Goal: Task Accomplishment & Management: Manage account settings

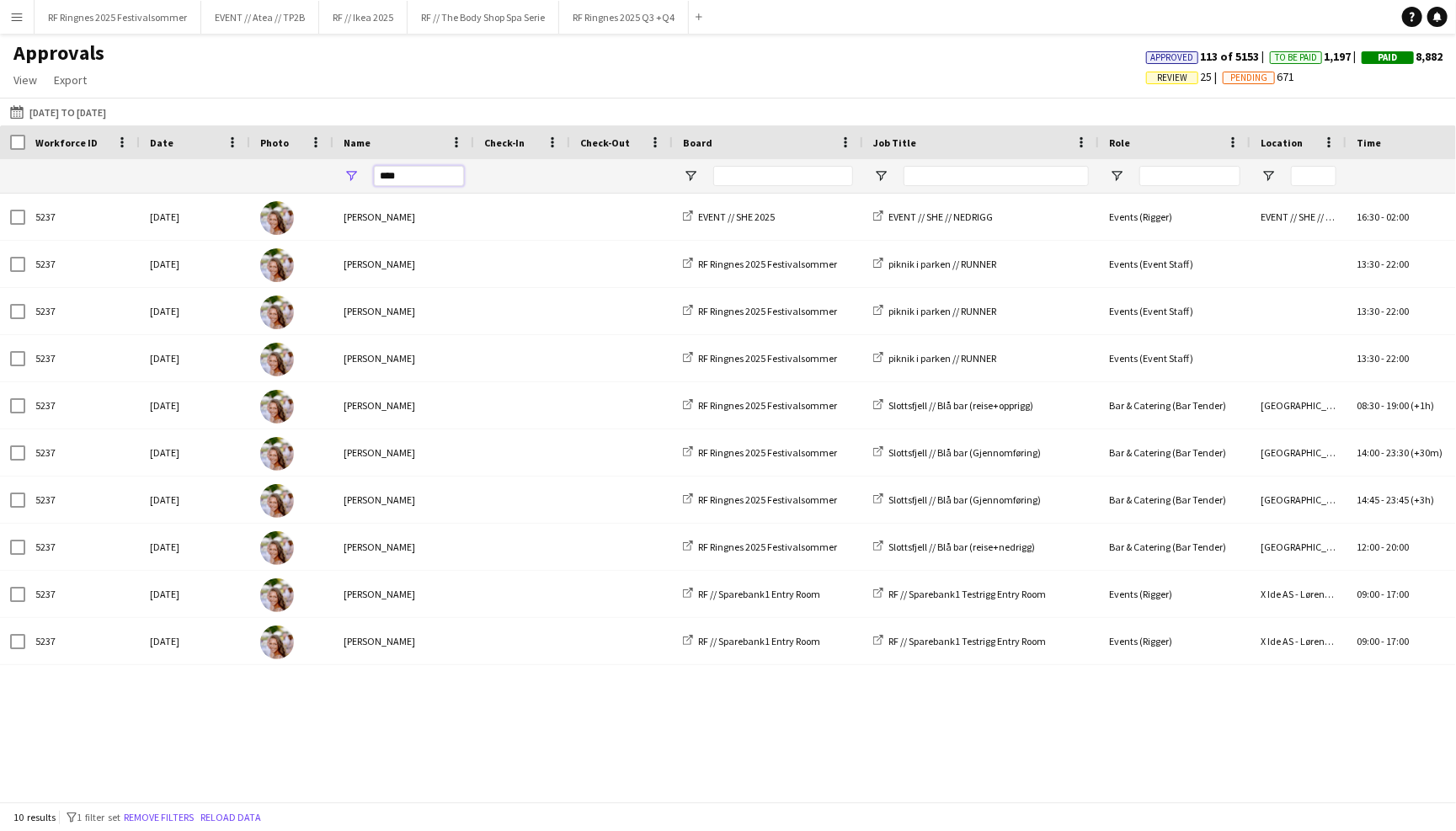
drag, startPoint x: 410, startPoint y: 182, endPoint x: 368, endPoint y: 182, distance: 42.0
click at [368, 182] on div "****" at bounding box center [403, 176] width 141 height 33
type input "*"
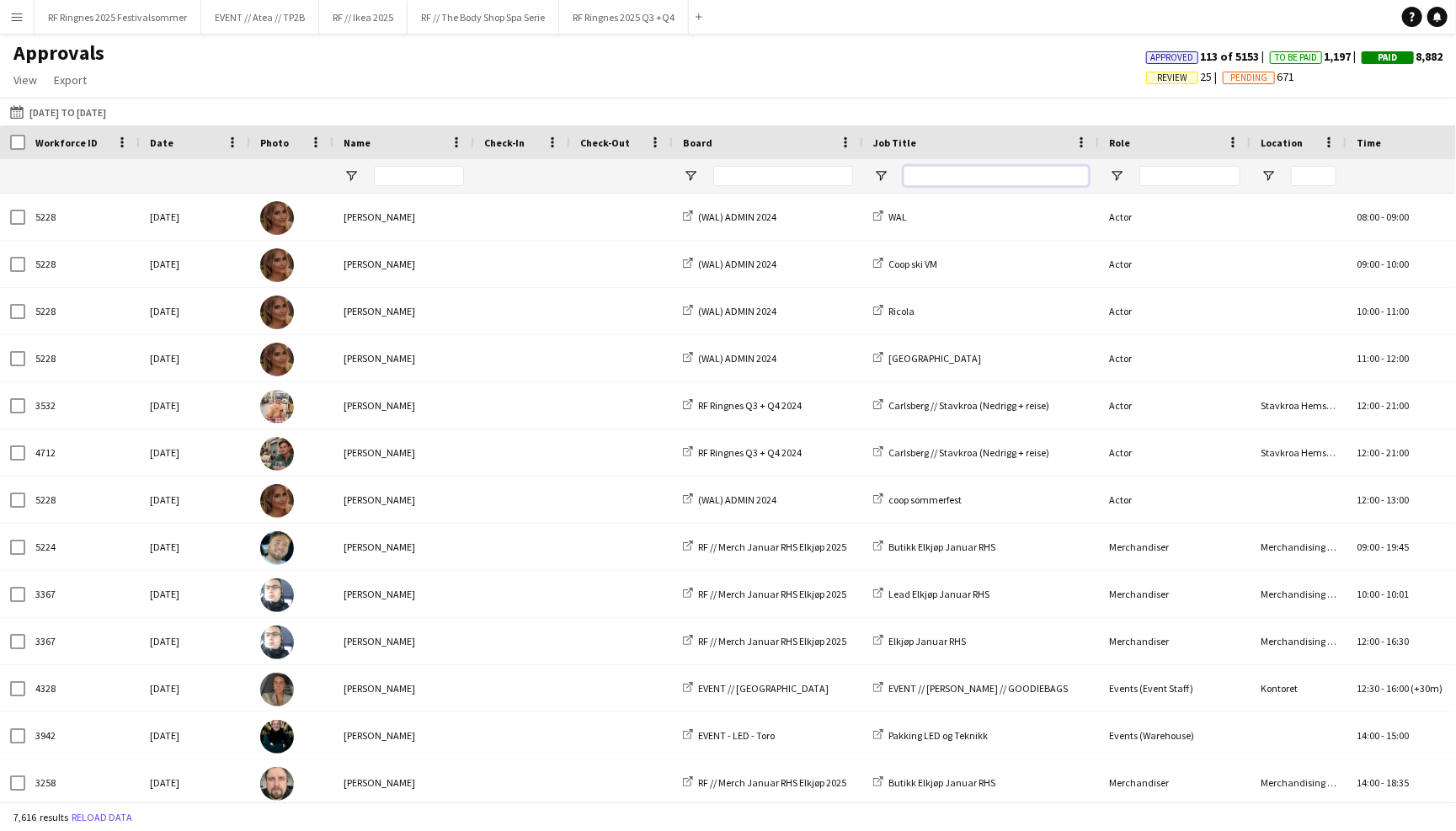
click at [1047, 177] on input "Job Title Filter Input" at bounding box center [996, 176] width 185 height 20
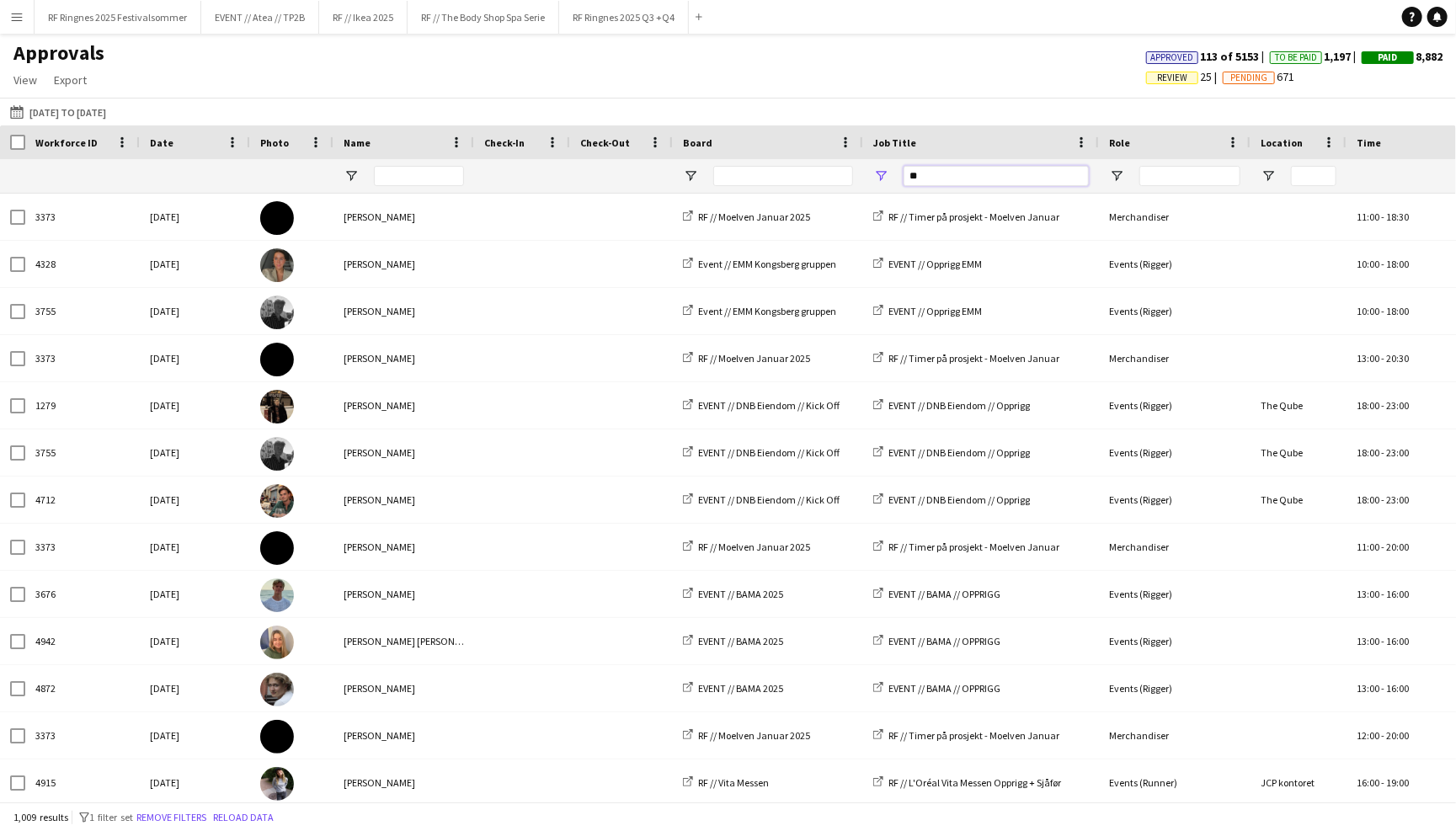
type input "*"
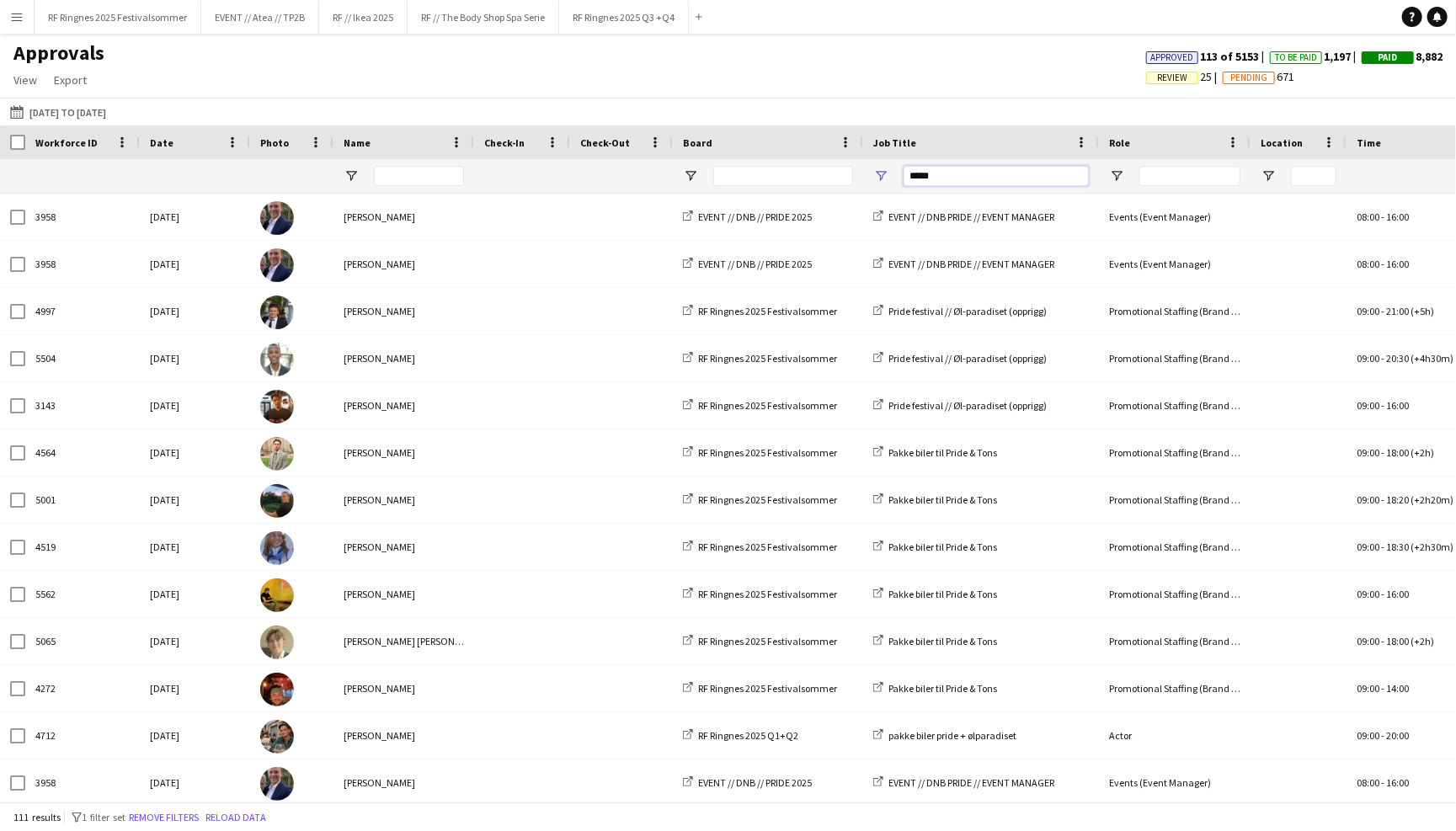
type input "*****"
click at [805, 176] on input "Board Filter Input" at bounding box center [783, 176] width 140 height 20
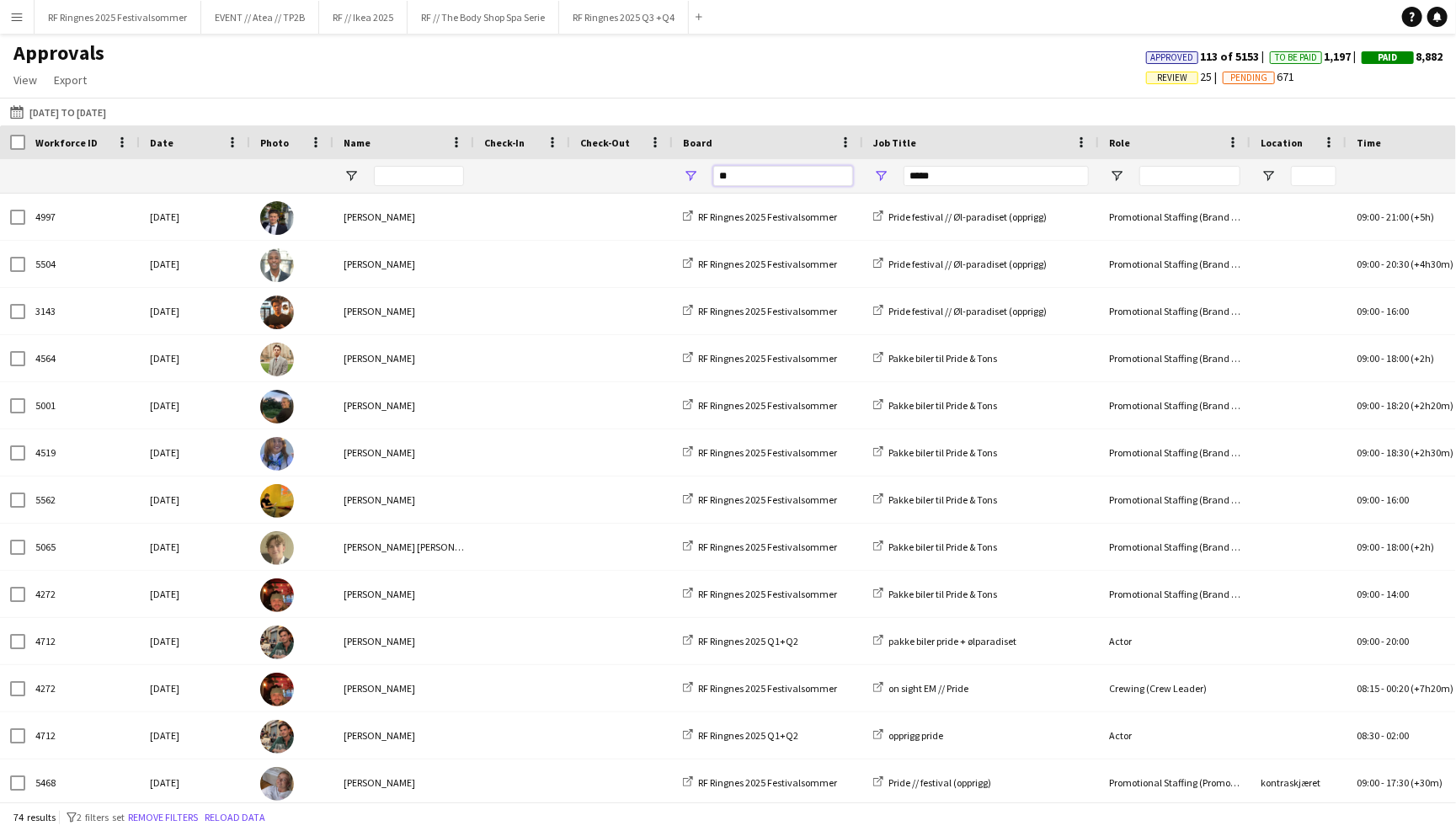
scroll to position [-1, 0]
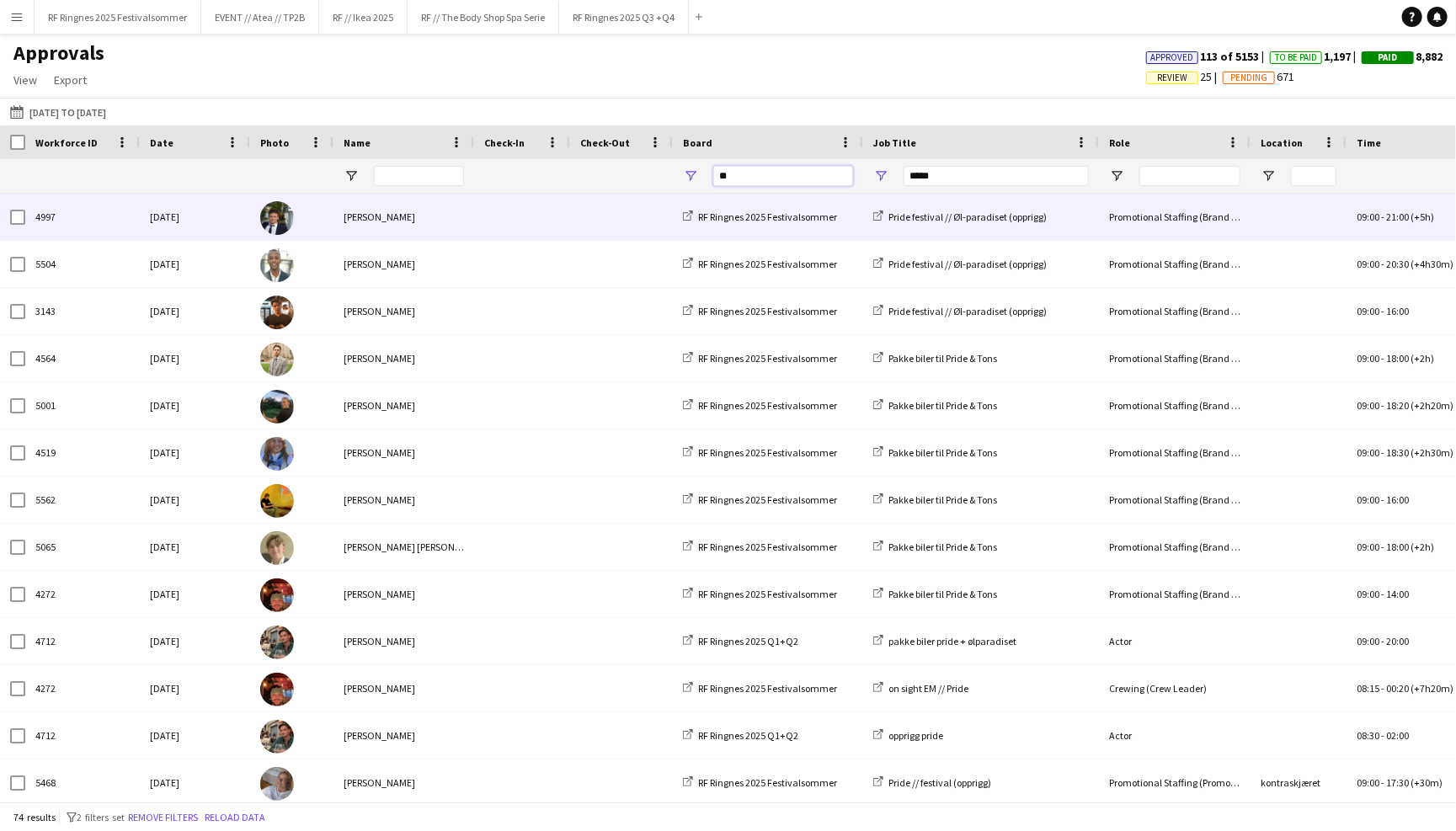
type input "**"
click at [547, 220] on span at bounding box center [522, 216] width 76 height 47
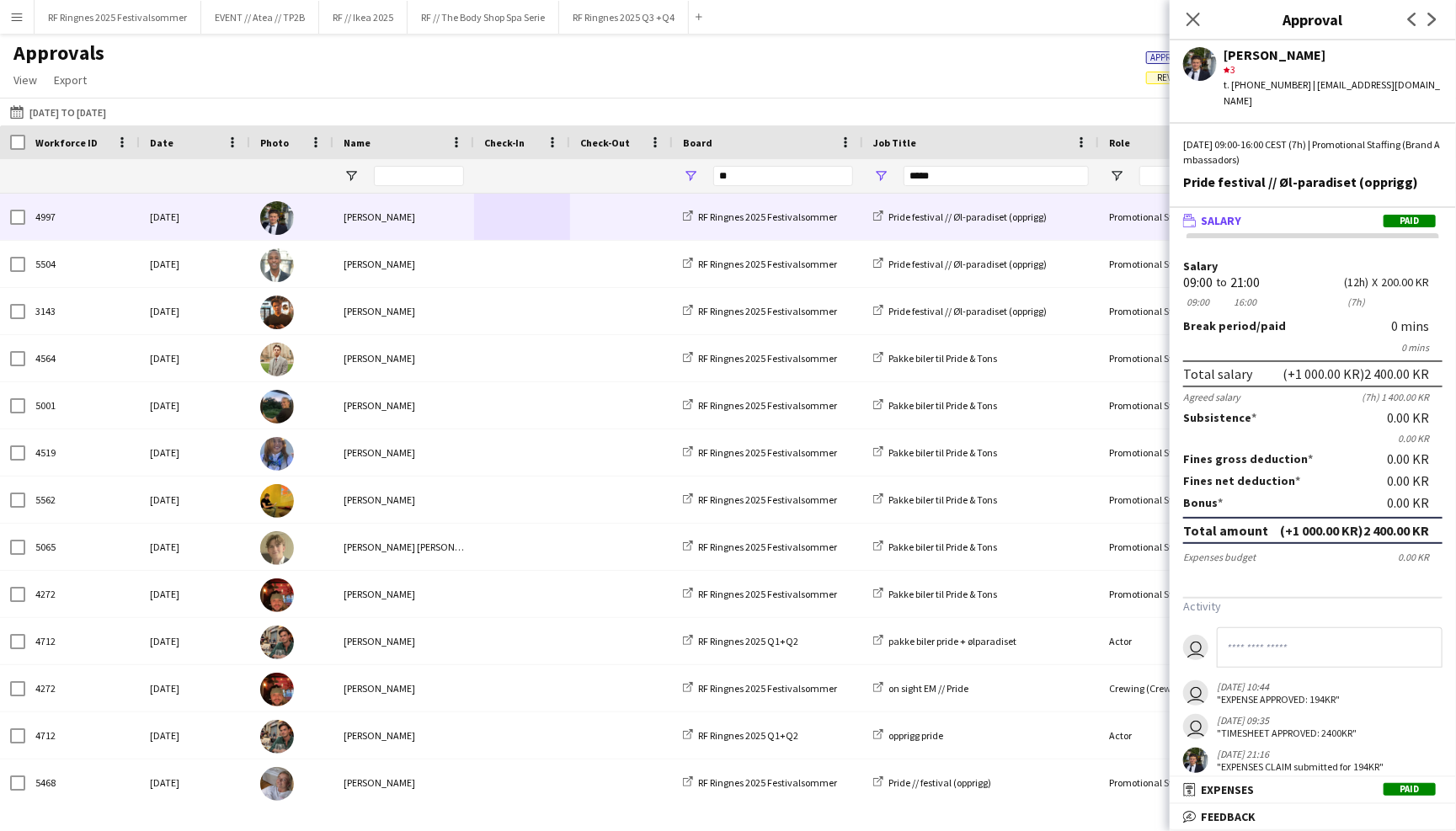
click at [1316, 794] on div ""TIME CHANGED from '09:00-16:00' to '09:00-21:00' (+05:00hrs). New total salary…" at bounding box center [1303, 813] width 173 height 38
click at [1316, 784] on mat-panel-title "receipt Expenses Paid" at bounding box center [1309, 789] width 279 height 15
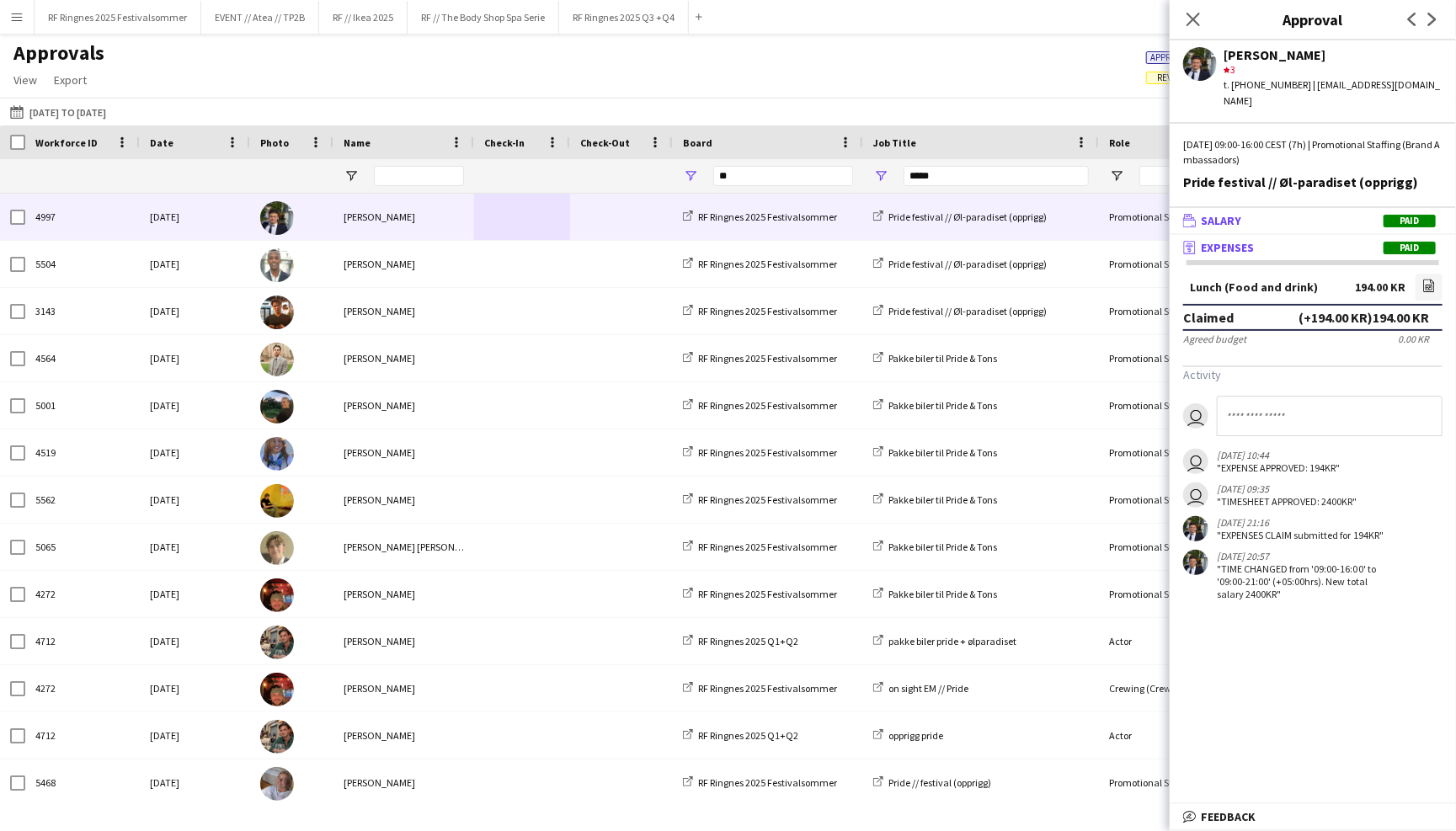
click at [1254, 213] on mat-panel-title "wallet Salary Paid" at bounding box center [1309, 220] width 279 height 15
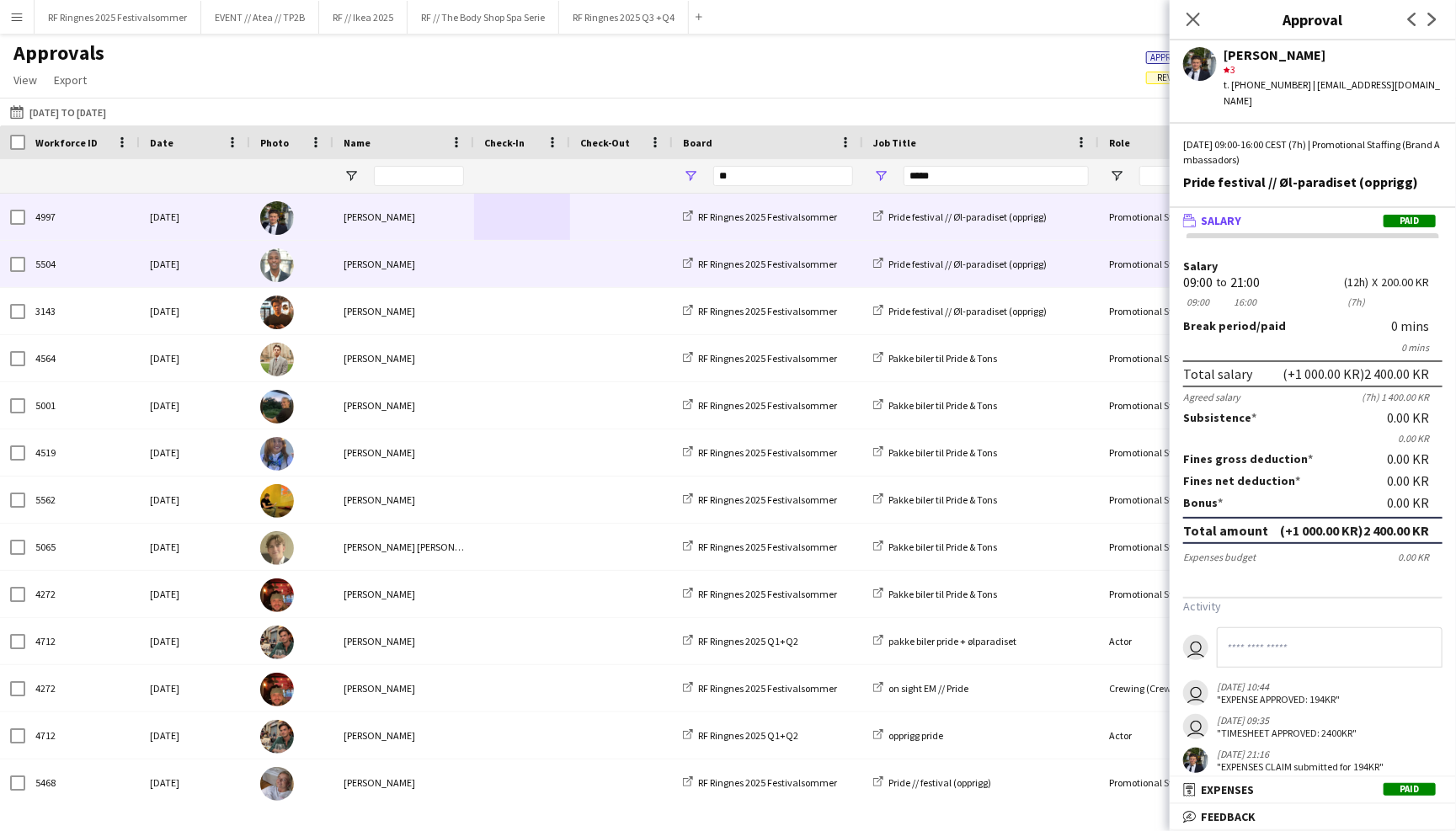
click at [541, 269] on span at bounding box center [522, 264] width 76 height 47
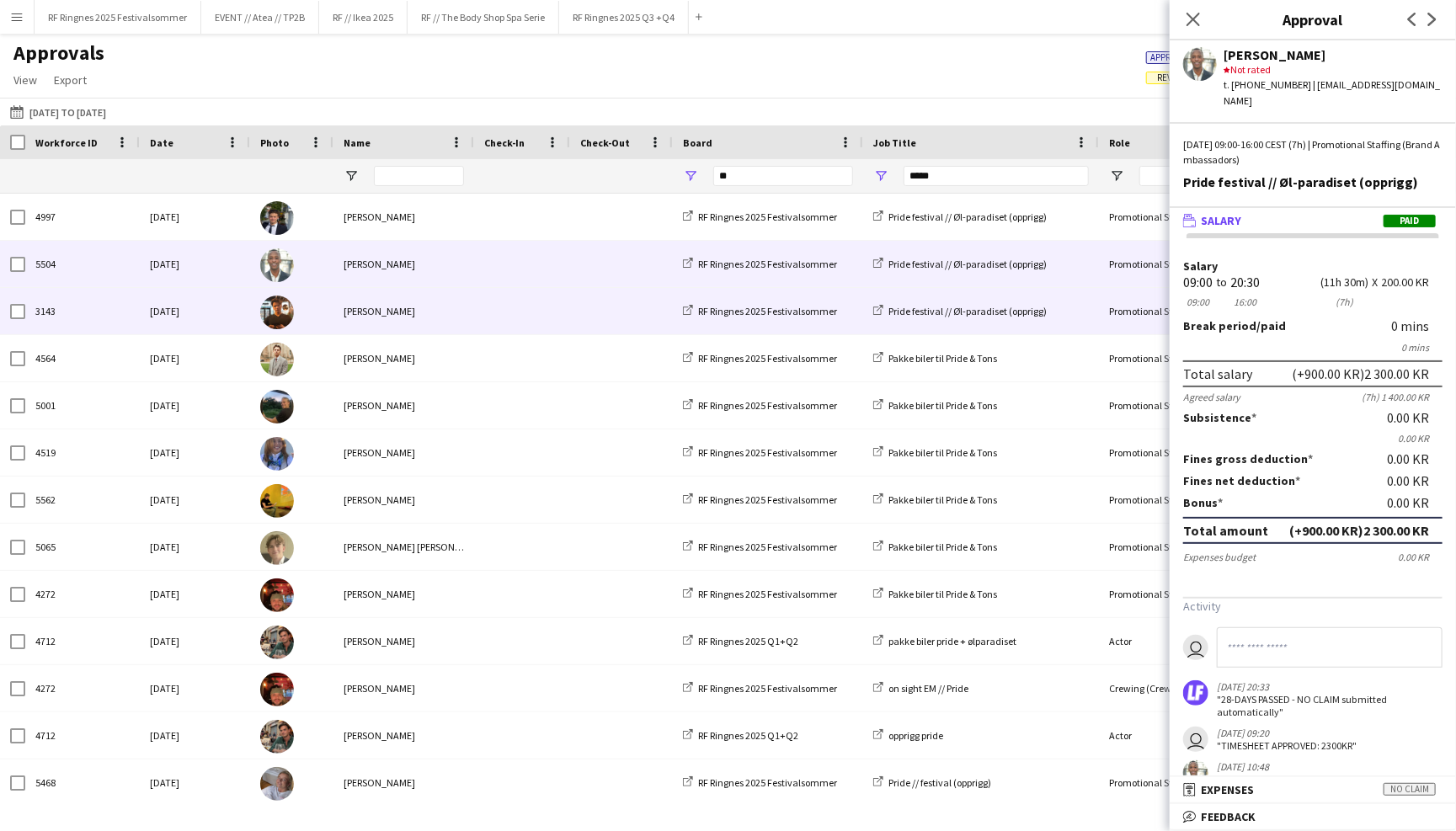
click at [488, 310] on span at bounding box center [522, 311] width 76 height 47
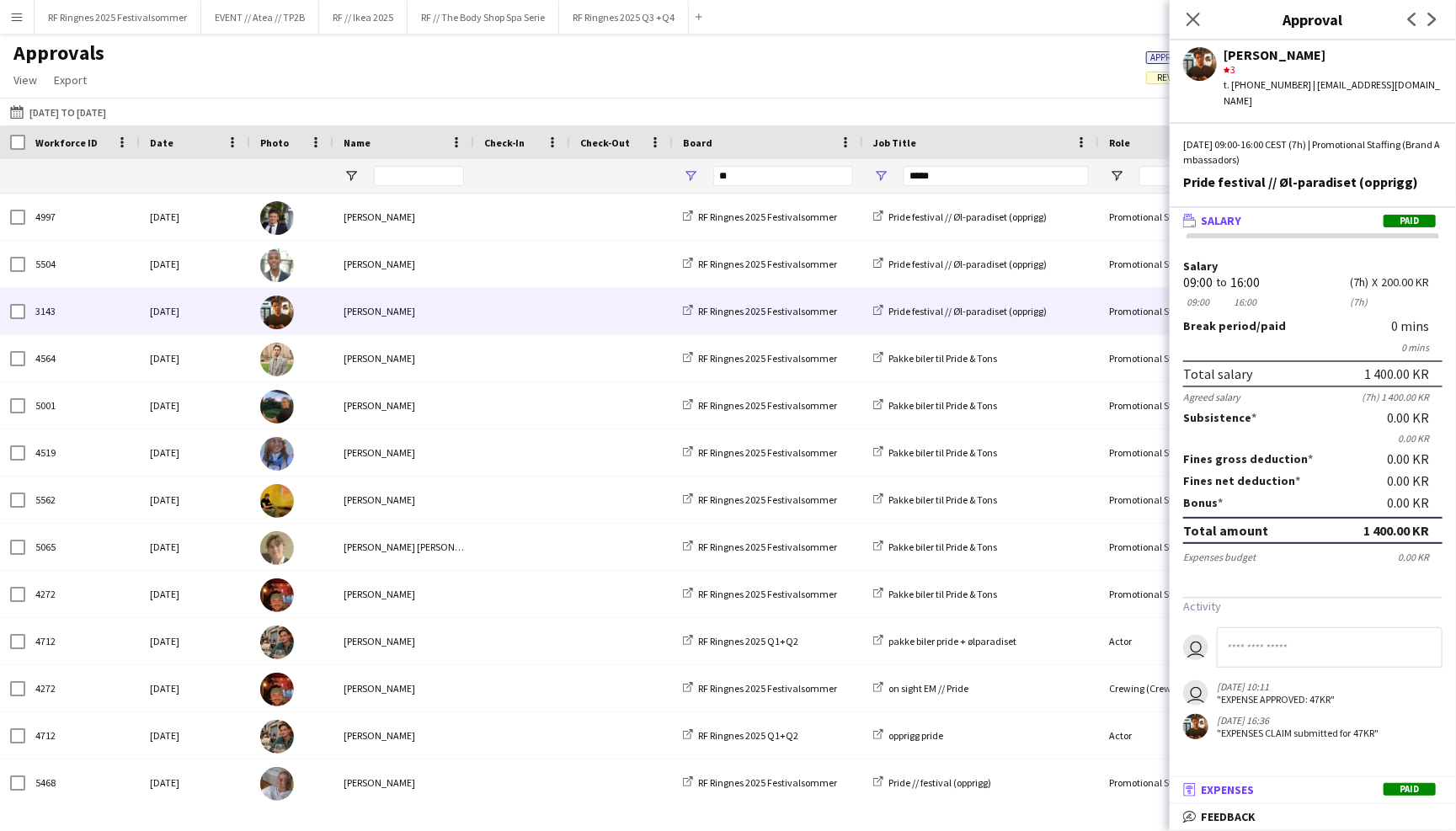
click at [1309, 795] on mat-panel-title "receipt Expenses Paid" at bounding box center [1309, 789] width 279 height 15
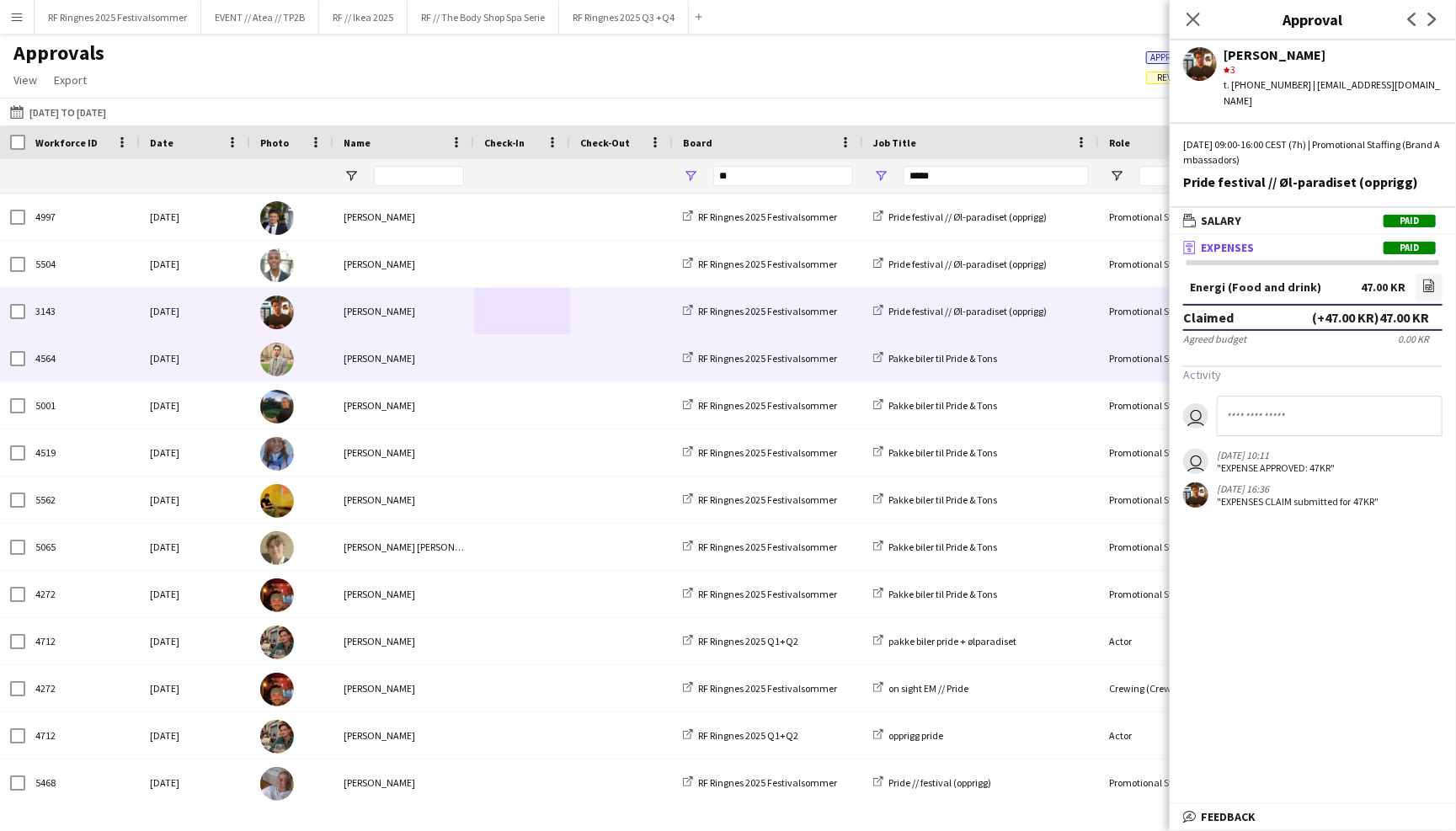
click at [402, 350] on div "Alex Øyen" at bounding box center [403, 358] width 141 height 47
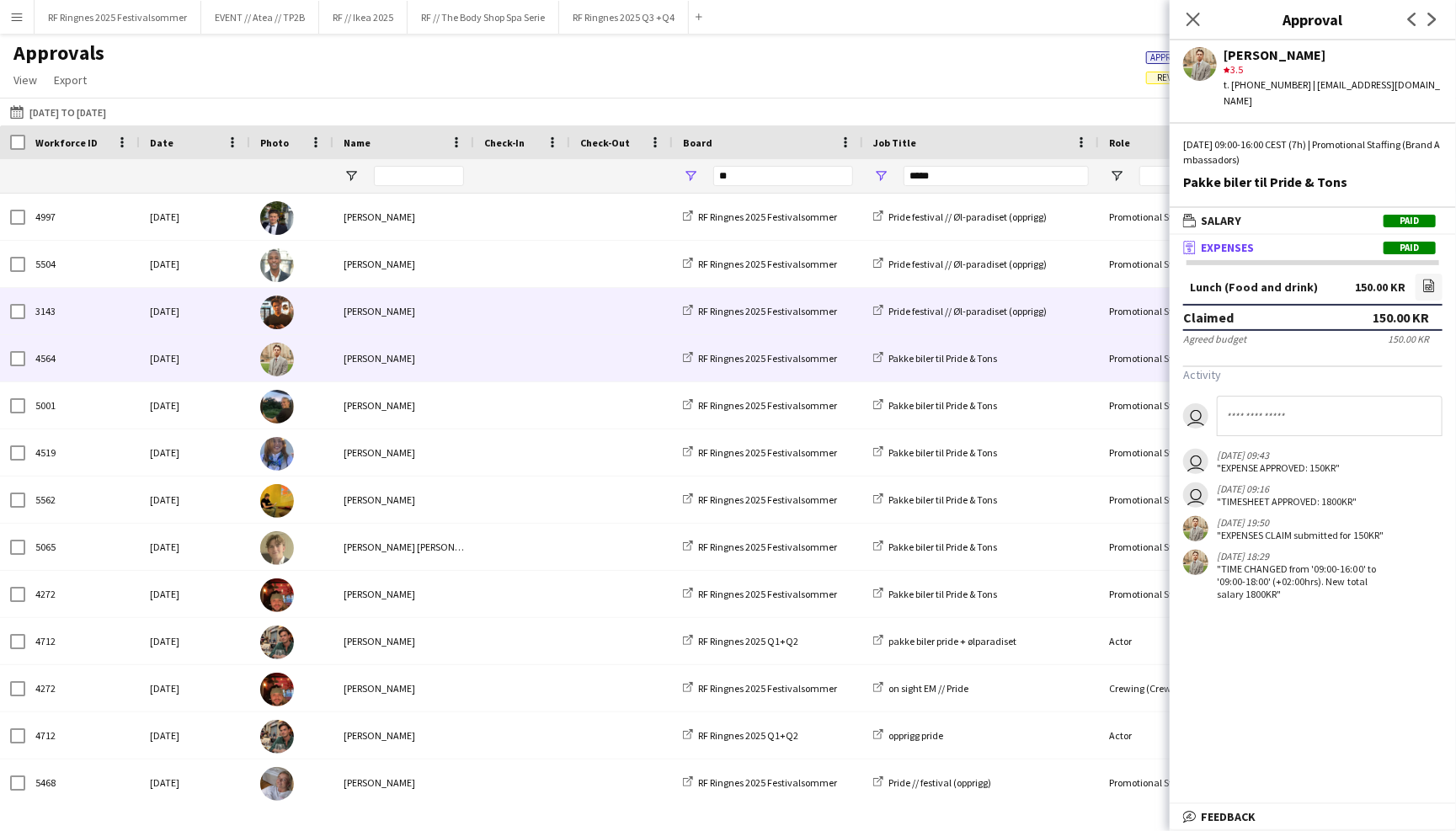
click at [1077, 316] on div "Pride festival // Øl-paradiset (opprigg)" at bounding box center [981, 311] width 235 height 47
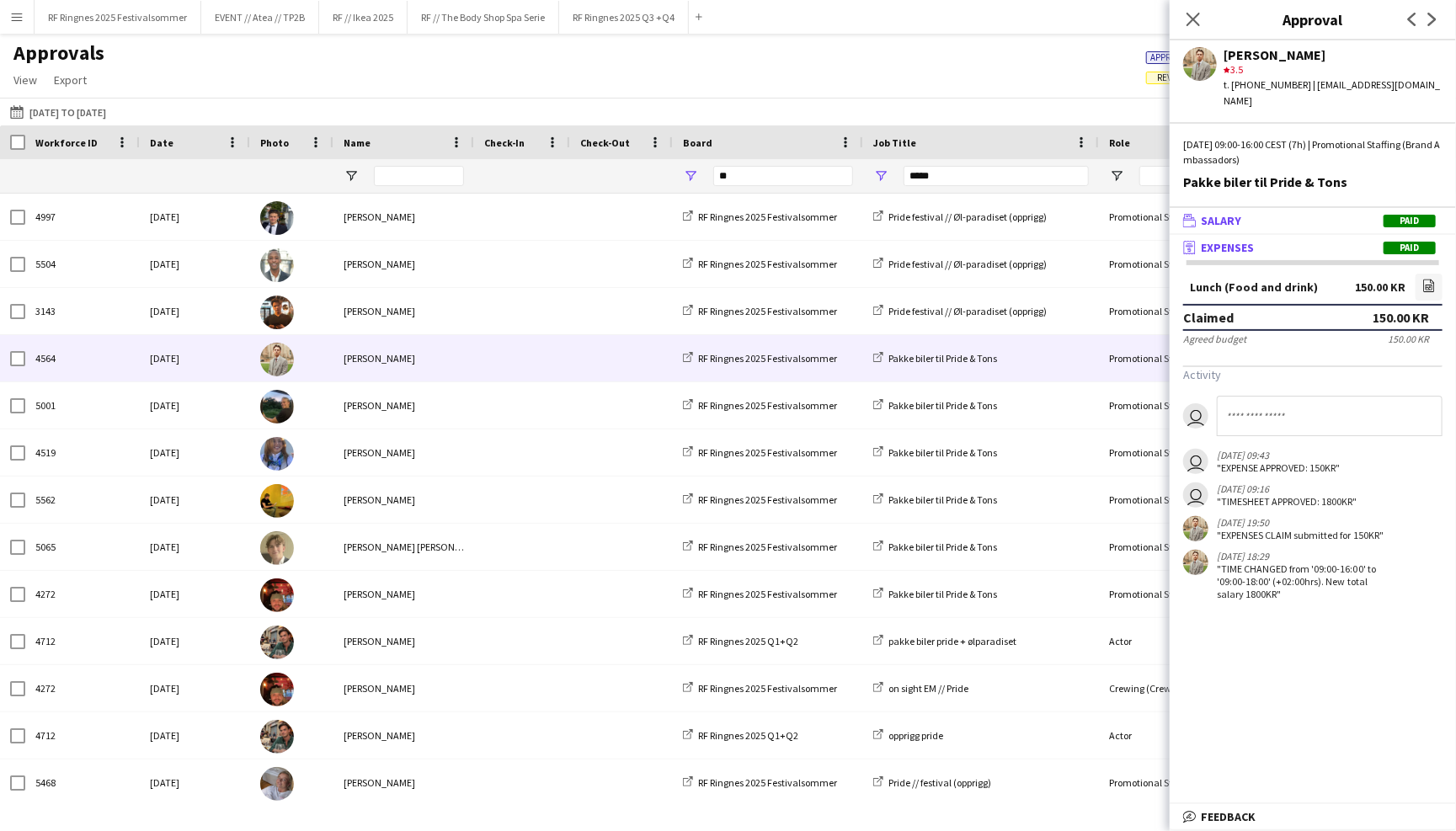
click at [1253, 213] on mat-panel-title "wallet Salary Paid" at bounding box center [1309, 220] width 279 height 15
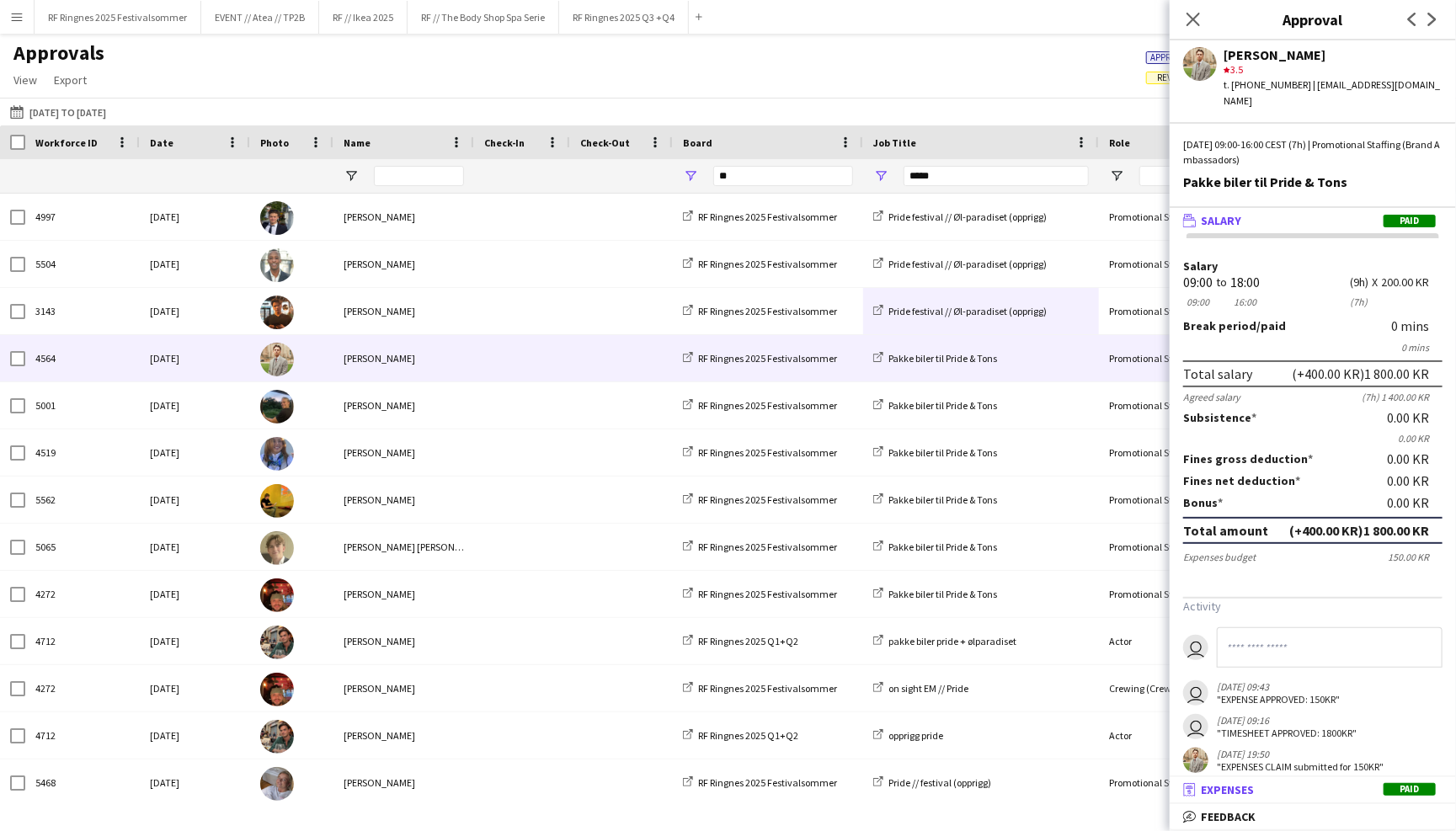
click at [1349, 788] on mat-panel-title "receipt Expenses Paid" at bounding box center [1309, 789] width 279 height 15
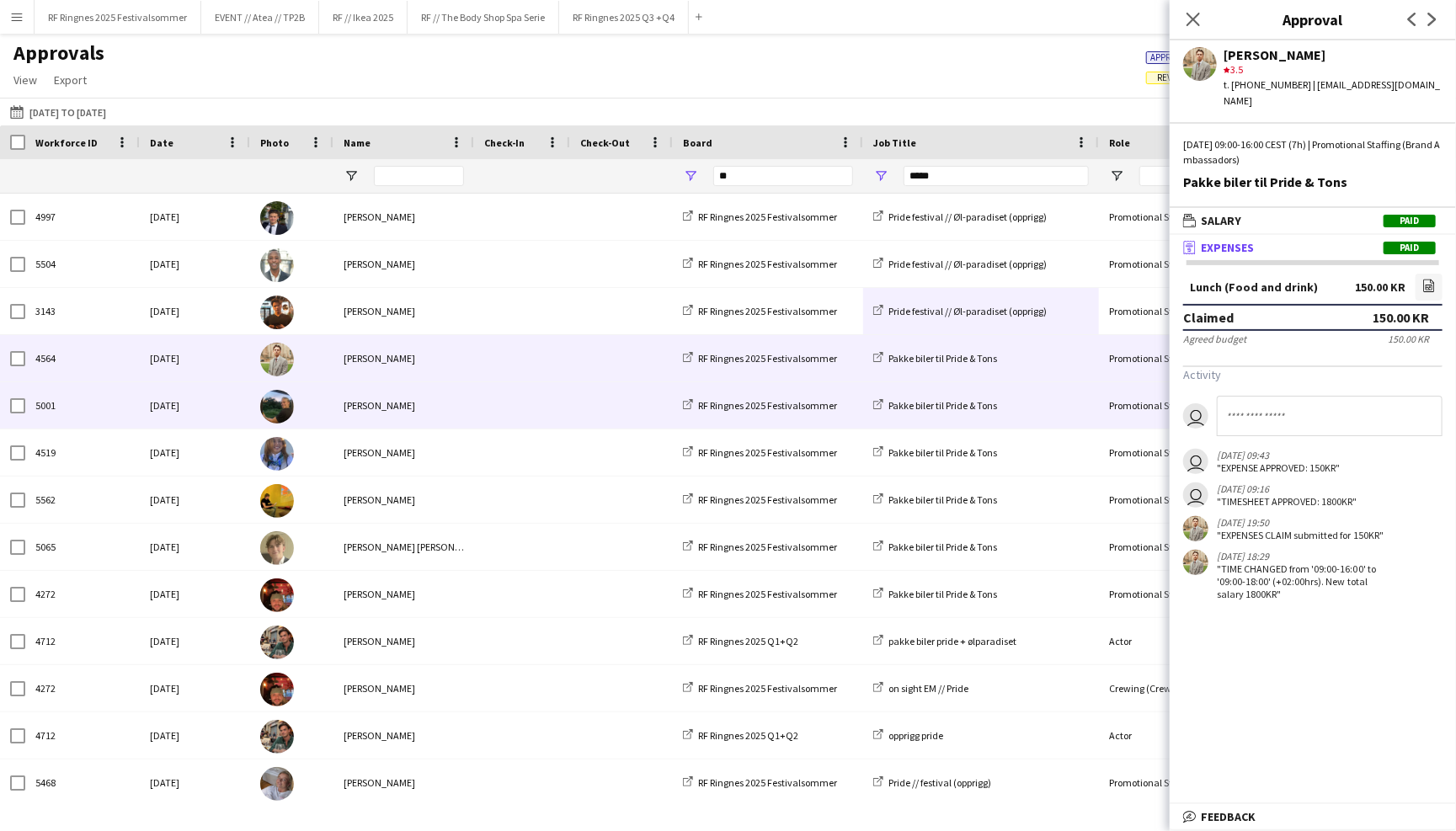
click at [491, 403] on span at bounding box center [522, 405] width 76 height 47
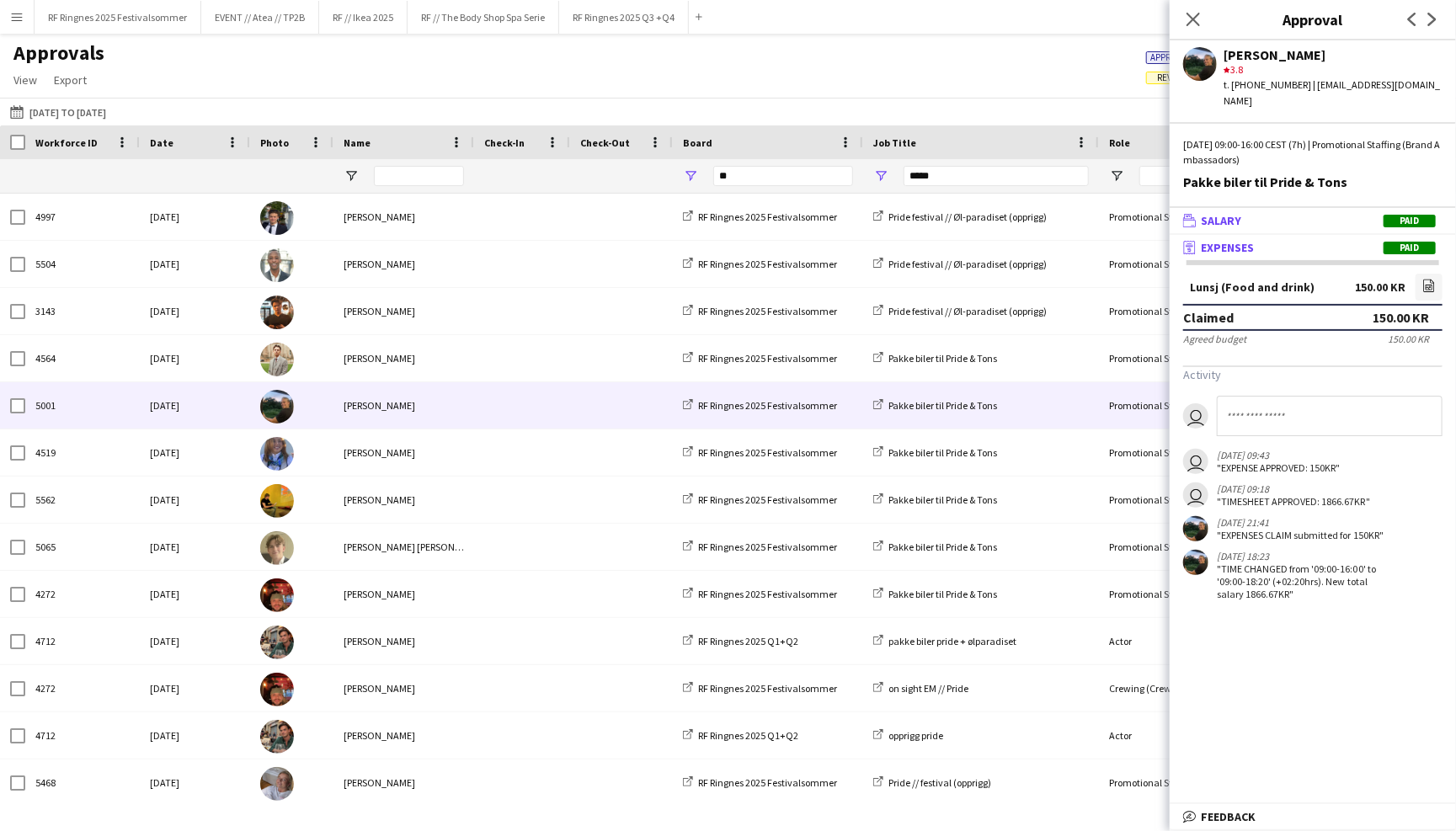
click at [1255, 209] on mat-expansion-panel-header "wallet Salary Paid" at bounding box center [1313, 220] width 286 height 25
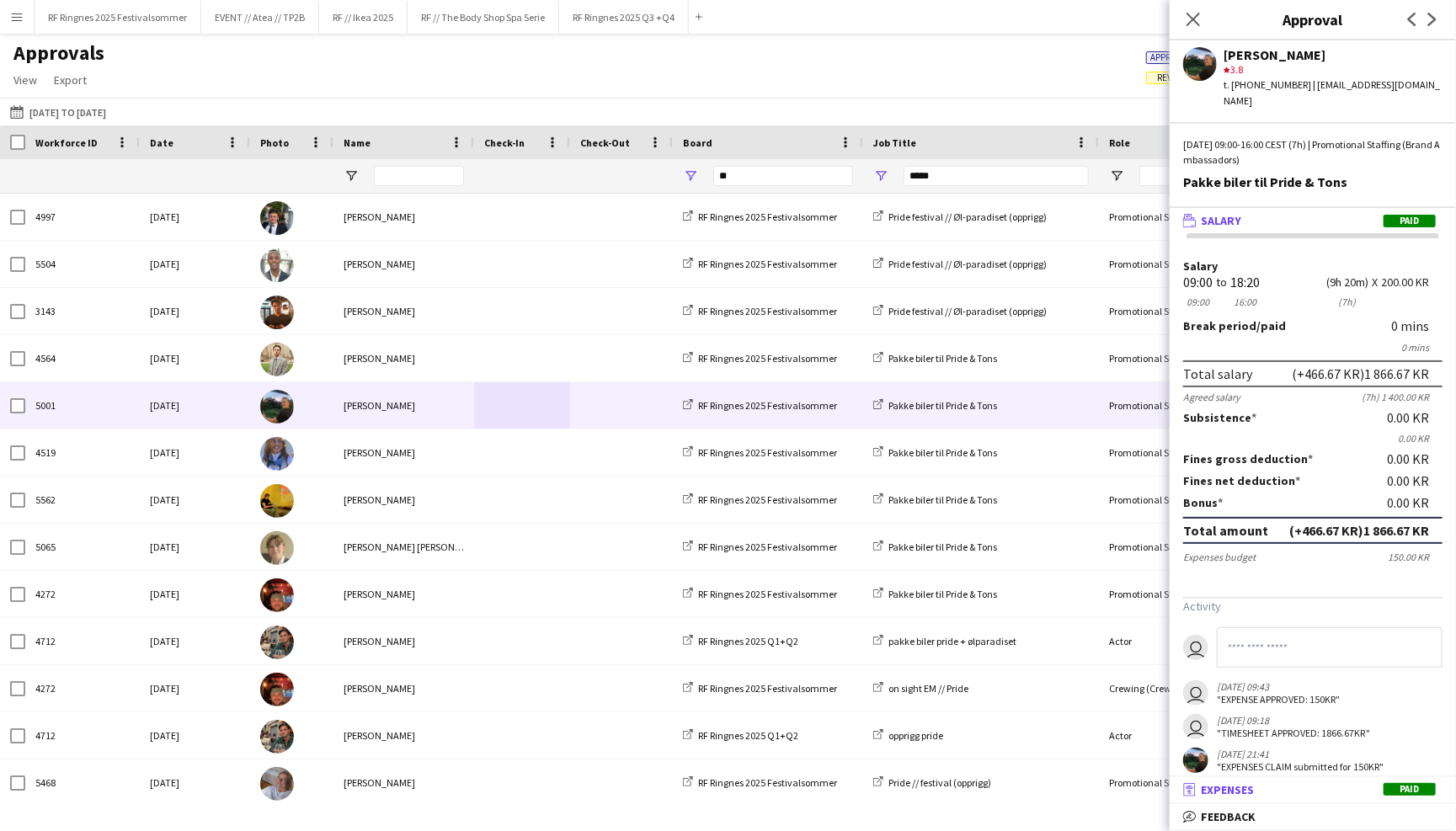
click at [1279, 790] on mat-panel-title "receipt Expenses Paid" at bounding box center [1309, 789] width 279 height 15
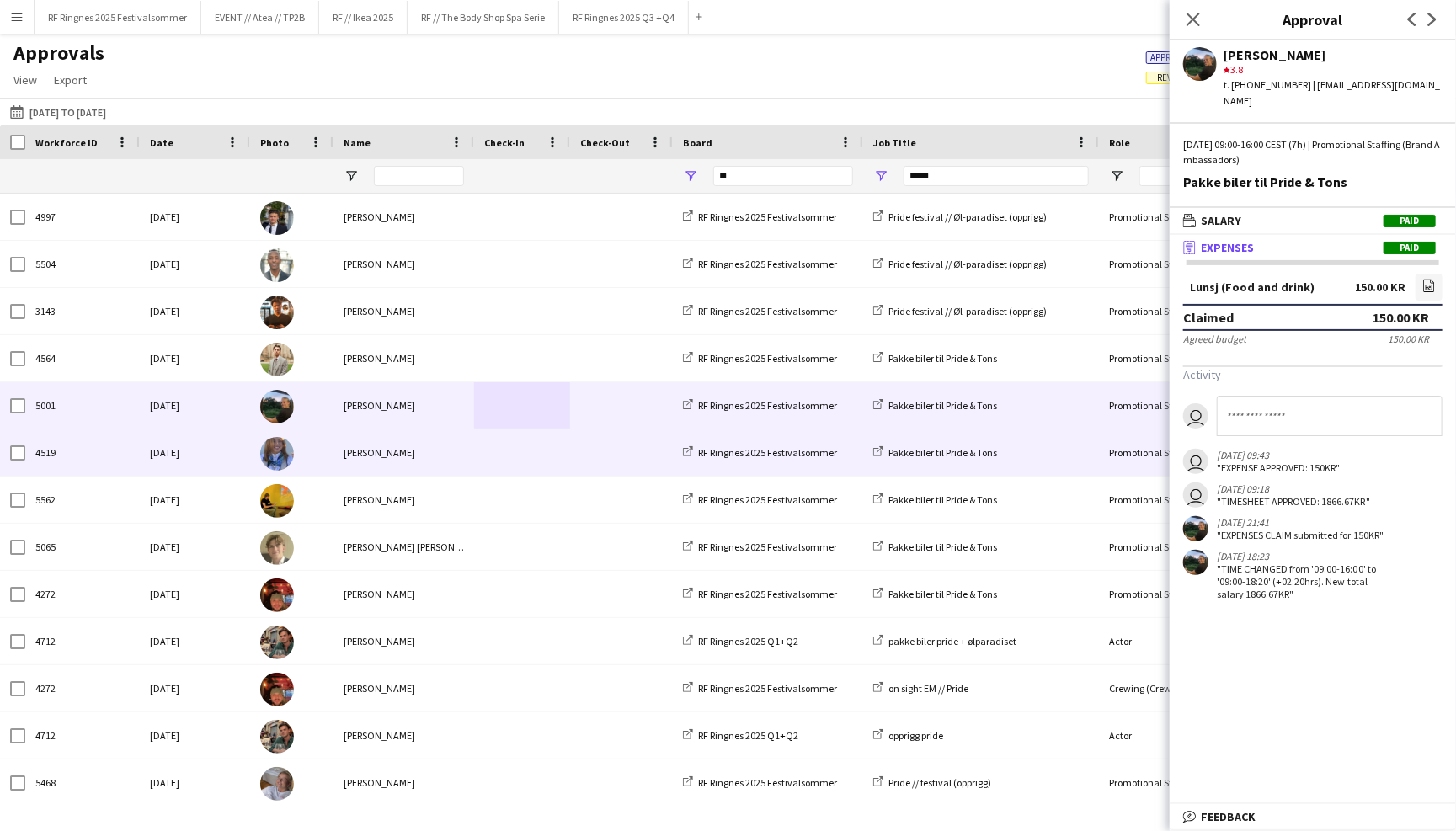
click at [467, 453] on div "Frida Steinsvik" at bounding box center [403, 452] width 141 height 47
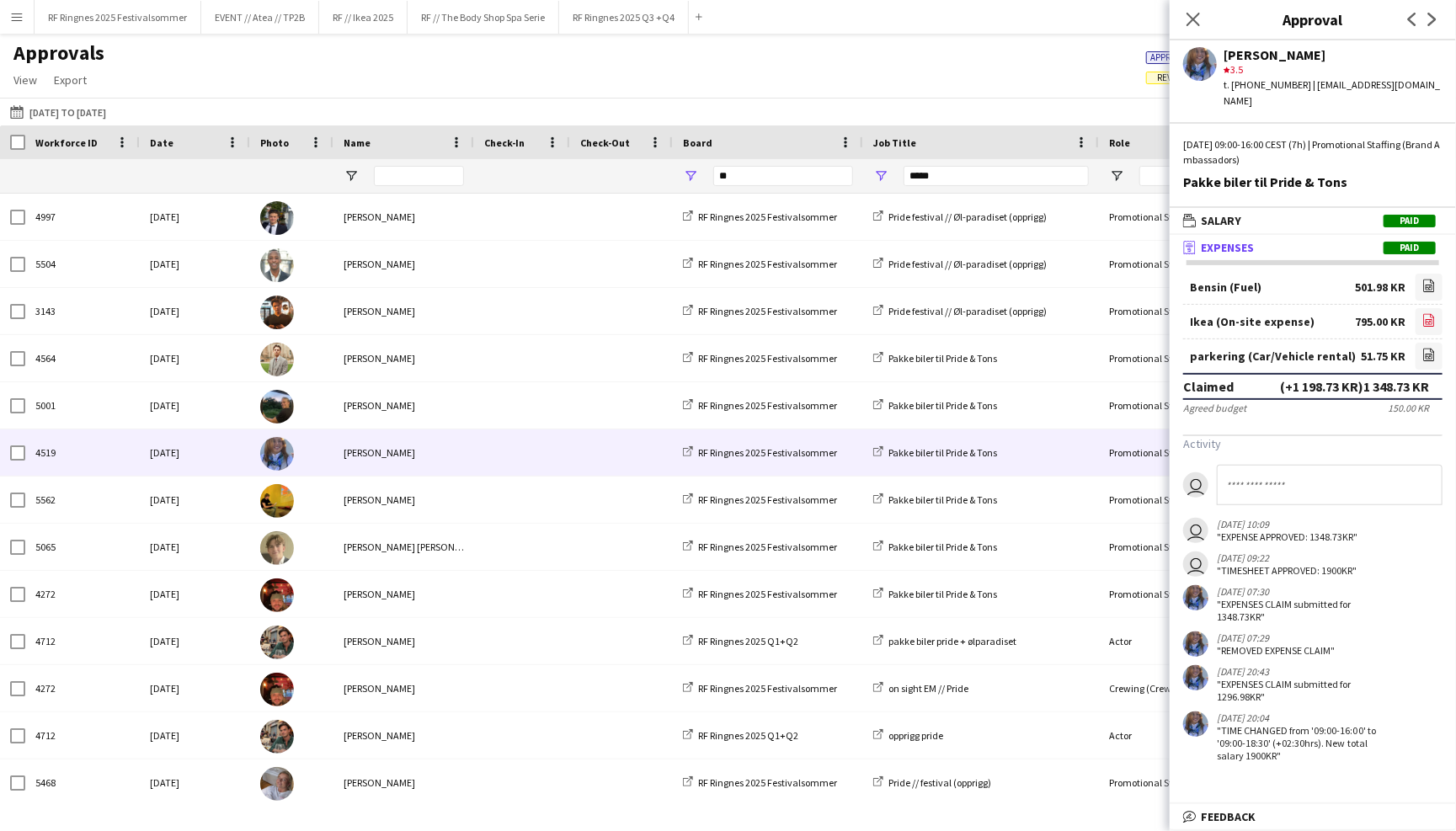
click at [1430, 313] on icon "file-image" at bounding box center [1428, 319] width 13 height 13
click at [1276, 213] on mat-panel-title "wallet Salary Paid" at bounding box center [1309, 220] width 279 height 15
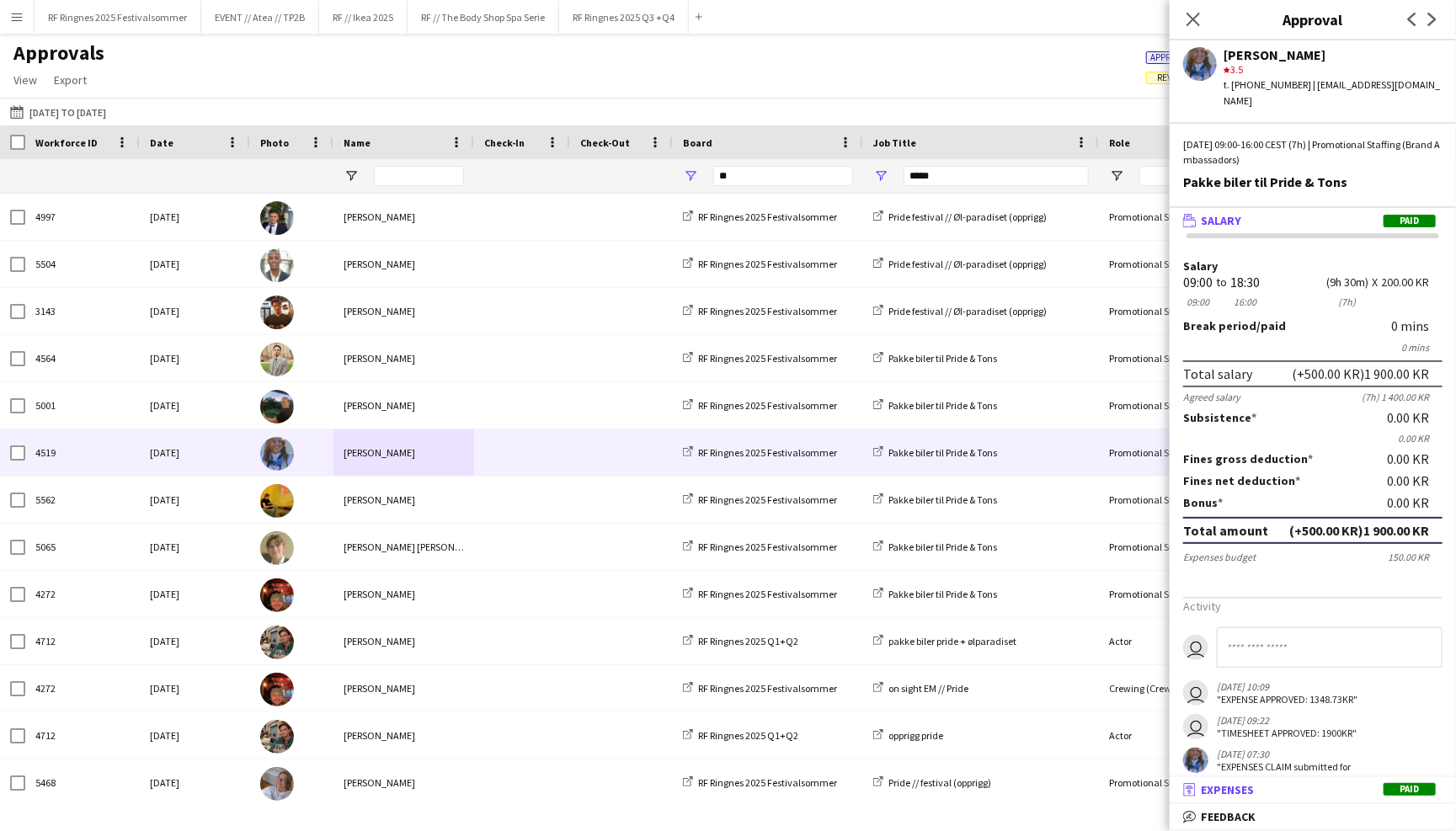
click at [1199, 778] on mat-expansion-panel-header "receipt Expenses Paid" at bounding box center [1313, 789] width 286 height 25
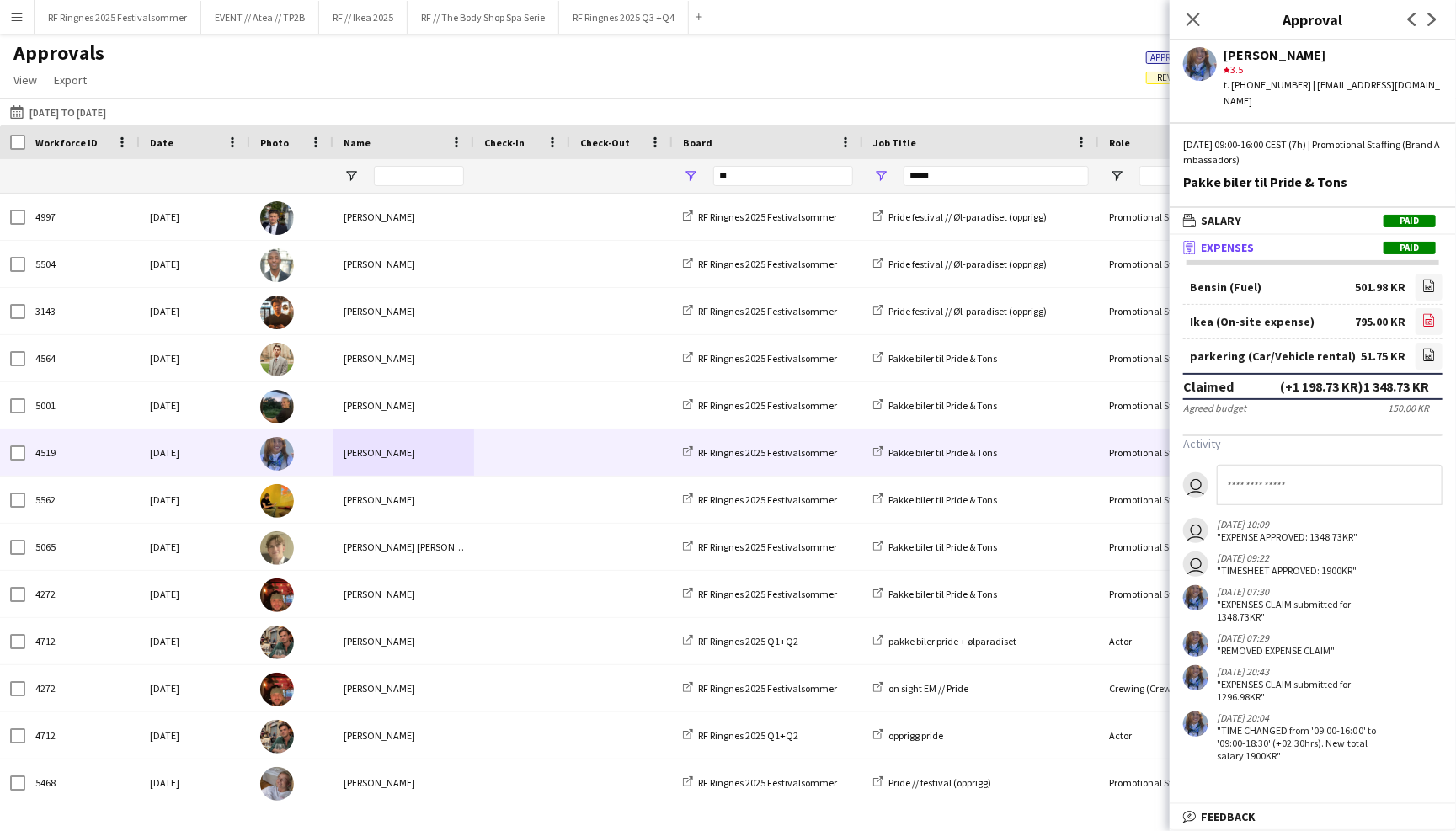
click at [1428, 313] on icon "file-image" at bounding box center [1428, 319] width 13 height 13
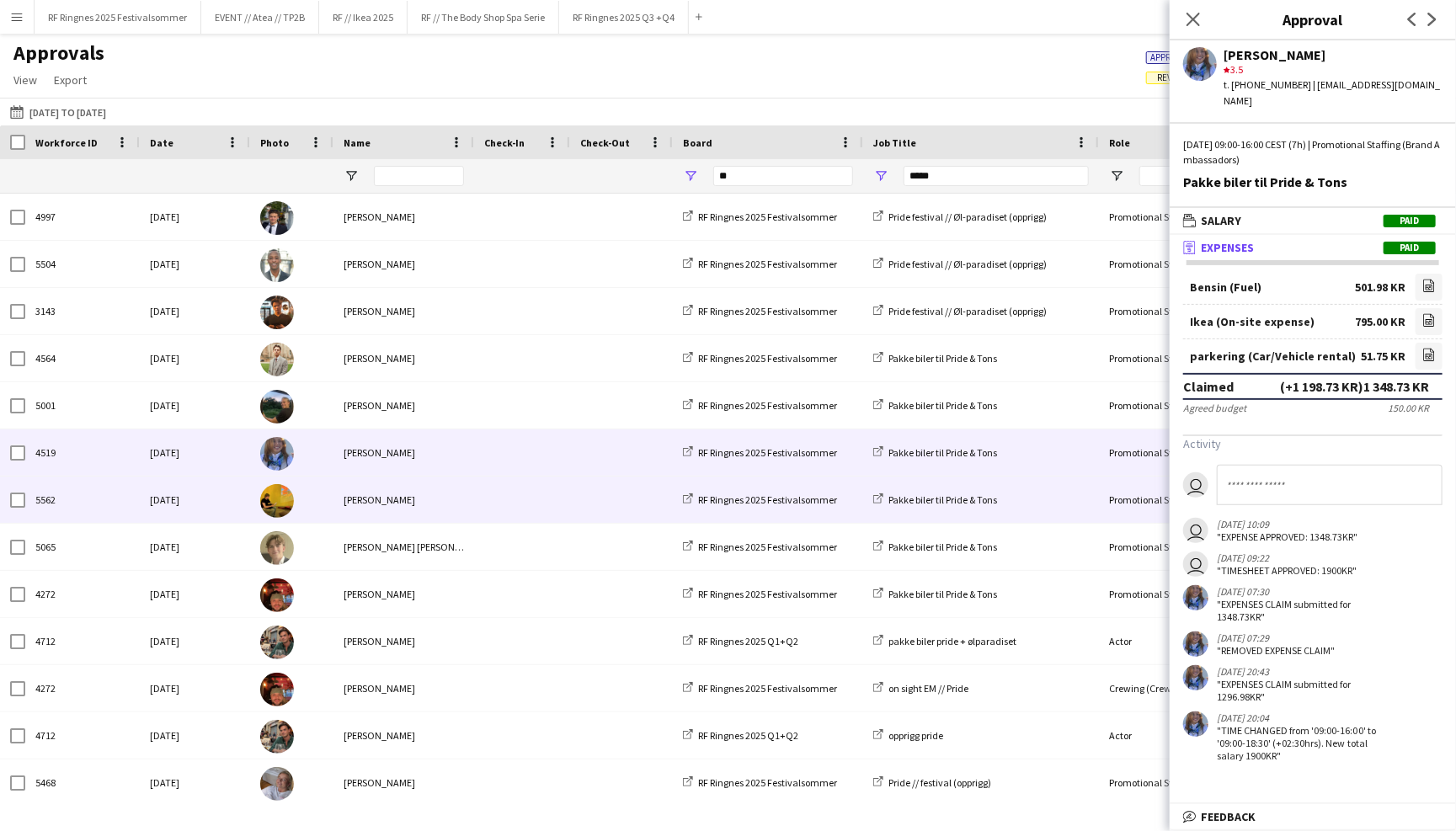
click at [502, 500] on span at bounding box center [522, 499] width 76 height 47
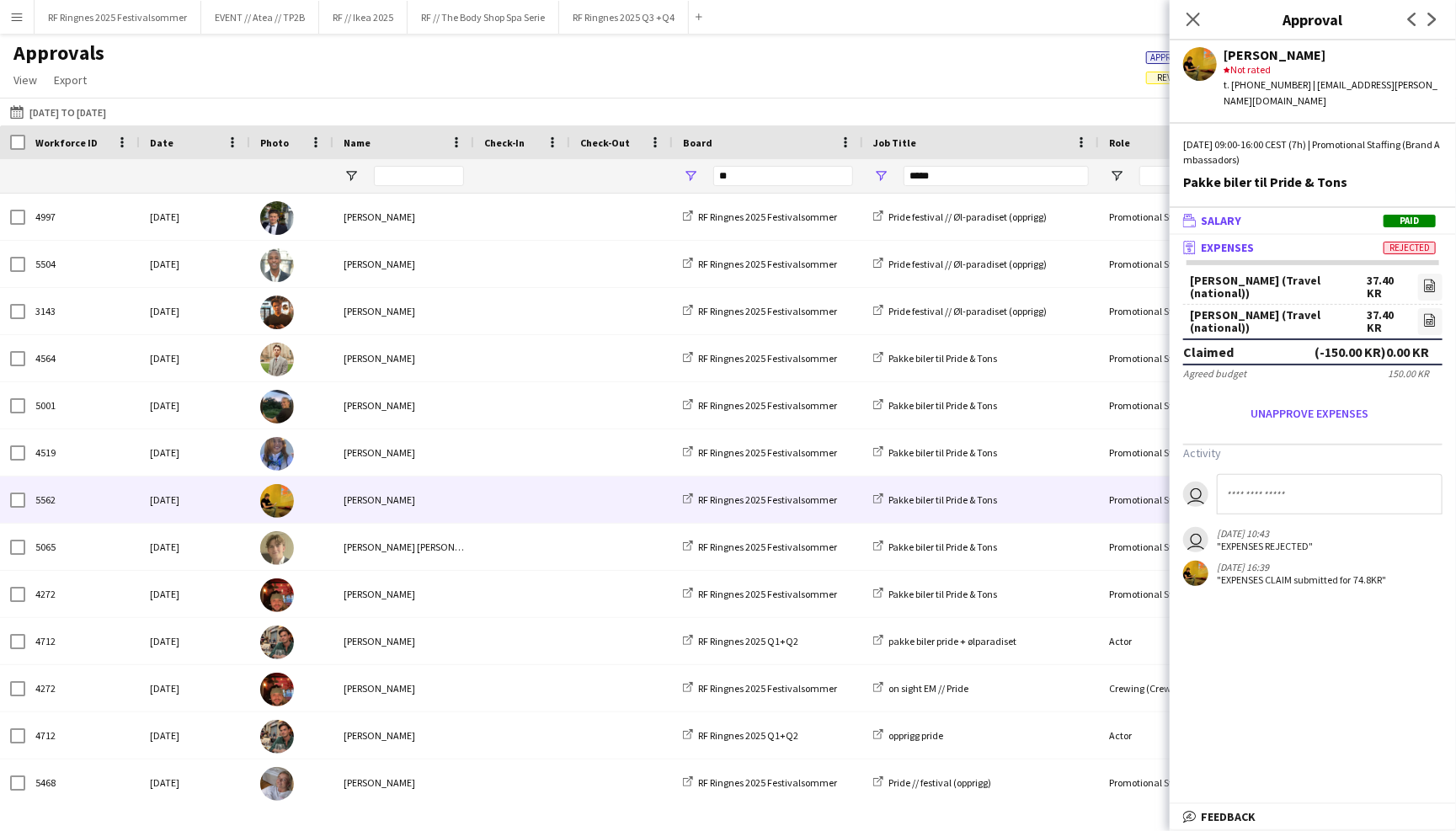
click at [1318, 213] on mat-panel-title "wallet Salary Paid" at bounding box center [1309, 220] width 279 height 15
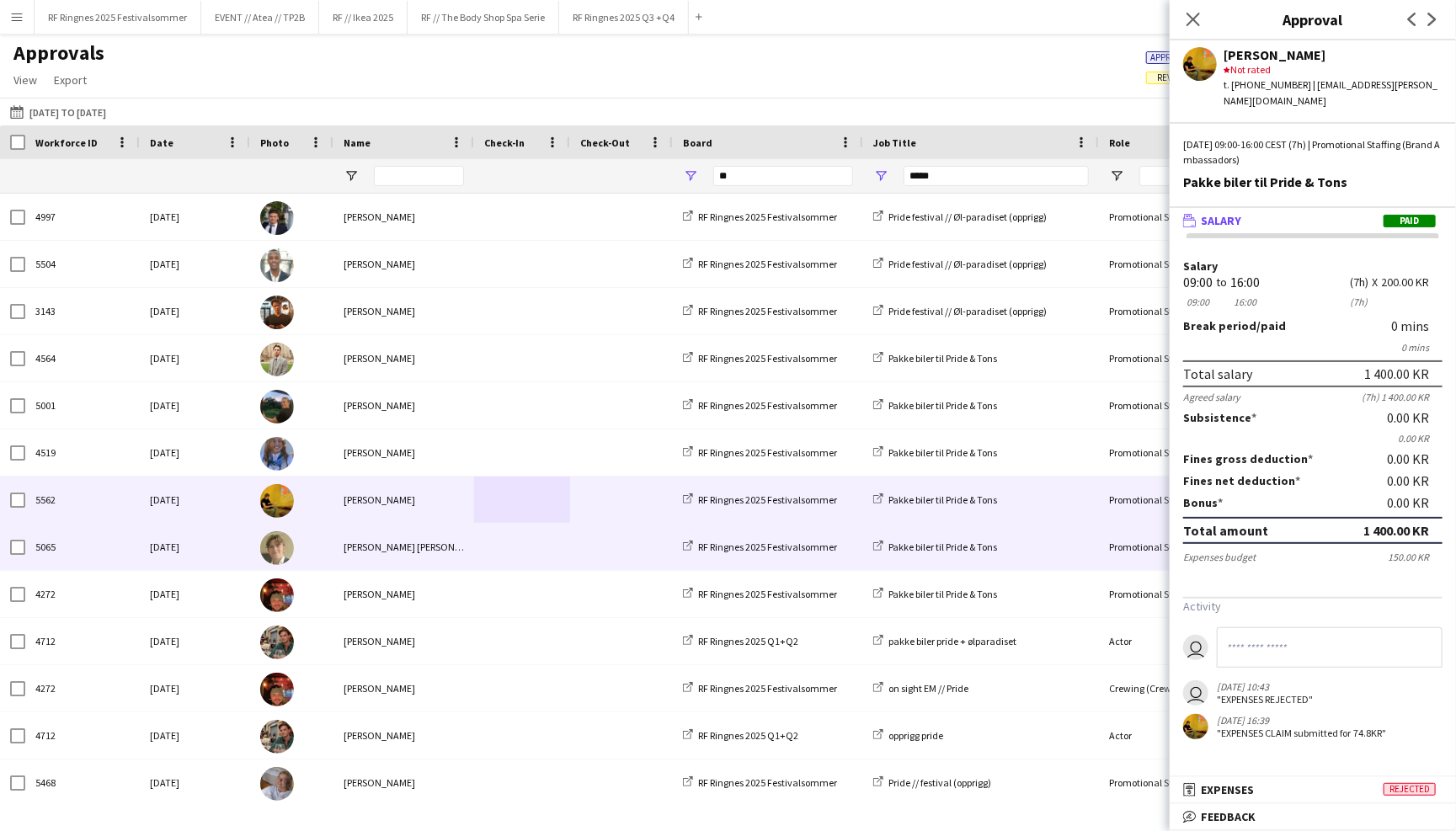
click at [459, 541] on div "Bastian Solem" at bounding box center [403, 546] width 141 height 47
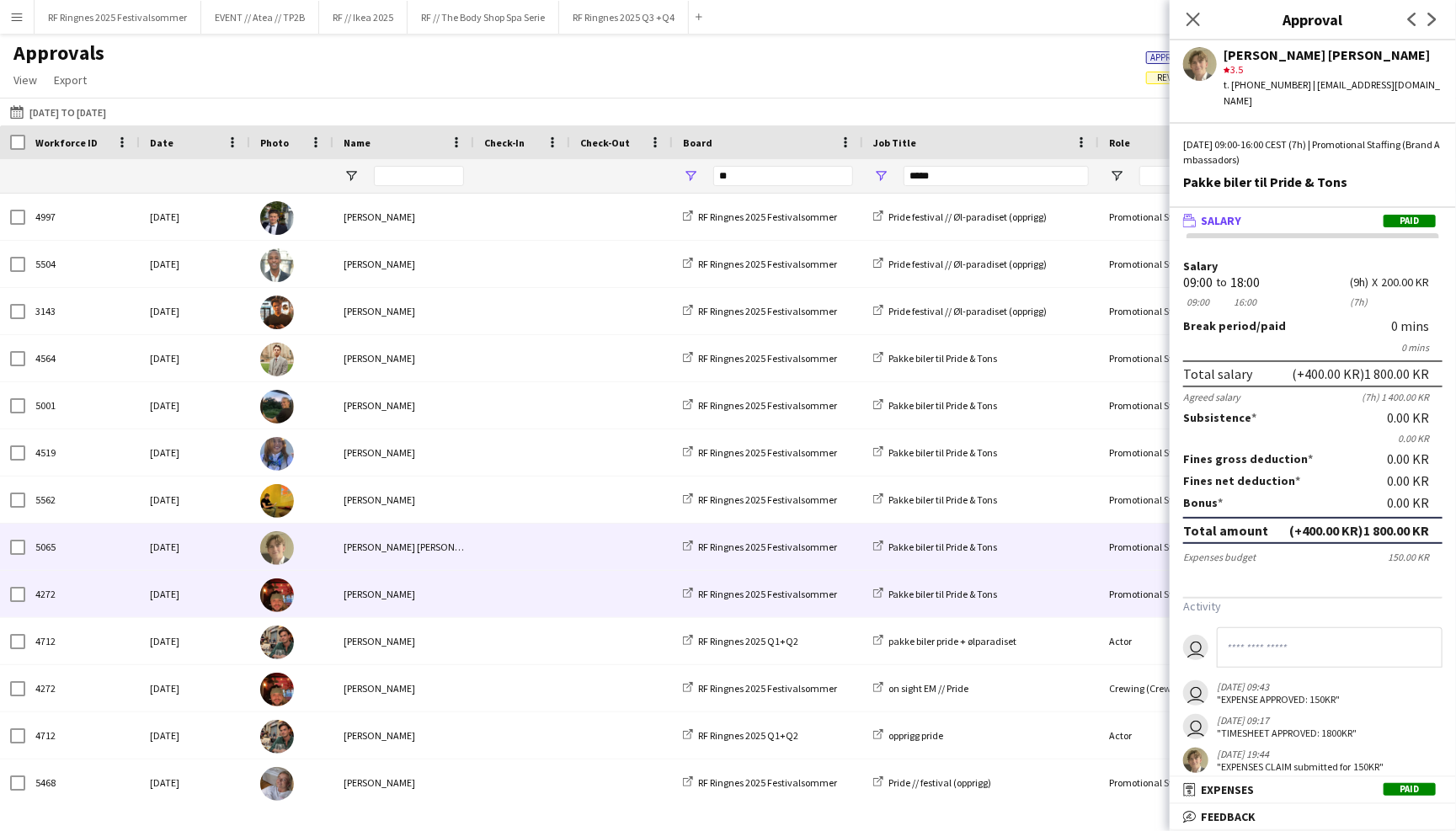
click at [407, 595] on div "[PERSON_NAME]" at bounding box center [403, 594] width 141 height 47
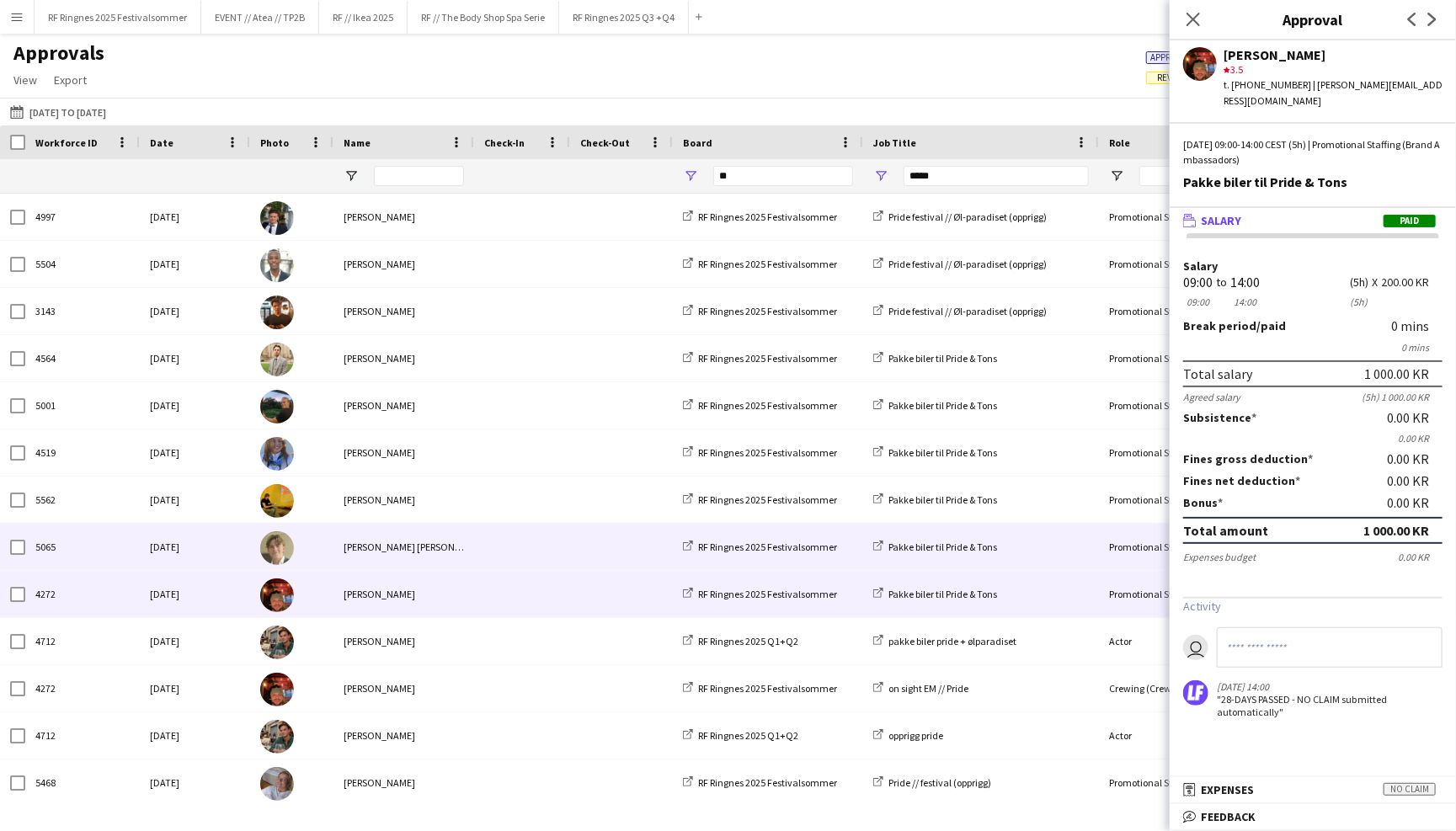
click at [427, 554] on div "Bastian Solem" at bounding box center [403, 546] width 141 height 47
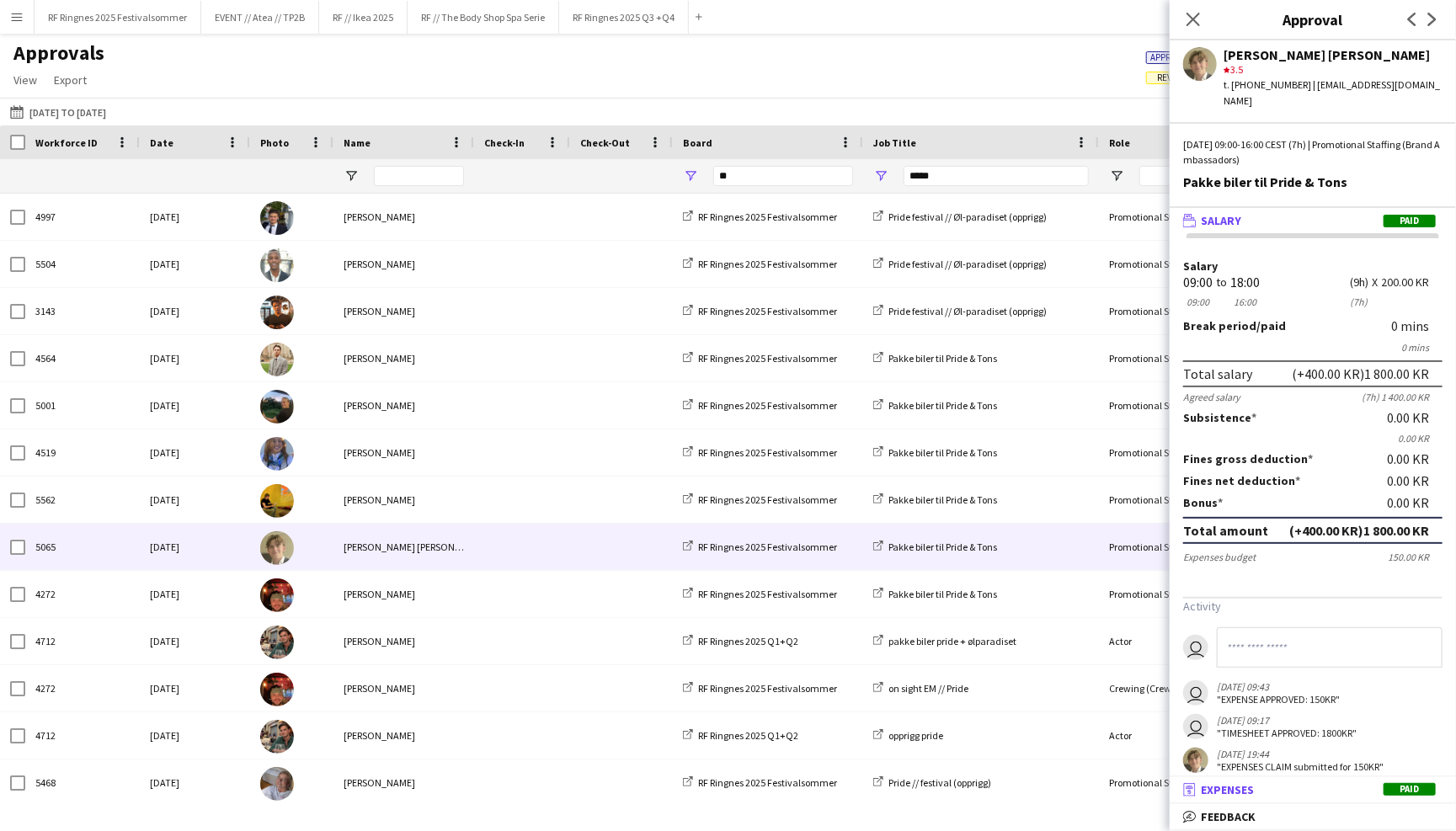
click at [1284, 789] on mat-panel-title "receipt Expenses Paid" at bounding box center [1309, 789] width 279 height 15
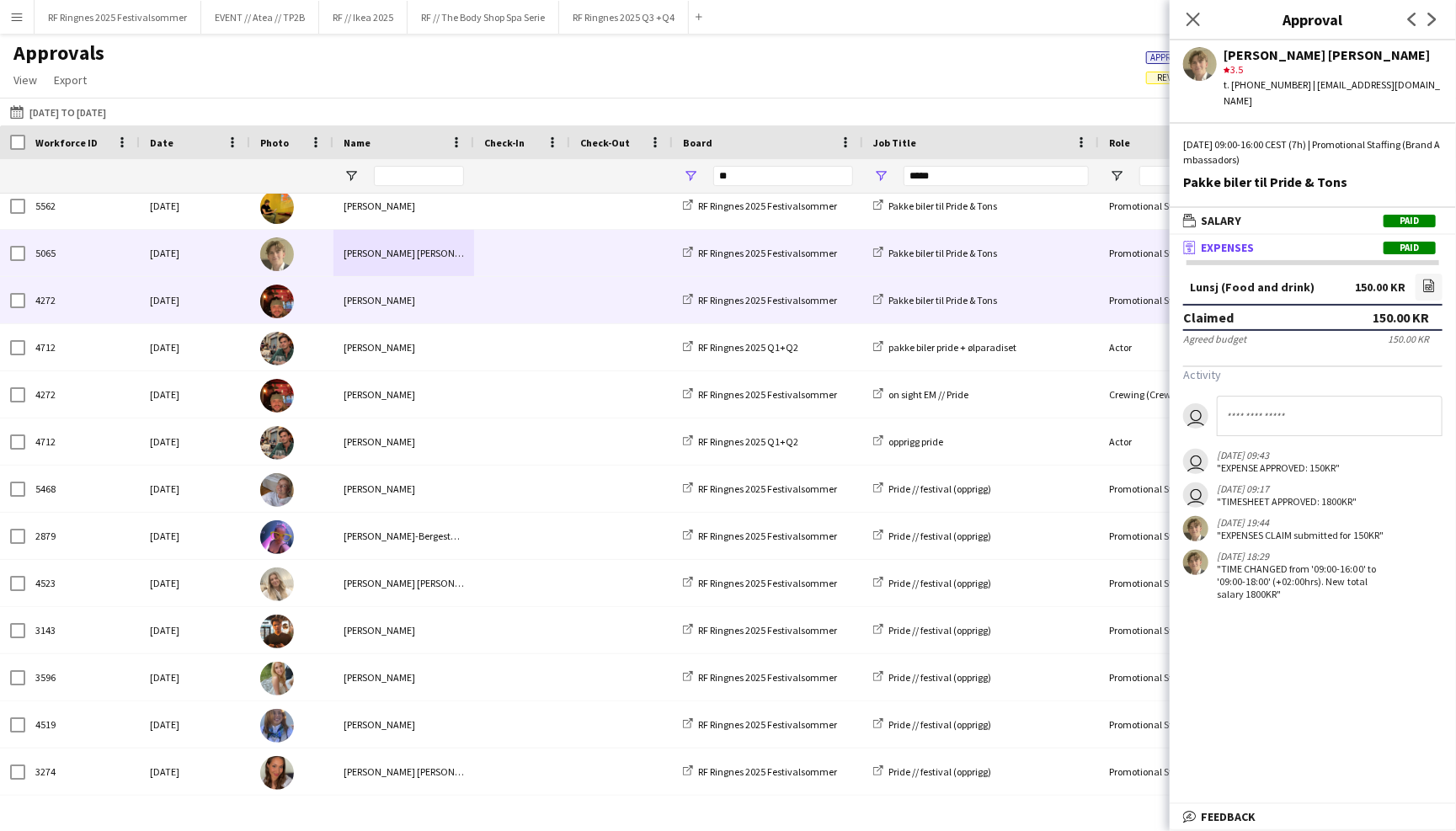
scroll to position [295, 0]
click at [463, 304] on div "[PERSON_NAME]" at bounding box center [403, 298] width 141 height 47
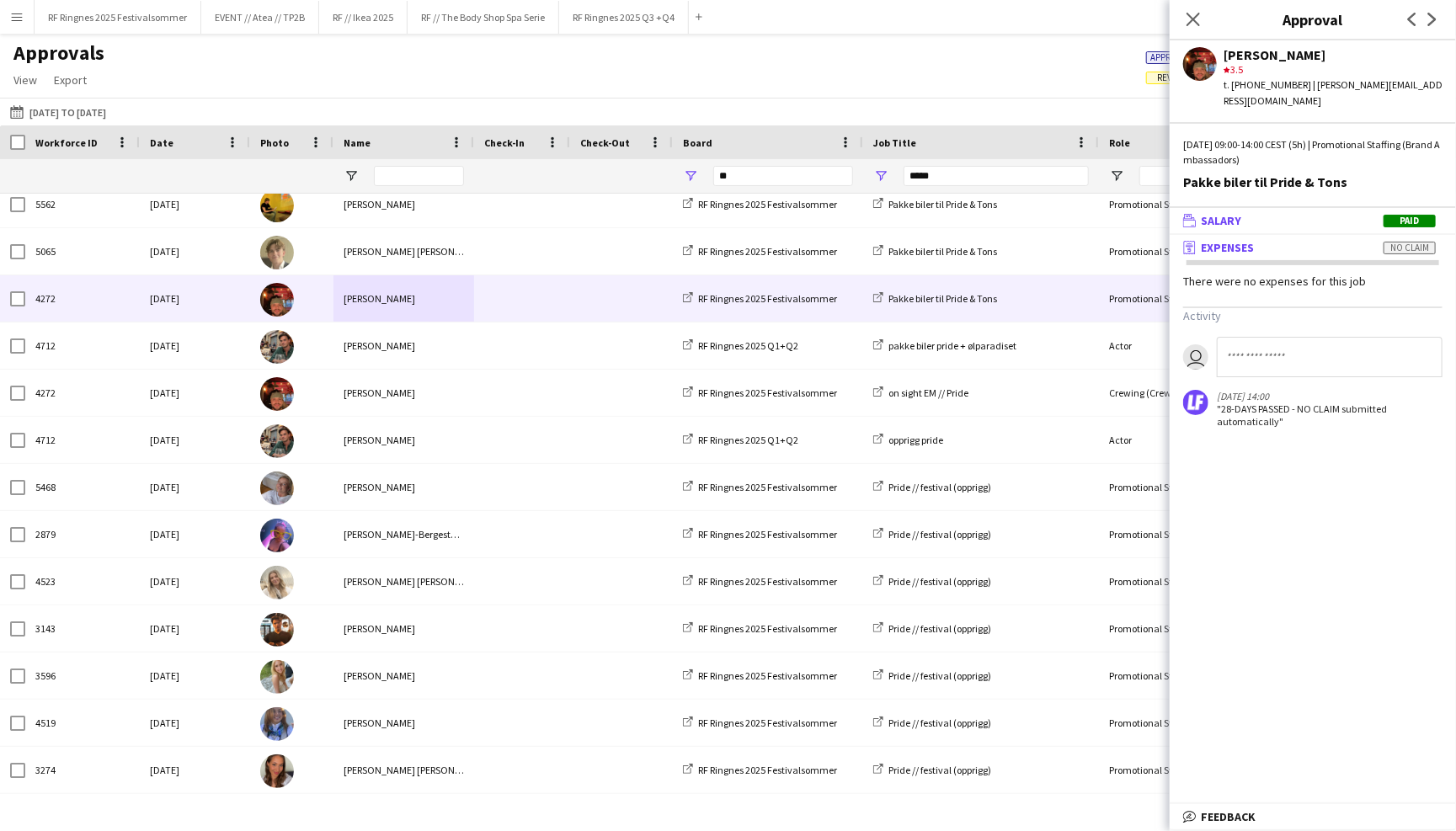
click at [1271, 213] on mat-panel-title "wallet Salary Paid" at bounding box center [1309, 220] width 279 height 15
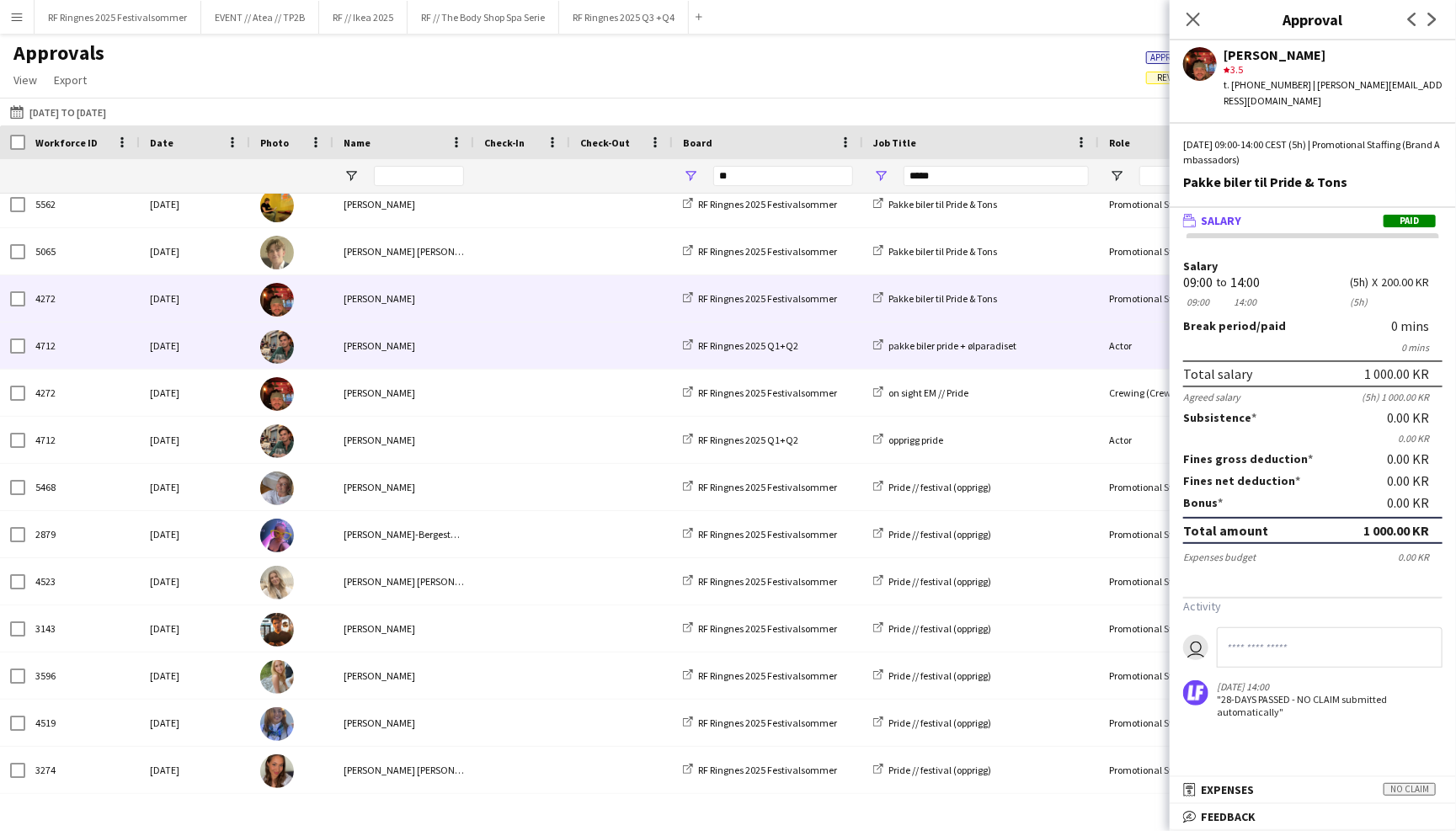
click at [561, 343] on div at bounding box center [521, 345] width 96 height 47
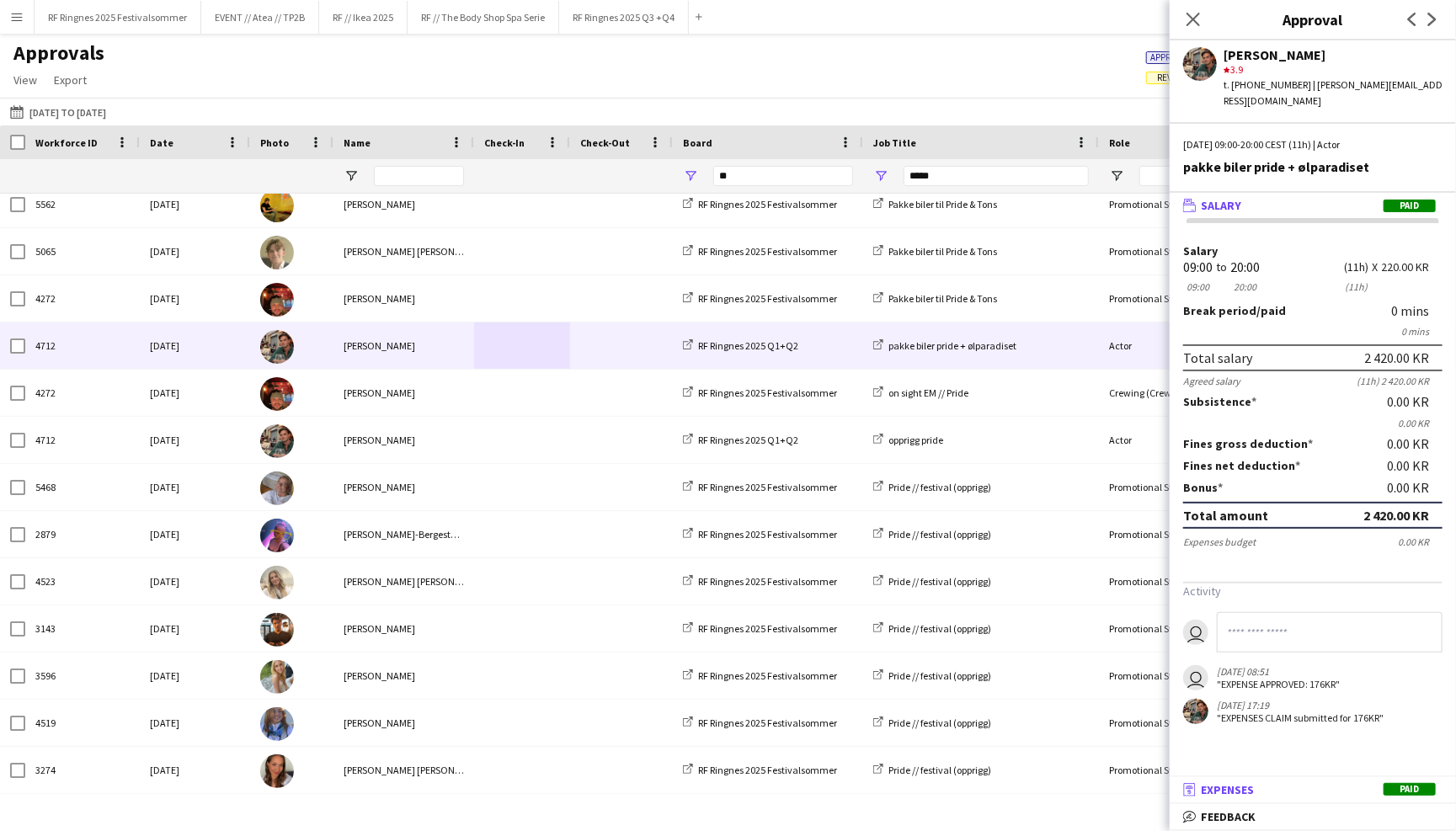
click at [1249, 784] on span "Expenses" at bounding box center [1227, 789] width 53 height 15
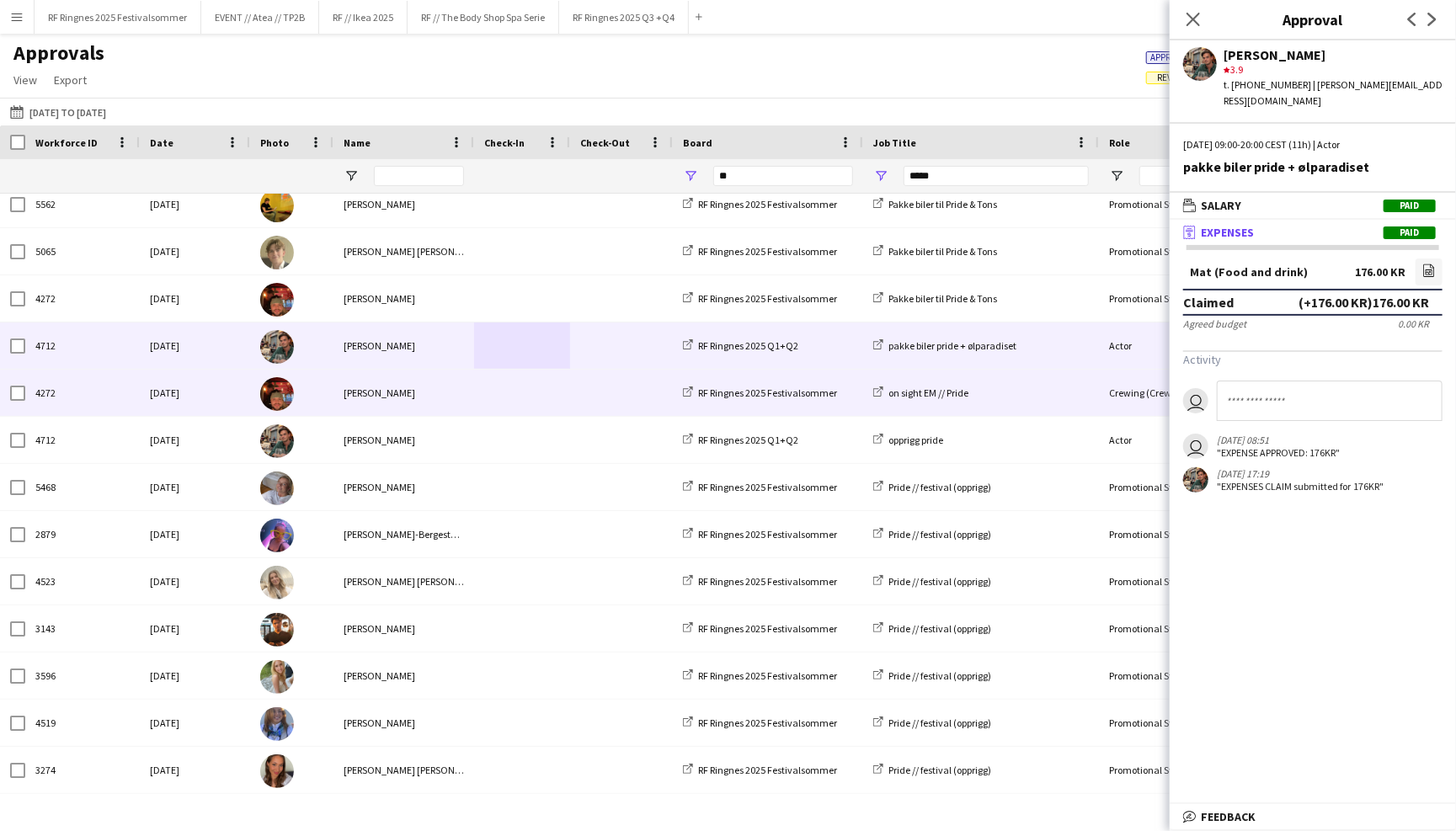
click at [488, 400] on span at bounding box center [522, 393] width 76 height 47
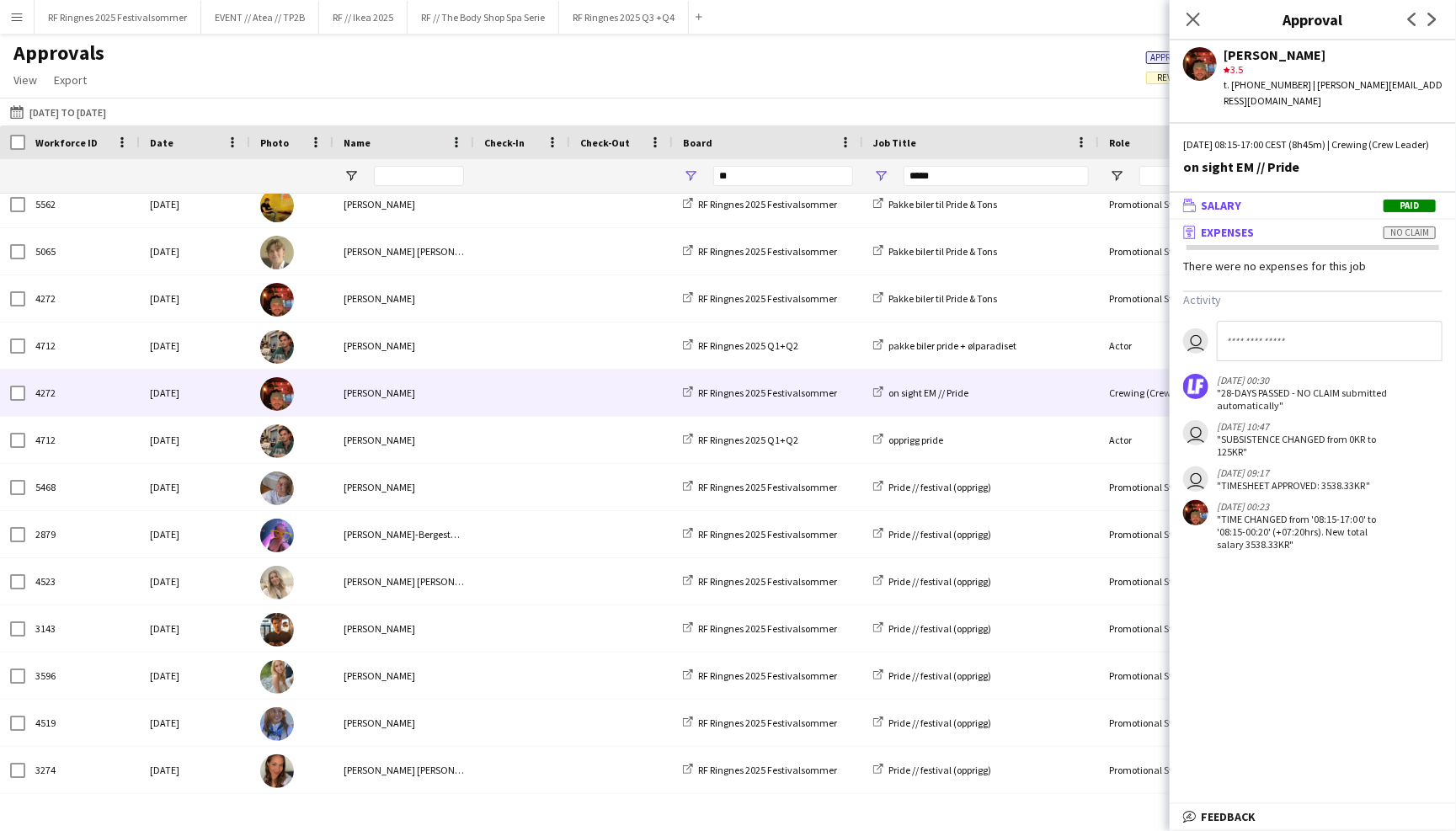
click at [1221, 199] on span "Salary" at bounding box center [1221, 205] width 40 height 15
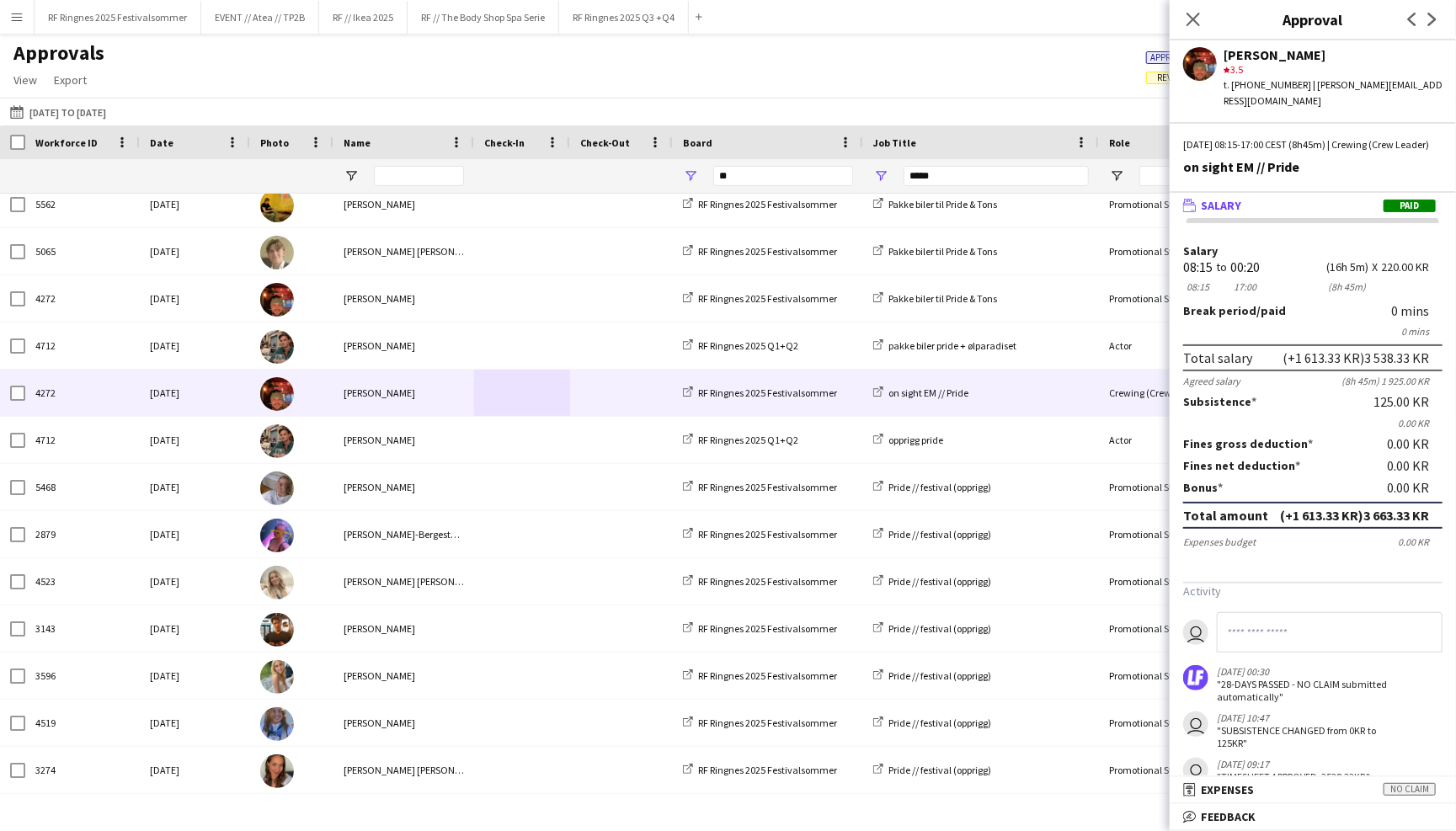
scroll to position [51, 0]
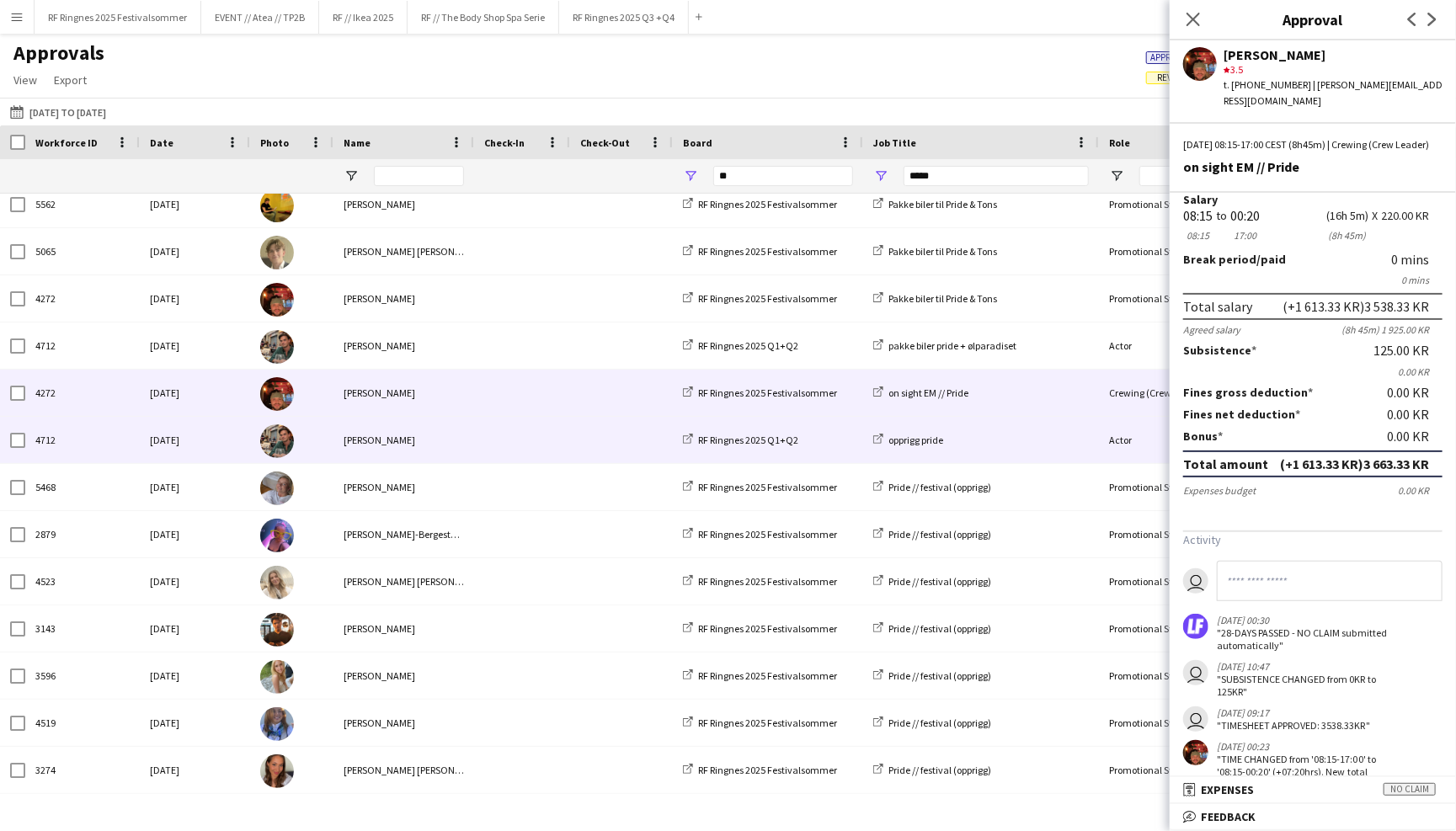
click at [508, 439] on span at bounding box center [522, 439] width 76 height 47
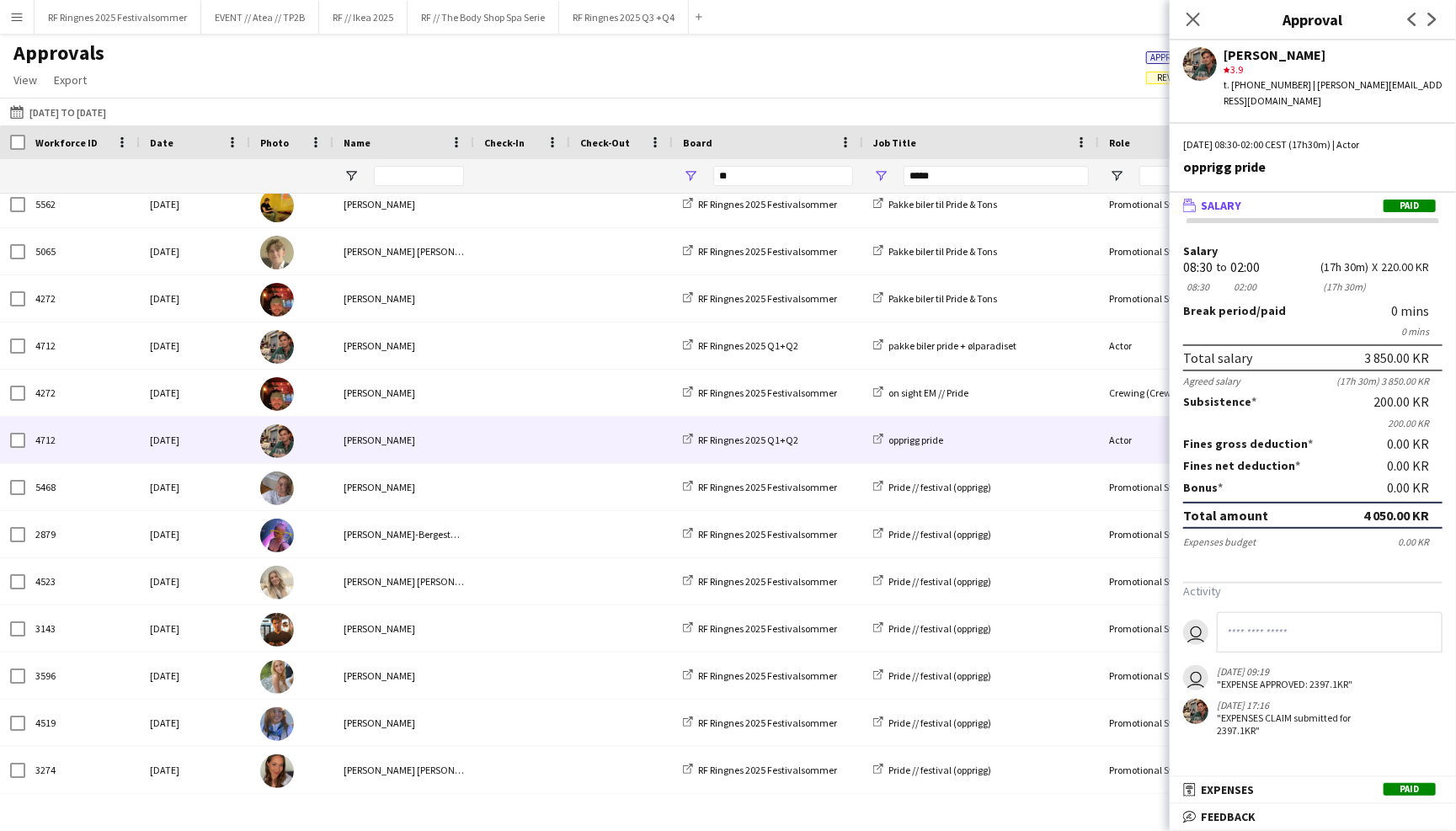
scroll to position [0, 0]
click at [1284, 790] on mat-panel-title "receipt Expenses Paid" at bounding box center [1309, 789] width 279 height 15
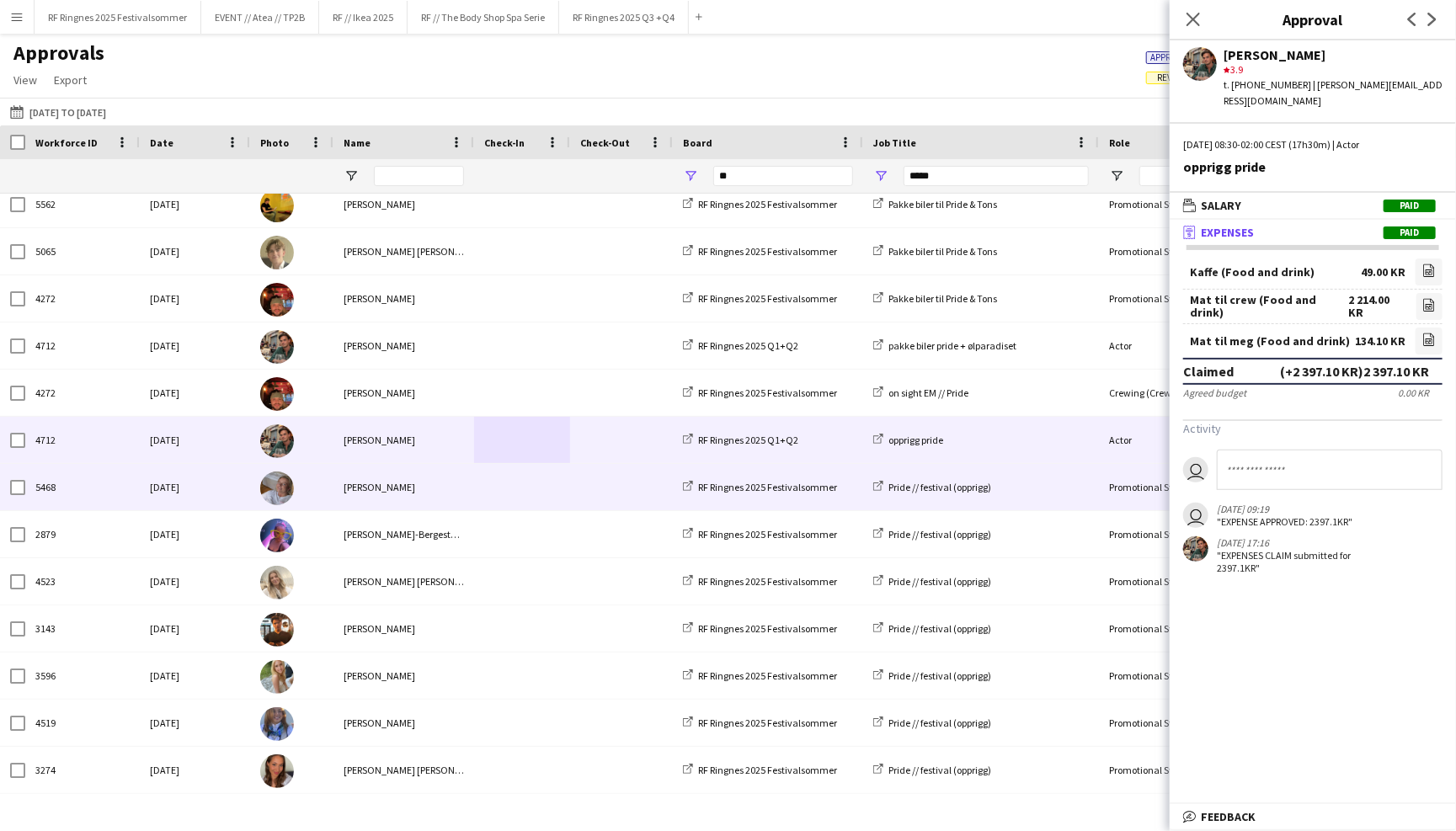
click at [549, 484] on span at bounding box center [522, 487] width 76 height 47
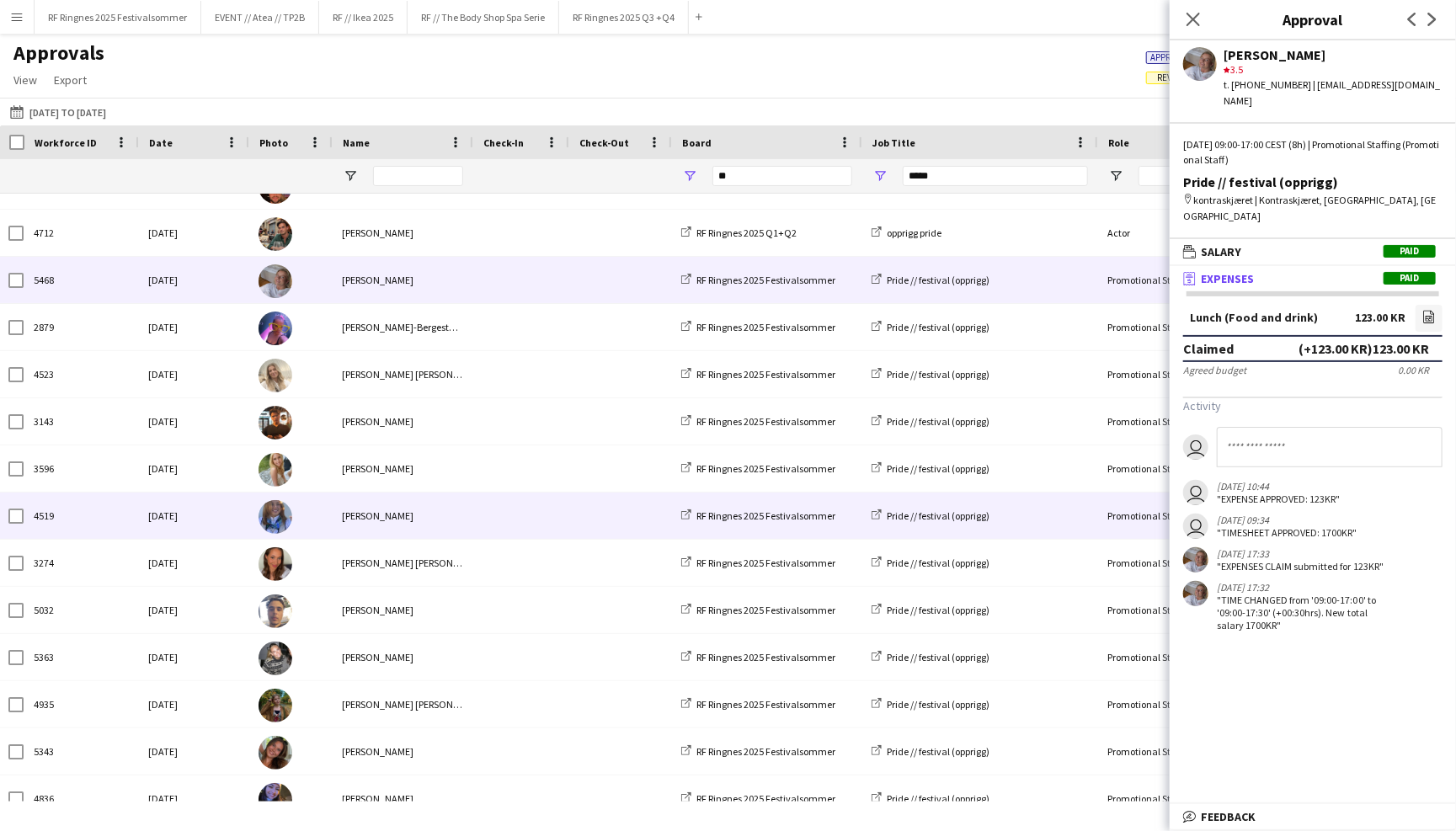
scroll to position [500, 0]
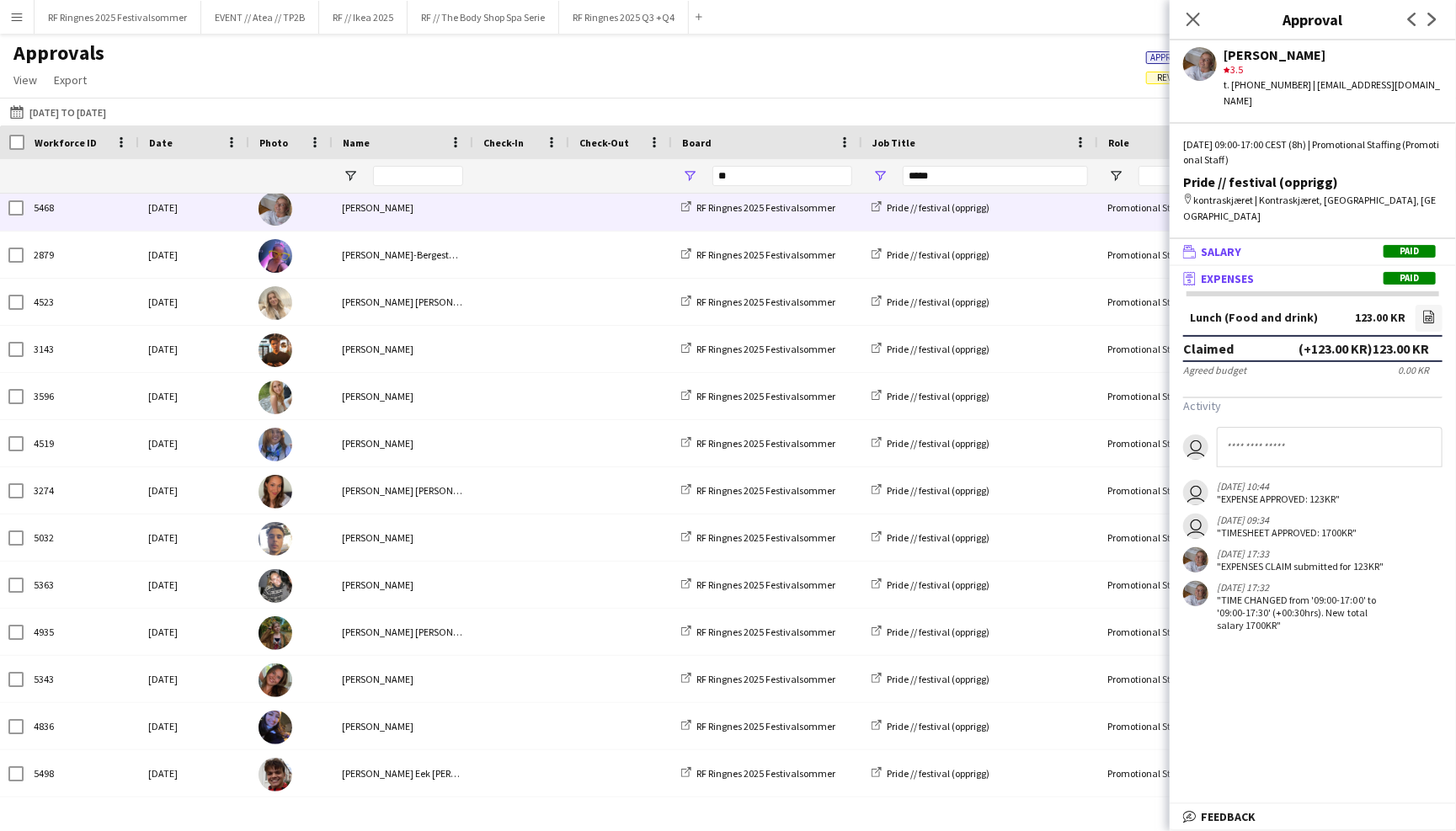
click at [1221, 244] on span "Salary" at bounding box center [1221, 251] width 40 height 15
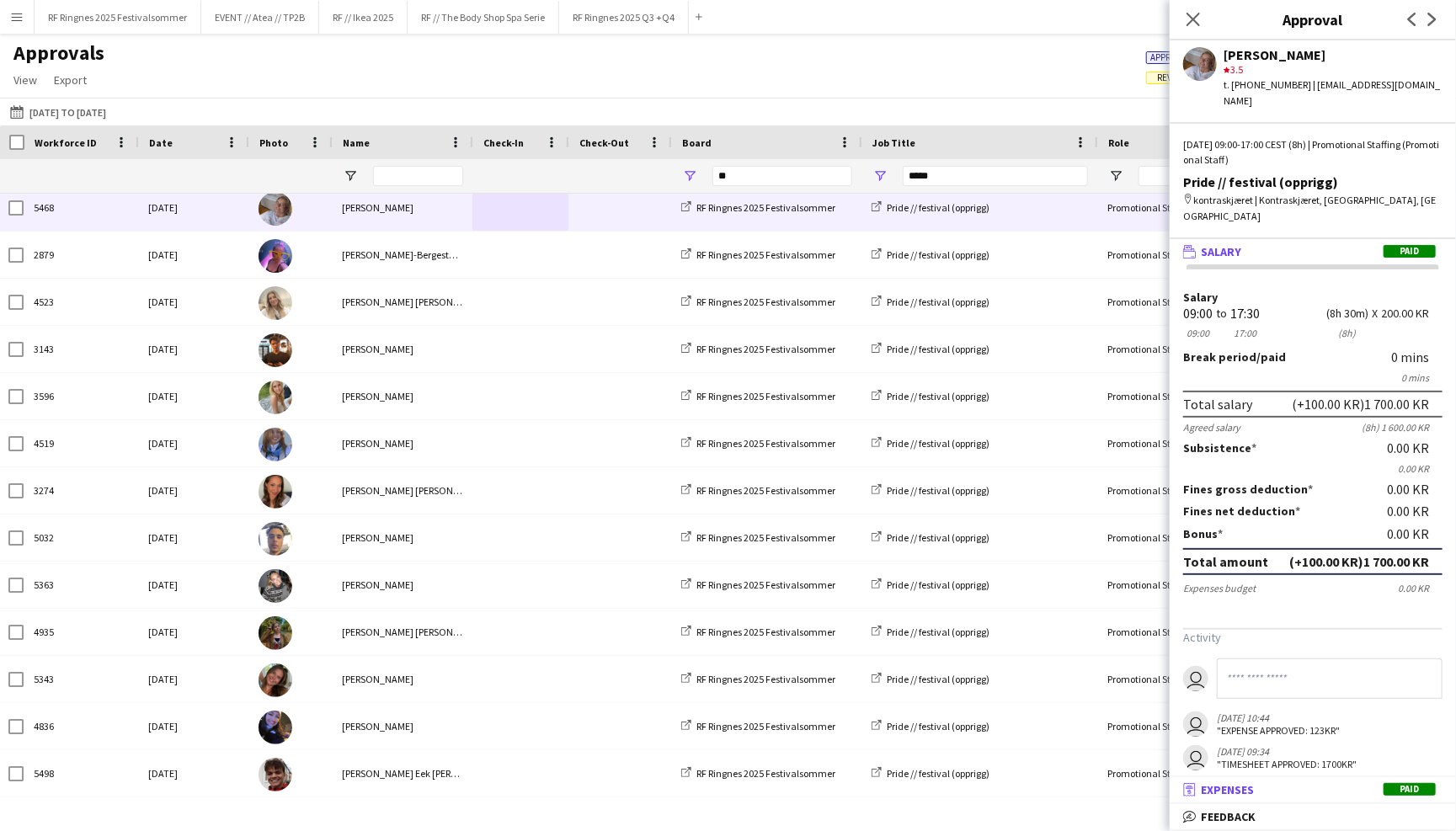
click at [1313, 782] on mat-panel-title "receipt Expenses Paid" at bounding box center [1309, 789] width 279 height 15
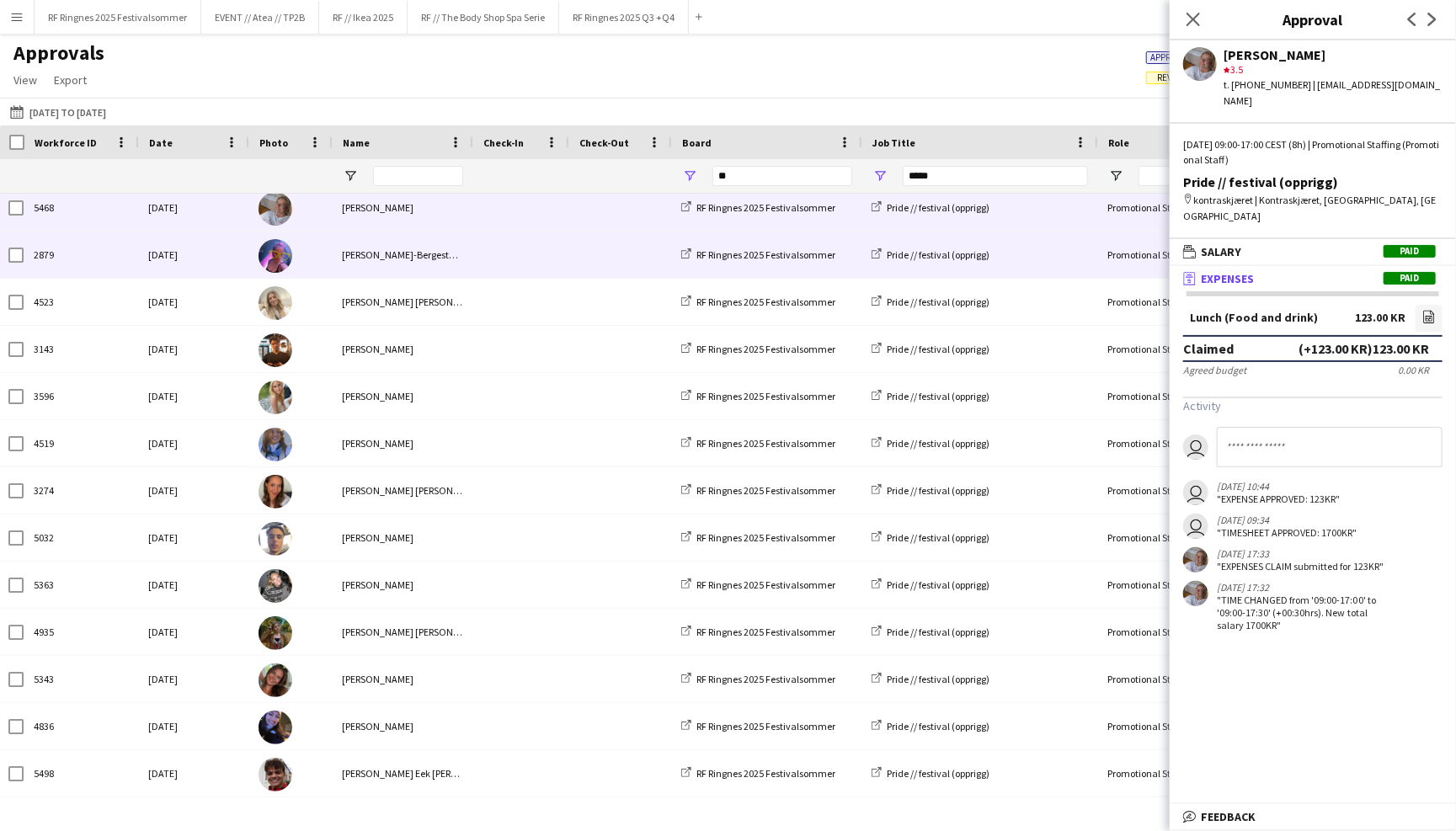
click at [479, 254] on div at bounding box center [520, 255] width 96 height 47
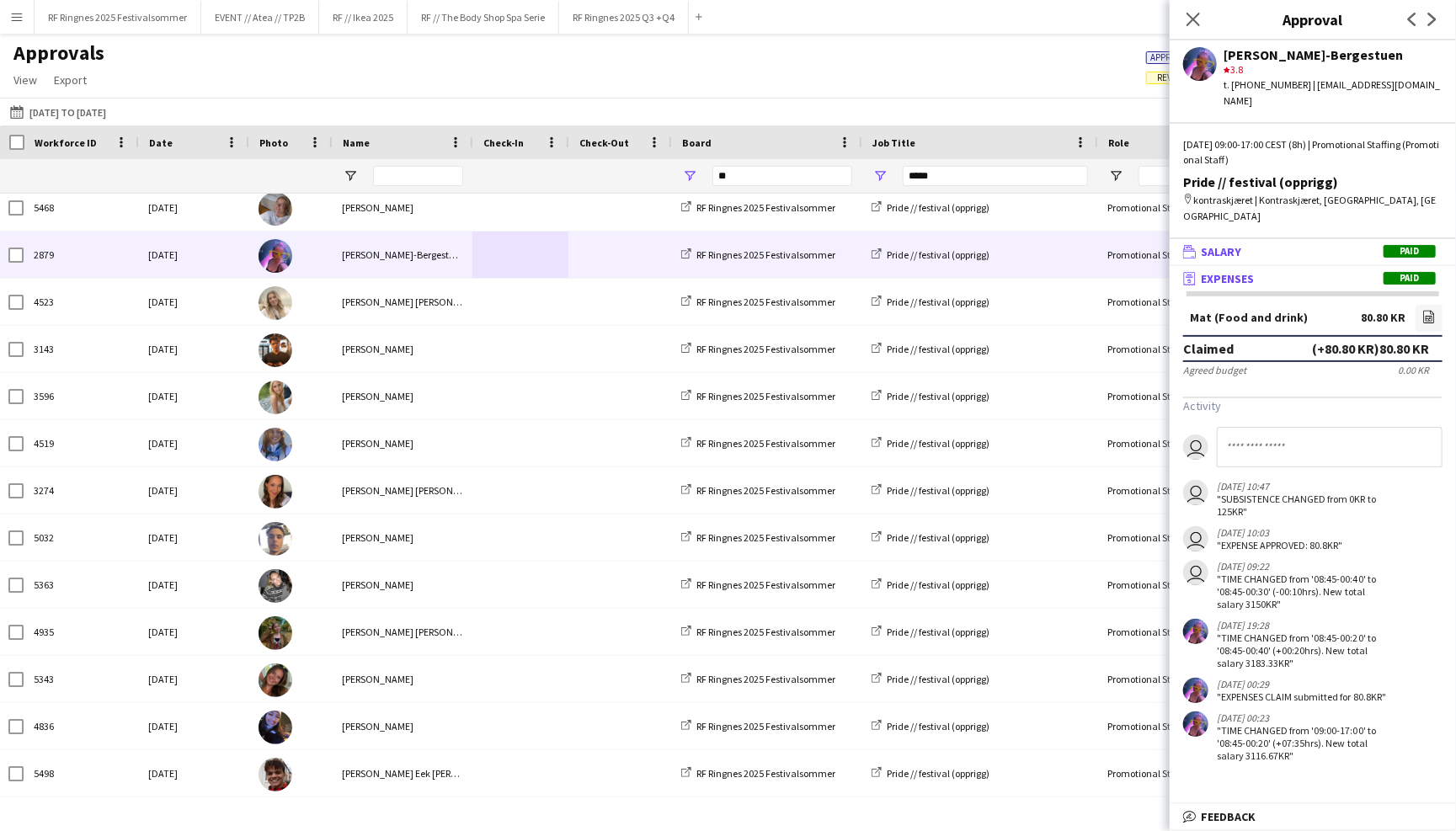
click at [1292, 244] on mat-panel-title "wallet Salary Paid" at bounding box center [1309, 251] width 279 height 15
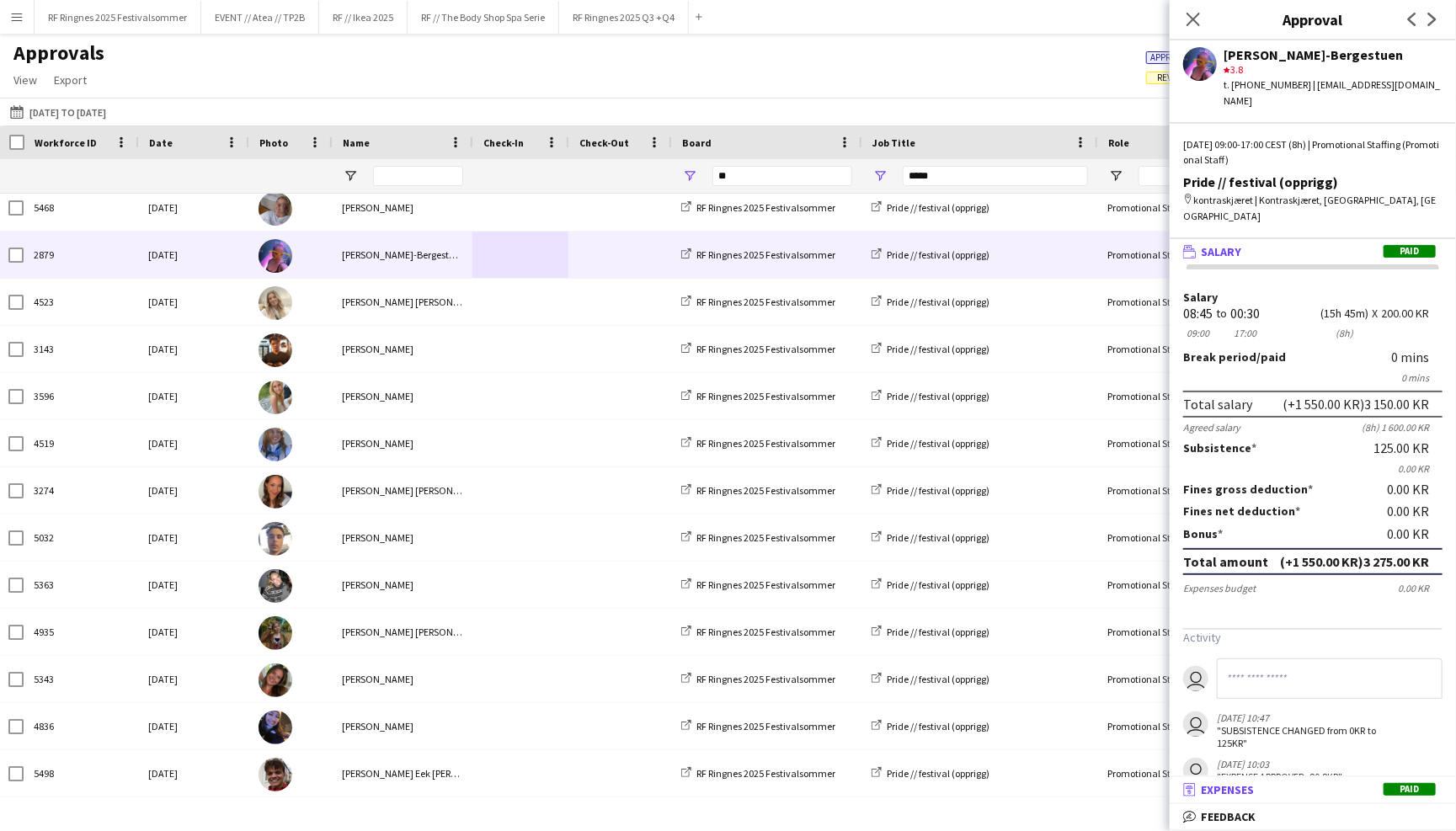
click at [1329, 790] on mat-panel-title "receipt Expenses Paid" at bounding box center [1309, 789] width 279 height 15
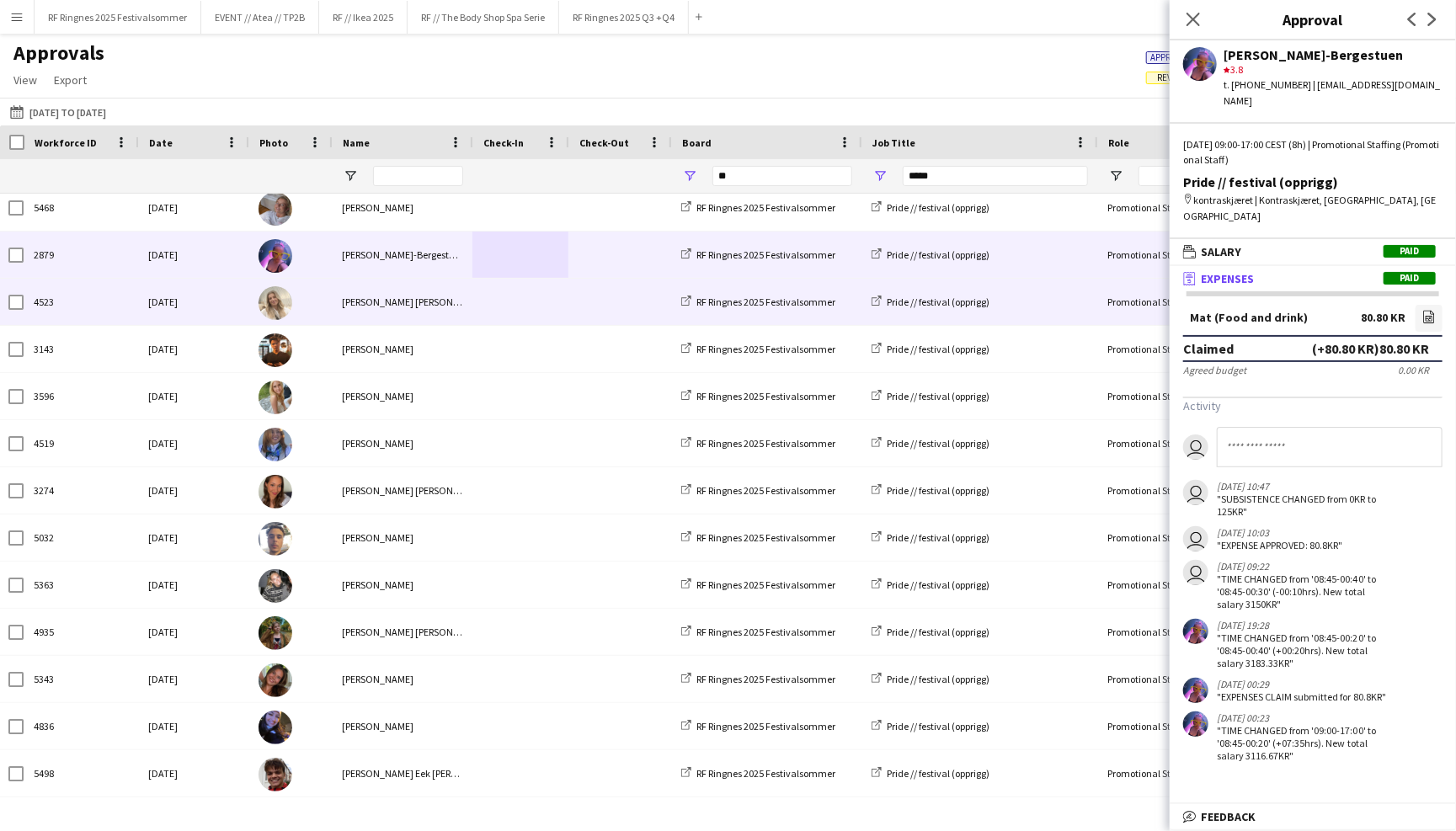
click at [560, 302] on div at bounding box center [520, 301] width 96 height 47
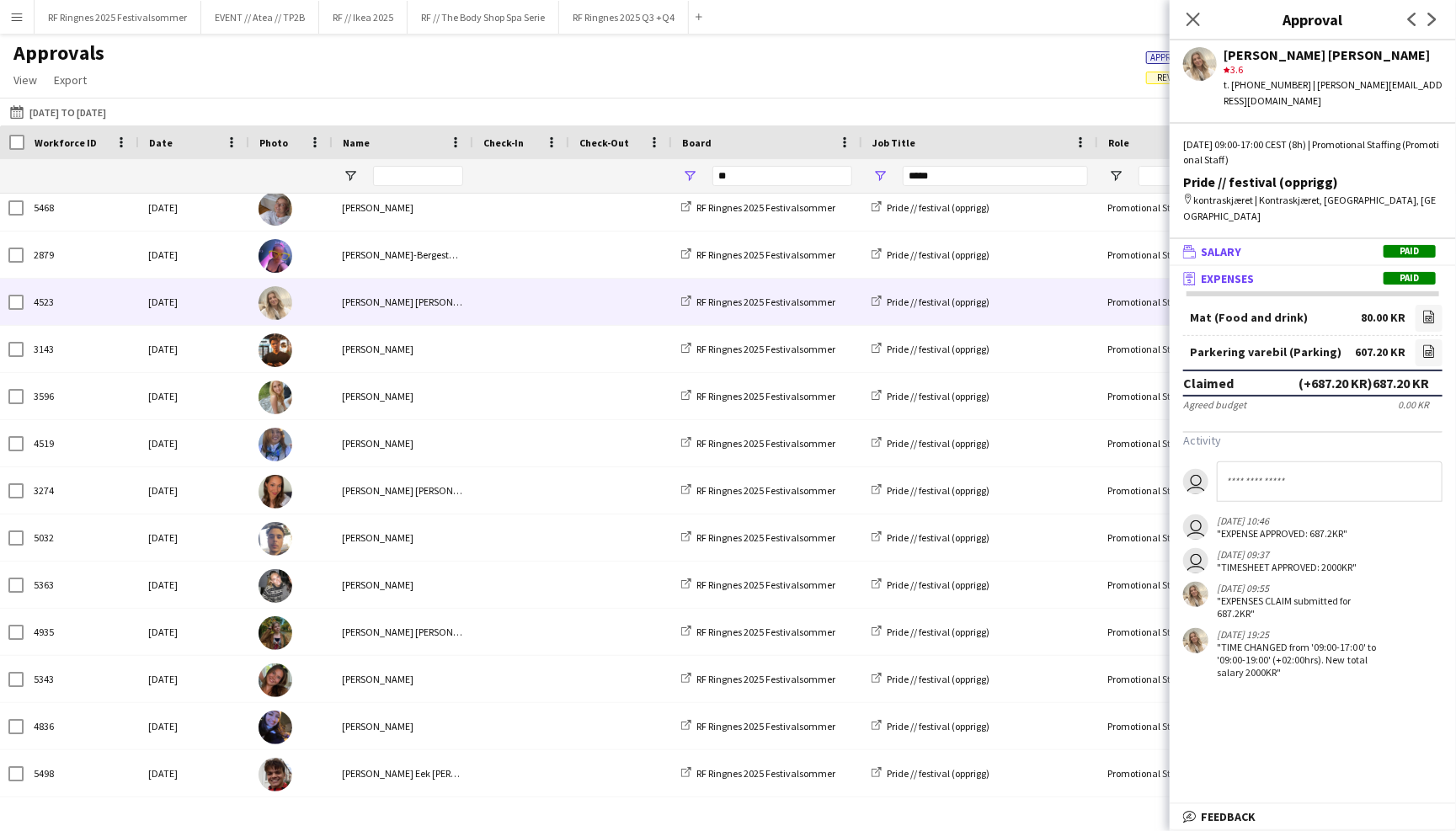
click at [1282, 244] on mat-panel-title "wallet Salary Paid" at bounding box center [1309, 251] width 279 height 15
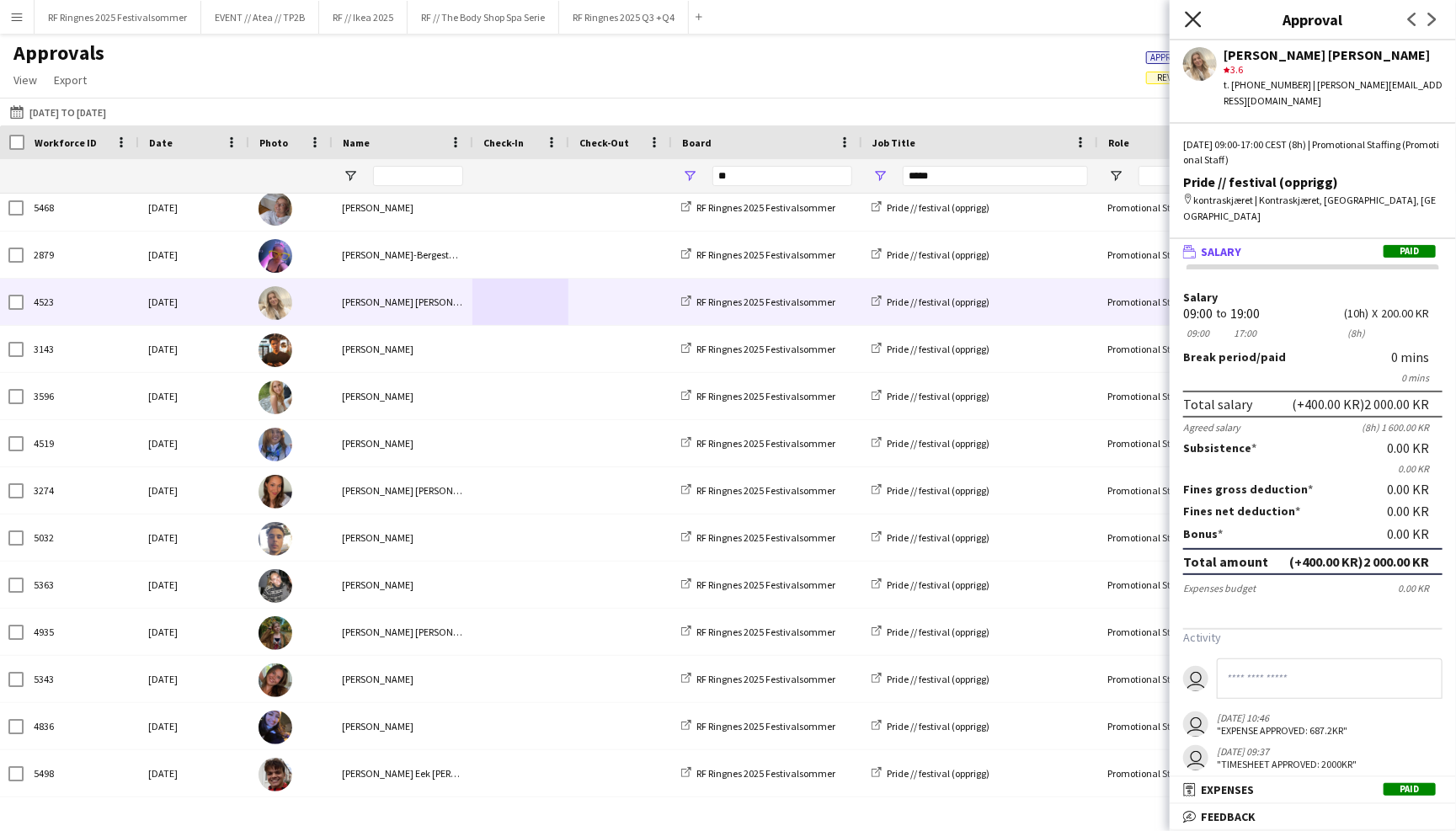
click at [1195, 20] on icon at bounding box center [1192, 18] width 16 height 16
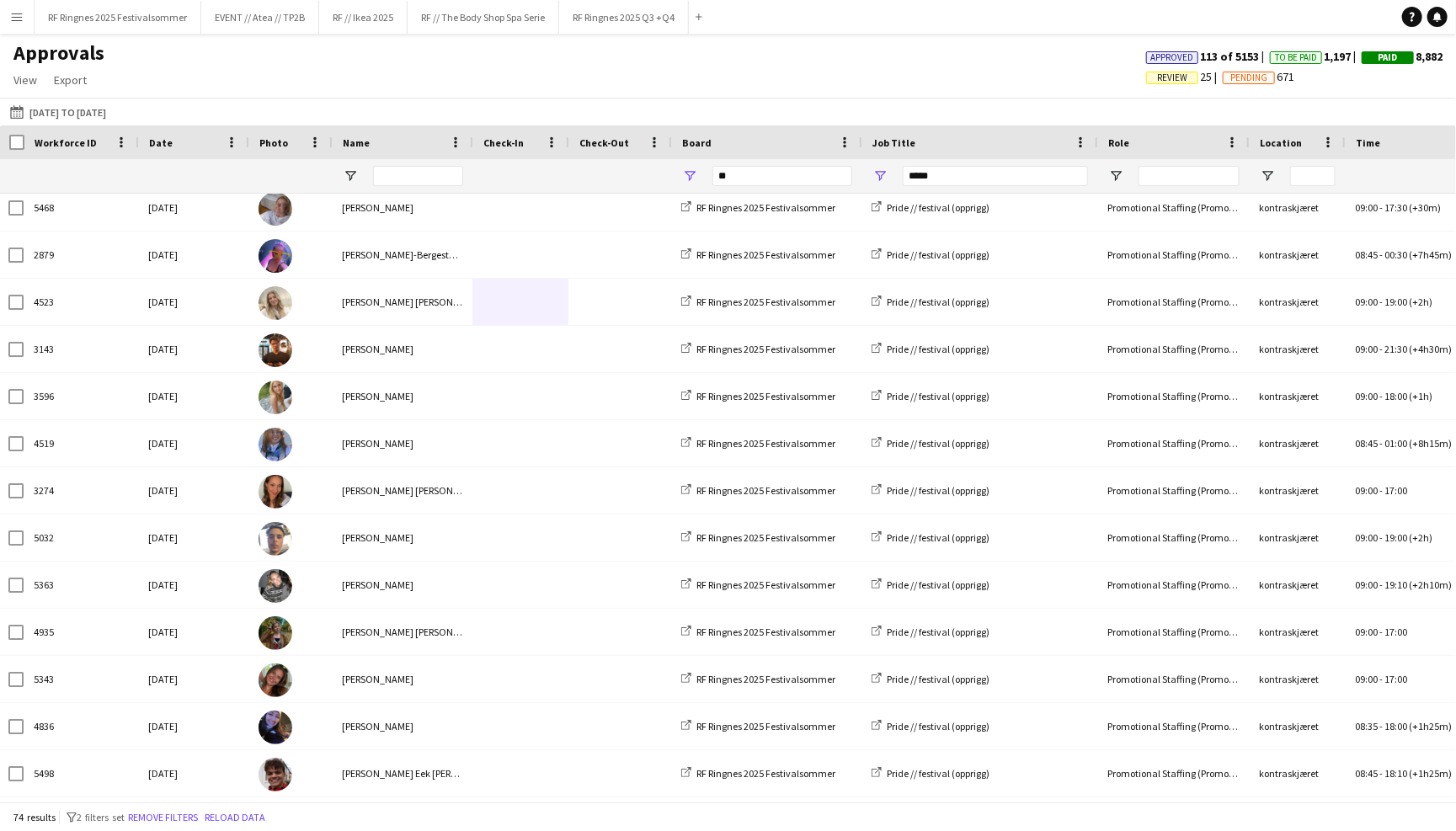
click at [1182, 26] on app-navbar "Menu Boards Boards Boards All jobs Status Workforce Workforce My Workforce Recr…" at bounding box center [728, 17] width 1456 height 33
click at [15, 15] on app-icon "Menu" at bounding box center [16, 16] width 13 height 13
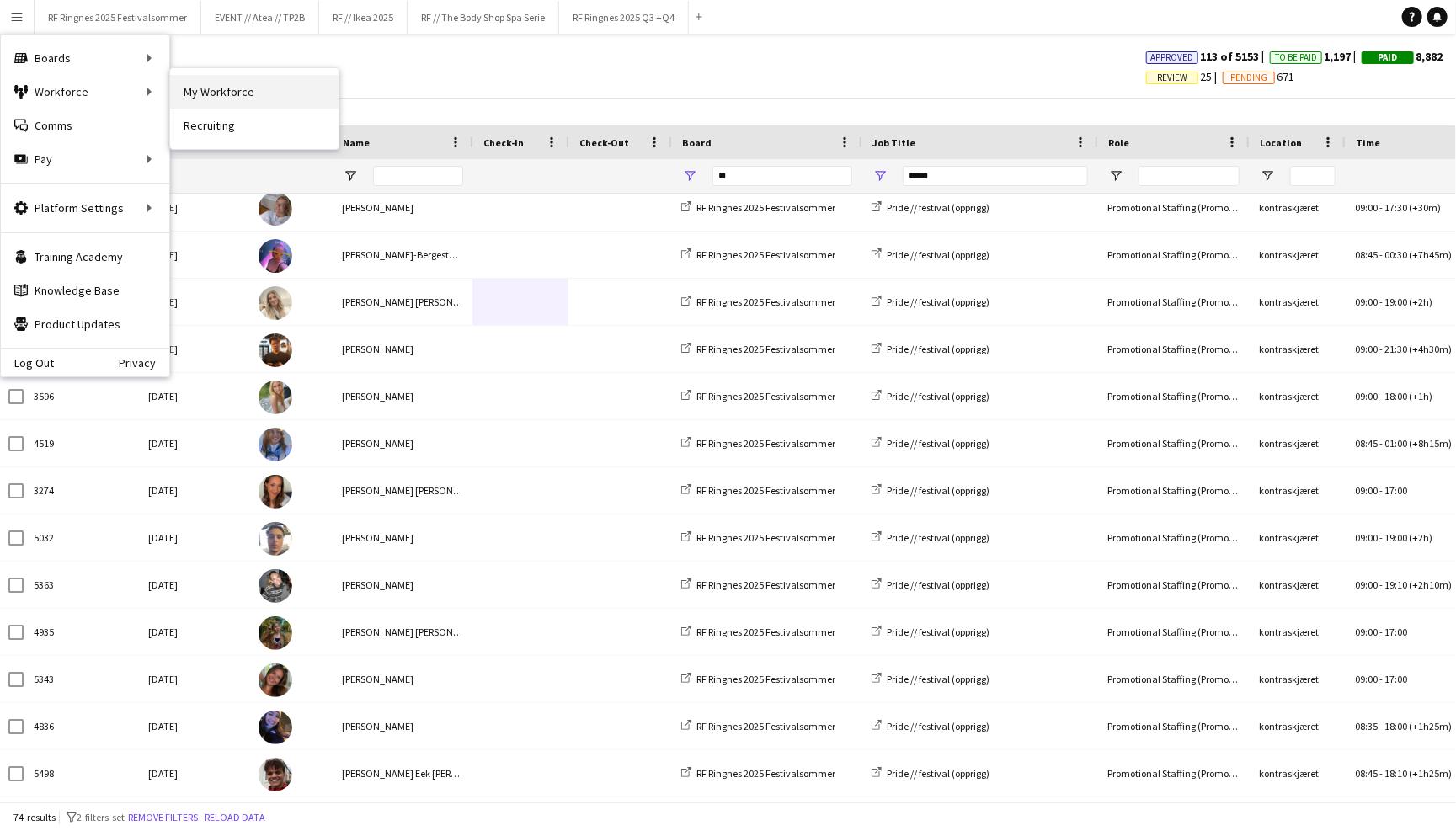
click at [192, 81] on link "My Workforce" at bounding box center [255, 91] width 169 height 33
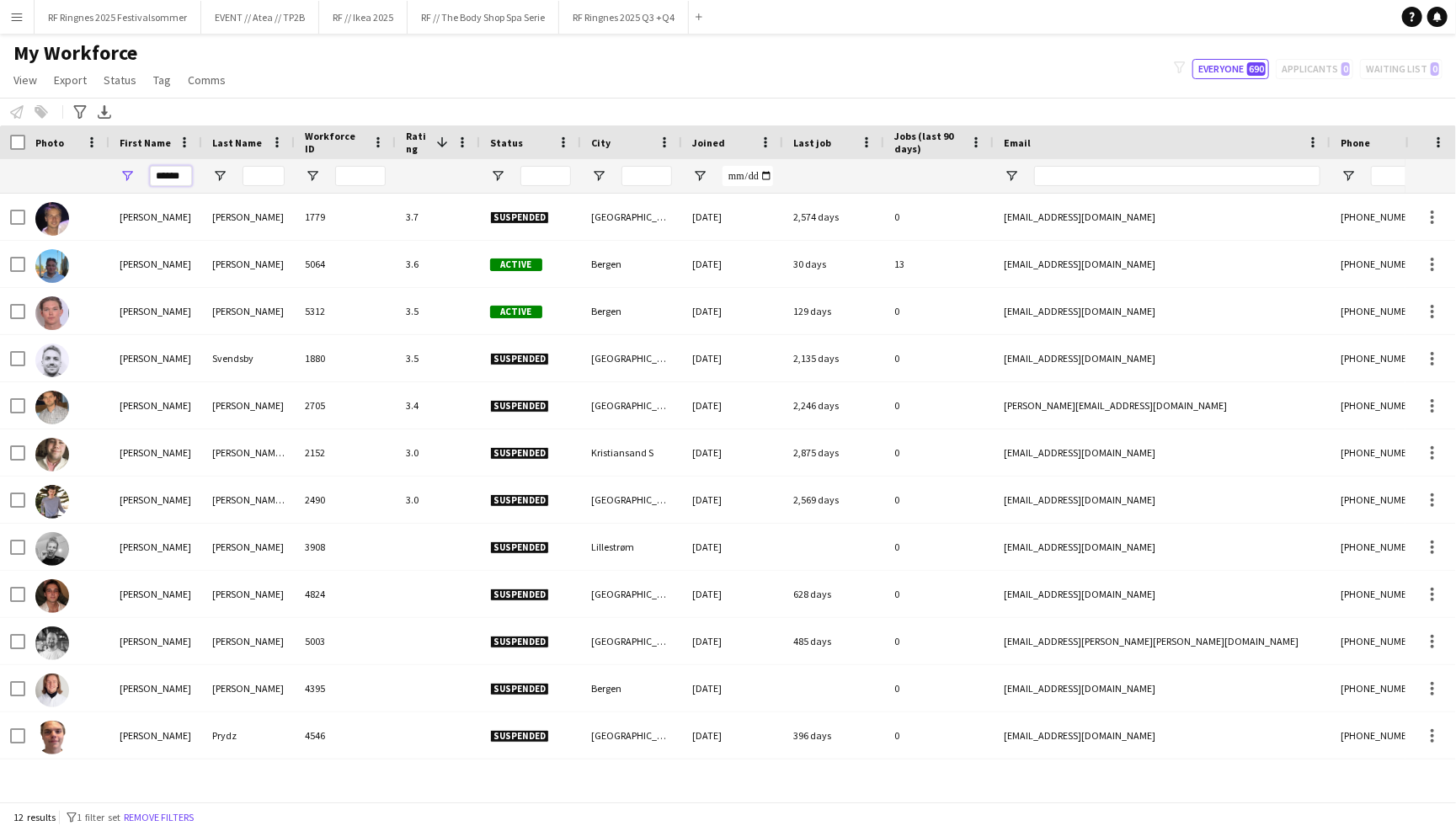
click at [183, 175] on input "******" at bounding box center [171, 176] width 42 height 20
drag, startPoint x: 182, startPoint y: 175, endPoint x: 108, endPoint y: 175, distance: 74.0
click at [108, 175] on div "******" at bounding box center [912, 176] width 1825 height 33
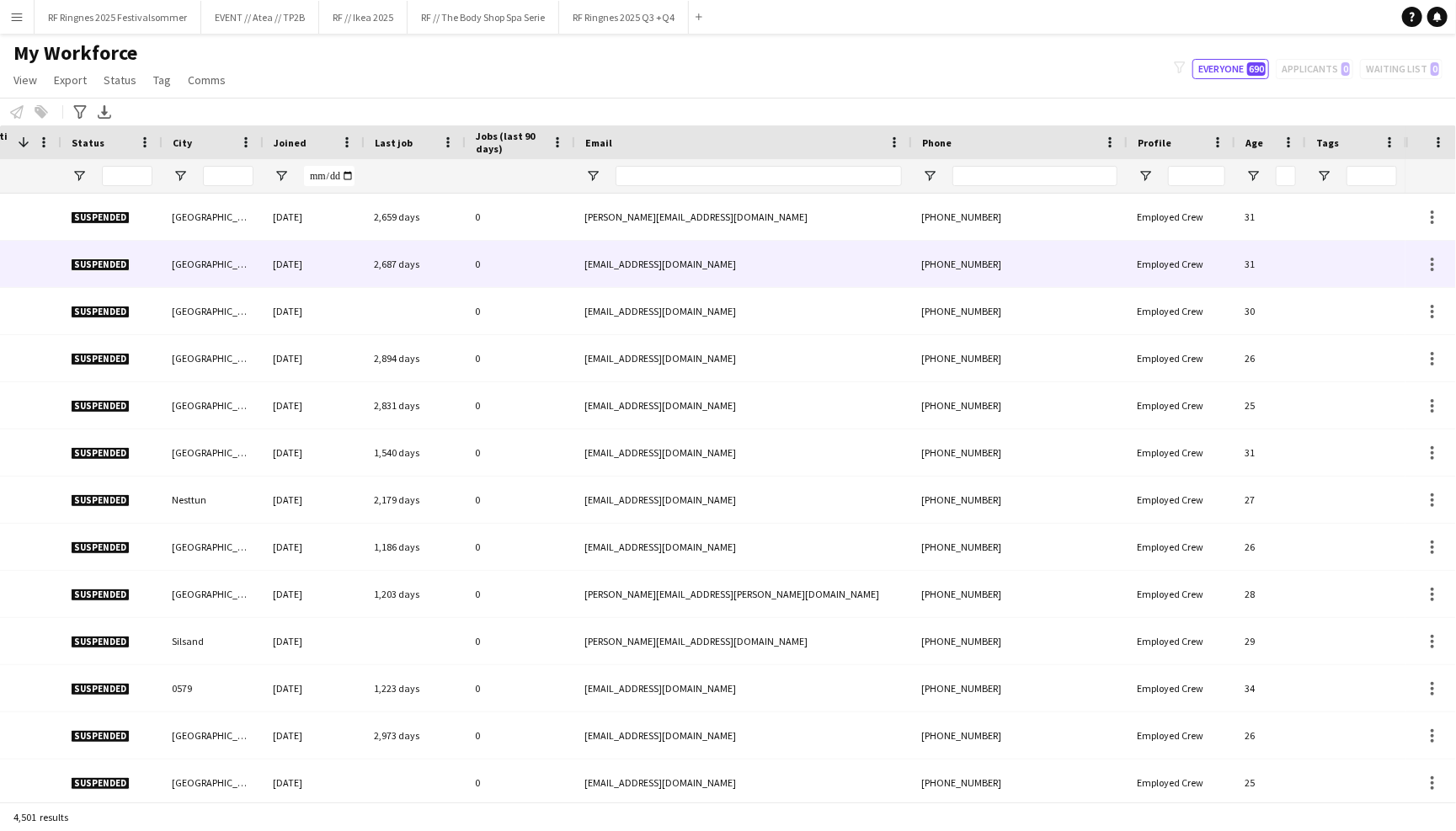
scroll to position [0, 36]
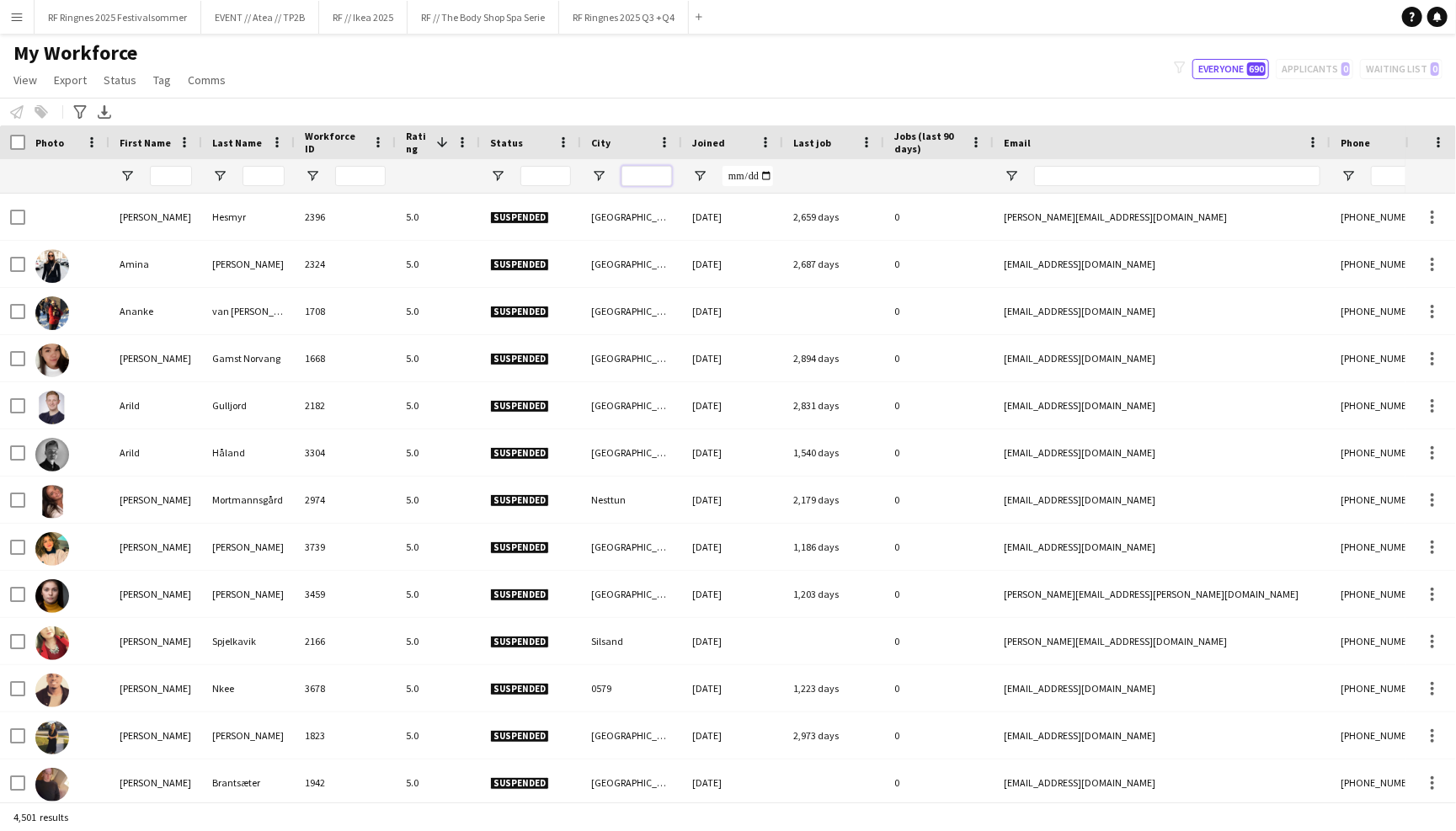
click at [644, 184] on input "City Filter Input" at bounding box center [646, 176] width 50 height 20
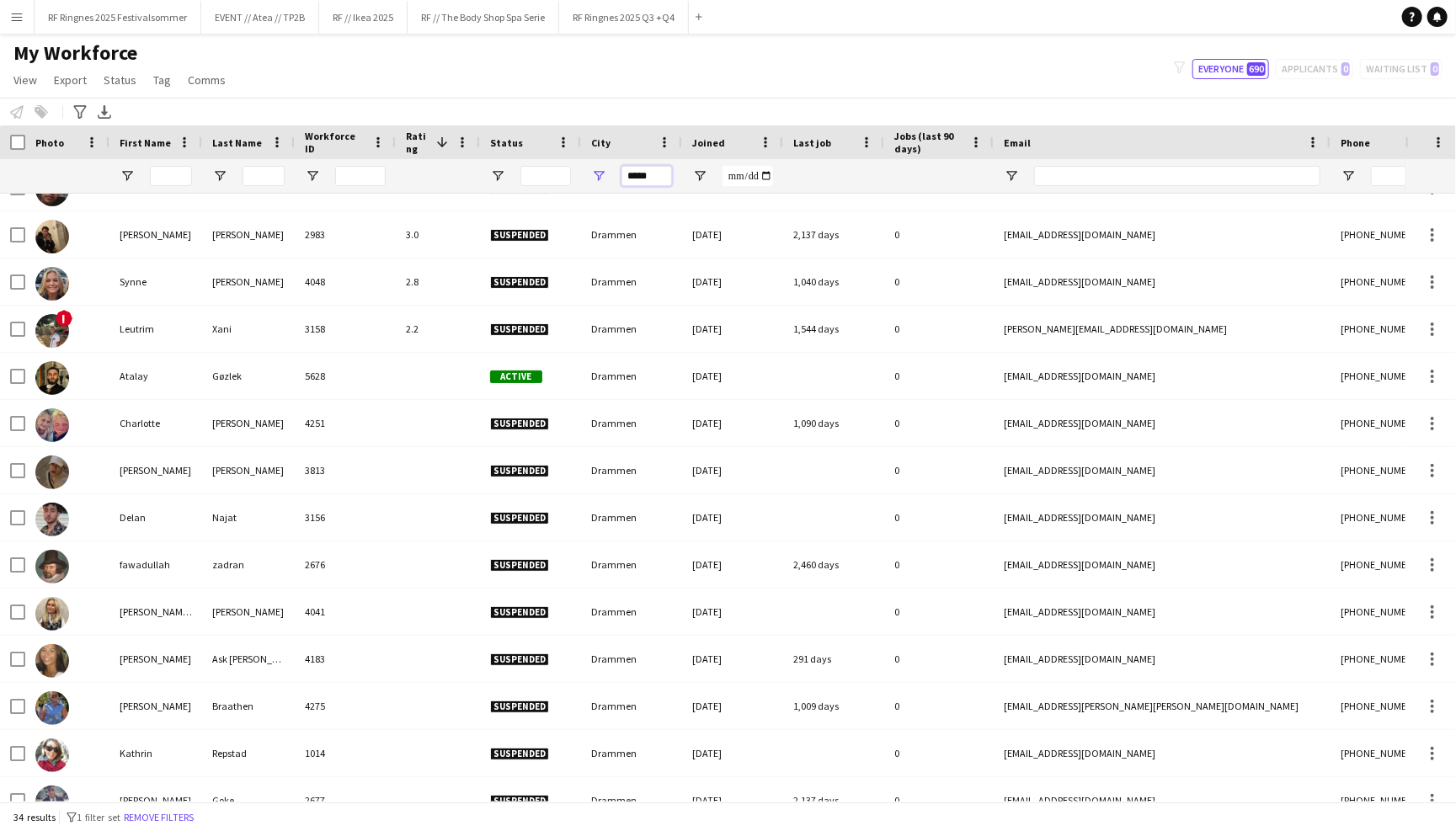
type input "*****"
click at [512, 143] on span "Status" at bounding box center [506, 142] width 33 height 12
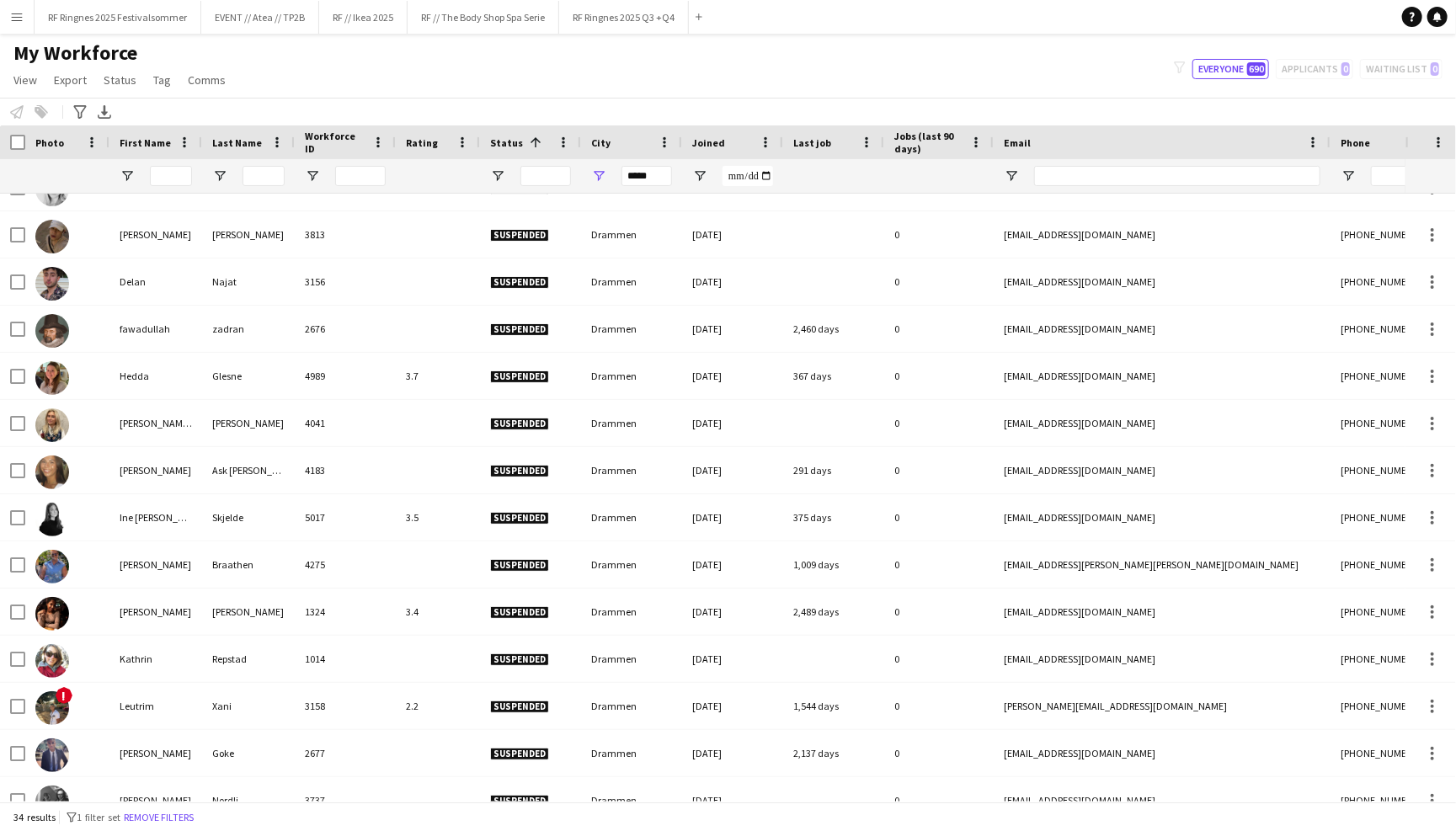
click at [535, 137] on span at bounding box center [535, 141] width 15 height 15
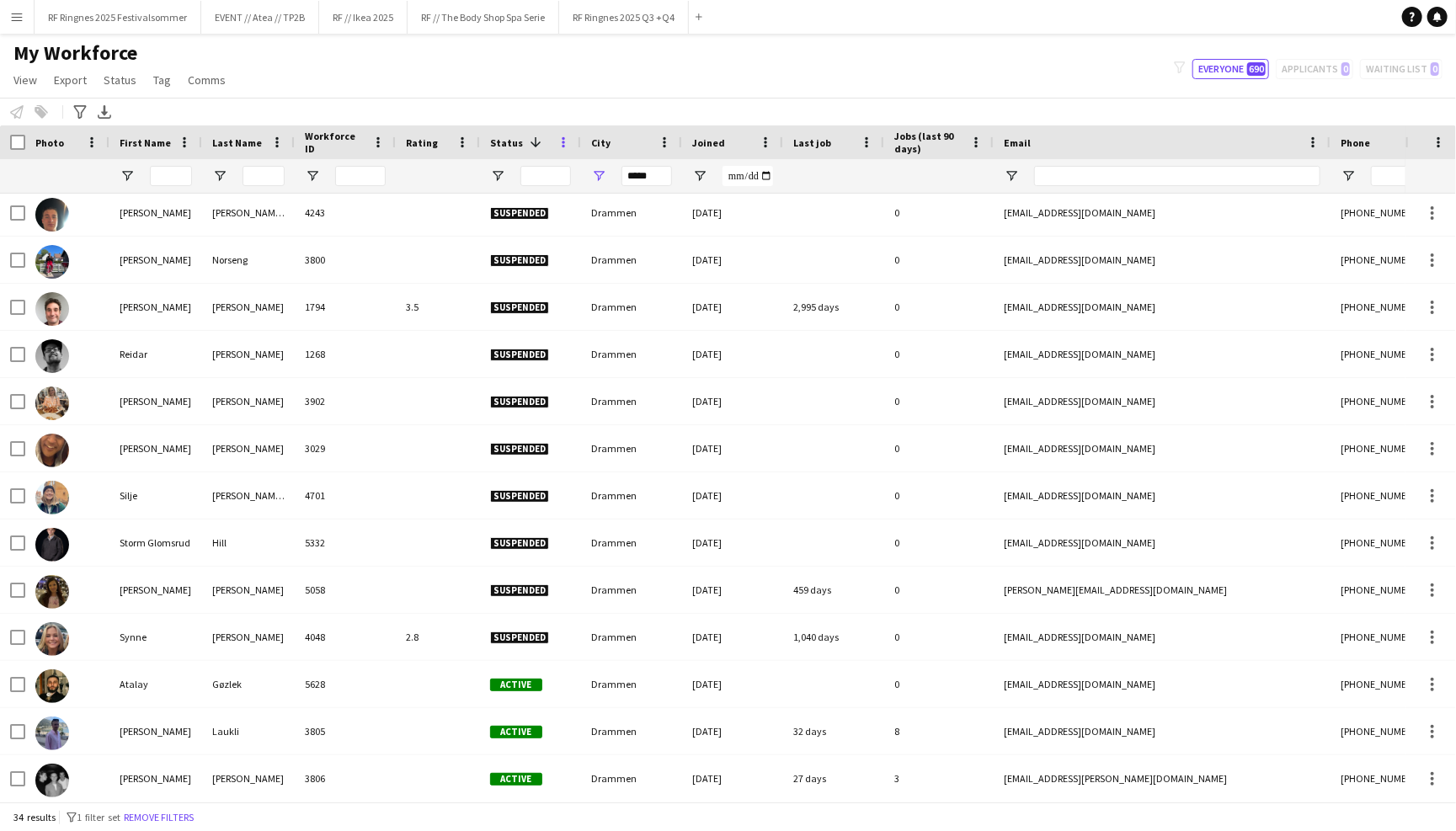
click at [562, 138] on span at bounding box center [562, 141] width 15 height 15
click at [532, 139] on span at bounding box center [535, 141] width 15 height 15
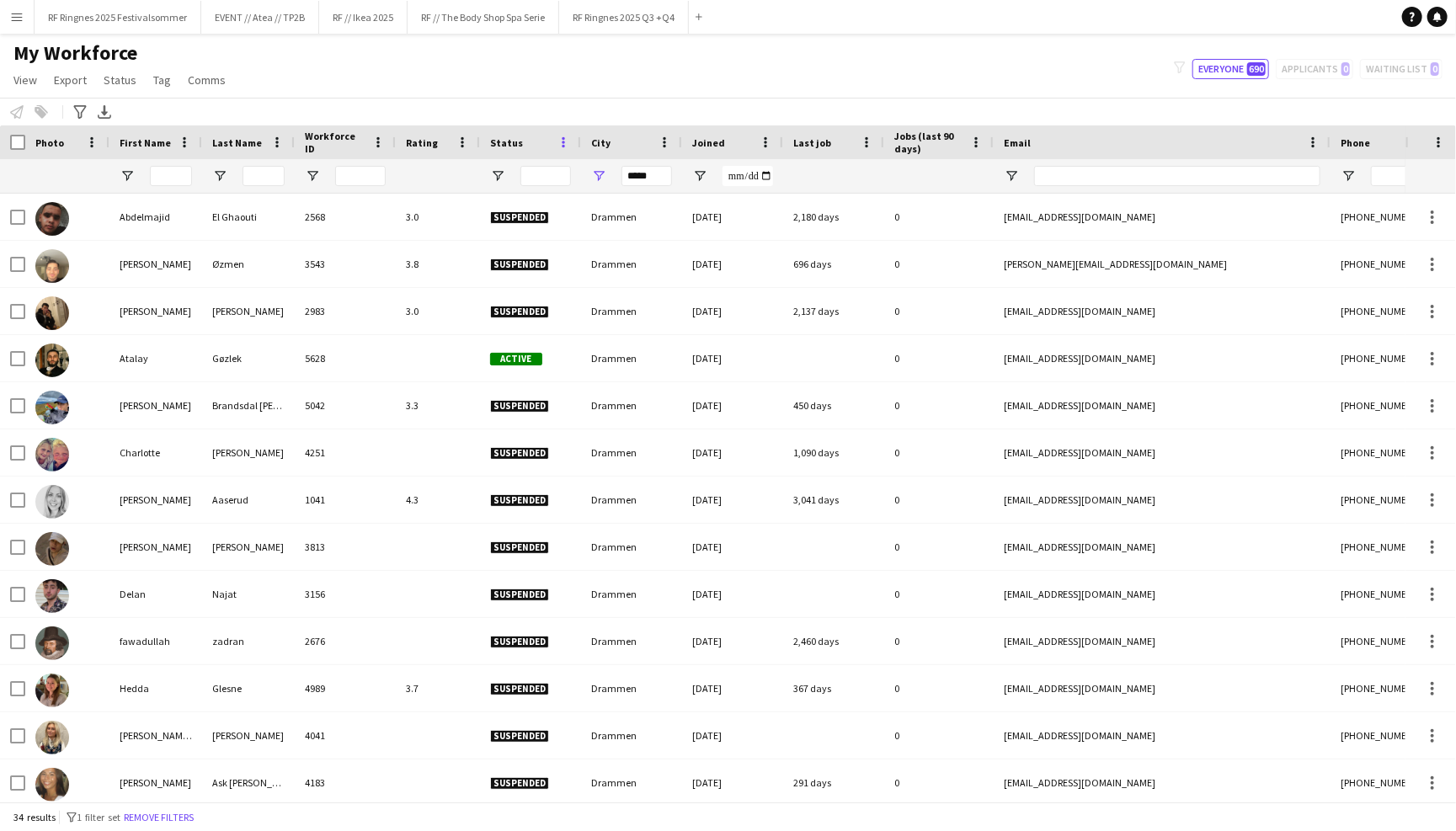
click at [565, 139] on span at bounding box center [562, 141] width 15 height 15
click at [672, 259] on span "Group by Status" at bounding box center [648, 258] width 143 height 29
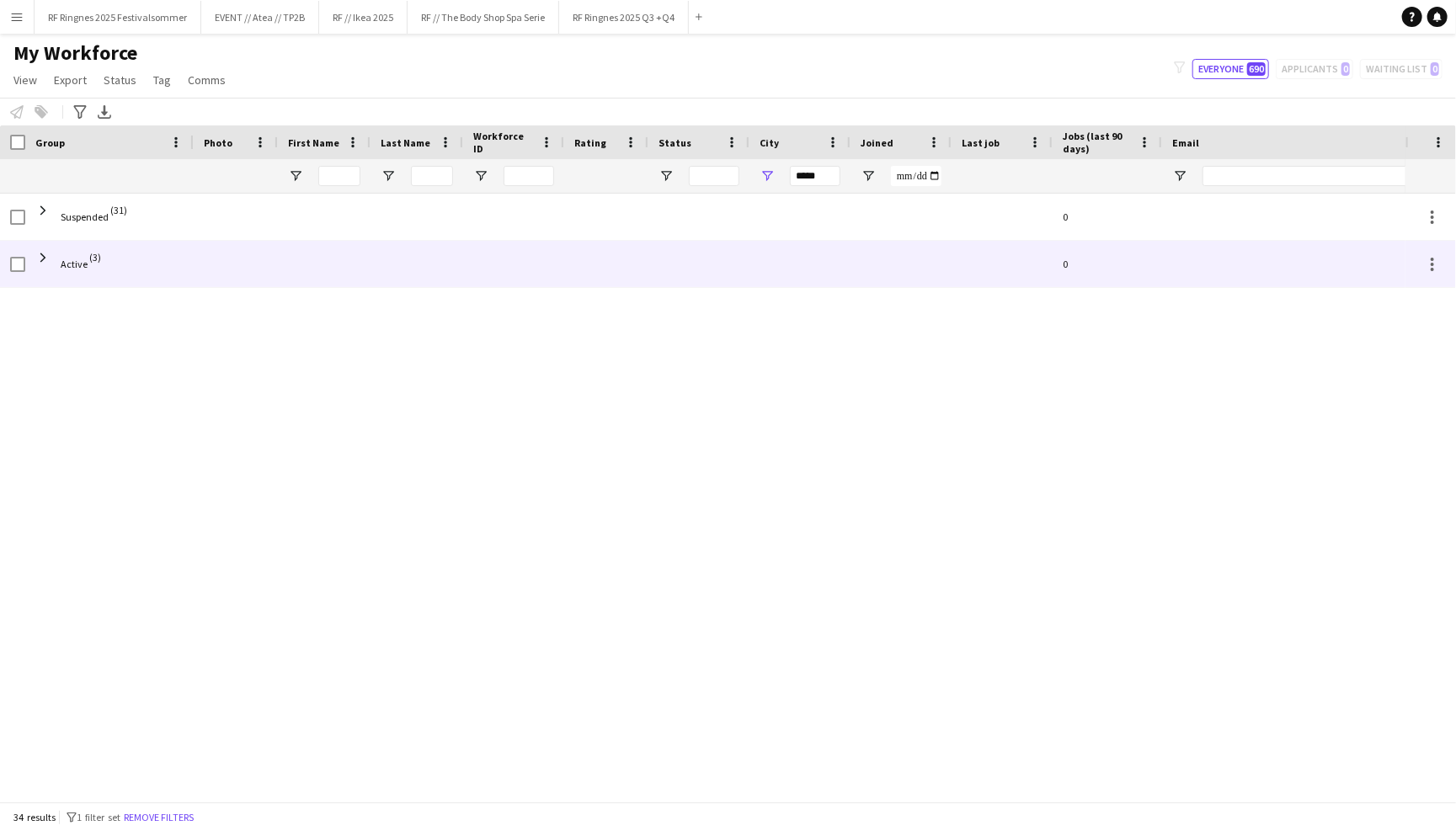
click at [163, 258] on span "Active (3)" at bounding box center [109, 264] width 148 height 47
click at [40, 257] on span at bounding box center [42, 257] width 15 height 15
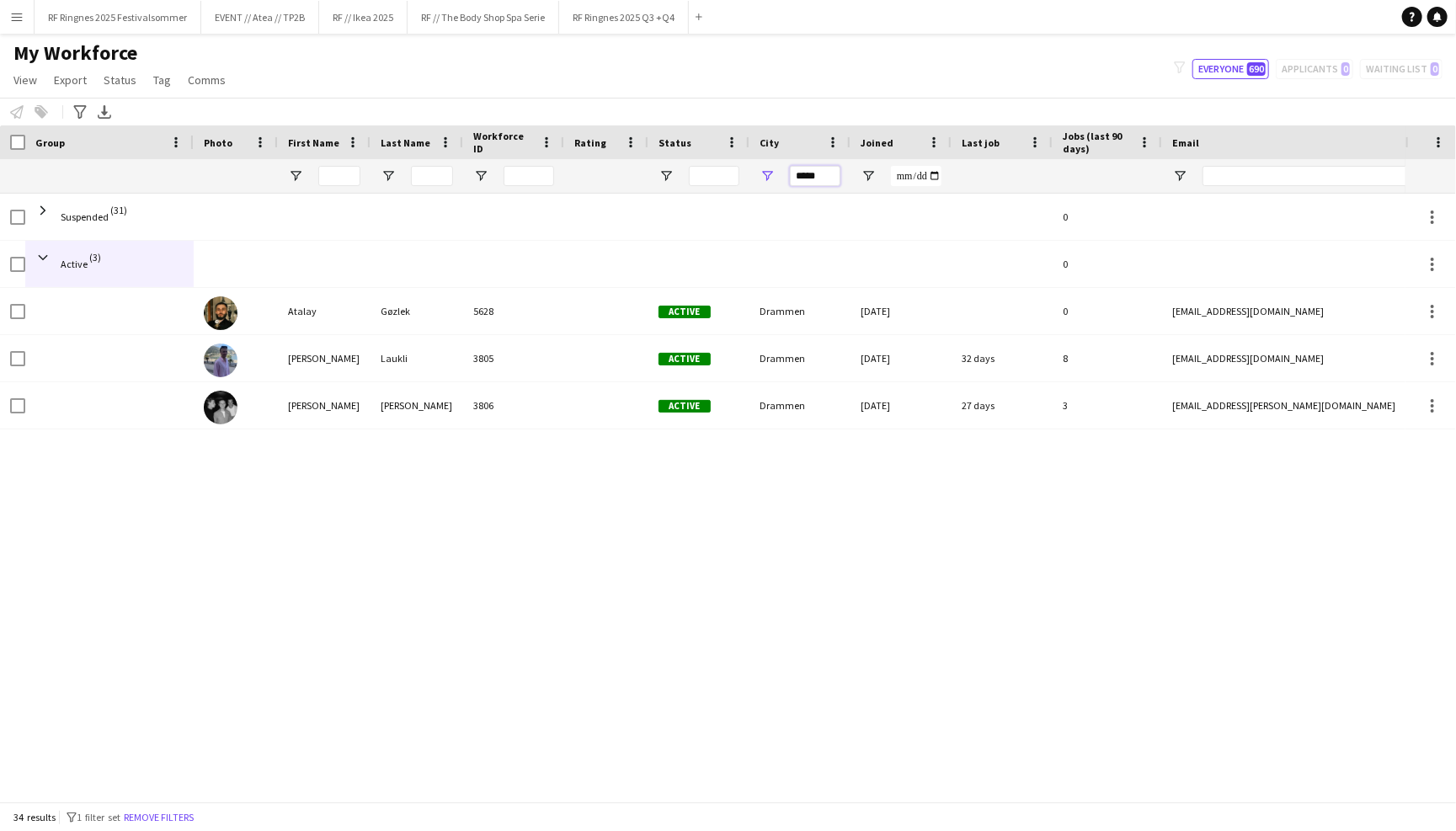
drag, startPoint x: 828, startPoint y: 177, endPoint x: 798, endPoint y: 178, distance: 30.0
click at [798, 178] on input "*****" at bounding box center [815, 176] width 50 height 20
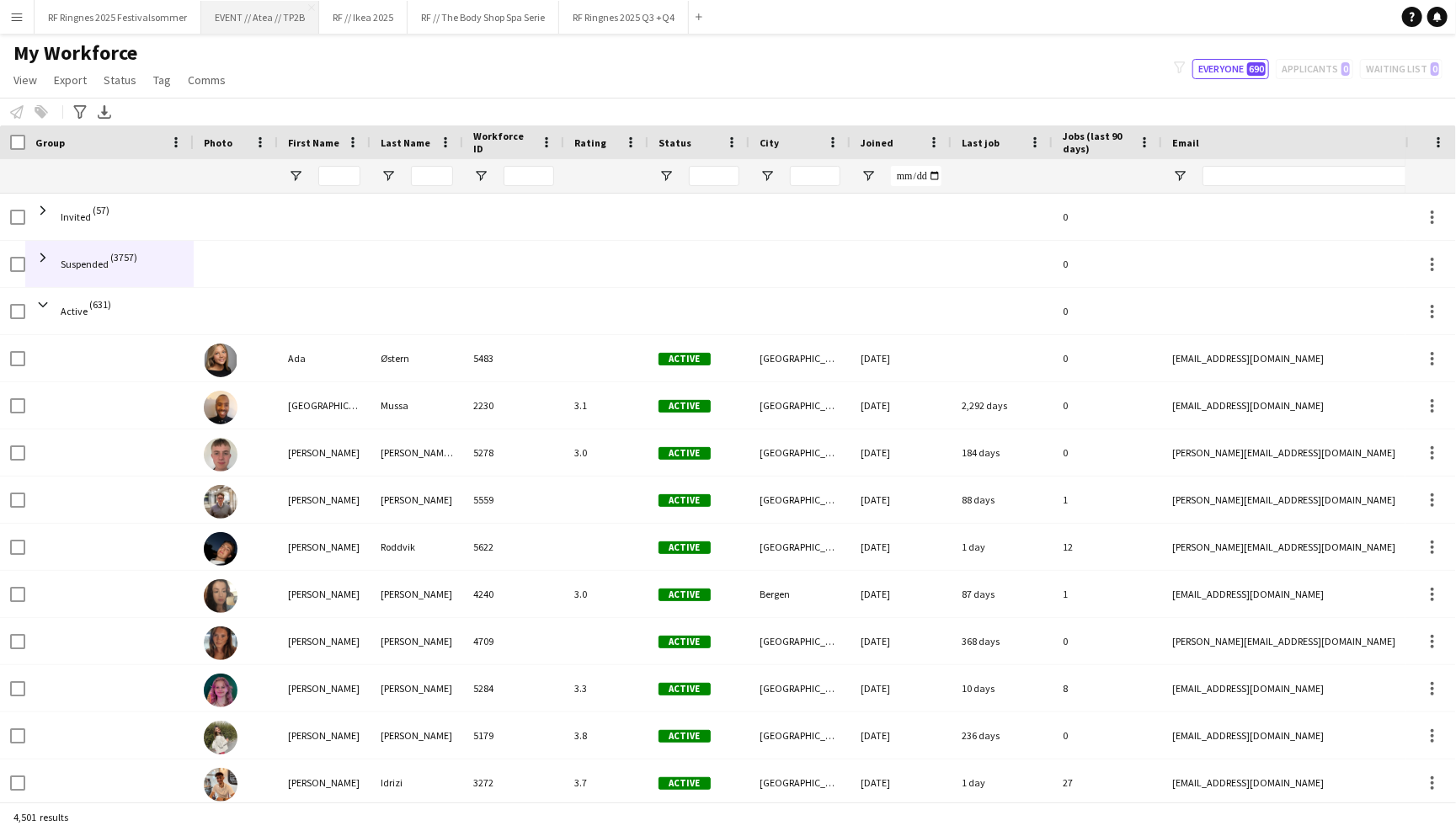
click at [259, 29] on button "EVENT // Atea // TP2B Close" at bounding box center [260, 17] width 118 height 33
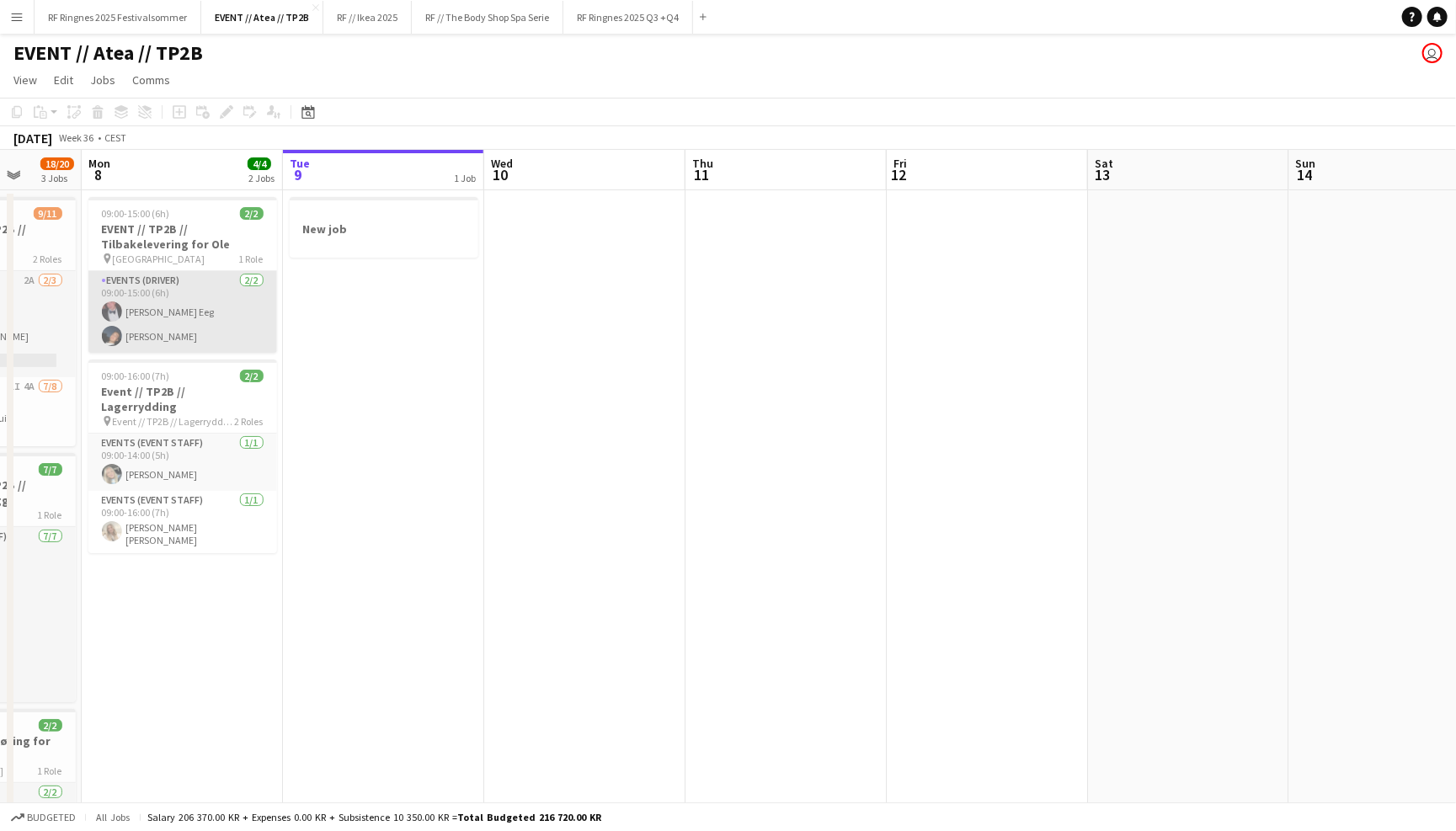
click at [183, 318] on app-card-role "Events (Driver) 2/2 09:00-15:00 (6h) Birk Eeg Adrian Roddvik" at bounding box center [183, 312] width 189 height 82
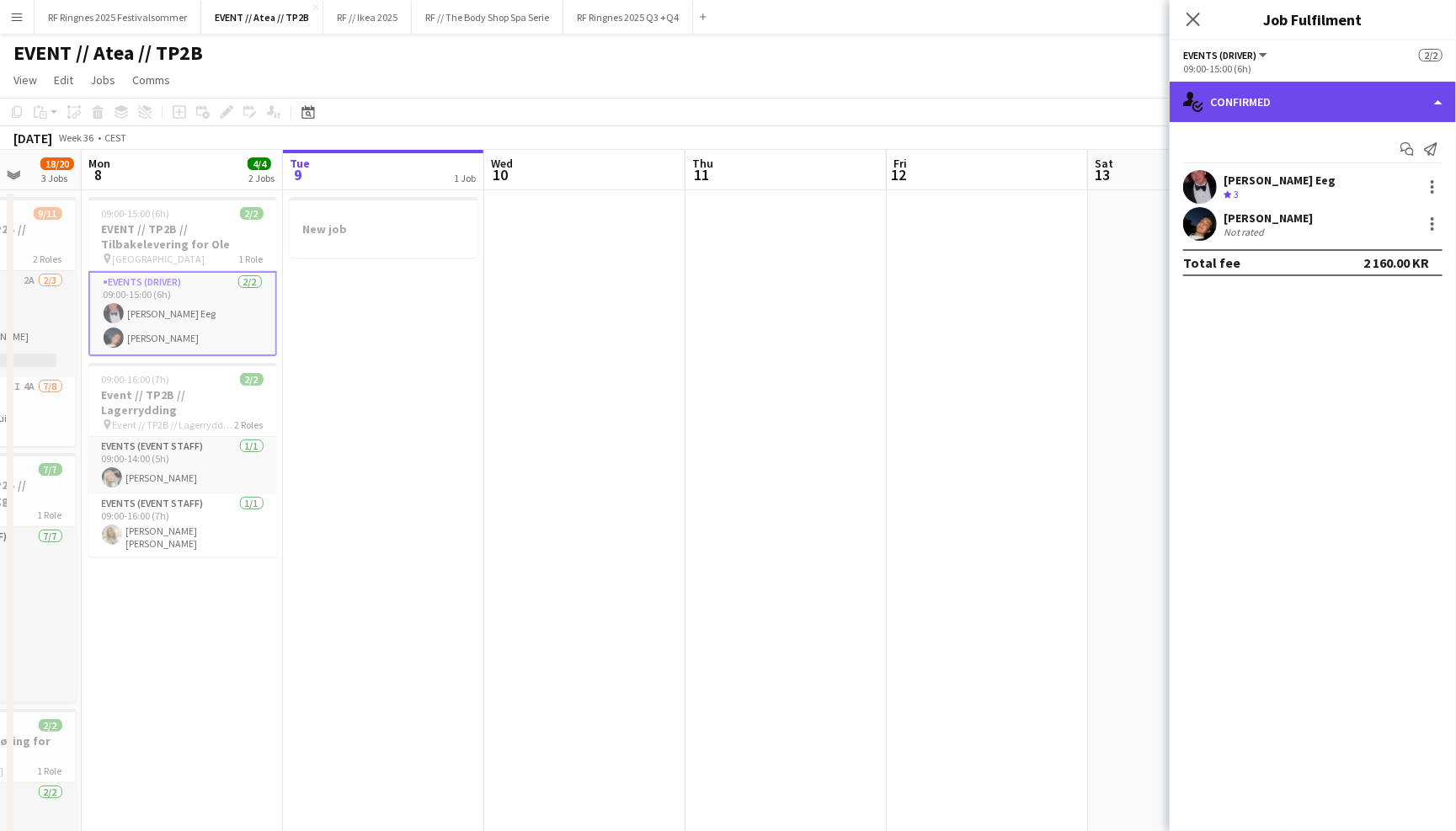
click at [1355, 86] on div "single-neutral-actions-check-2 Confirmed" at bounding box center [1313, 102] width 286 height 40
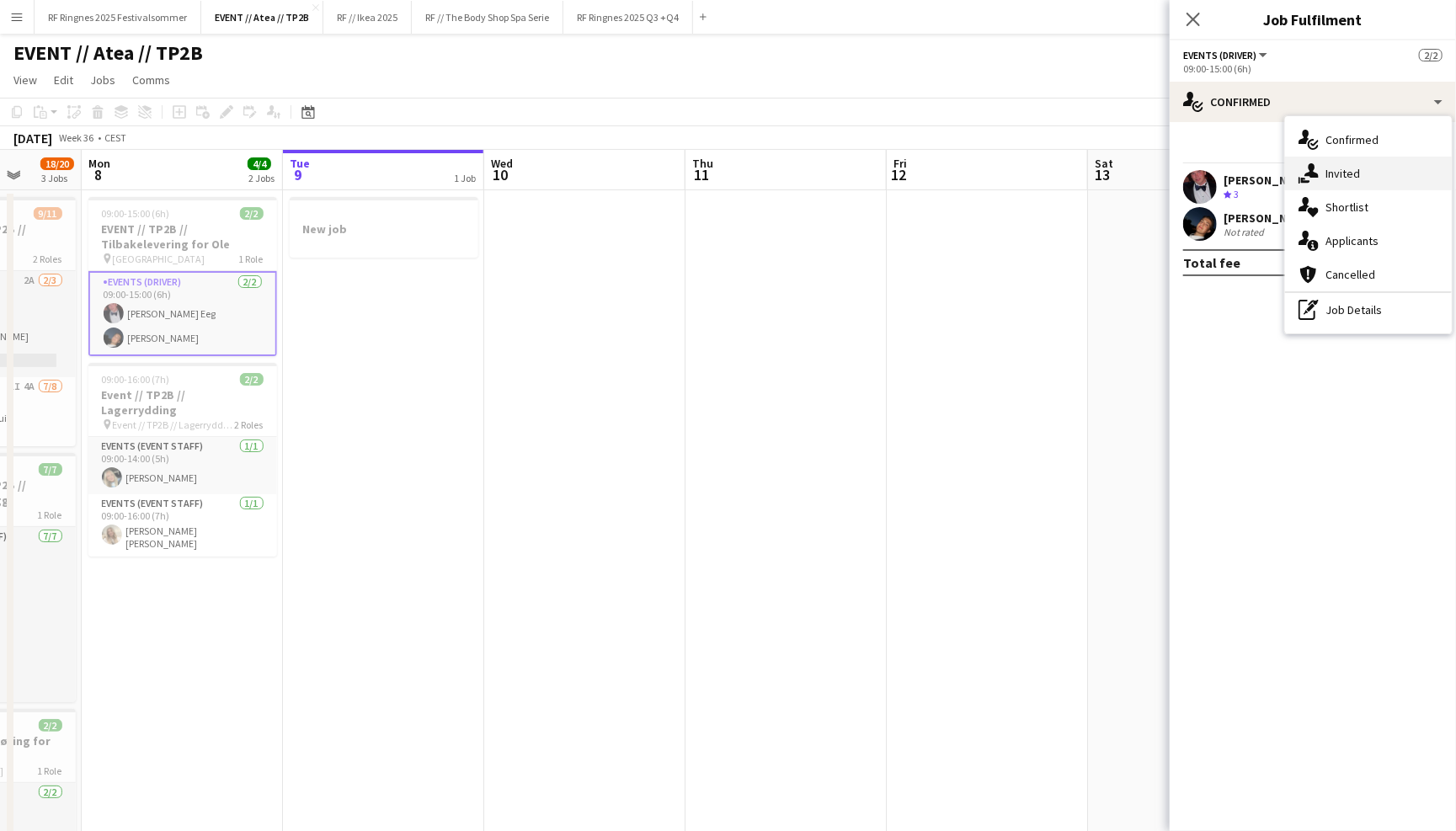
click at [1365, 177] on div "single-neutral-actions-share-1 Invited" at bounding box center [1368, 173] width 167 height 33
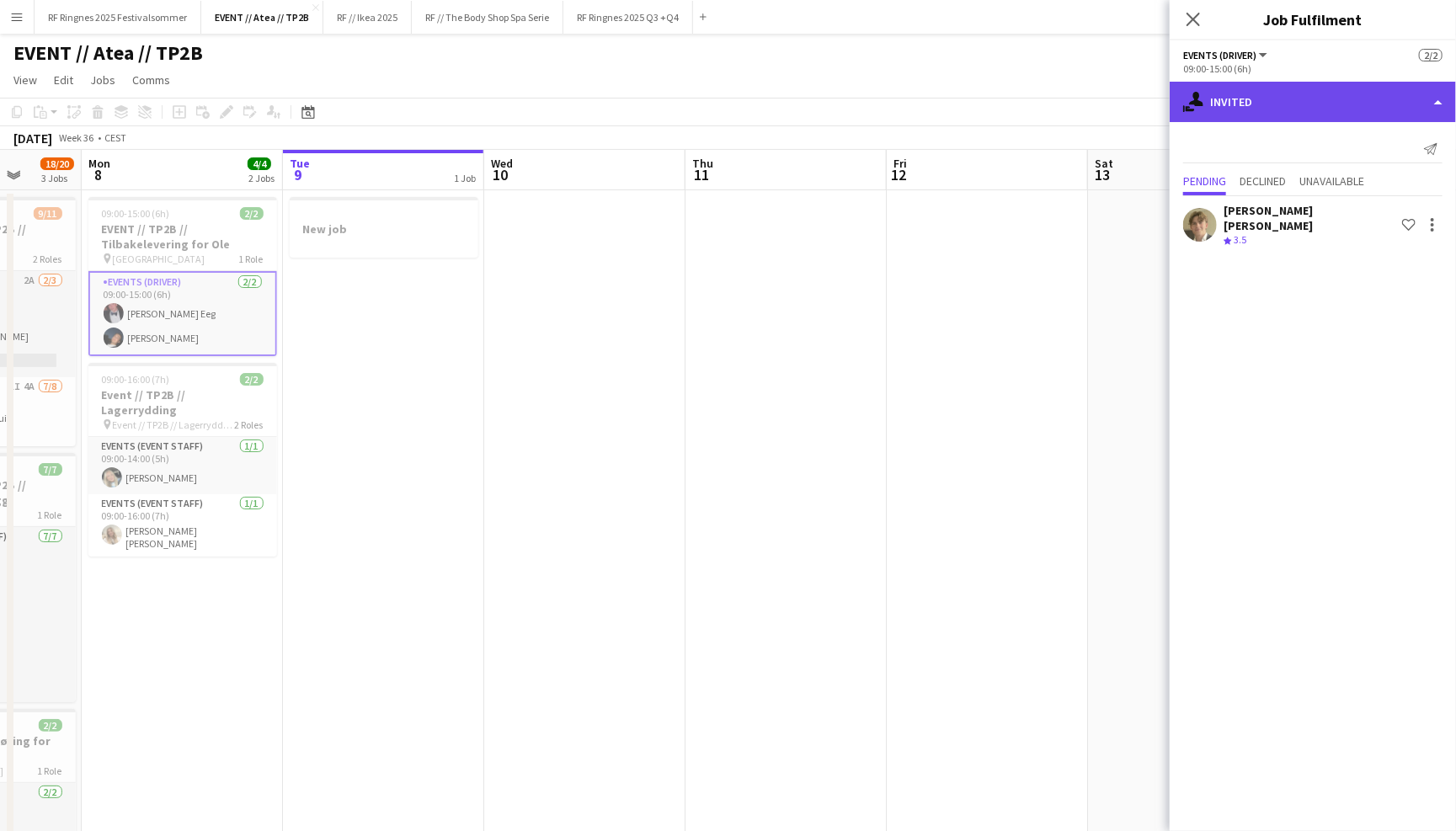
click at [1281, 104] on div "single-neutral-actions-share-1 Invited" at bounding box center [1313, 102] width 286 height 40
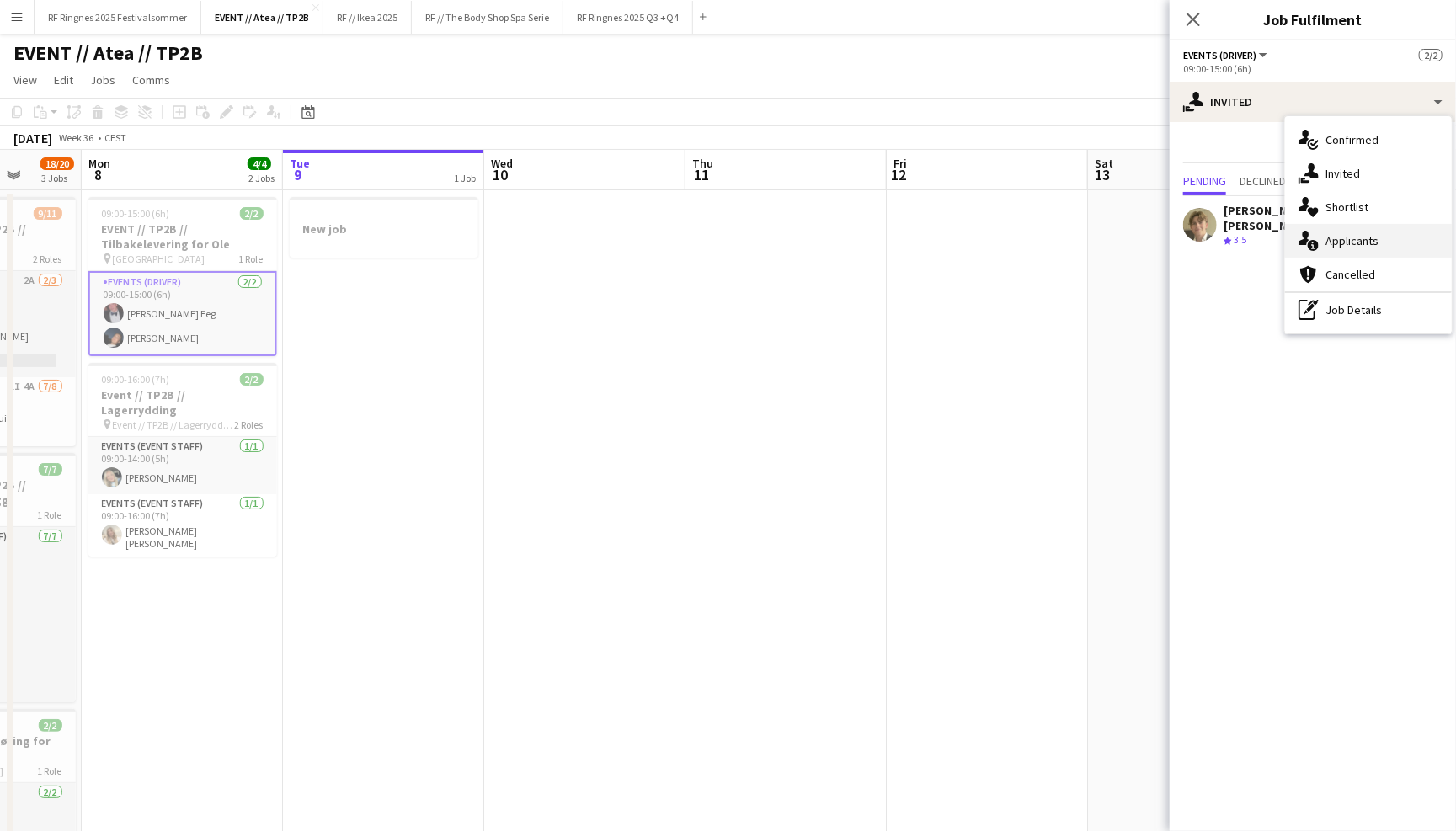
click at [1361, 226] on div "single-neutral-actions-information Applicants" at bounding box center [1368, 241] width 167 height 33
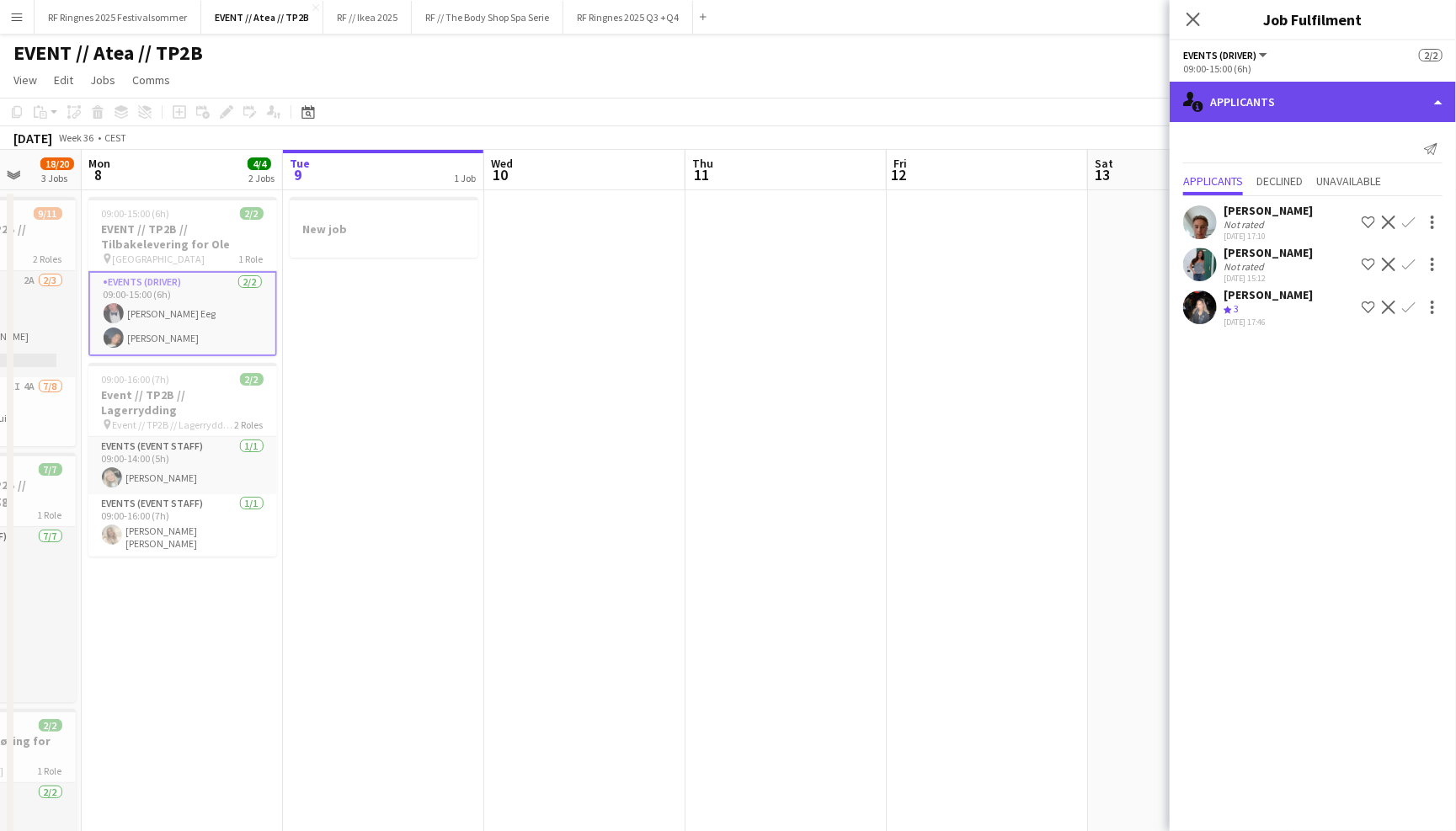
click at [1336, 103] on div "single-neutral-actions-information Applicants" at bounding box center [1313, 102] width 286 height 40
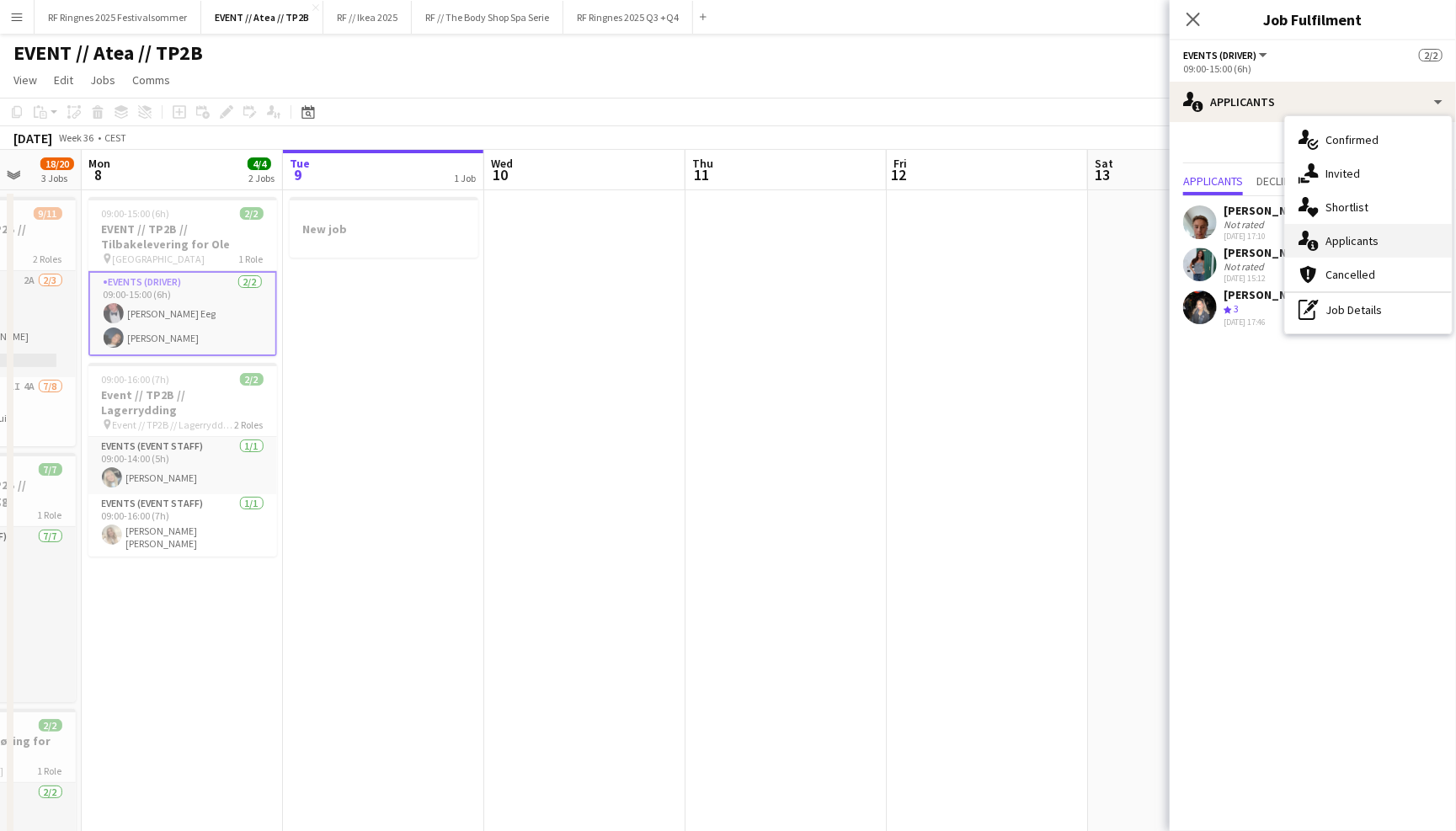
click at [1372, 228] on div "single-neutral-actions-information Applicants" at bounding box center [1368, 241] width 167 height 33
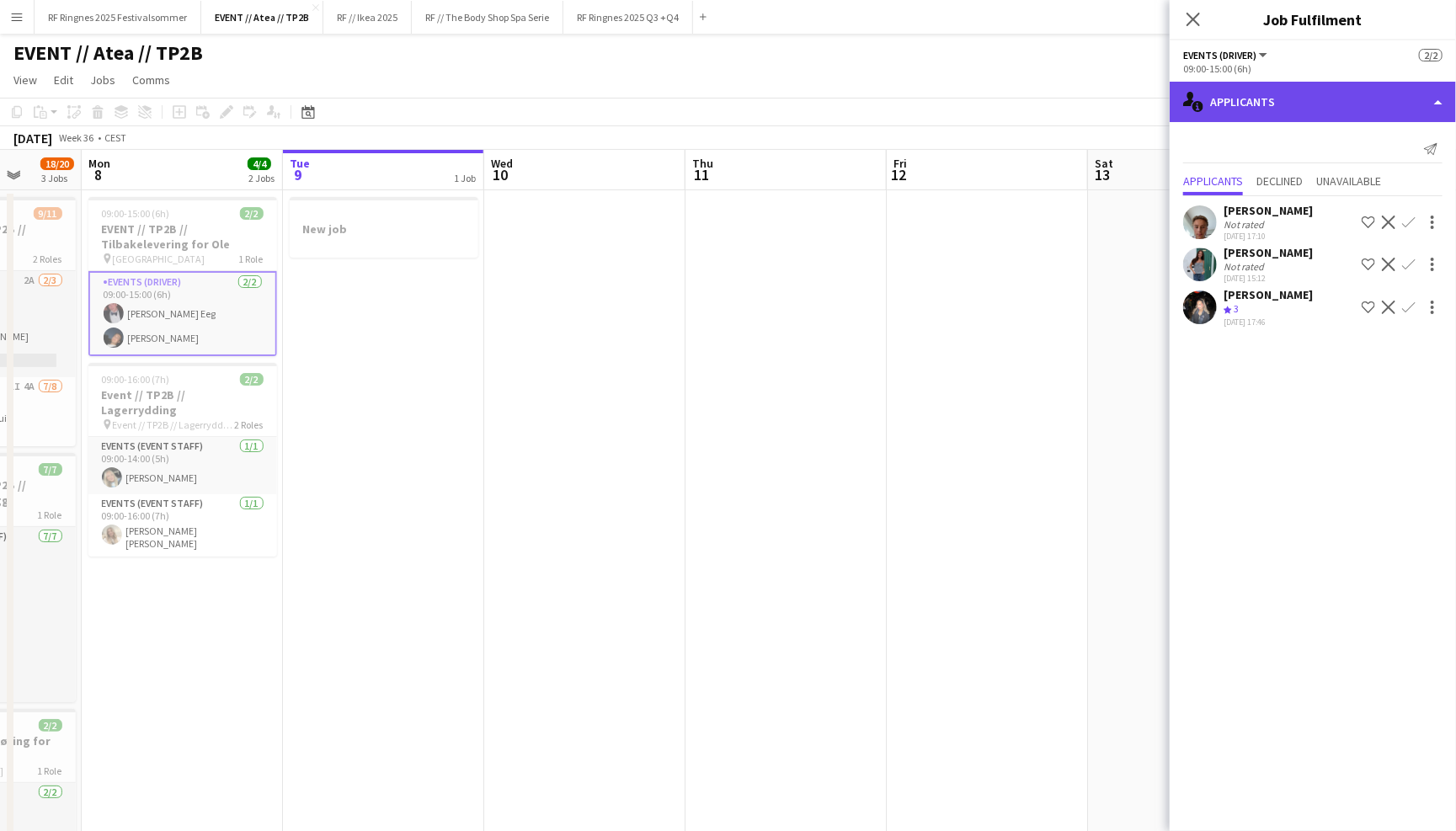
click at [1353, 111] on div "single-neutral-actions-information Applicants" at bounding box center [1313, 102] width 286 height 40
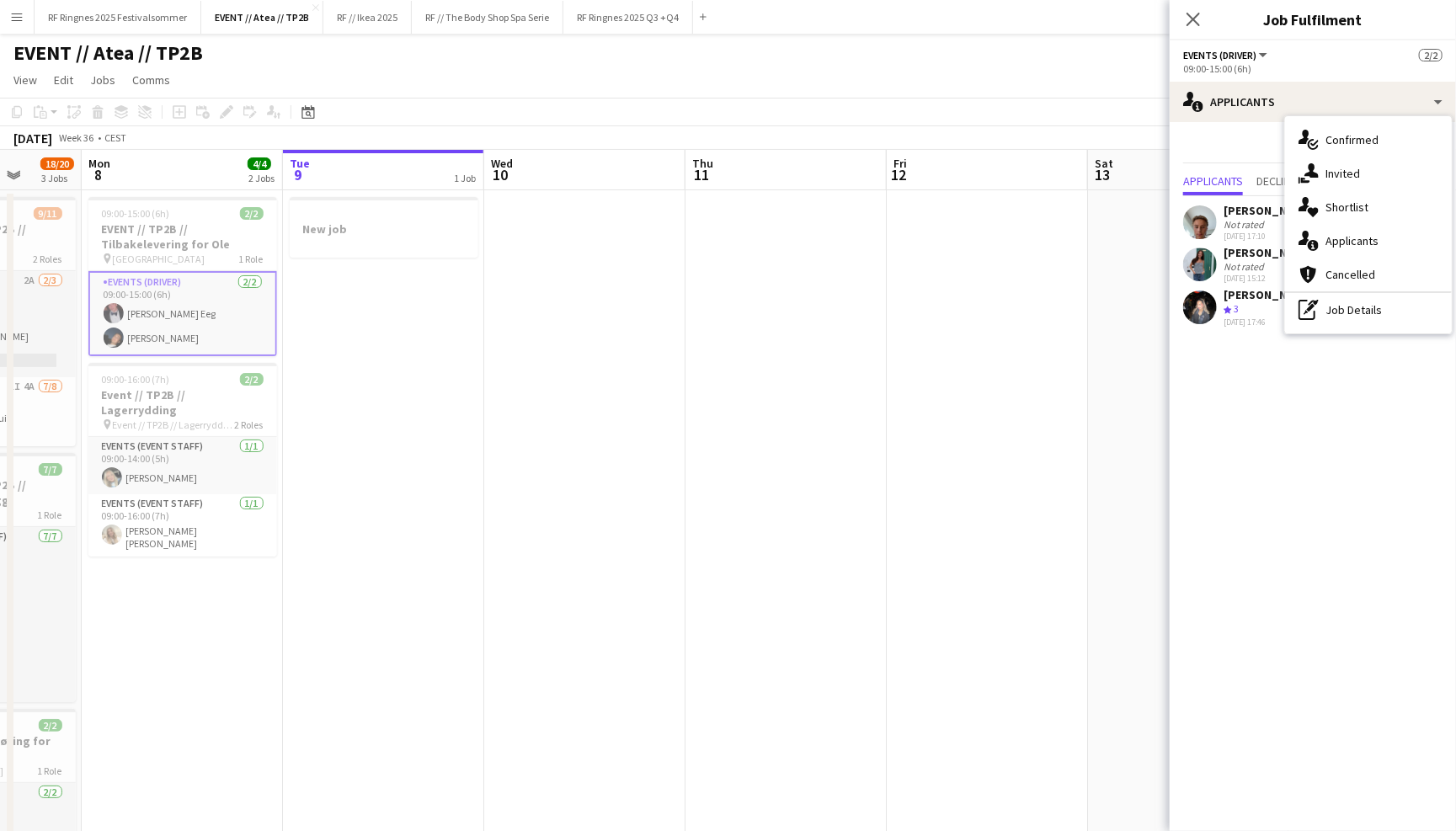
click at [683, 99] on app-toolbar "Copy Paste Paste Command V Paste with crew Command Shift V Paste linked Job Del…" at bounding box center [728, 112] width 1456 height 29
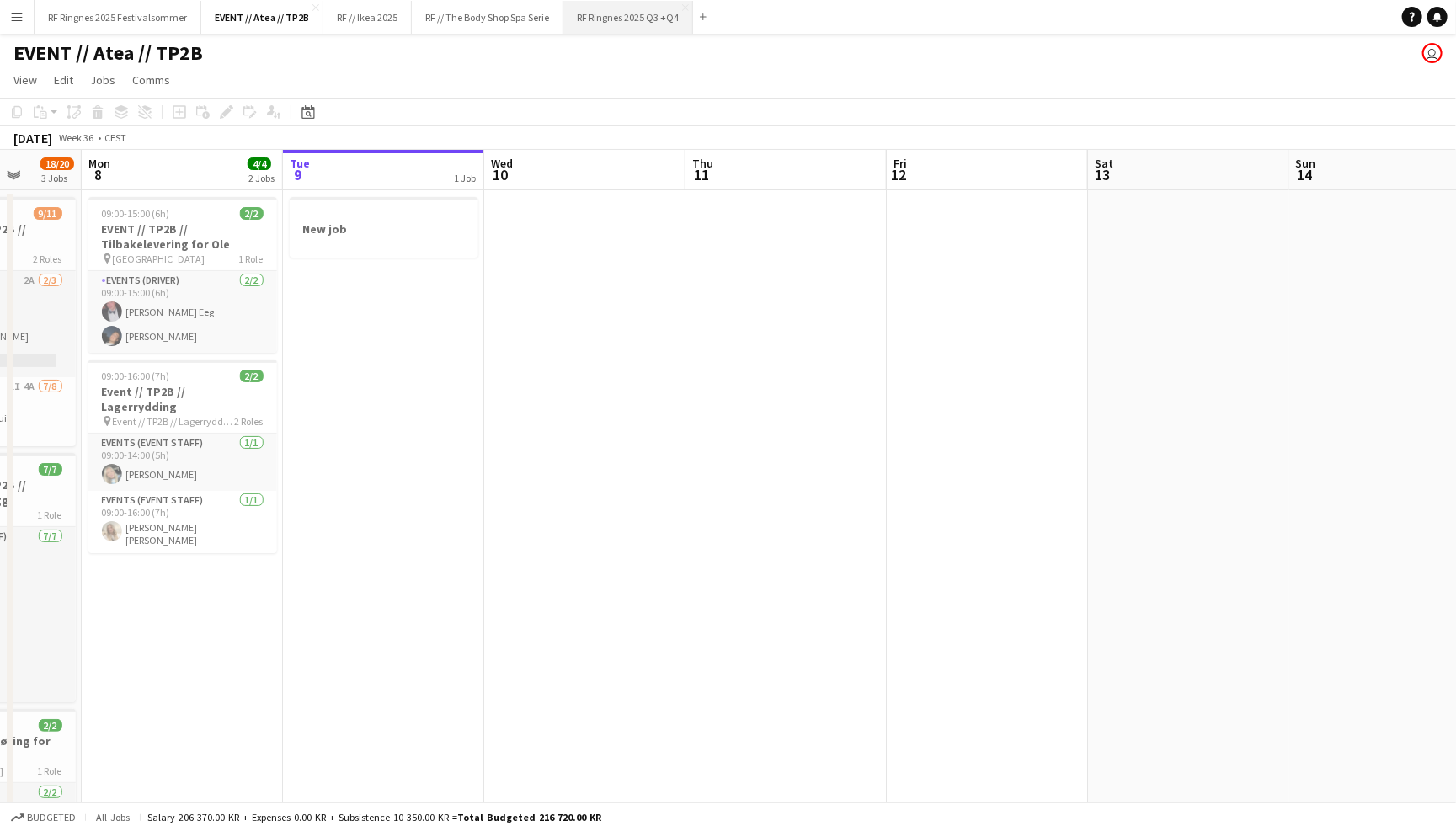
click at [648, 18] on button "RF Ringnes 2025 Q3 +Q4 Close" at bounding box center [628, 17] width 130 height 33
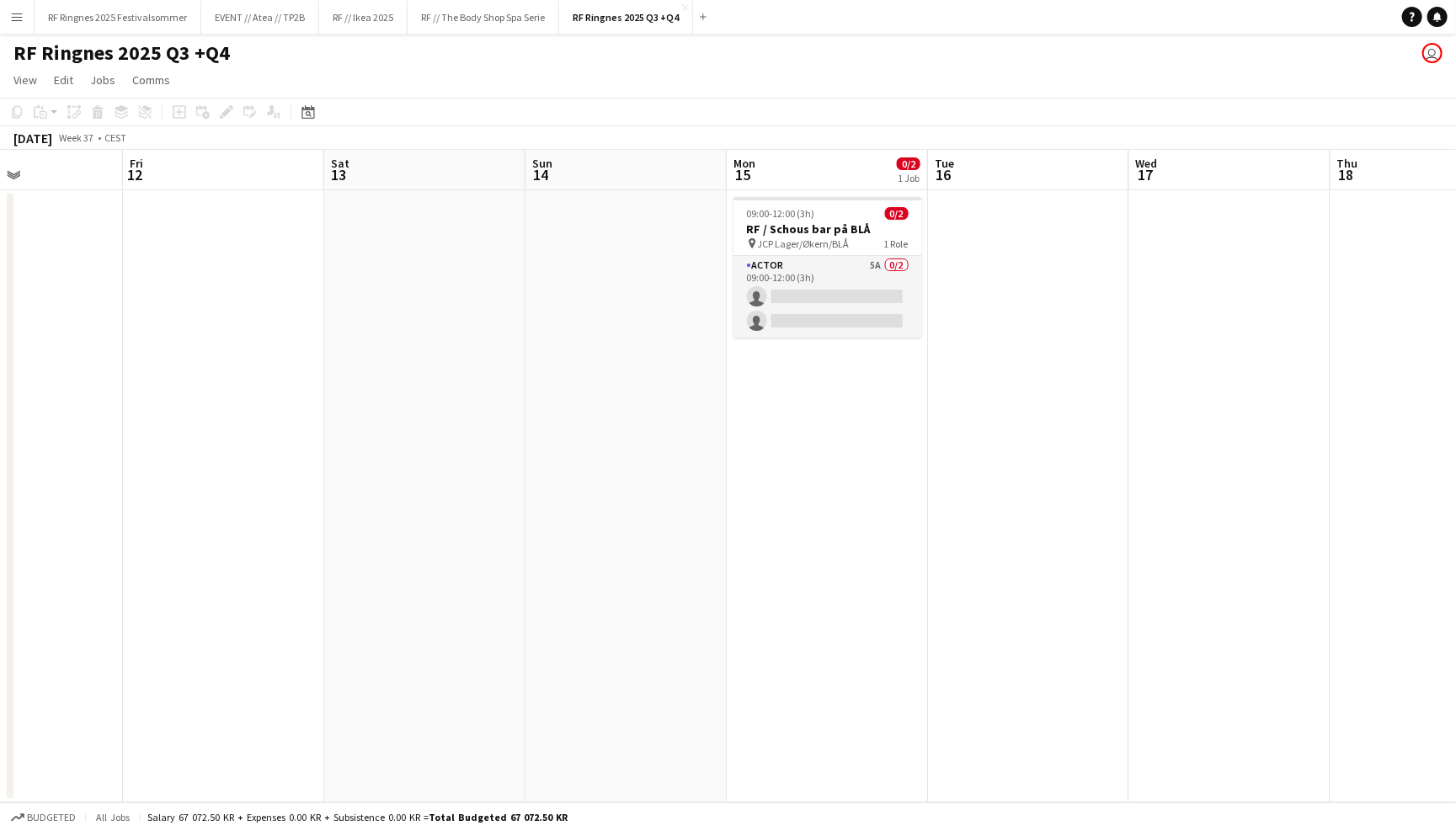
scroll to position [0, 711]
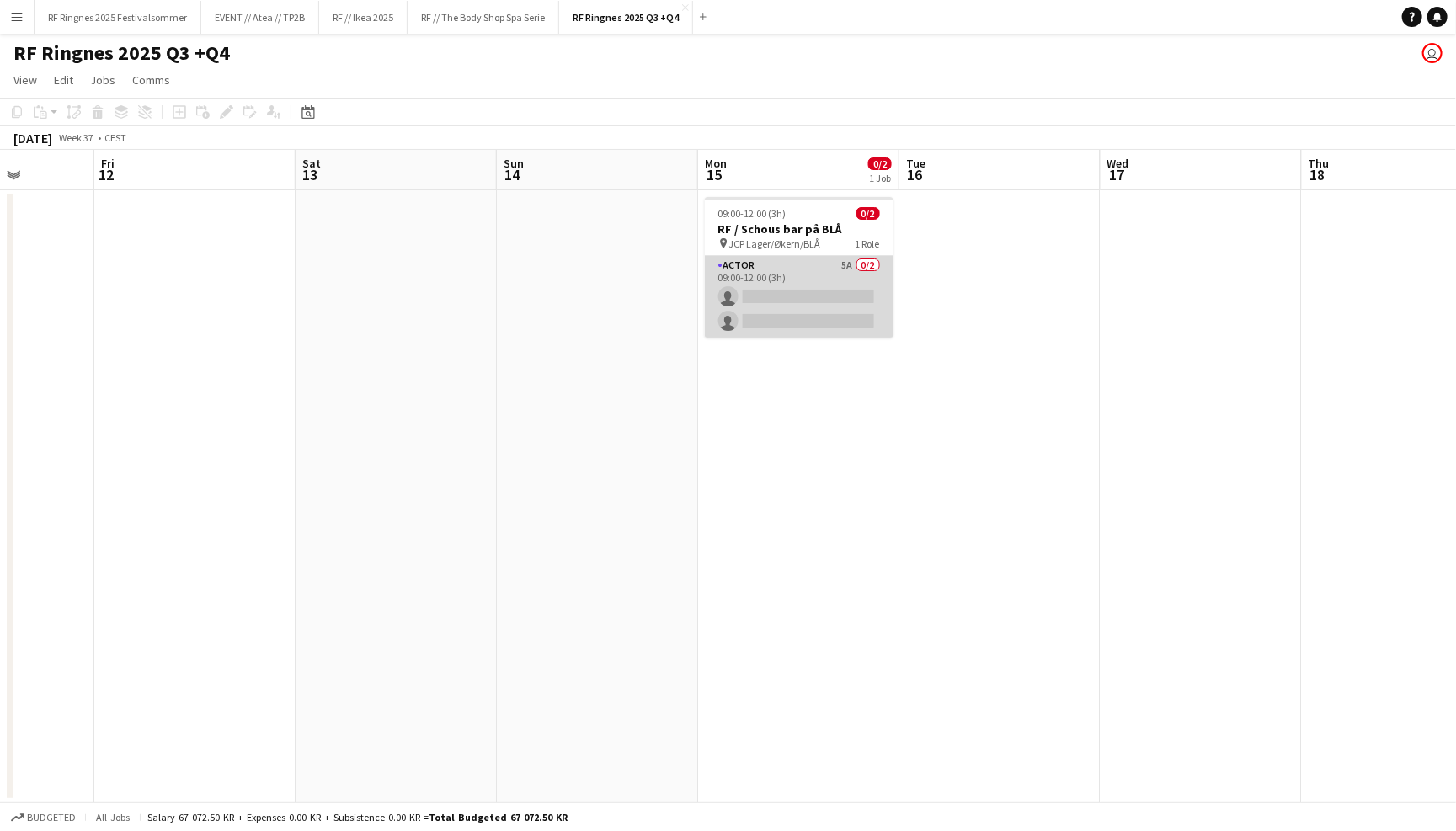
click at [756, 284] on app-card-role "Actor 5A 0/2 09:00-12:00 (3h) single-neutral-actions single-neutral-actions" at bounding box center [799, 296] width 189 height 82
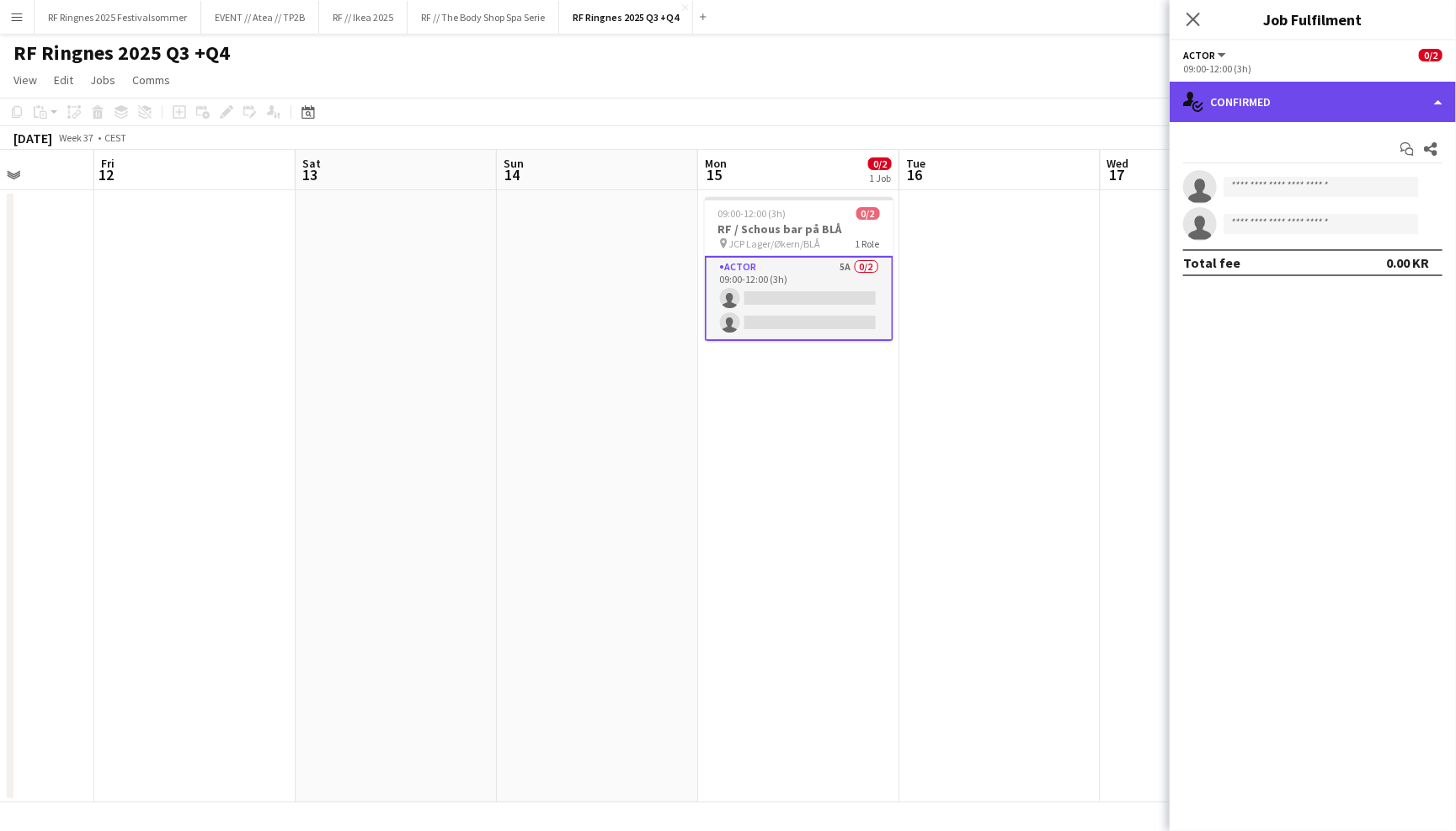
click at [1220, 86] on div "single-neutral-actions-check-2 Confirmed" at bounding box center [1313, 102] width 286 height 40
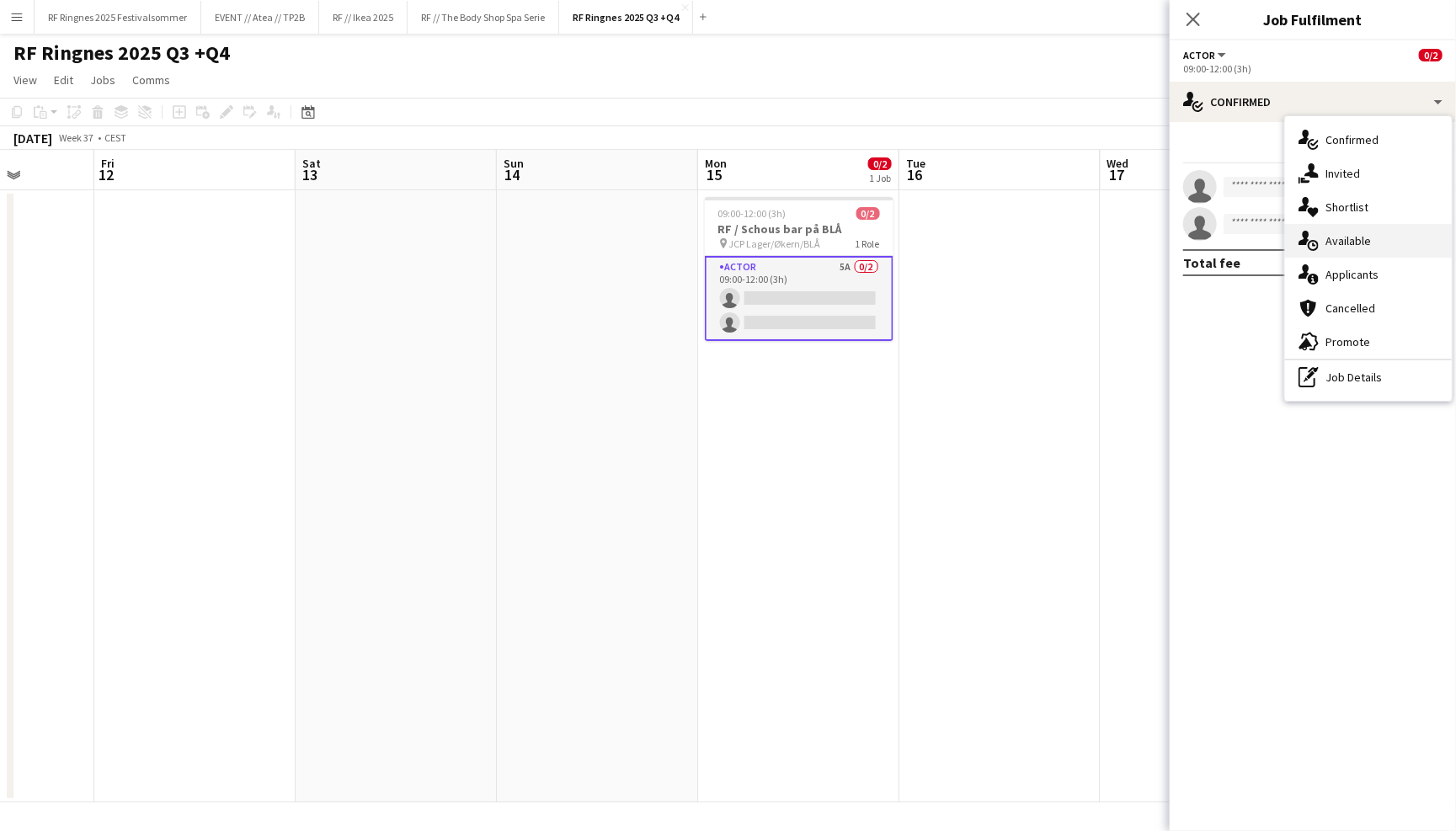
click at [1323, 242] on div "single-neutral-actions-upload Available" at bounding box center [1368, 241] width 167 height 33
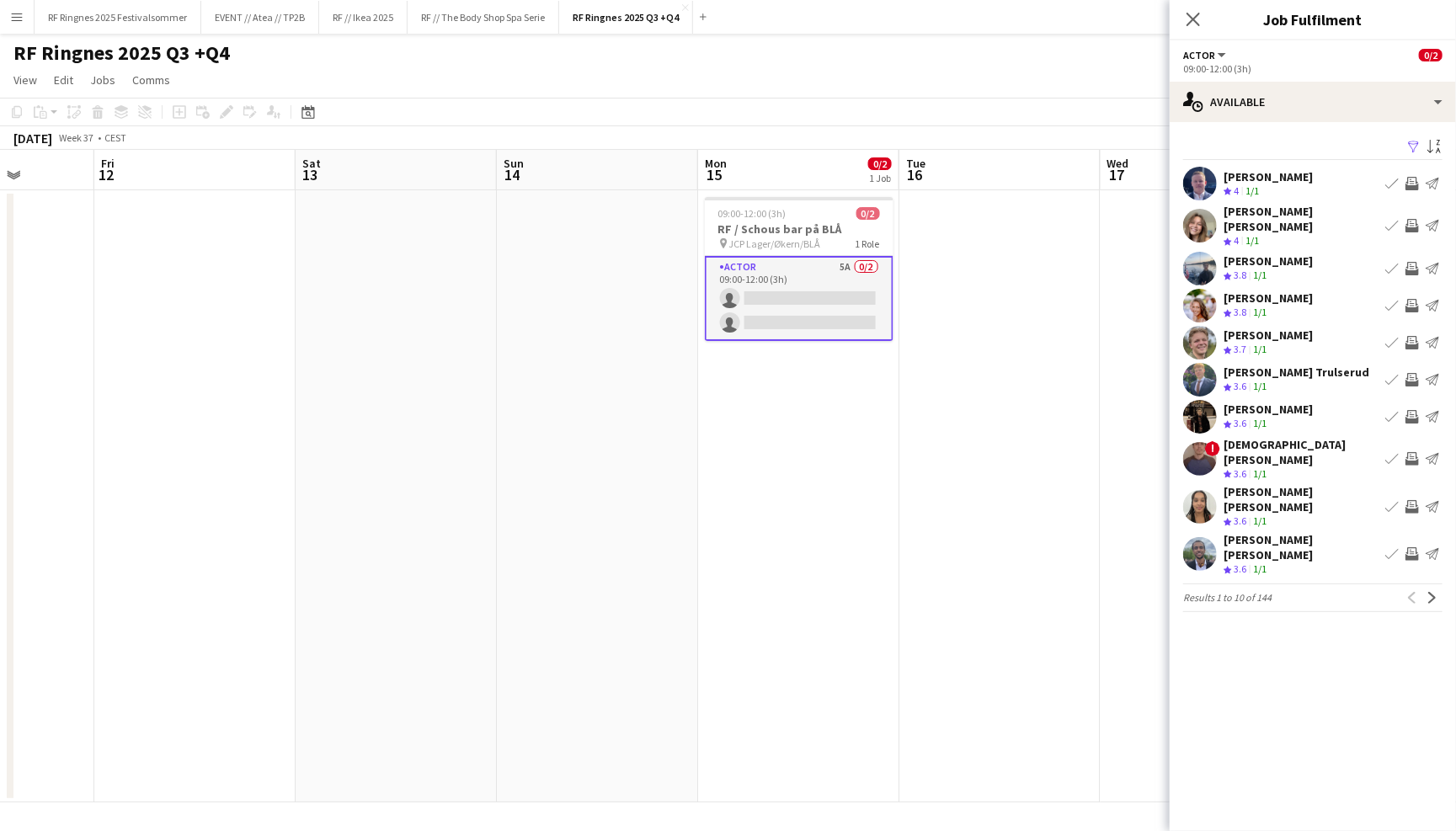
click at [1199, 178] on app-user-avatar at bounding box center [1199, 184] width 33 height 33
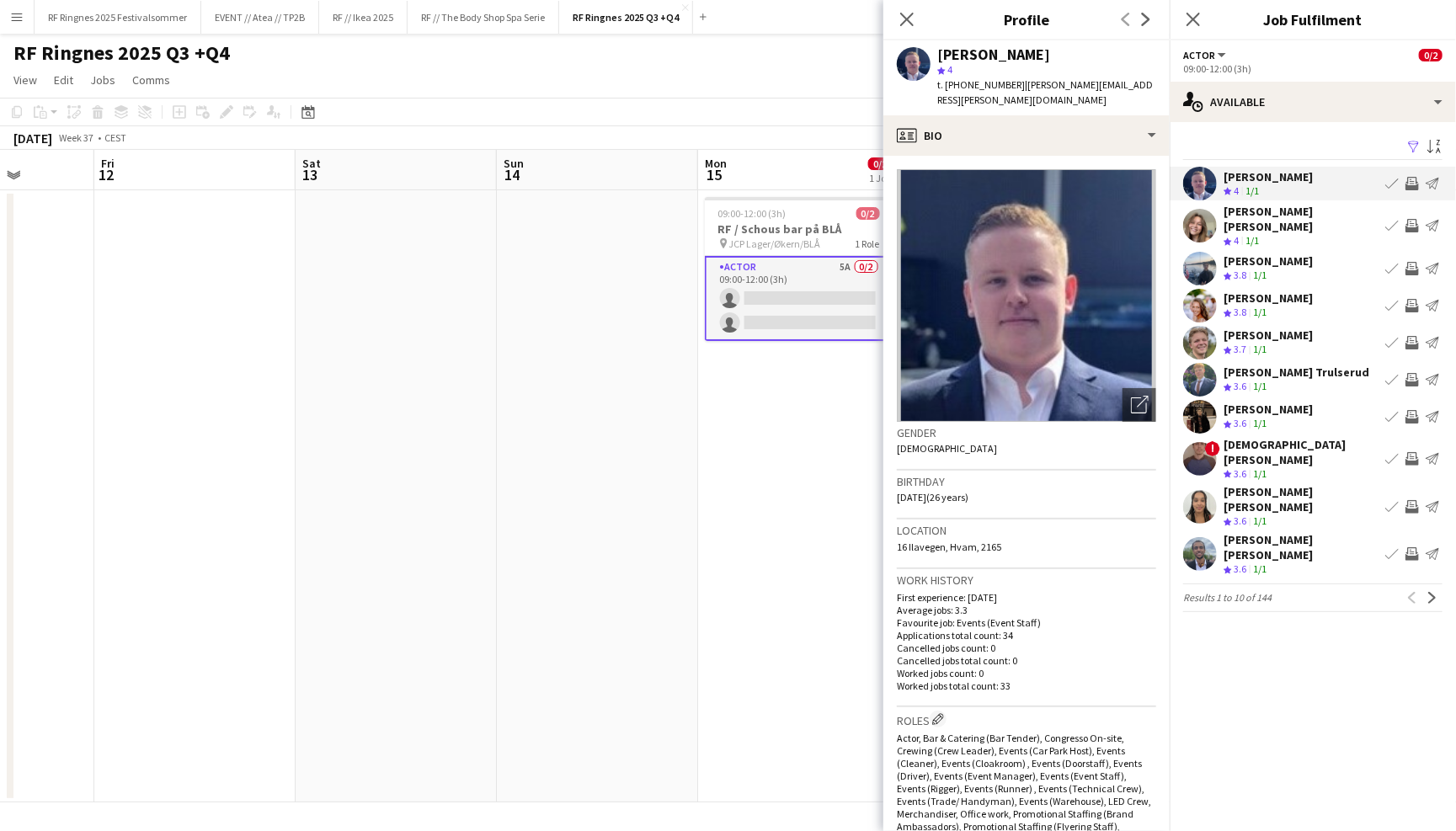
click at [1202, 220] on app-user-avatar at bounding box center [1199, 226] width 33 height 33
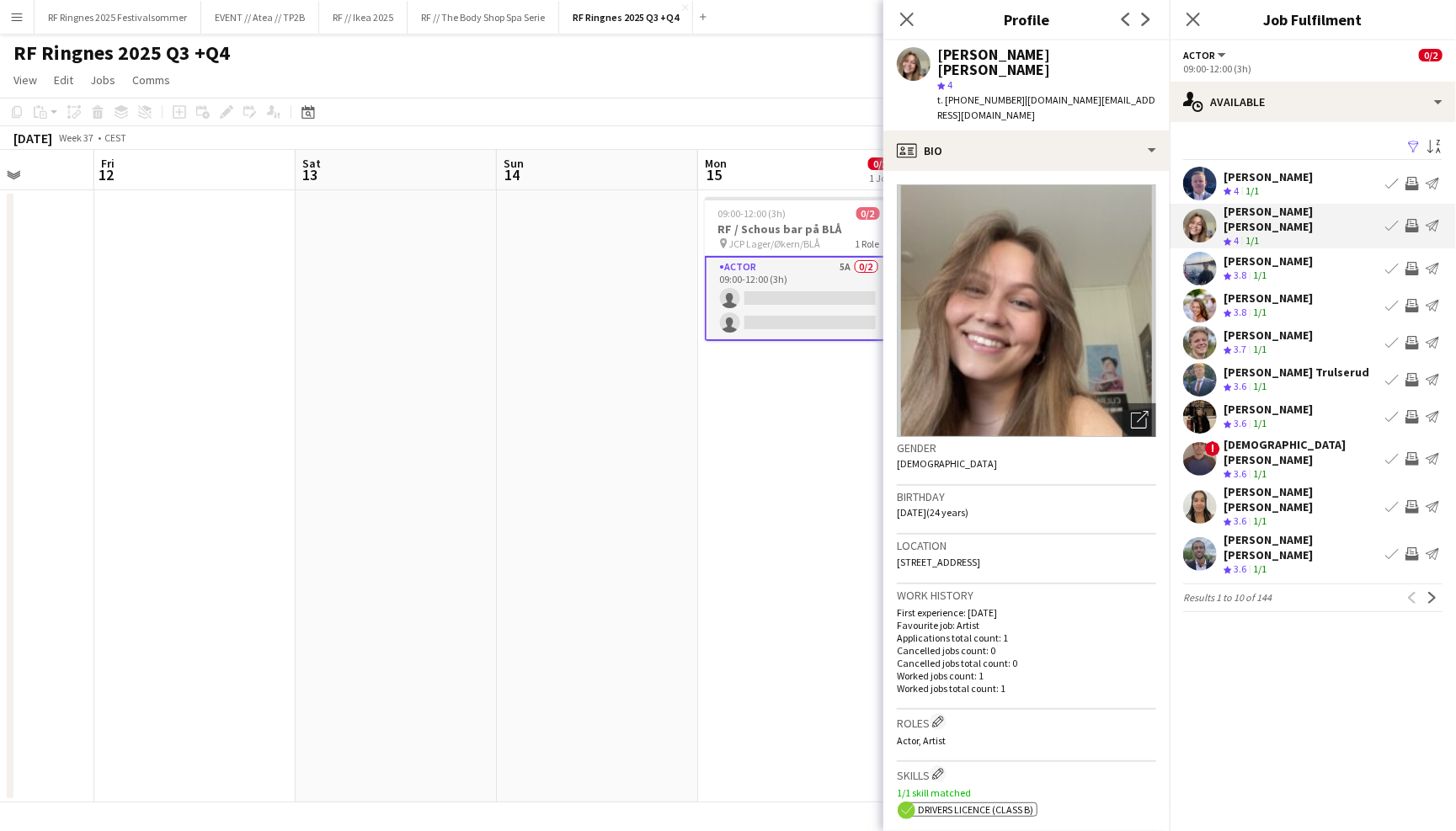
click at [728, 98] on app-toolbar "Copy Paste Paste Command V Paste with crew Command Shift V Paste linked Job Del…" at bounding box center [728, 112] width 1456 height 29
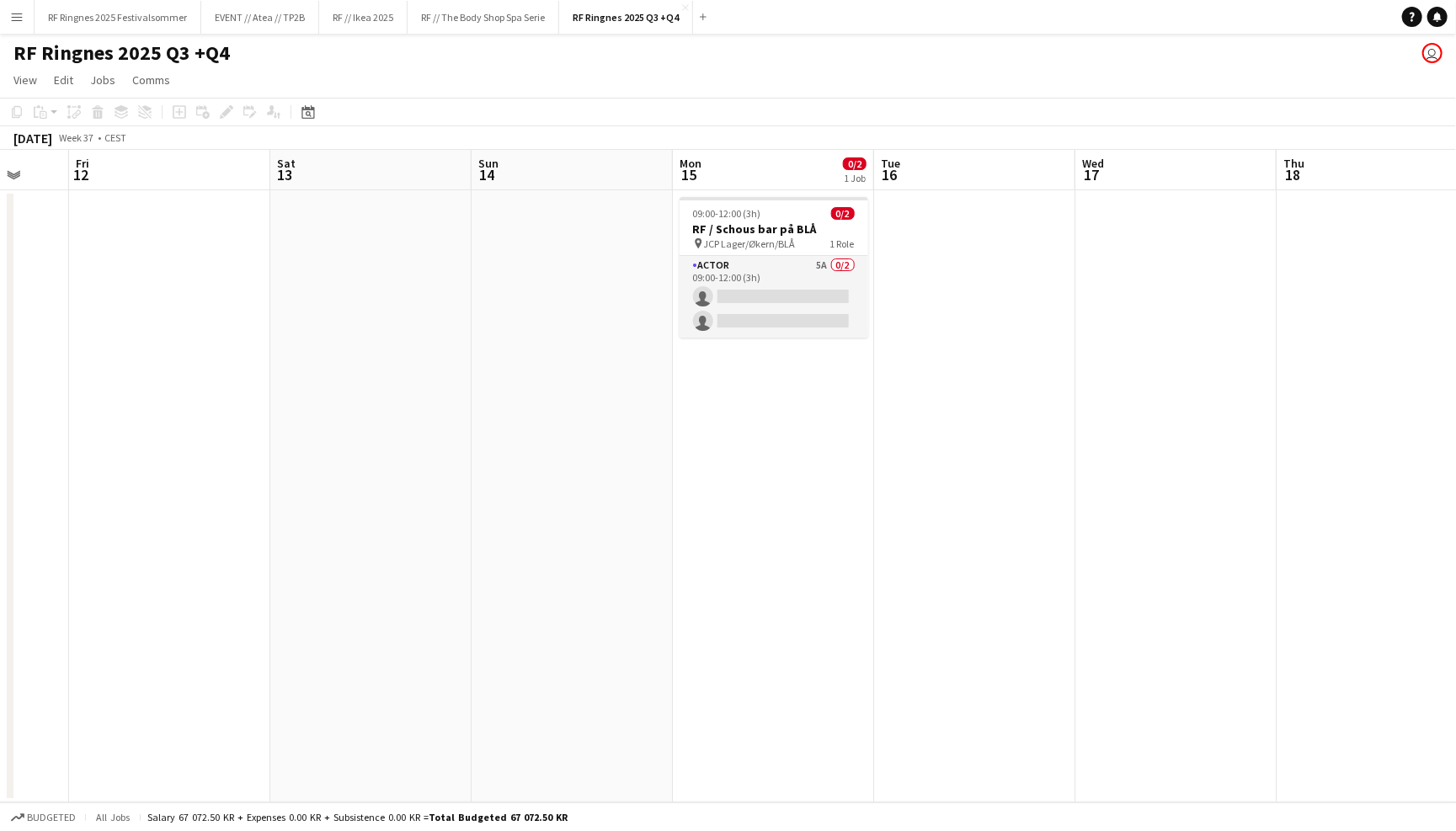
scroll to position [0, 371]
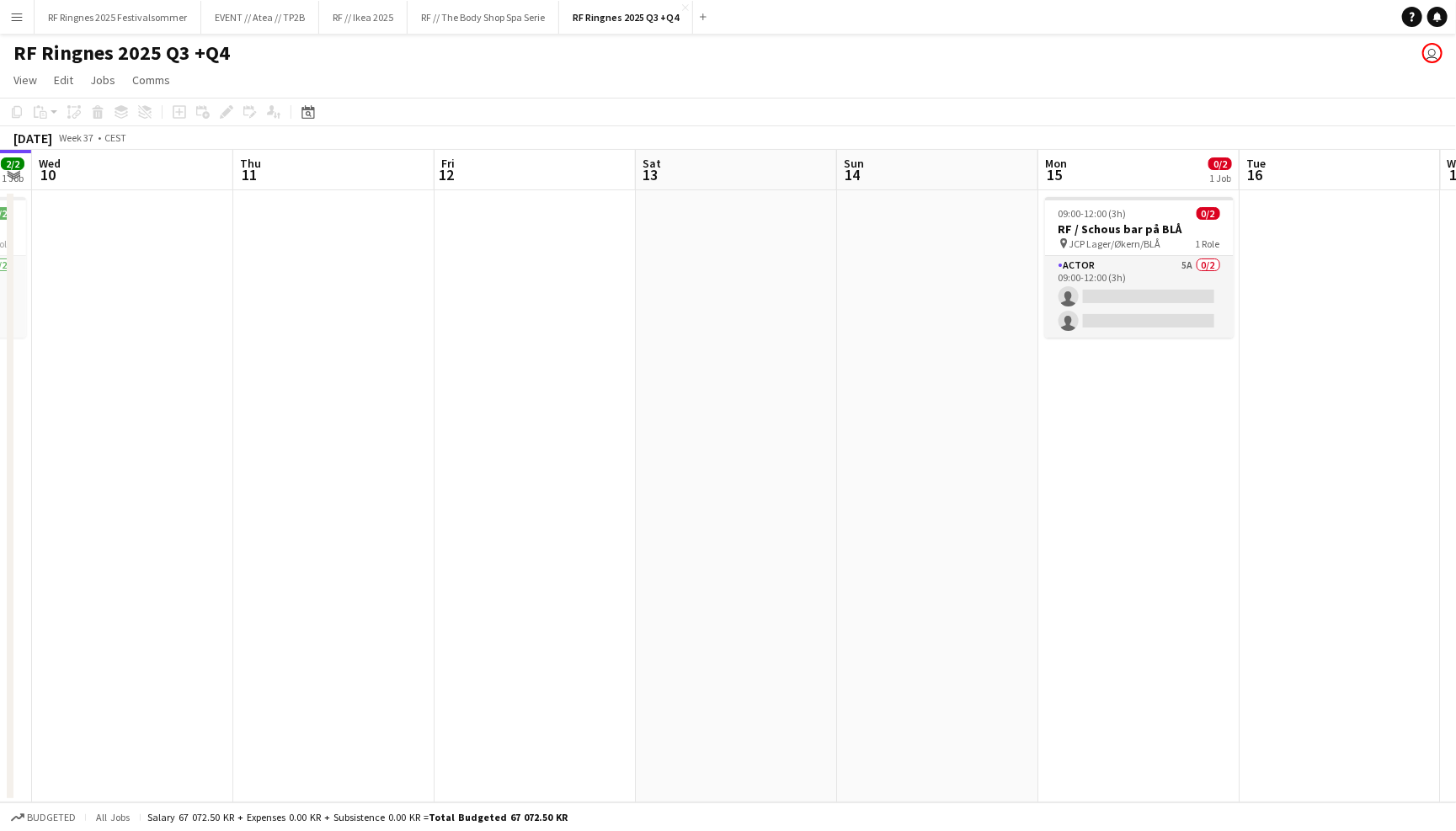
click at [1032, 70] on app-page-menu "View Day view expanded Day view collapsed Month view Date picker Jump to today …" at bounding box center [728, 82] width 1456 height 32
click at [21, 14] on app-icon "Menu" at bounding box center [16, 16] width 13 height 13
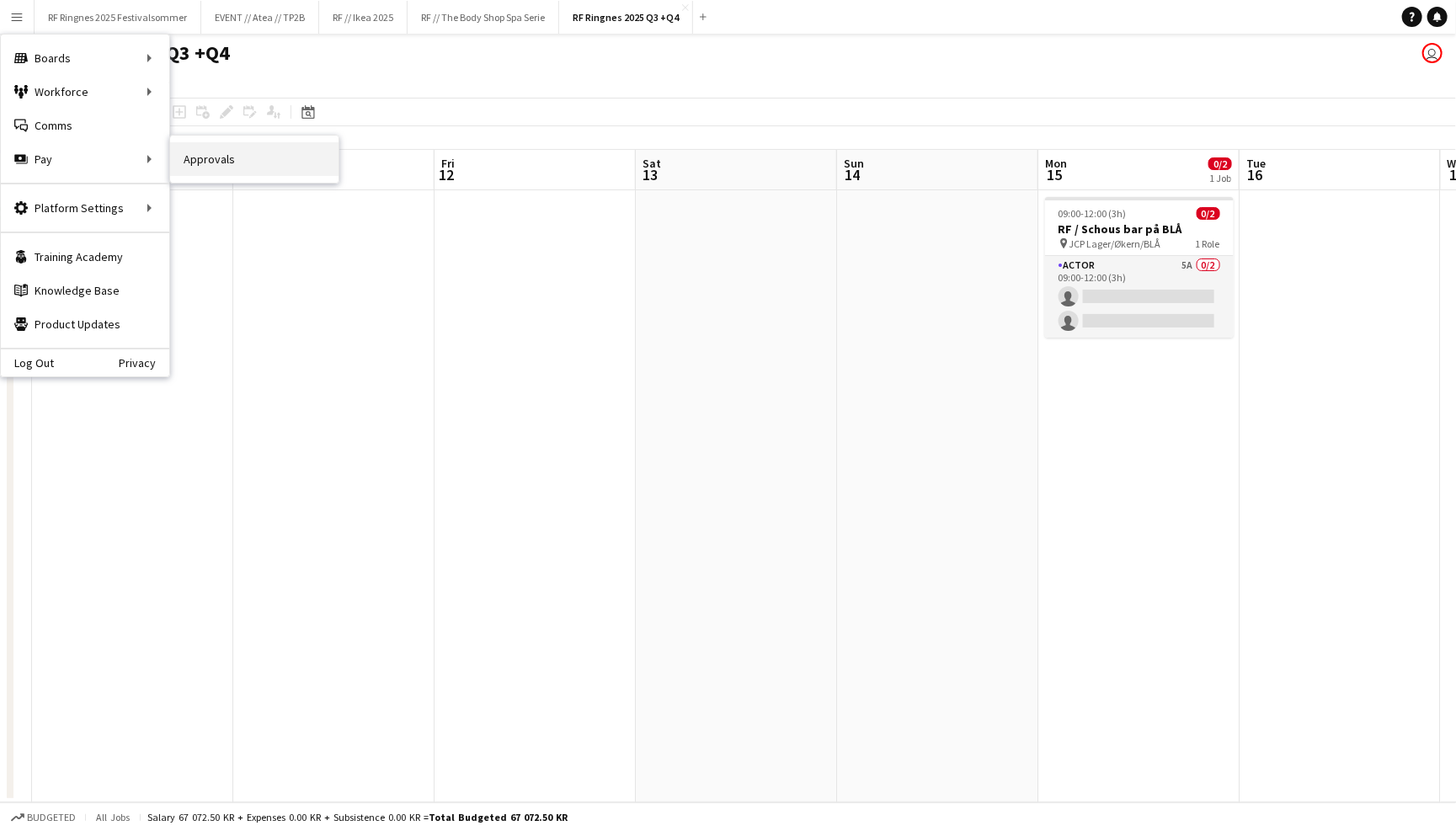
click at [218, 170] on link "Approvals" at bounding box center [255, 159] width 169 height 33
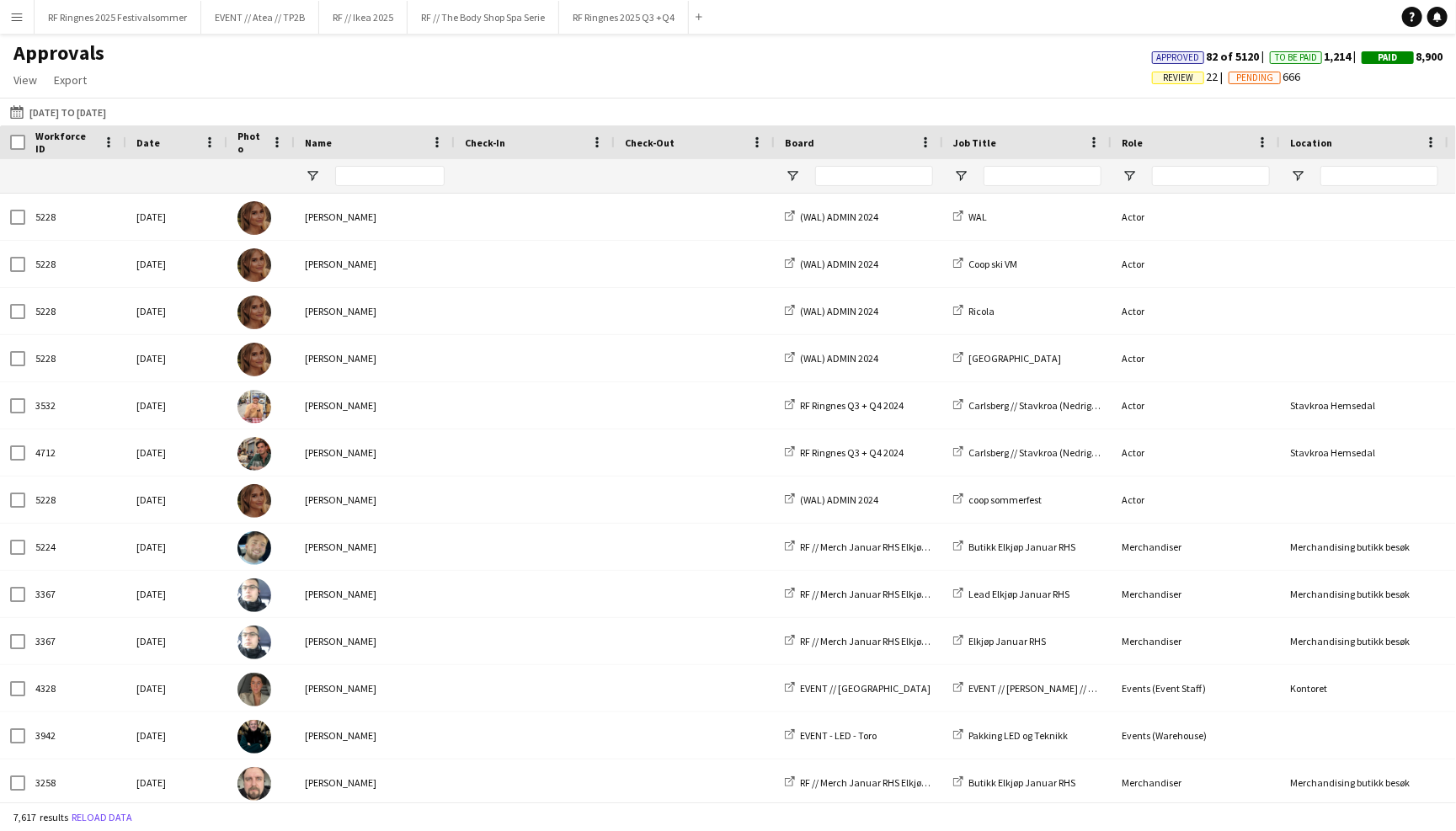
type input "**"
type input "*****"
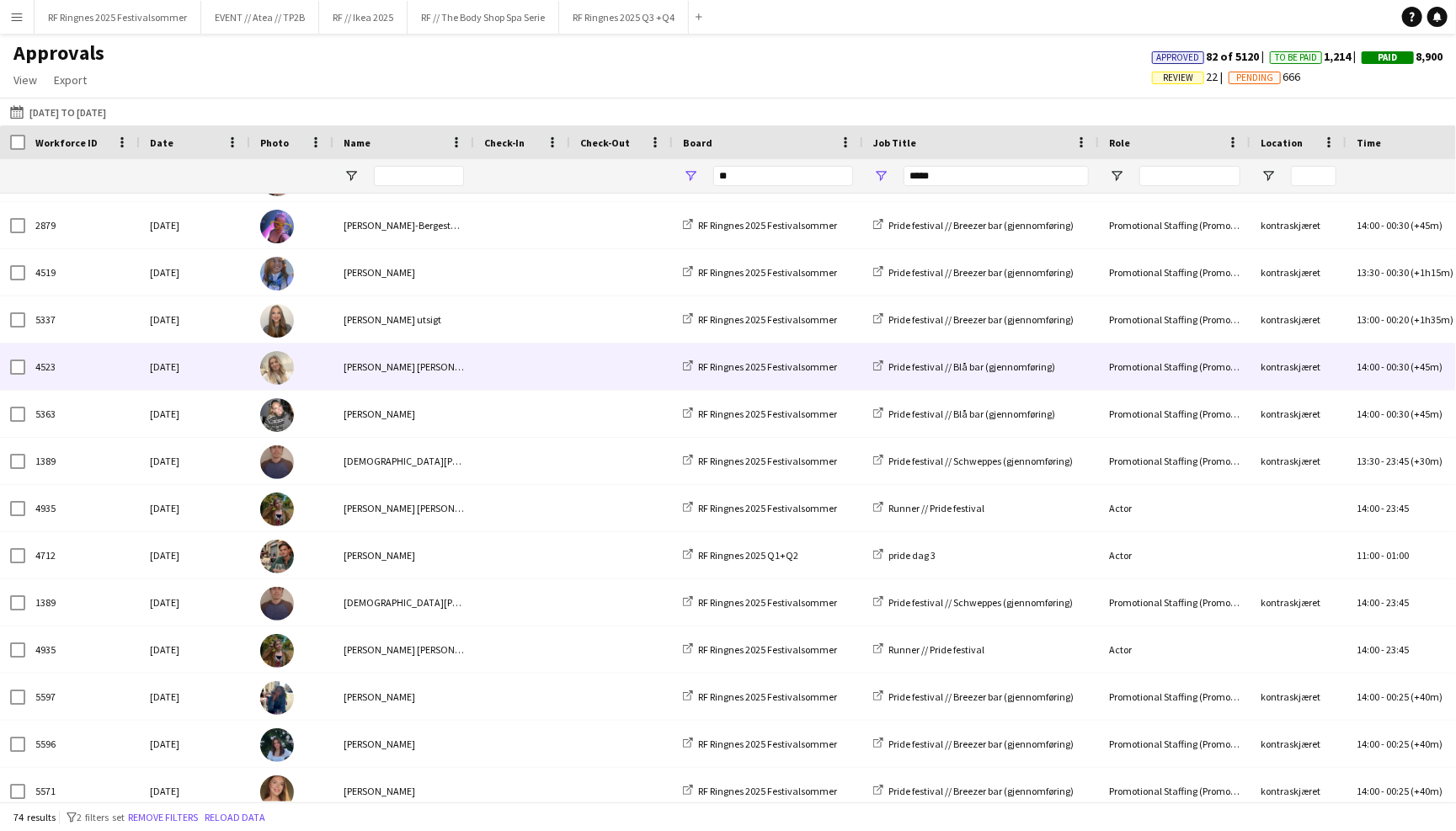
scroll to position [1738, 0]
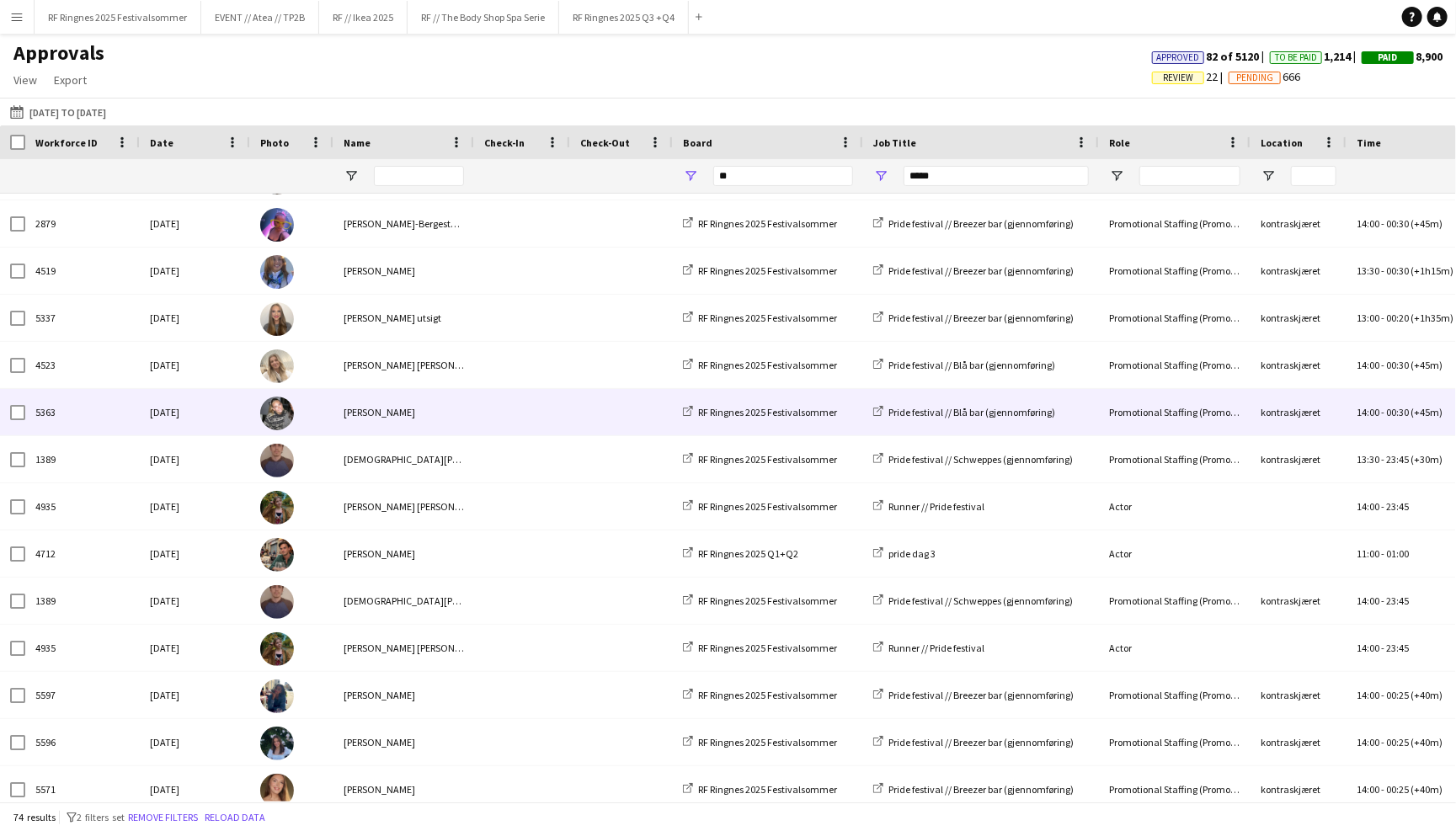
click at [537, 413] on span at bounding box center [522, 412] width 76 height 47
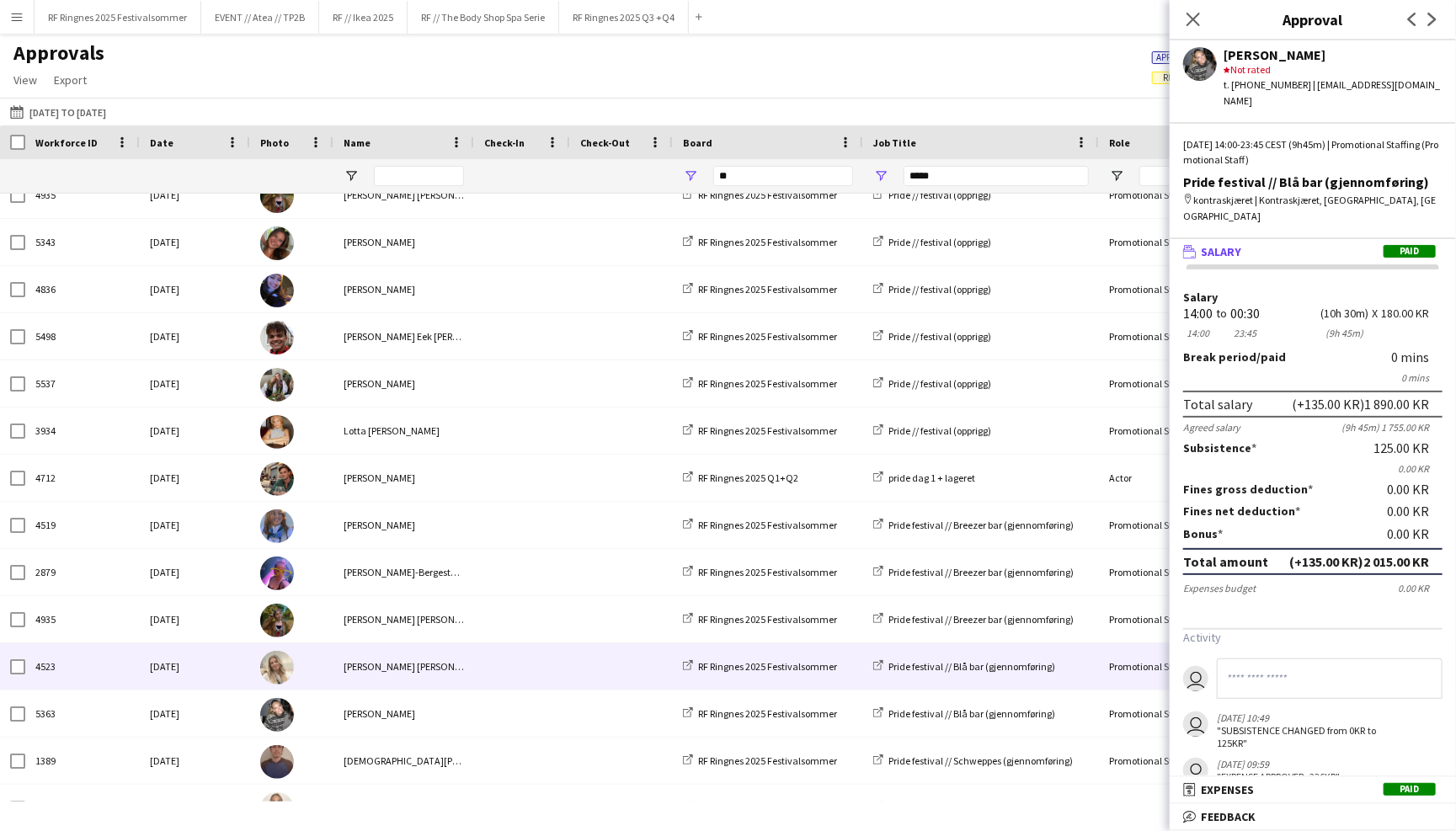
scroll to position [1011, 0]
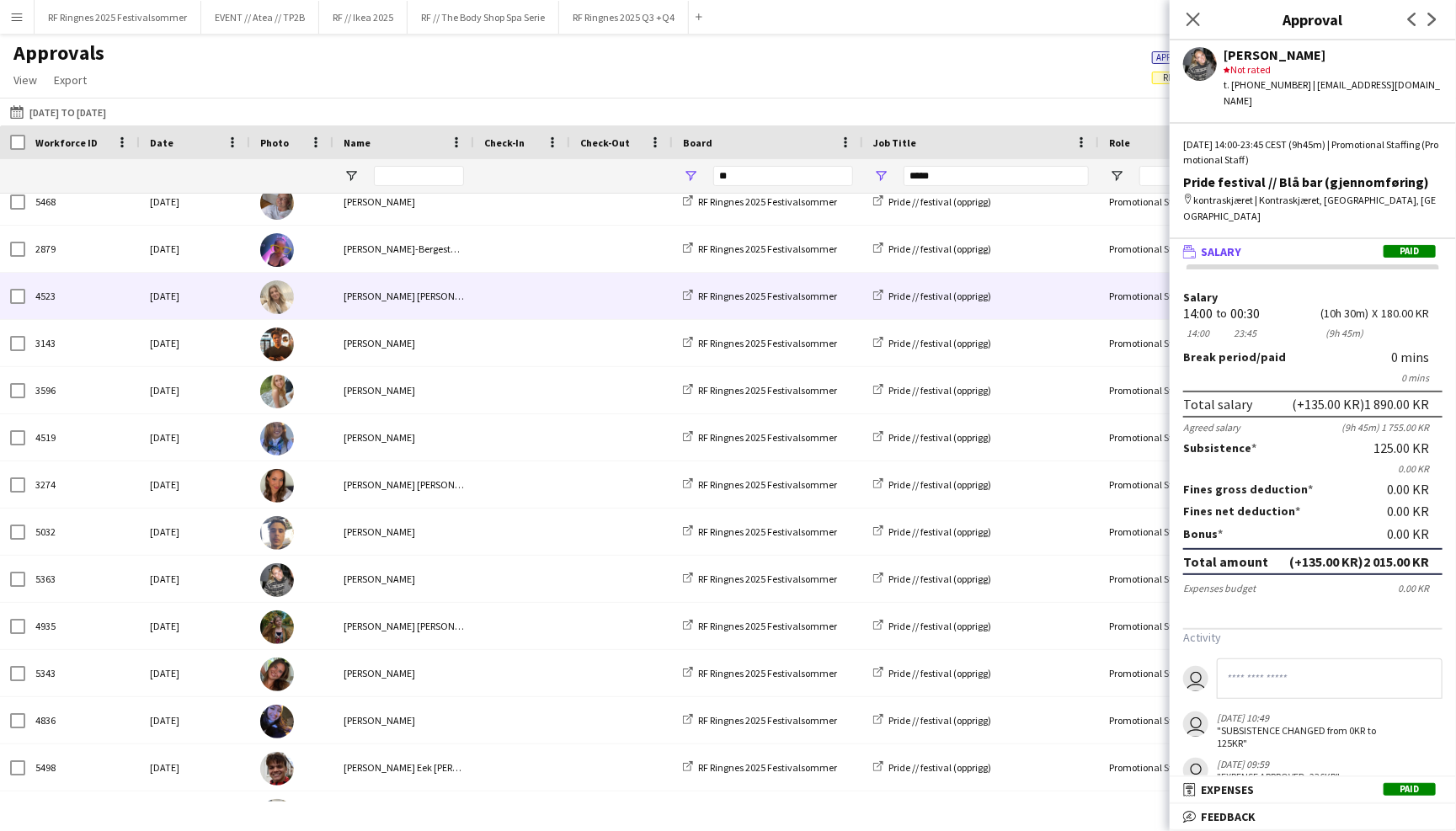
click at [475, 293] on div at bounding box center [521, 295] width 96 height 47
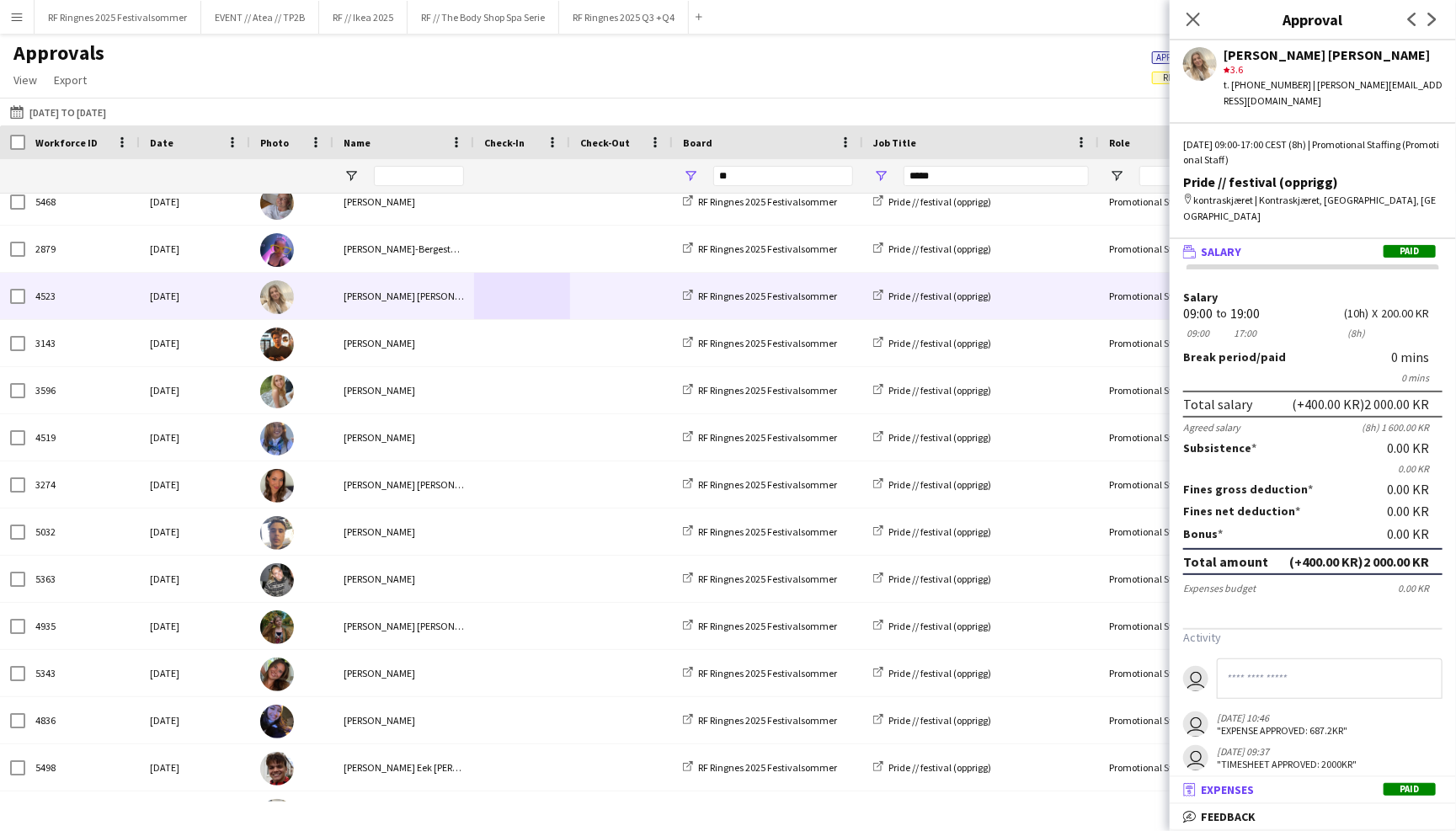
click at [1283, 792] on mat-panel-title "receipt Expenses Paid" at bounding box center [1309, 789] width 279 height 15
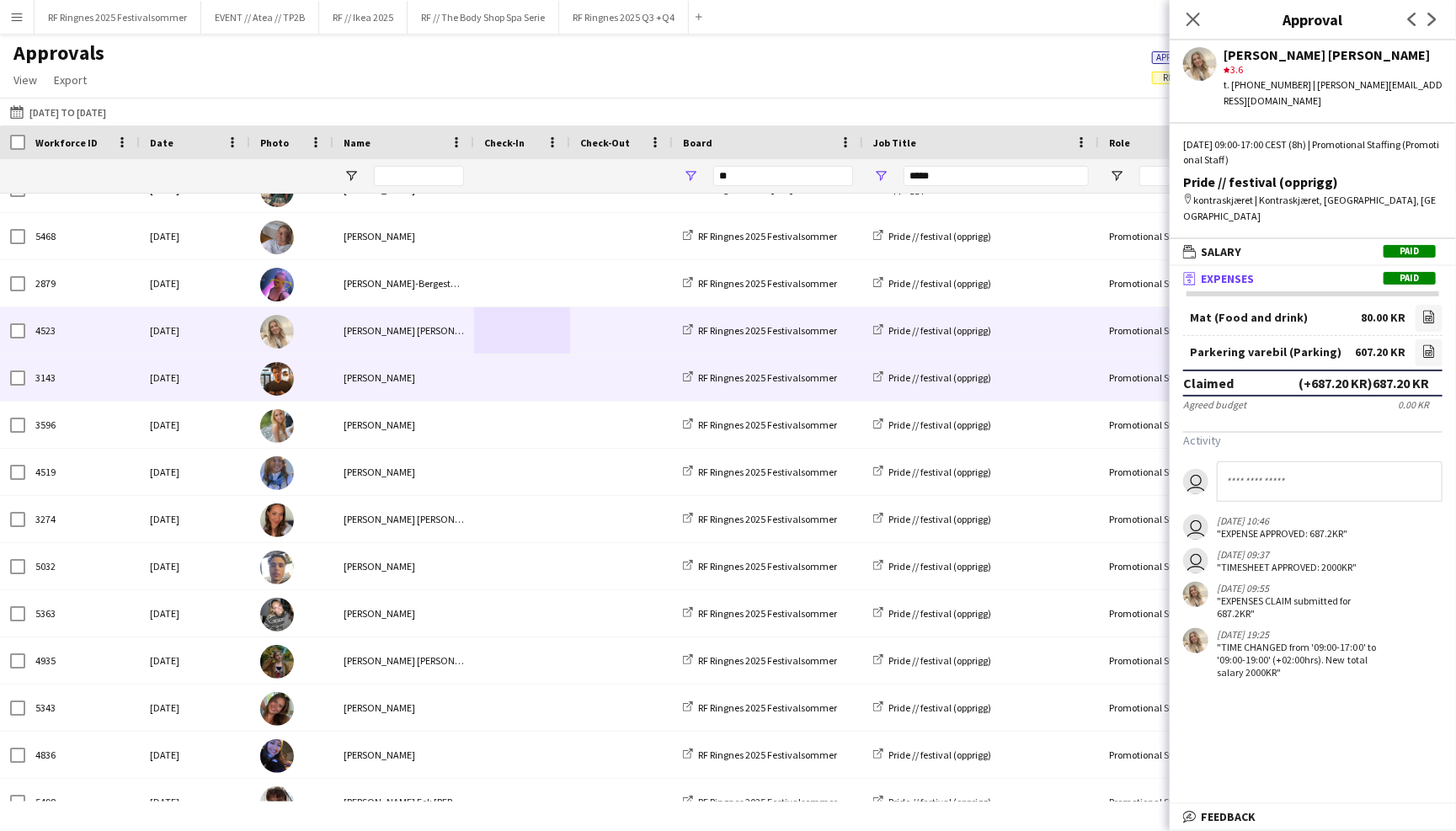
scroll to position [543, 0]
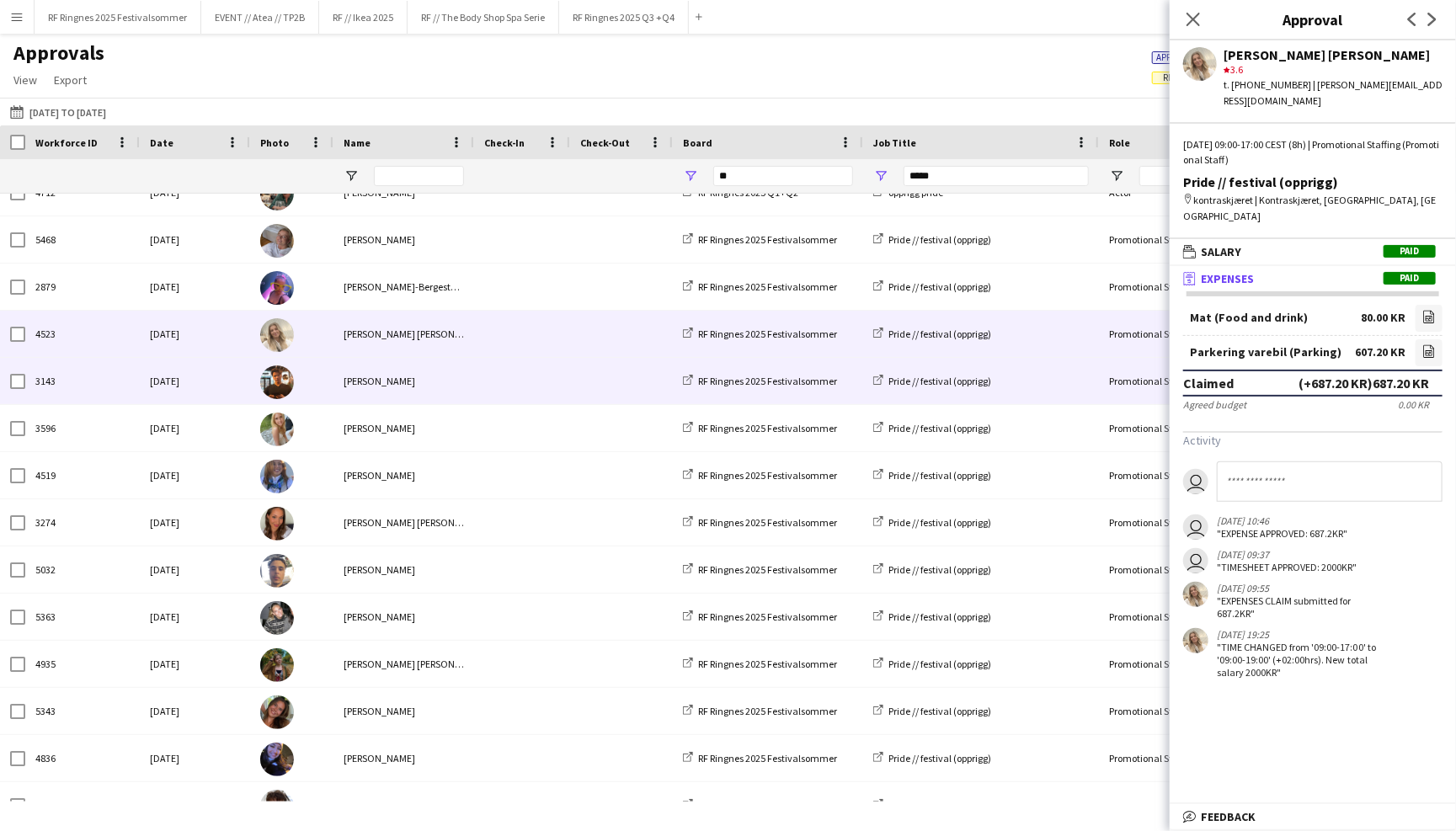
click at [537, 372] on span at bounding box center [522, 380] width 76 height 47
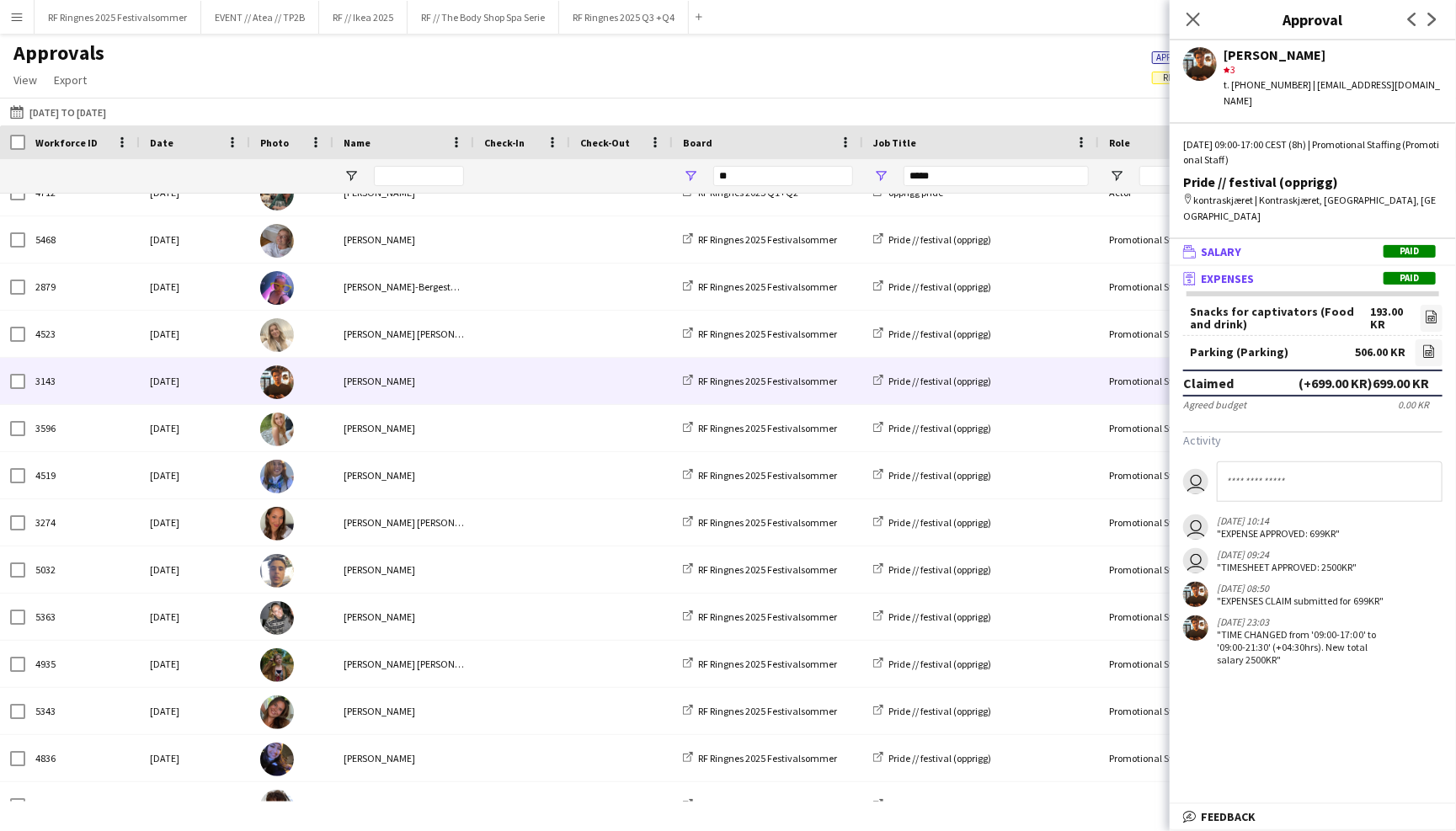
click at [1302, 244] on mat-panel-title "wallet Salary Paid" at bounding box center [1309, 251] width 279 height 15
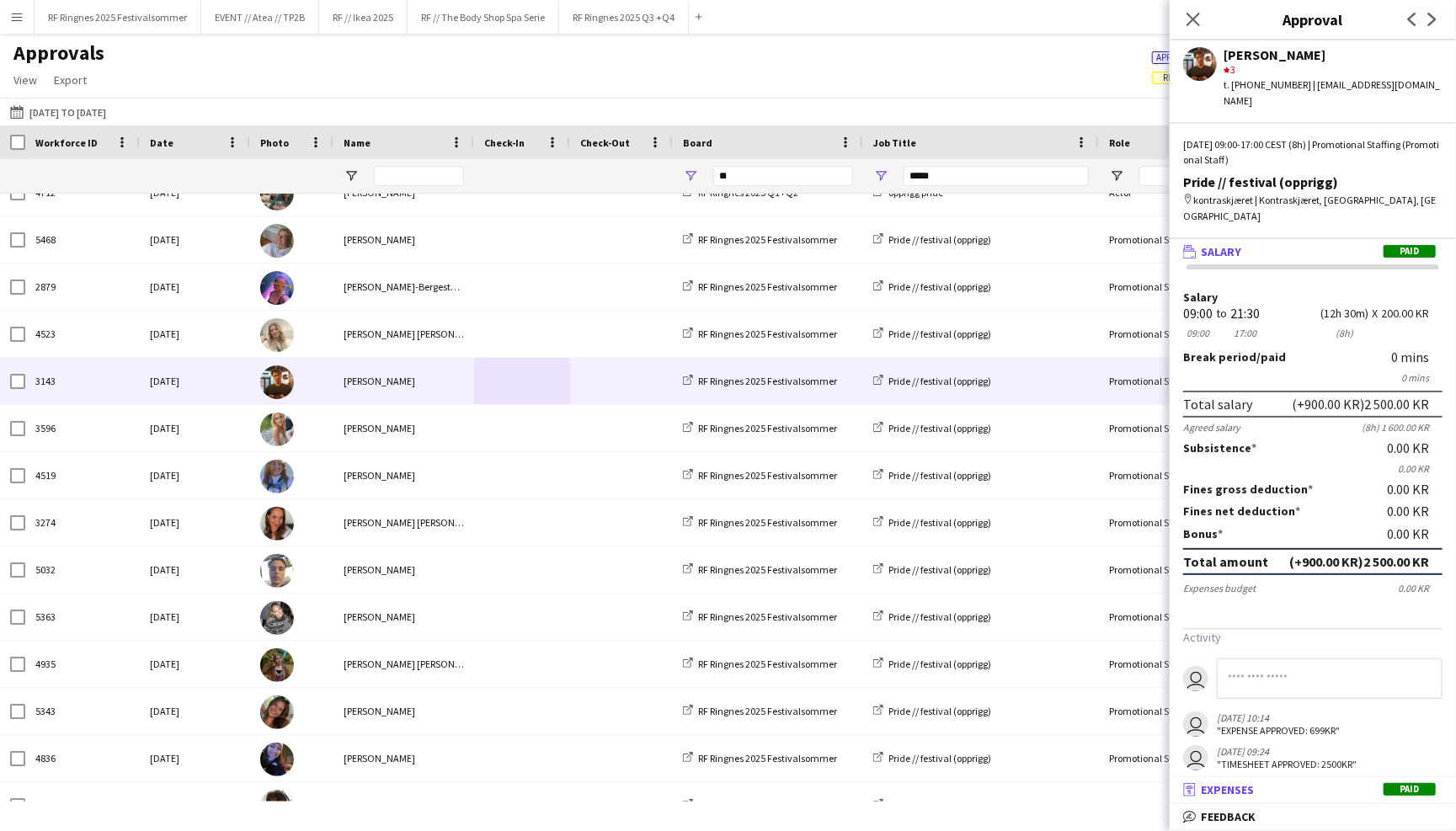
click at [1329, 796] on mat-panel-title "receipt Expenses Paid" at bounding box center [1309, 789] width 279 height 15
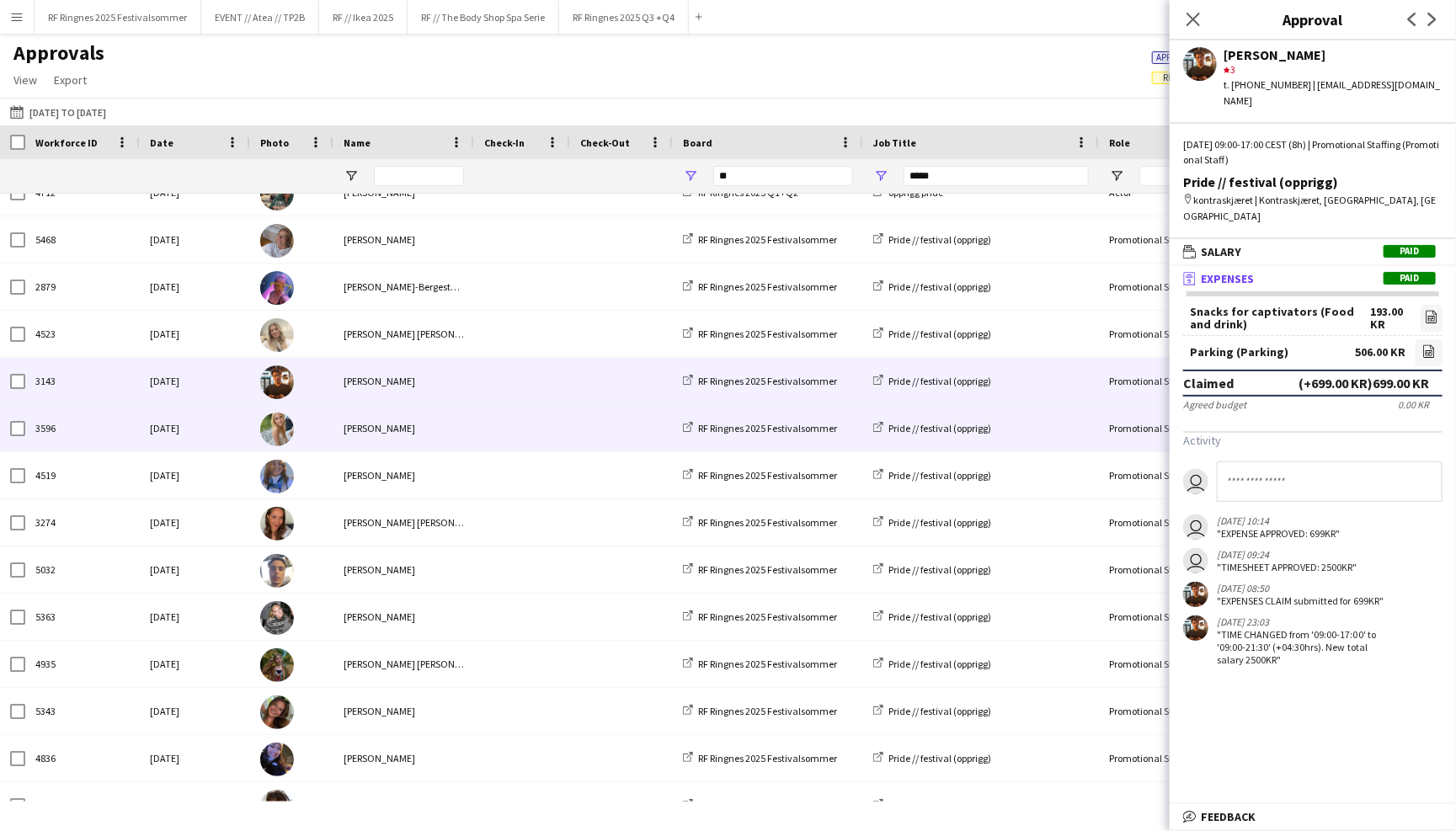
click at [437, 418] on div "Julia Holme" at bounding box center [403, 428] width 141 height 47
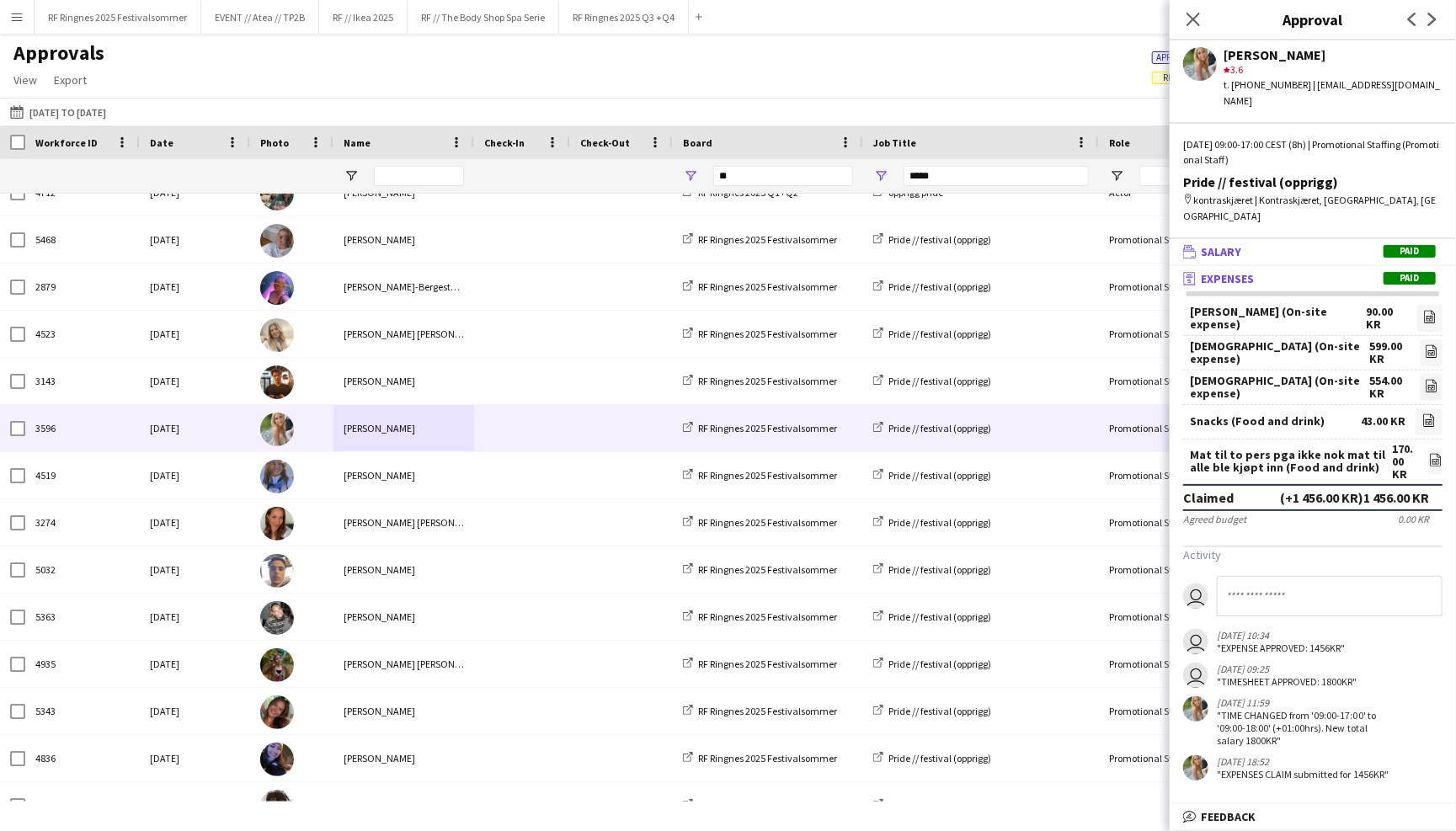
click at [1253, 244] on mat-panel-title "wallet Salary Paid" at bounding box center [1309, 251] width 279 height 15
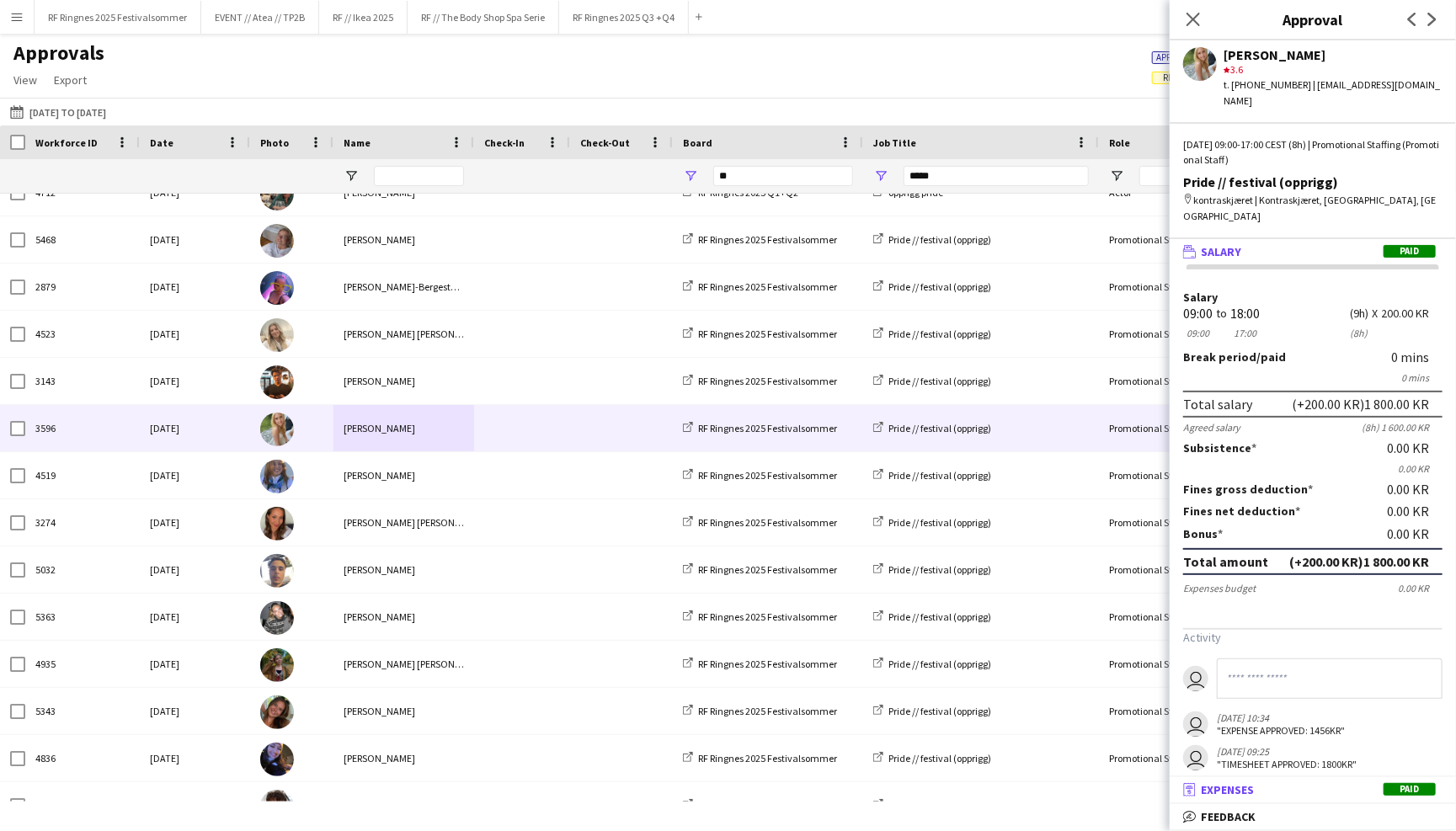
click at [1308, 780] on mat-expansion-panel-header "receipt Expenses Paid" at bounding box center [1313, 789] width 286 height 25
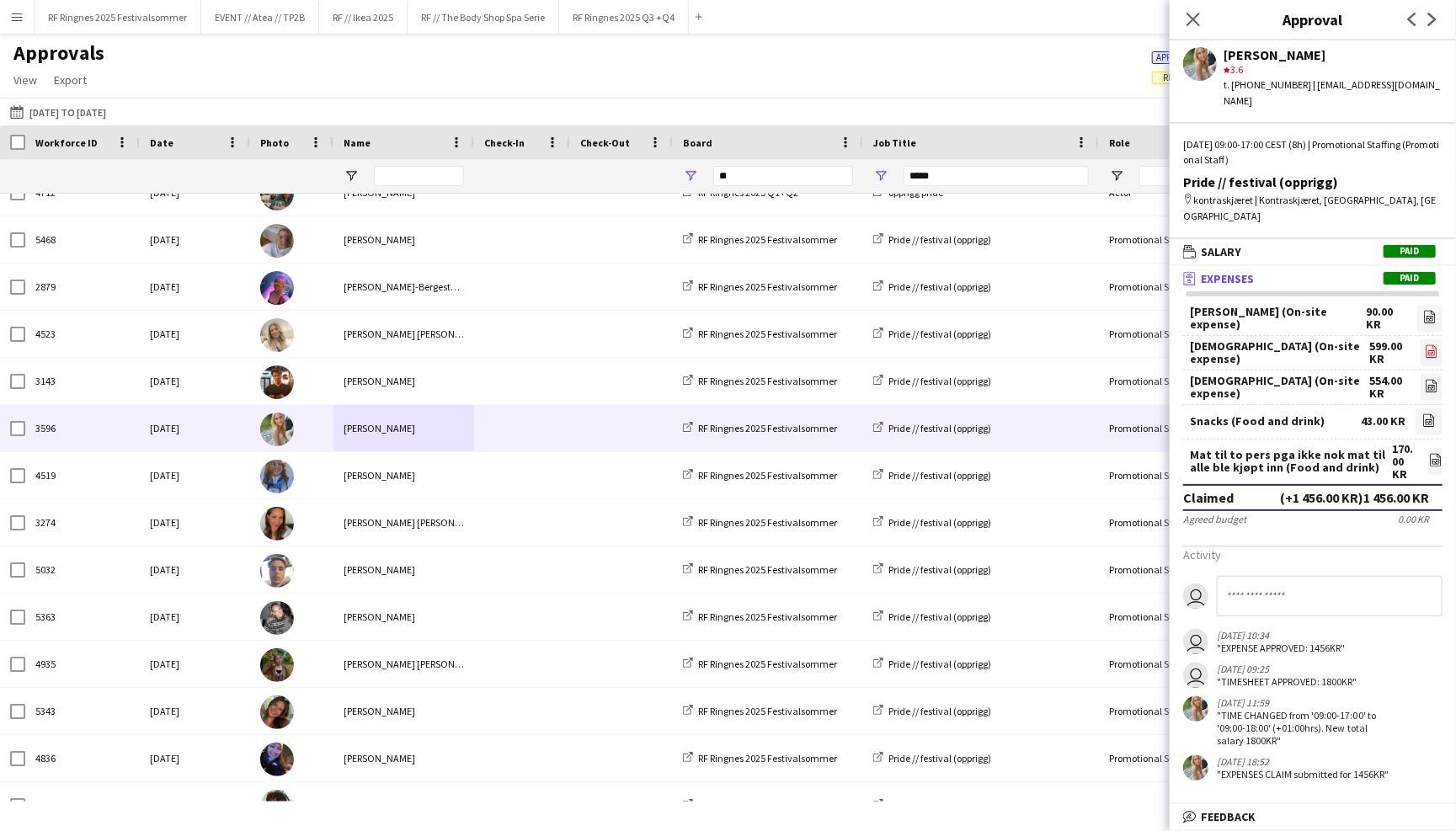
click at [1431, 352] on icon at bounding box center [1432, 353] width 2 height 2
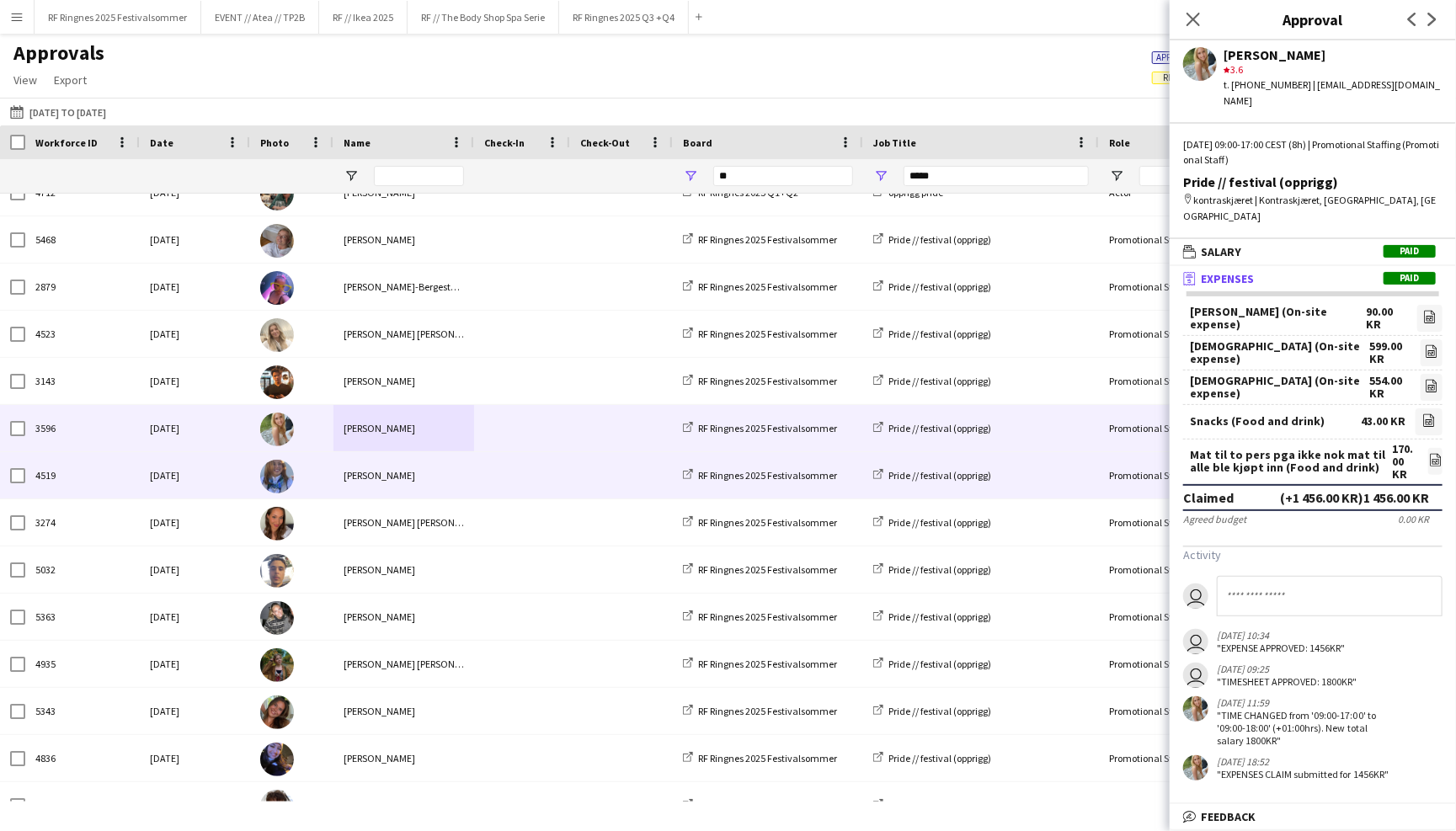
click at [568, 473] on div at bounding box center [521, 475] width 96 height 47
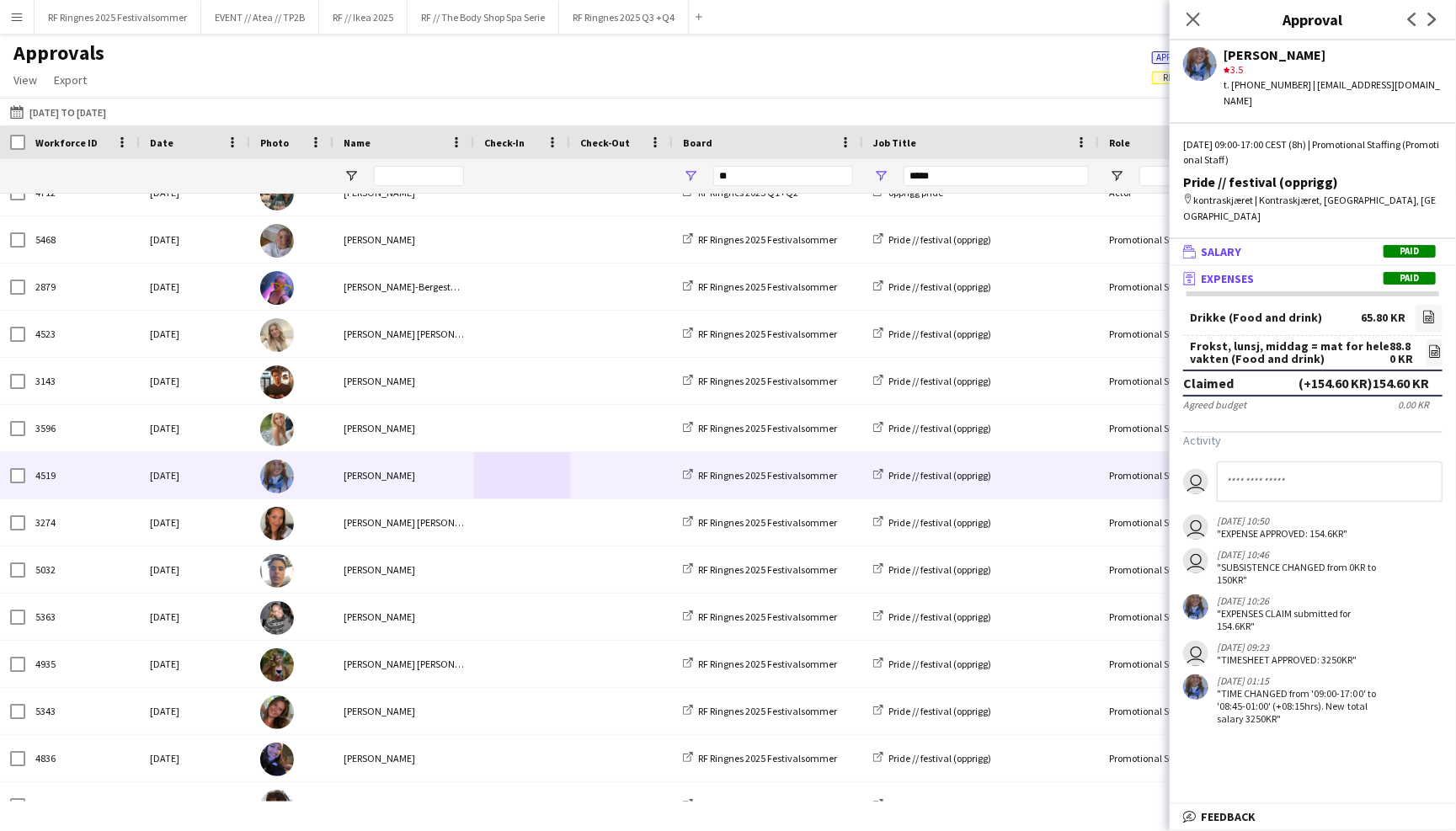
click at [1279, 239] on mat-expansion-panel-header "wallet Salary Paid" at bounding box center [1313, 251] width 286 height 25
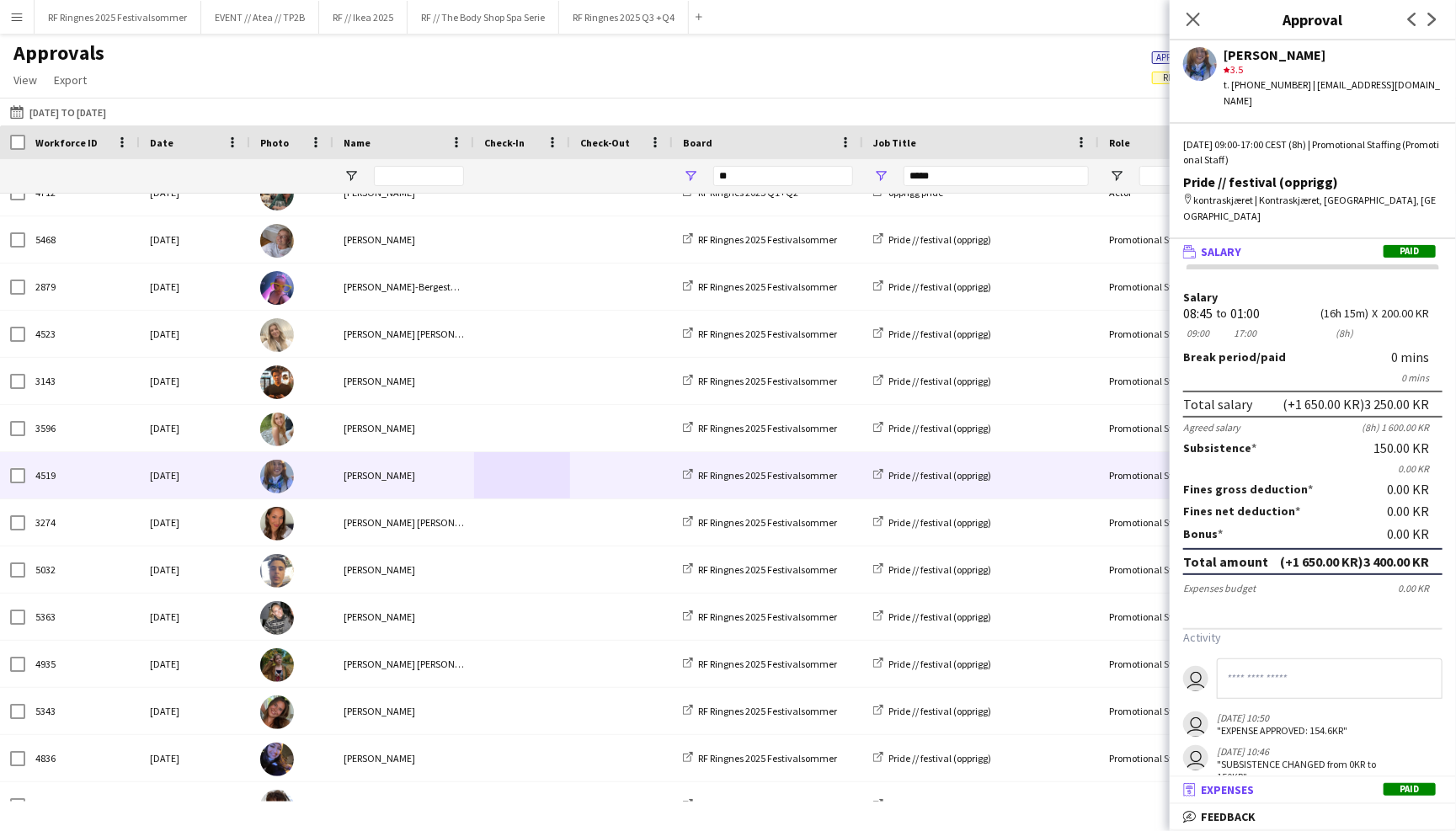
click at [1284, 788] on mat-panel-title "receipt Expenses Paid" at bounding box center [1309, 789] width 279 height 15
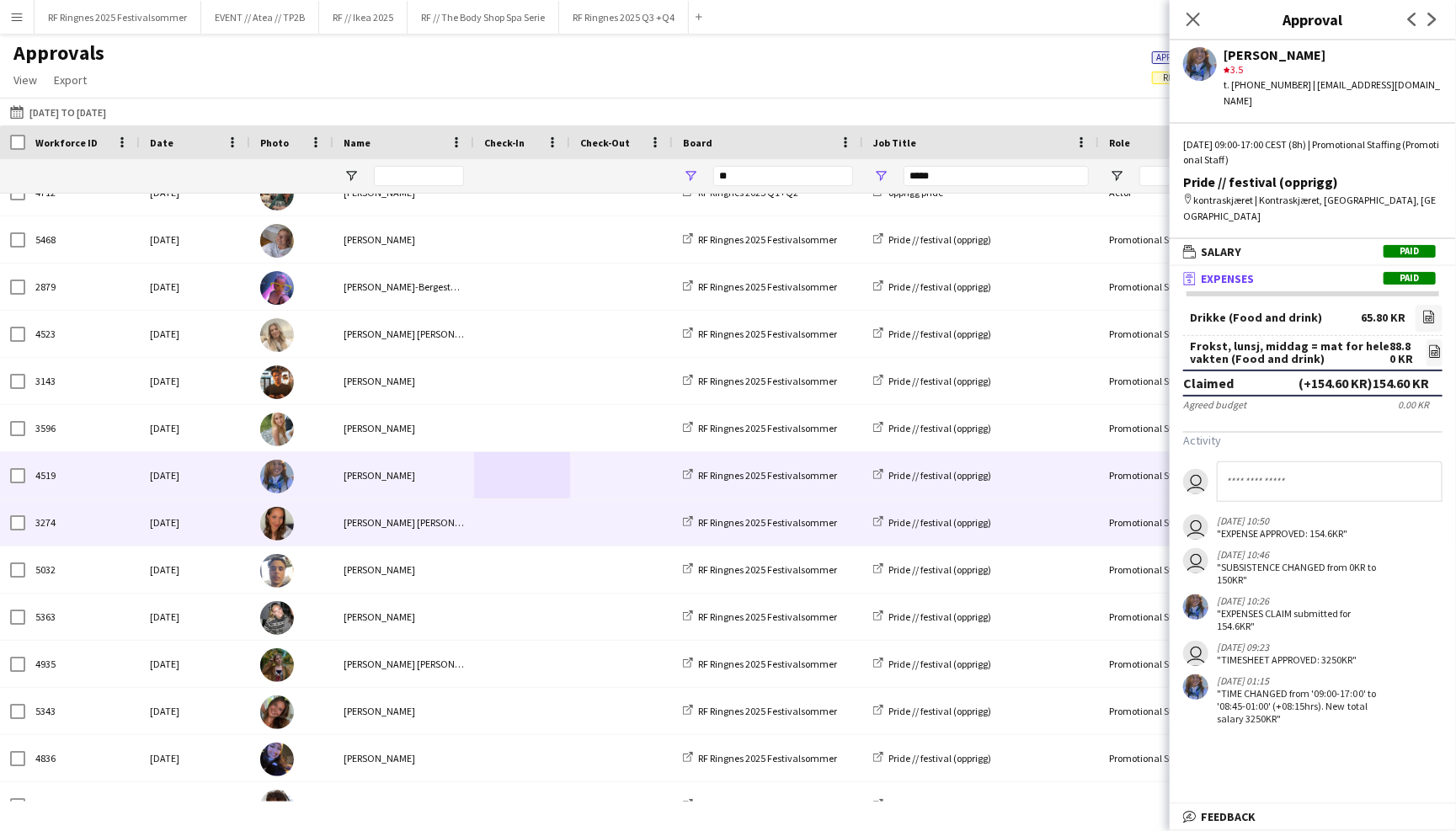
click at [528, 525] on span at bounding box center [522, 522] width 76 height 47
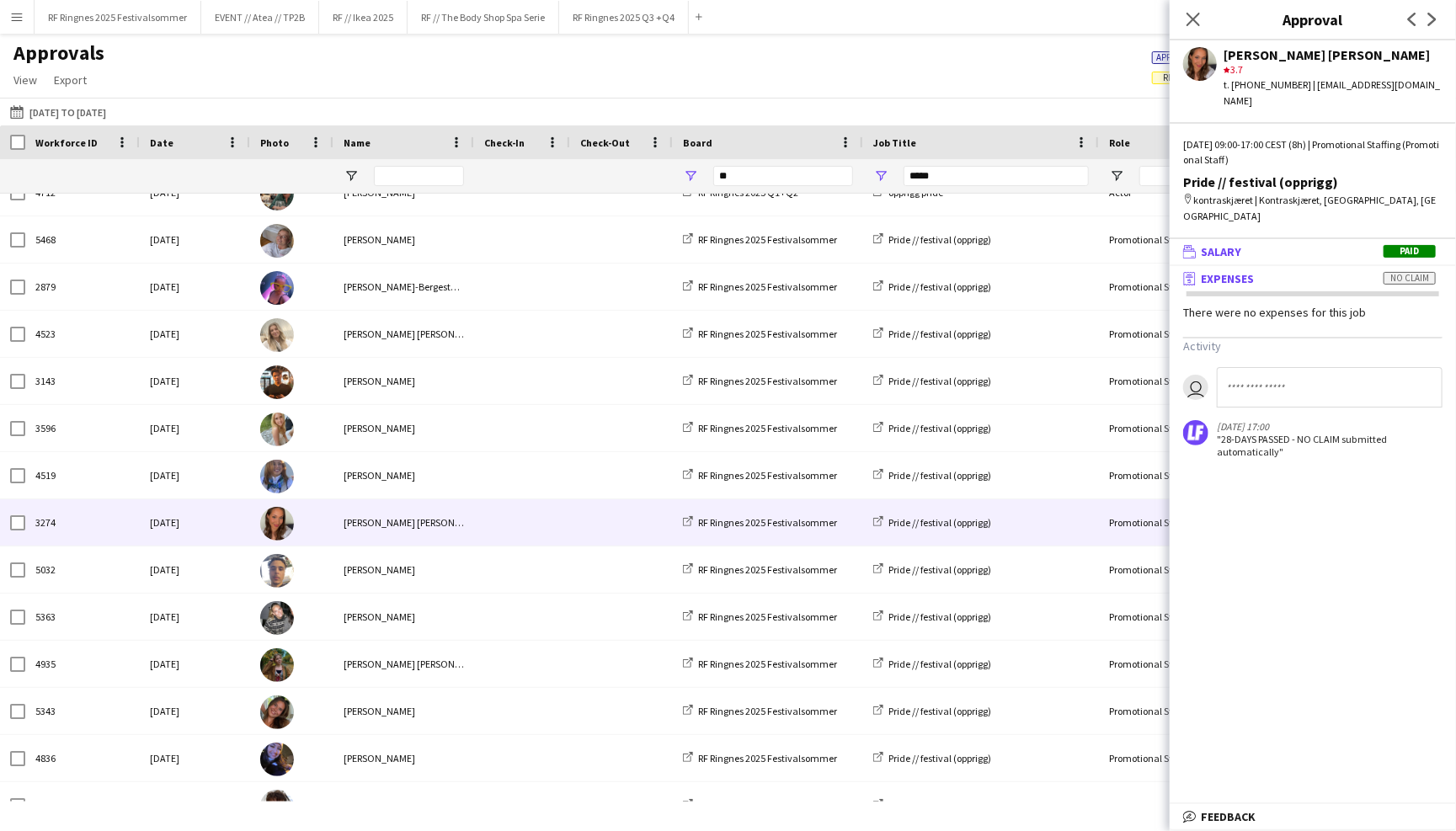
click at [1282, 244] on mat-panel-title "wallet Salary Paid" at bounding box center [1309, 251] width 279 height 15
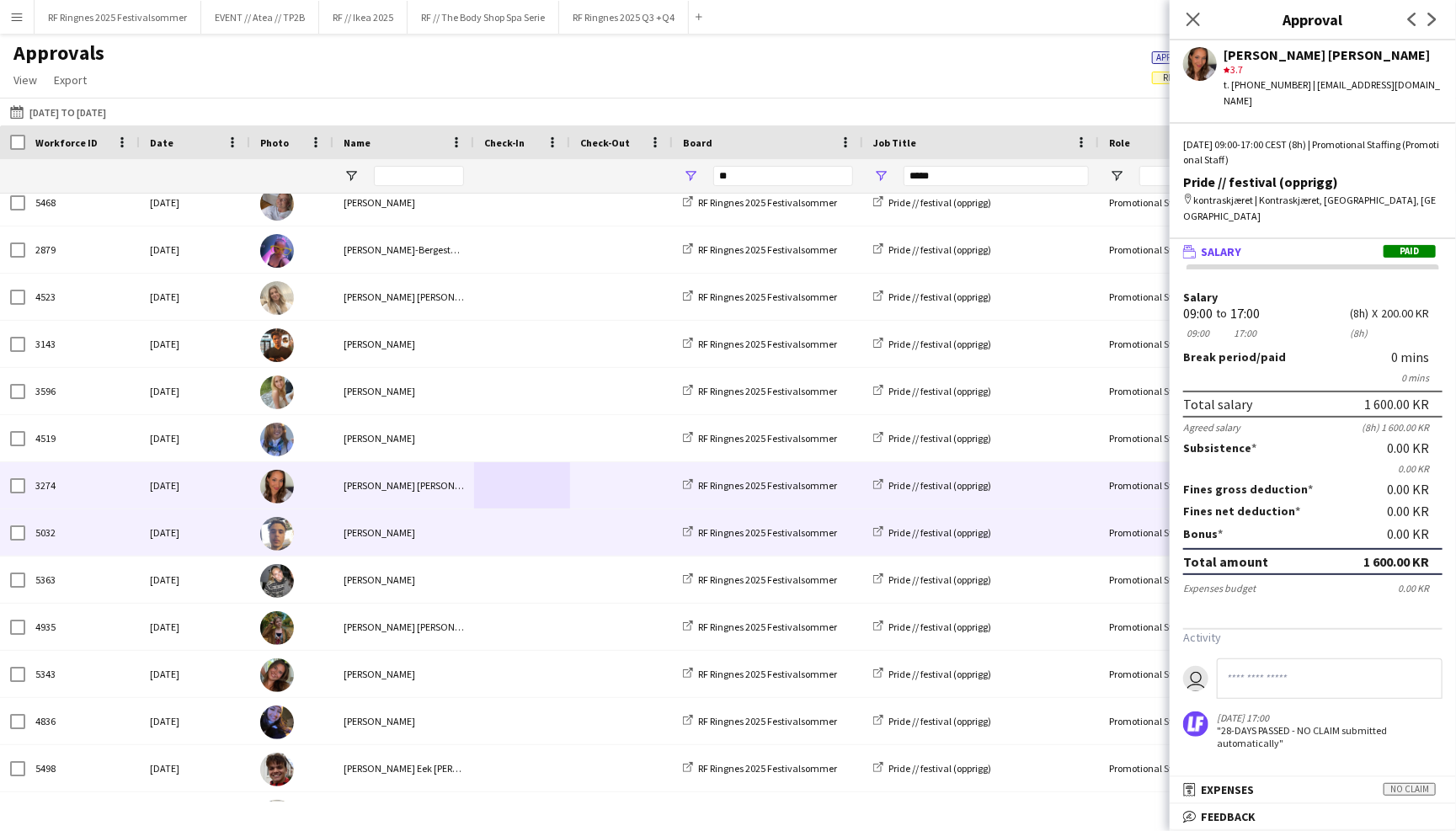
scroll to position [586, 0]
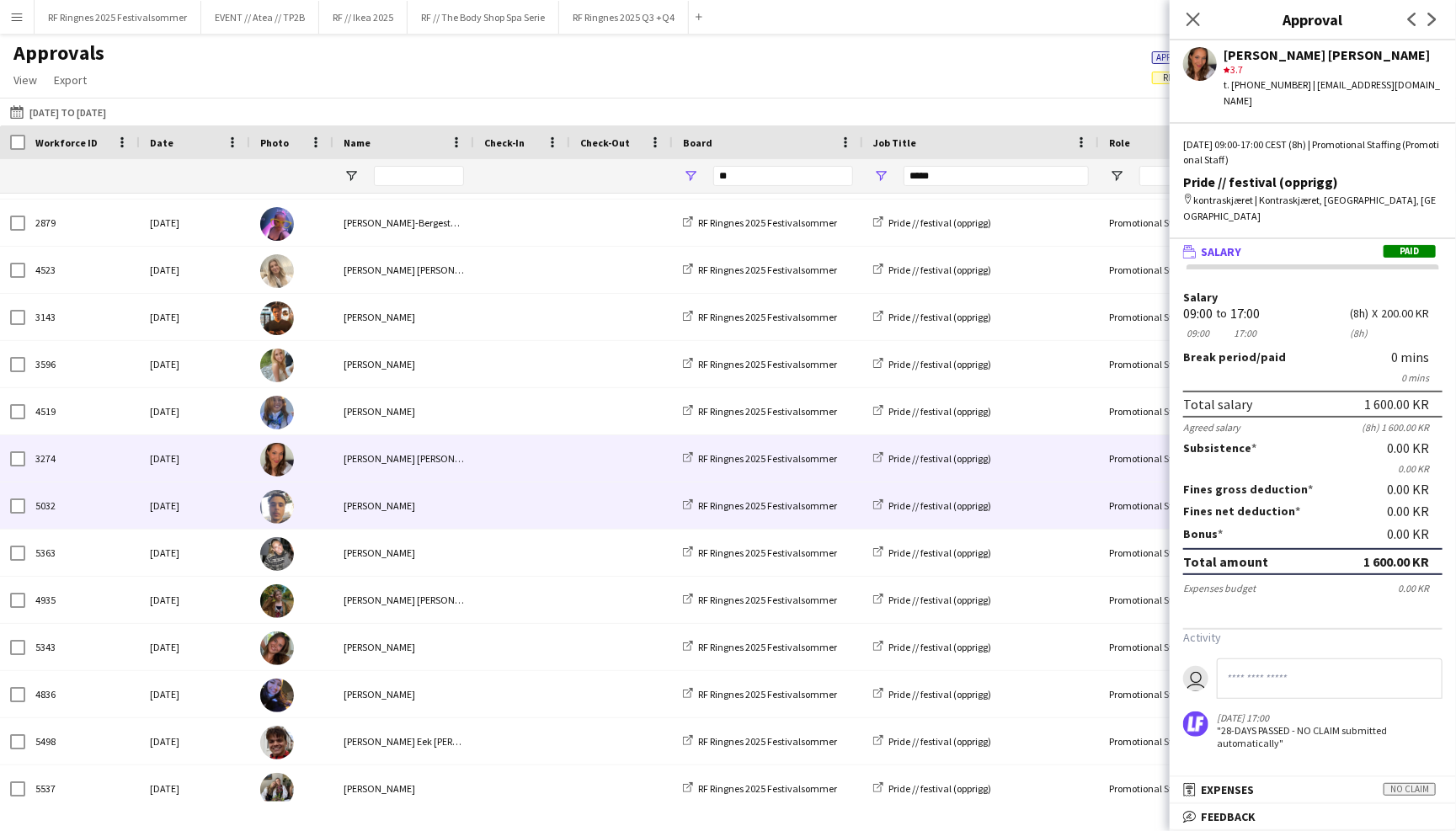
click at [453, 511] on div "Hussein Alsaedi" at bounding box center [403, 505] width 141 height 47
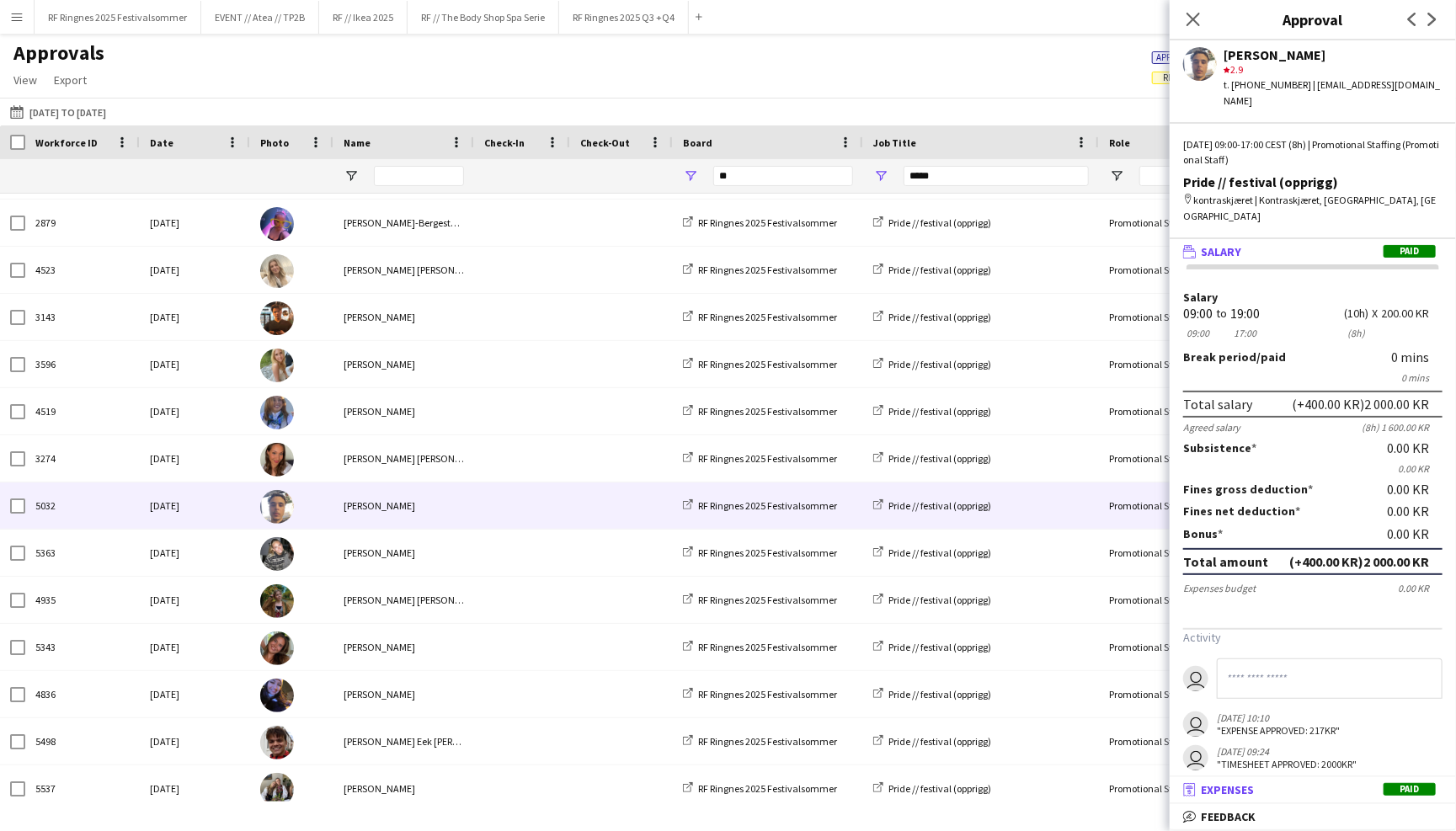
click at [1335, 784] on mat-panel-title "receipt Expenses Paid" at bounding box center [1309, 789] width 279 height 15
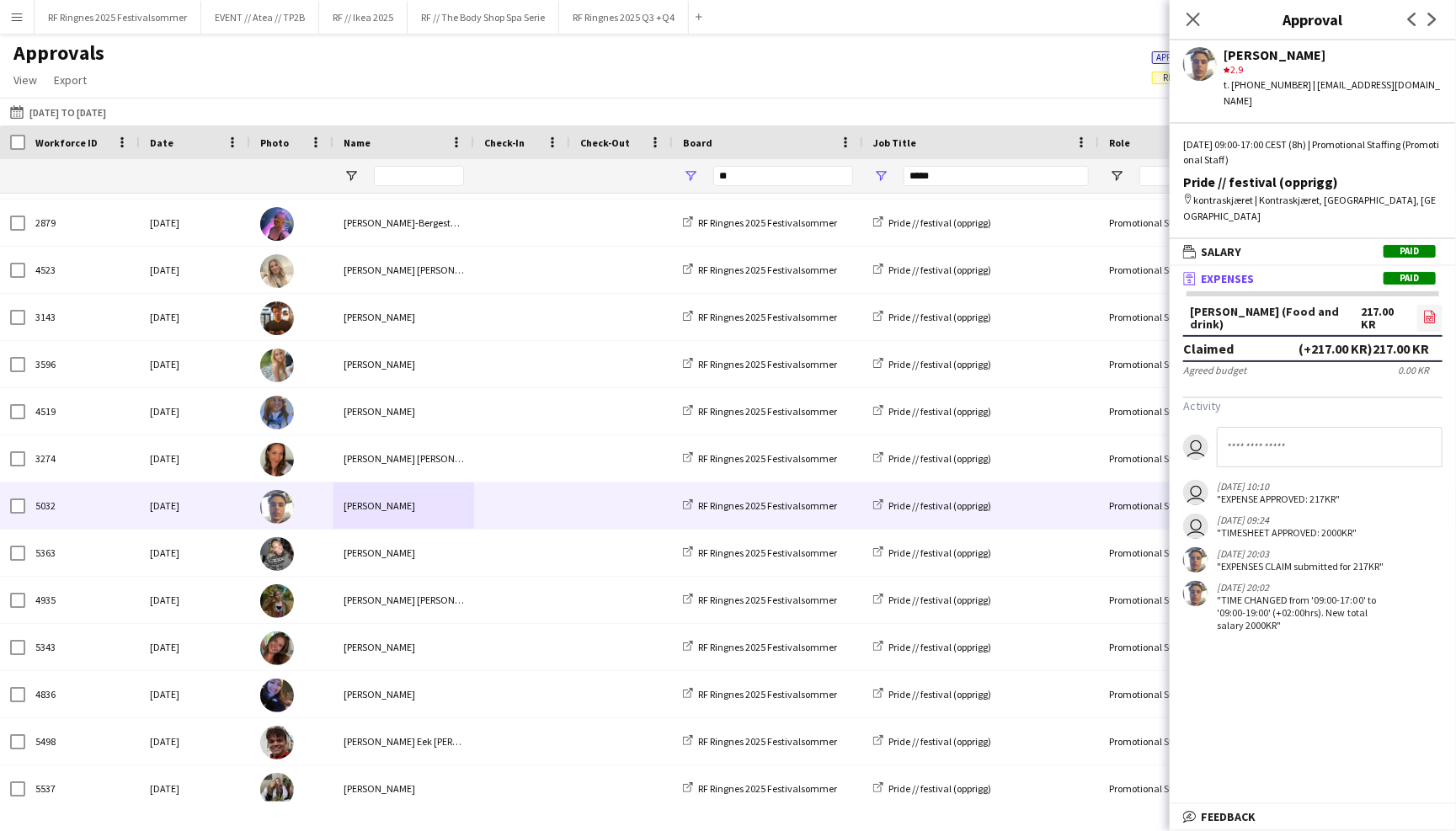
click at [1426, 315] on icon at bounding box center [1430, 318] width 7 height 5
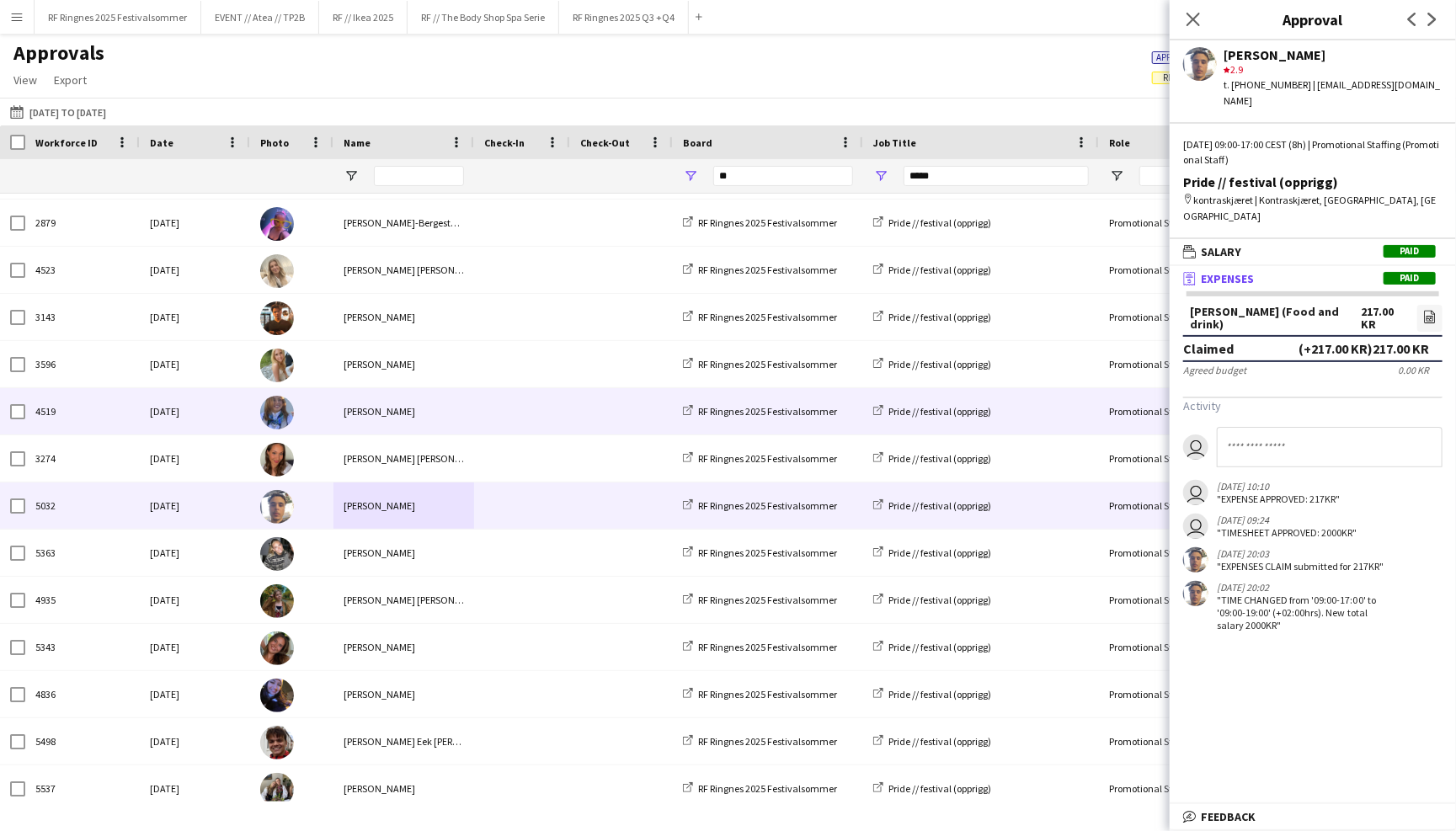
click at [479, 411] on div at bounding box center [521, 411] width 96 height 47
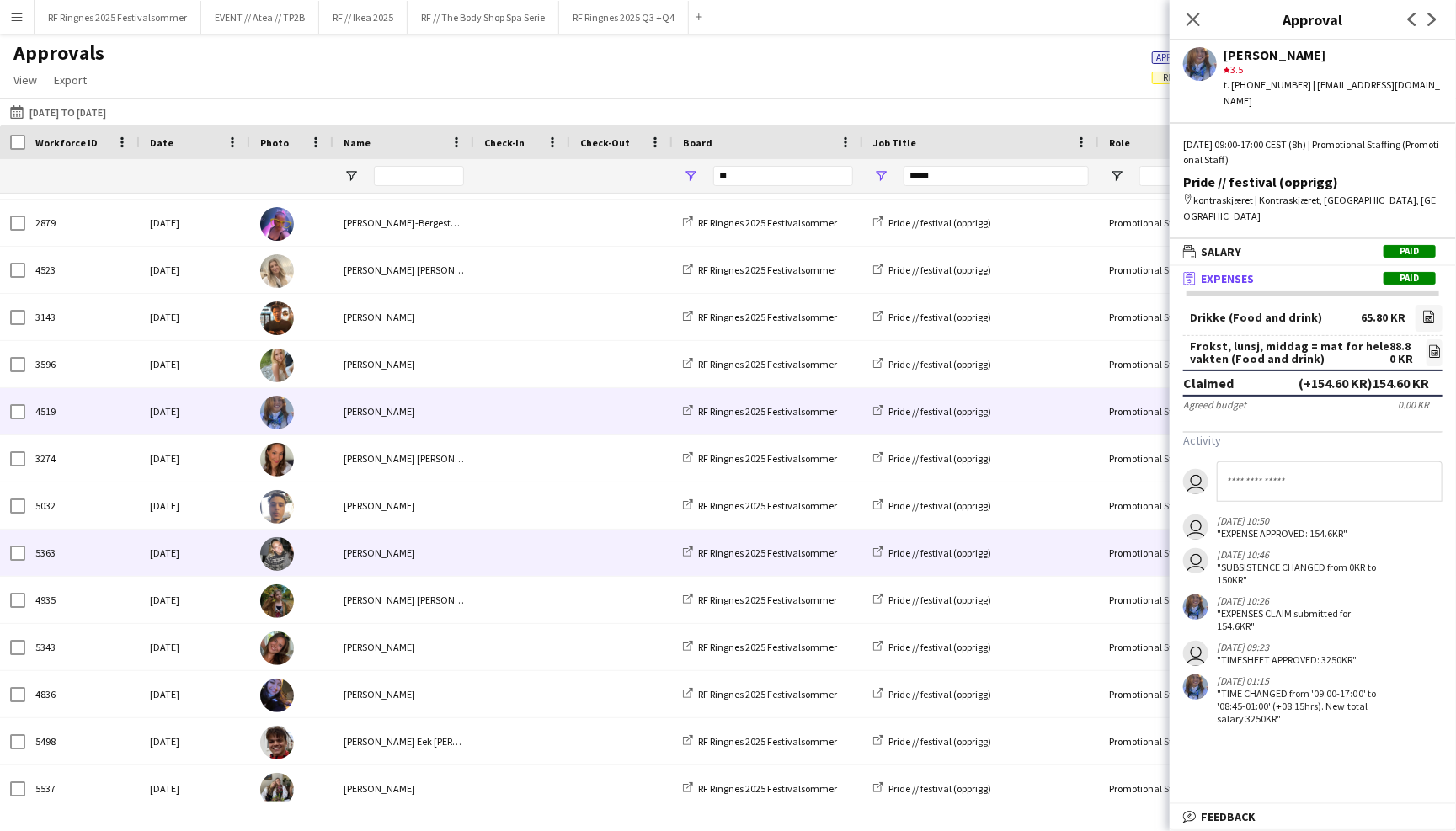
click at [510, 554] on span at bounding box center [522, 553] width 76 height 47
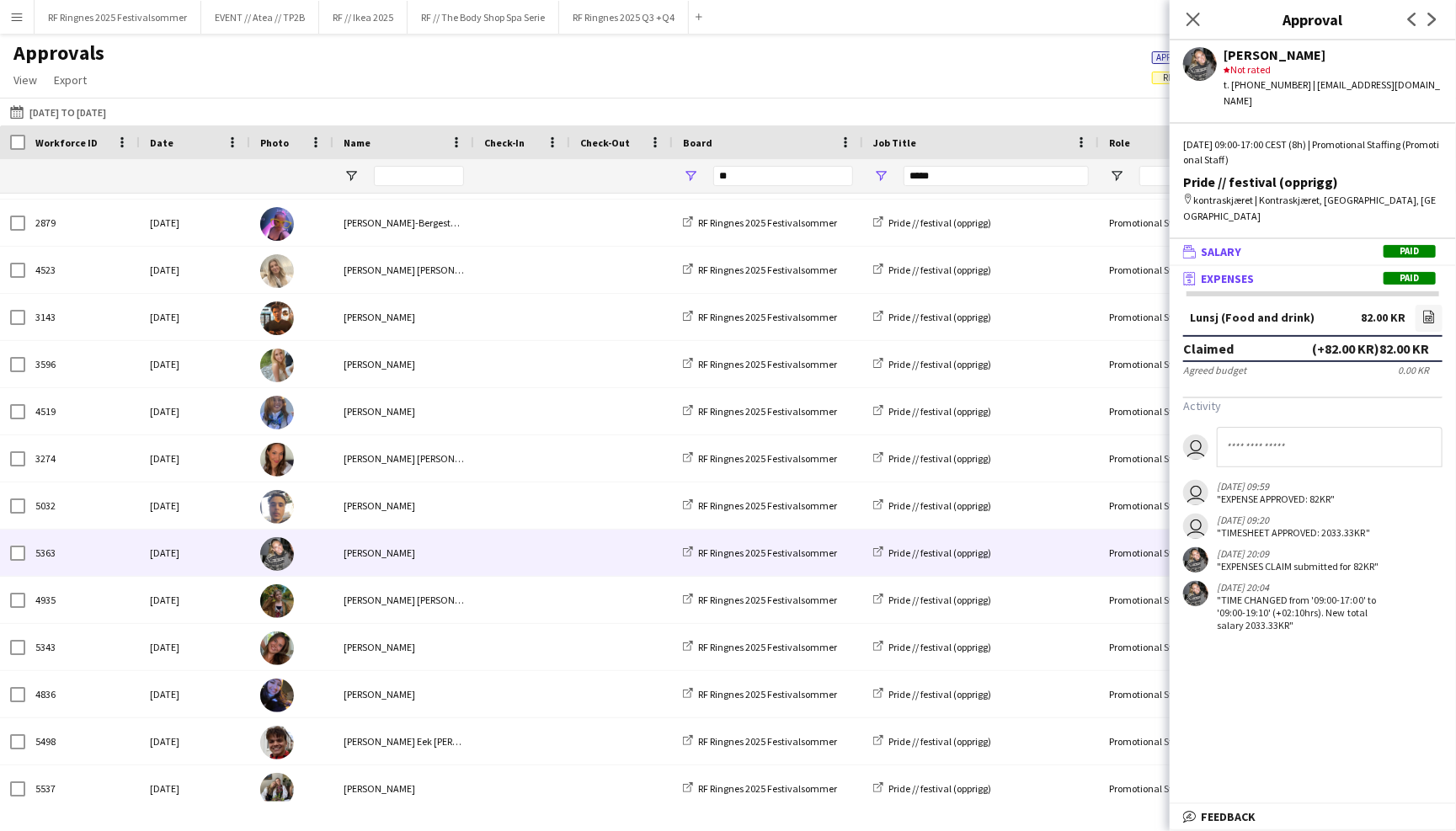
click at [1212, 244] on span "Salary" at bounding box center [1221, 251] width 40 height 15
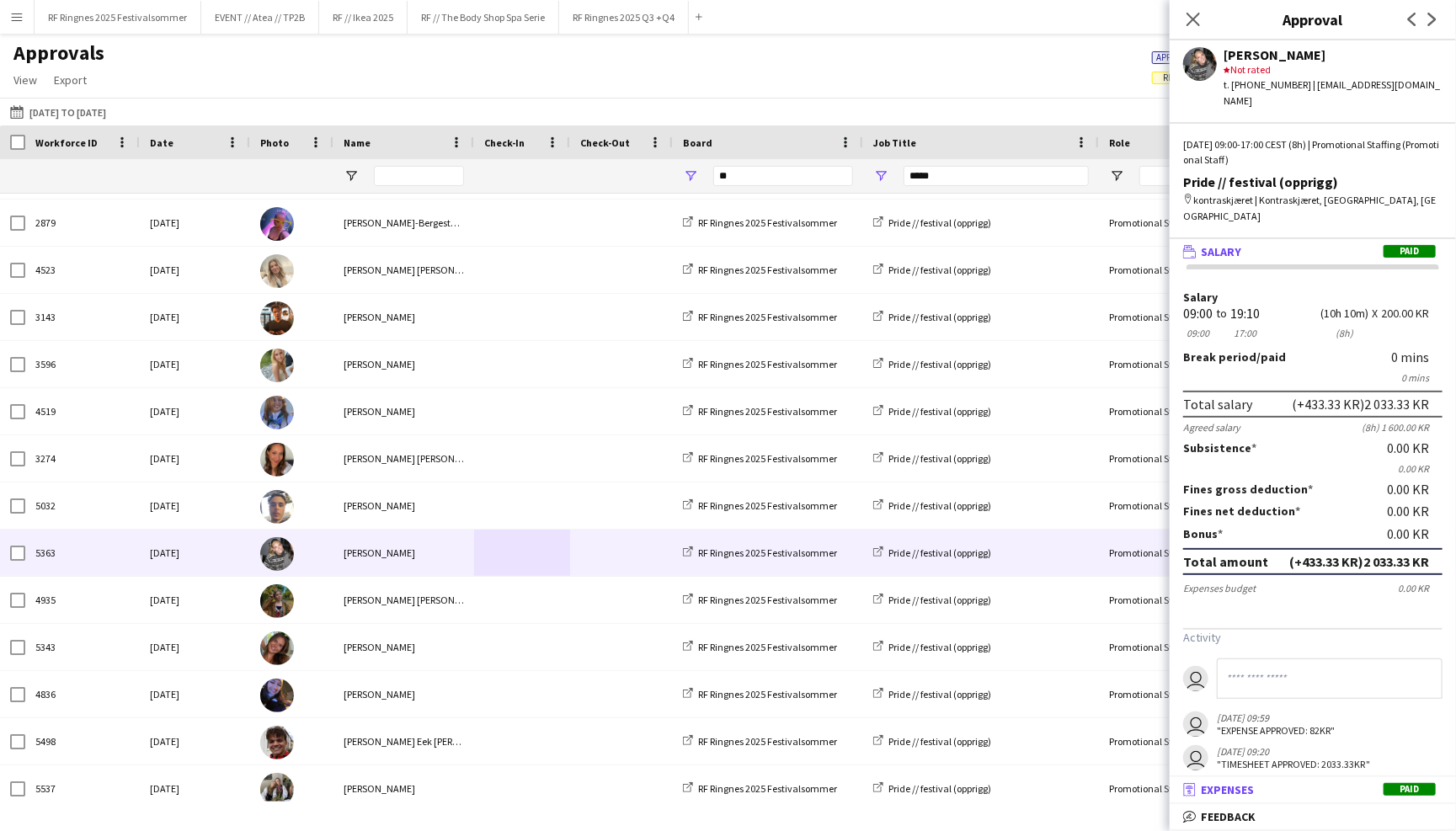
click at [1278, 784] on mat-panel-title "receipt Expenses Paid" at bounding box center [1309, 789] width 279 height 15
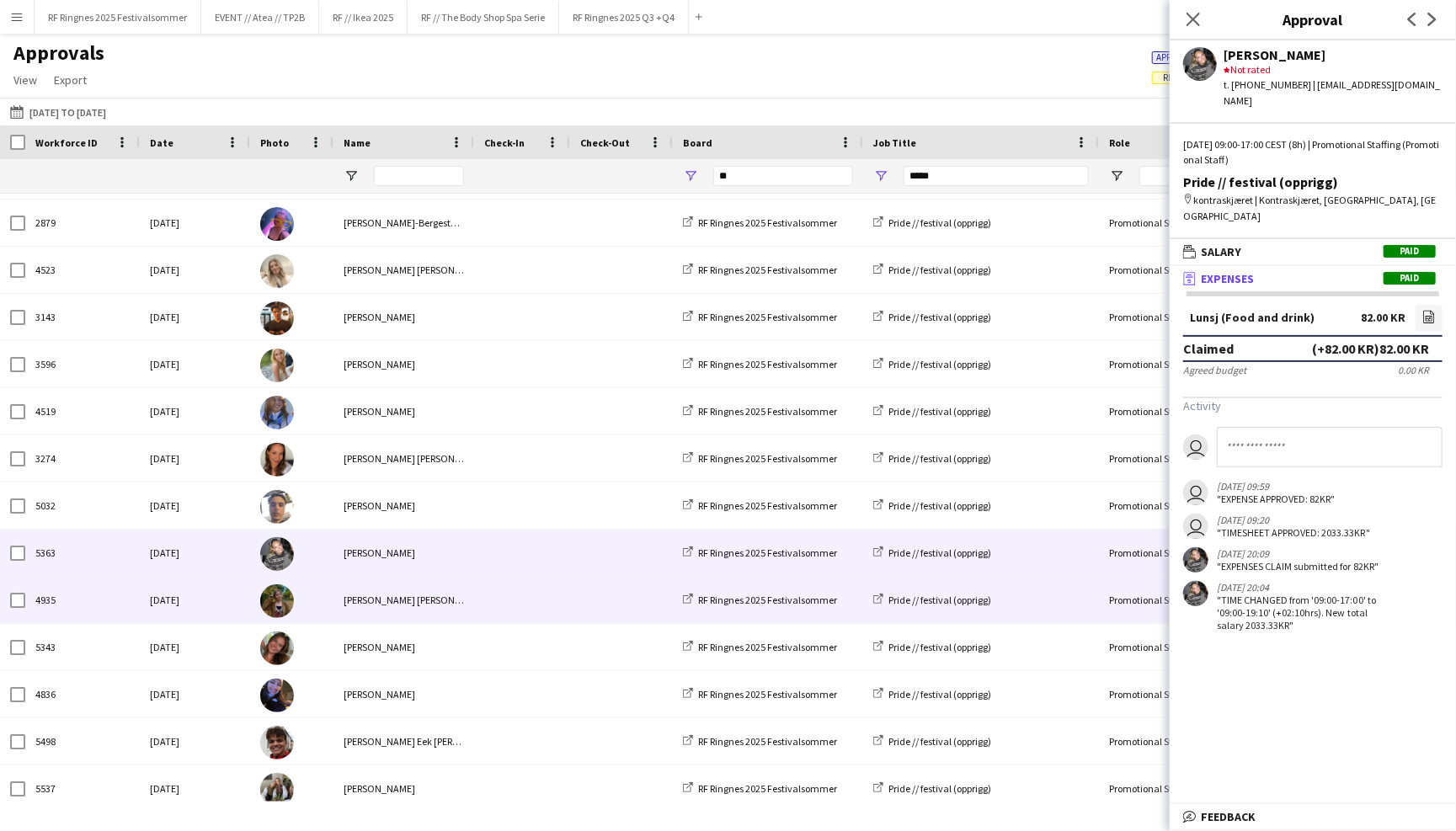
click at [519, 603] on span at bounding box center [522, 599] width 76 height 47
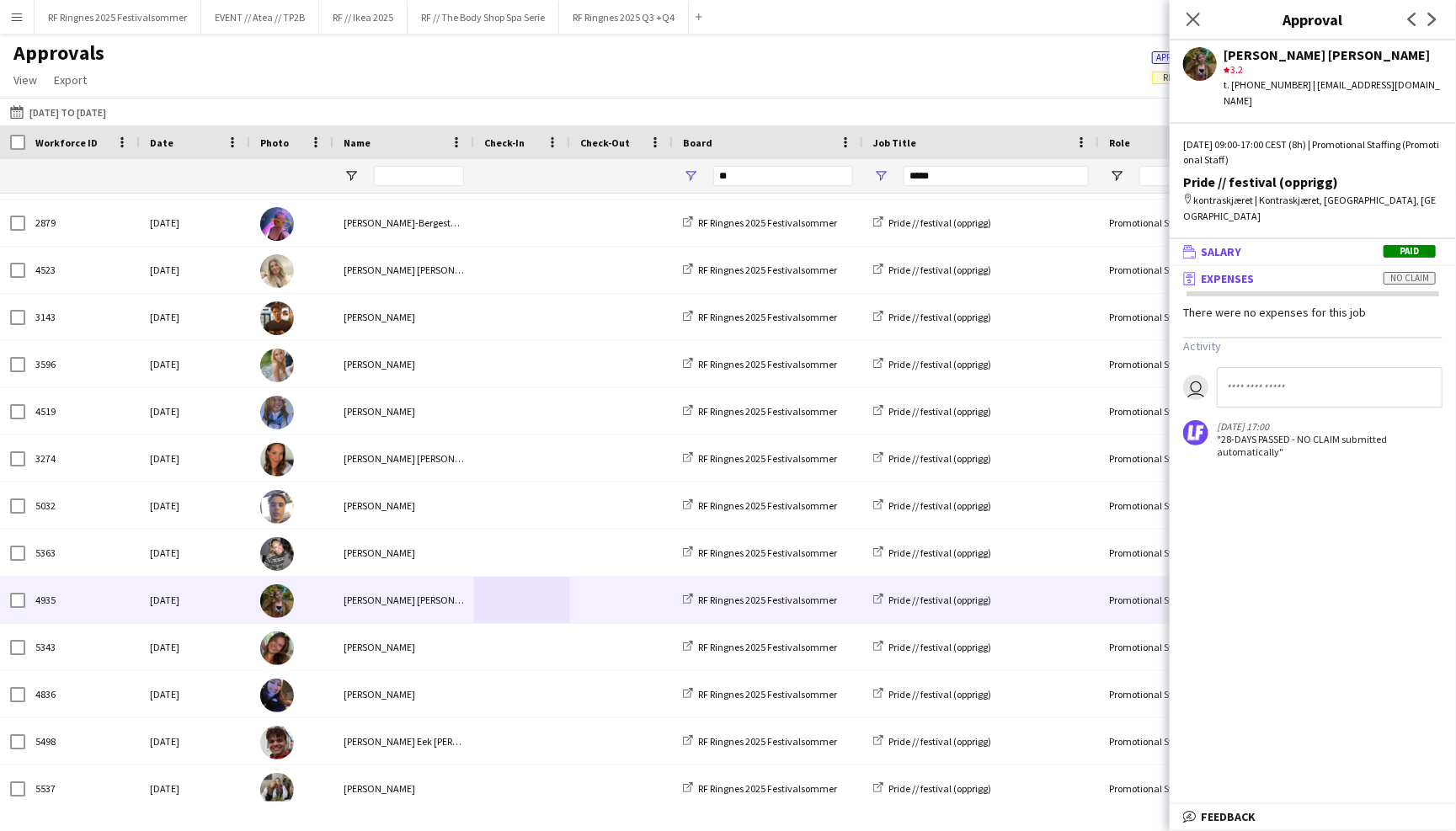
click at [1259, 244] on mat-panel-title "wallet Salary Paid" at bounding box center [1309, 251] width 279 height 15
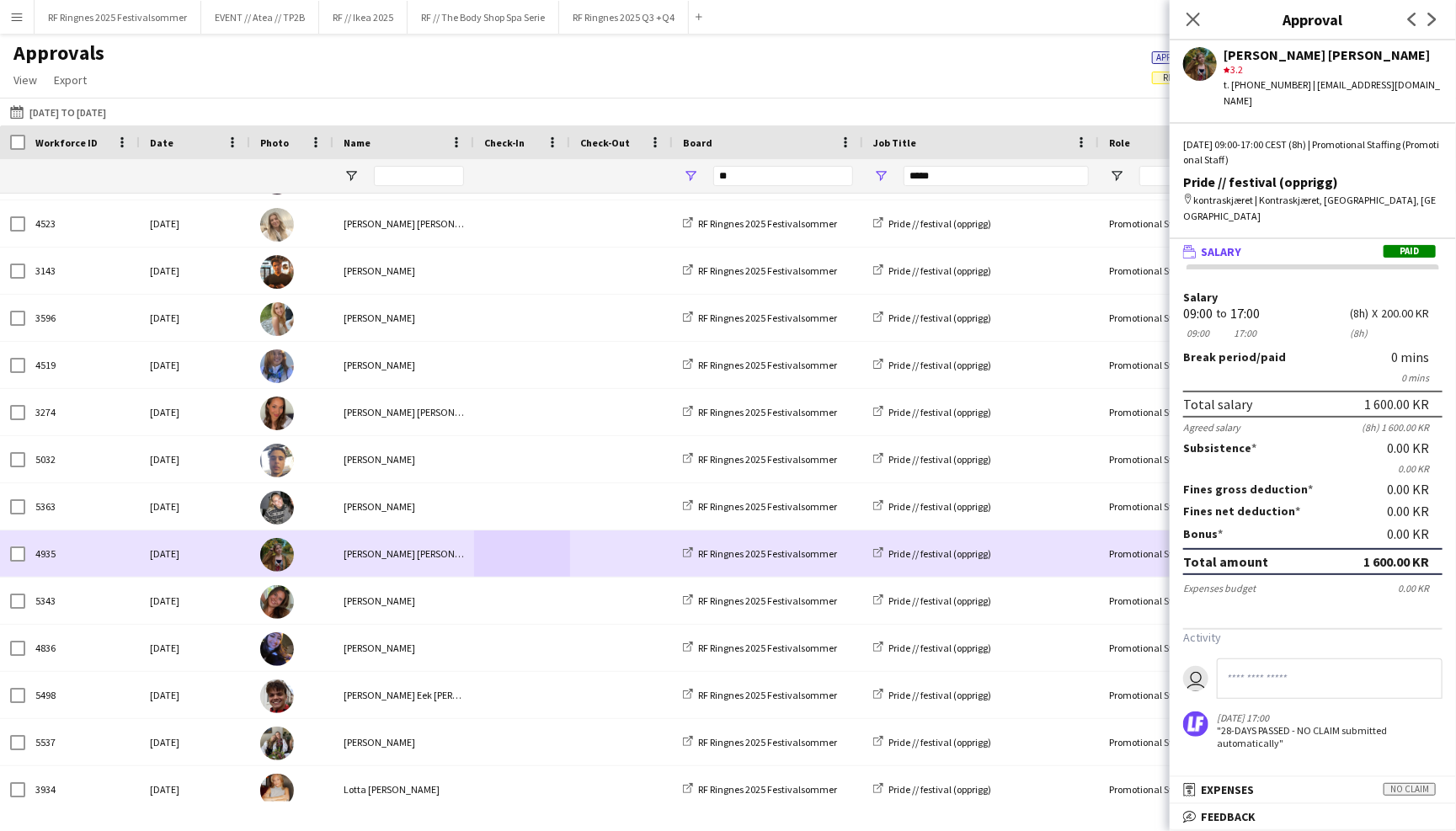
scroll to position [696, 0]
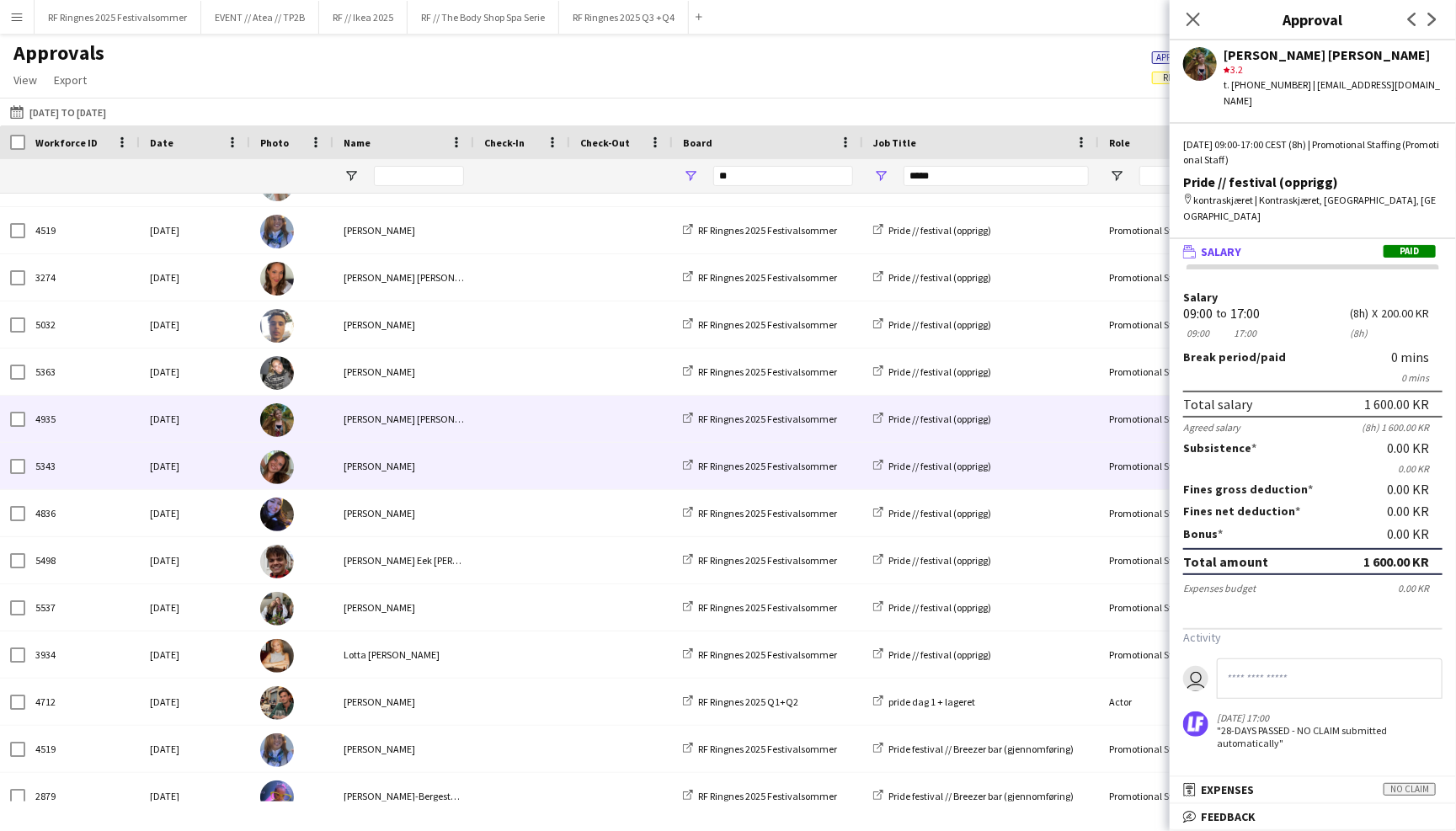
click at [465, 469] on div "Selma Walstad" at bounding box center [403, 466] width 141 height 47
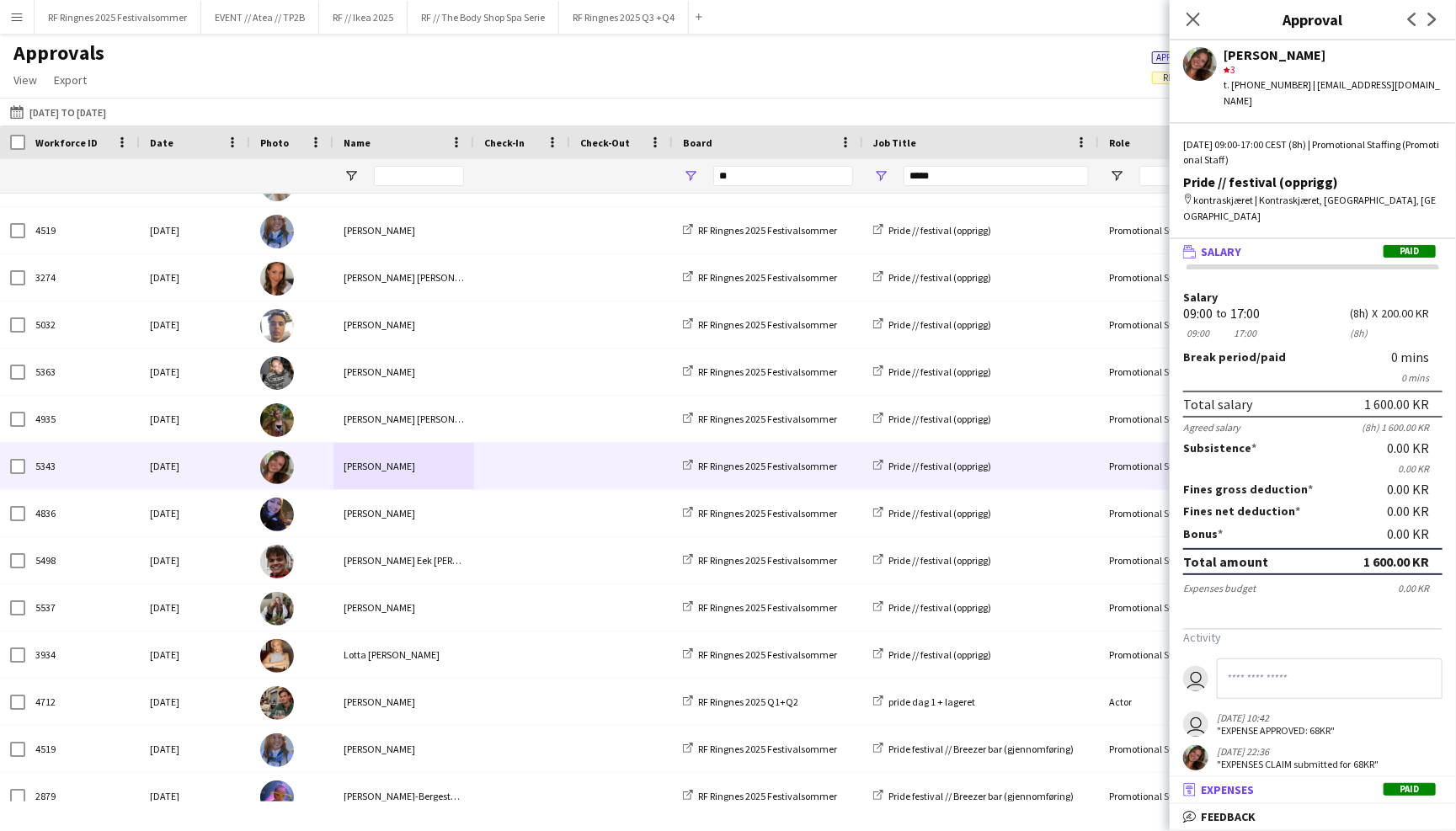
click at [1299, 792] on mat-panel-title "receipt Expenses Paid" at bounding box center [1309, 789] width 279 height 15
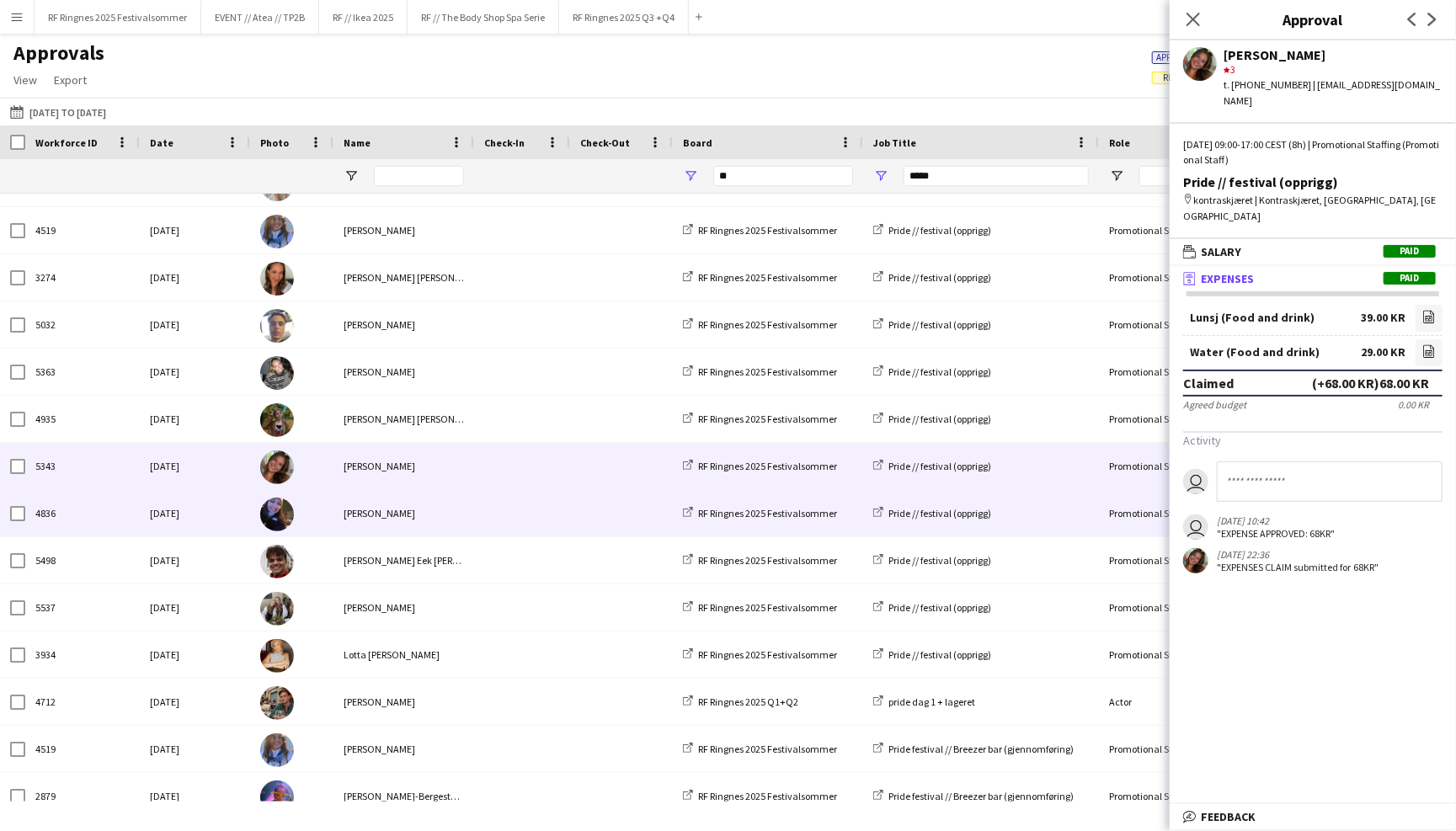
click at [452, 502] on div "Mahrukh Hussain" at bounding box center [403, 513] width 141 height 47
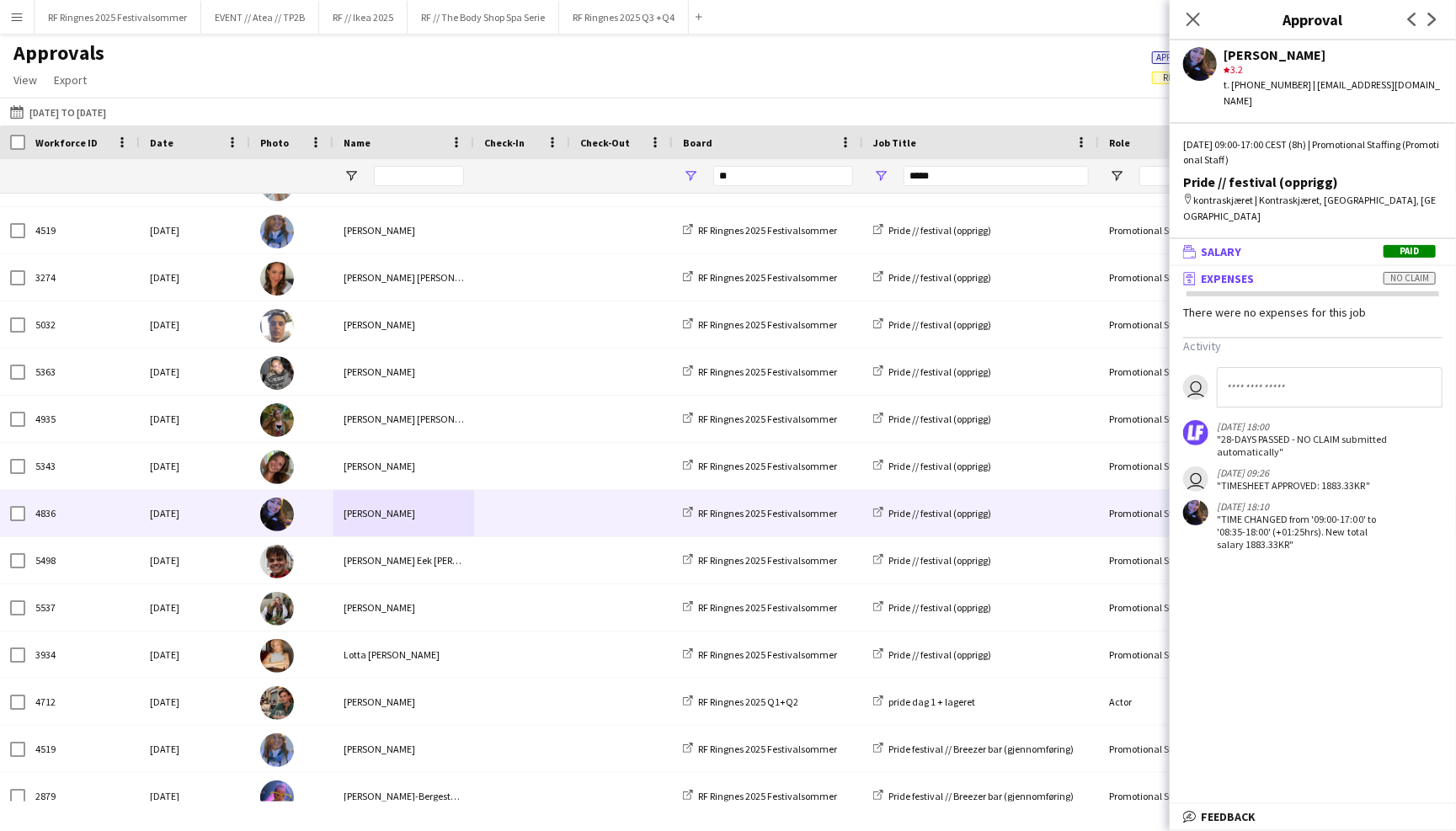
click at [1230, 244] on span "Salary" at bounding box center [1221, 251] width 40 height 15
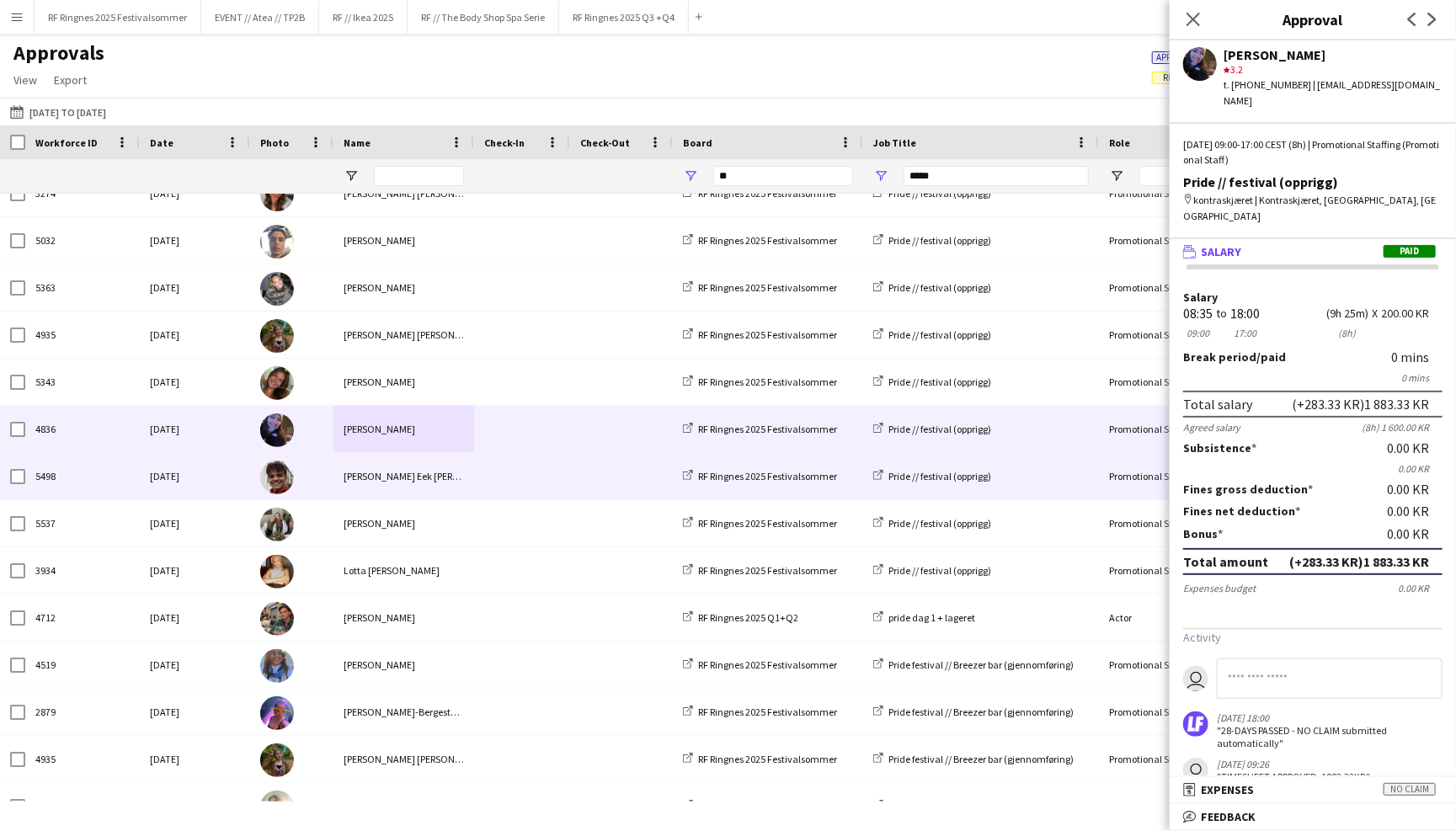
scroll to position [878, 0]
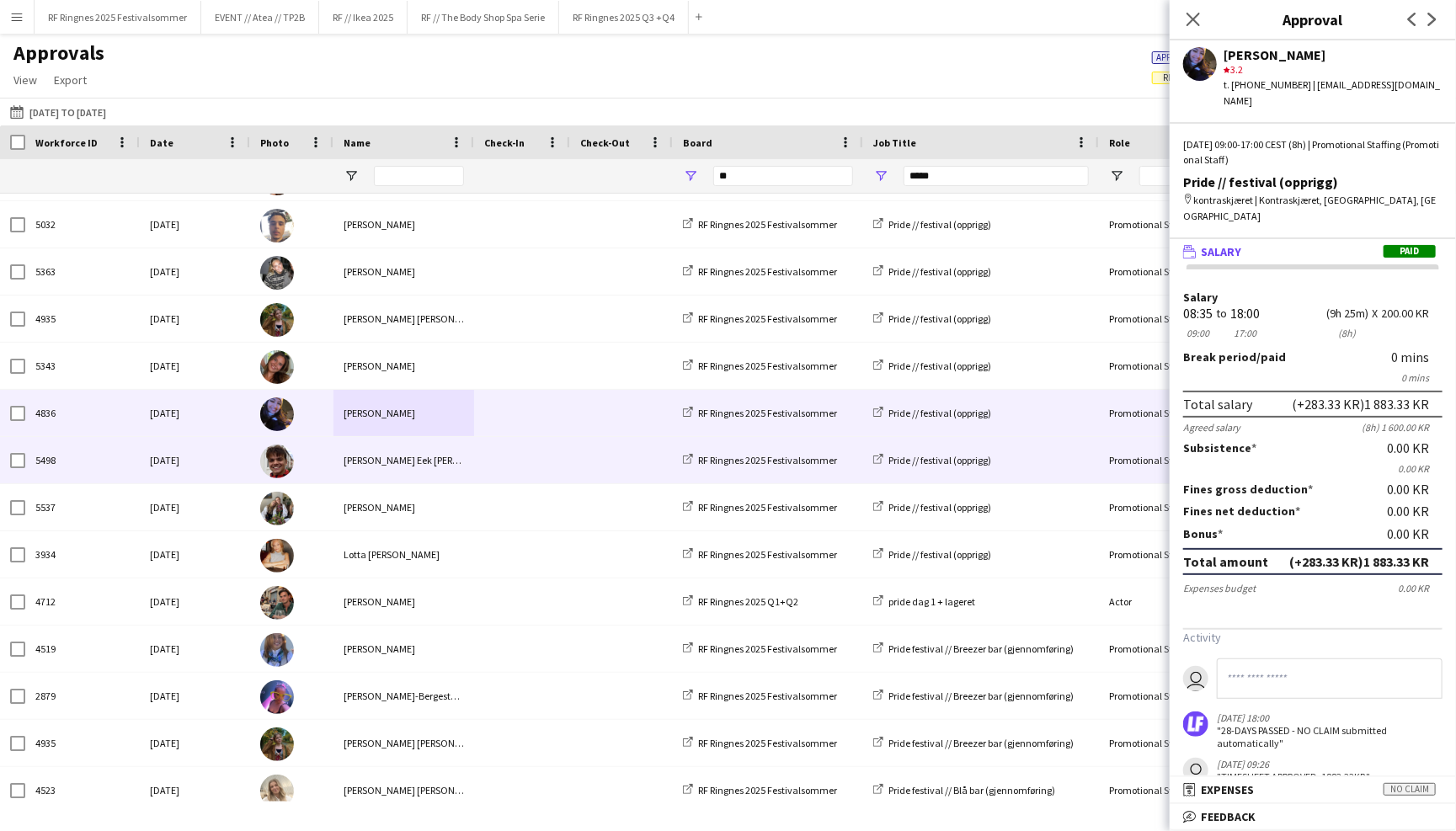
click at [586, 468] on span at bounding box center [621, 459] width 83 height 47
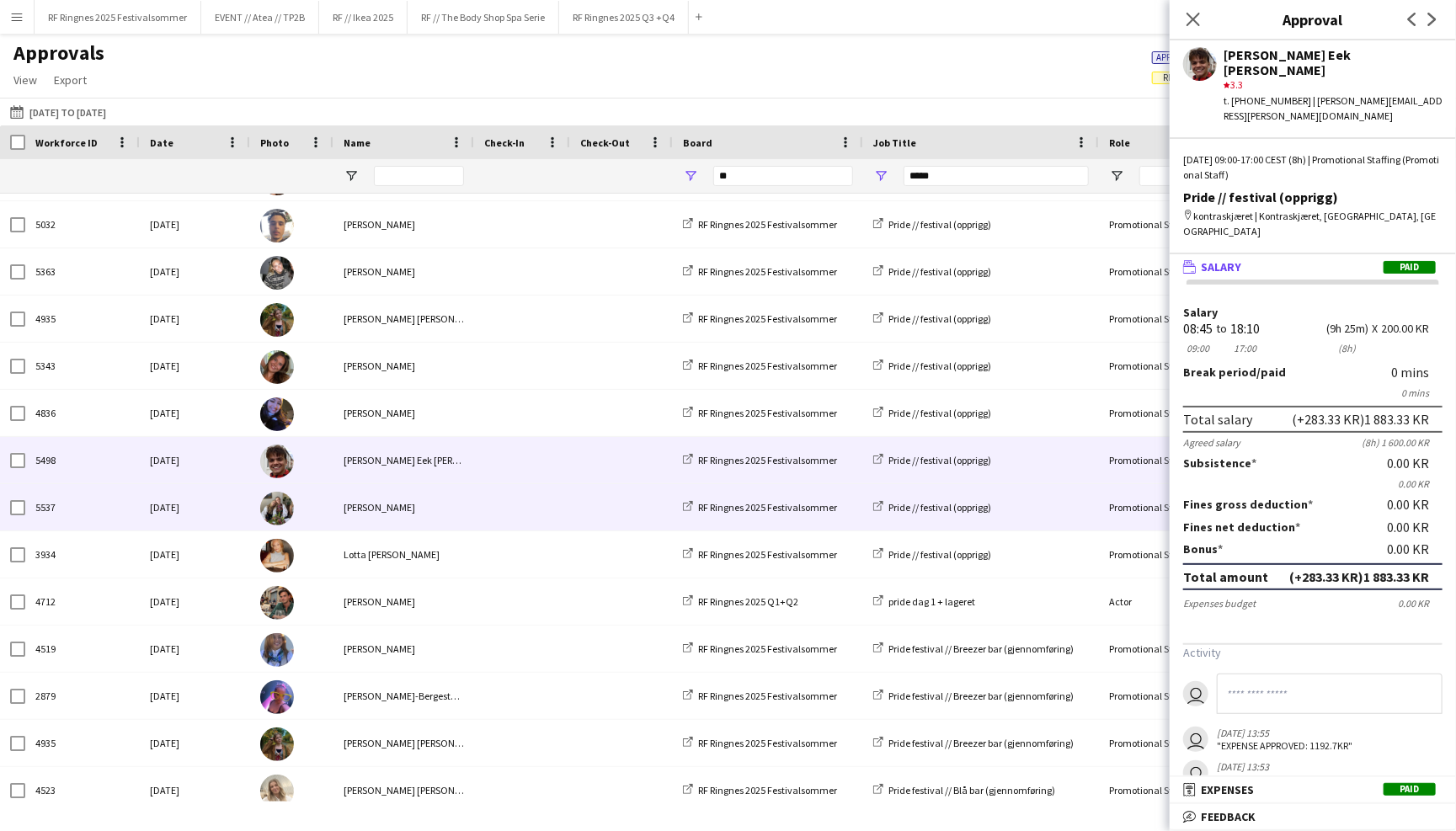
click at [585, 508] on span at bounding box center [621, 507] width 83 height 47
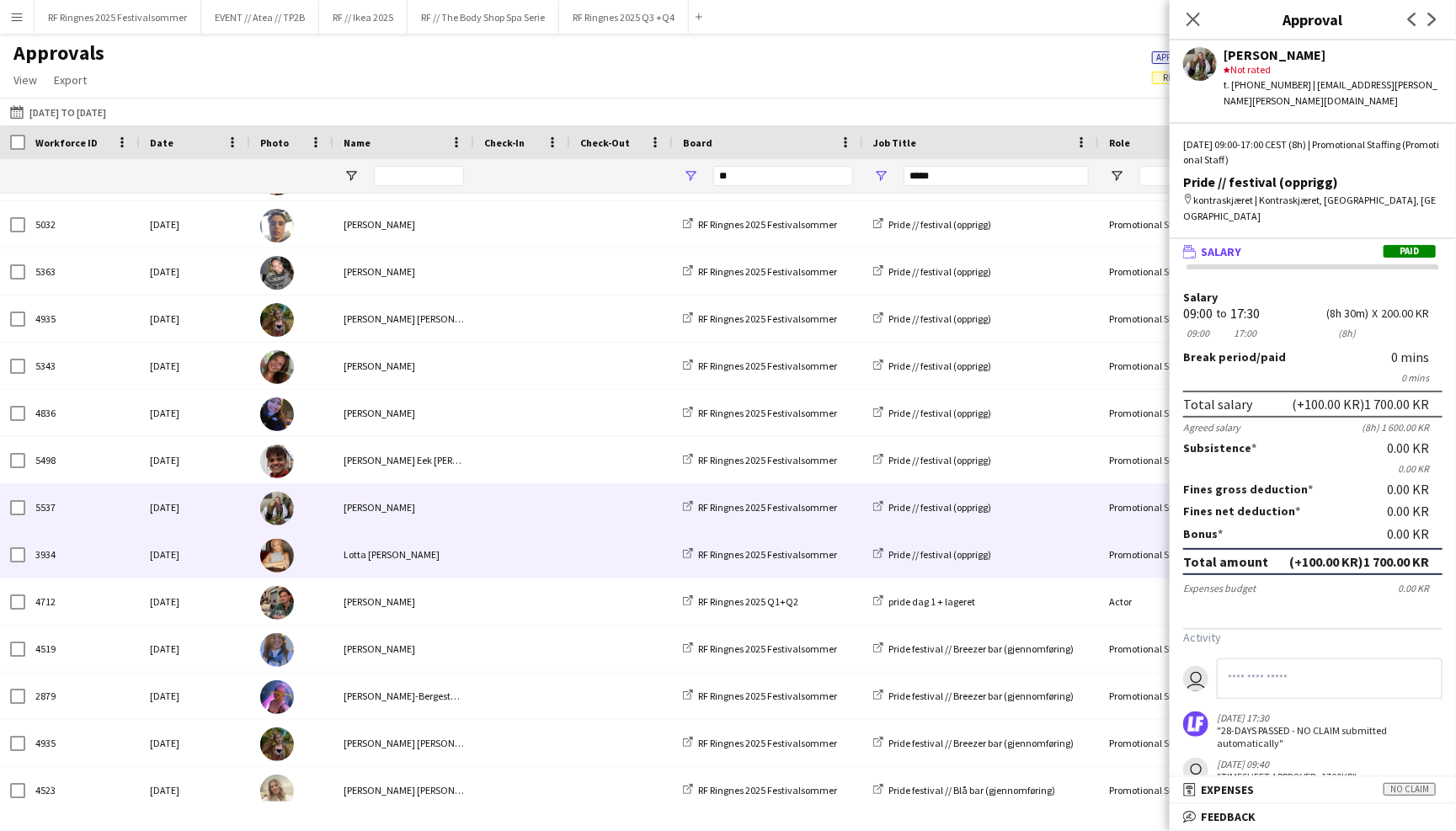
click at [583, 556] on span at bounding box center [621, 554] width 83 height 47
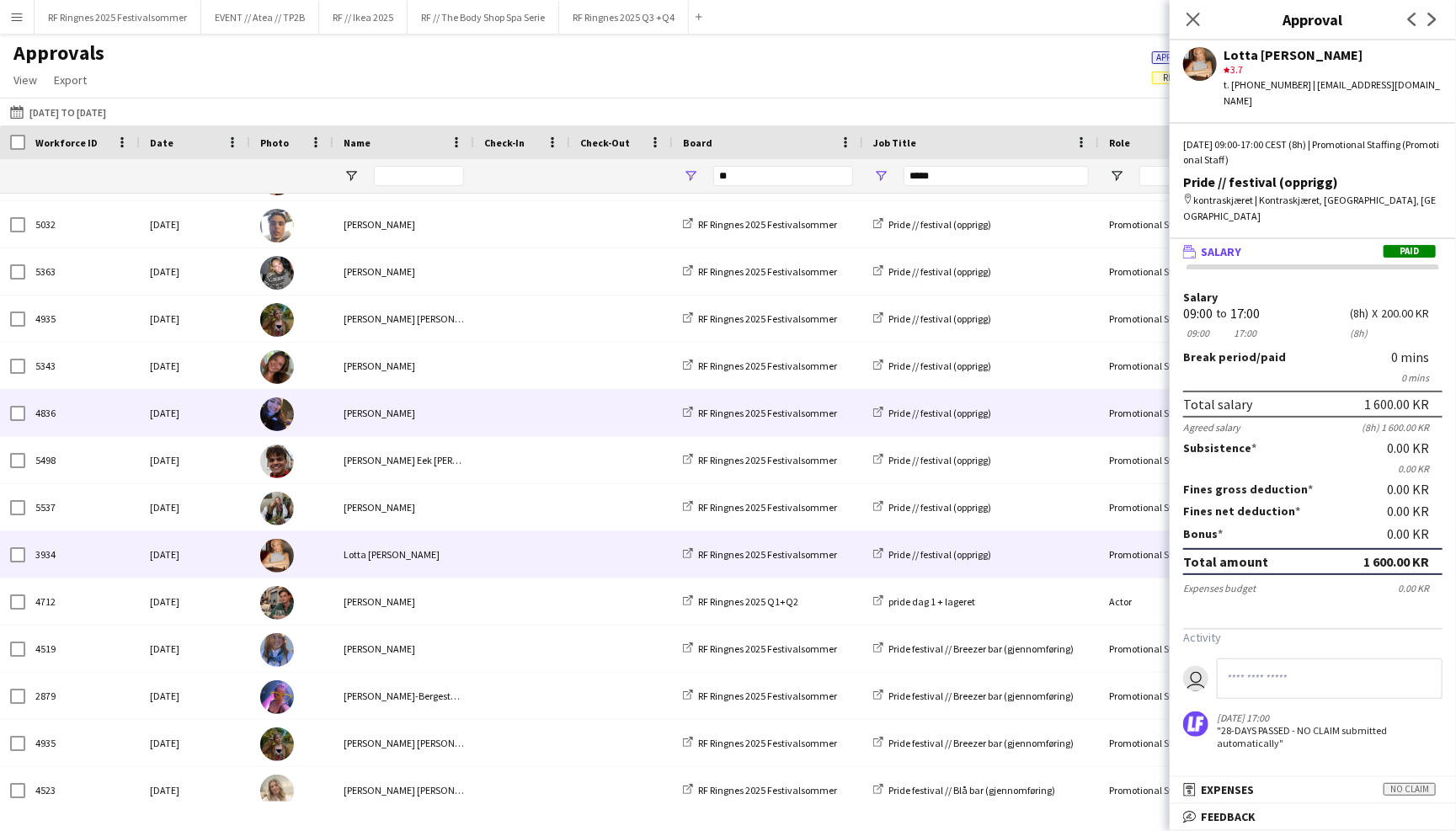
click at [574, 414] on div at bounding box center [621, 413] width 103 height 47
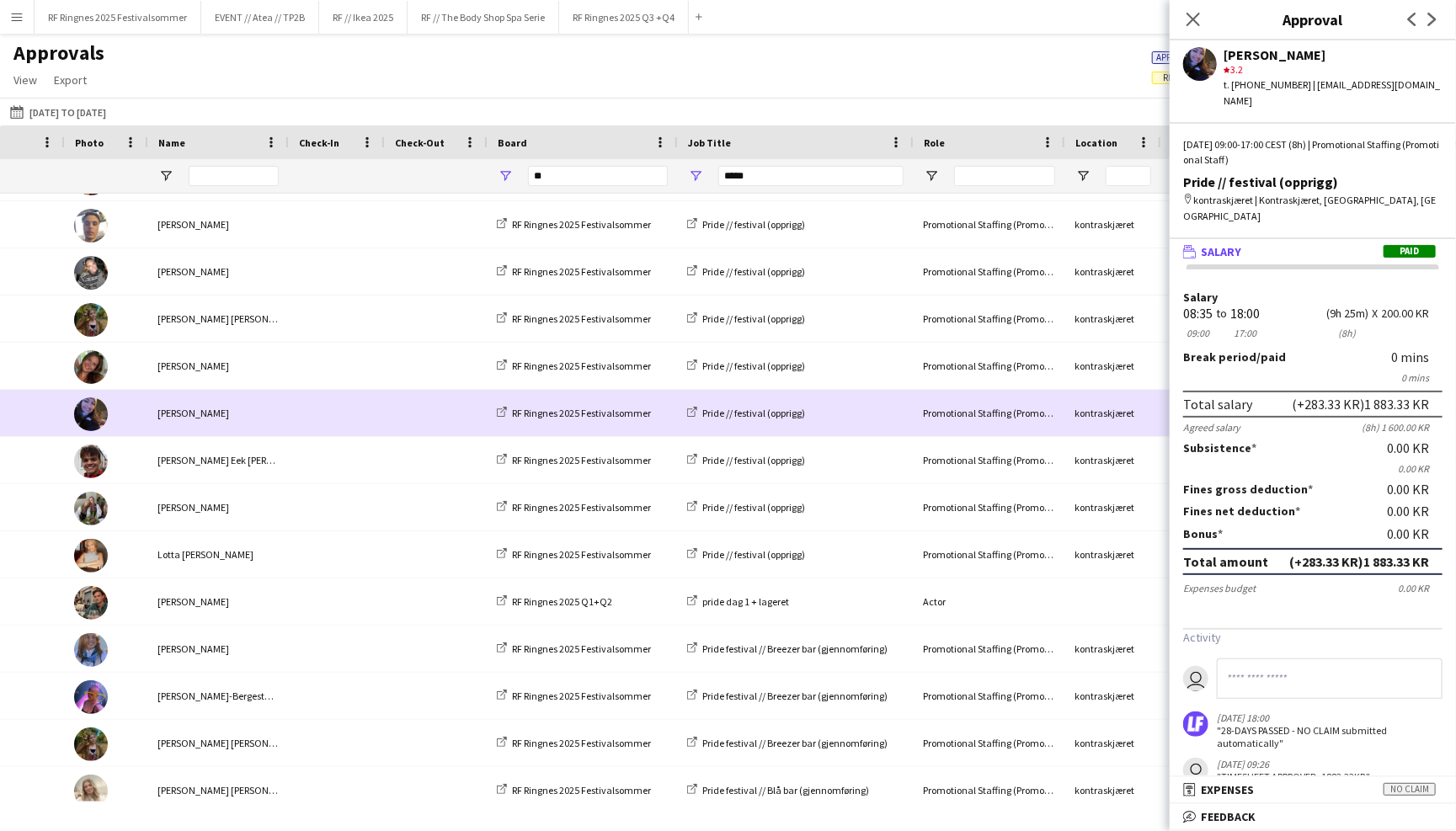
scroll to position [0, 161]
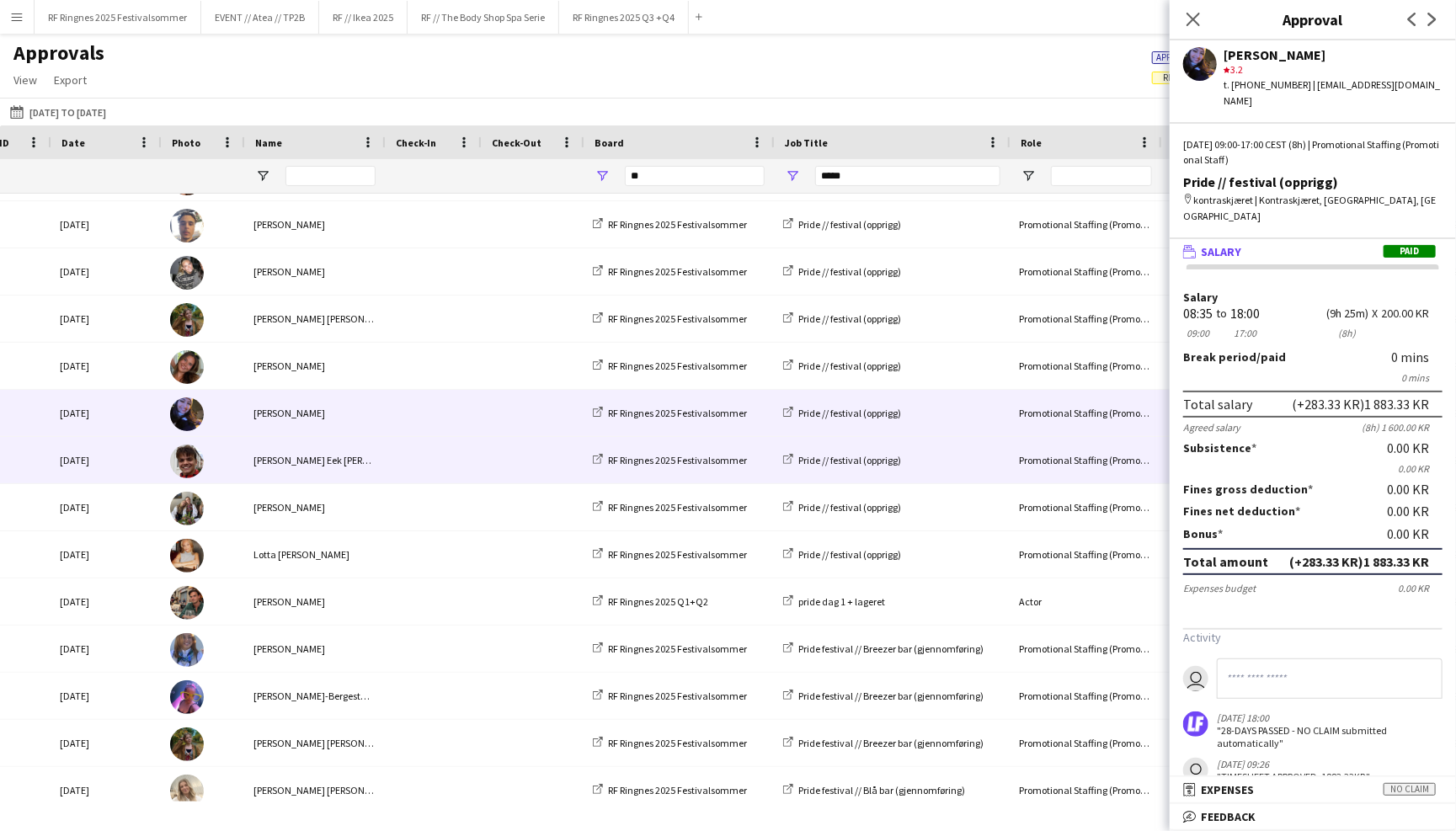
click at [367, 451] on div "Albert Eek Minassian" at bounding box center [314, 459] width 141 height 47
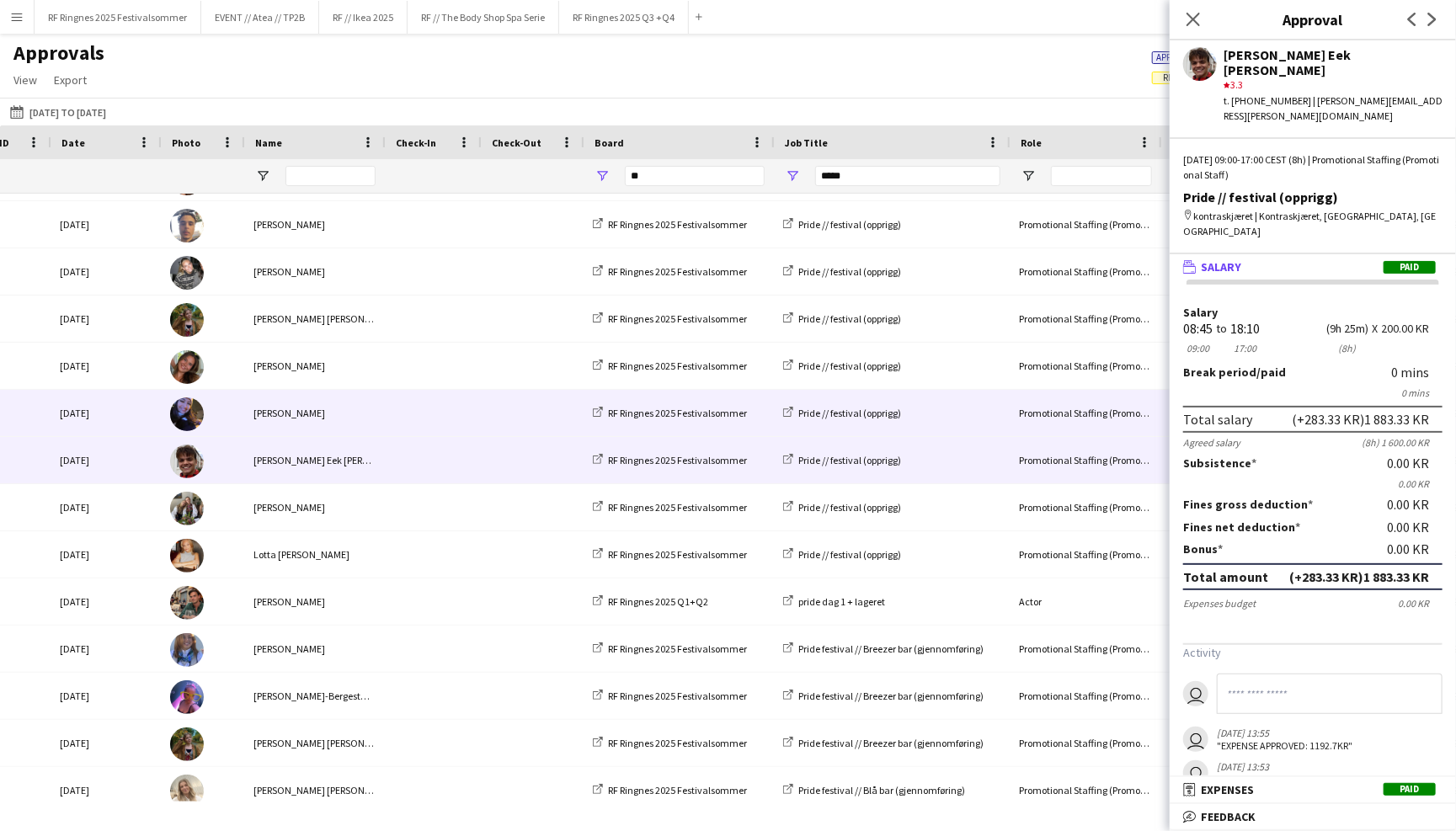
click at [358, 417] on div "Mahrukh Hussain" at bounding box center [314, 413] width 141 height 47
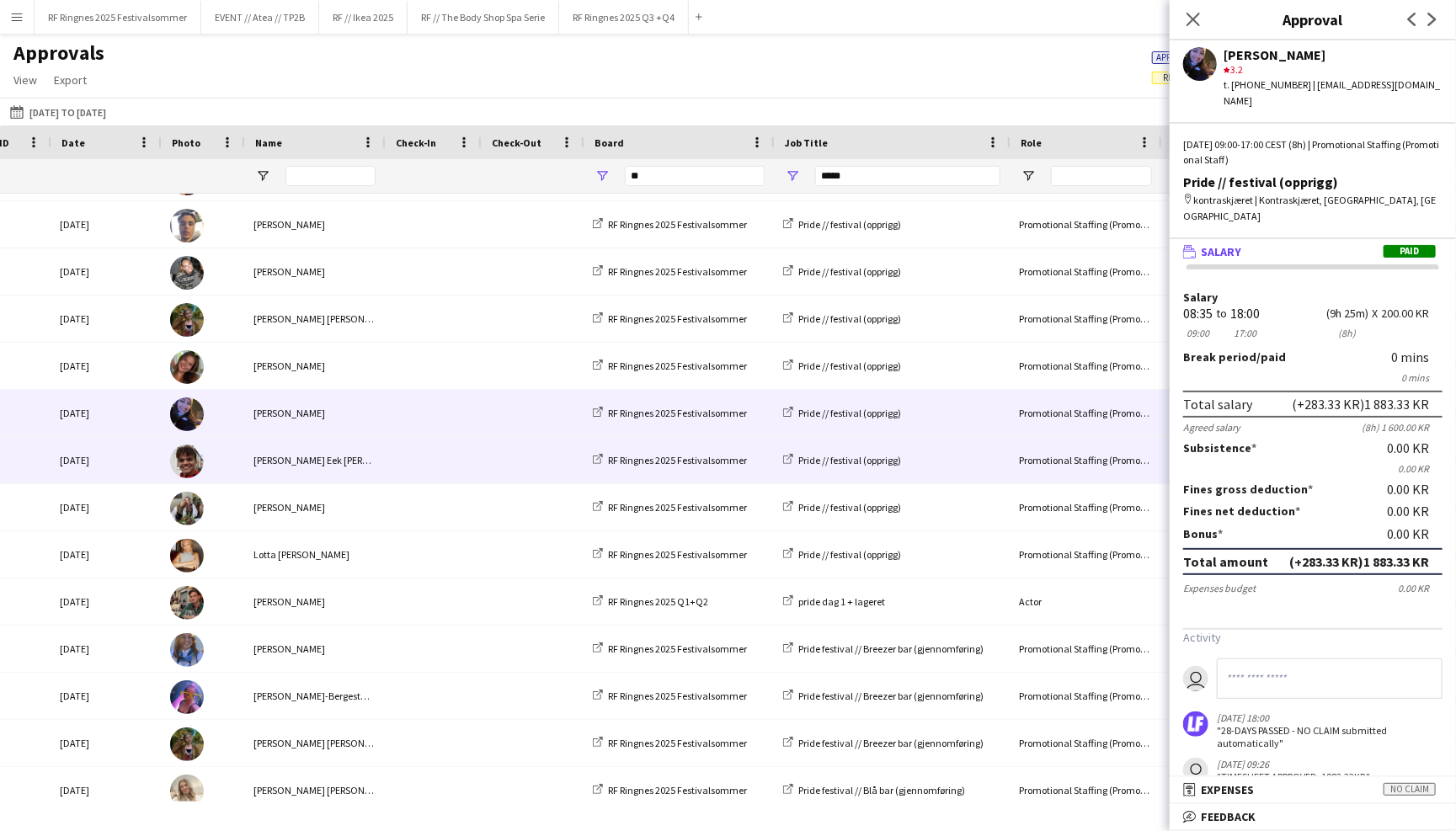
click at [358, 444] on div "Albert Eek Minassian" at bounding box center [314, 459] width 141 height 47
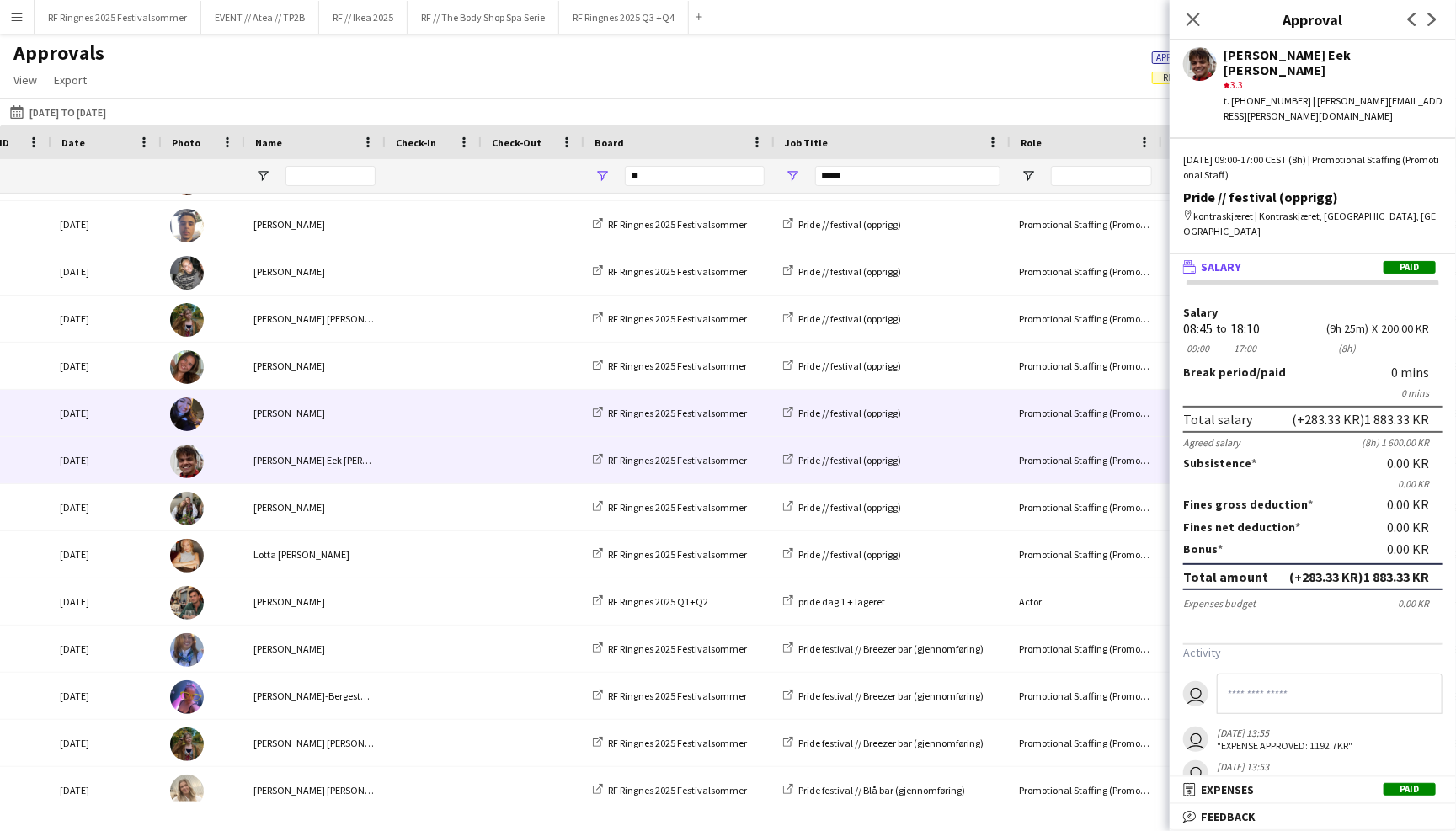
click at [480, 416] on div at bounding box center [531, 413] width 103 height 47
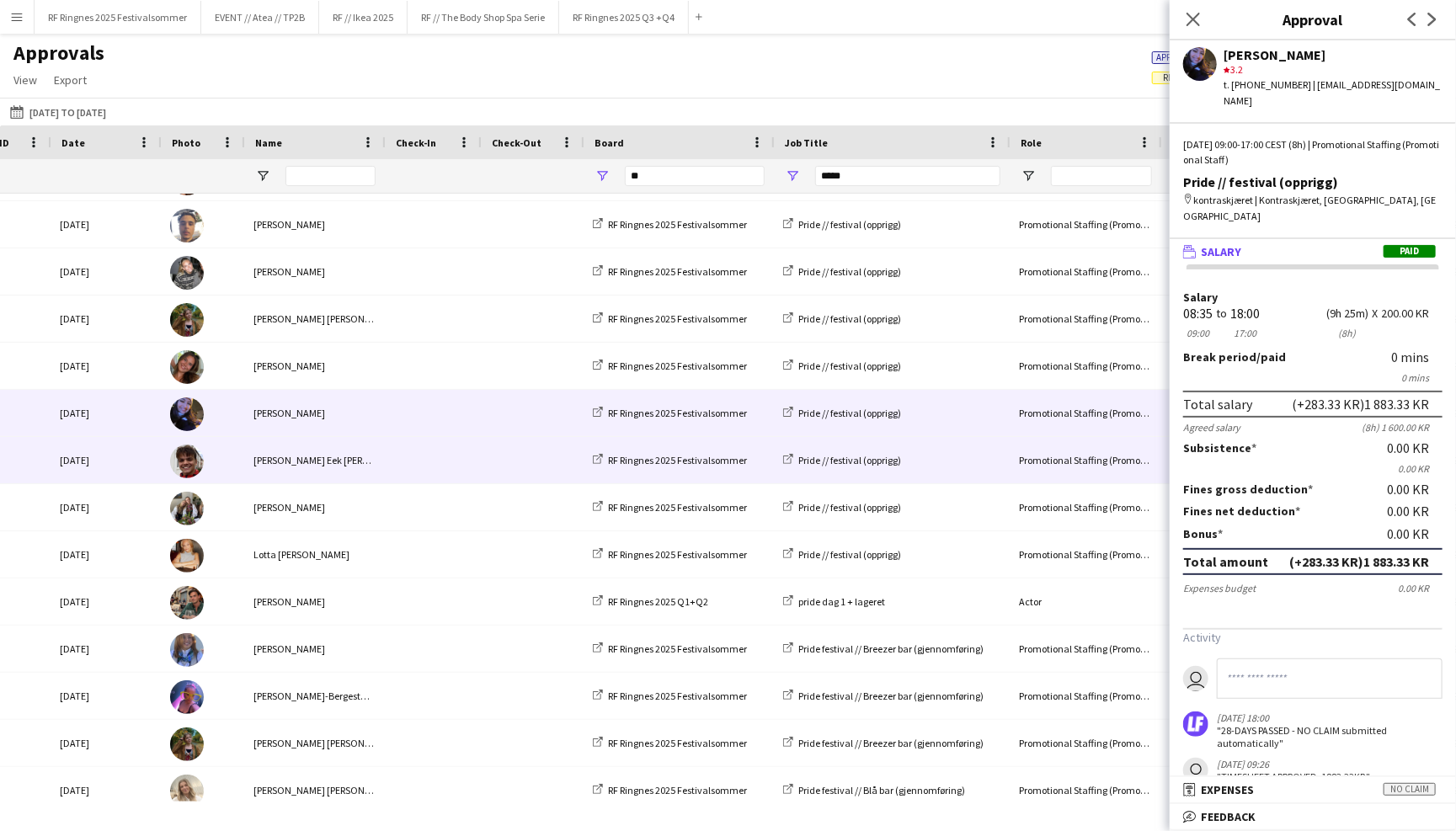
click at [490, 463] on span at bounding box center [532, 459] width 83 height 47
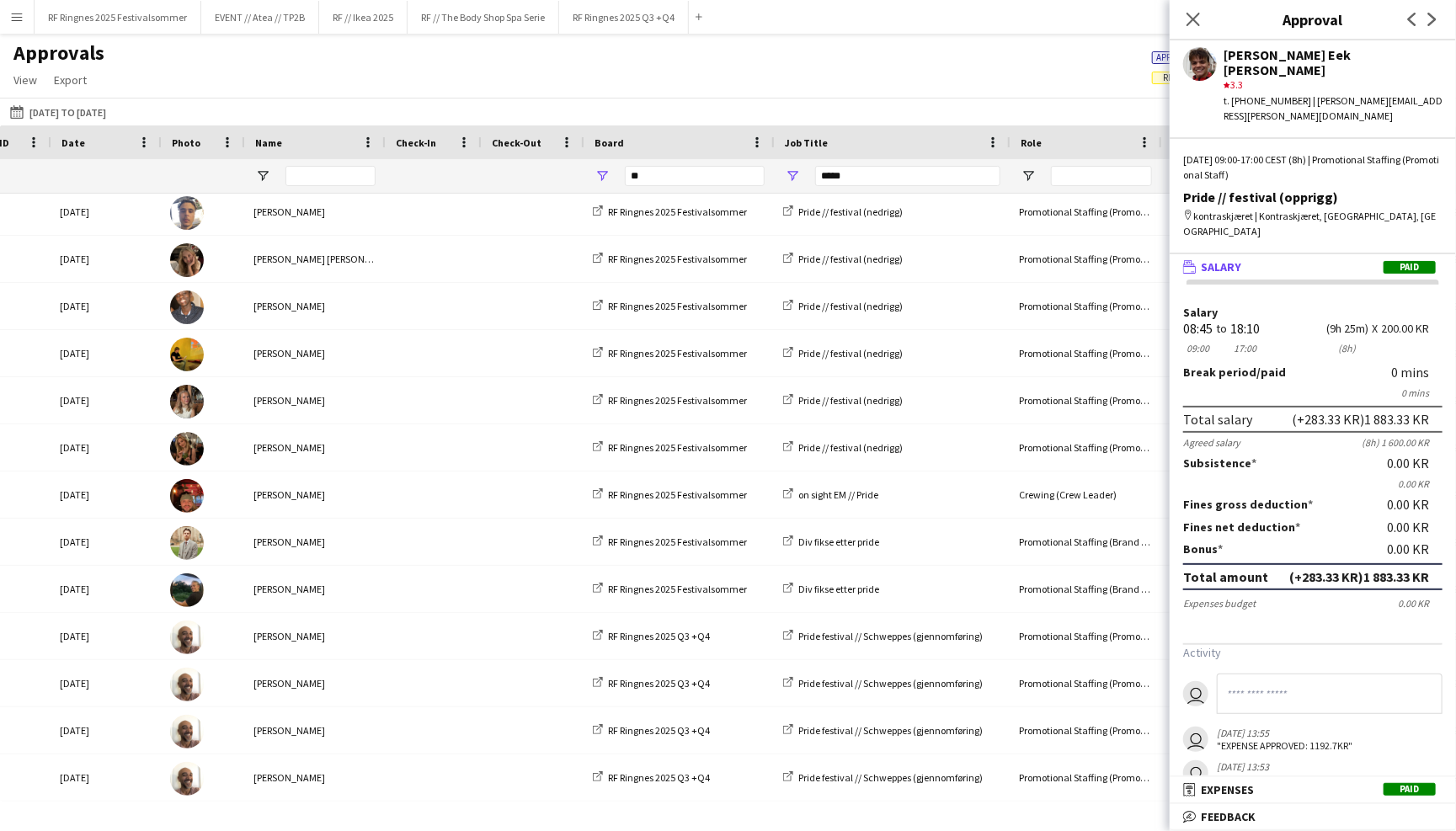
scroll to position [2879, 0]
click at [453, 70] on div "Approvals View Customise view Customise filters Reset Filters Reset View Reset …" at bounding box center [728, 69] width 1456 height 57
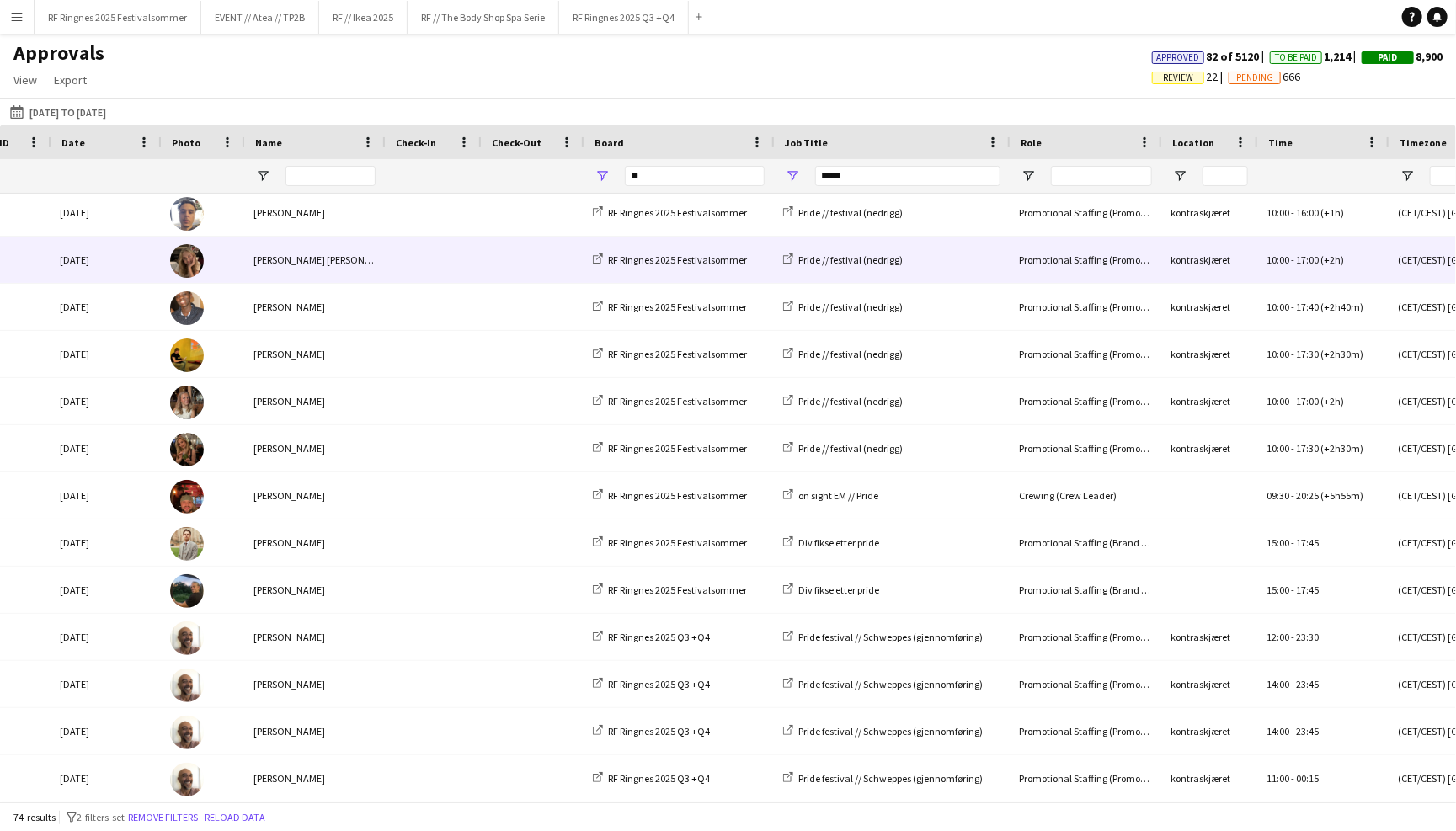
click at [418, 251] on span at bounding box center [431, 259] width 76 height 47
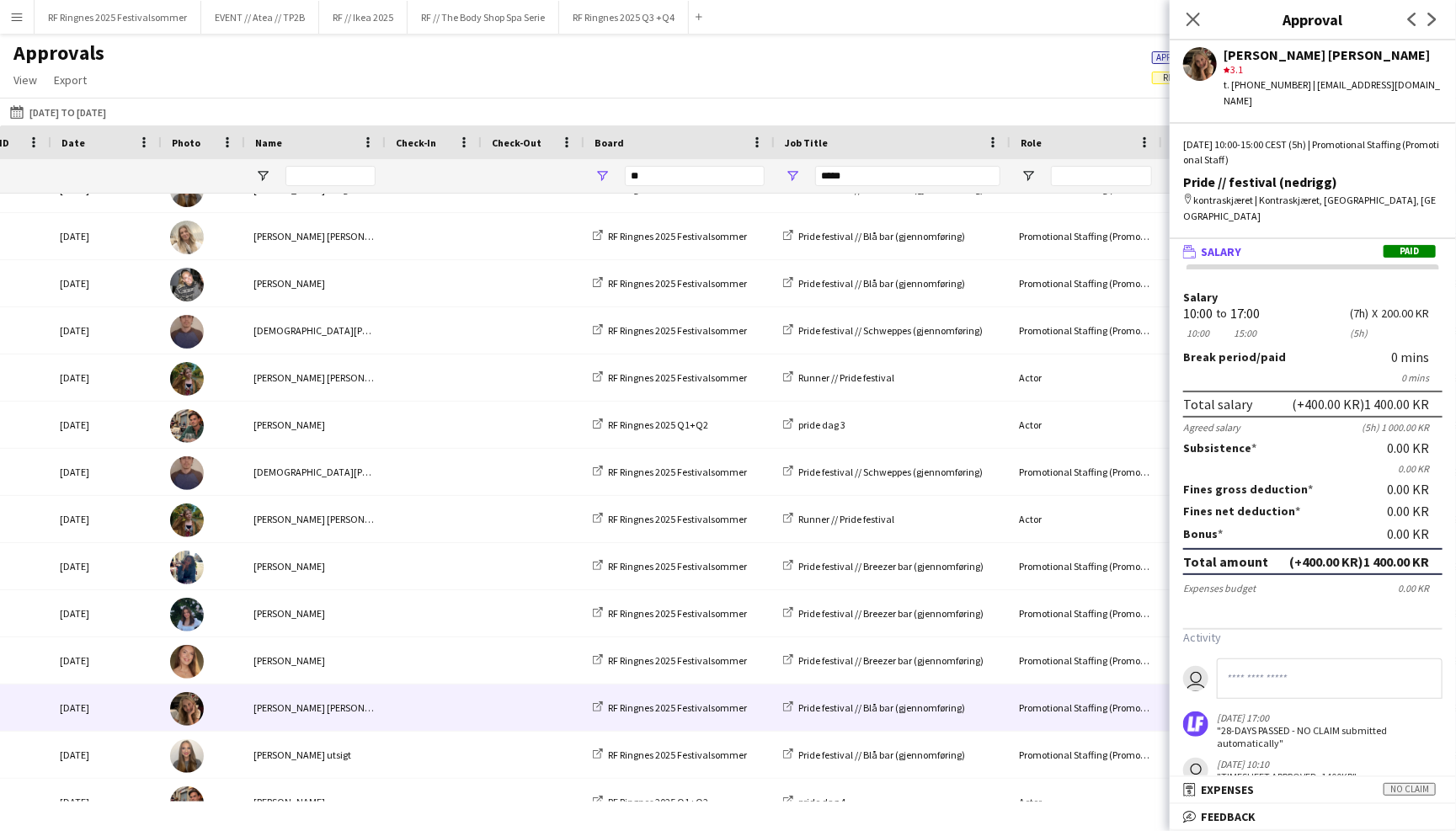
scroll to position [1822, 0]
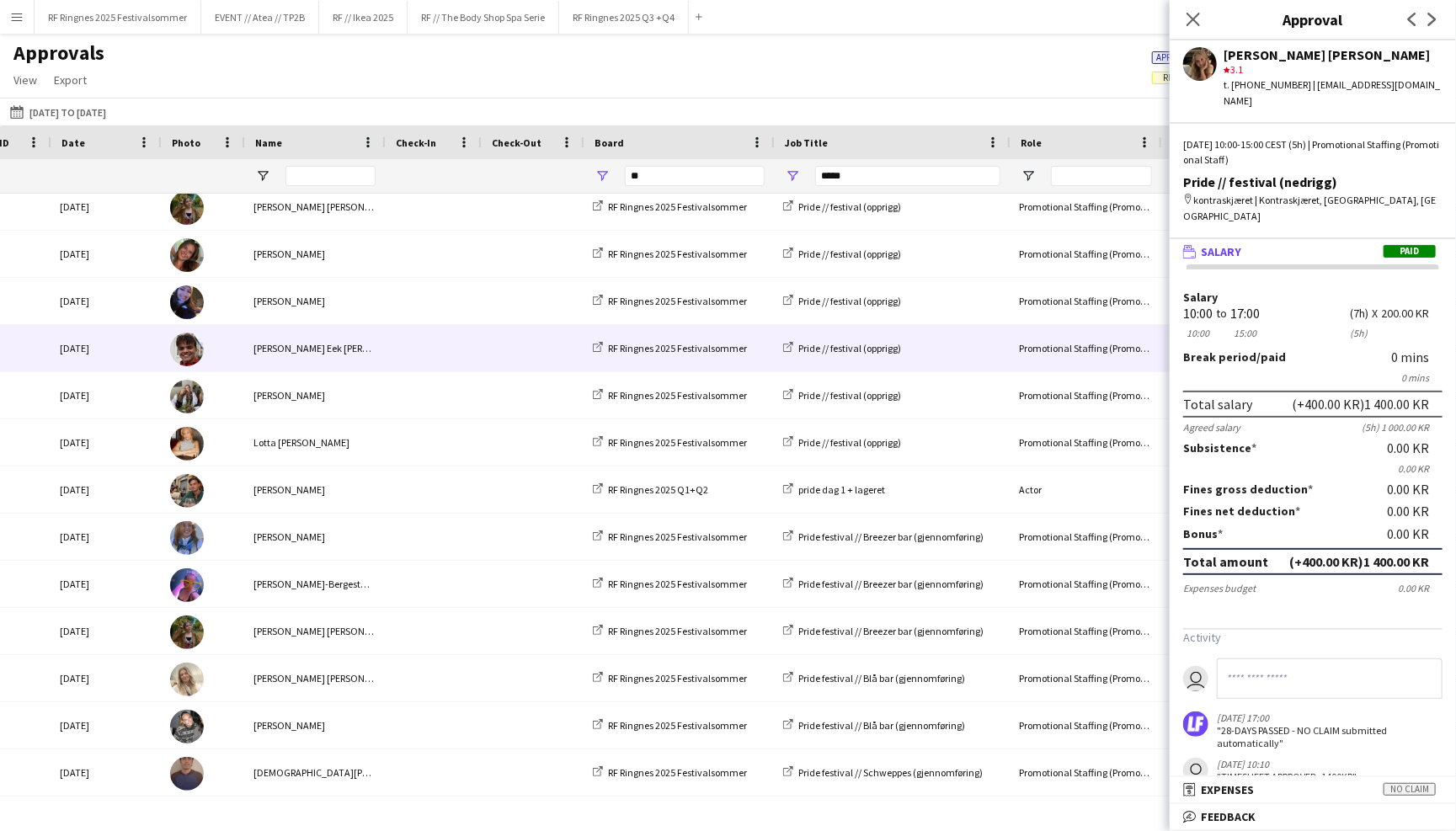
click at [427, 343] on span at bounding box center [431, 348] width 76 height 47
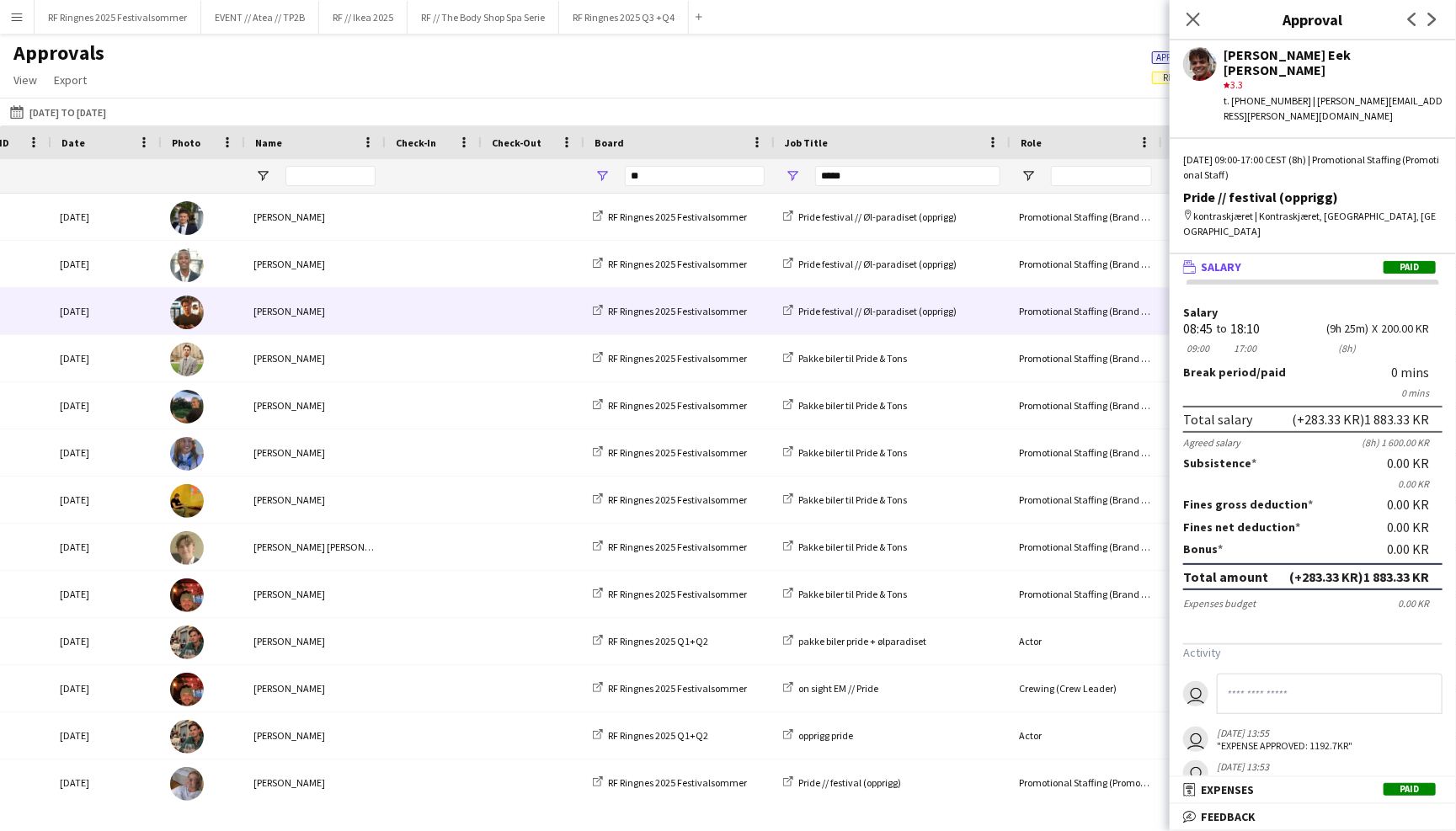
scroll to position [0, 0]
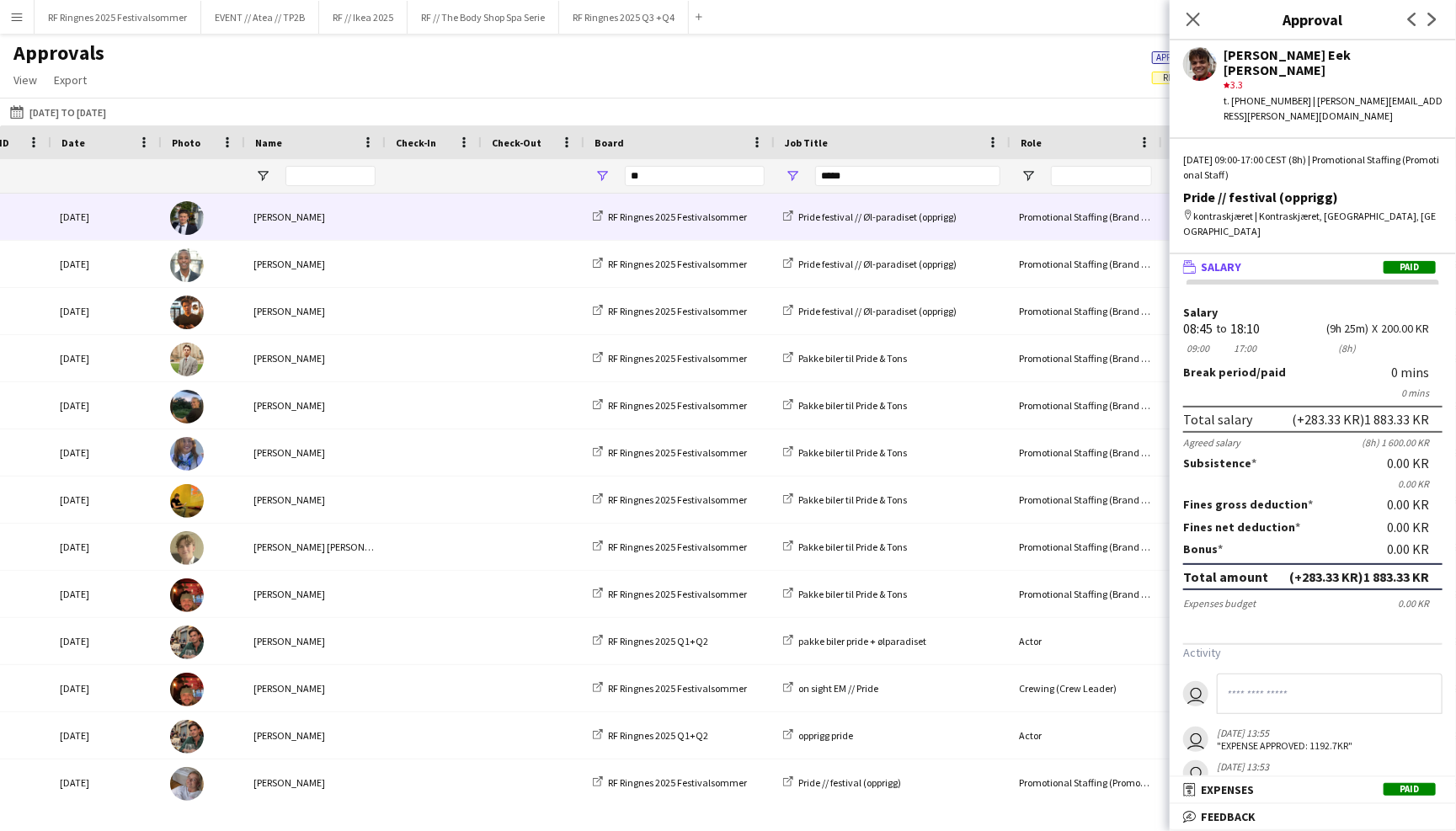
click at [473, 220] on div at bounding box center [431, 216] width 96 height 47
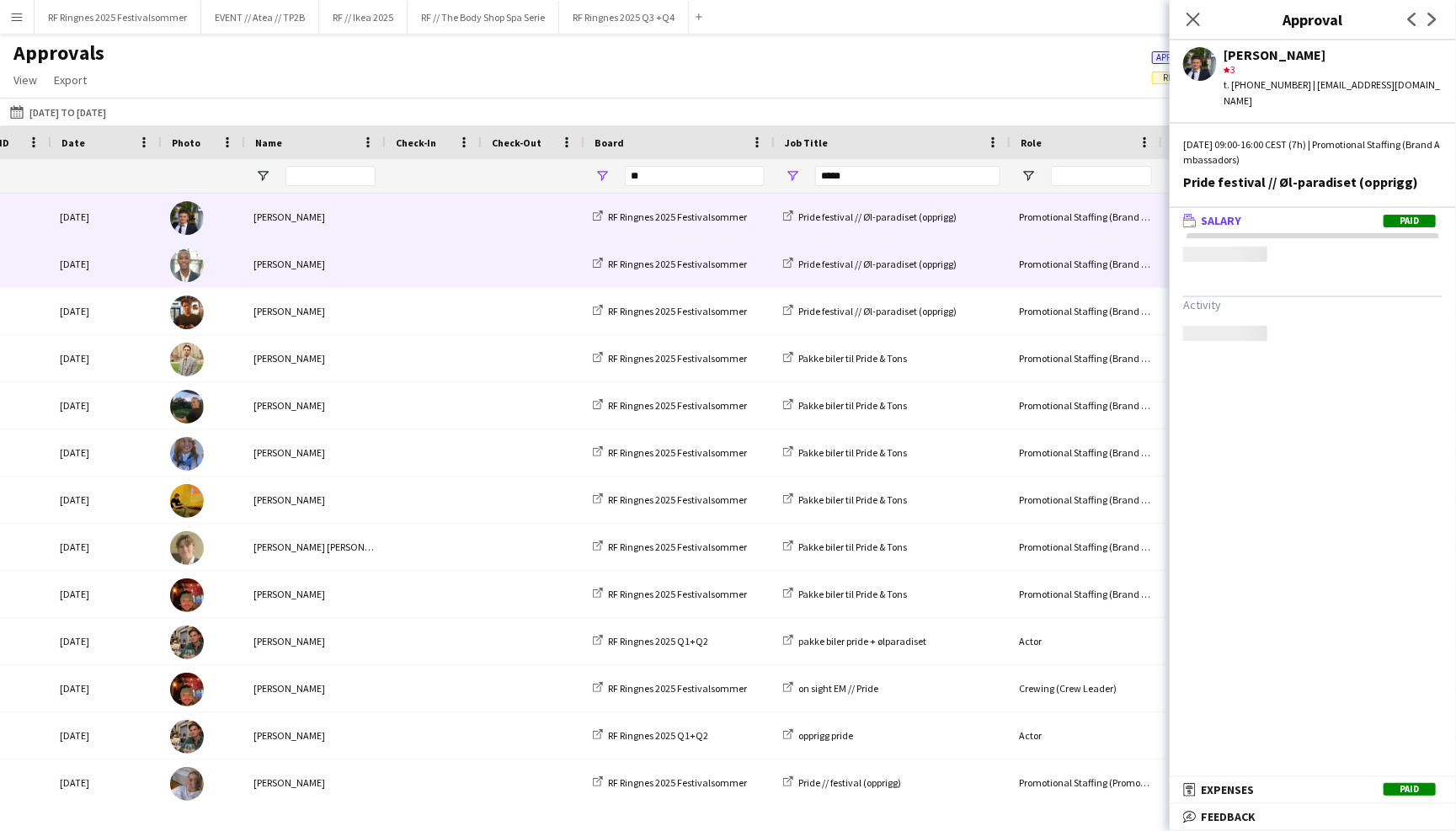
click at [473, 267] on div at bounding box center [431, 264] width 96 height 47
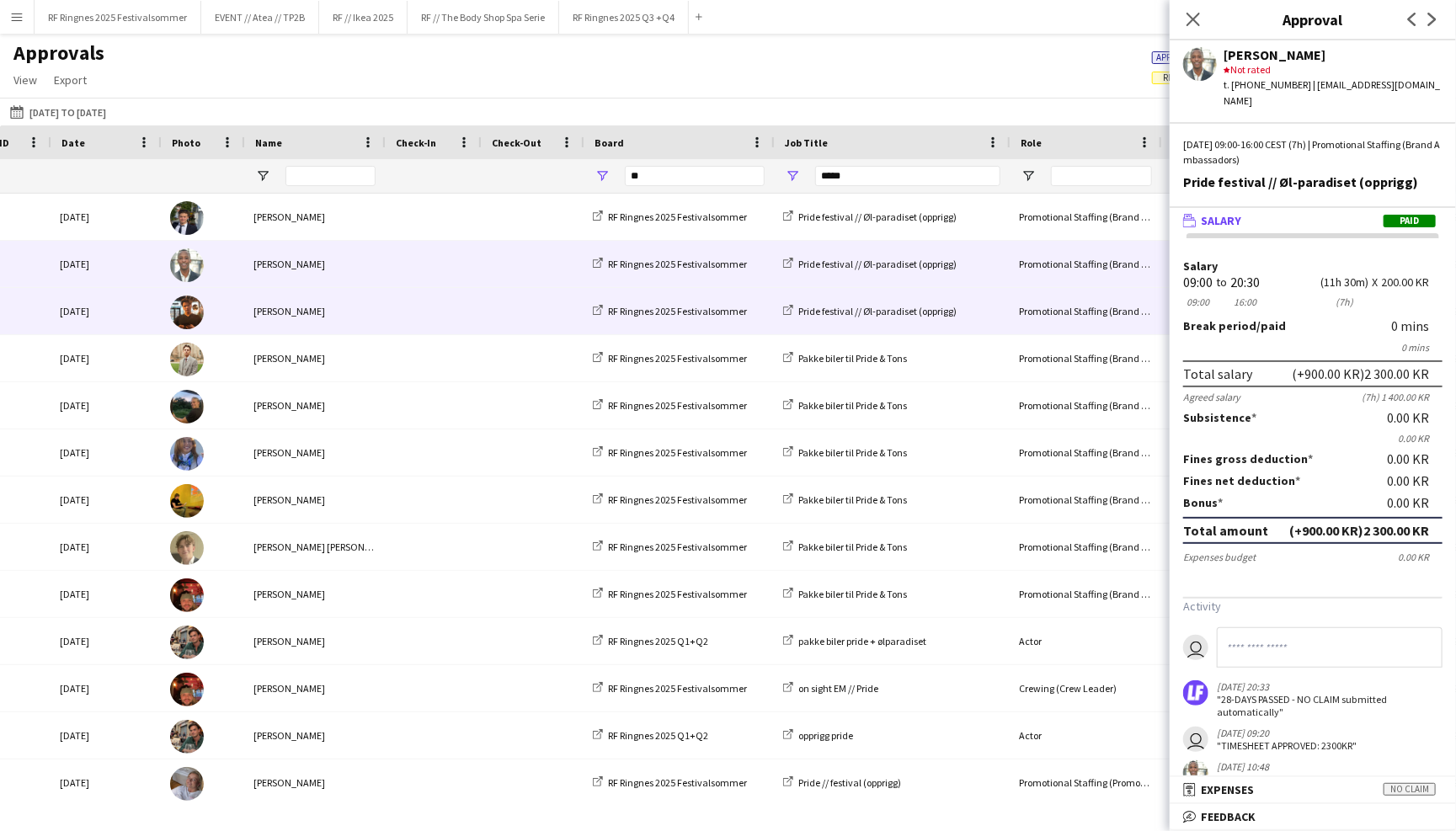
click at [467, 300] on span at bounding box center [431, 311] width 76 height 47
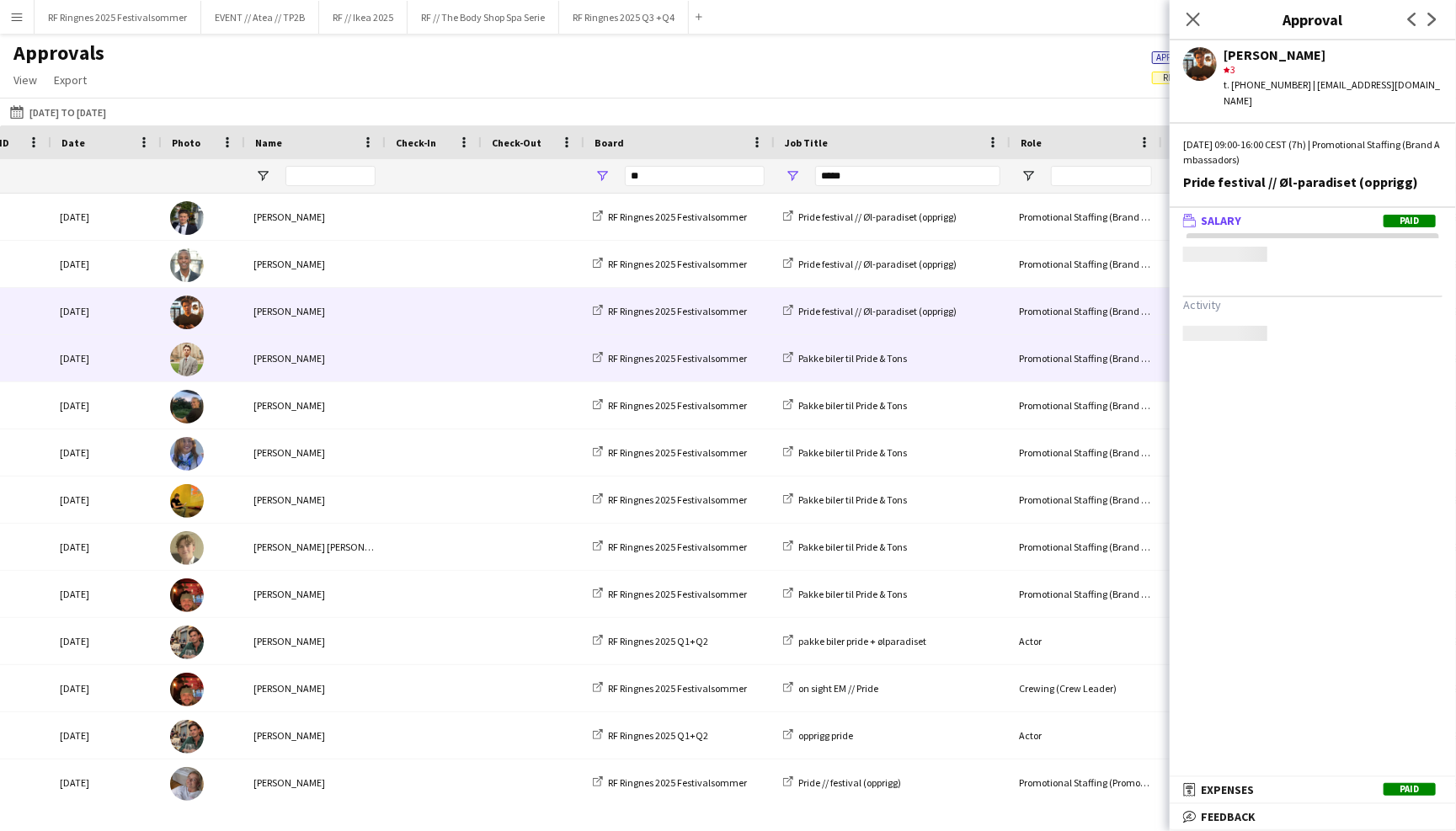
click at [467, 350] on span at bounding box center [431, 358] width 76 height 47
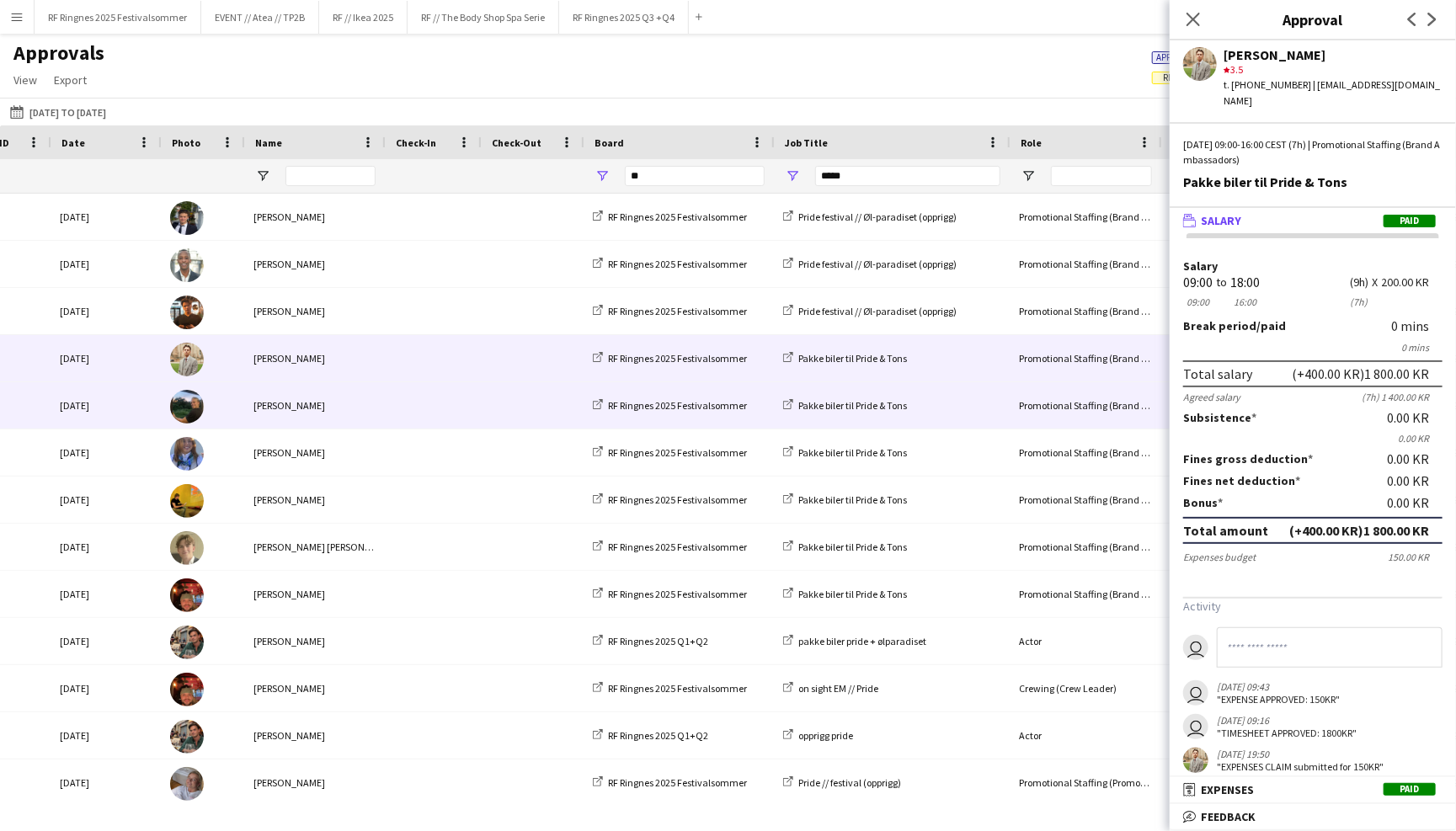
click at [469, 389] on span at bounding box center [431, 405] width 76 height 47
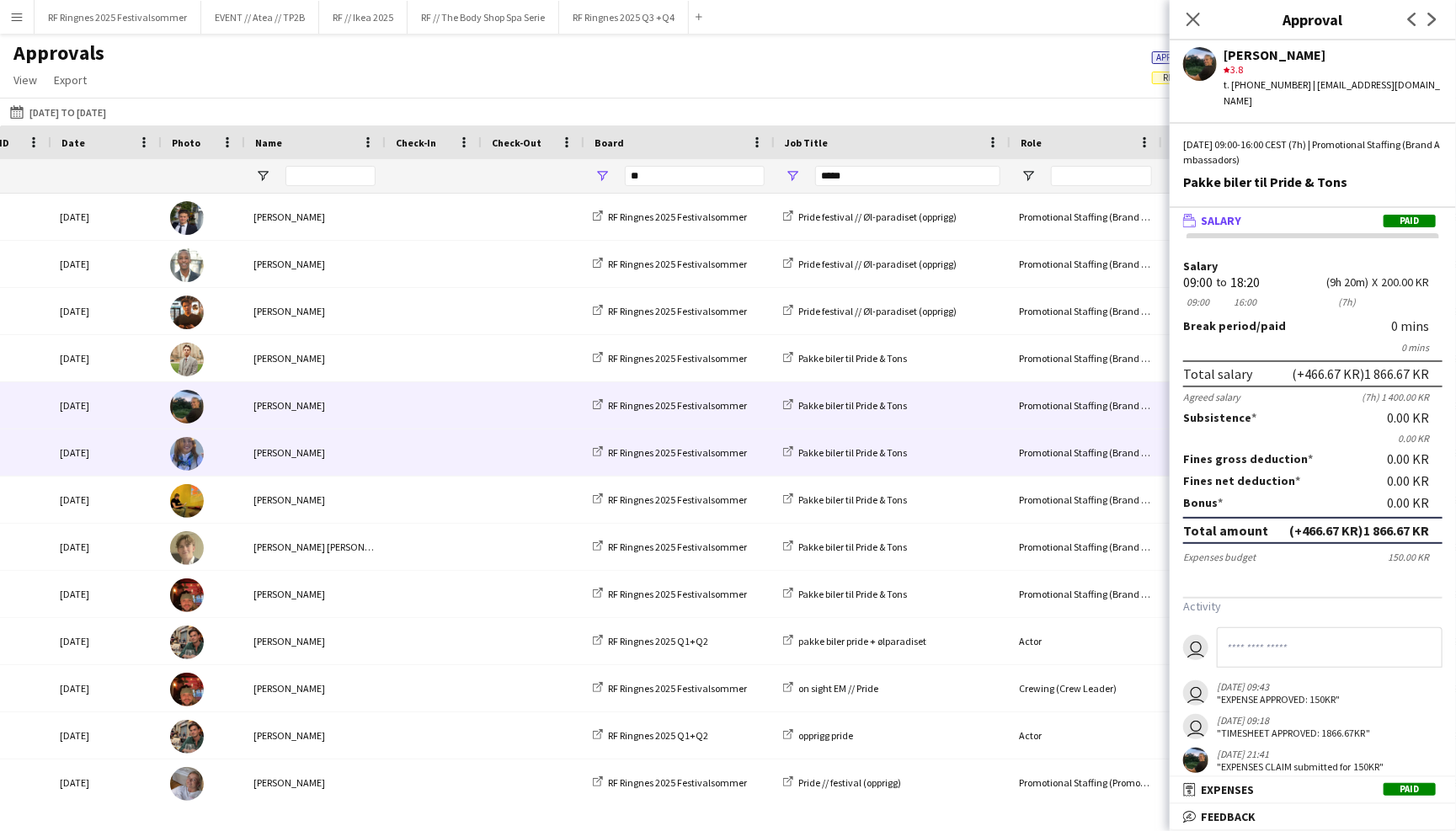
click at [445, 453] on span at bounding box center [431, 452] width 76 height 47
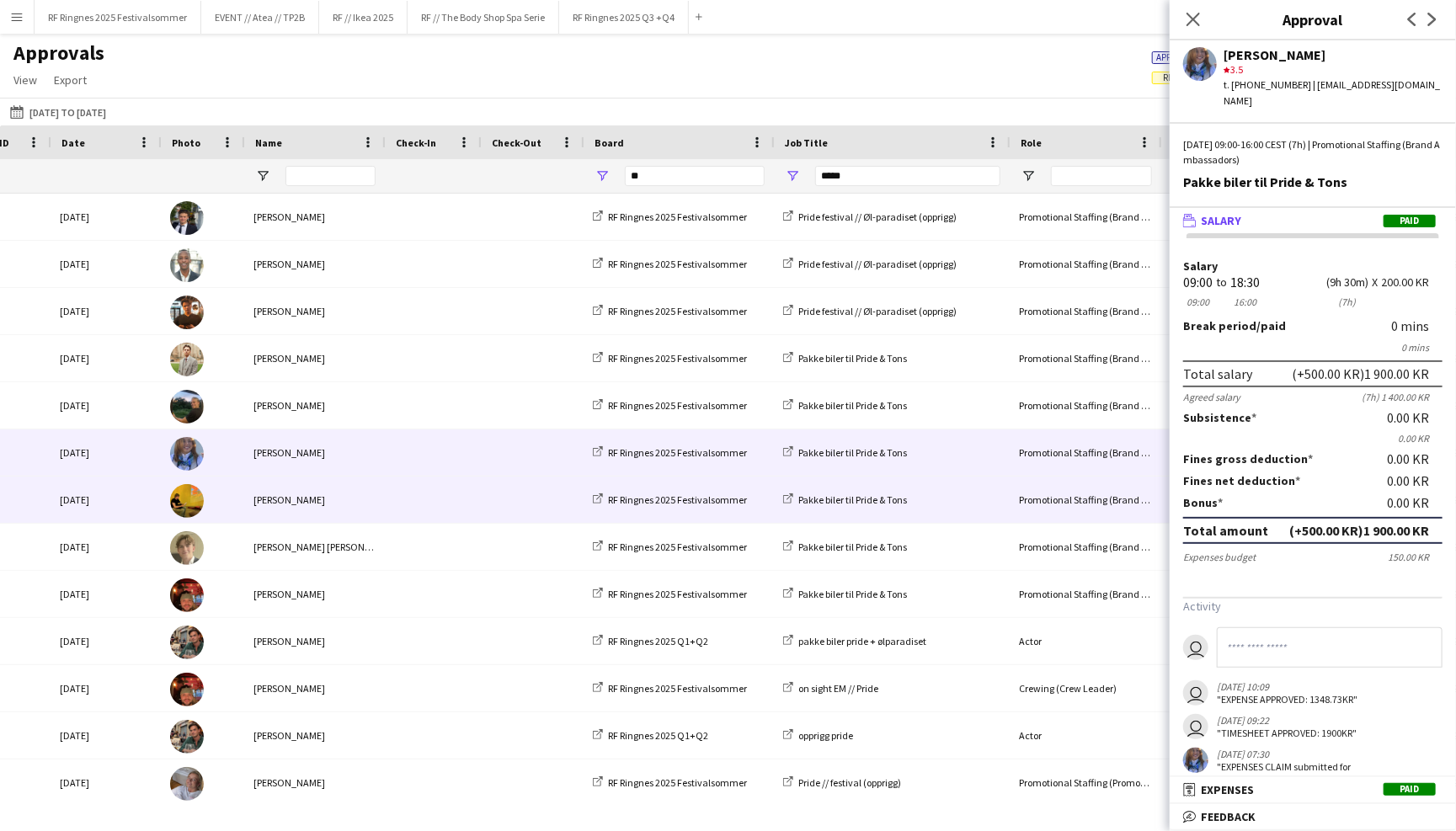
click at [445, 496] on span at bounding box center [431, 499] width 76 height 47
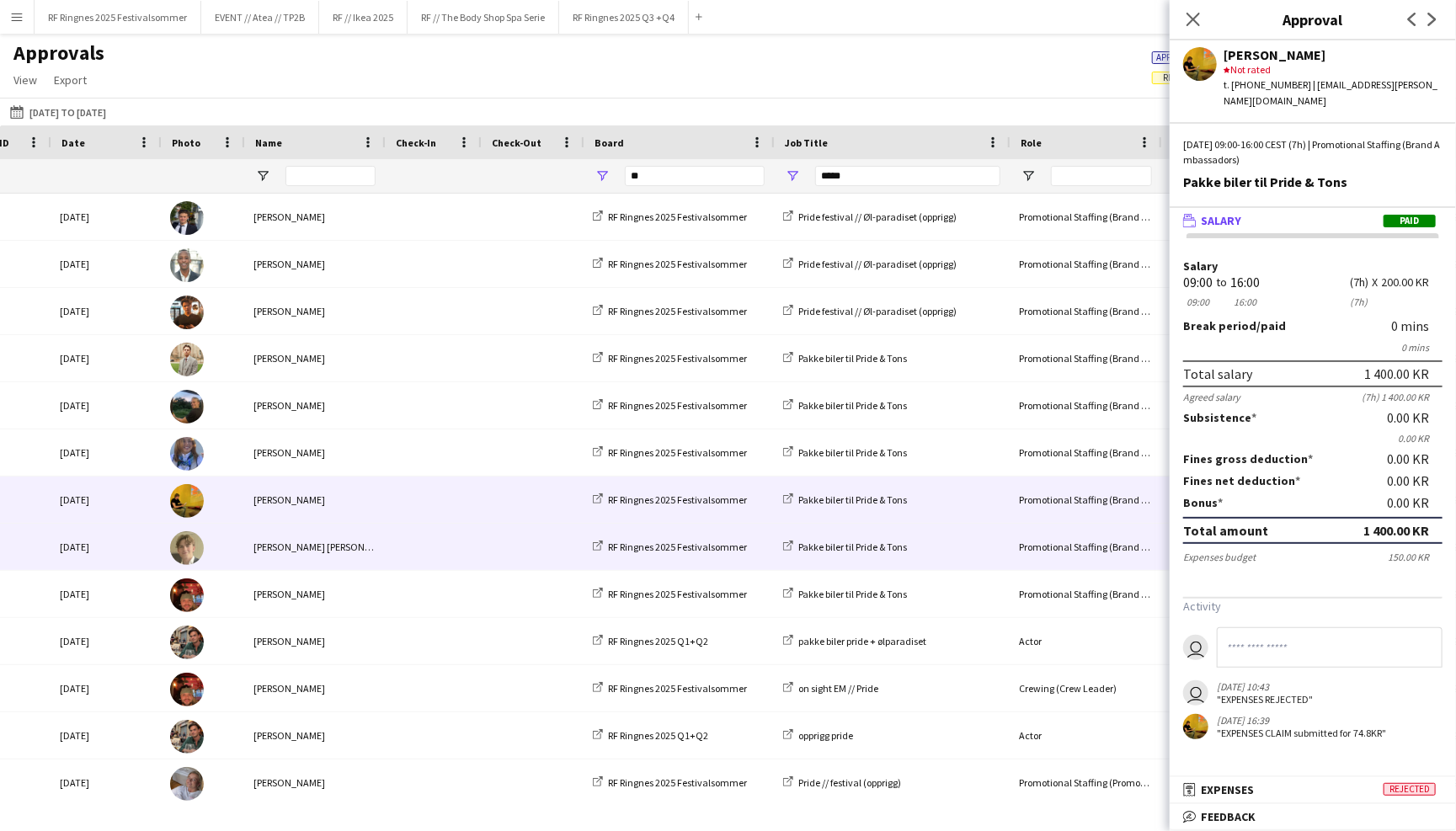
click at [439, 547] on span at bounding box center [431, 546] width 76 height 47
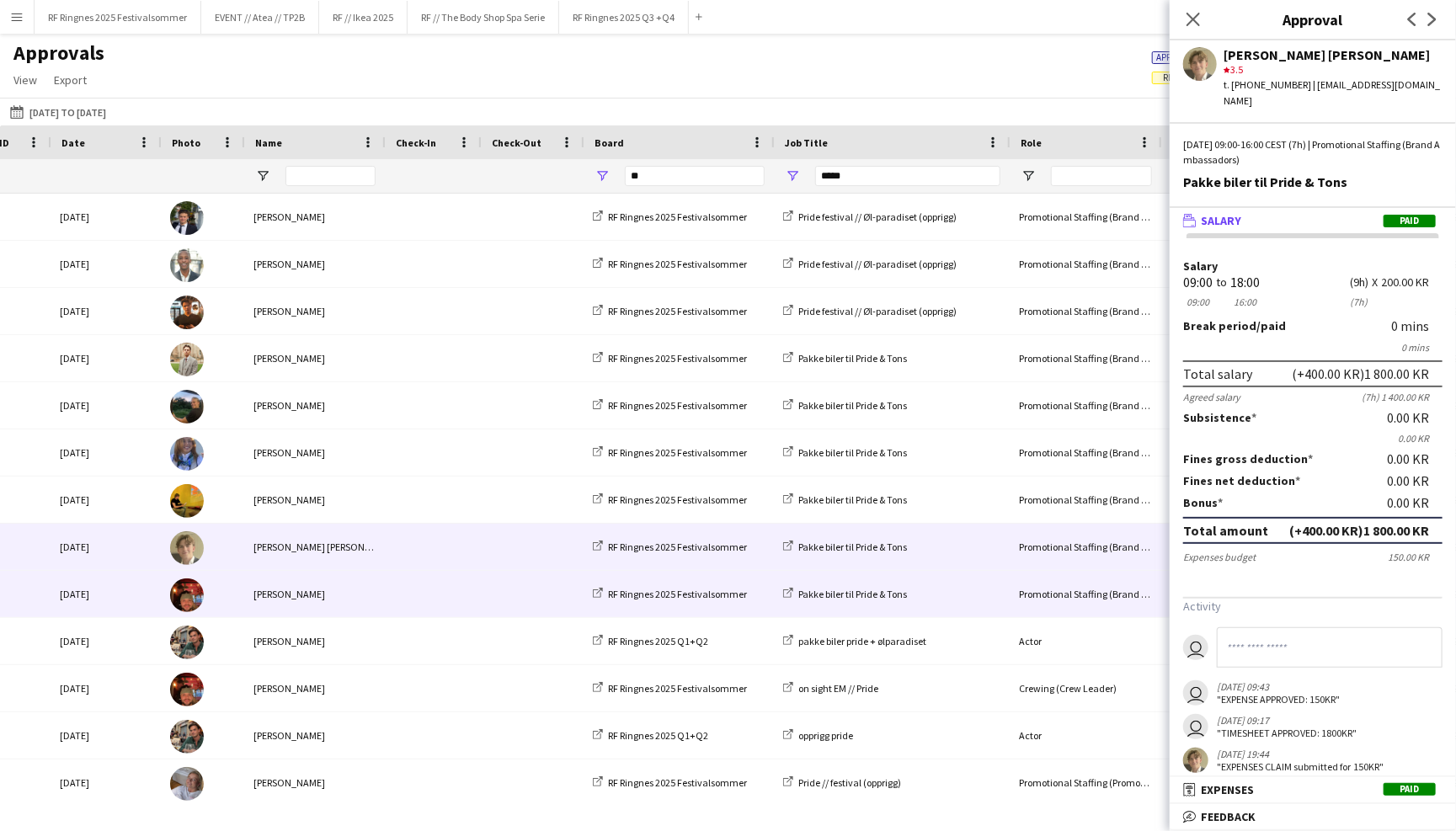
click at [437, 592] on span at bounding box center [431, 594] width 76 height 47
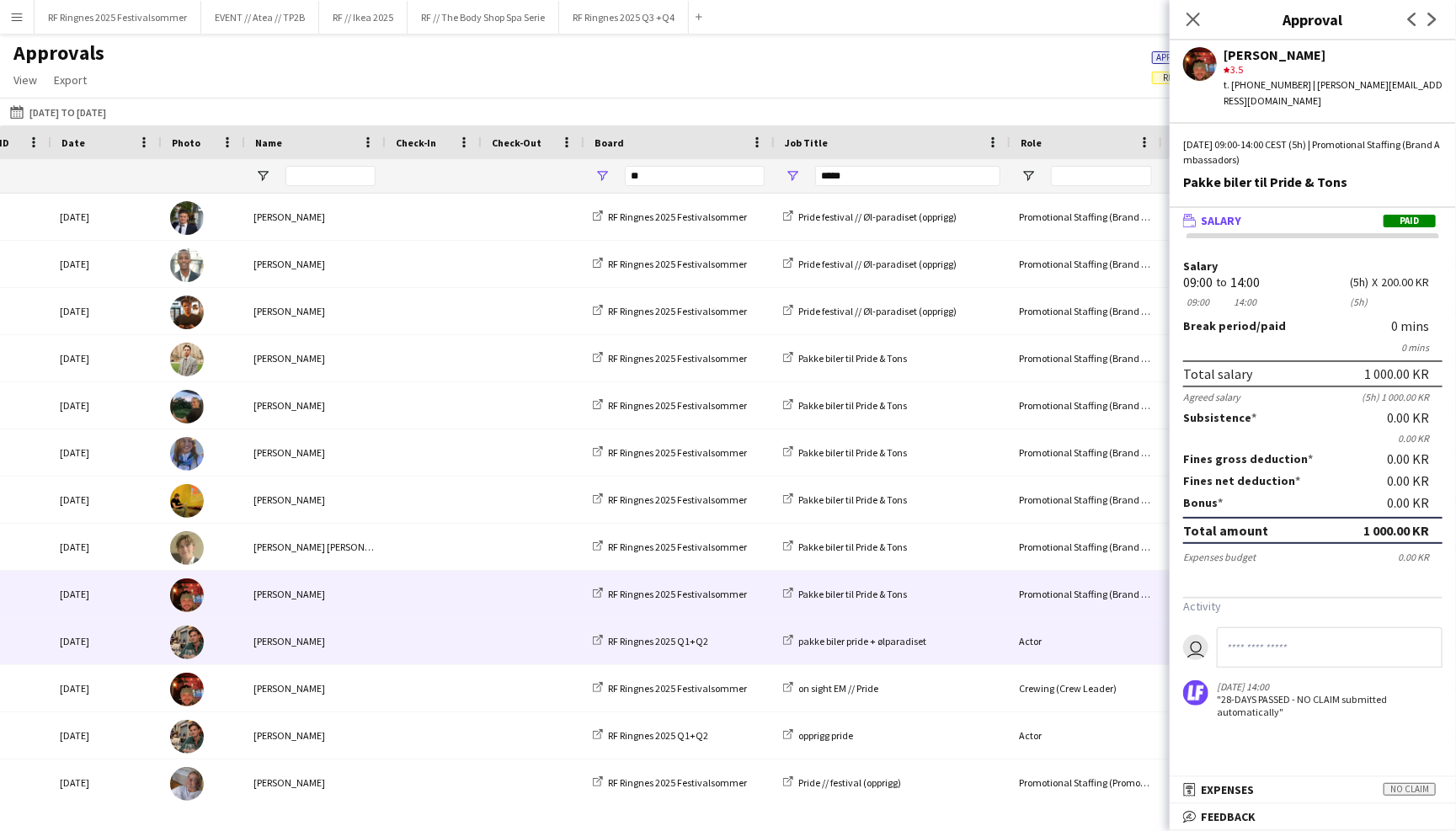
click at [437, 643] on span at bounding box center [431, 640] width 76 height 47
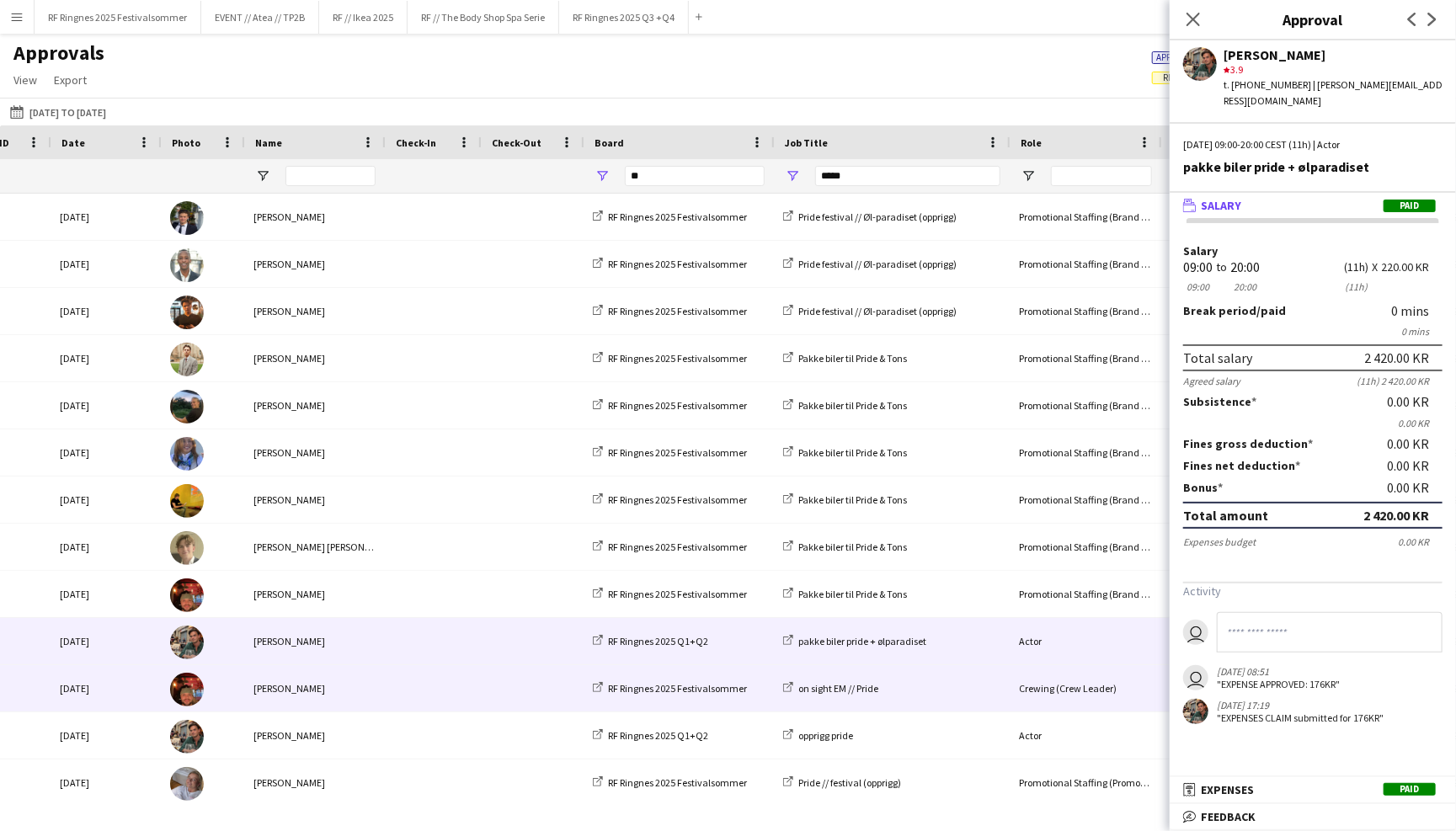
click at [434, 675] on span at bounding box center [431, 688] width 76 height 47
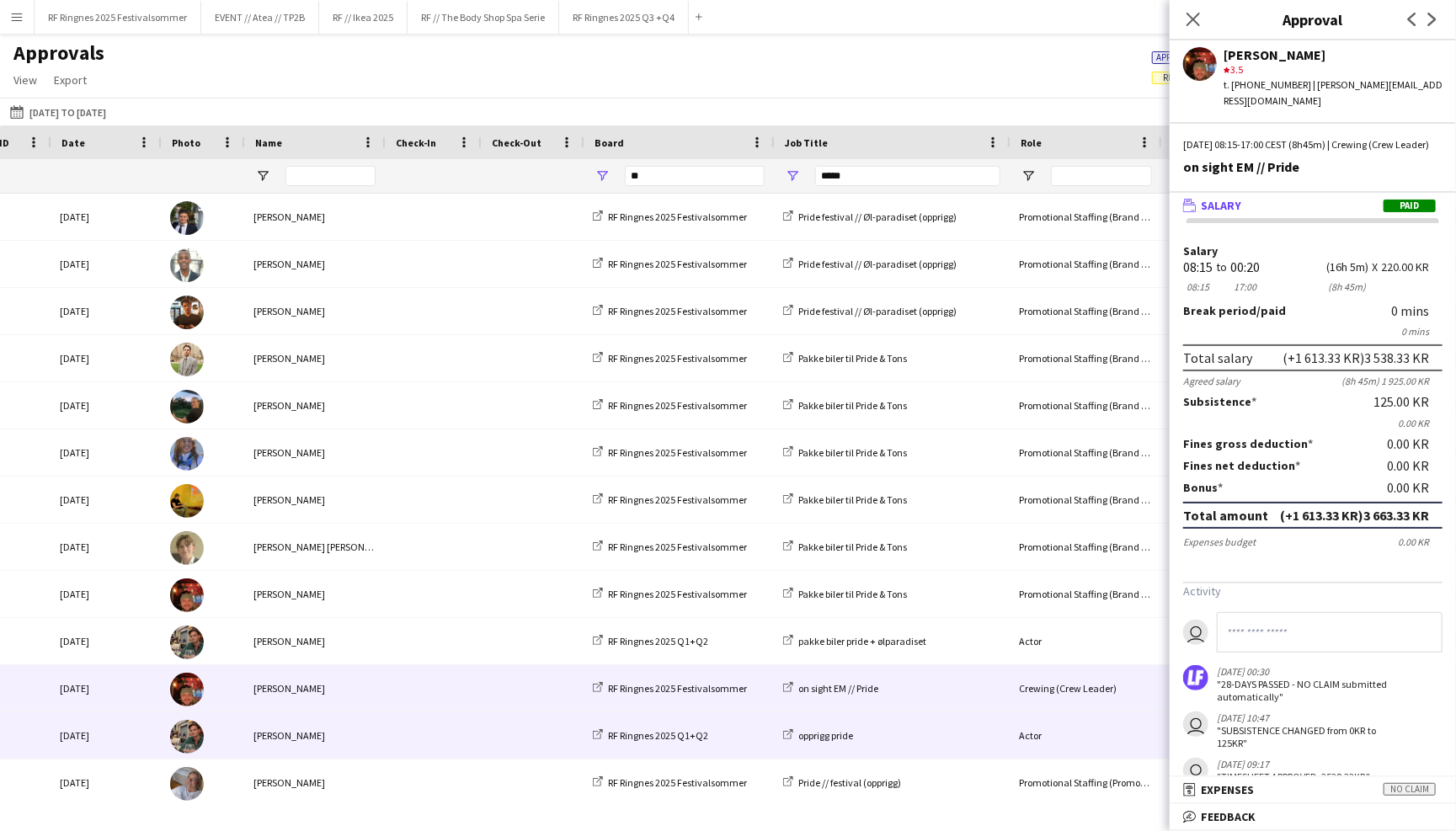
click at [434, 719] on span at bounding box center [431, 735] width 76 height 47
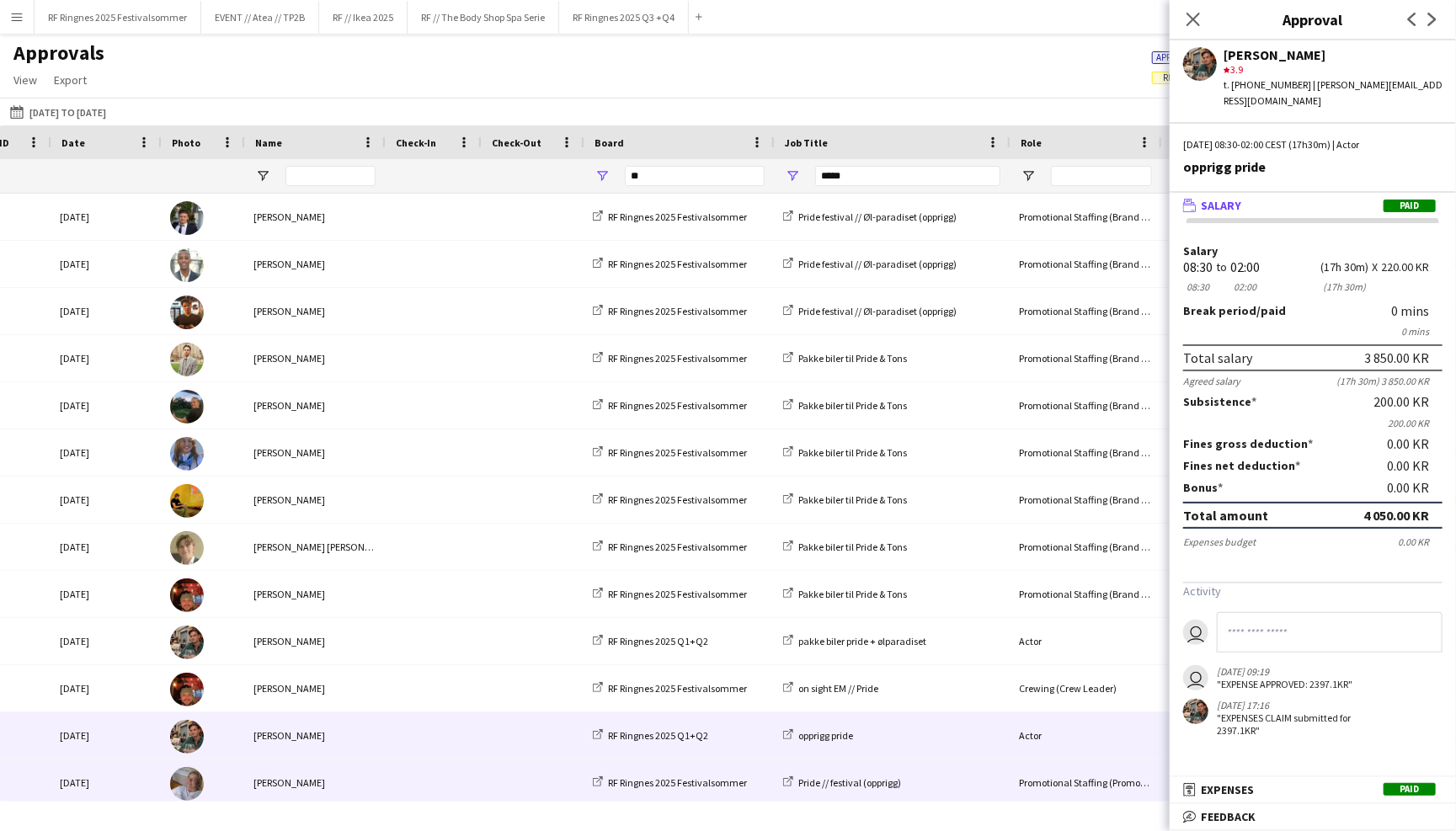
click at [441, 778] on span at bounding box center [431, 782] width 76 height 47
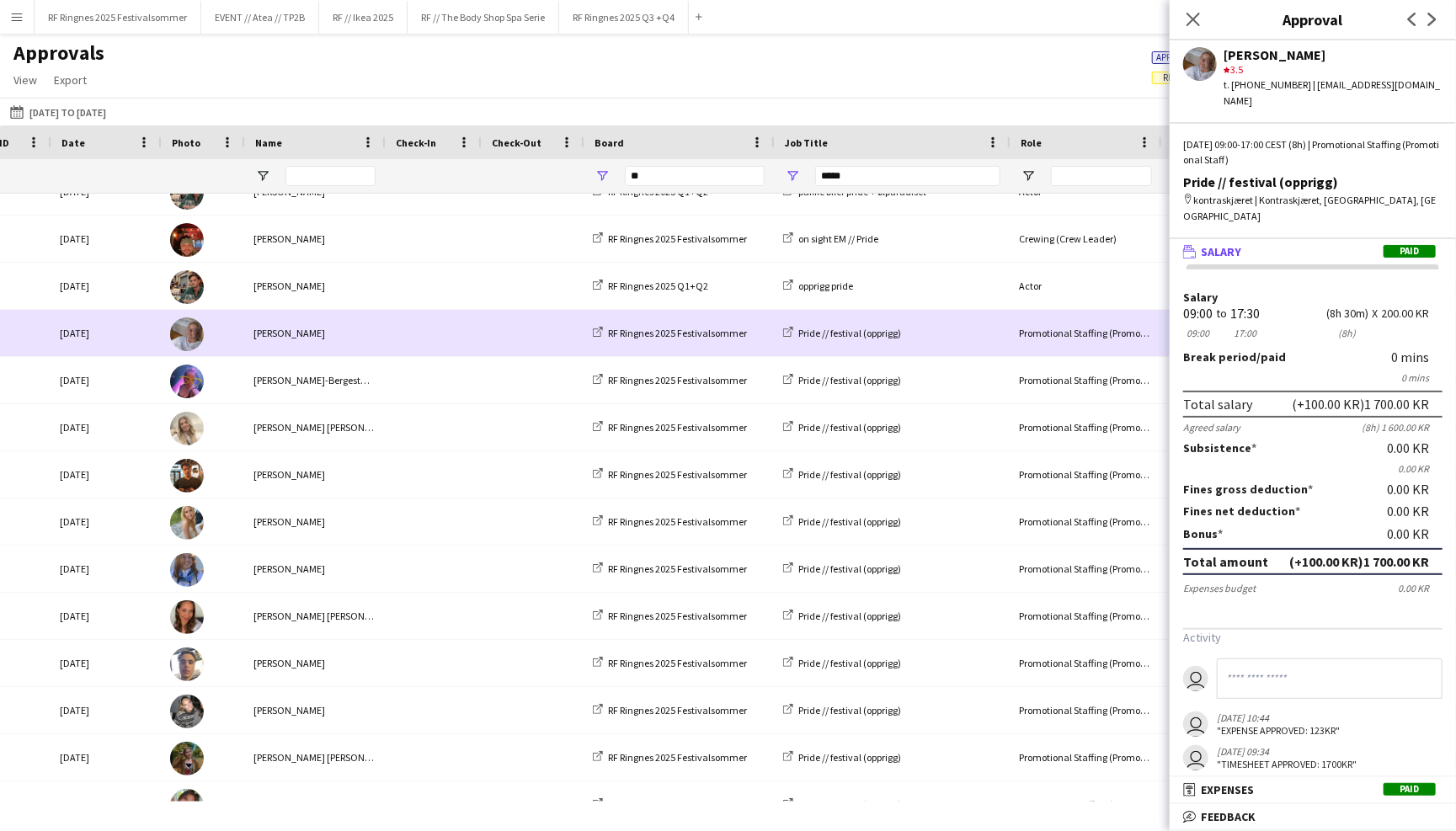
scroll to position [489, 0]
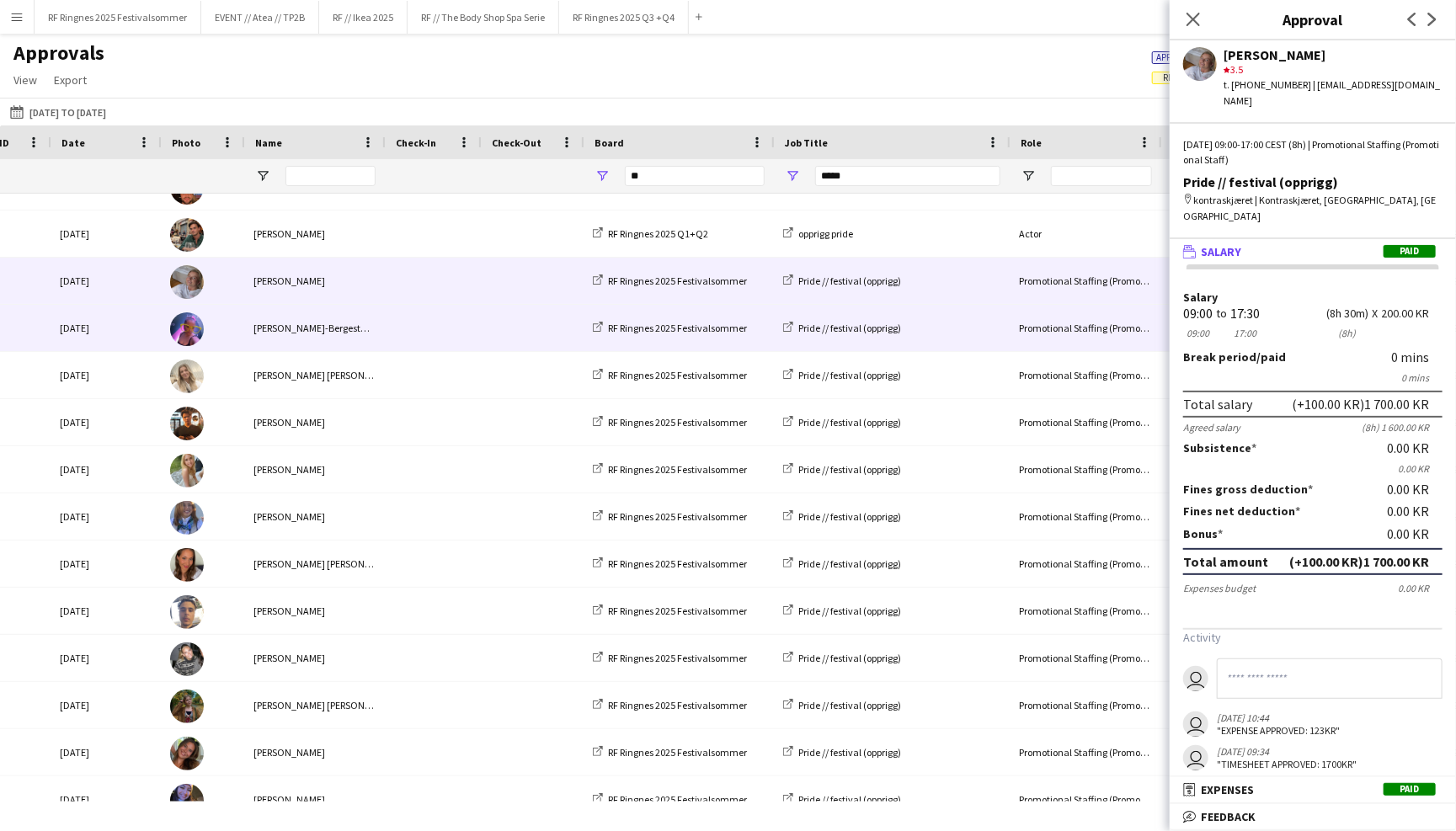
click at [445, 328] on span at bounding box center [431, 328] width 76 height 47
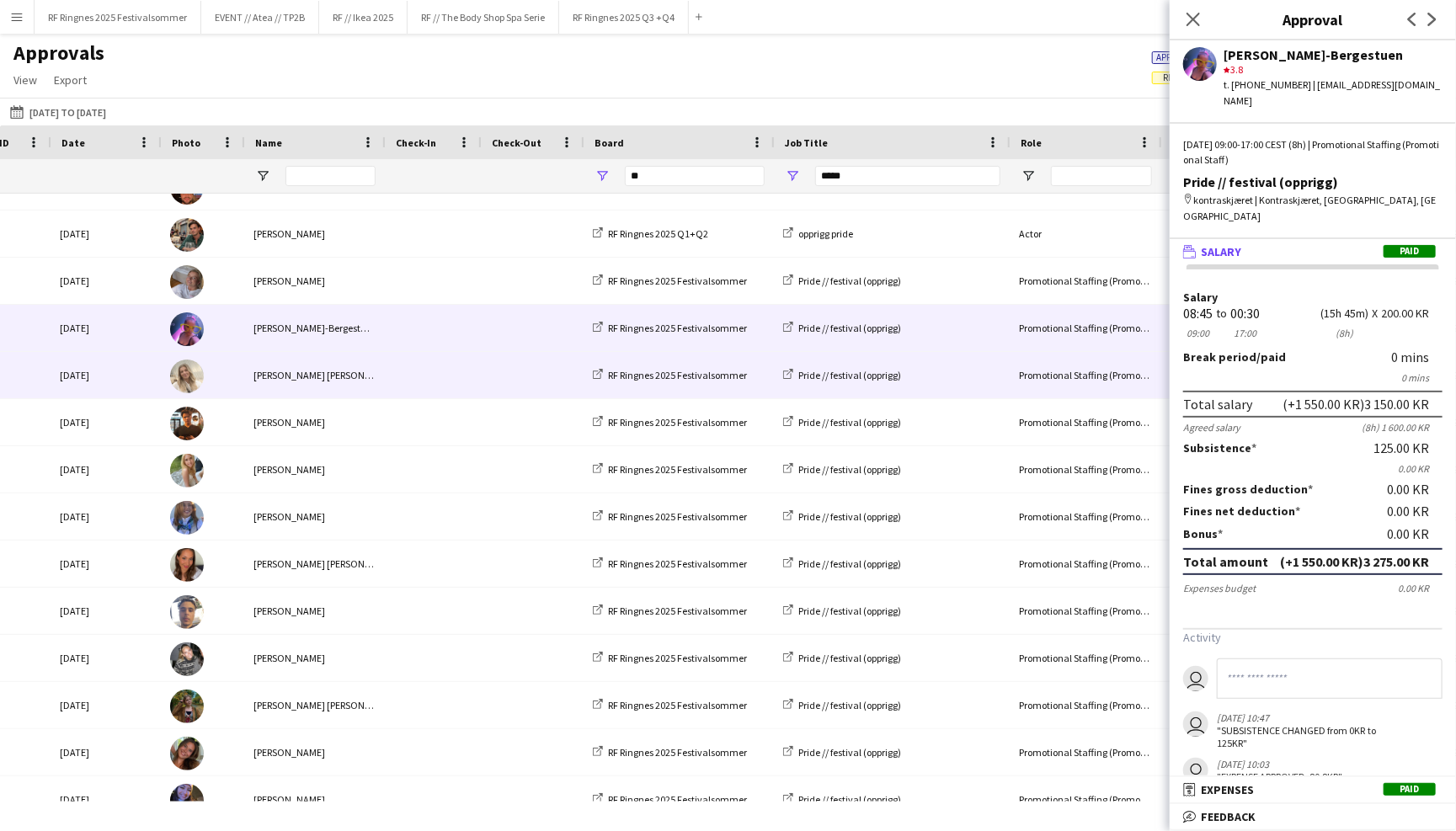
click at [441, 389] on span at bounding box center [431, 375] width 76 height 47
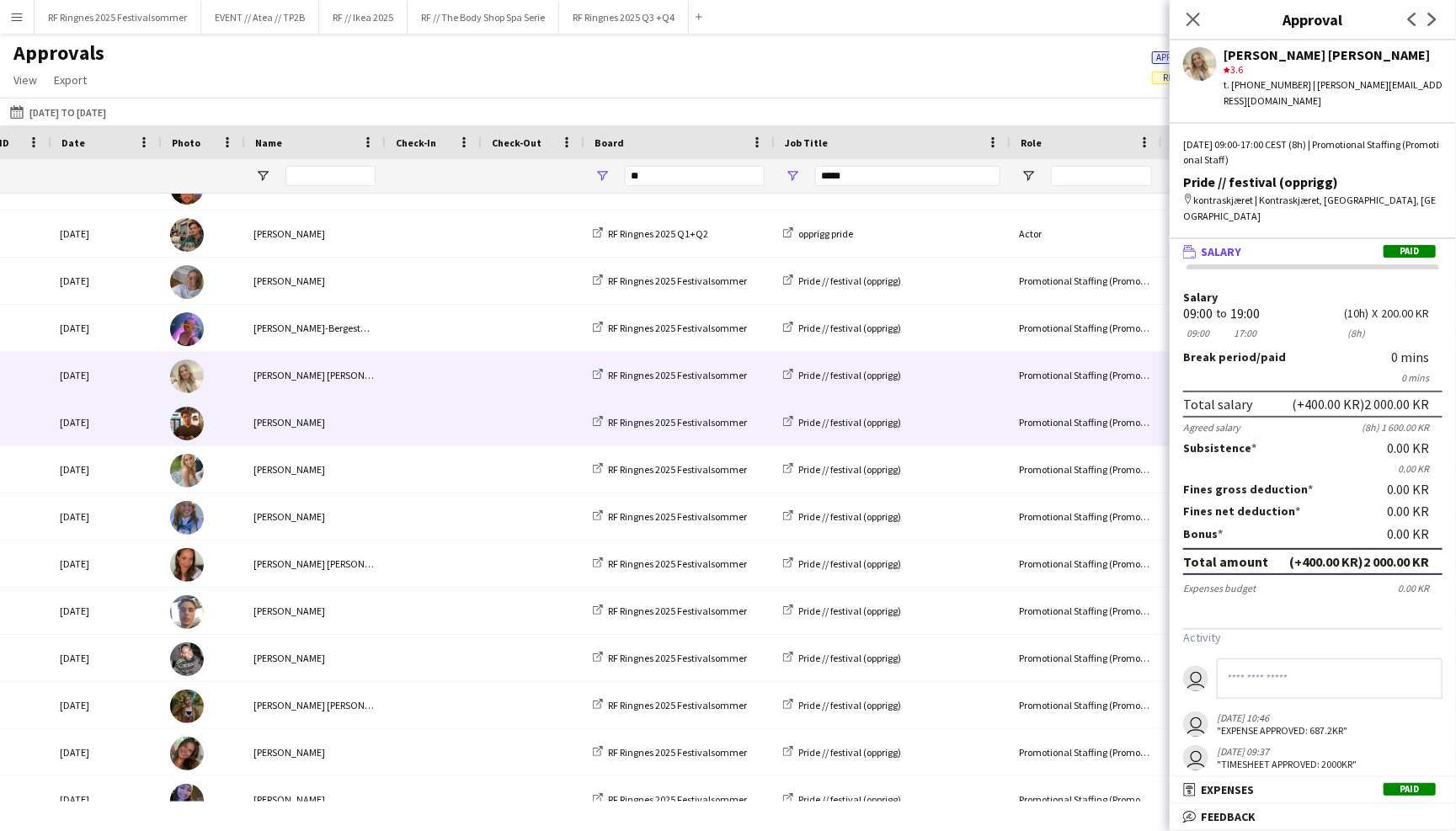
click at [441, 434] on span at bounding box center [431, 422] width 76 height 47
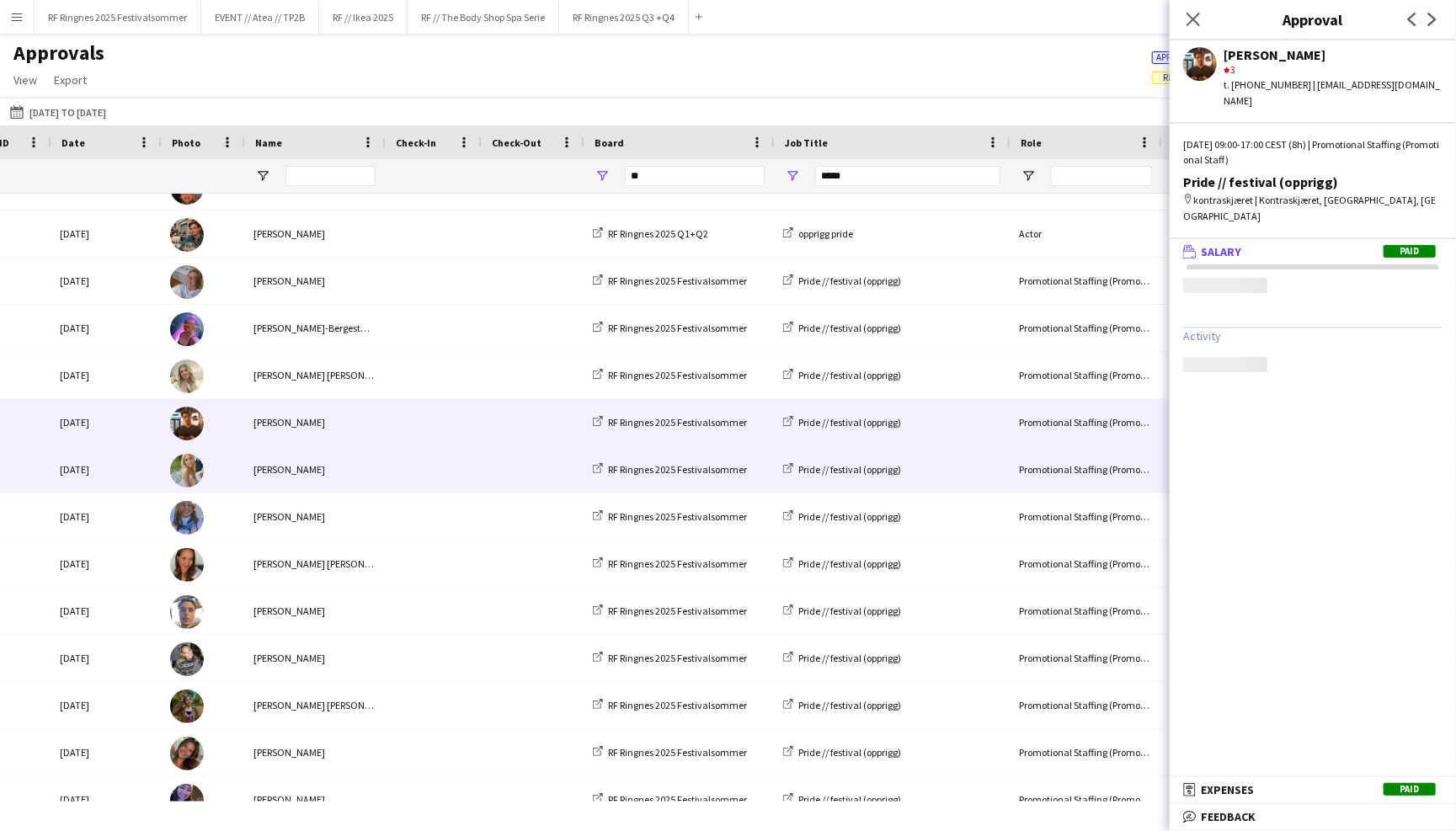
click at [440, 473] on span at bounding box center [431, 469] width 76 height 47
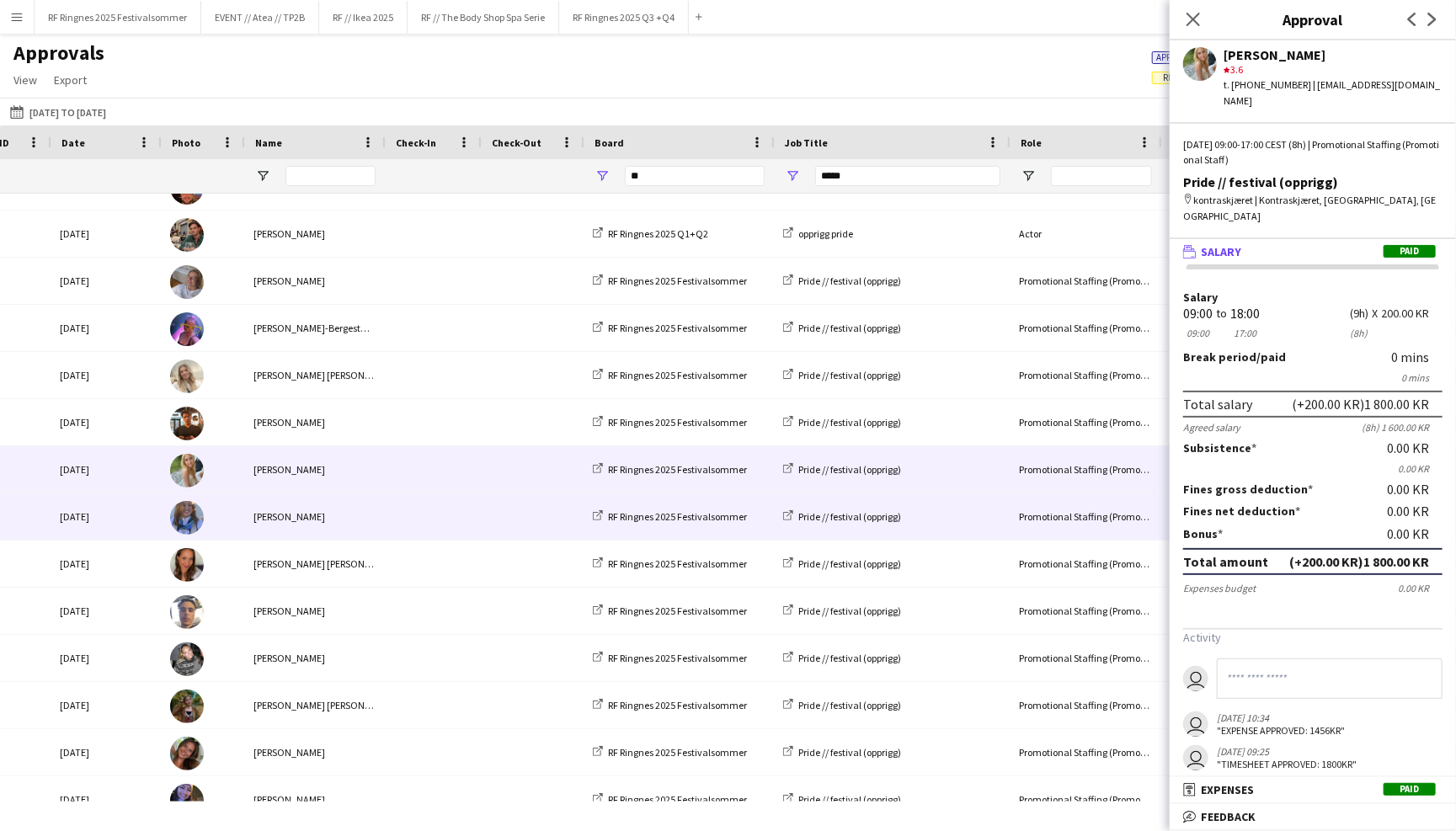
click at [435, 512] on span at bounding box center [431, 517] width 76 height 47
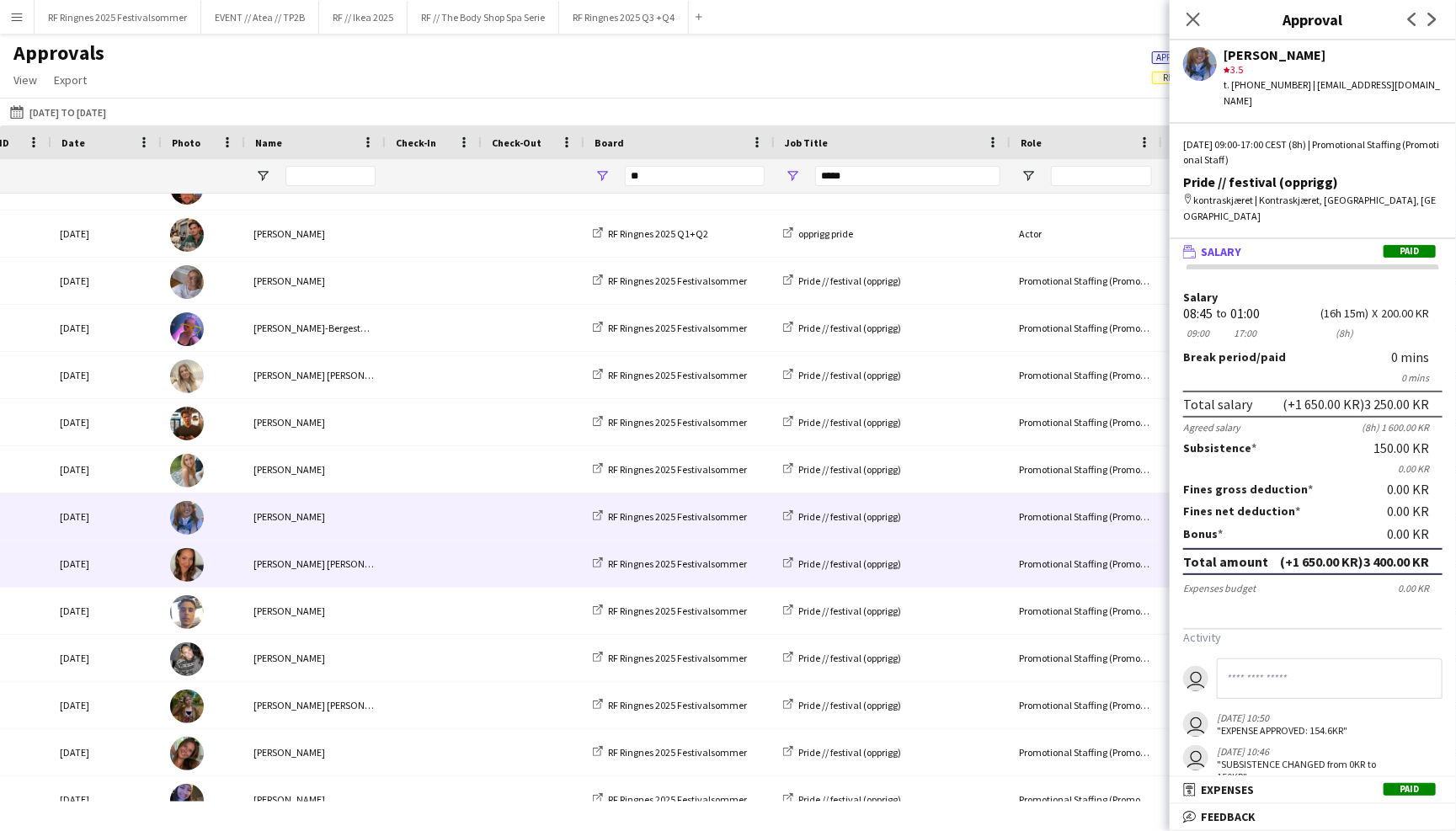
click at [430, 560] on span at bounding box center [431, 563] width 76 height 47
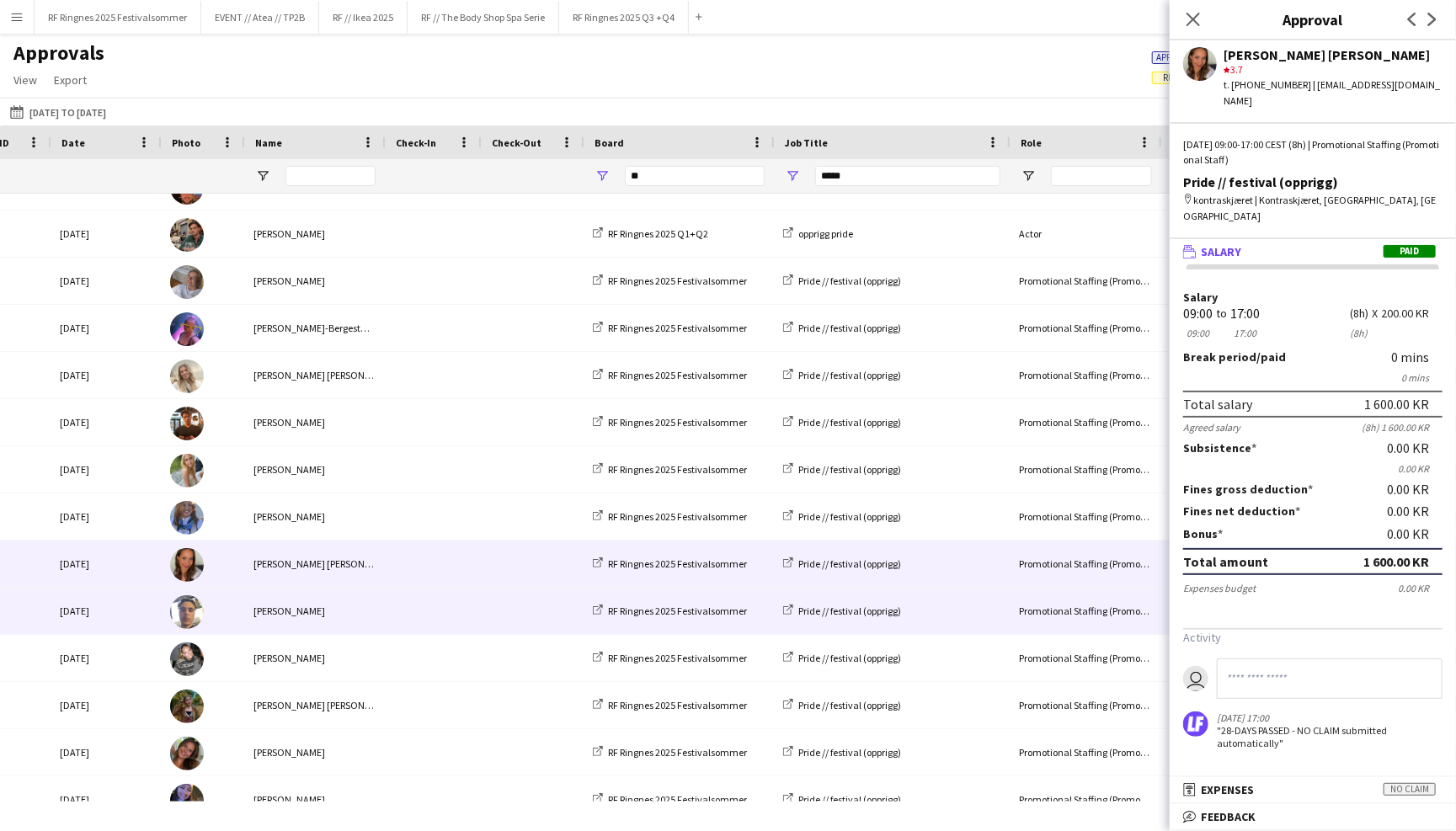
click at [428, 625] on span at bounding box center [431, 611] width 76 height 47
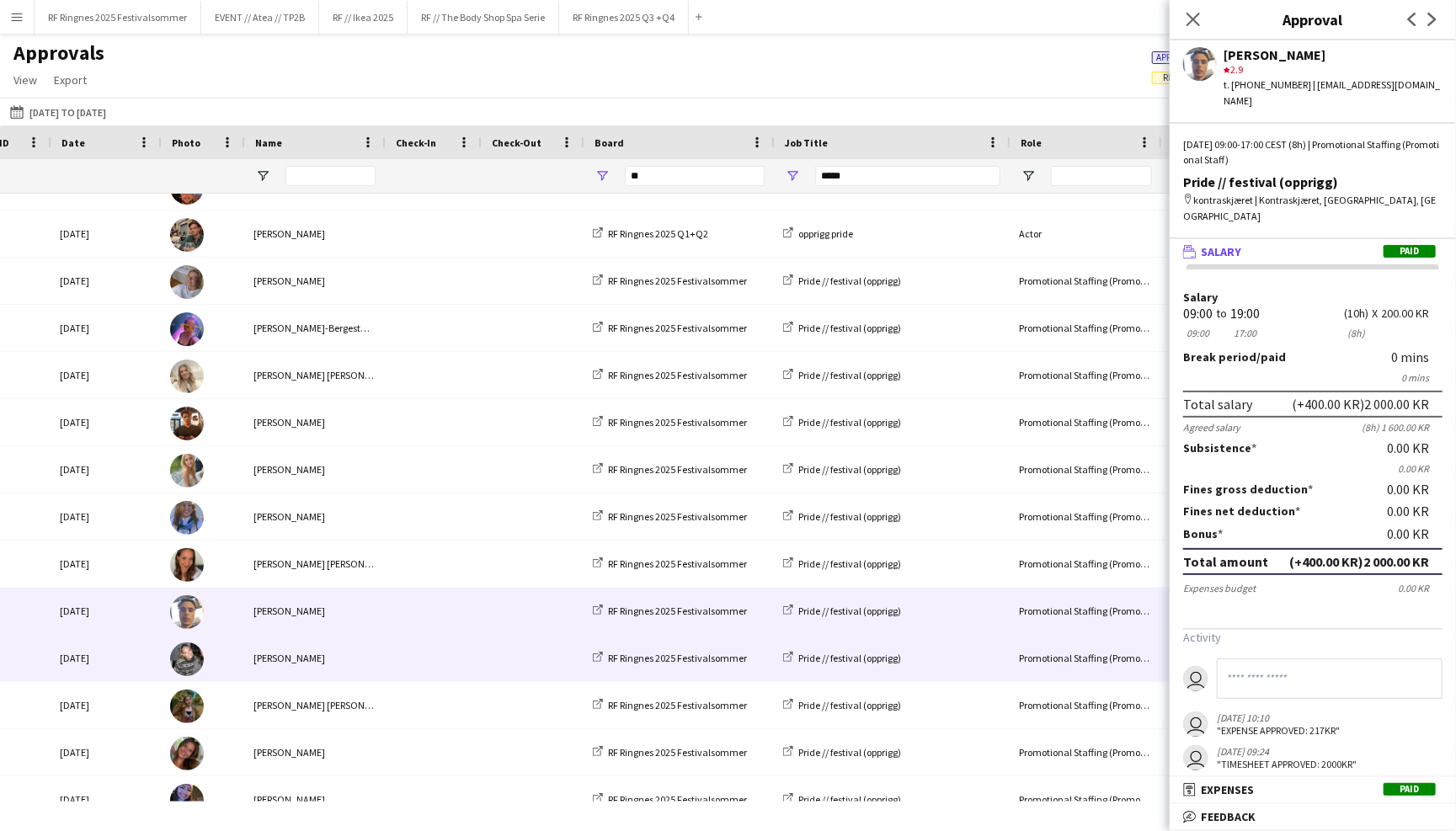
click at [428, 655] on span at bounding box center [431, 658] width 76 height 47
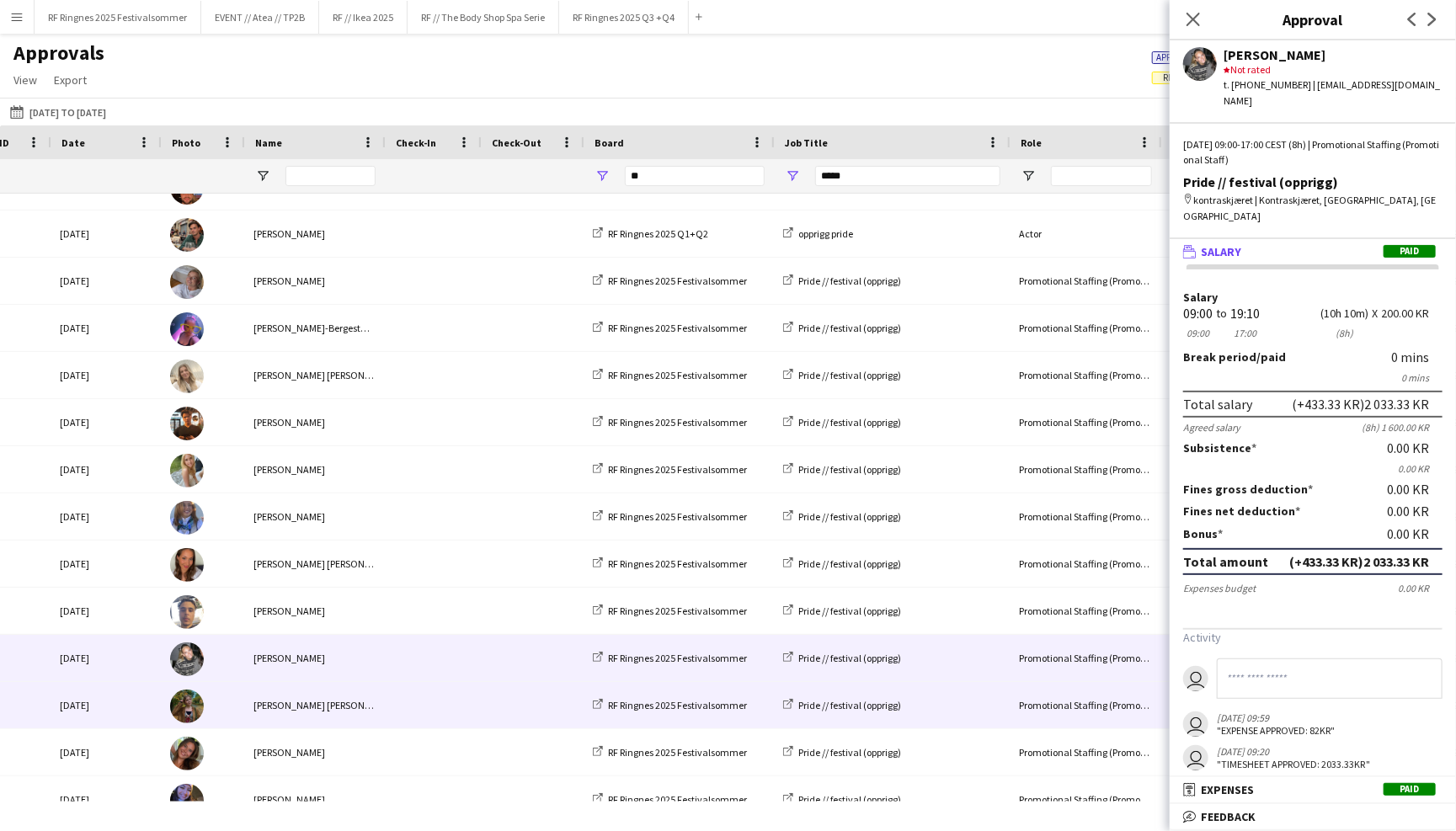
click at [428, 695] on span at bounding box center [431, 705] width 76 height 47
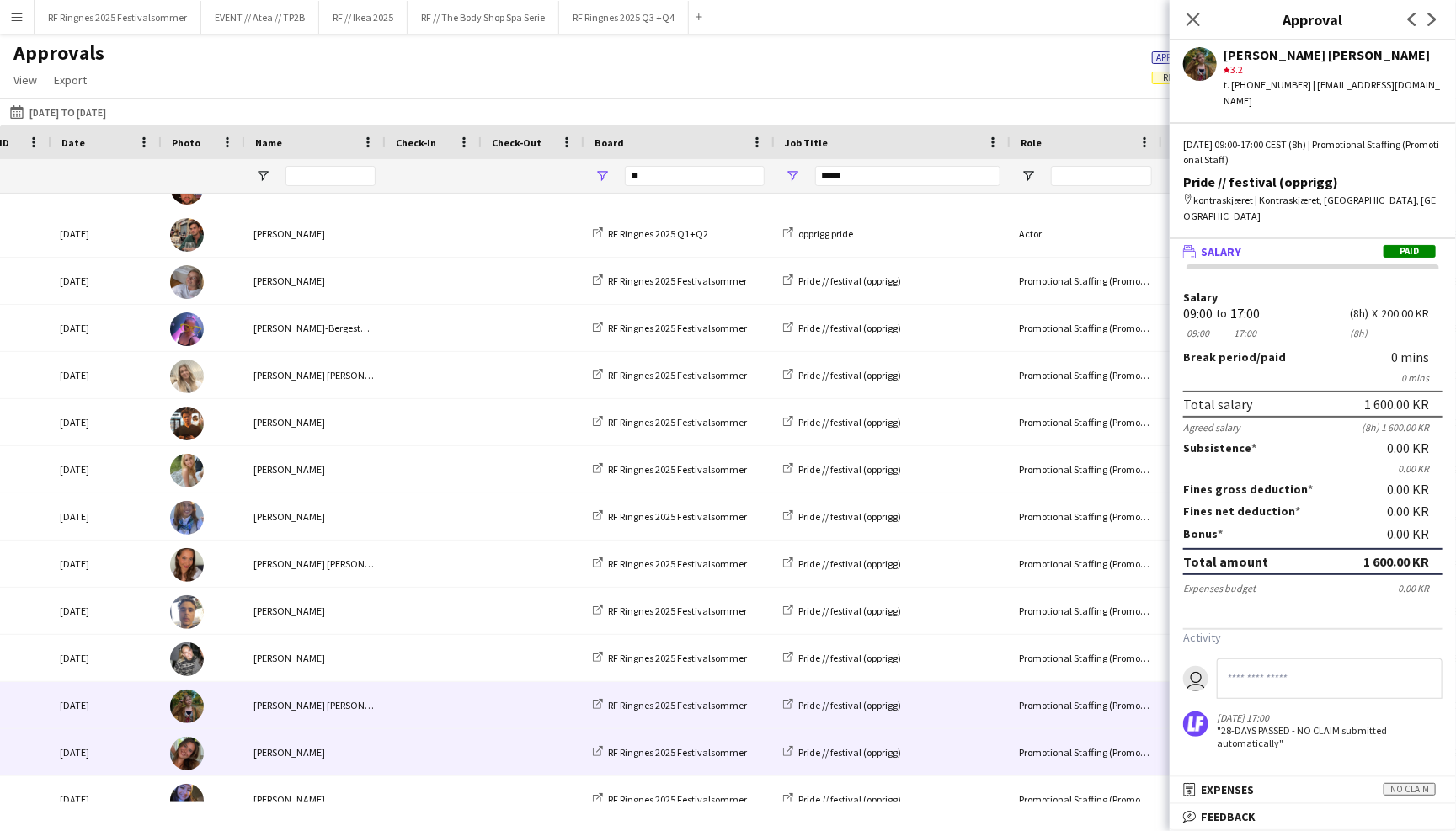
click at [435, 737] on span at bounding box center [431, 752] width 76 height 47
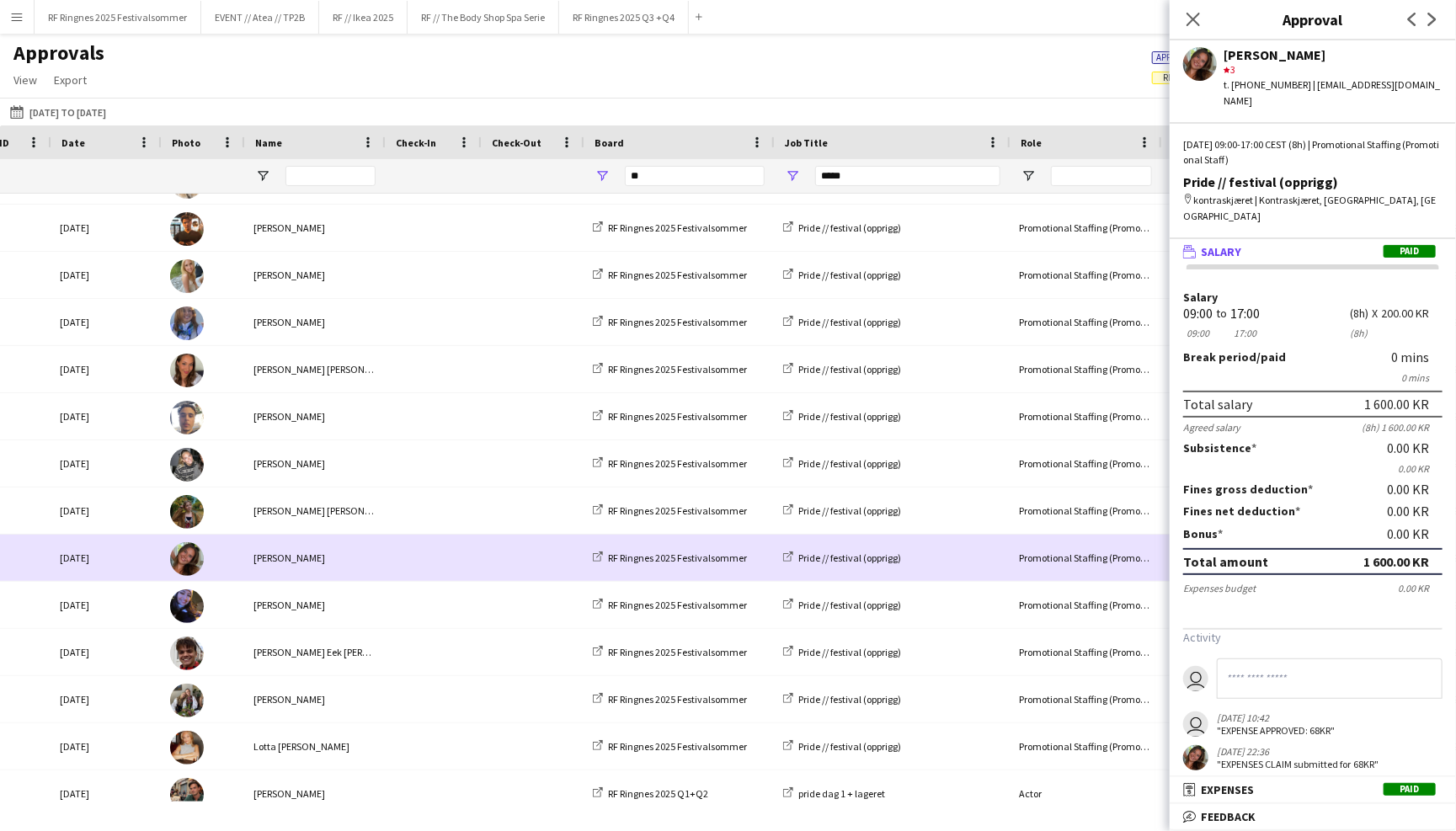
scroll to position [754, 0]
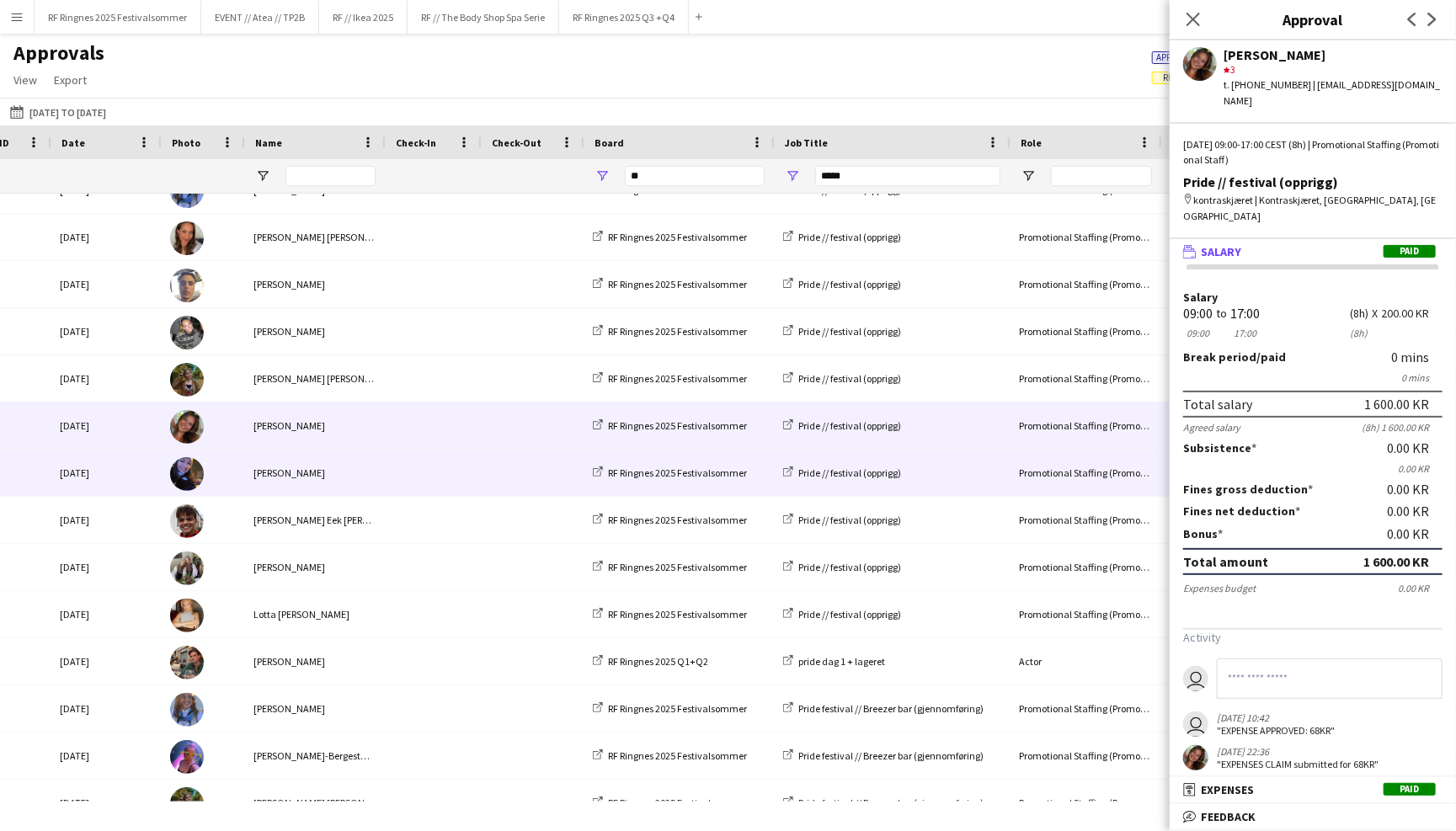
click at [436, 477] on span at bounding box center [431, 473] width 76 height 47
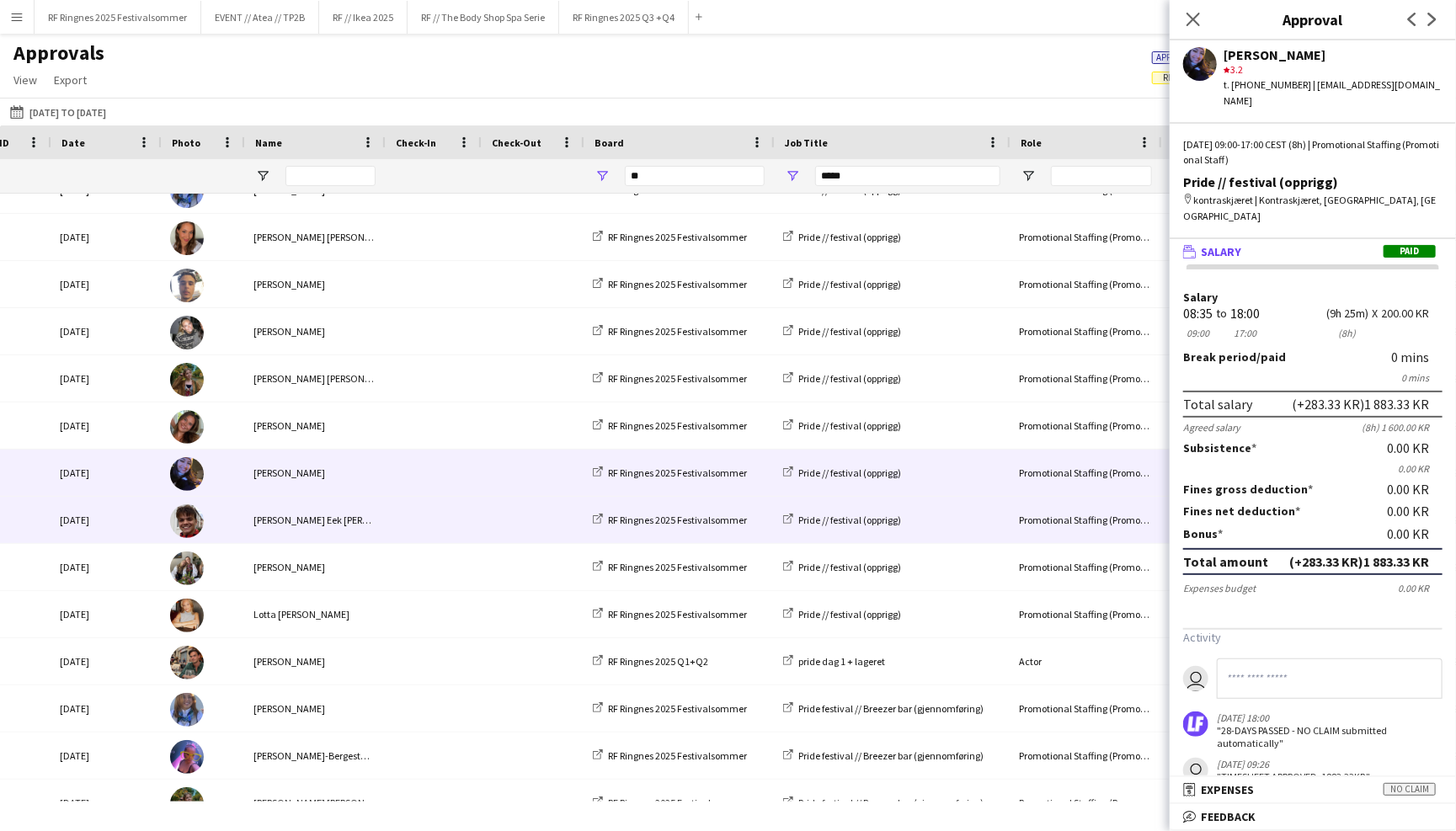
click at [436, 525] on span at bounding box center [431, 519] width 76 height 47
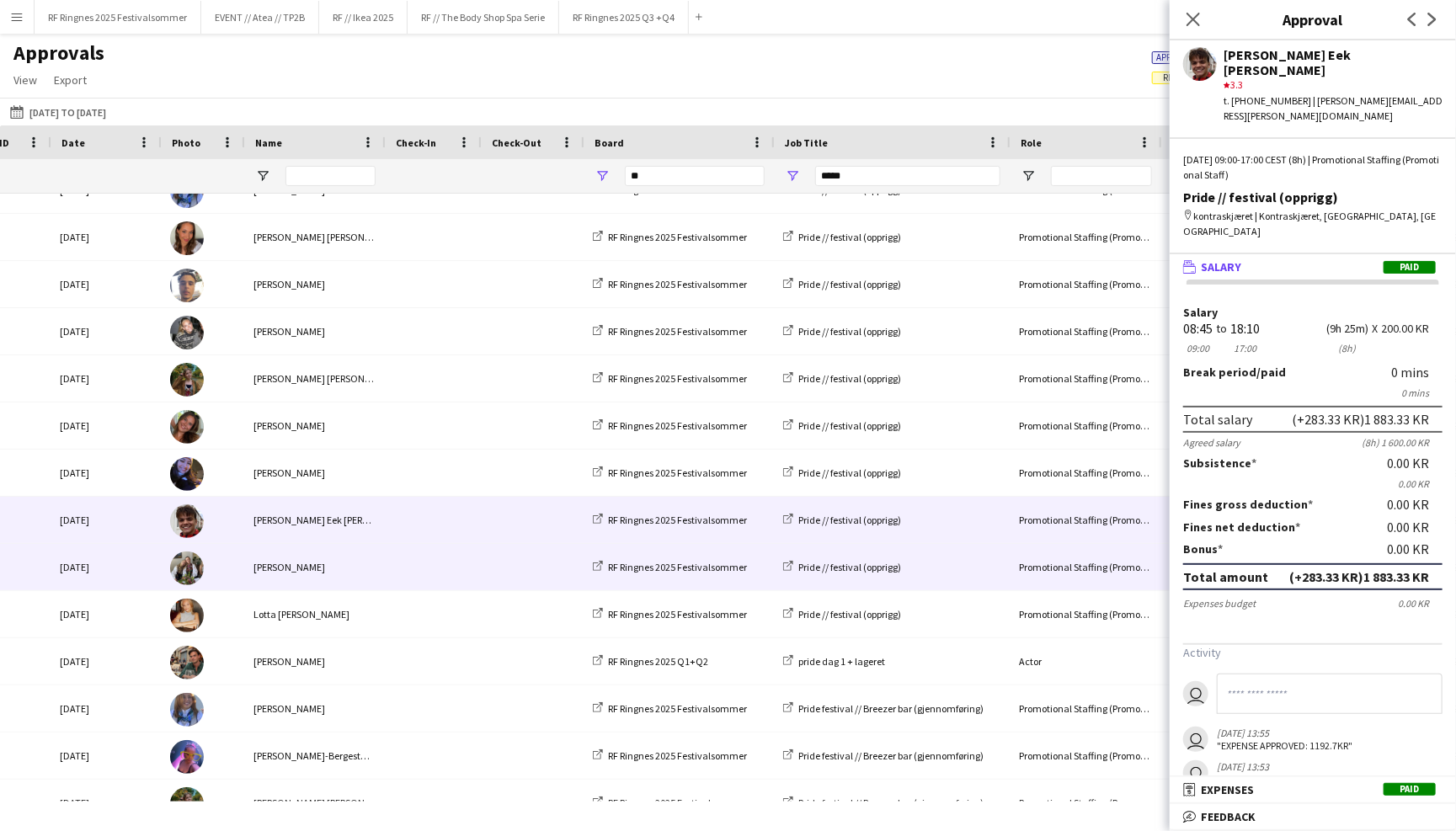
click at [434, 557] on span at bounding box center [431, 567] width 76 height 47
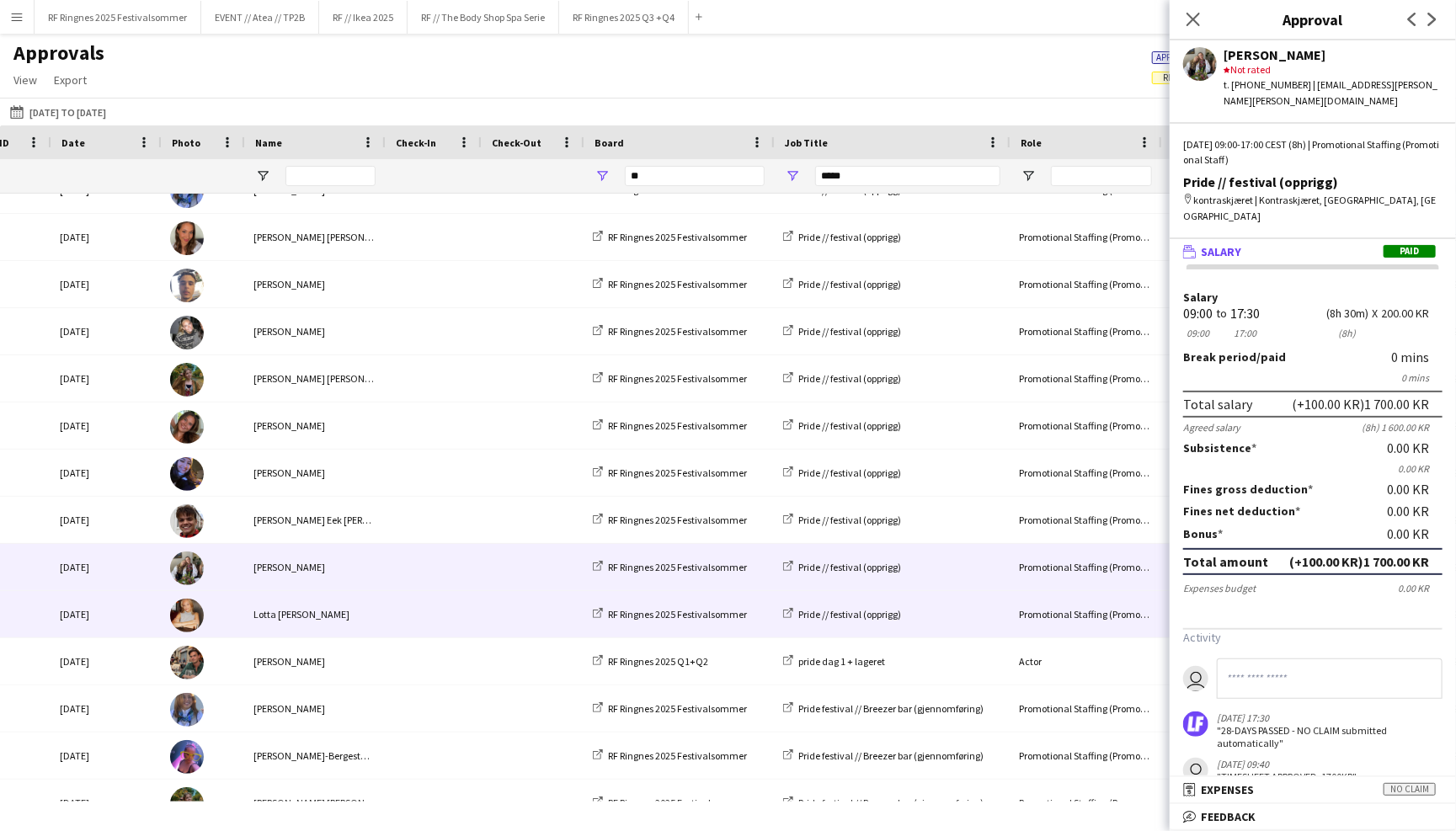
click at [464, 618] on span at bounding box center [431, 614] width 76 height 47
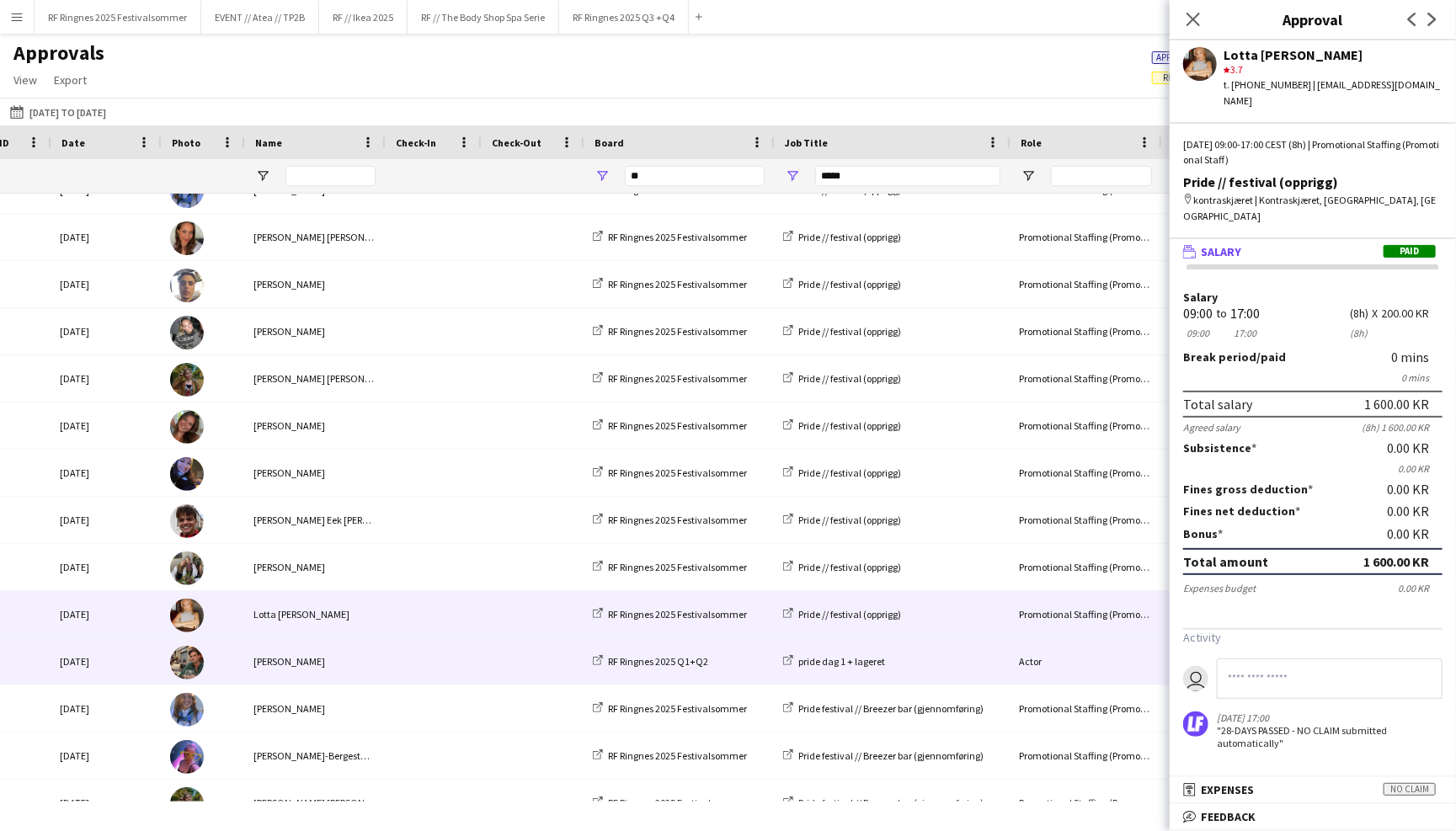
click at [437, 661] on span at bounding box center [431, 661] width 76 height 47
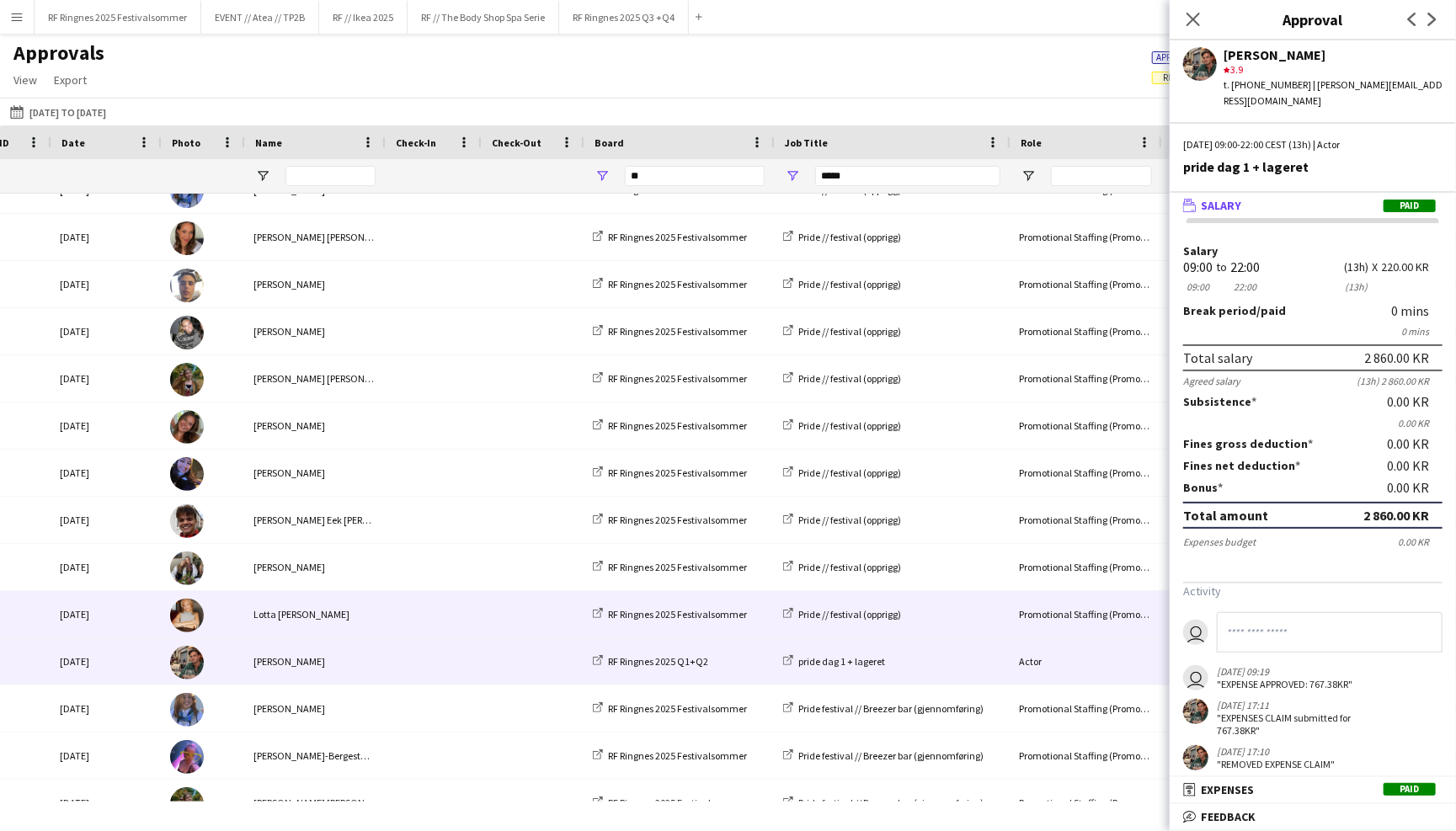
click at [428, 620] on span at bounding box center [431, 614] width 76 height 47
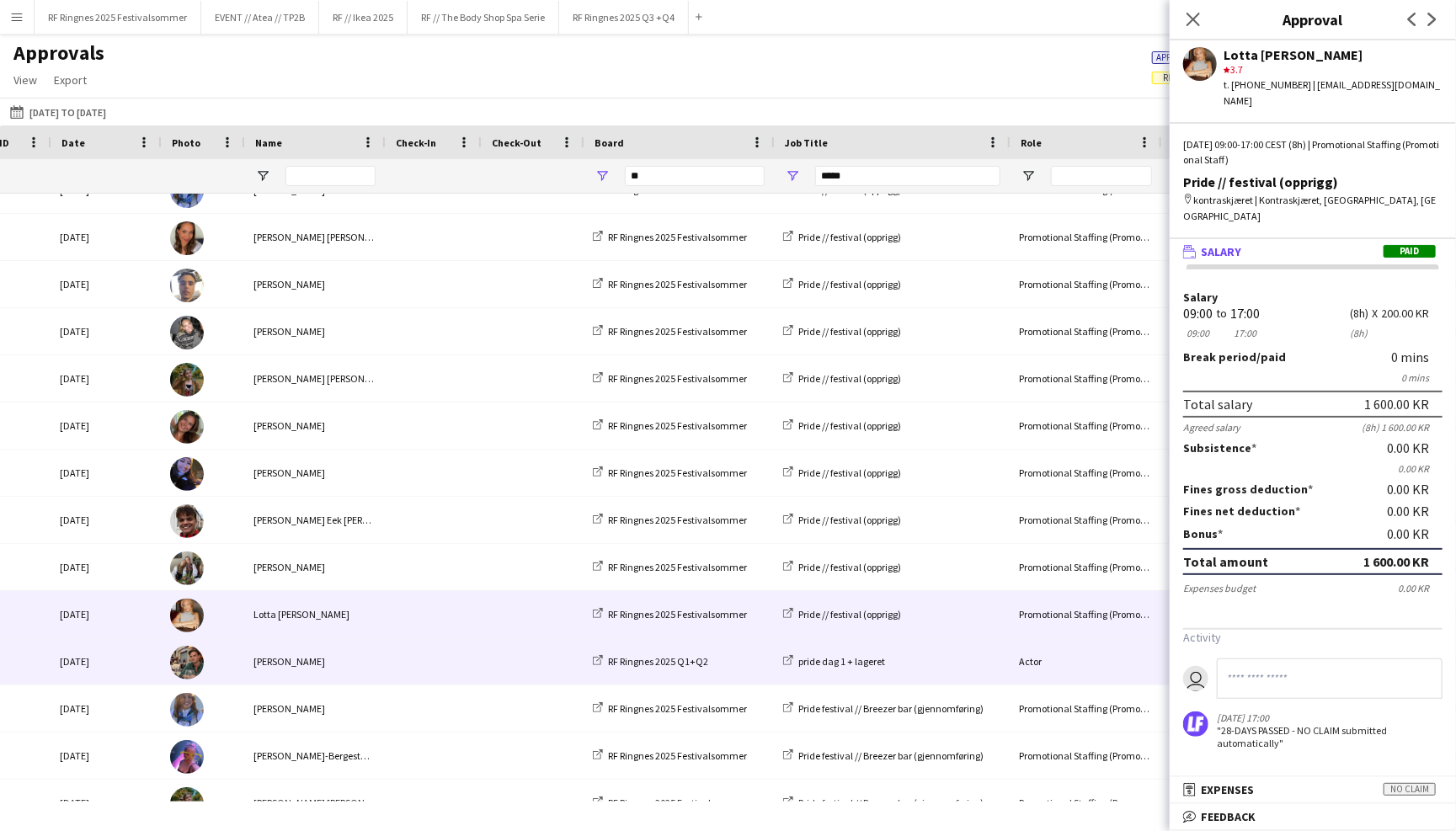
click at [467, 660] on span at bounding box center [431, 661] width 76 height 47
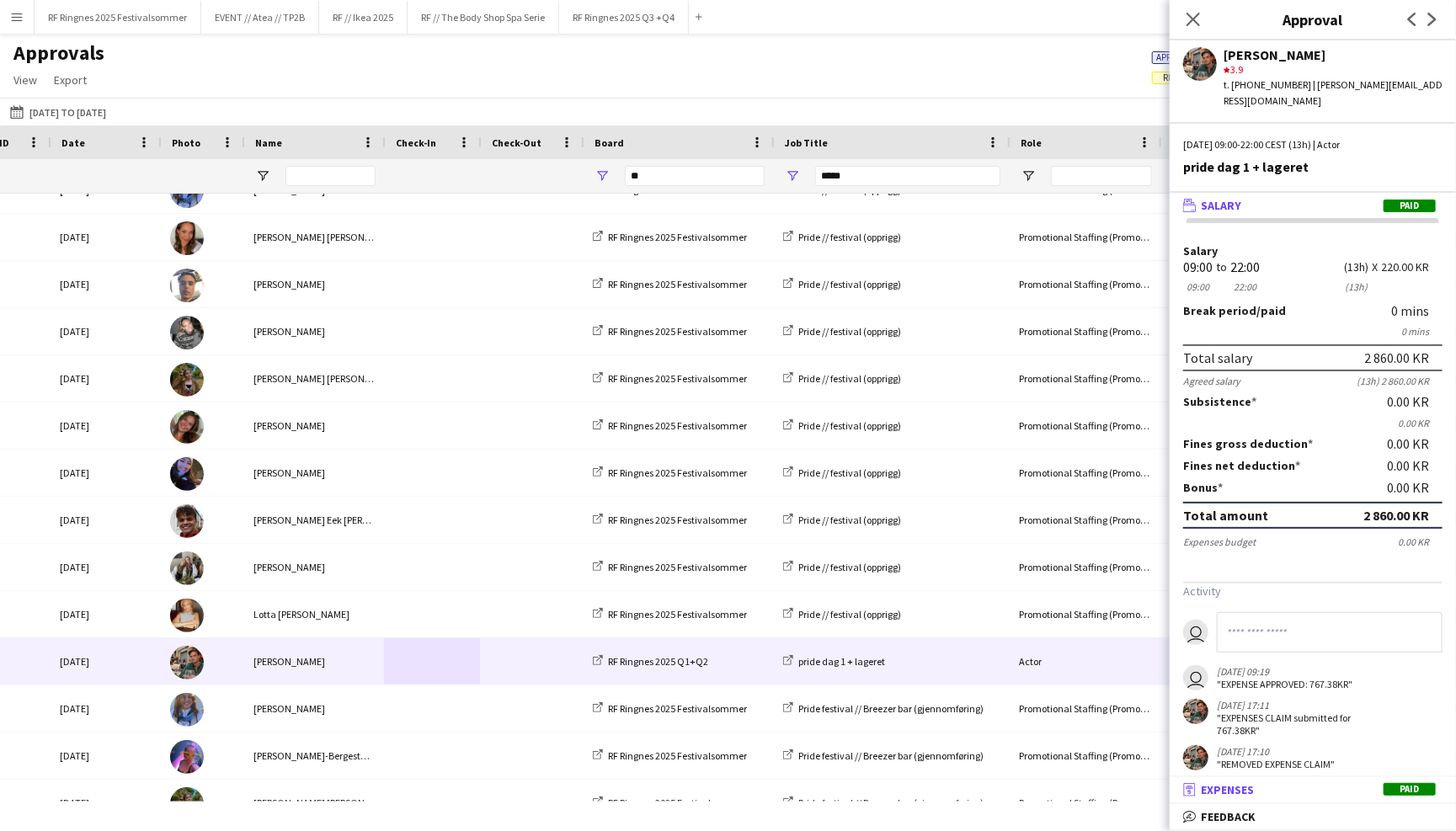
click at [1214, 790] on span "Expenses" at bounding box center [1227, 789] width 53 height 15
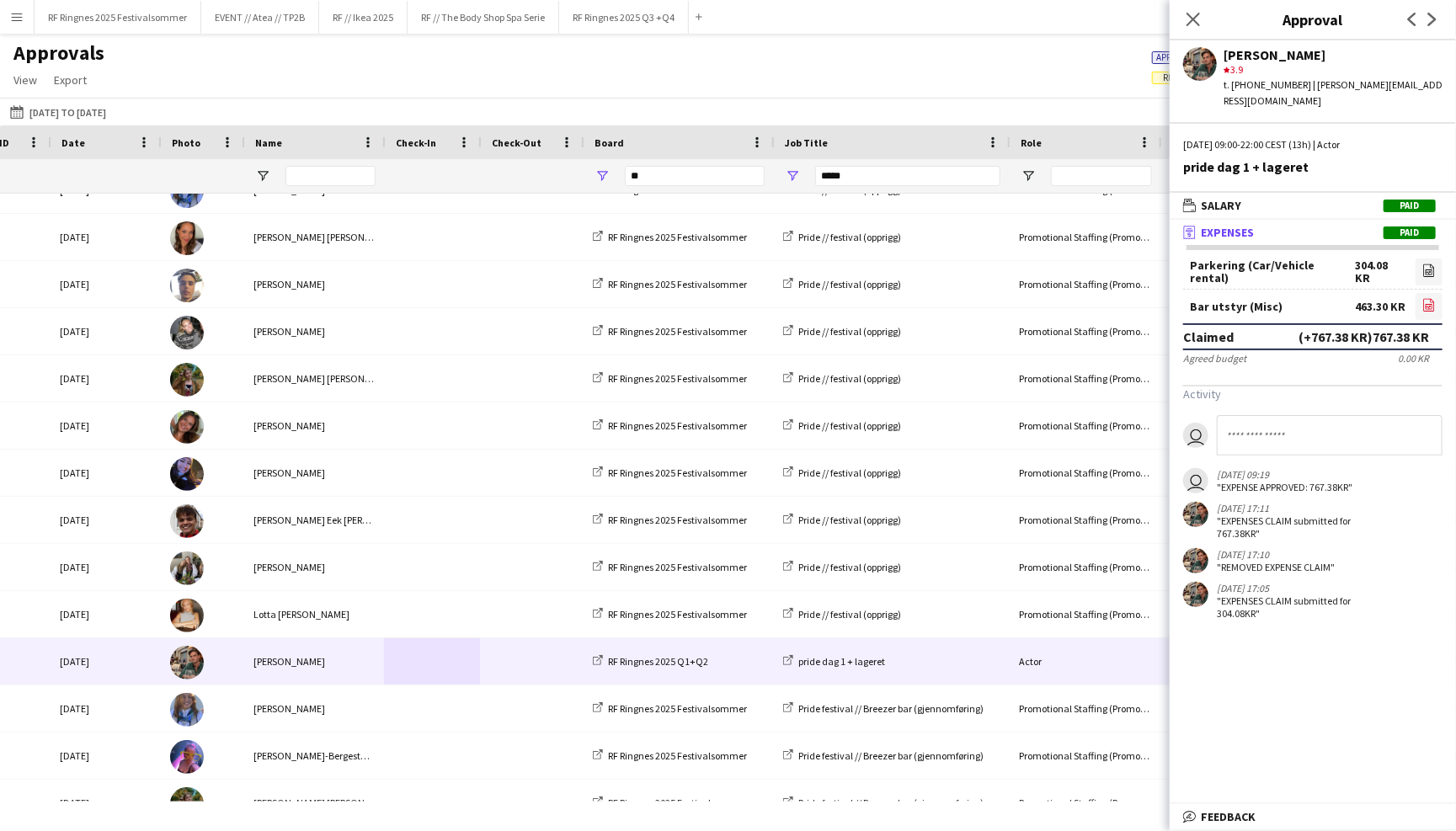
click at [1422, 298] on icon "file-image" at bounding box center [1428, 304] width 13 height 13
drag, startPoint x: 1355, startPoint y: 287, endPoint x: 1387, endPoint y: 293, distance: 32.6
click at [1387, 300] on div "463.30 KR" at bounding box center [1380, 307] width 50 height 12
copy div "463.30"
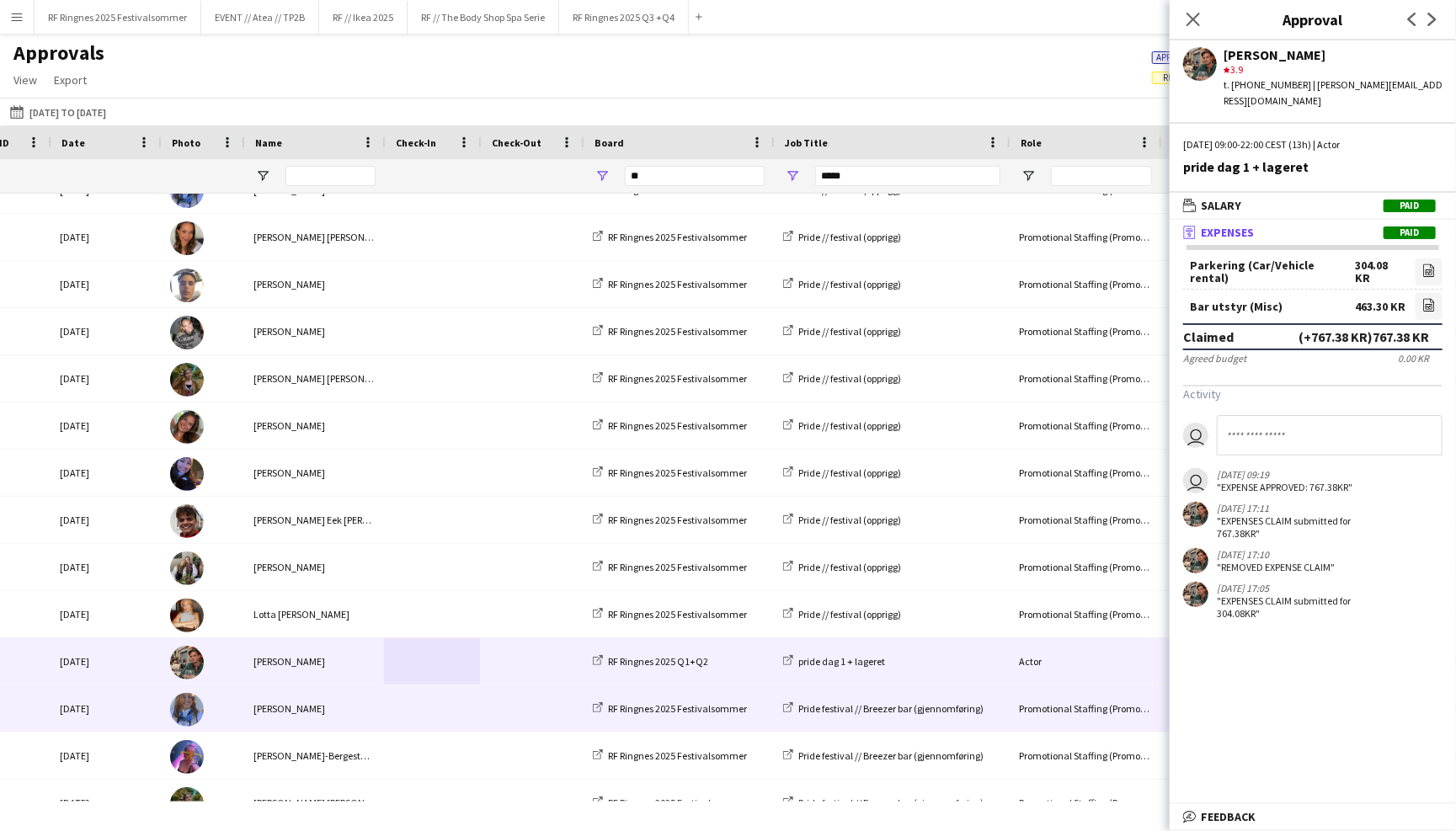
click at [460, 689] on span at bounding box center [431, 708] width 76 height 47
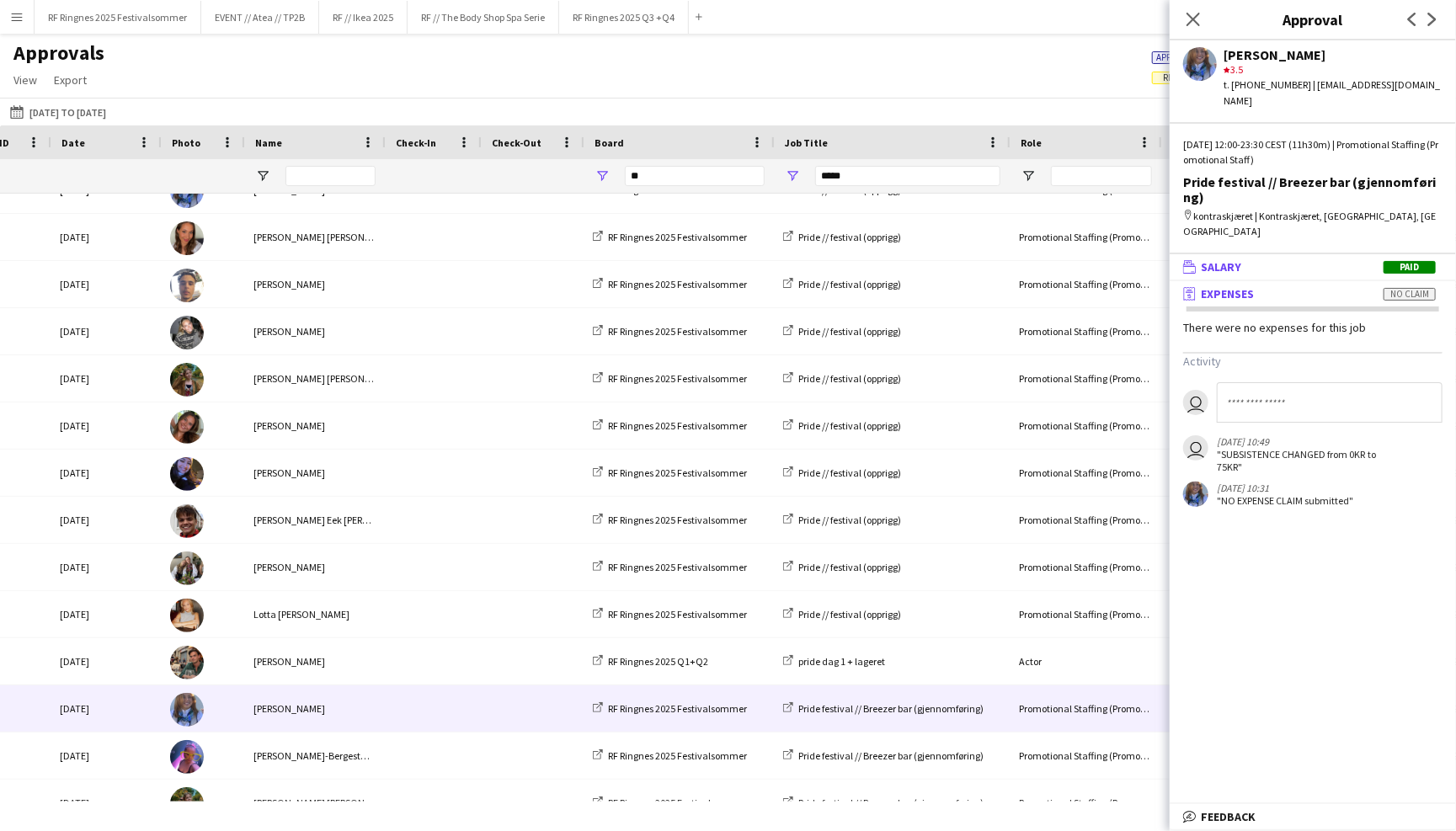
click at [1368, 259] on mat-panel-title "wallet Salary Paid" at bounding box center [1309, 266] width 279 height 15
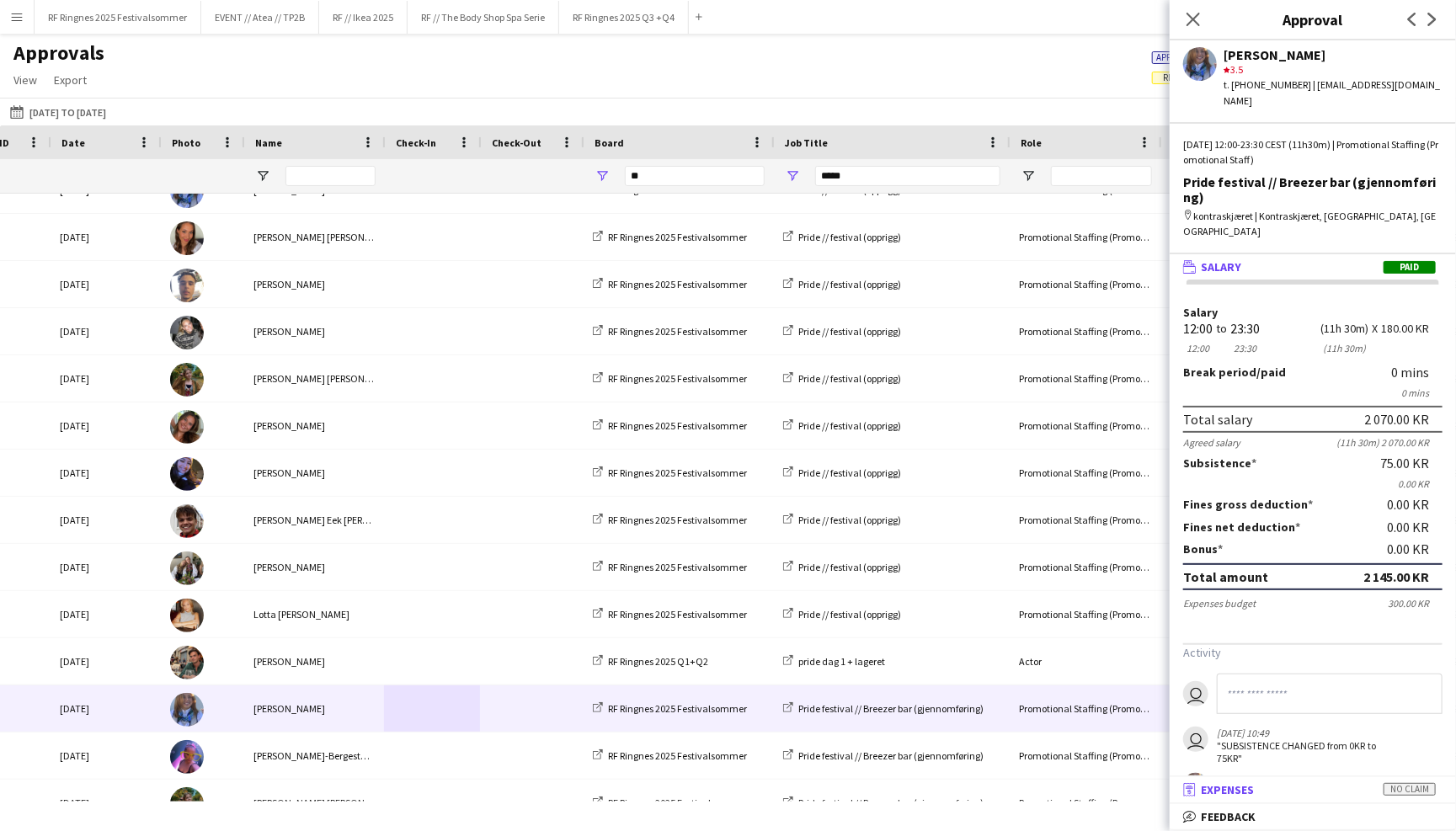
click at [1300, 793] on mat-panel-title "receipt Expenses No claim" at bounding box center [1309, 789] width 279 height 15
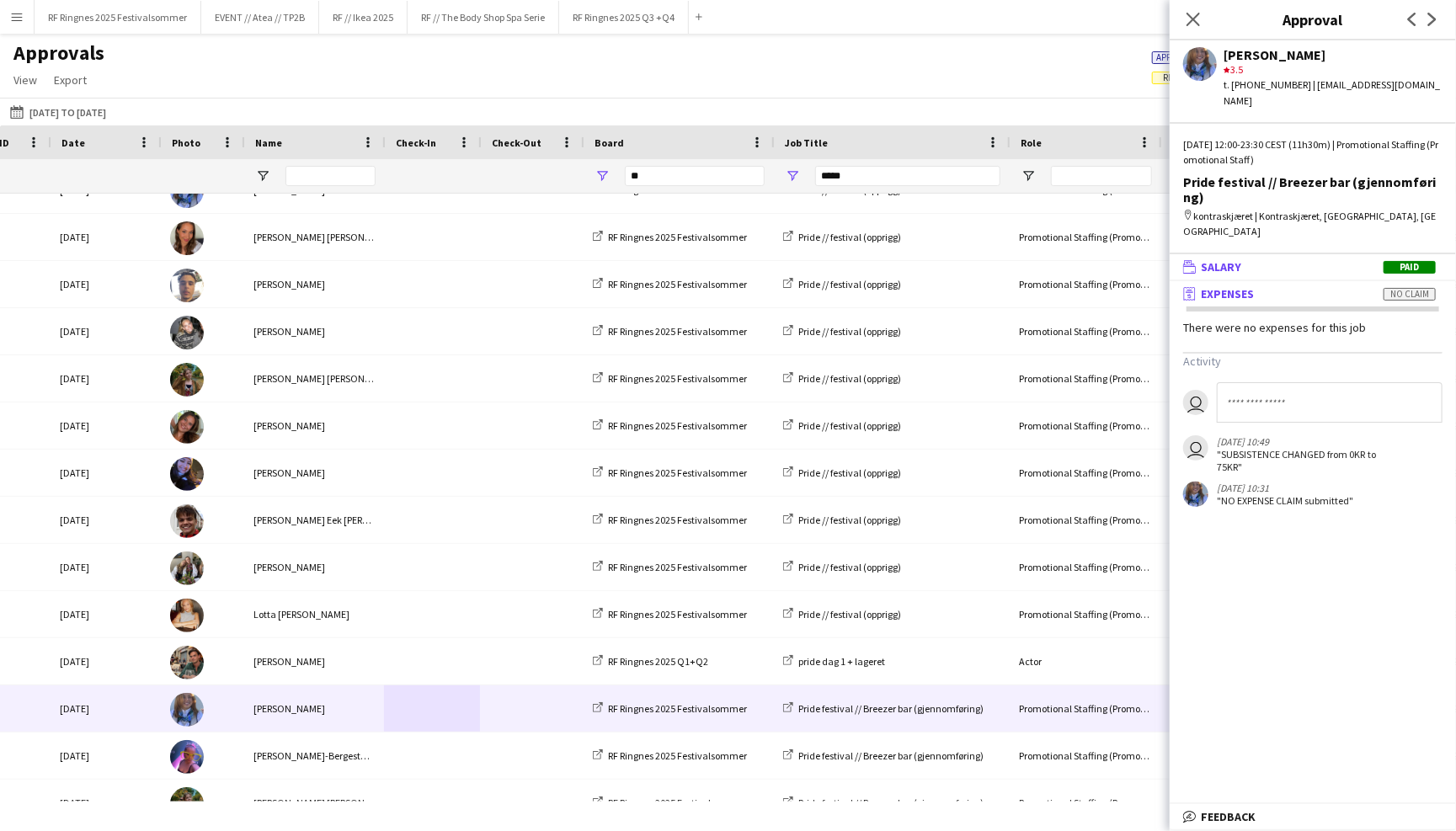
click at [1303, 259] on mat-panel-title "wallet Salary Paid" at bounding box center [1309, 266] width 279 height 15
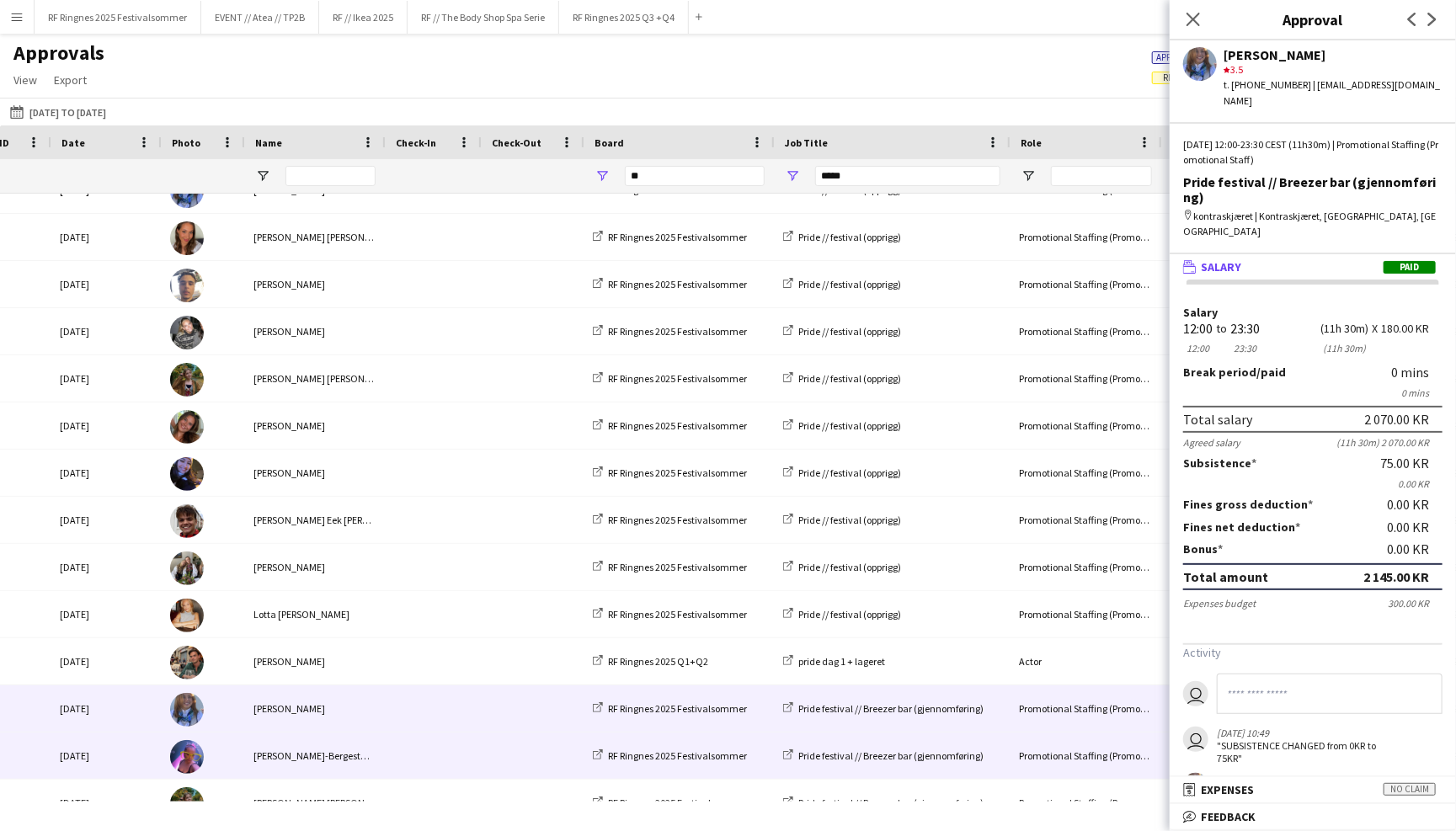
click at [374, 737] on div "Fredrikke Tynning-Bergestuen" at bounding box center [314, 755] width 141 height 47
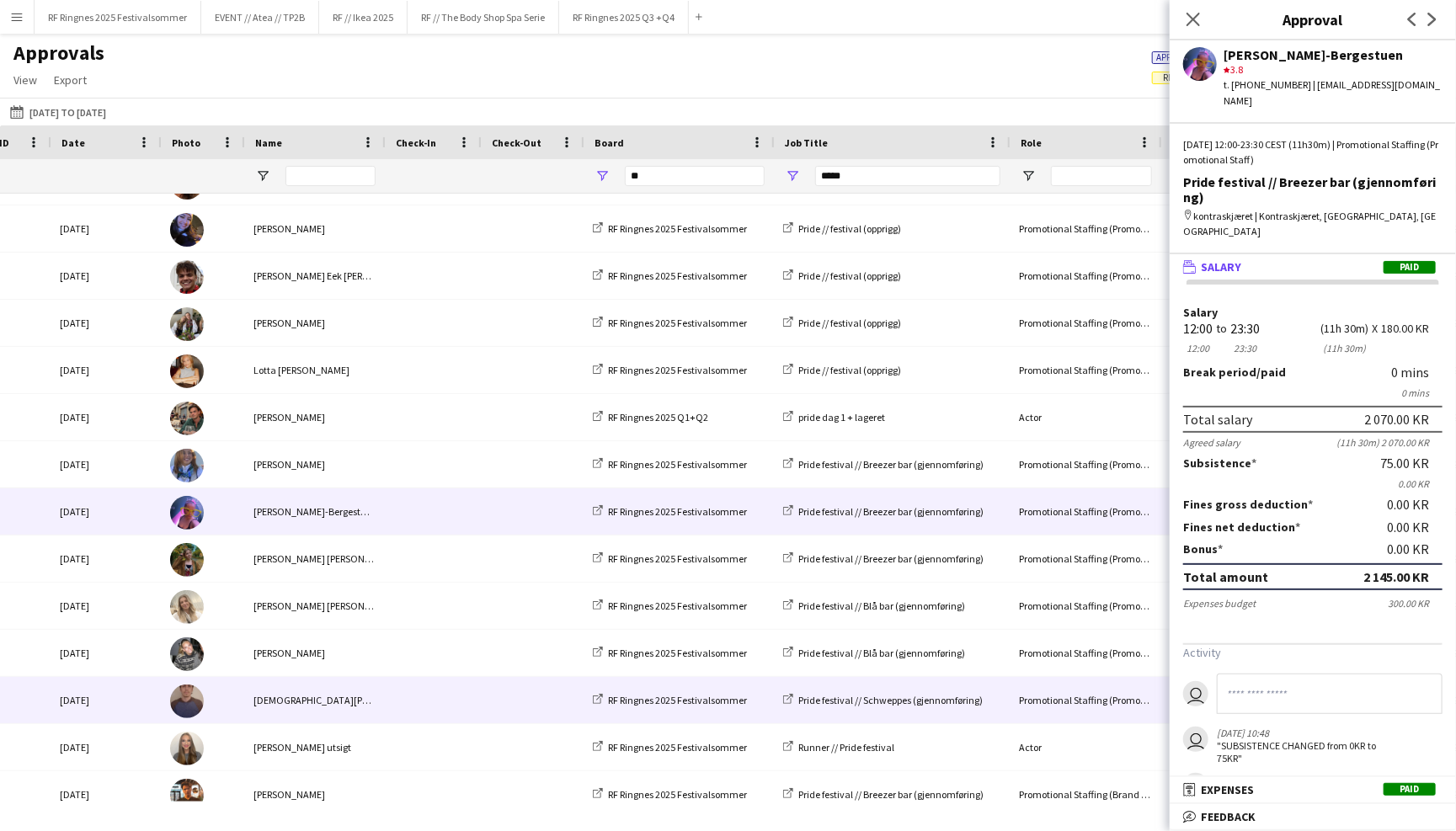
scroll to position [1073, 0]
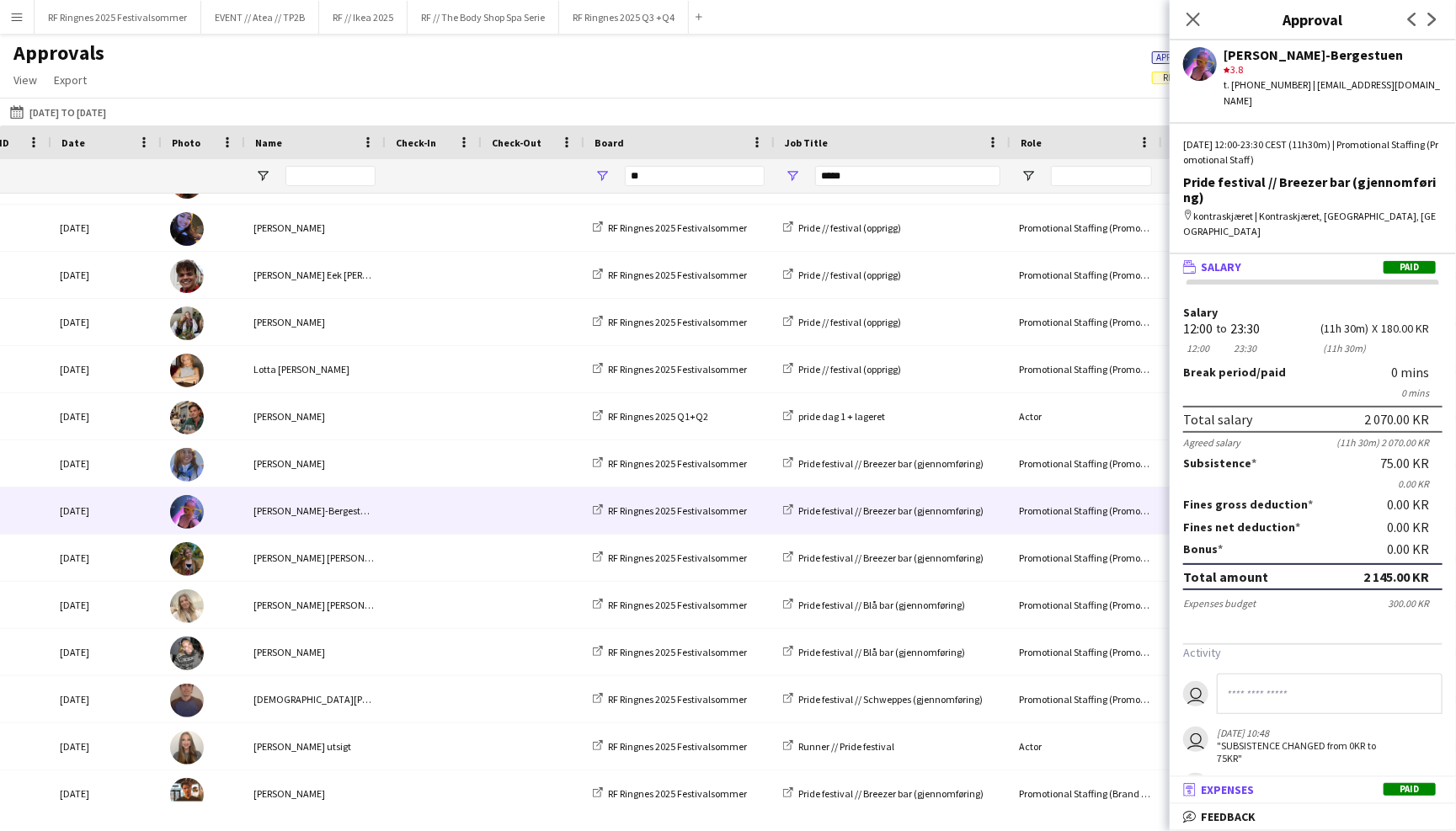
click at [1329, 791] on mat-panel-title "receipt Expenses Paid" at bounding box center [1309, 789] width 279 height 15
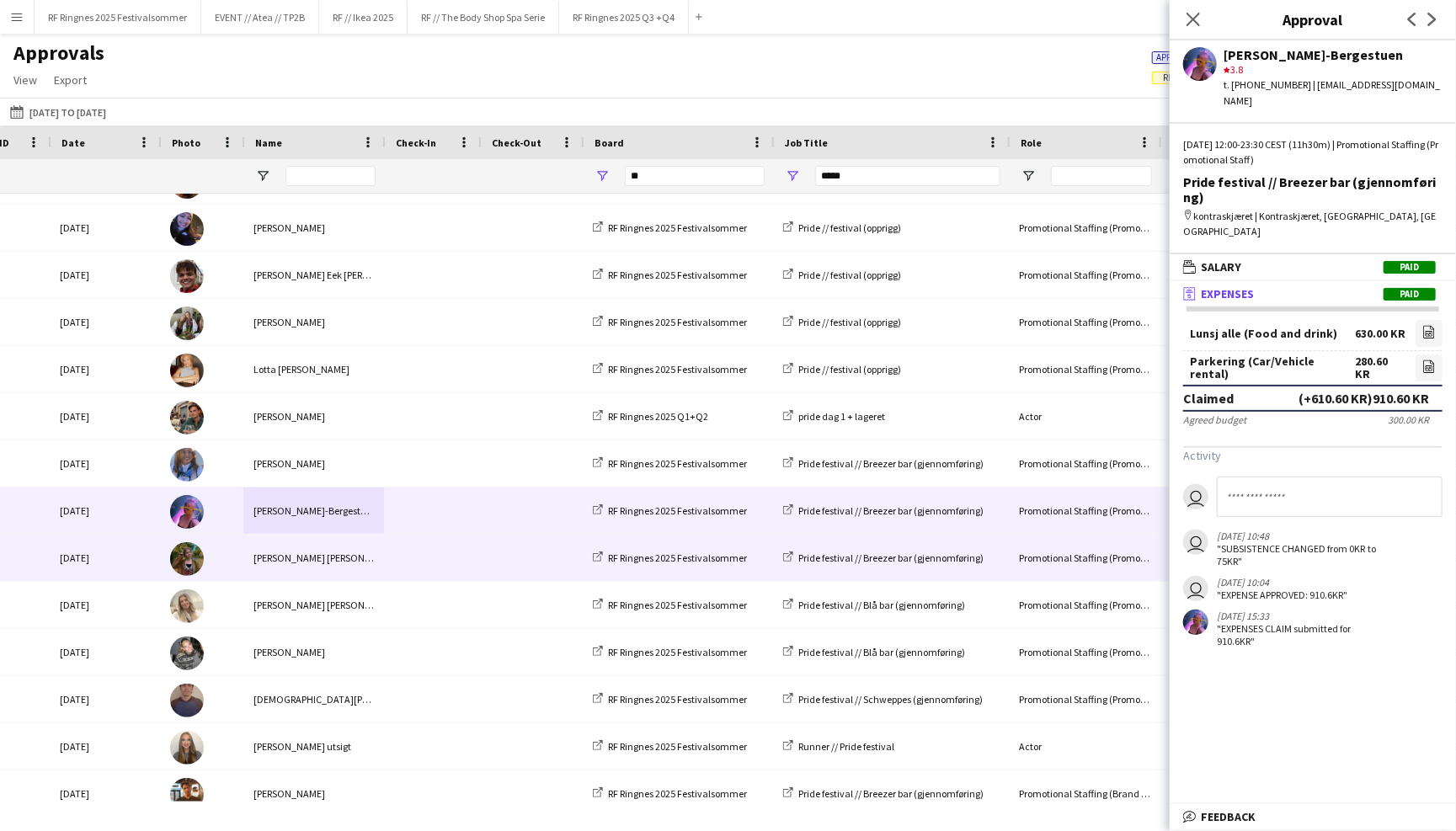
click at [389, 563] on div at bounding box center [431, 557] width 96 height 47
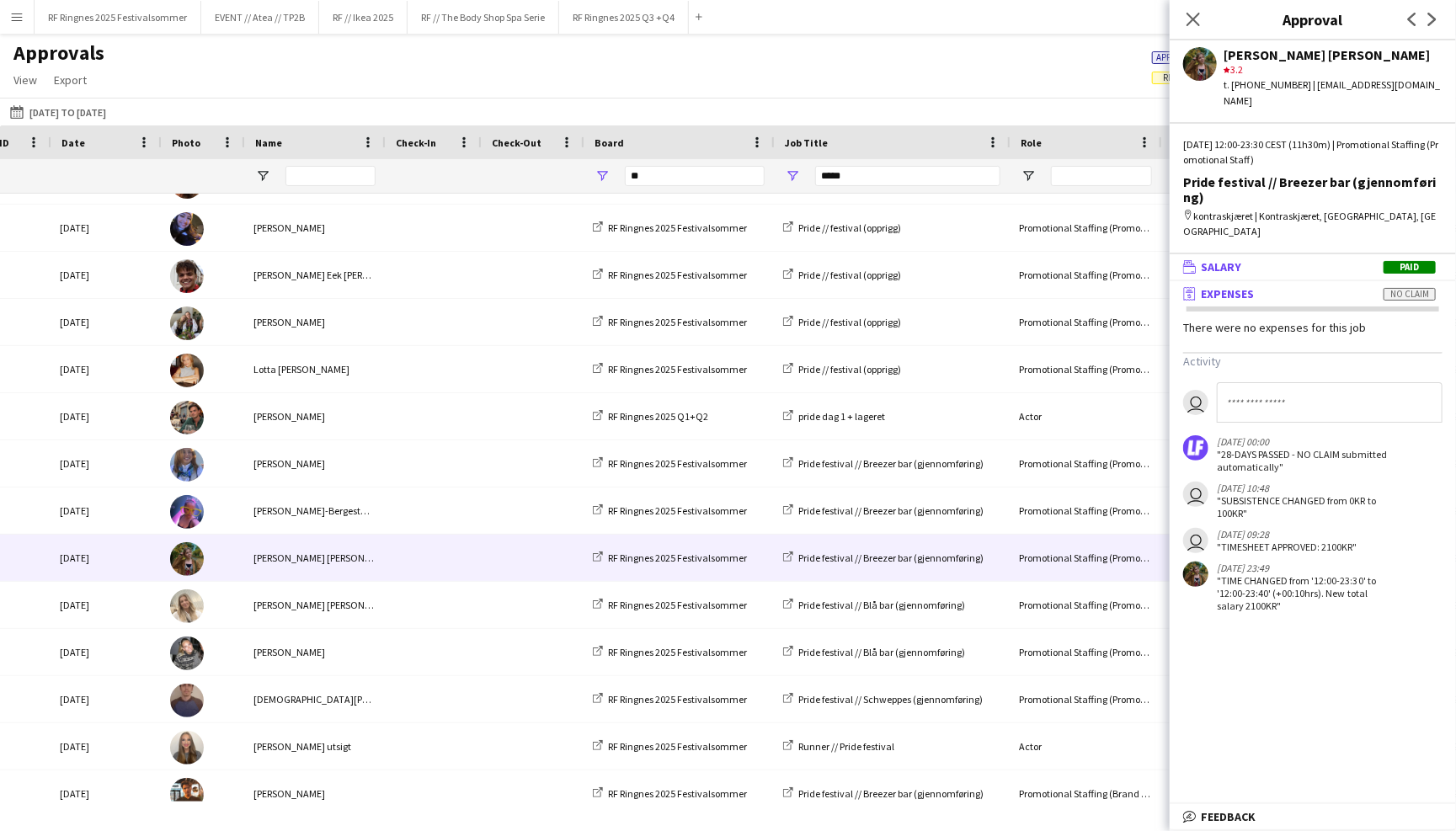
click at [1303, 259] on mat-panel-title "wallet Salary Paid" at bounding box center [1309, 266] width 279 height 15
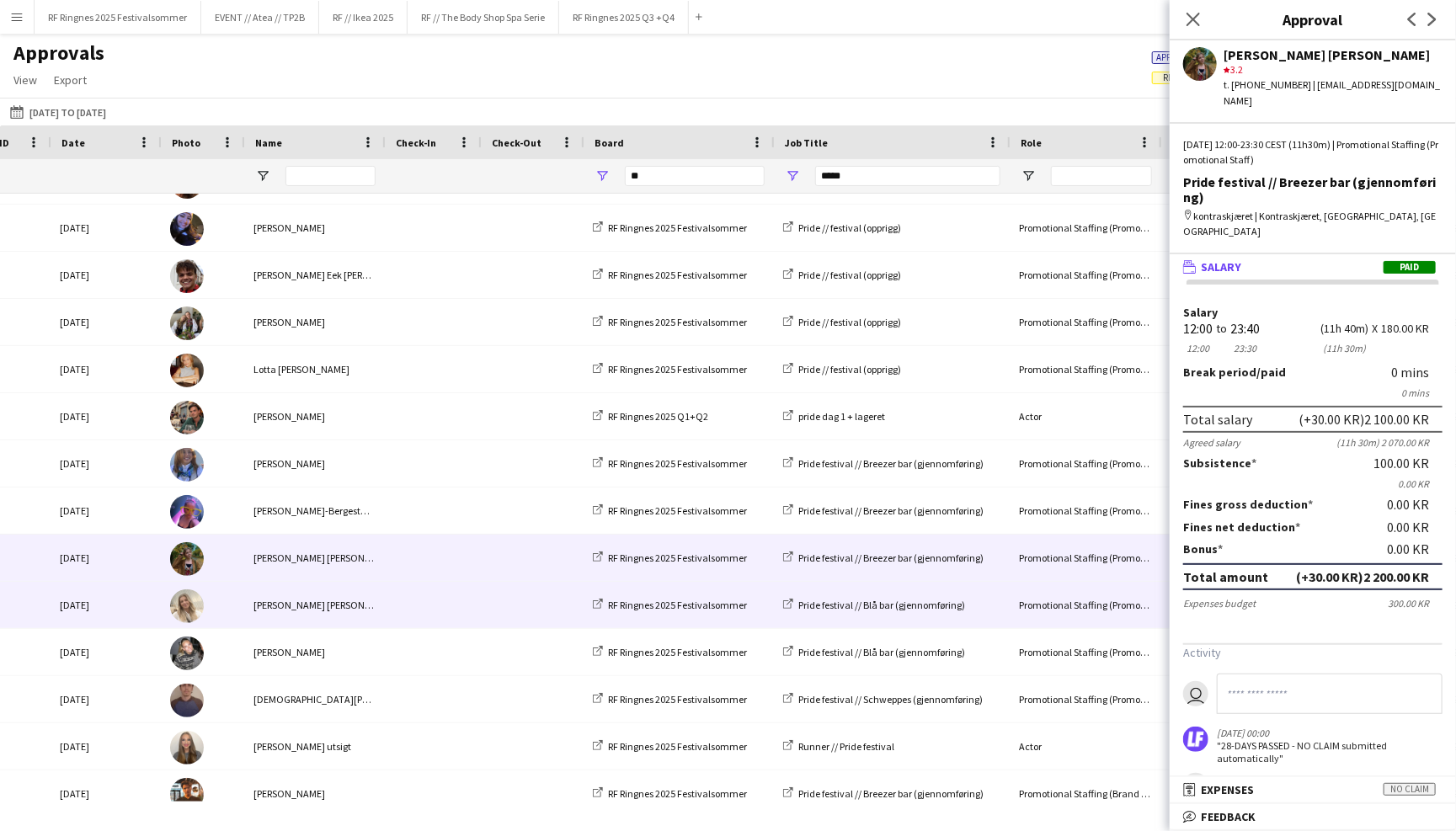
click at [388, 615] on div at bounding box center [431, 604] width 96 height 47
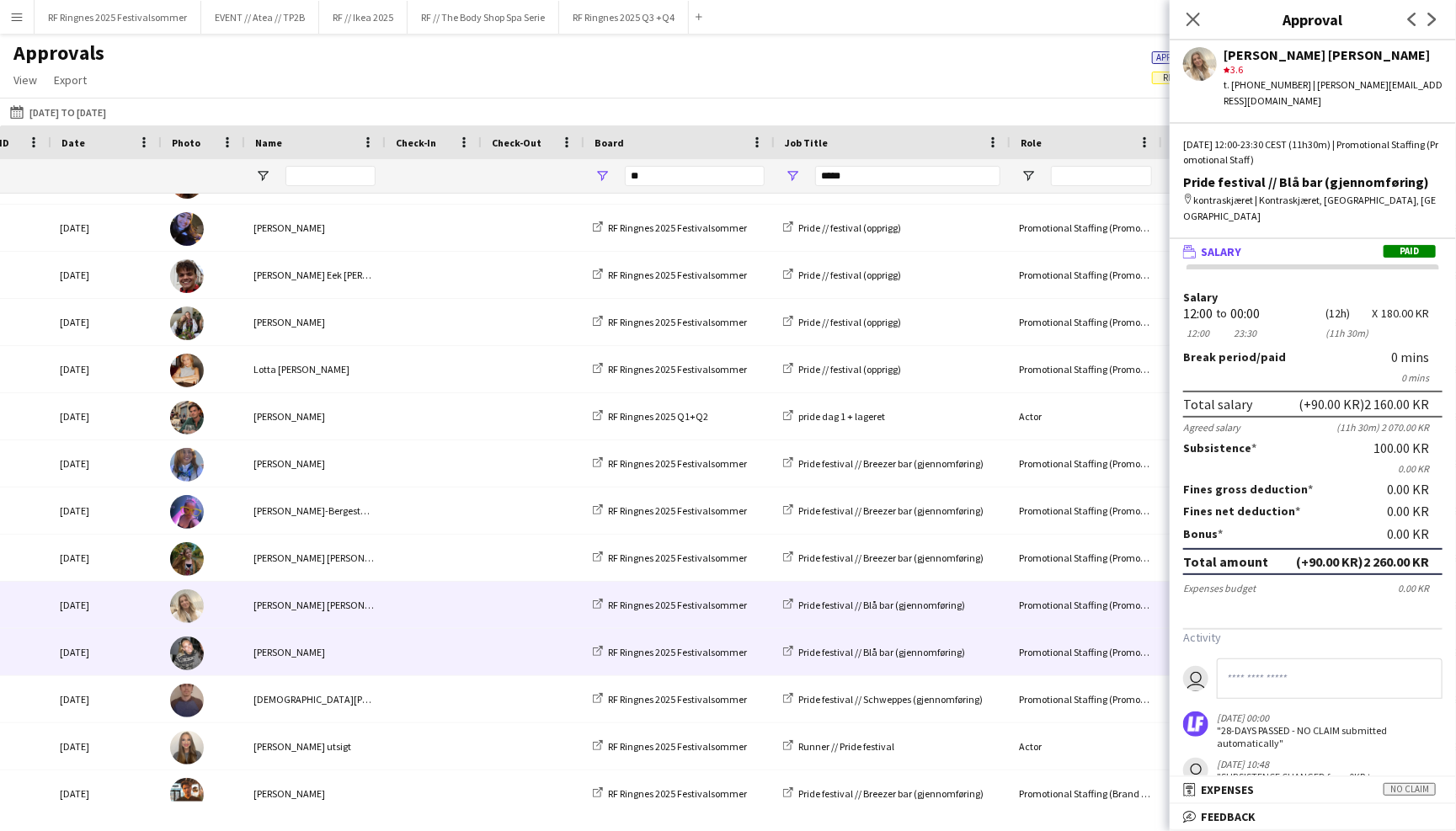
click at [491, 649] on span at bounding box center [532, 652] width 83 height 47
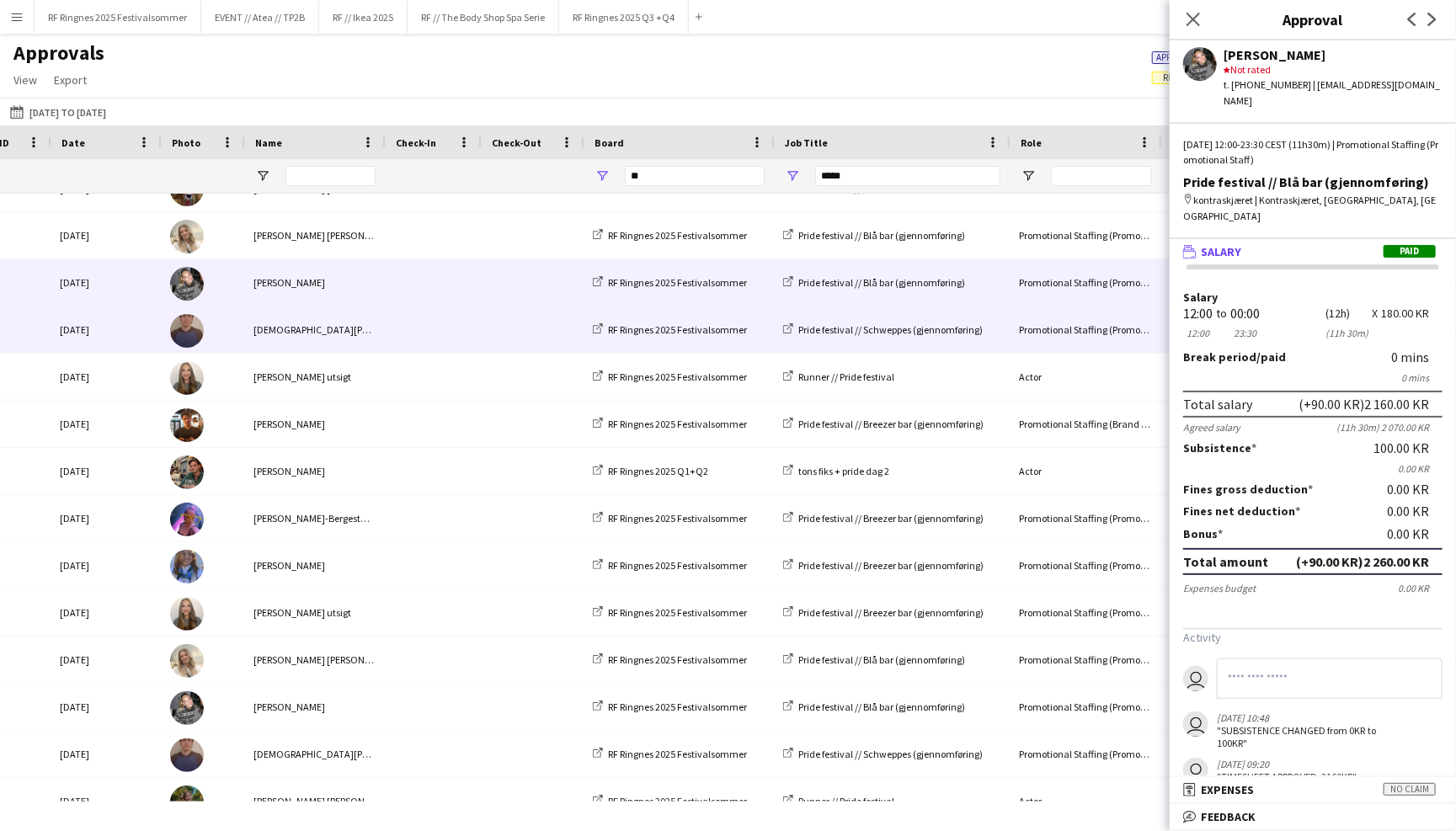
scroll to position [1441, 0]
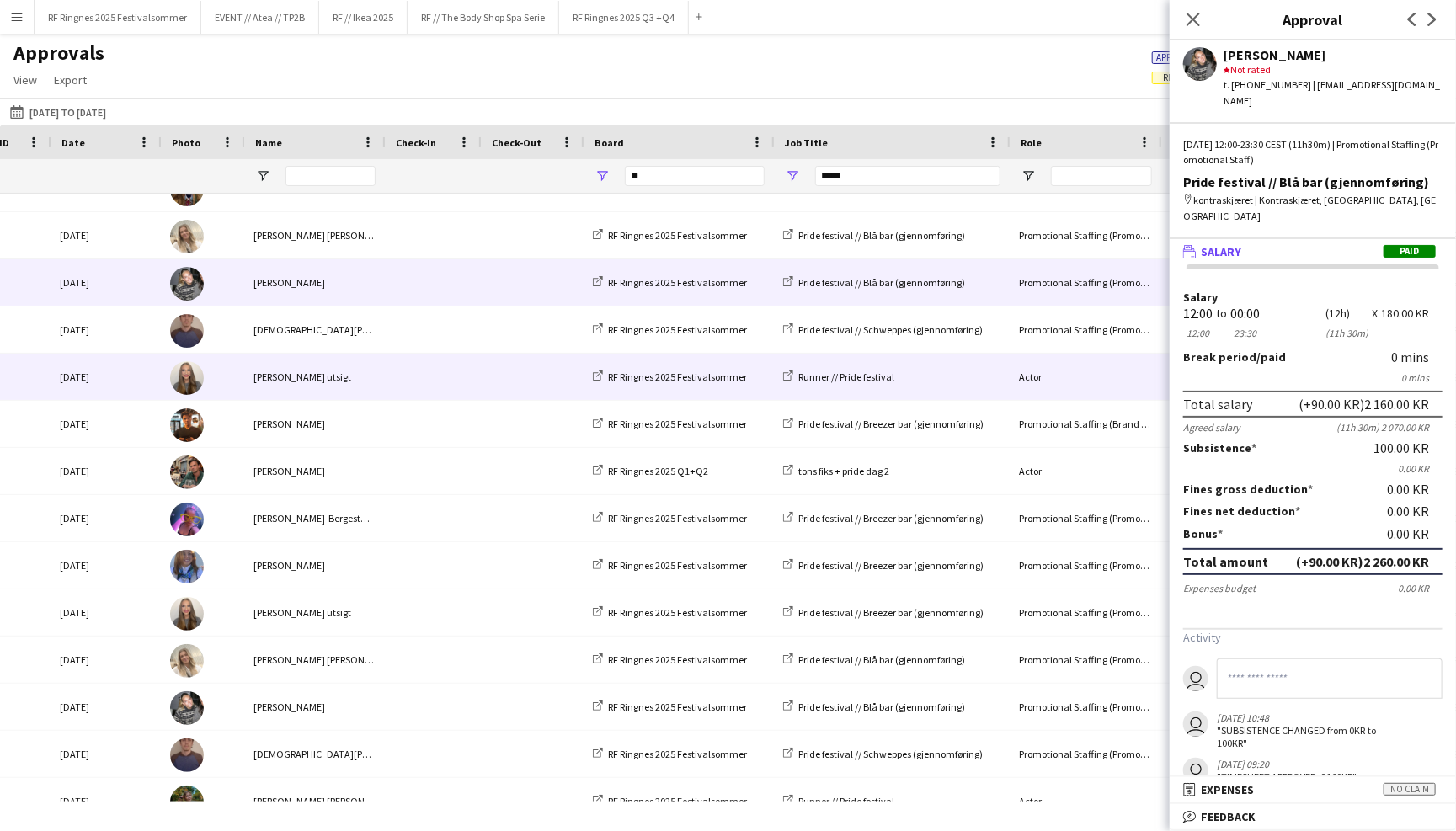
click at [364, 376] on div "Emma Matre utsigt" at bounding box center [314, 376] width 141 height 47
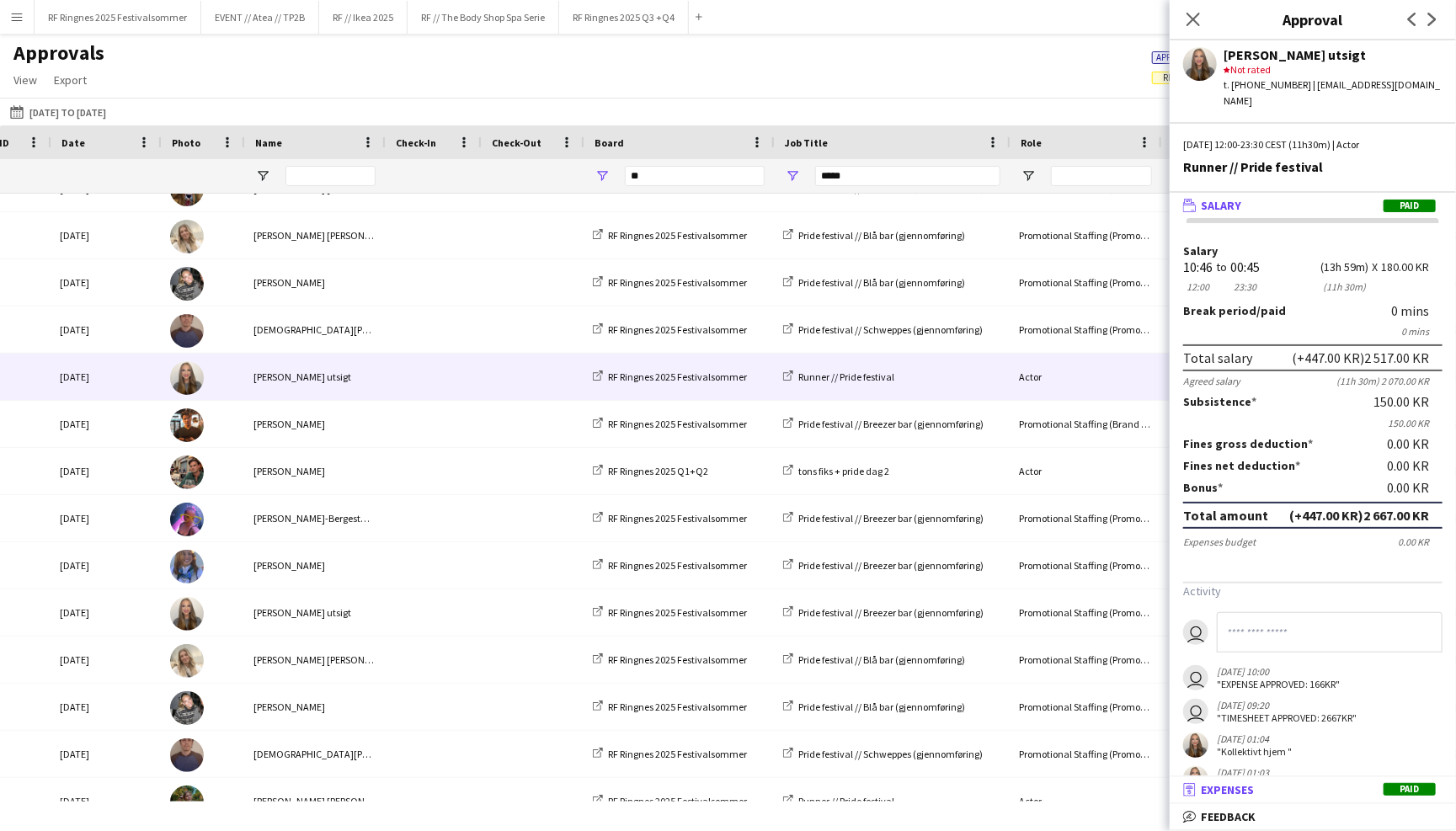
click at [1305, 784] on mat-panel-title "receipt Expenses Paid" at bounding box center [1309, 789] width 279 height 15
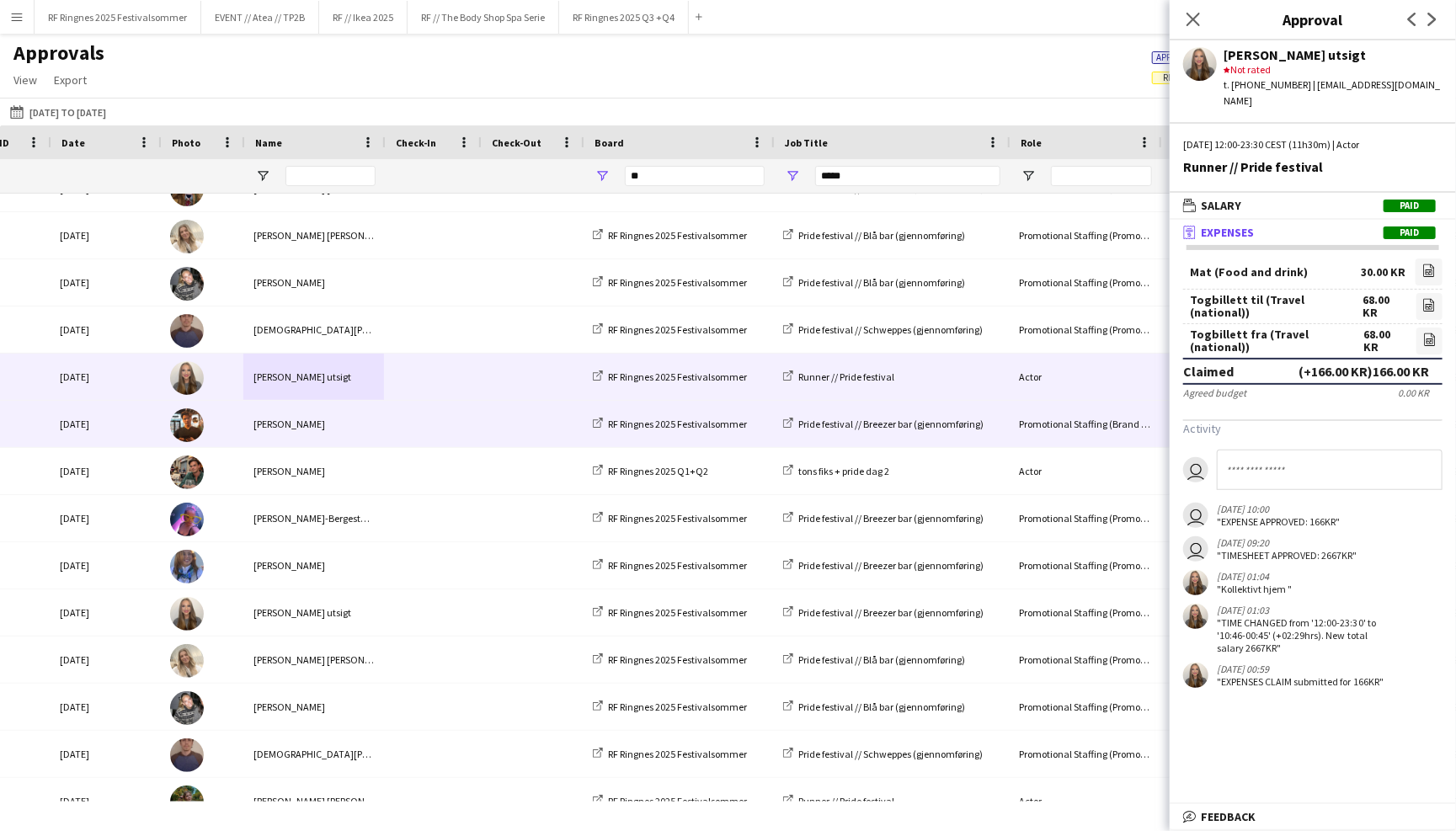
click at [344, 430] on div "Jesper Hunt" at bounding box center [314, 423] width 141 height 47
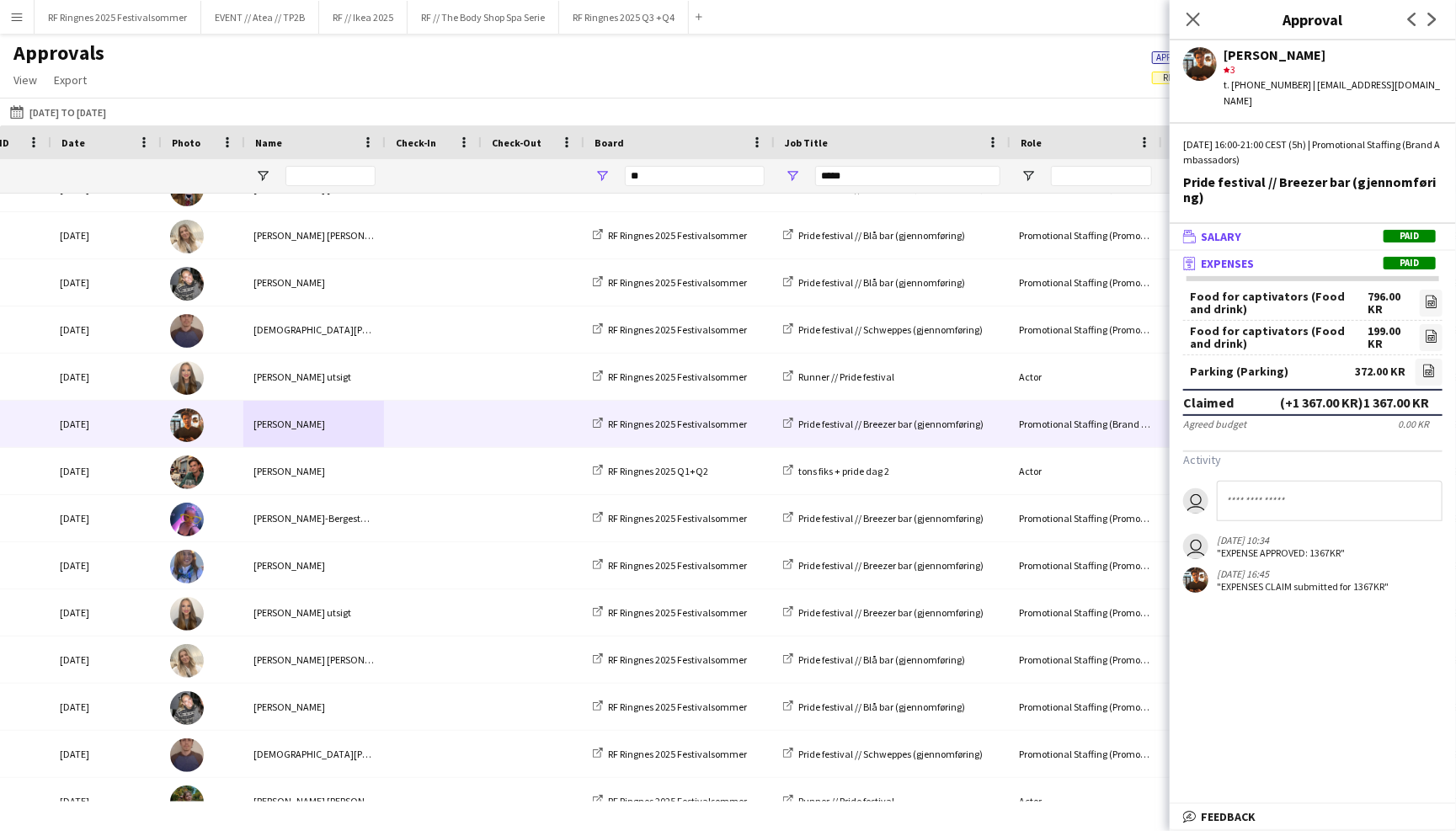
click at [1295, 229] on mat-panel-title "wallet Salary Paid" at bounding box center [1309, 236] width 279 height 15
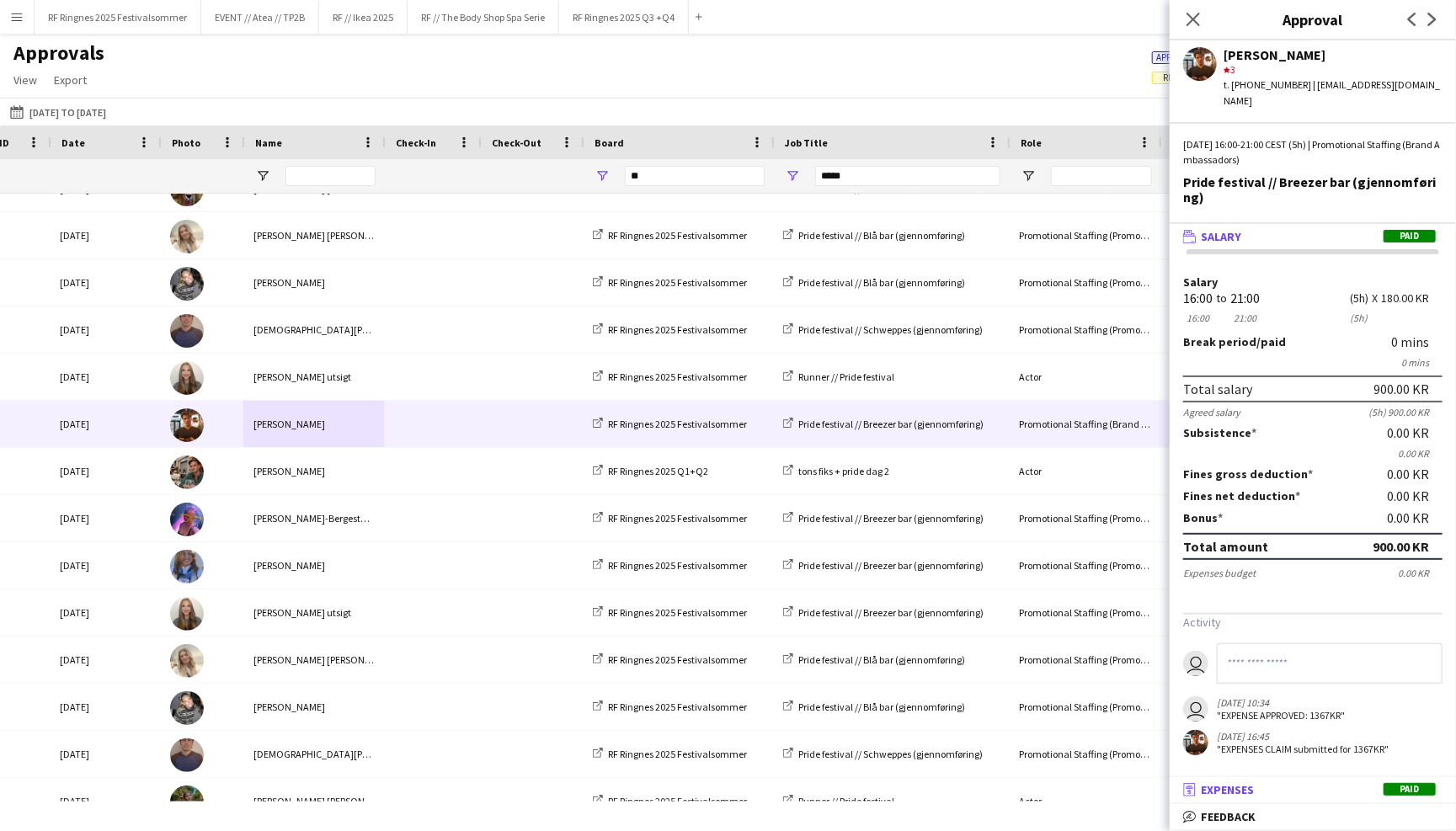
click at [1269, 783] on mat-panel-title "receipt Expenses Paid" at bounding box center [1309, 789] width 279 height 15
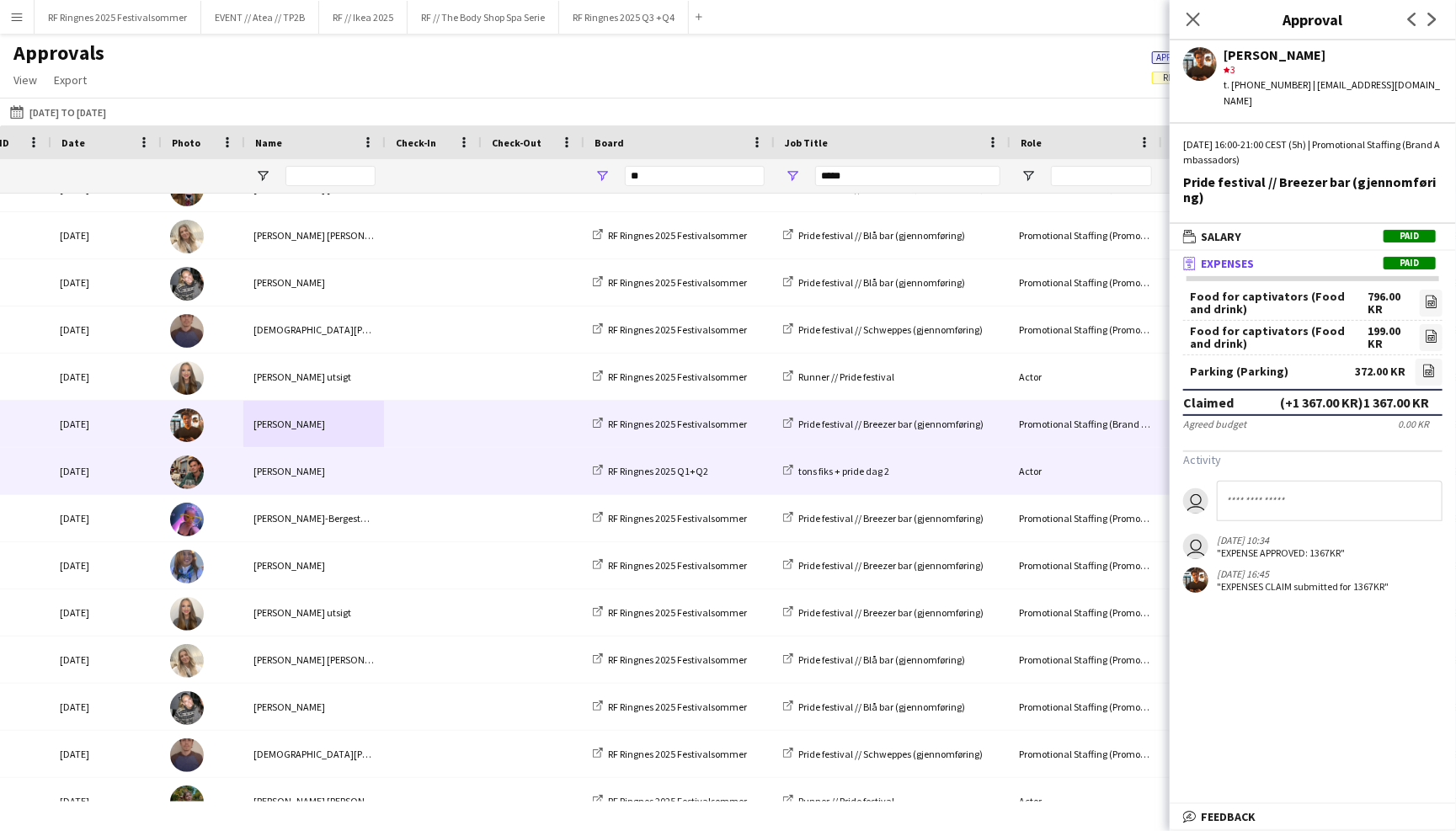
click at [372, 479] on div "[PERSON_NAME]" at bounding box center [314, 471] width 141 height 47
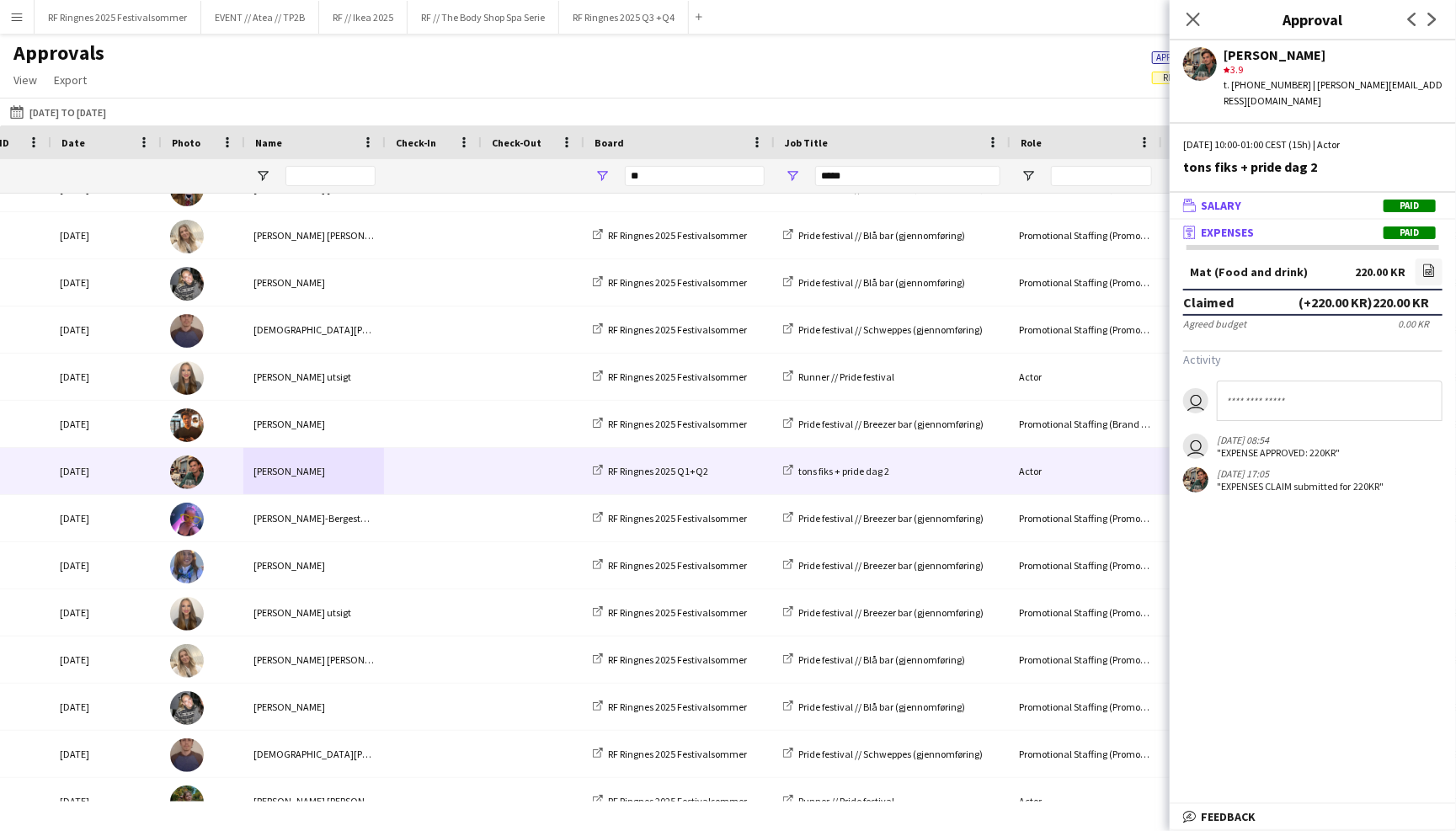
click at [1332, 198] on mat-panel-title "wallet Salary Paid" at bounding box center [1309, 205] width 279 height 15
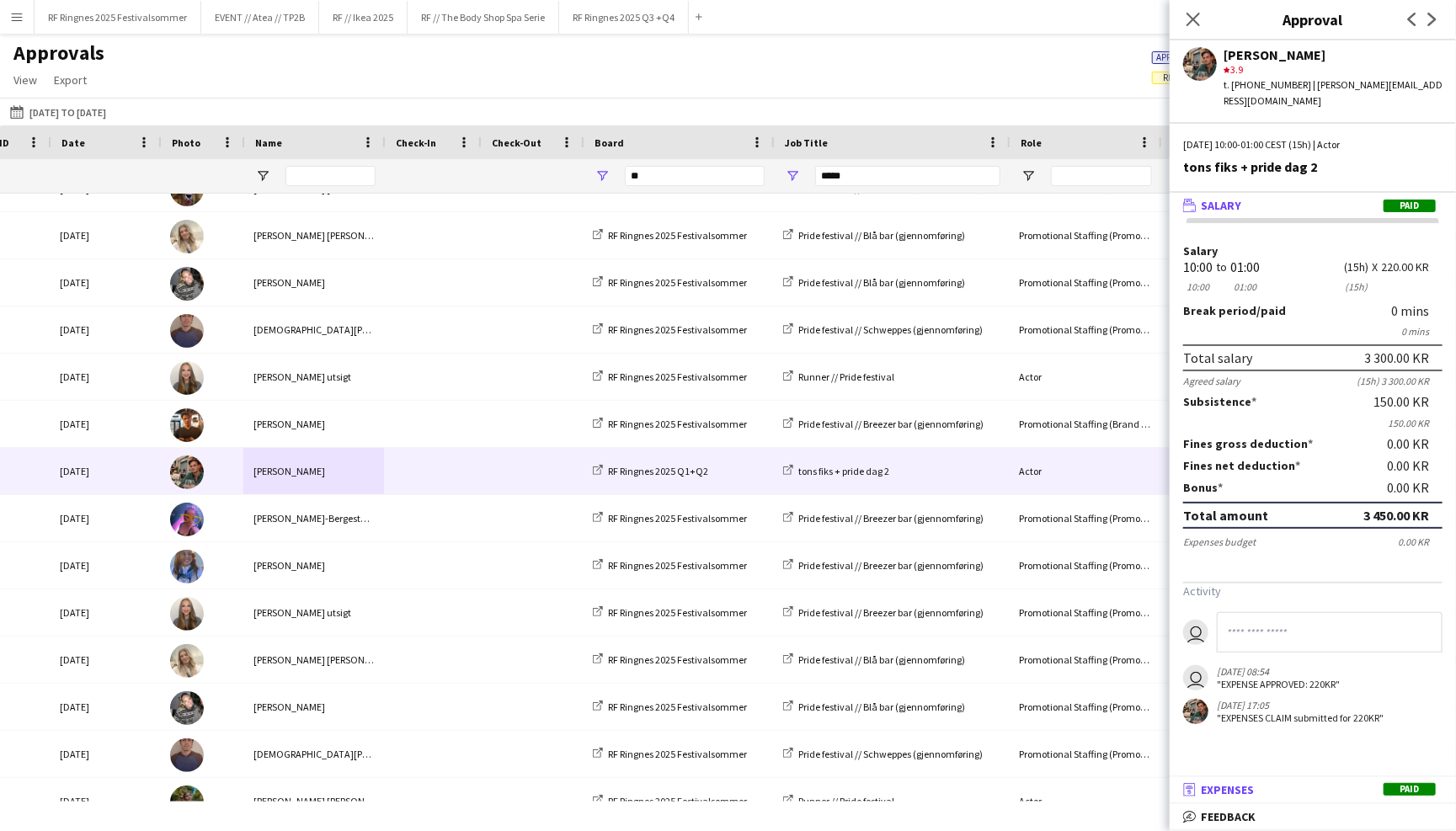
click at [1267, 784] on mat-panel-title "receipt Expenses Paid" at bounding box center [1309, 789] width 279 height 15
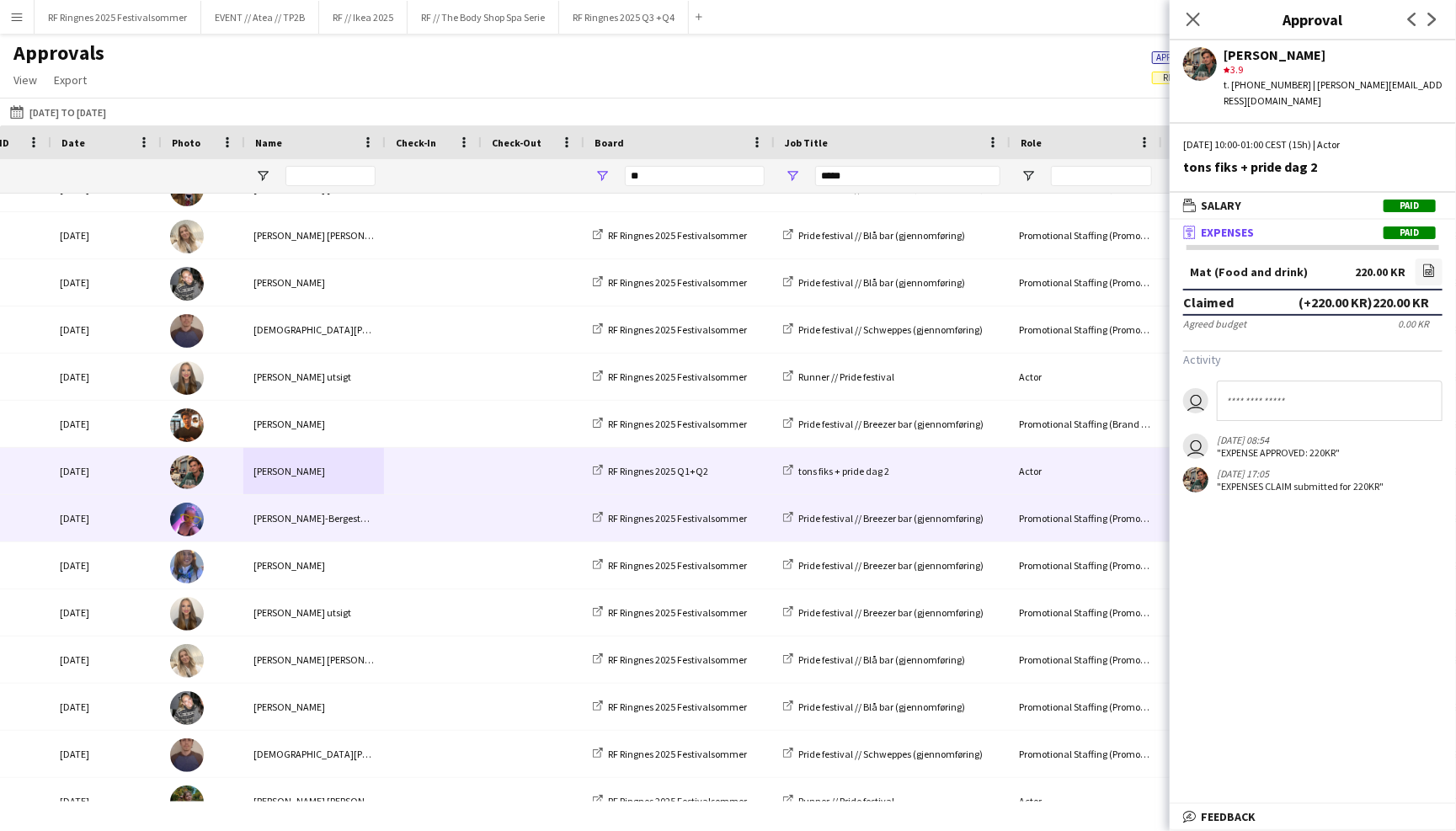
click at [453, 515] on span at bounding box center [431, 517] width 76 height 47
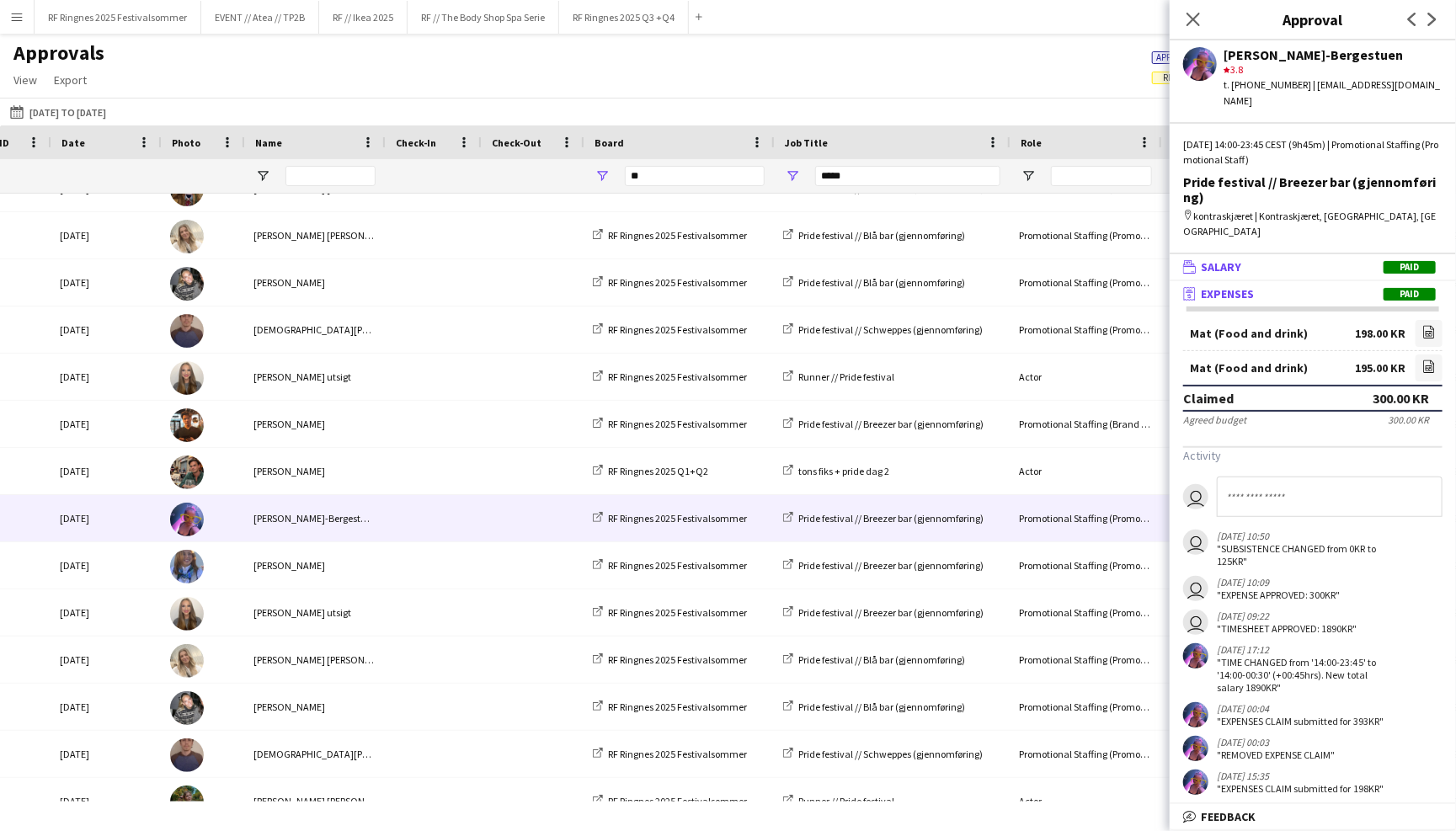
click at [1307, 259] on mat-panel-title "wallet Salary Paid" at bounding box center [1309, 266] width 279 height 15
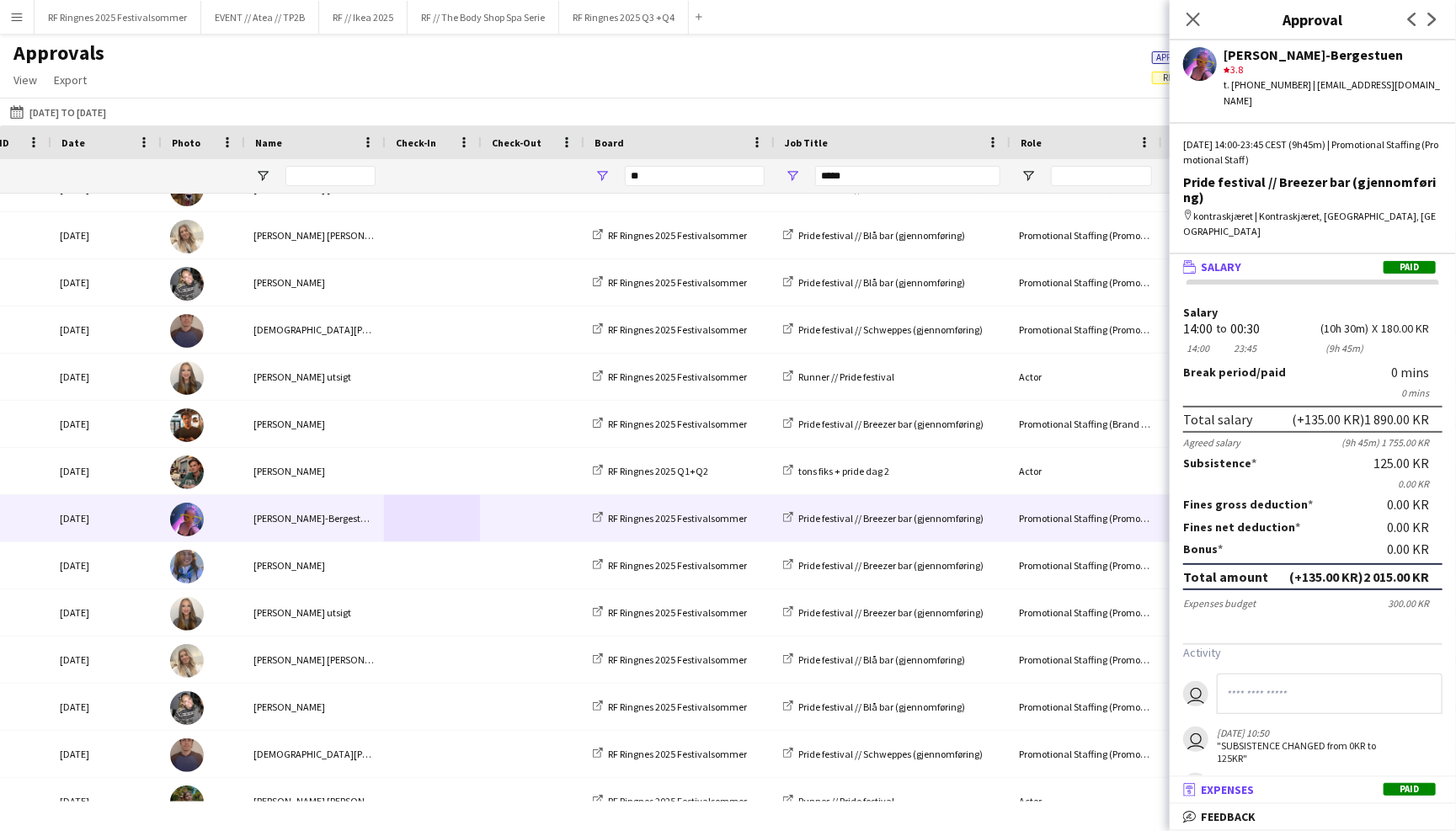
click at [1244, 784] on span "Expenses" at bounding box center [1227, 789] width 53 height 15
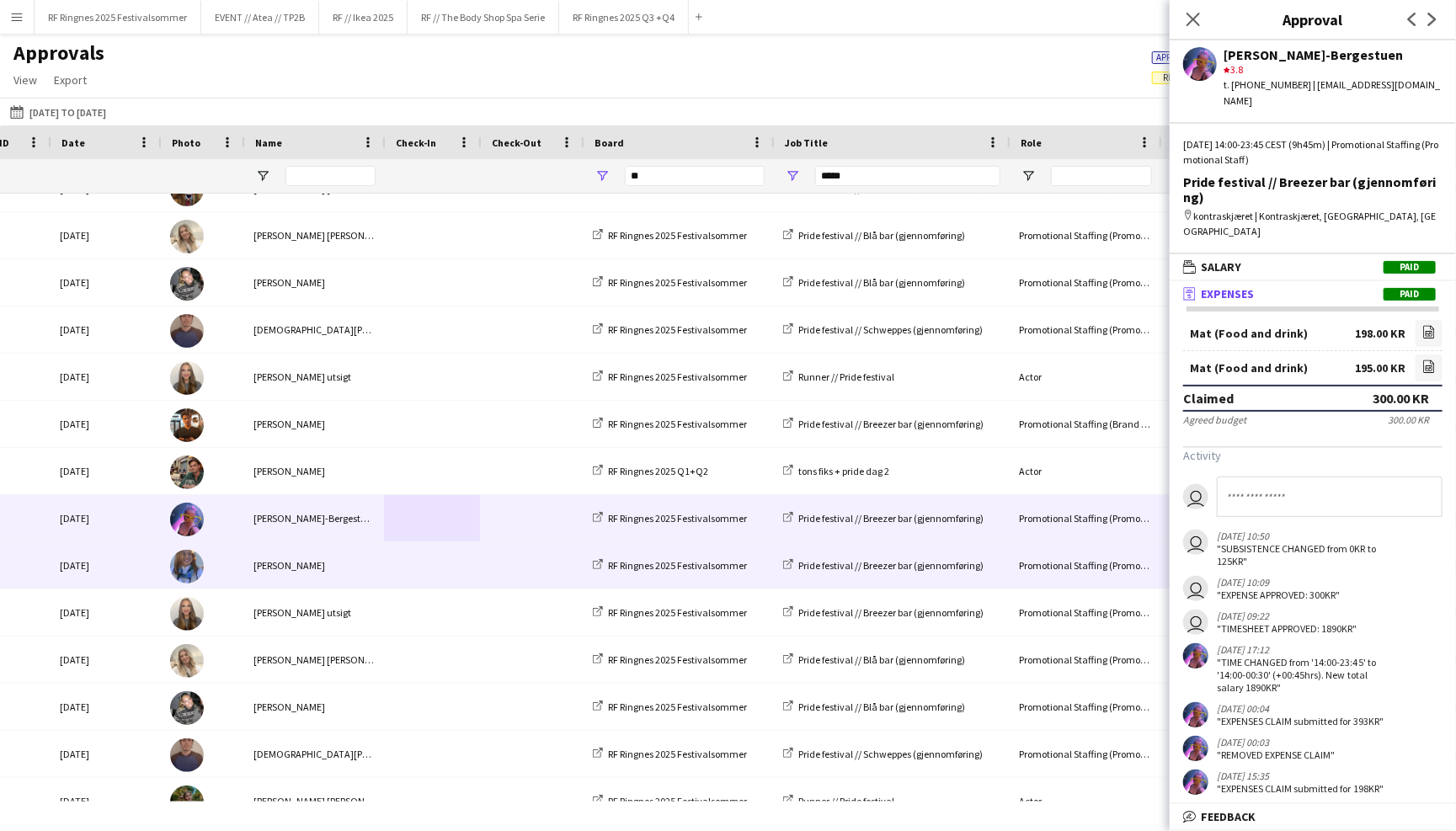
click at [490, 565] on span at bounding box center [532, 565] width 83 height 47
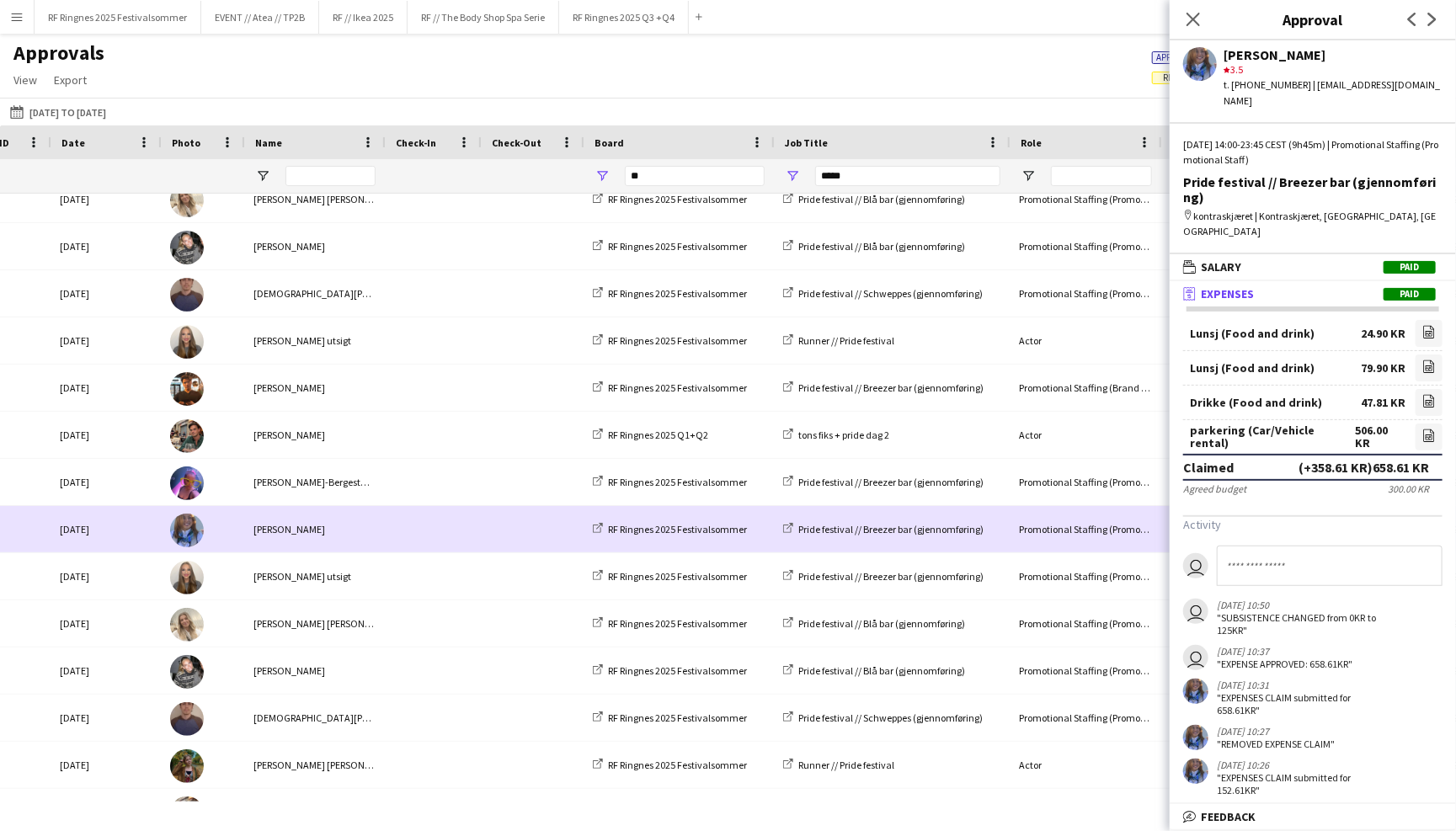
scroll to position [1478, 0]
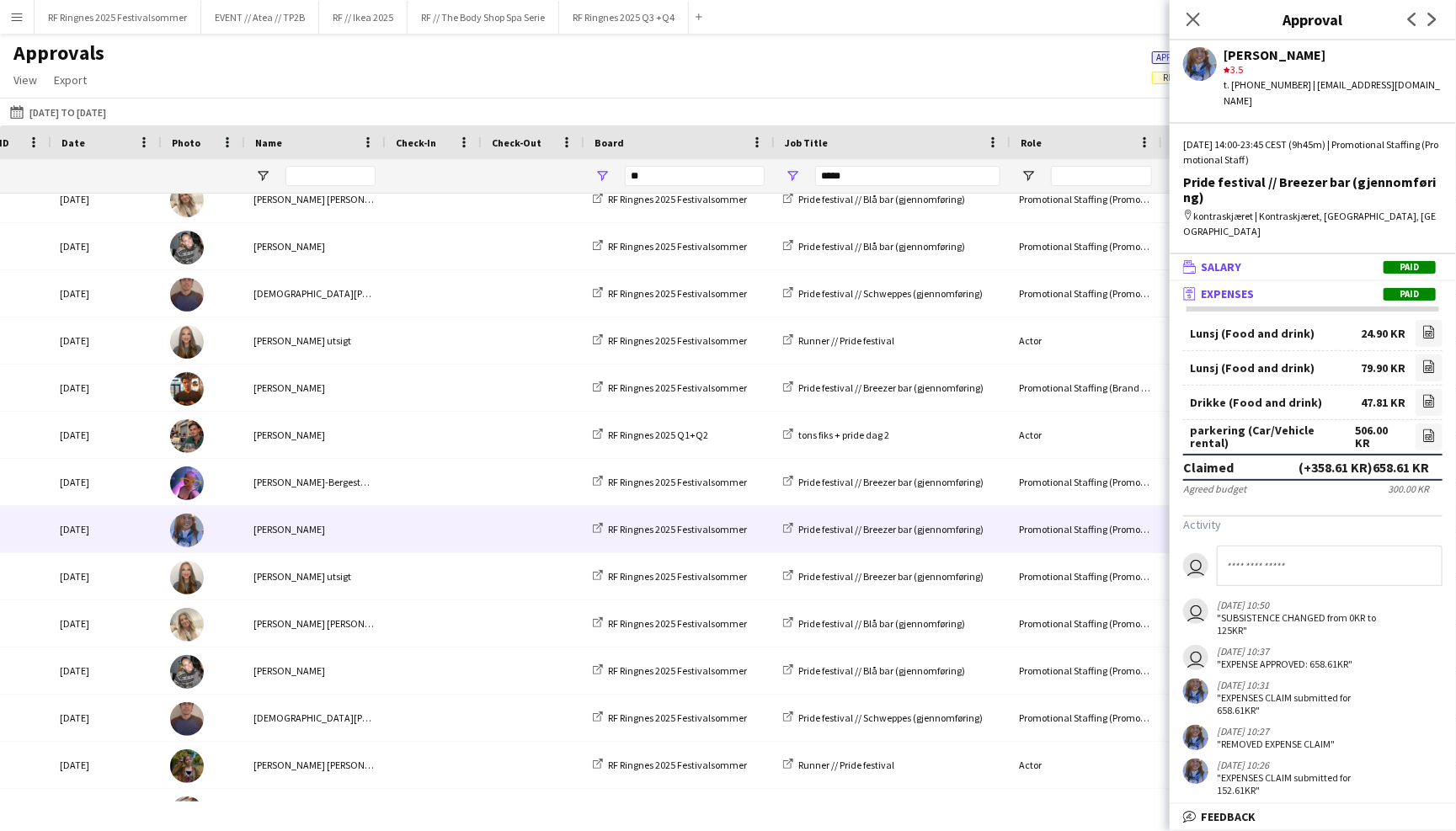
click at [1272, 259] on mat-panel-title "wallet Salary Paid" at bounding box center [1309, 266] width 279 height 15
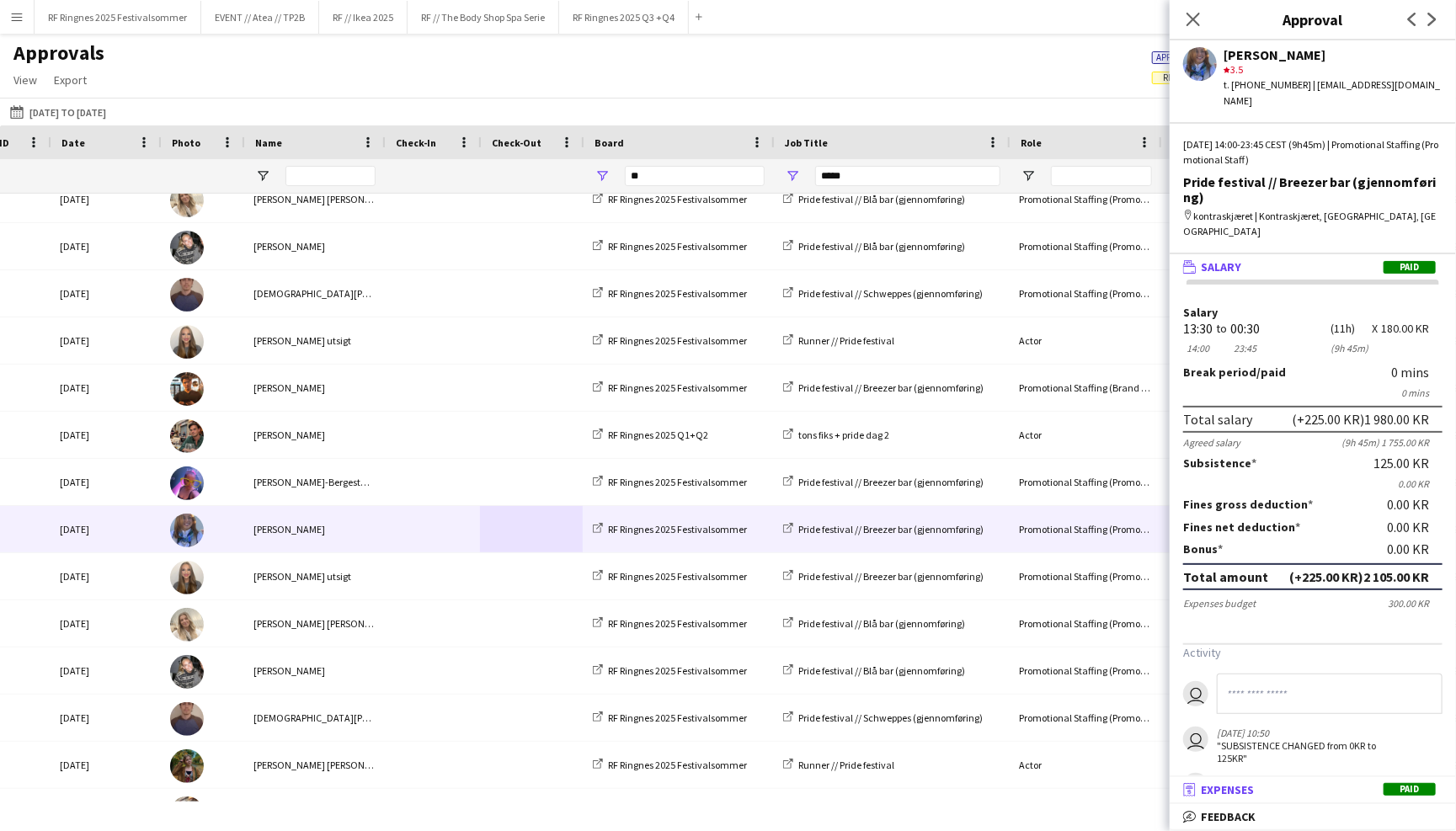
click at [1237, 784] on span "Expenses" at bounding box center [1227, 789] width 53 height 15
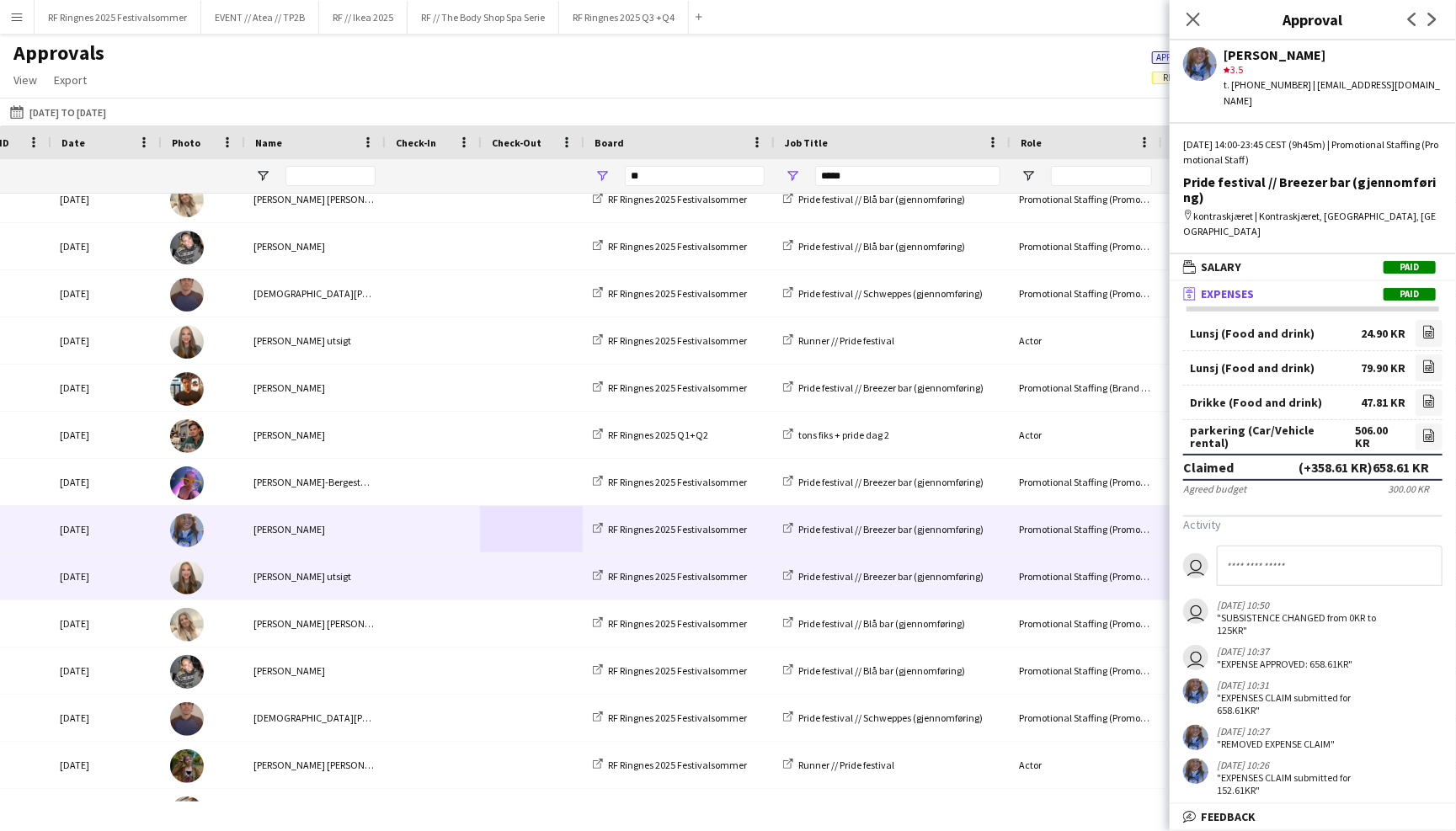
click at [256, 578] on div "Emma Matre utsigt" at bounding box center [314, 576] width 141 height 47
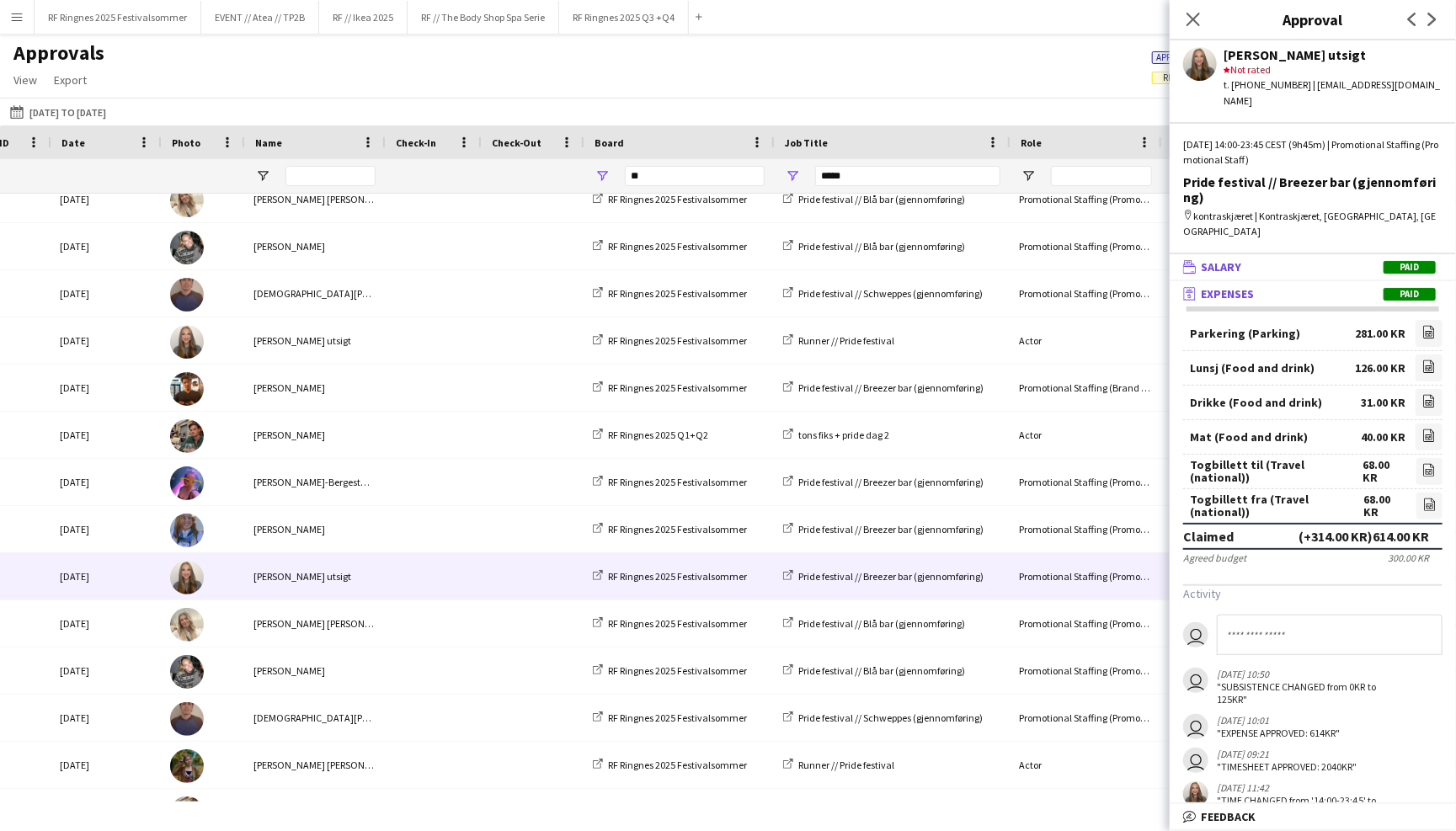
click at [1307, 259] on mat-panel-title "wallet Salary Paid" at bounding box center [1309, 266] width 279 height 15
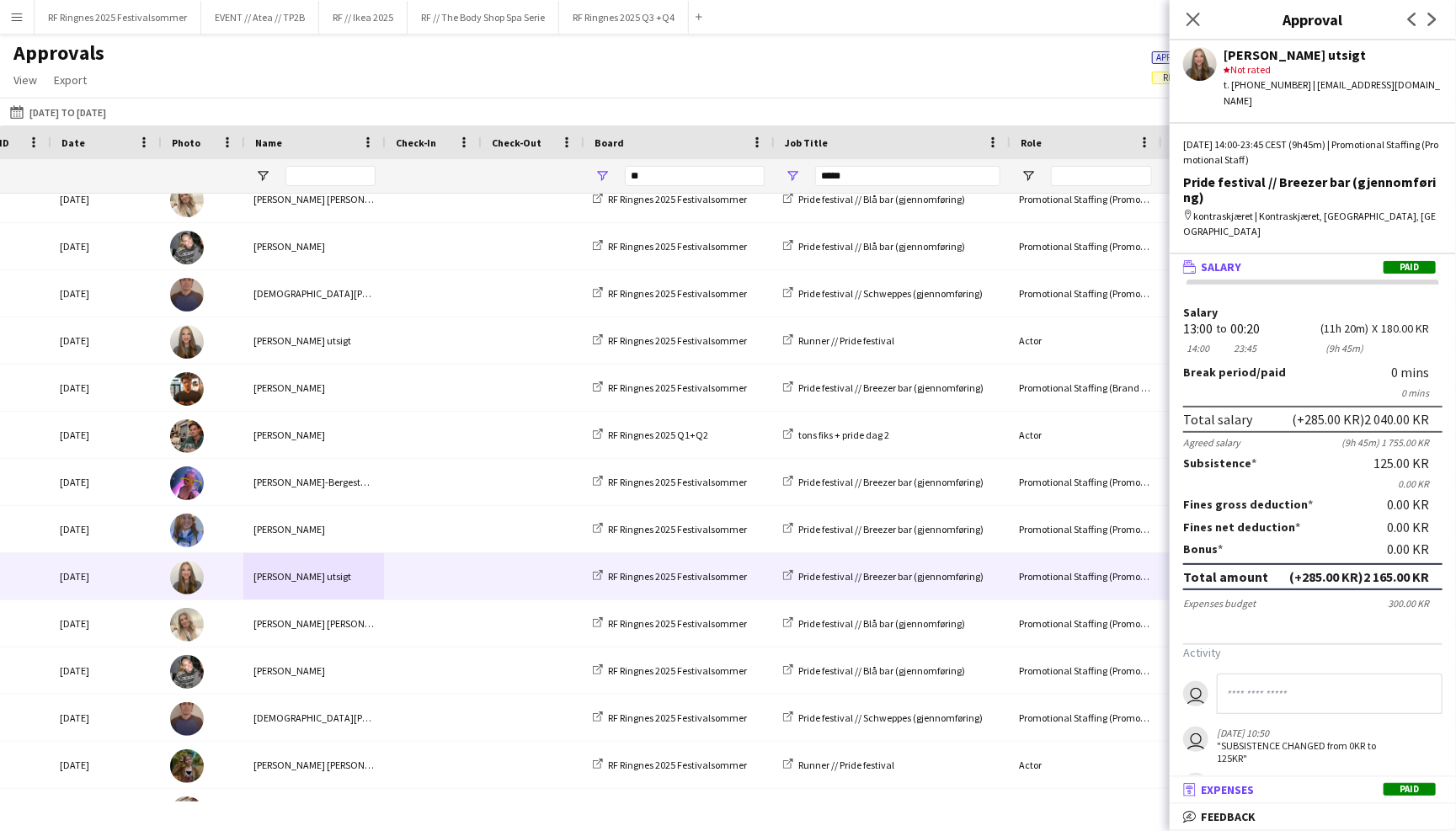
click at [1287, 790] on mat-panel-title "receipt Expenses Paid" at bounding box center [1309, 789] width 279 height 15
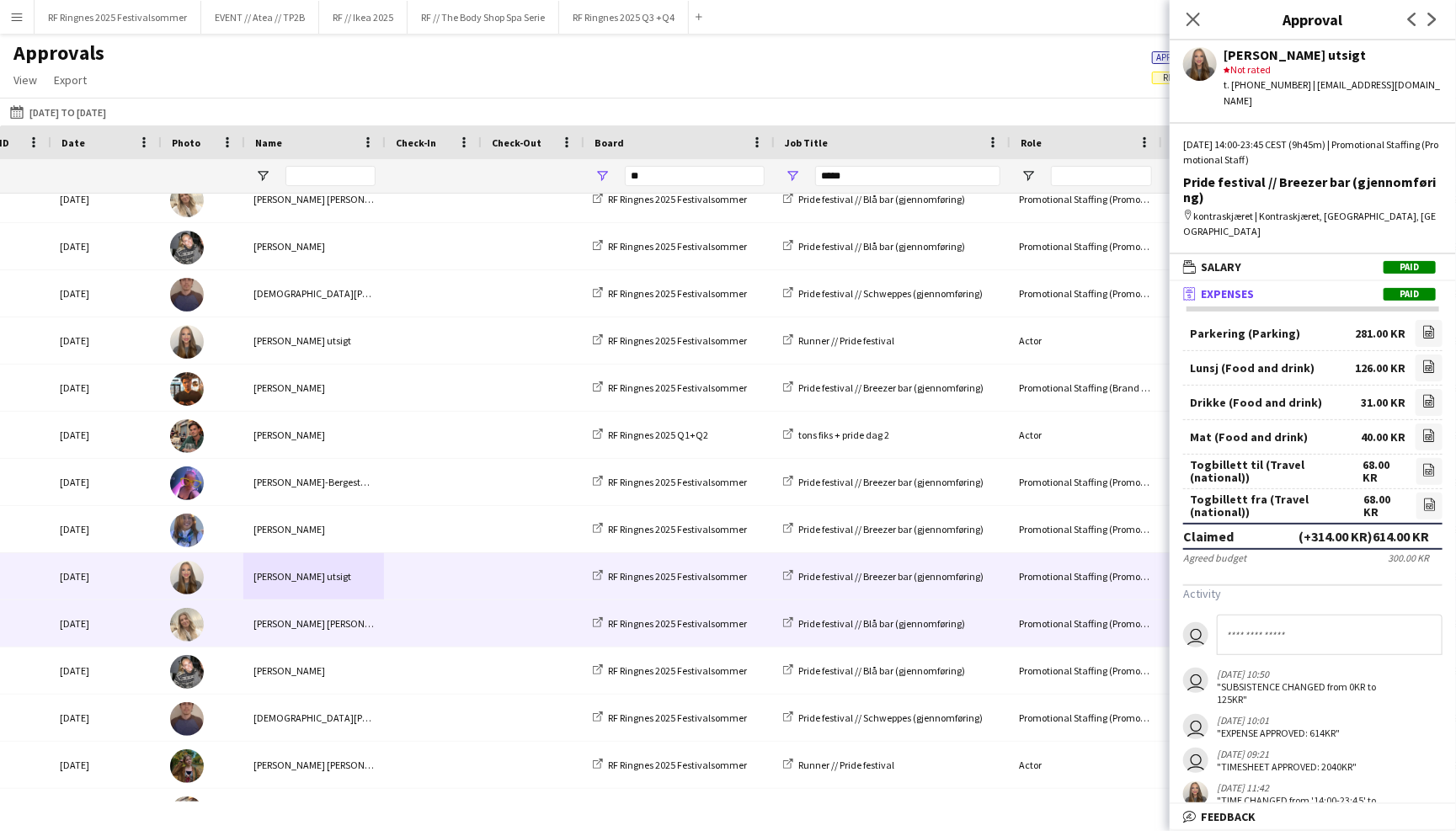
click at [228, 625] on div at bounding box center [201, 623] width 83 height 47
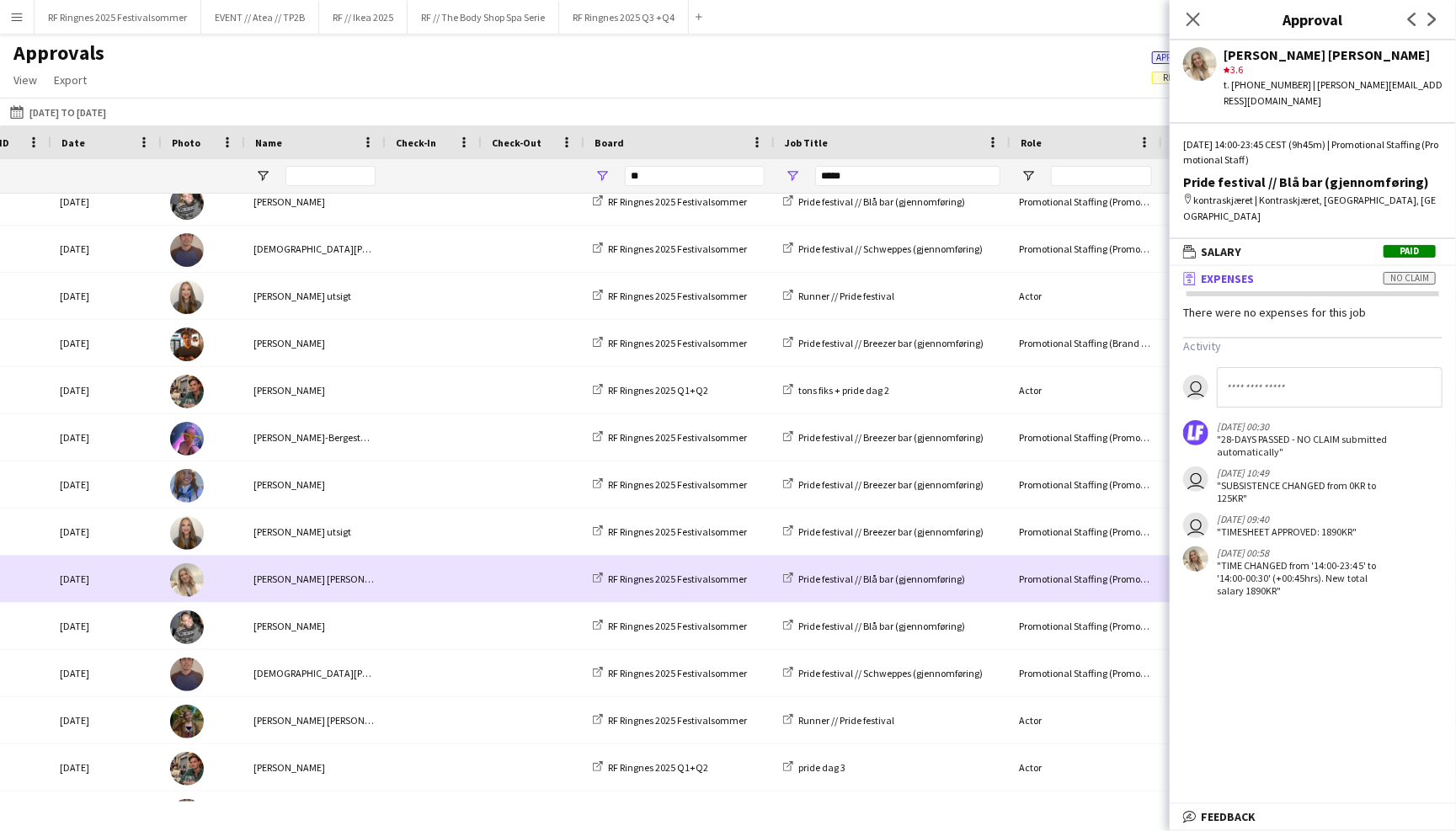
scroll to position [1522, 0]
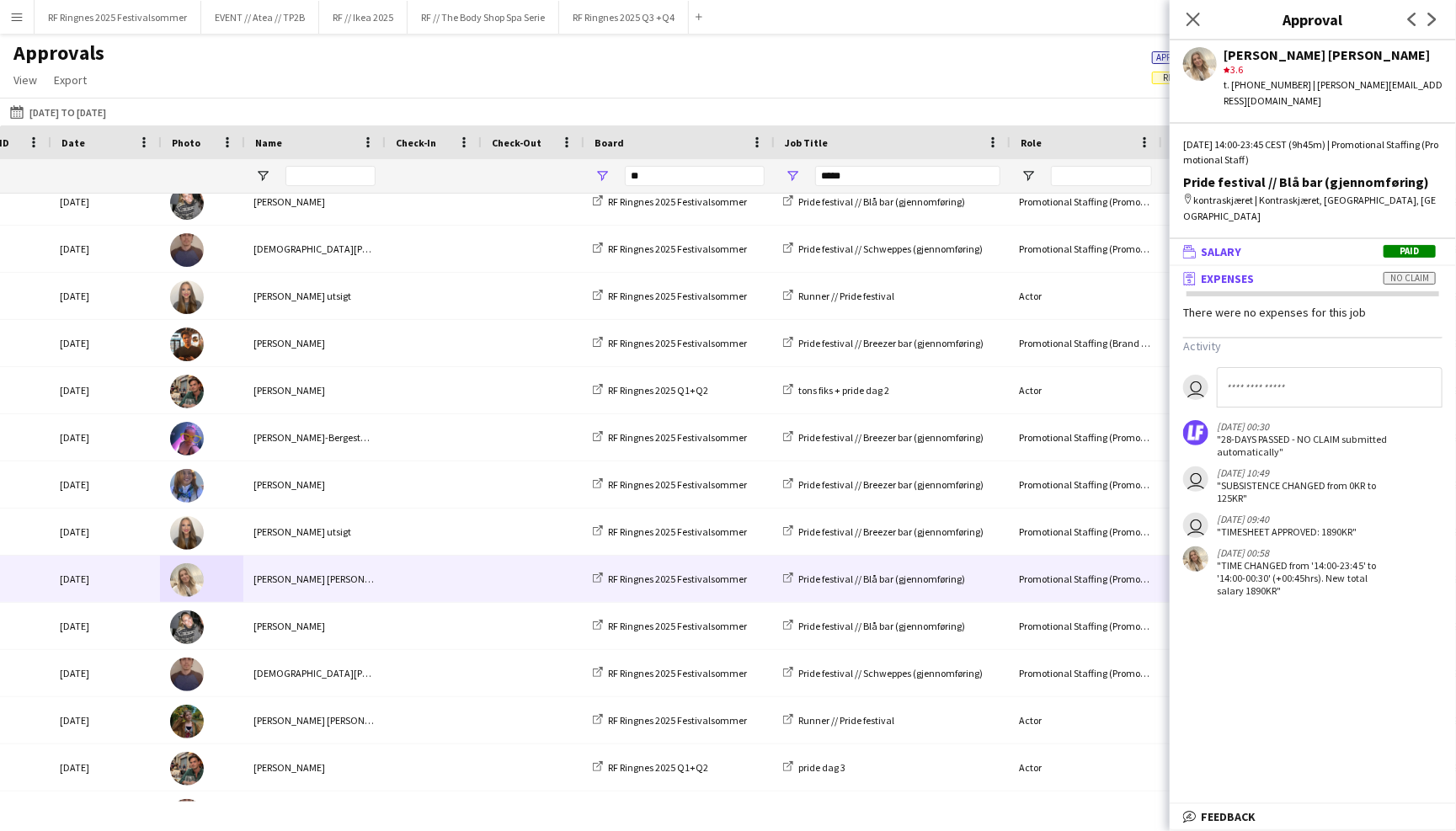
click at [1299, 239] on mat-expansion-panel-header "wallet Salary Paid" at bounding box center [1313, 251] width 286 height 25
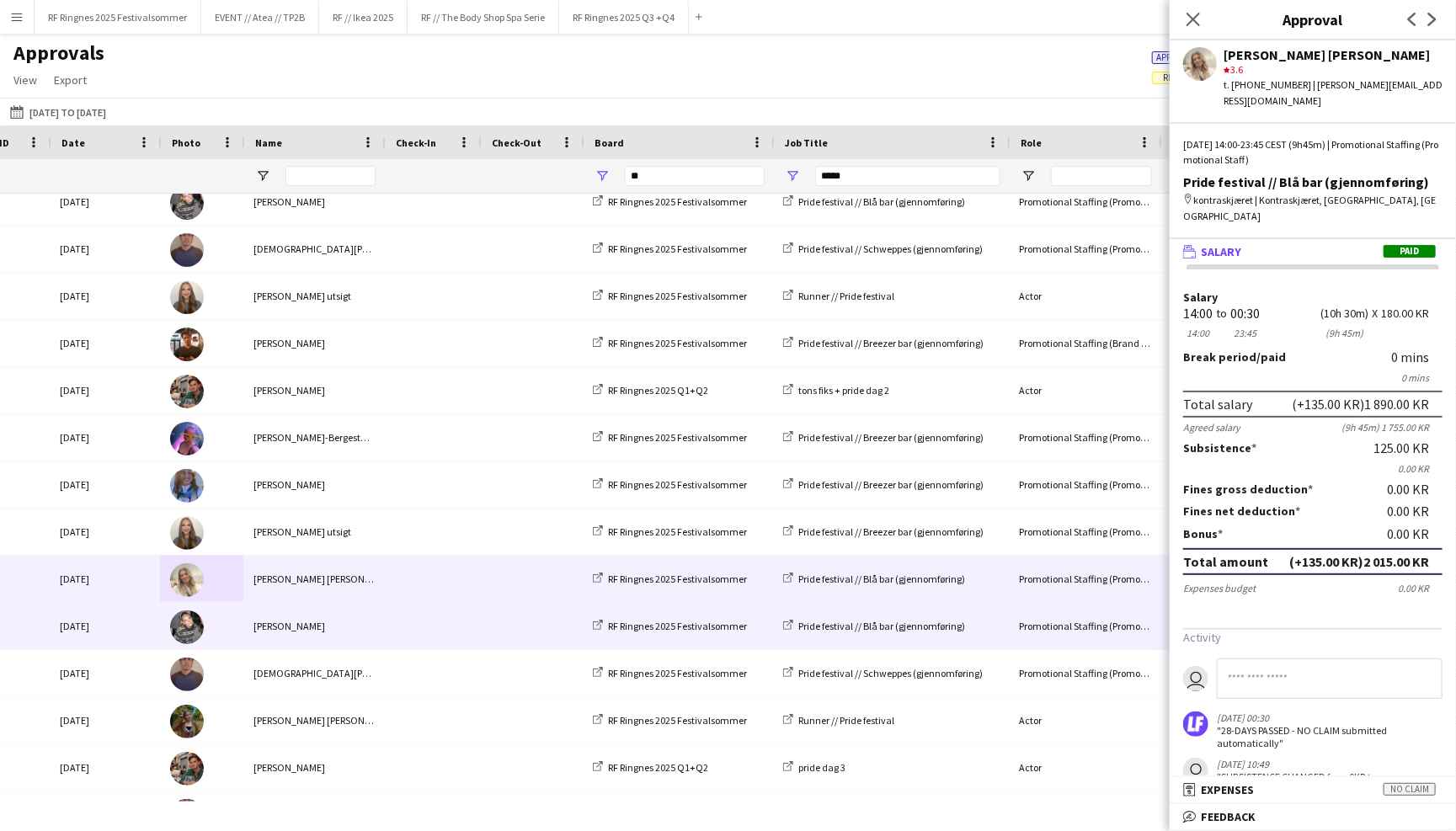
click at [364, 632] on div "Emilia Scantlebury" at bounding box center [314, 625] width 141 height 47
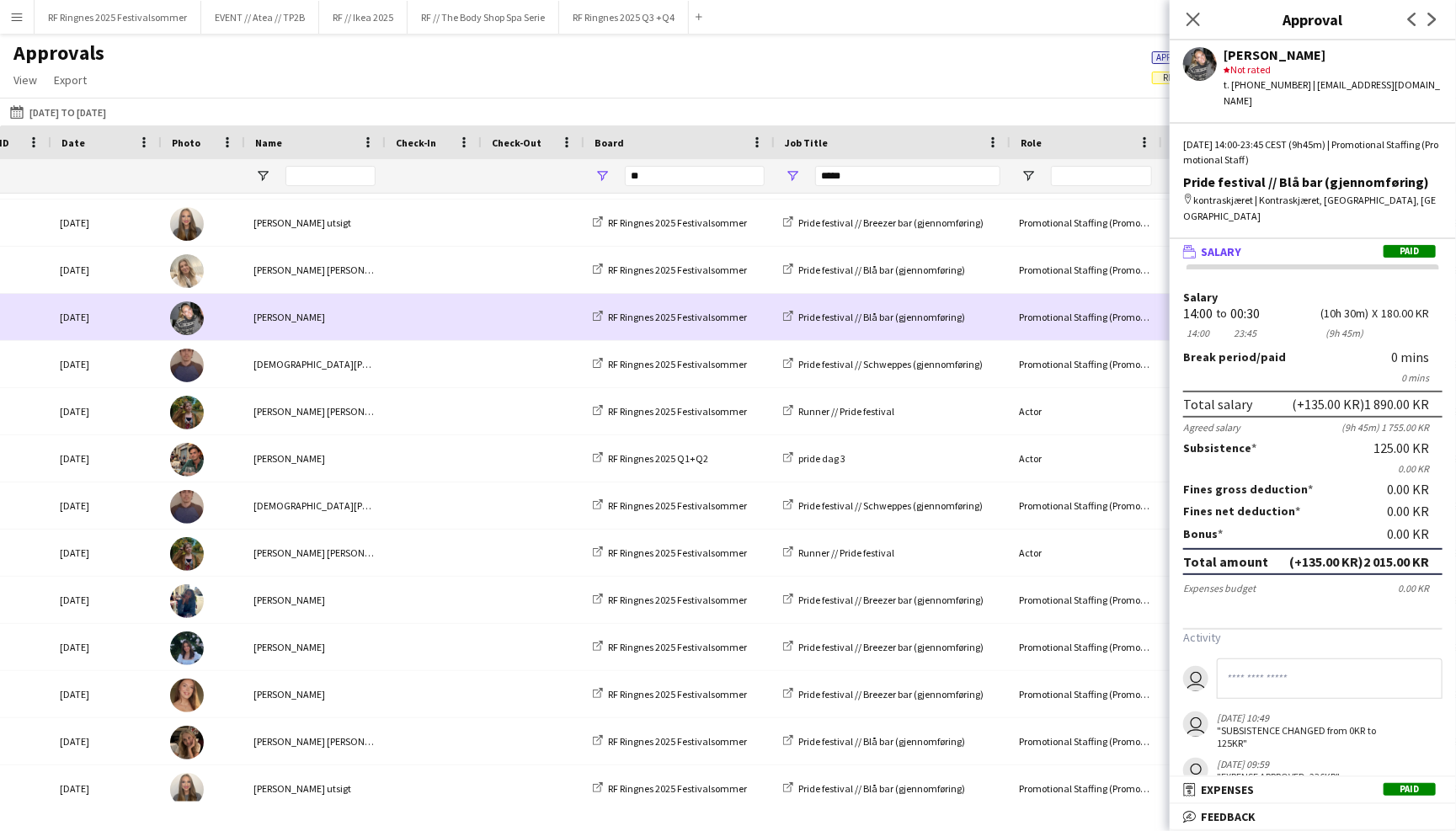
scroll to position [1839, 0]
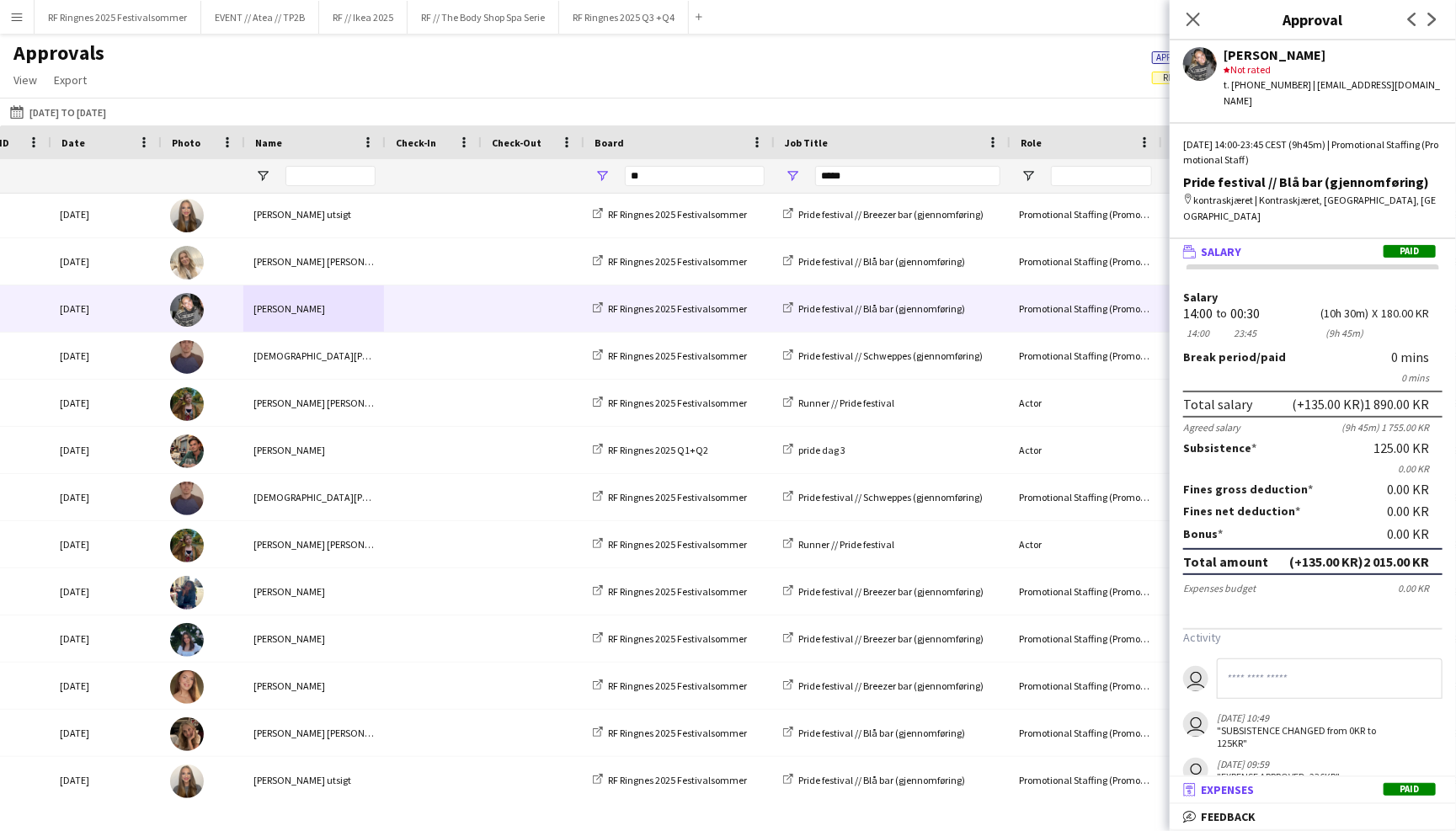
click at [1296, 783] on mat-panel-title "receipt Expenses Paid" at bounding box center [1309, 789] width 279 height 15
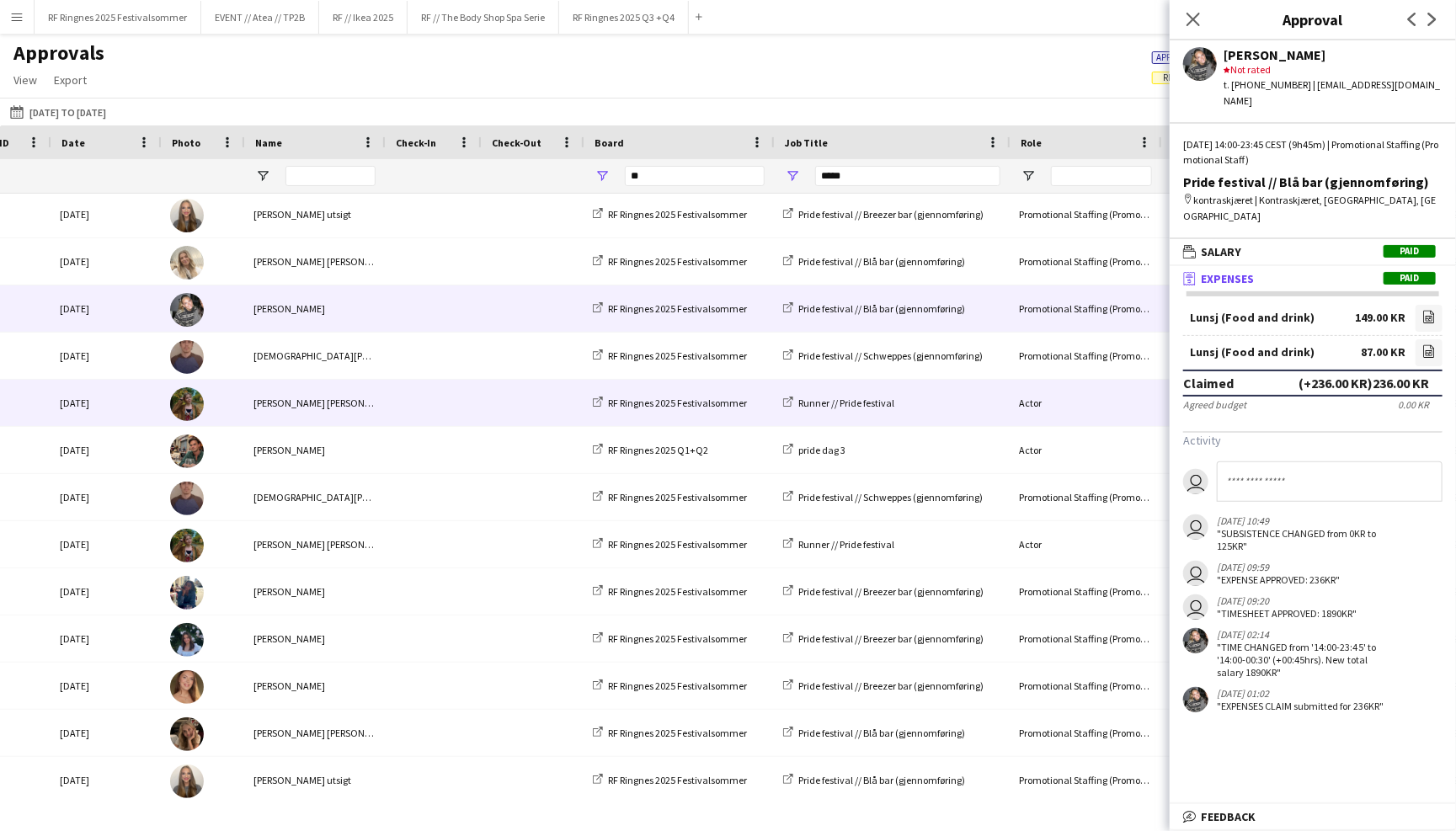
click at [373, 403] on div "Sarah Elise Getaz" at bounding box center [314, 402] width 141 height 47
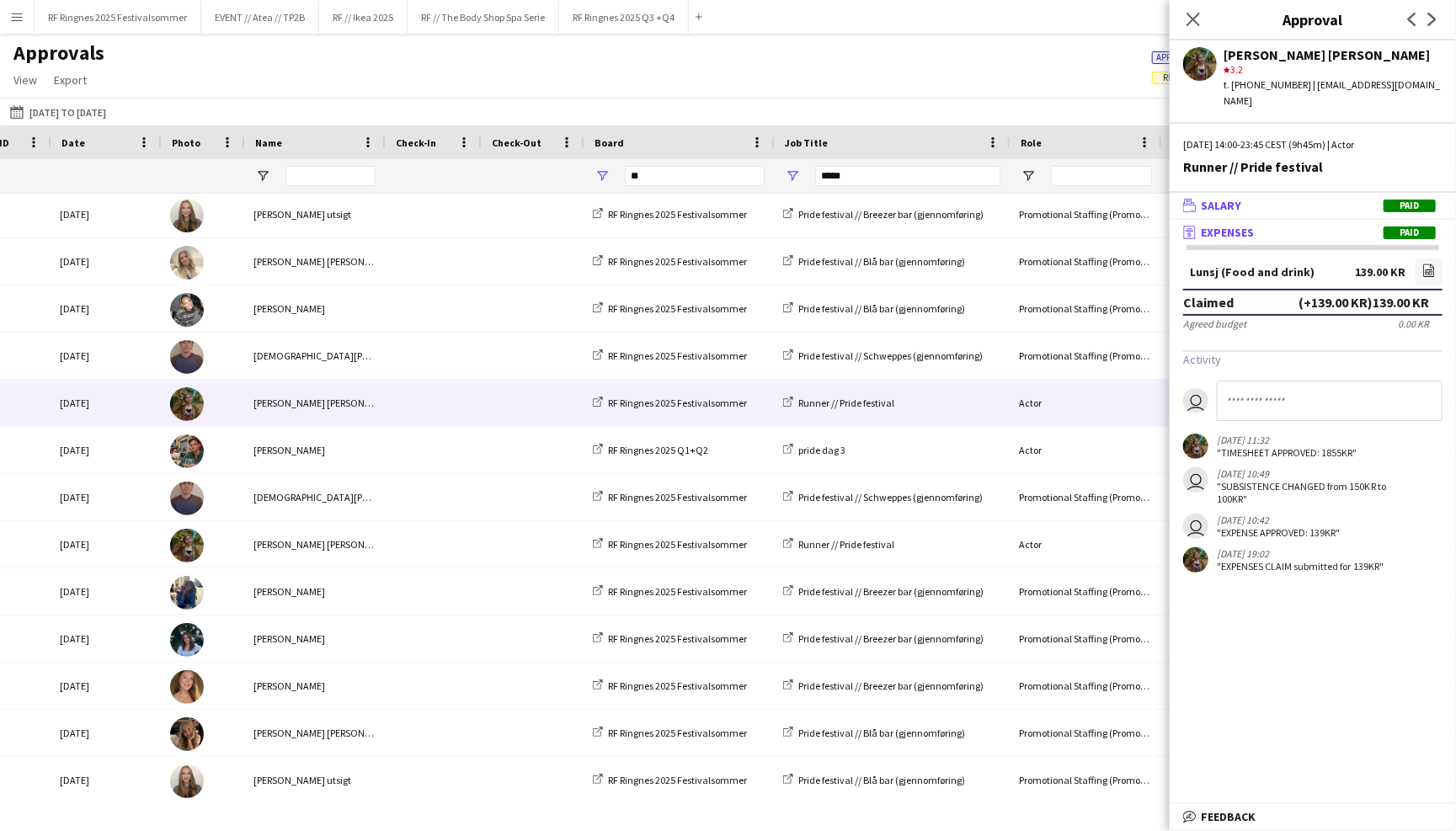
click at [1266, 198] on mat-panel-title "wallet Salary Paid" at bounding box center [1309, 205] width 279 height 15
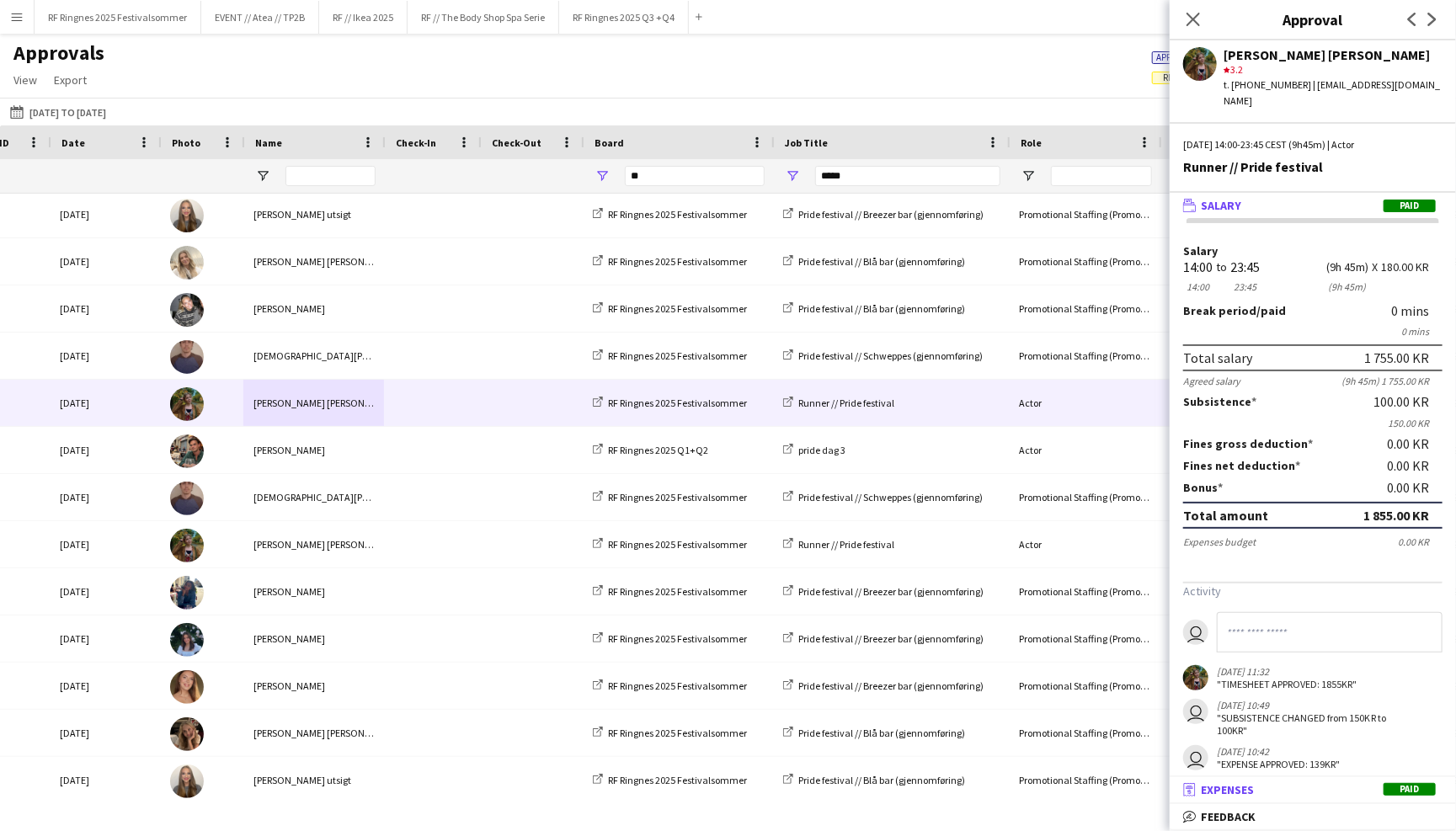
click at [1305, 787] on mat-panel-title "receipt Expenses Paid" at bounding box center [1309, 789] width 279 height 15
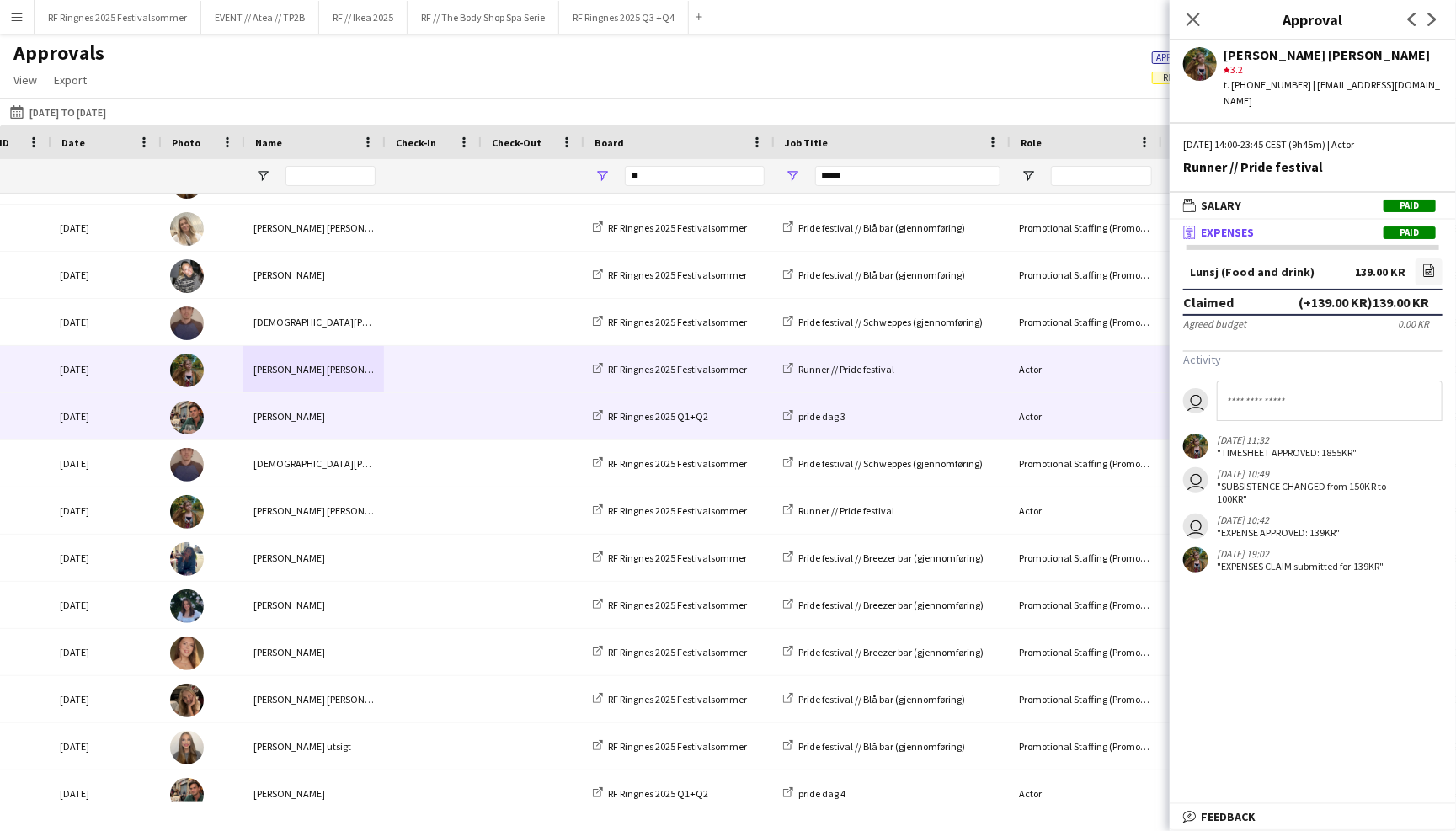
scroll to position [1892, 0]
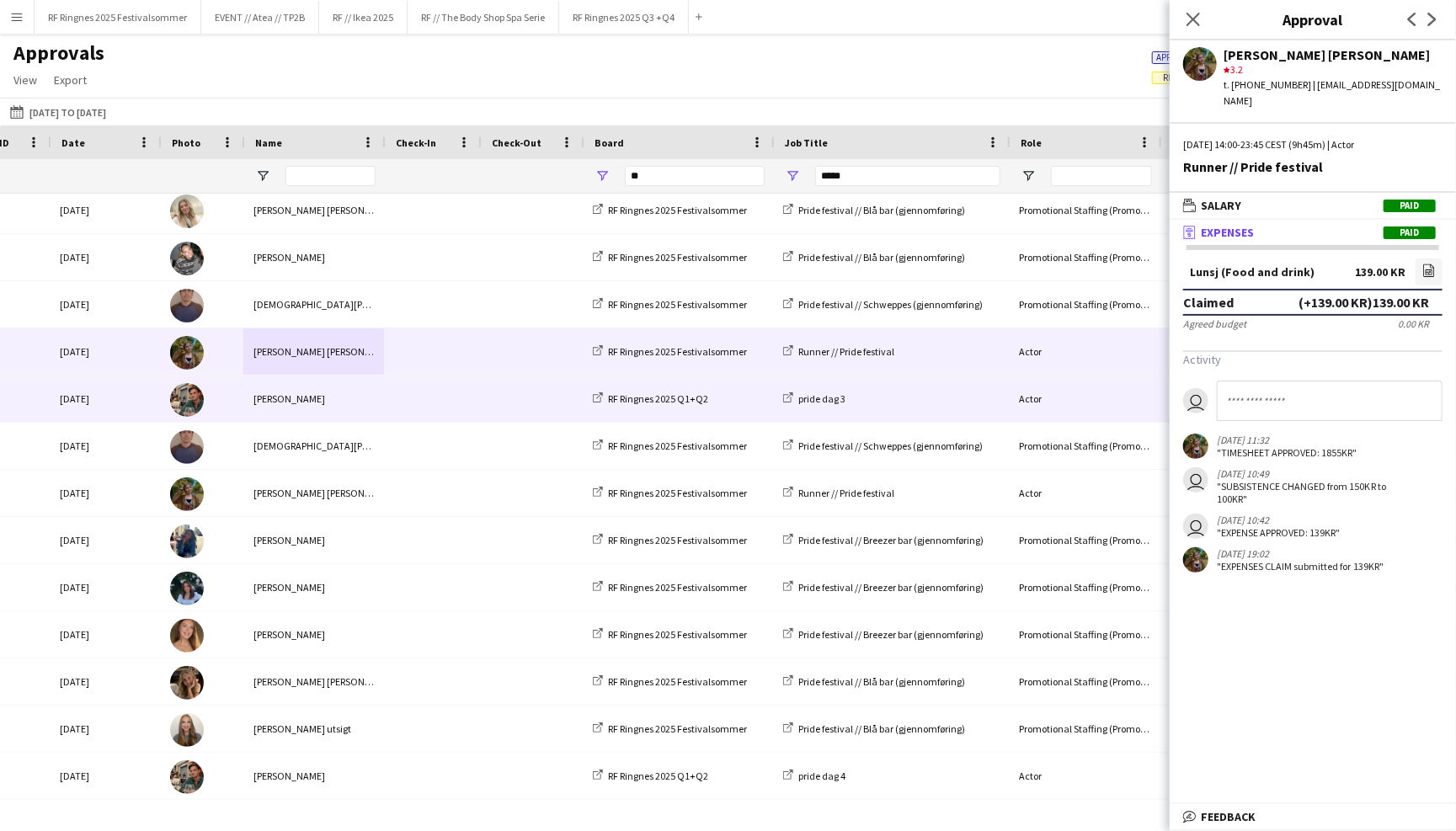
click at [434, 401] on span at bounding box center [431, 398] width 76 height 47
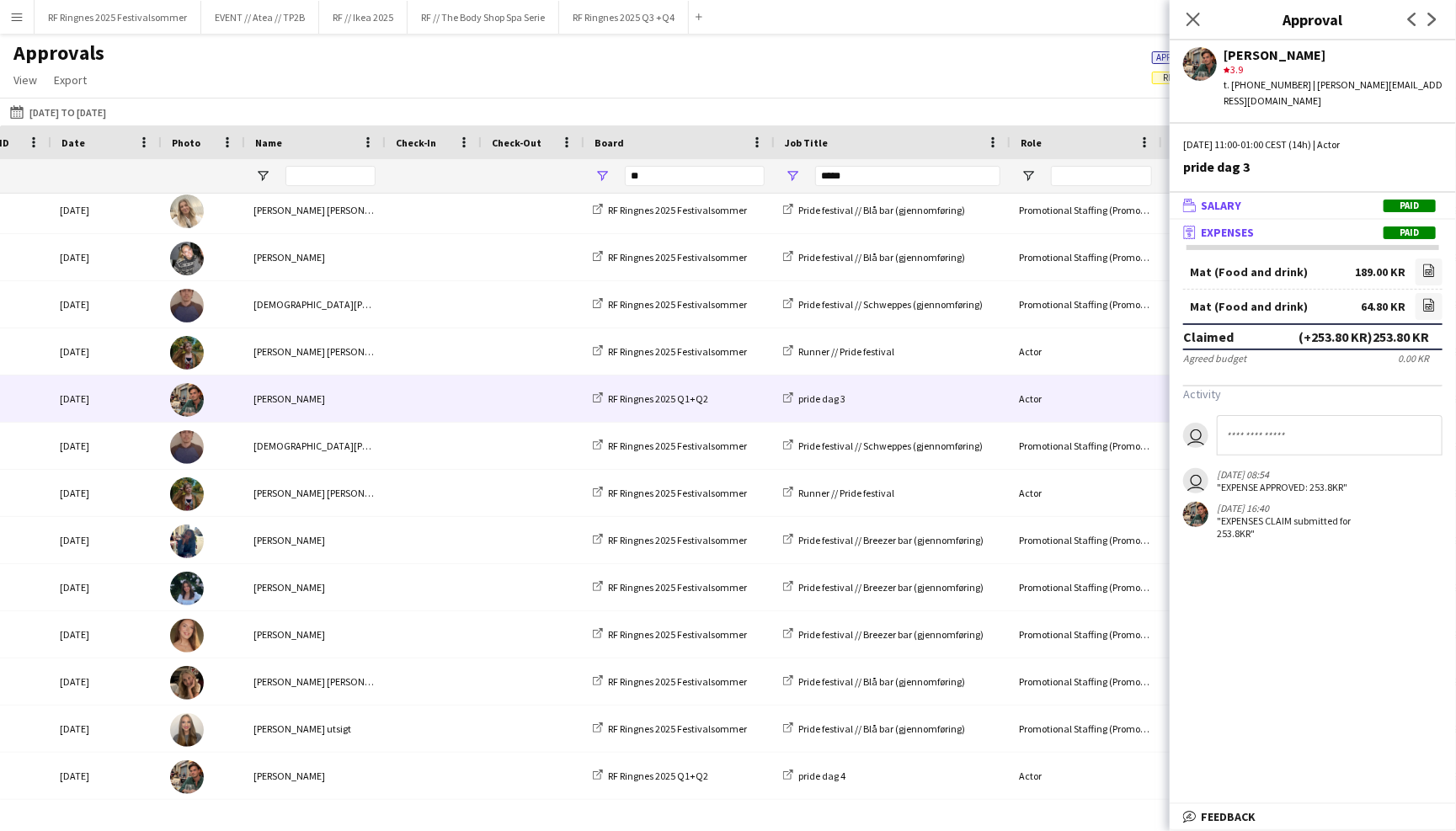
click at [1244, 198] on mat-panel-title "wallet Salary Paid" at bounding box center [1309, 205] width 279 height 15
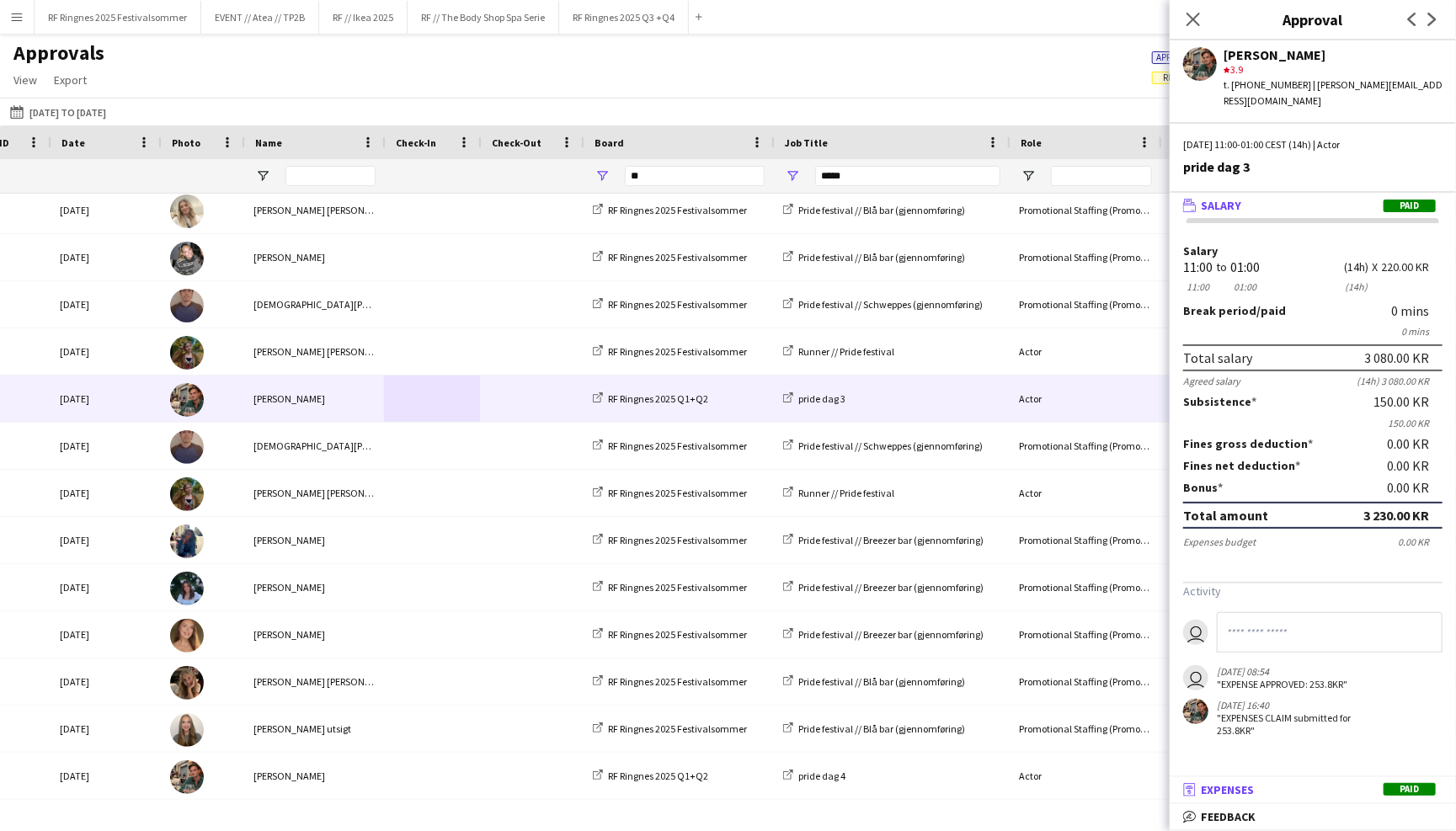
click at [1293, 787] on mat-panel-title "receipt Expenses Paid" at bounding box center [1309, 789] width 279 height 15
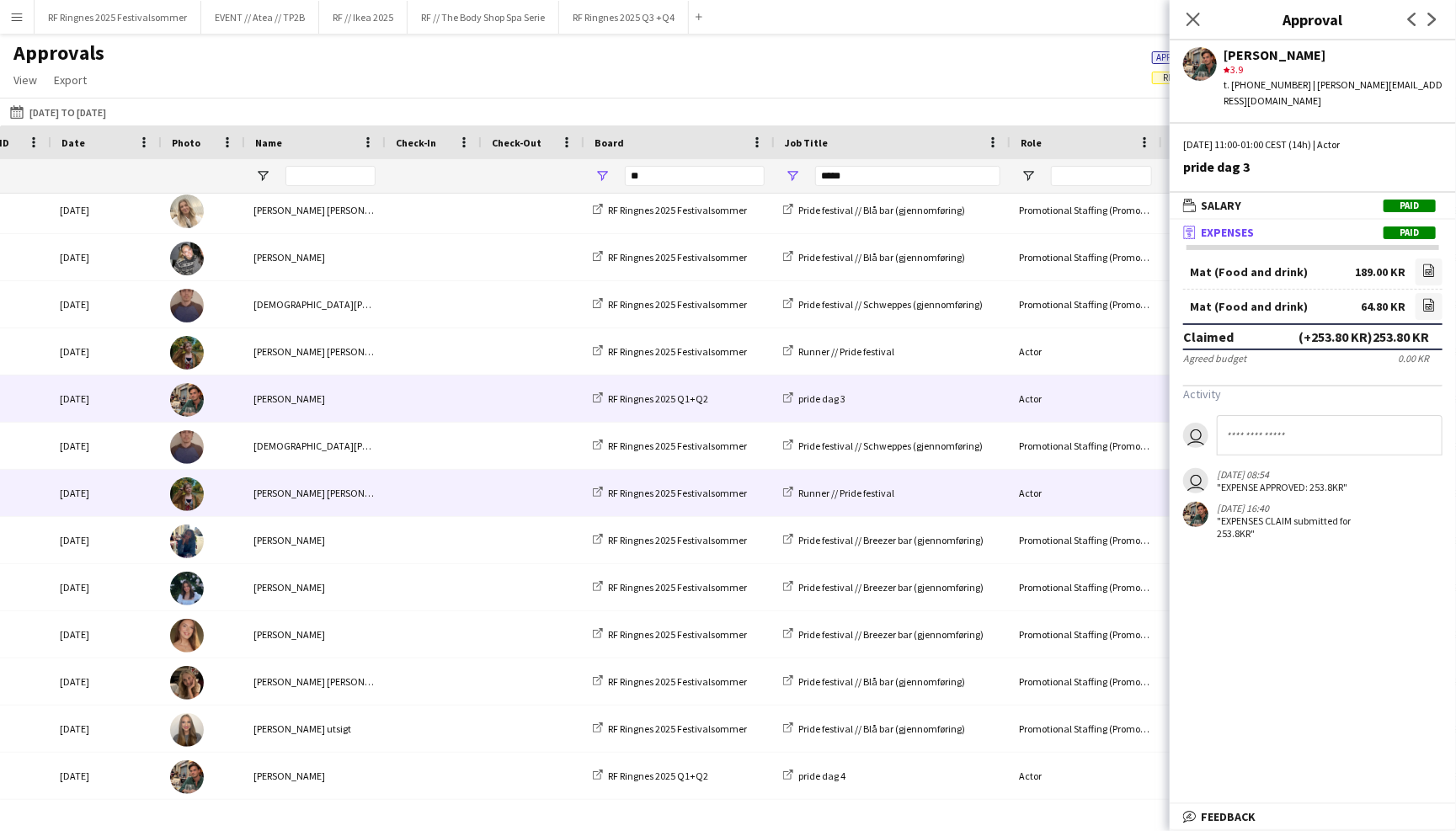
click at [373, 489] on div "Sarah Elise Getaz" at bounding box center [314, 493] width 141 height 47
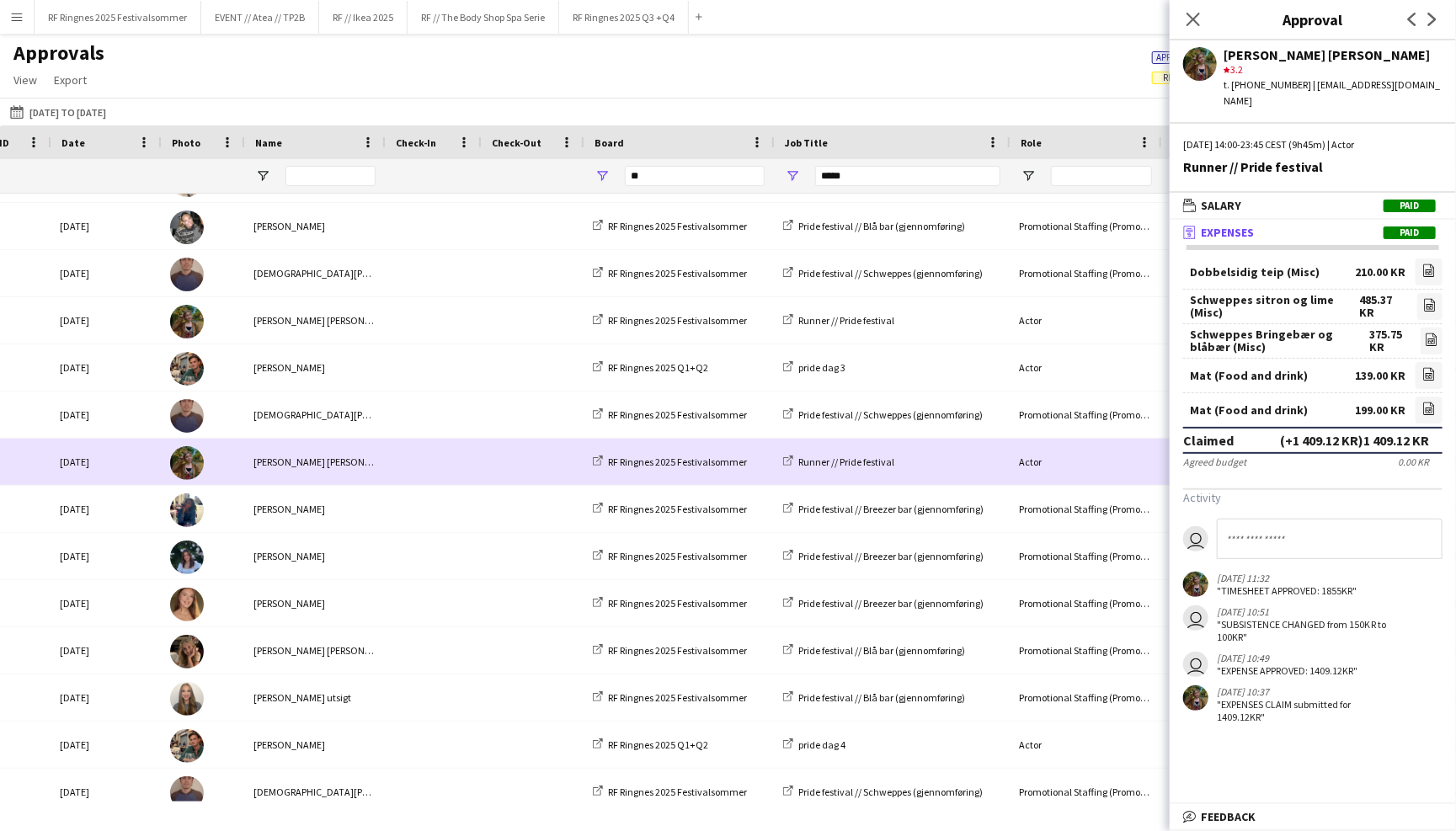
scroll to position [1933, 0]
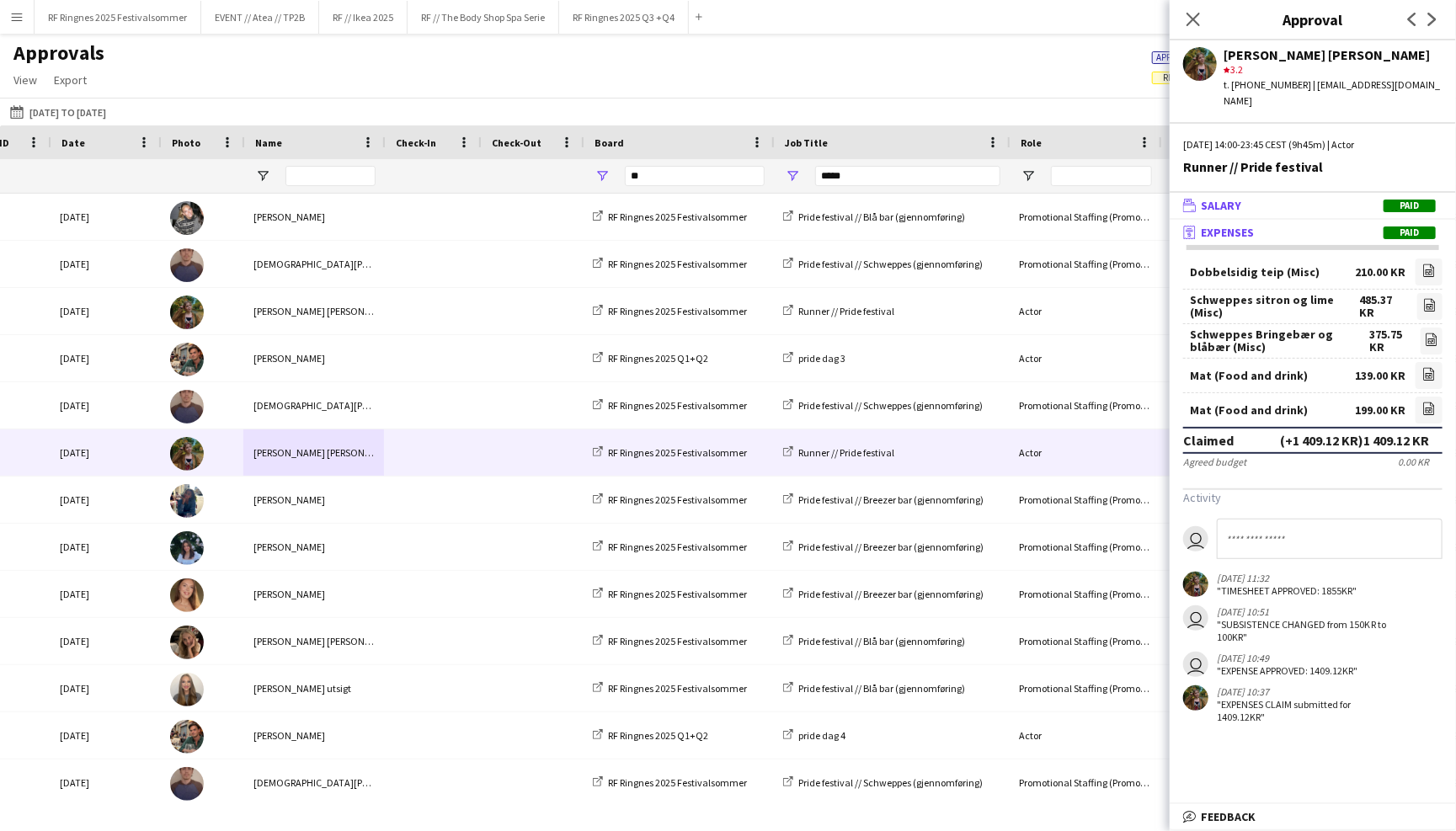
click at [1260, 198] on mat-panel-title "wallet Salary Paid" at bounding box center [1309, 205] width 279 height 15
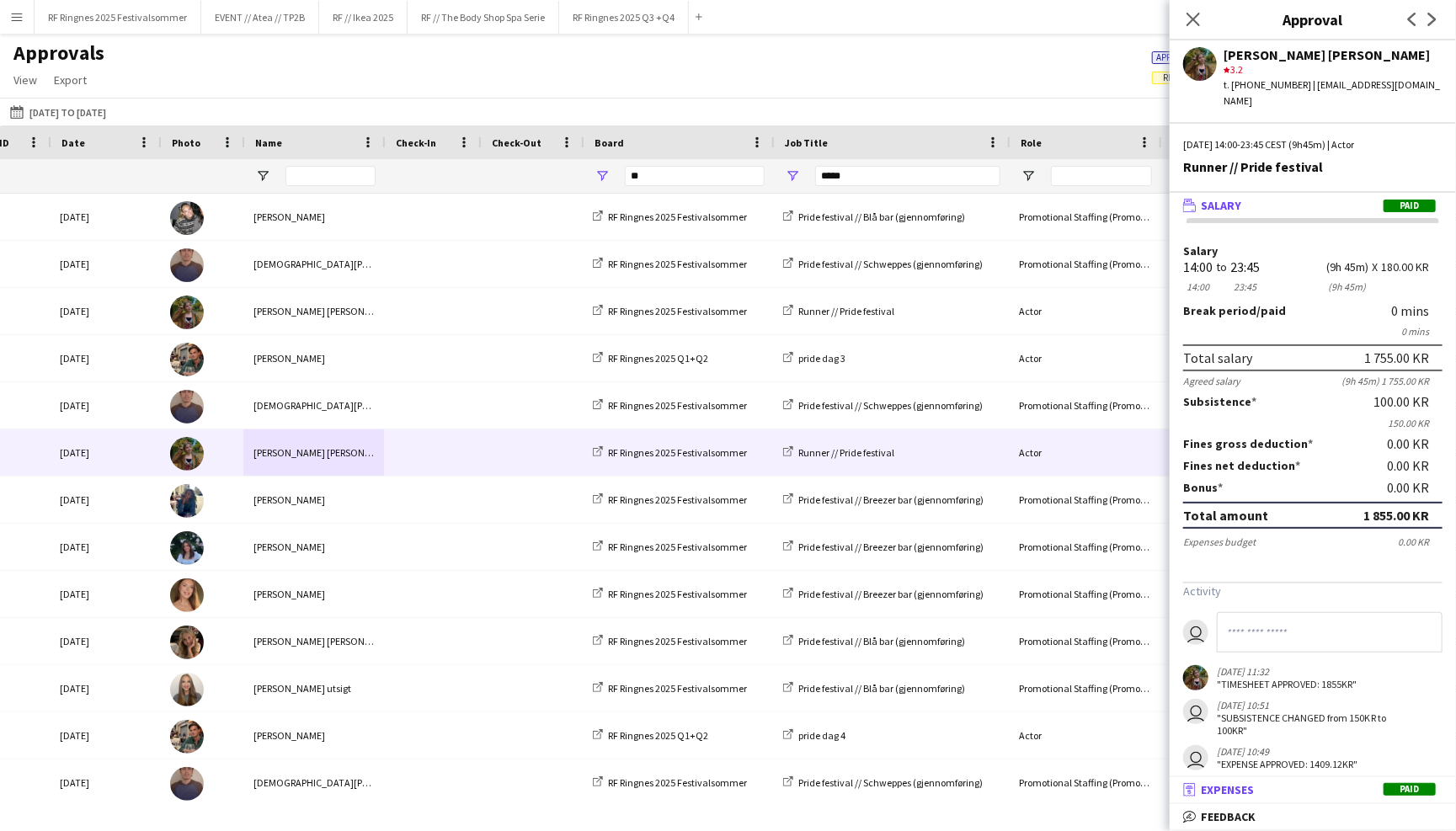
click at [1315, 793] on mat-panel-title "receipt Expenses Paid" at bounding box center [1309, 789] width 279 height 15
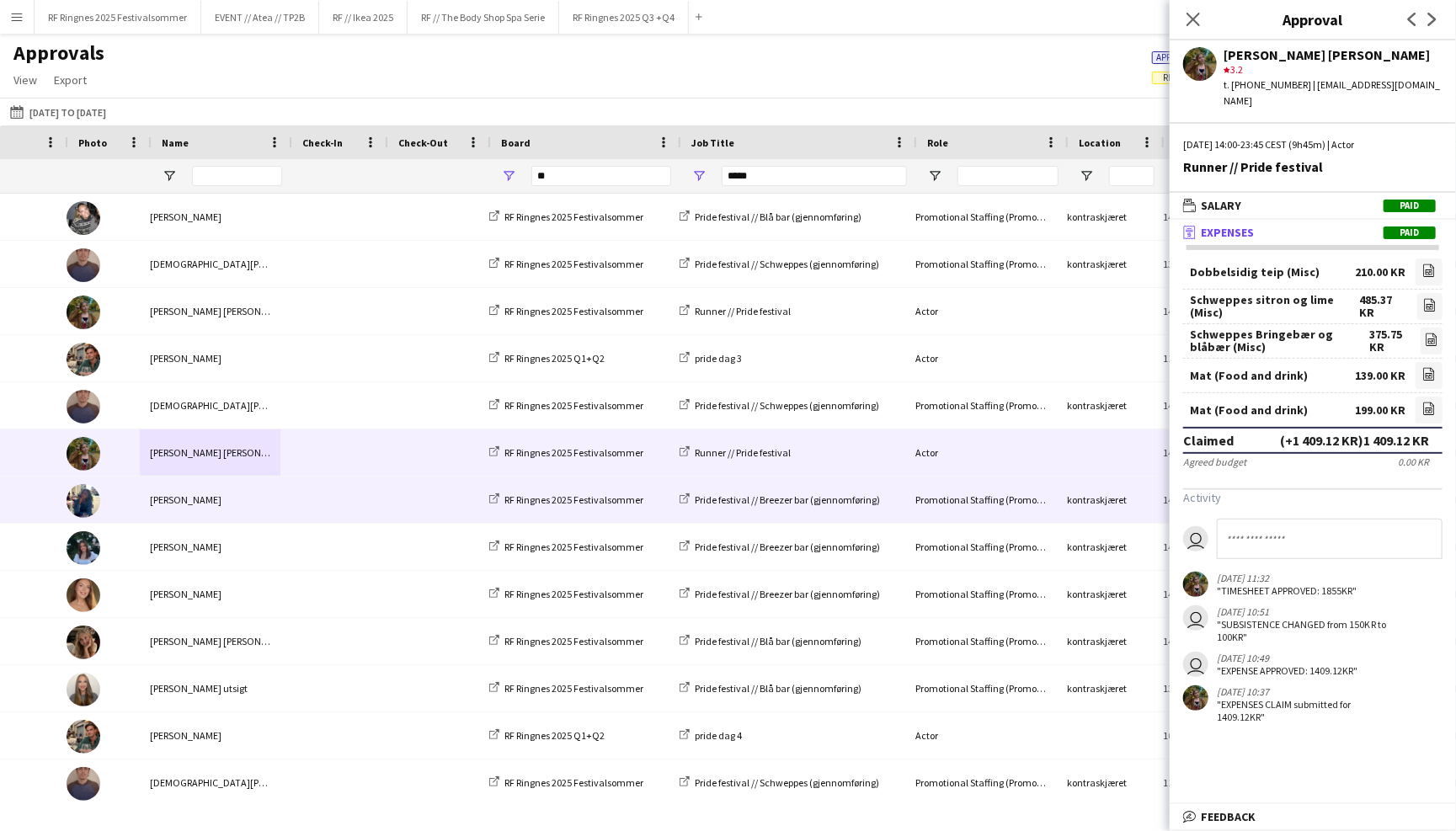
scroll to position [0, 289]
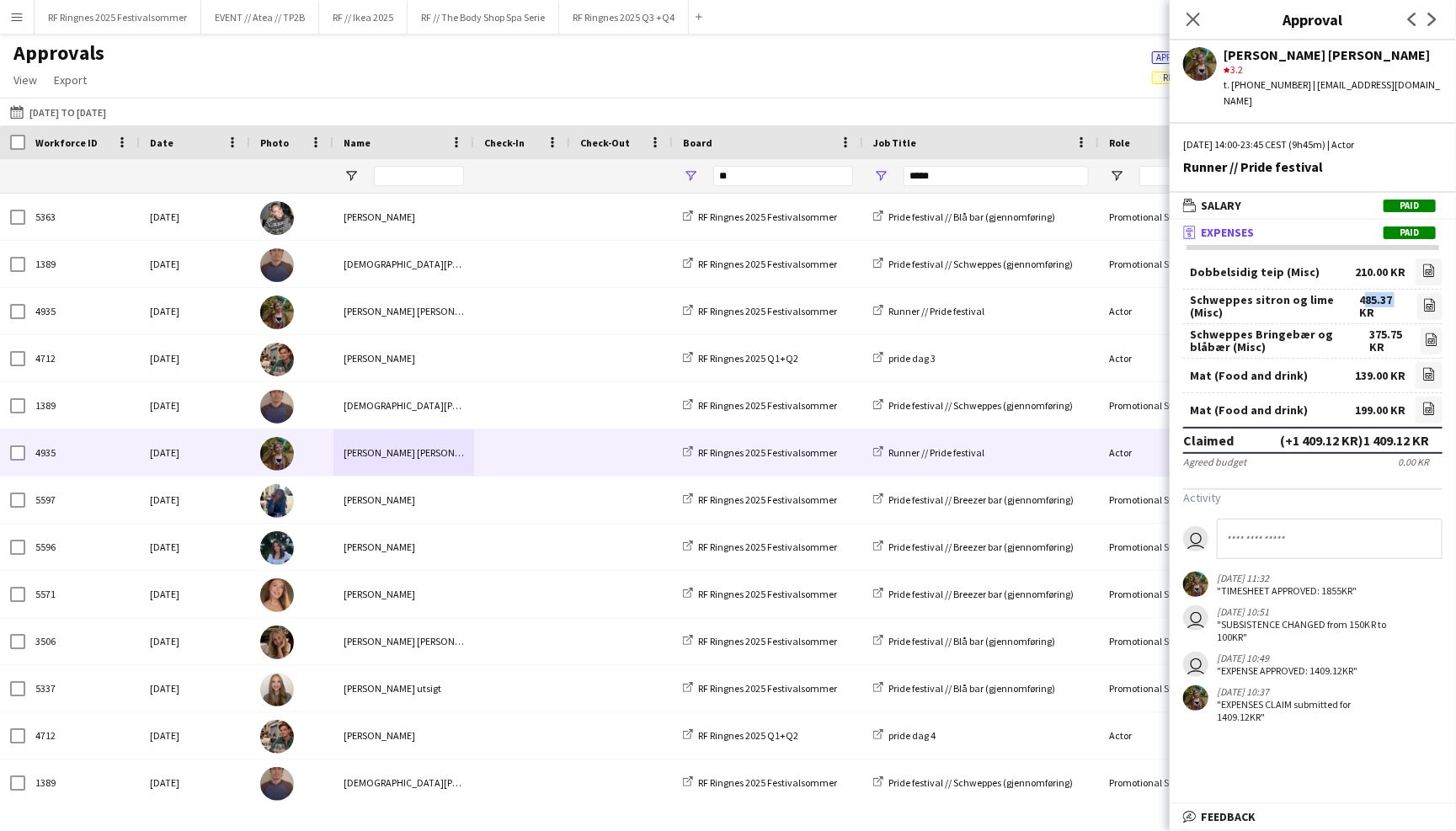
drag, startPoint x: 1356, startPoint y: 283, endPoint x: 1395, endPoint y: 283, distance: 39.0
click at [1395, 293] on div "485.37 KR" at bounding box center [1383, 306] width 48 height 25
copy div "485.37"
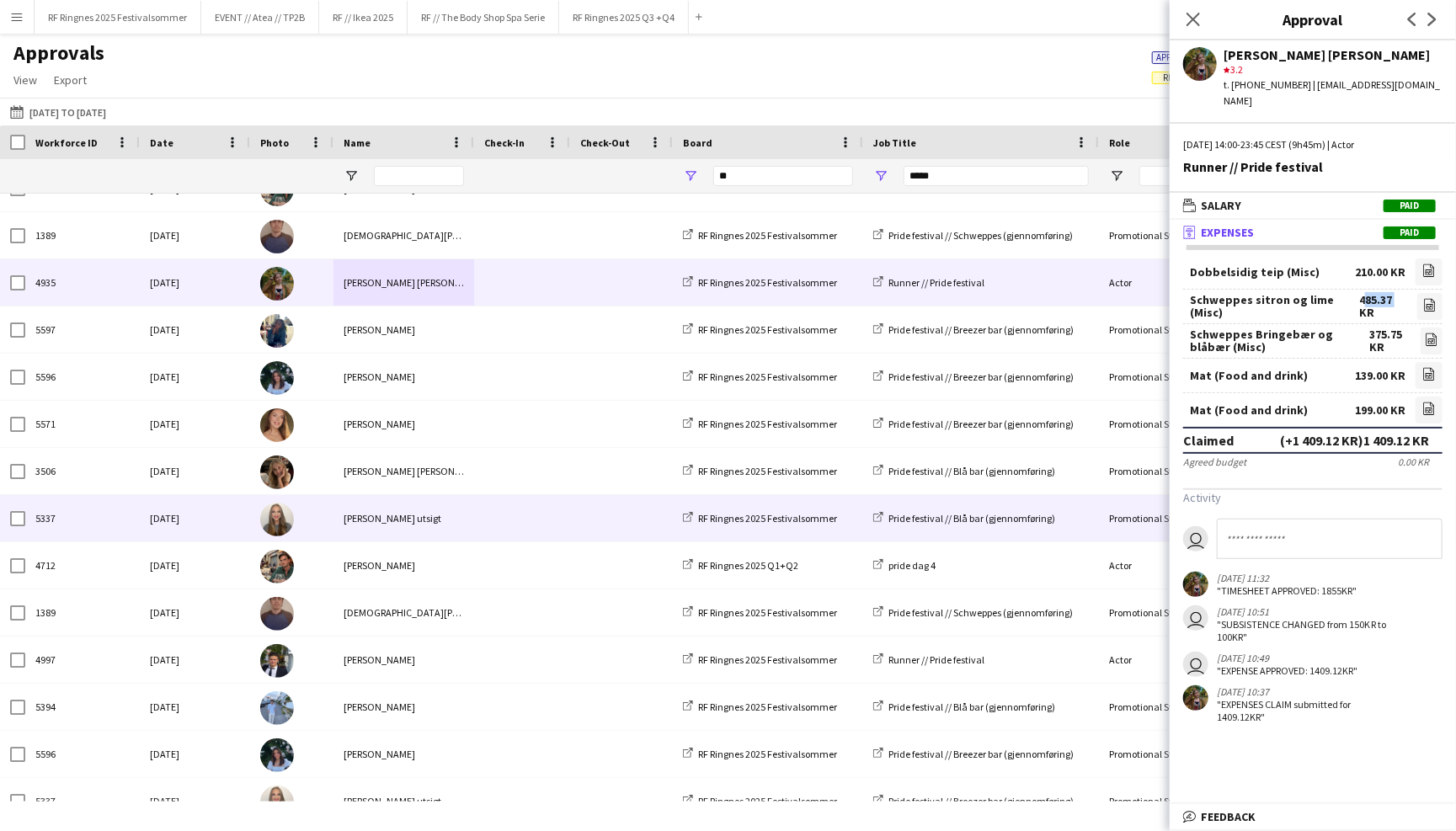
scroll to position [2107, 0]
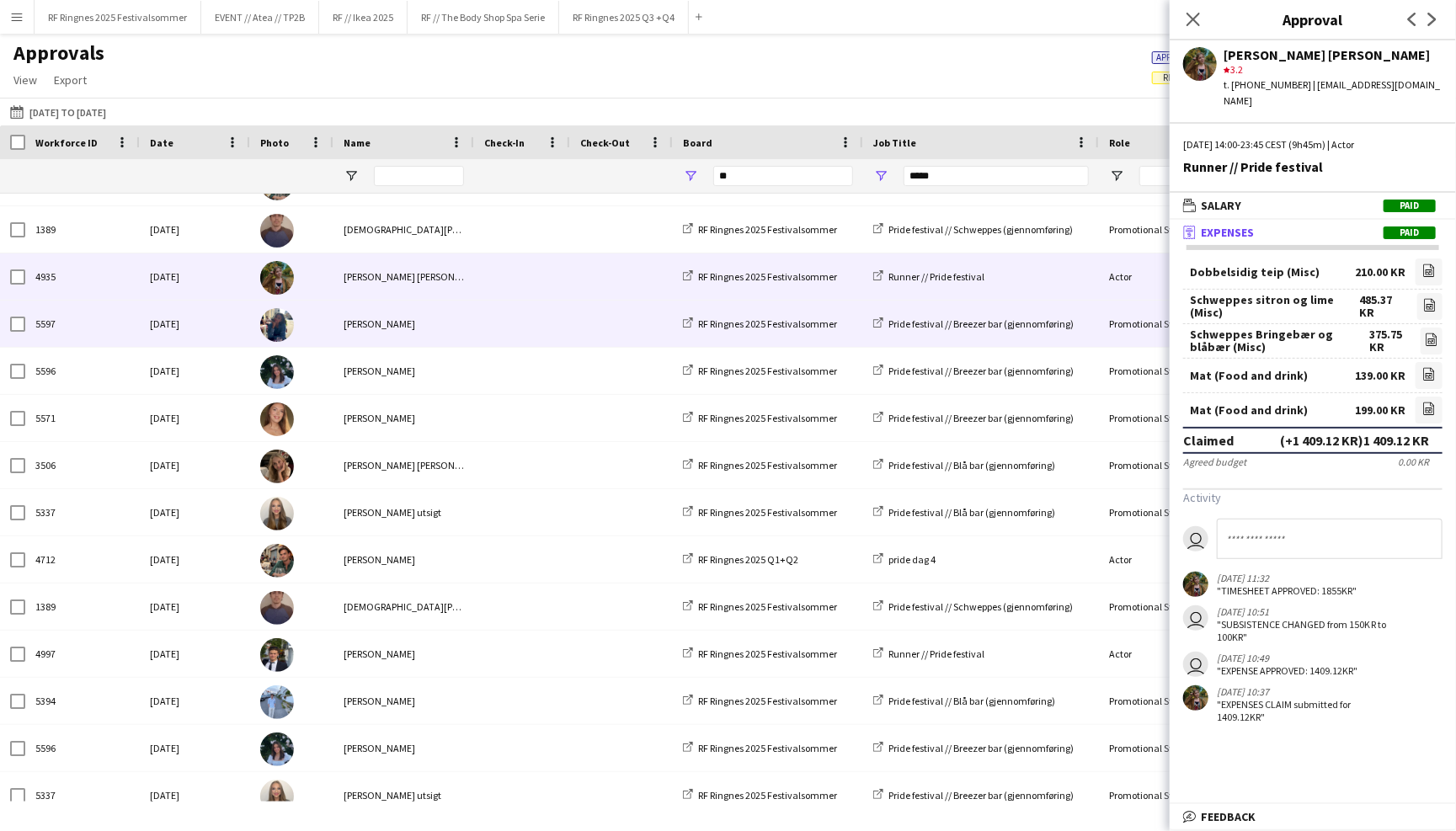
click at [479, 315] on div at bounding box center [521, 323] width 96 height 47
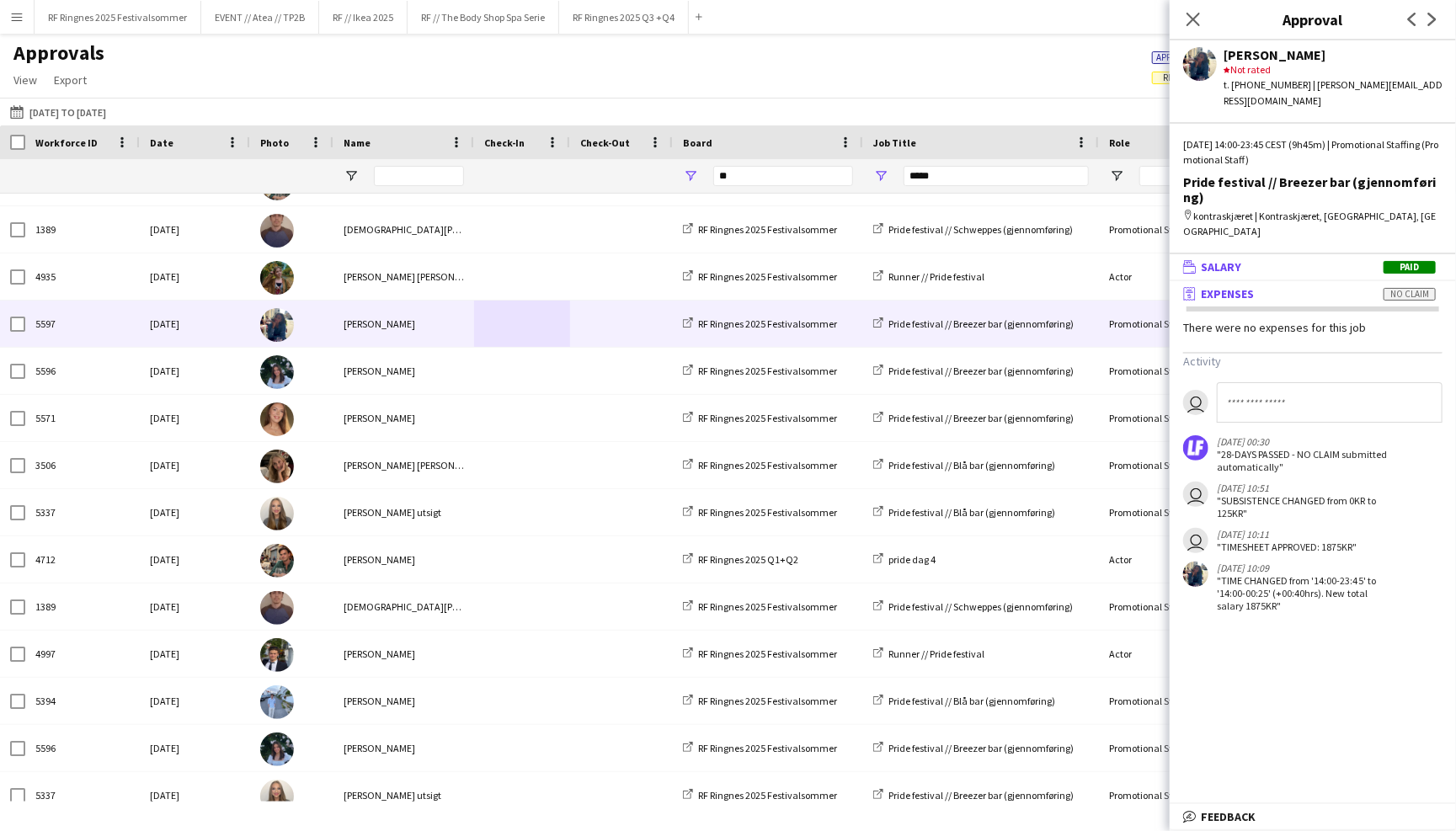
click at [1284, 259] on mat-panel-title "wallet Salary Paid" at bounding box center [1309, 266] width 279 height 15
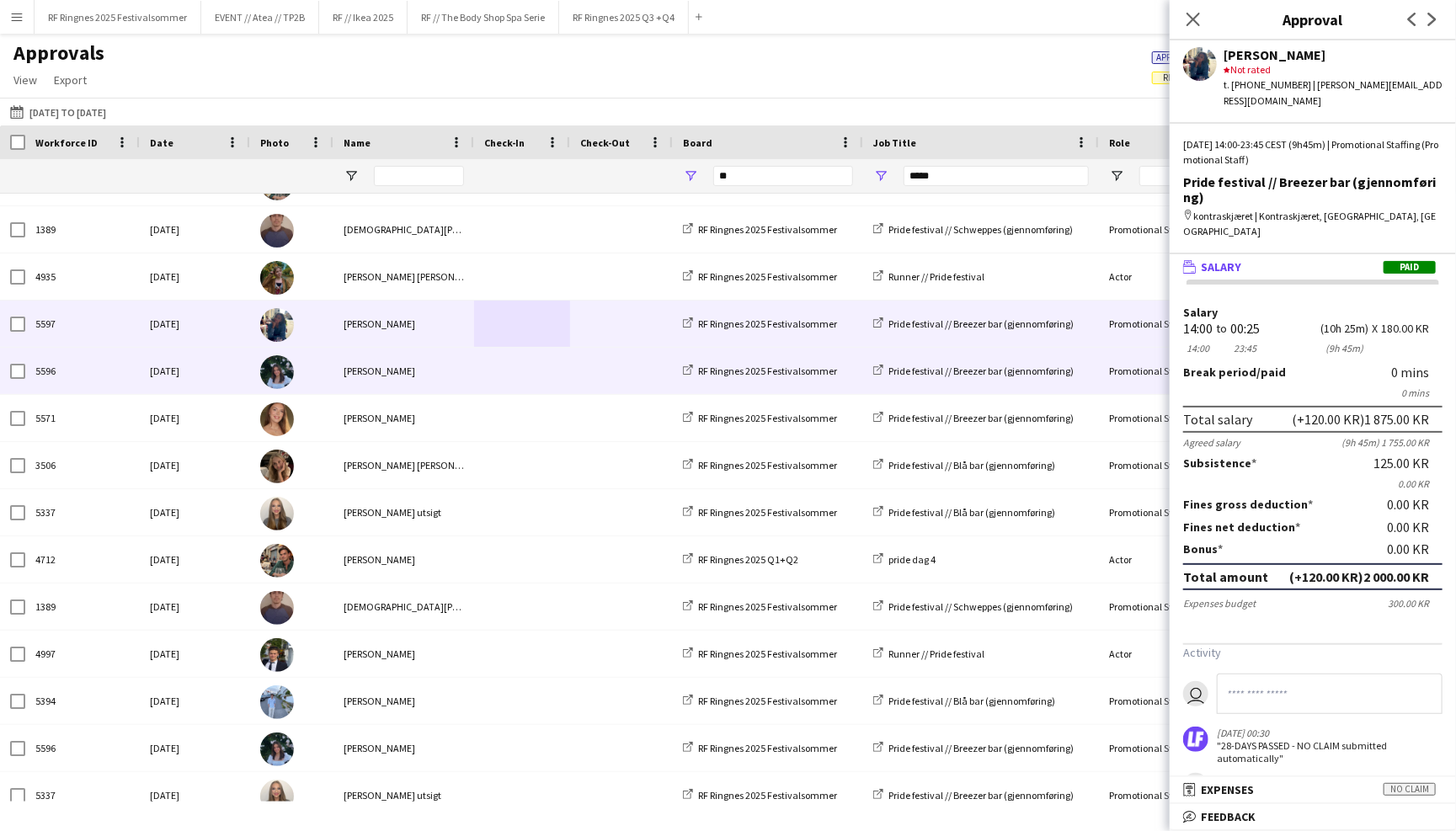
click at [518, 372] on span at bounding box center [522, 371] width 76 height 47
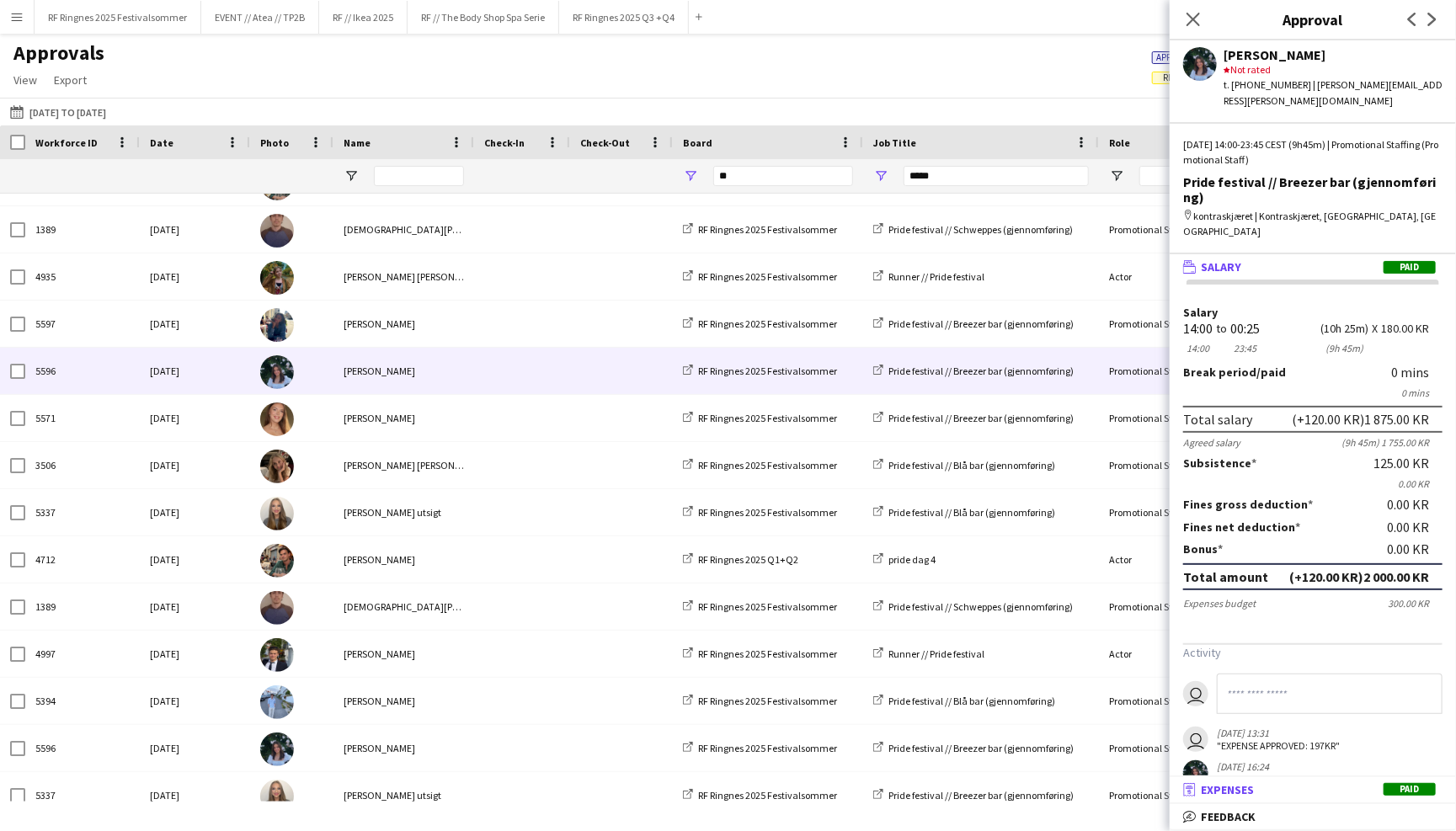
click at [1318, 792] on mat-panel-title "receipt Expenses Paid" at bounding box center [1309, 789] width 279 height 15
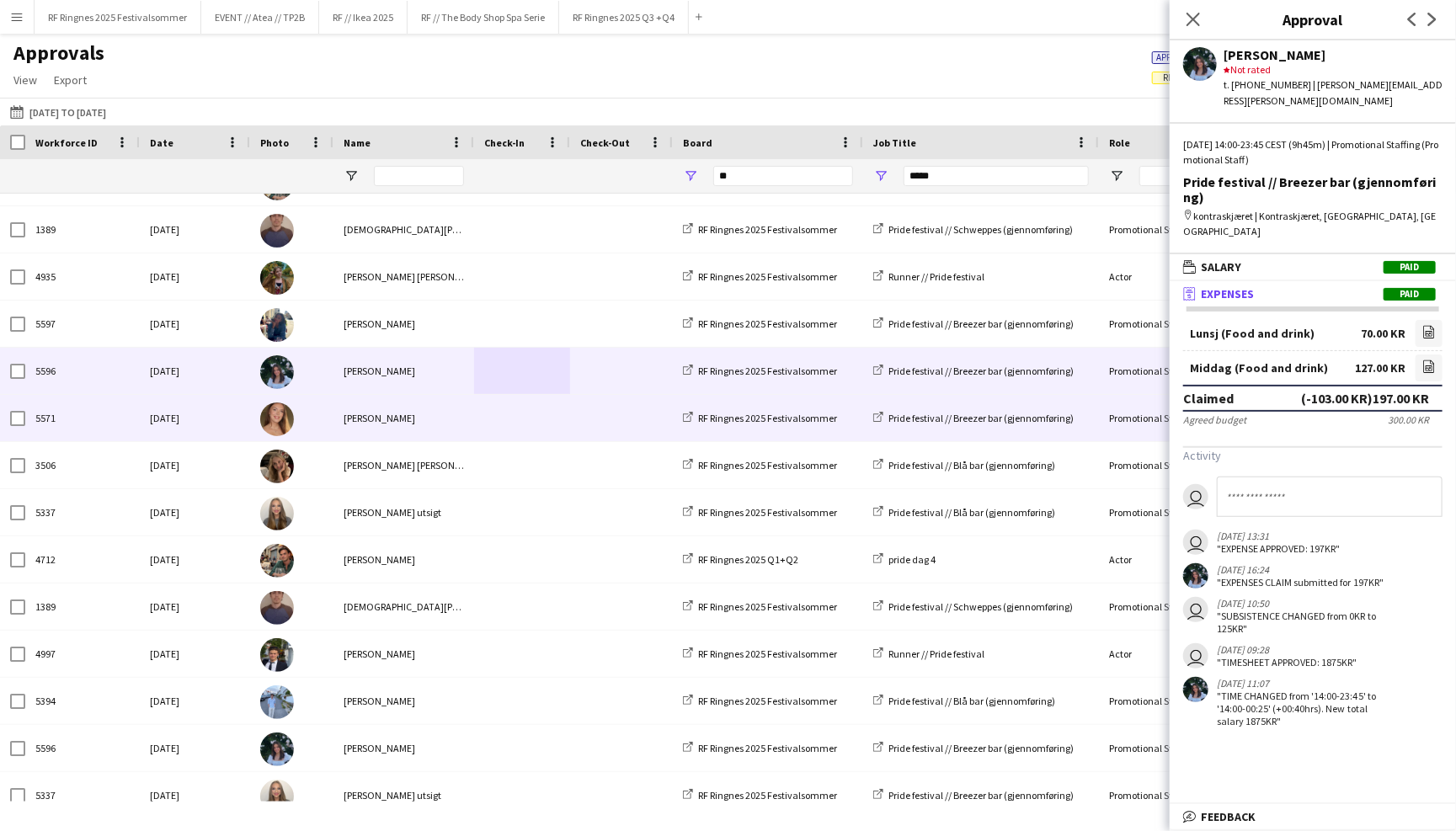
click at [518, 425] on span at bounding box center [522, 417] width 76 height 47
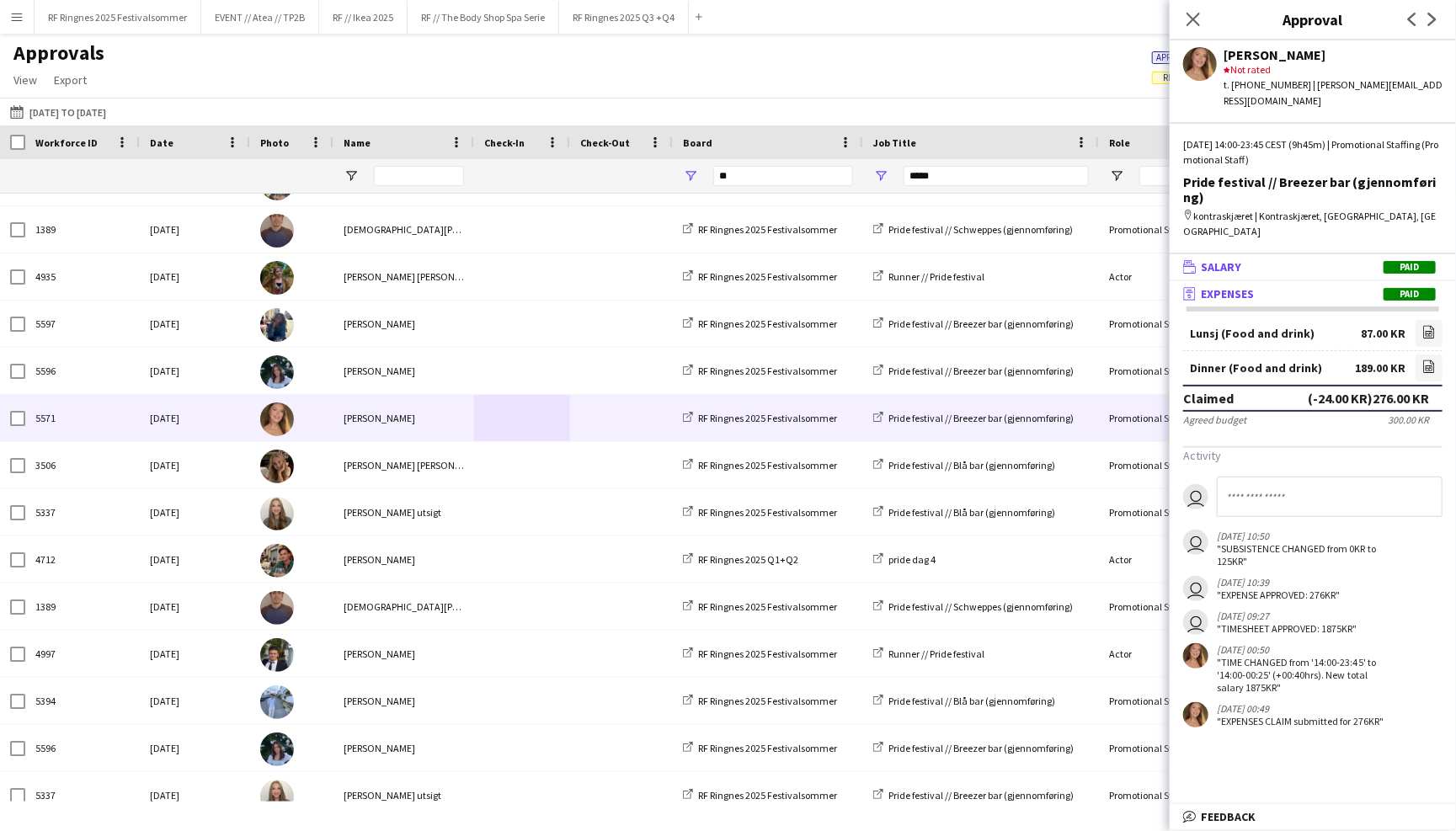
click at [1323, 259] on mat-panel-title "wallet Salary Paid" at bounding box center [1309, 266] width 279 height 15
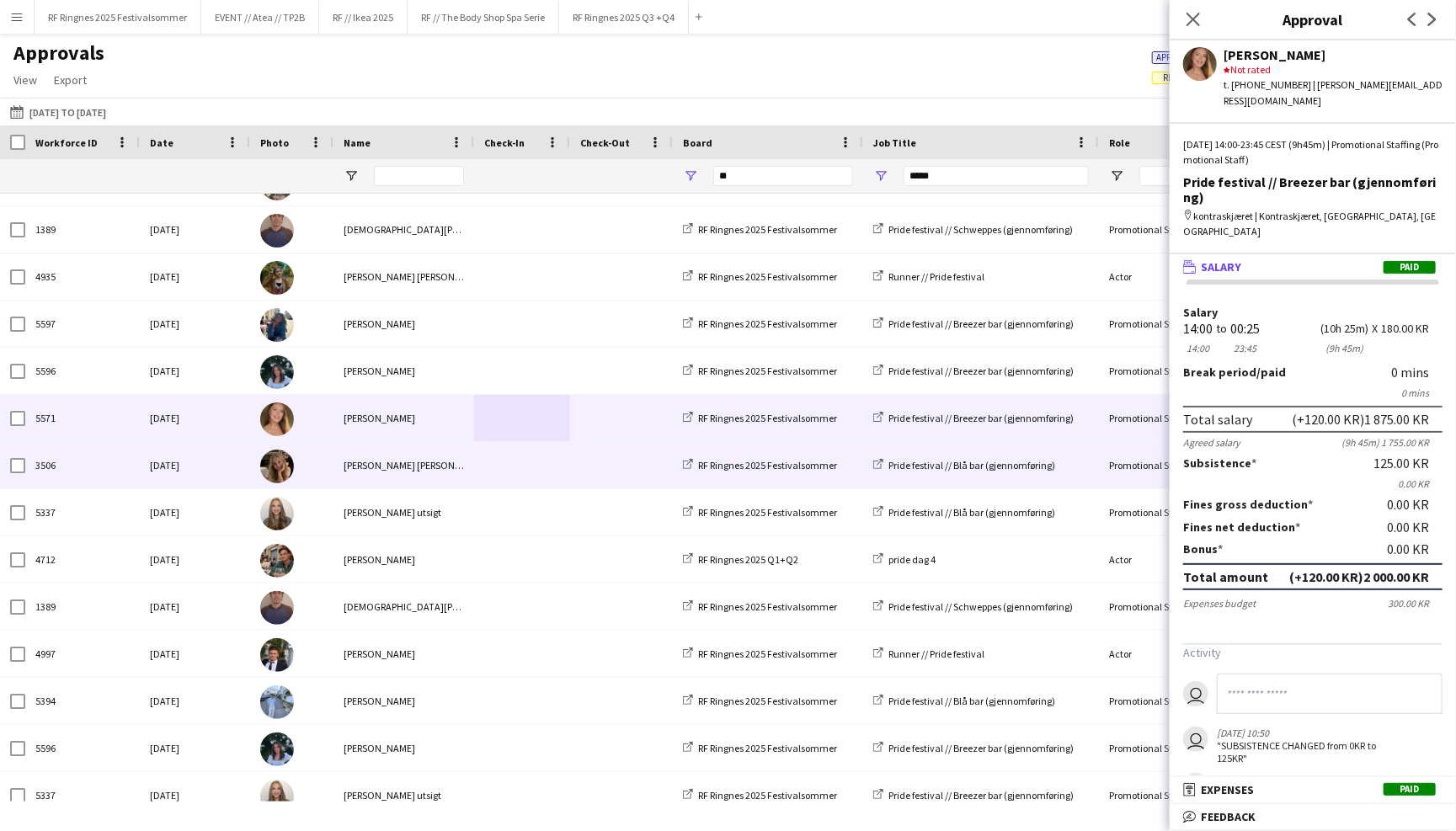
click at [220, 468] on div "Fri, 27 Jun 2025" at bounding box center [195, 465] width 111 height 47
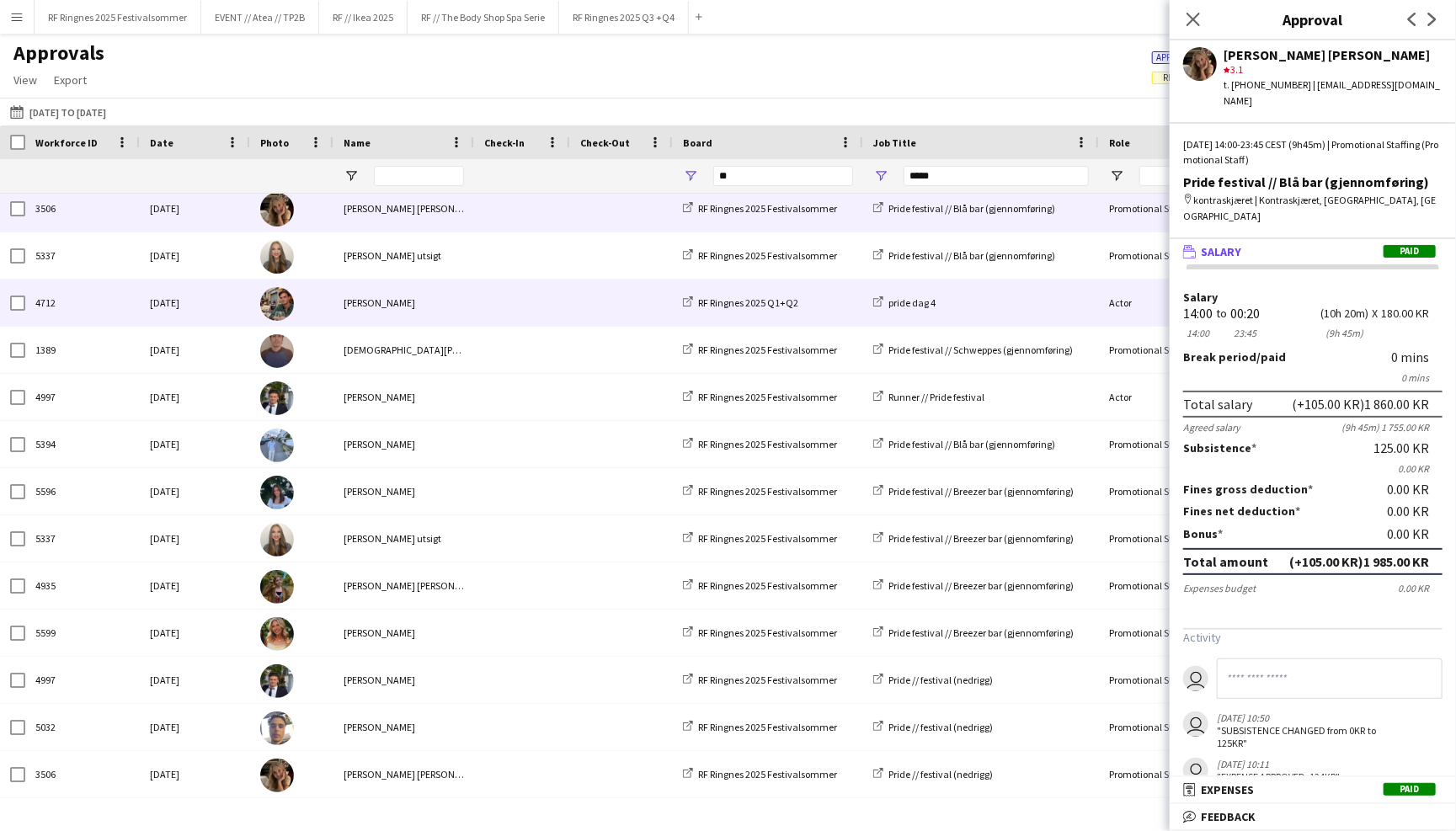
scroll to position [2335, 0]
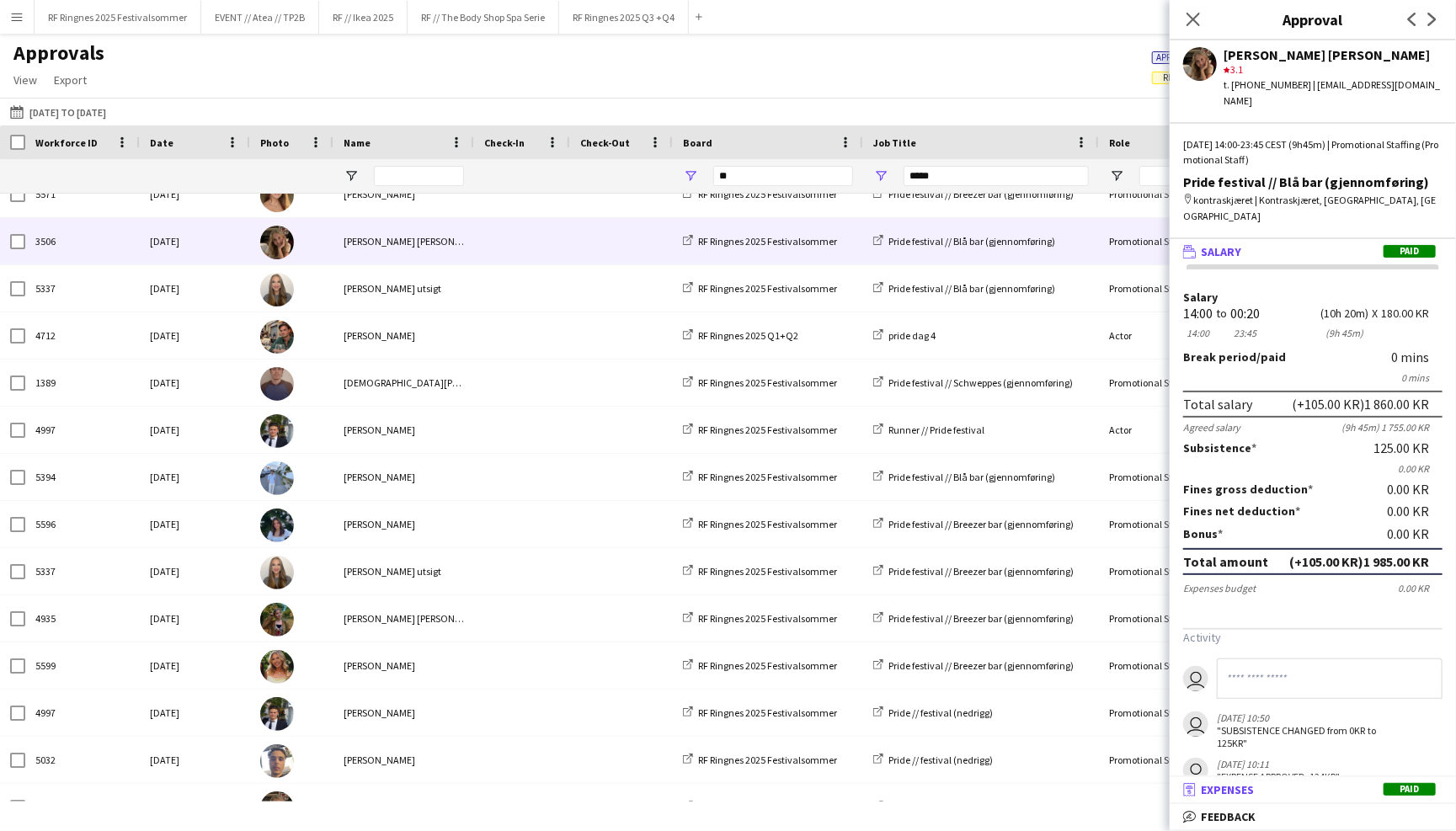
click at [1338, 784] on mat-panel-title "receipt Expenses Paid" at bounding box center [1309, 789] width 279 height 15
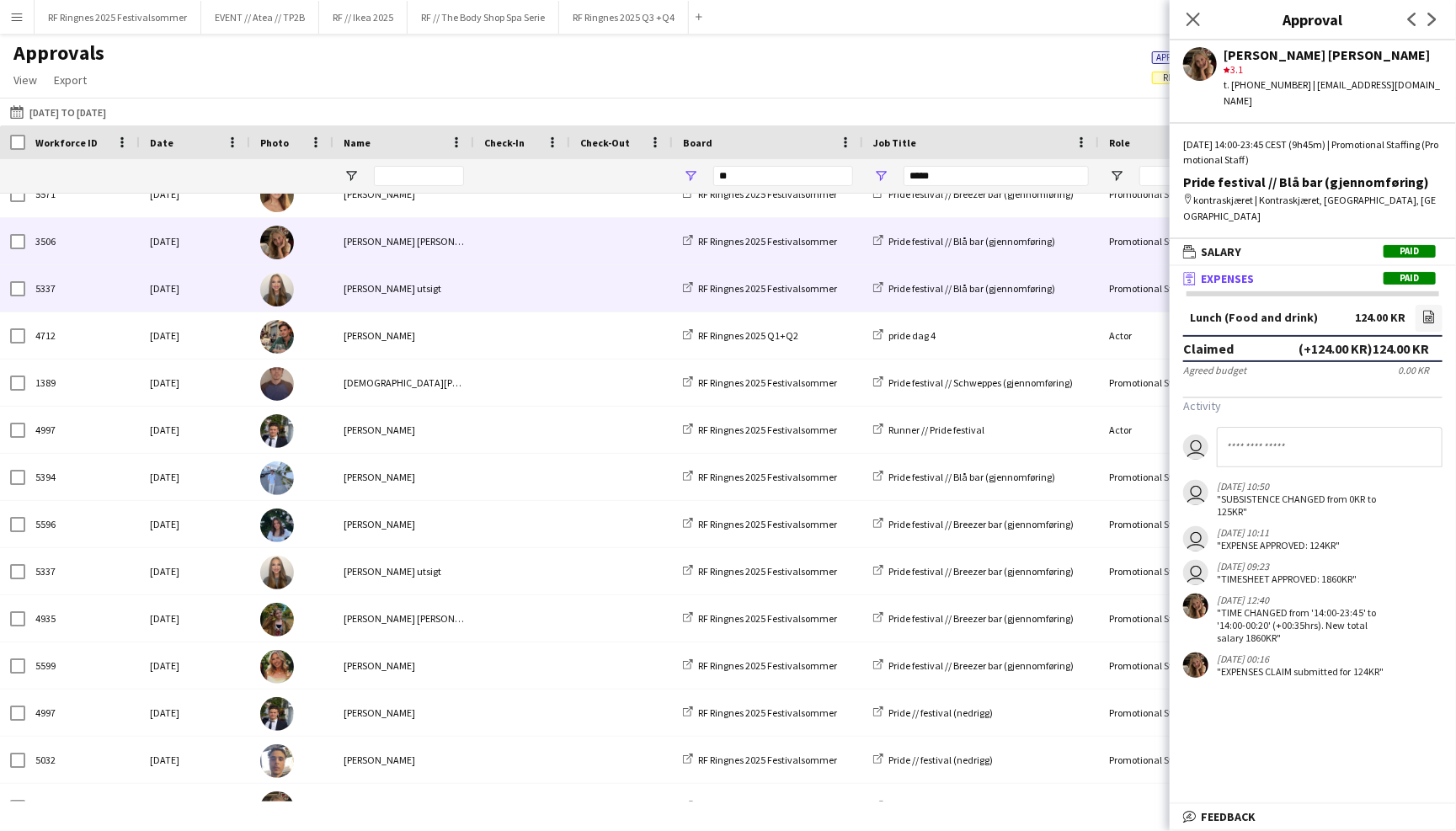
click at [488, 285] on span at bounding box center [522, 288] width 76 height 47
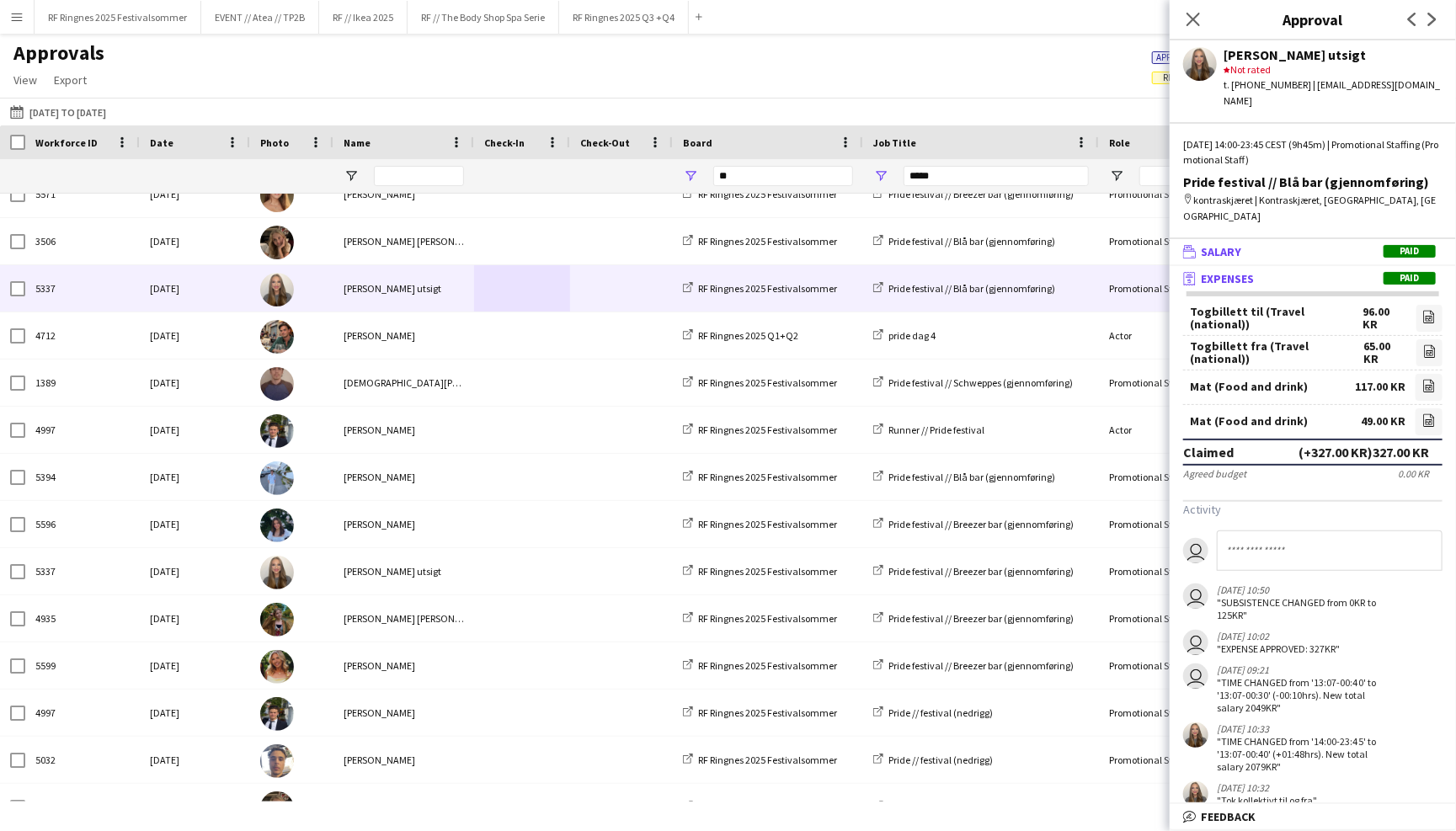
click at [1253, 244] on mat-panel-title "wallet Salary Paid" at bounding box center [1309, 251] width 279 height 15
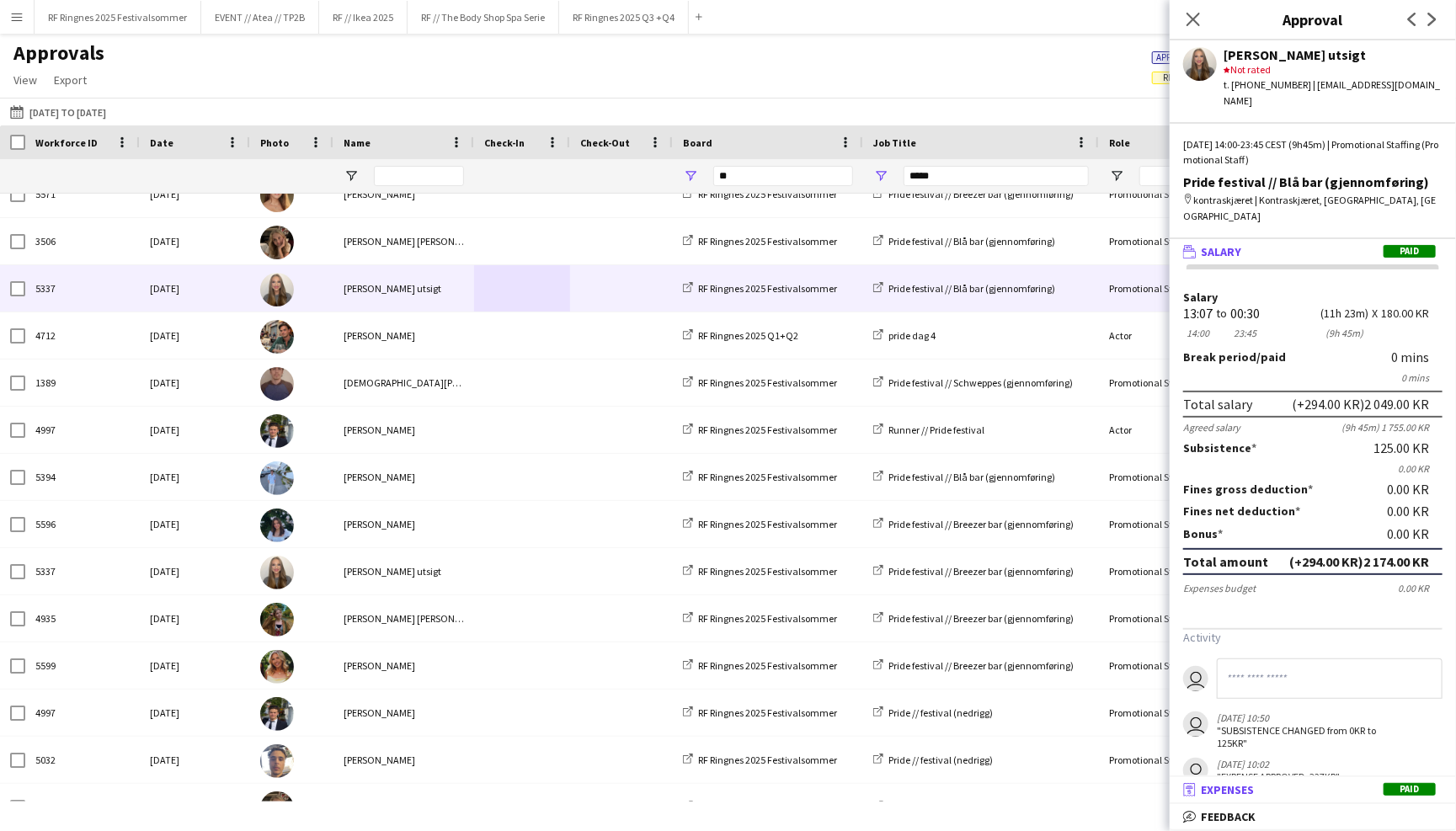
click at [1321, 788] on mat-panel-title "receipt Expenses Paid" at bounding box center [1309, 789] width 279 height 15
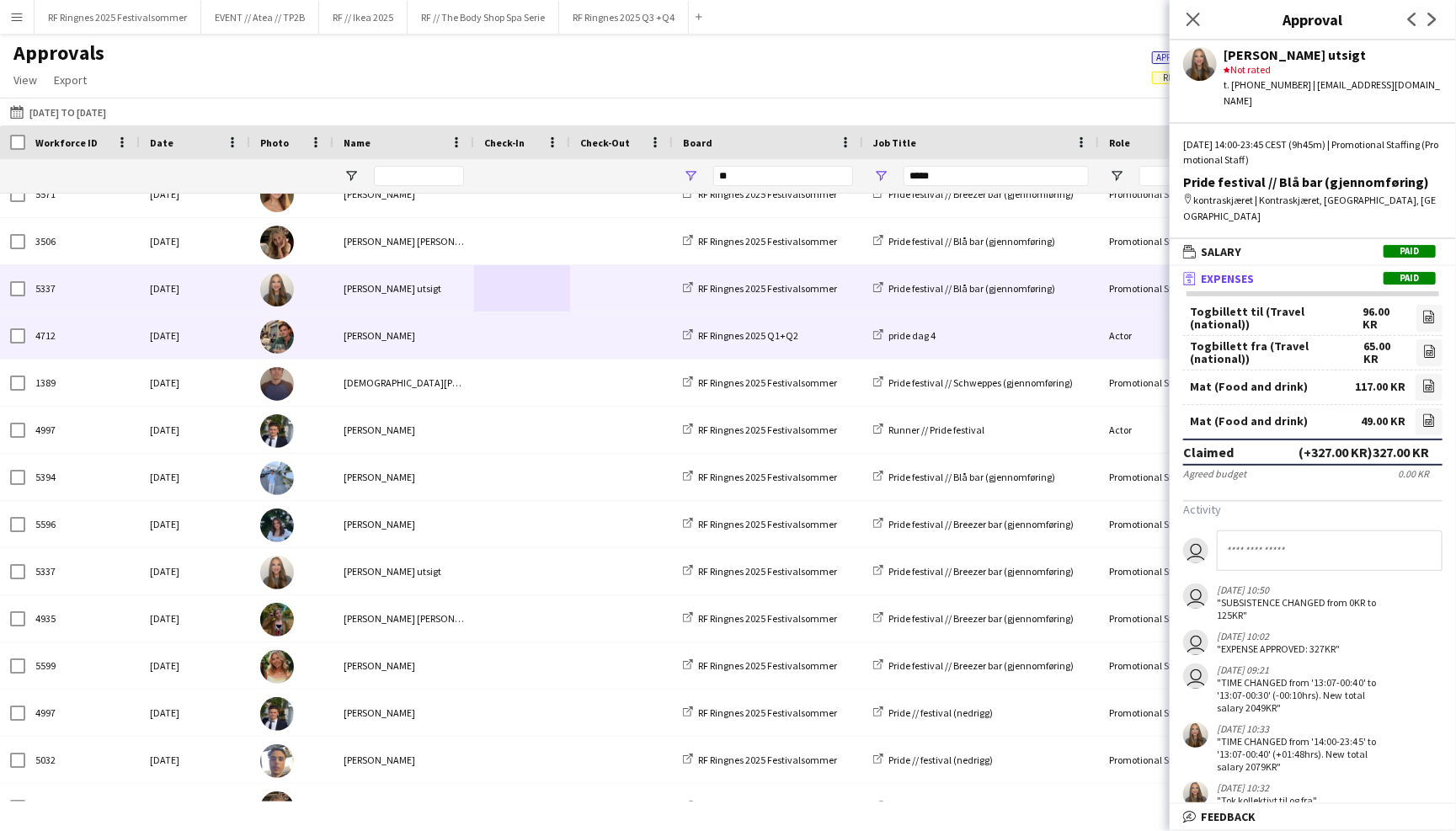
click at [423, 343] on div "[PERSON_NAME]" at bounding box center [403, 336] width 141 height 47
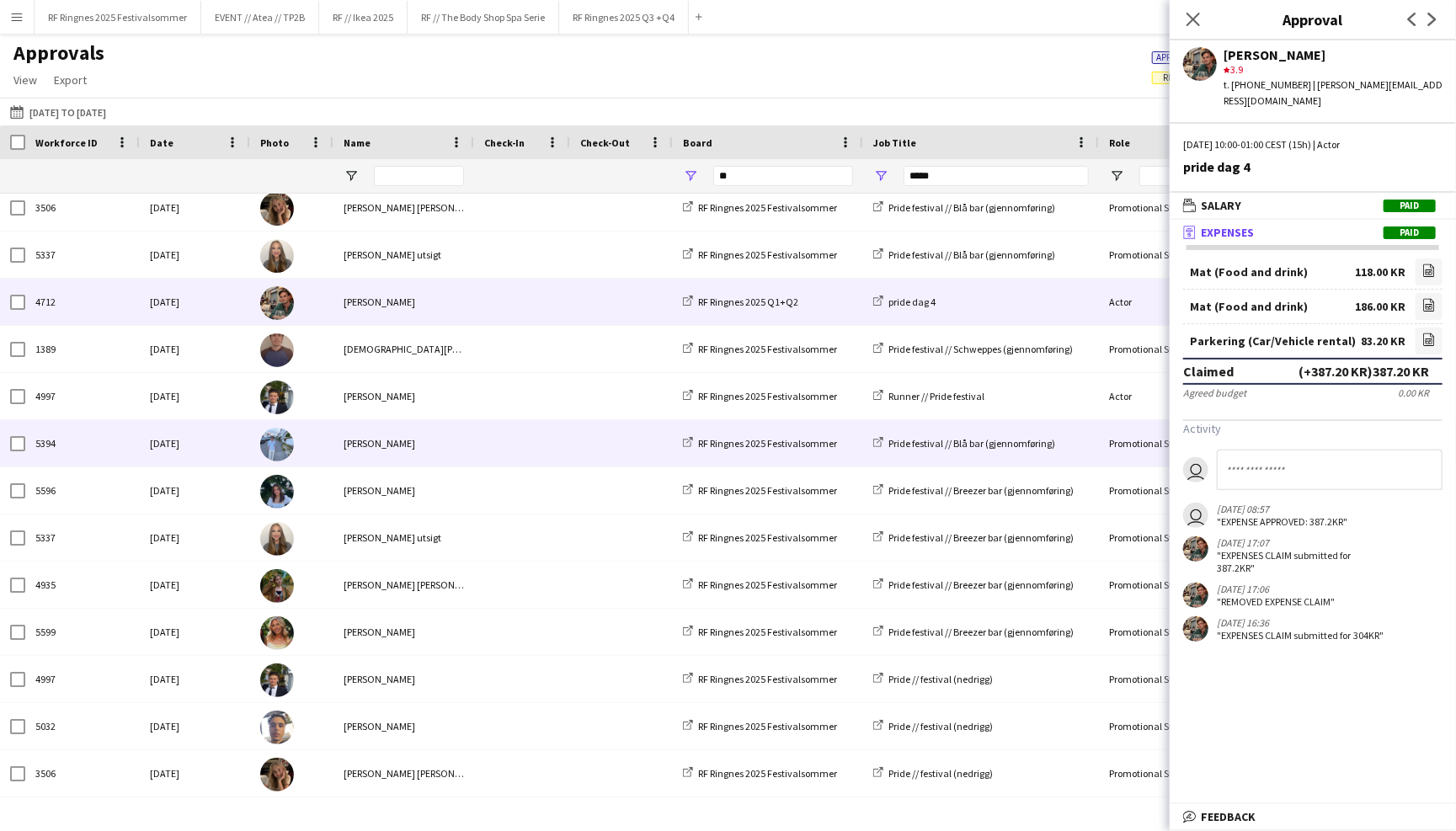
scroll to position [2377, 0]
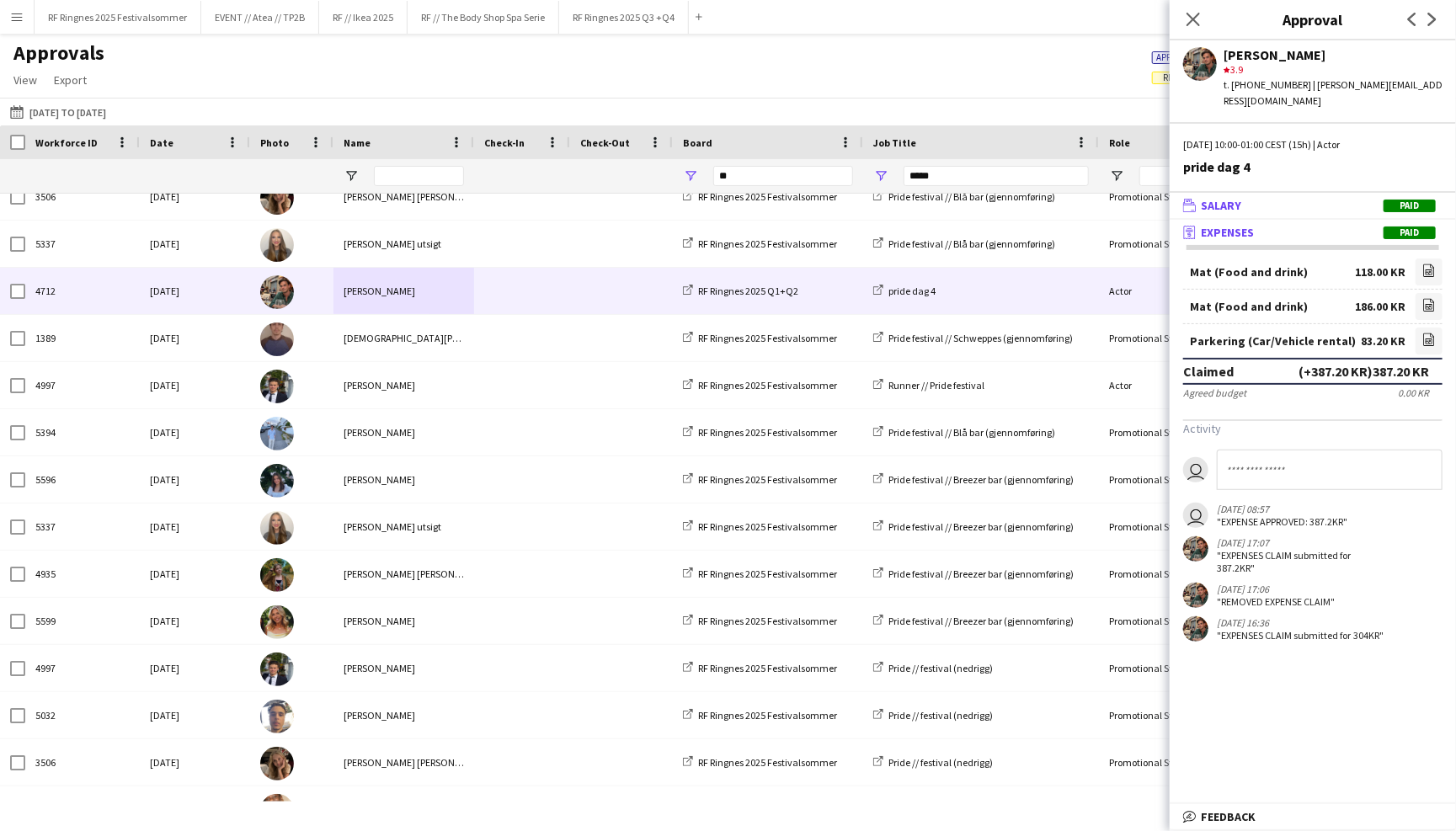
click at [1346, 198] on mat-panel-title "wallet Salary Paid" at bounding box center [1309, 205] width 279 height 15
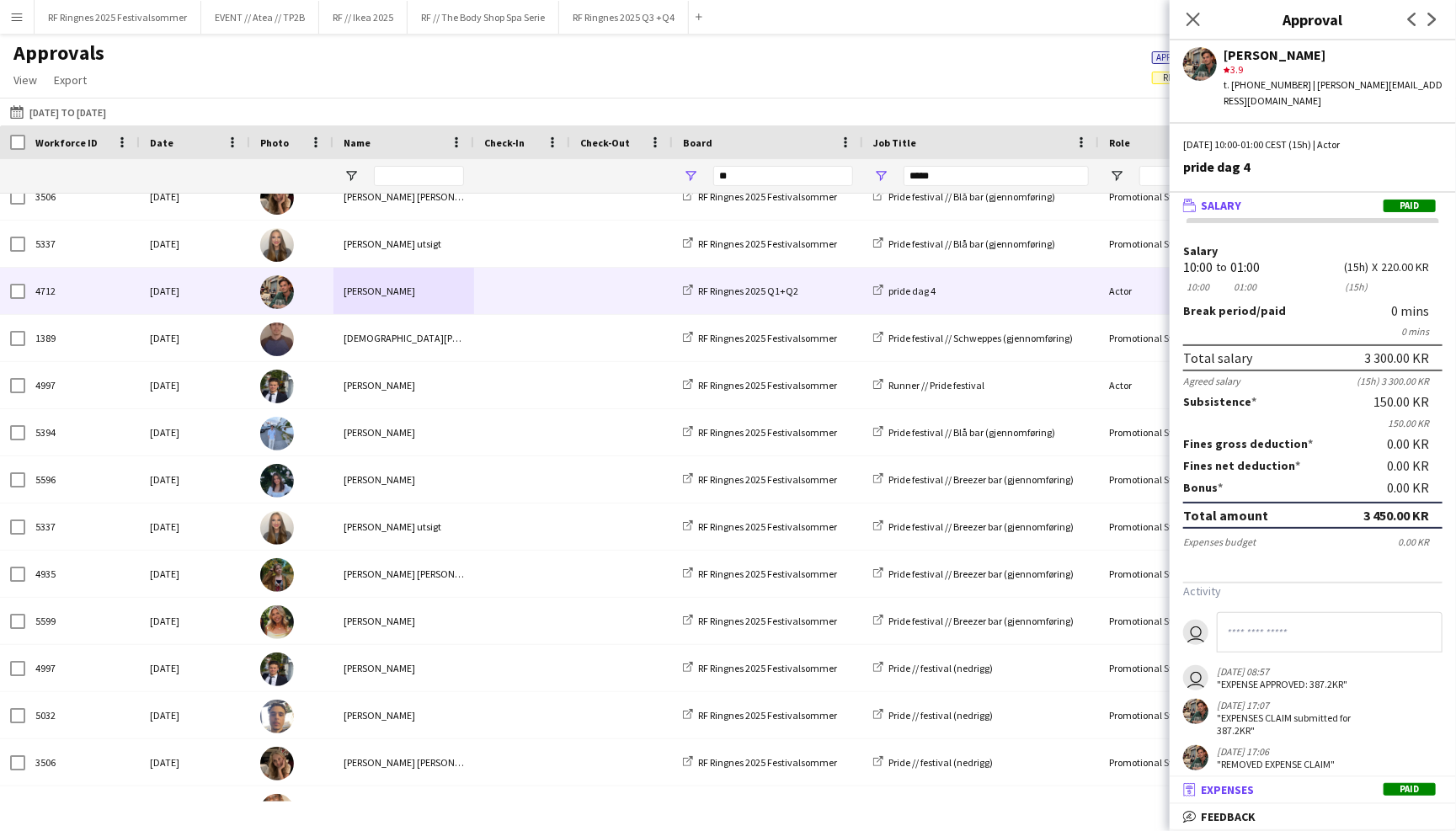
click at [1349, 781] on mat-expansion-panel-header "receipt Expenses Paid" at bounding box center [1313, 789] width 286 height 25
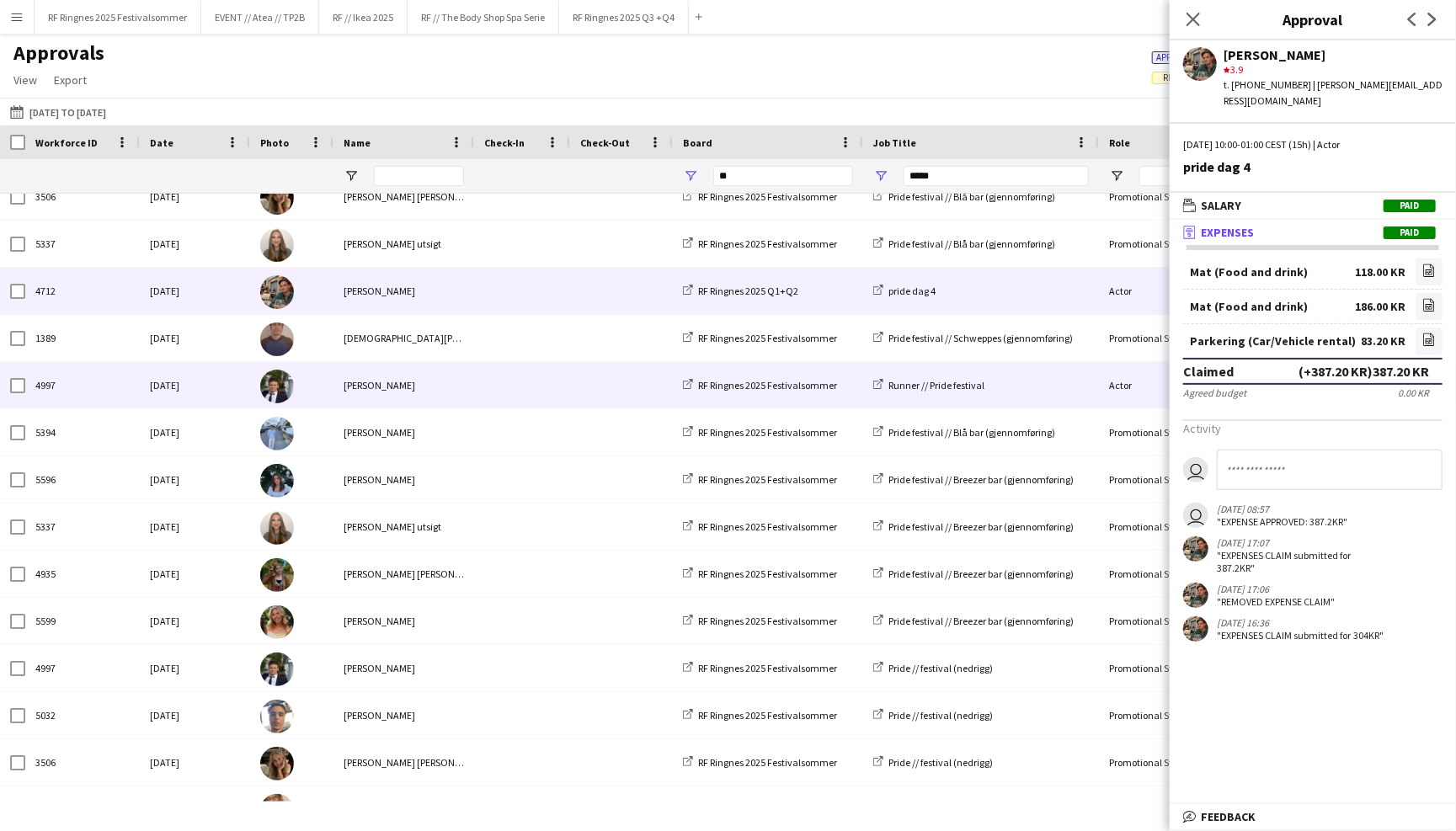
click at [490, 378] on span at bounding box center [522, 385] width 76 height 47
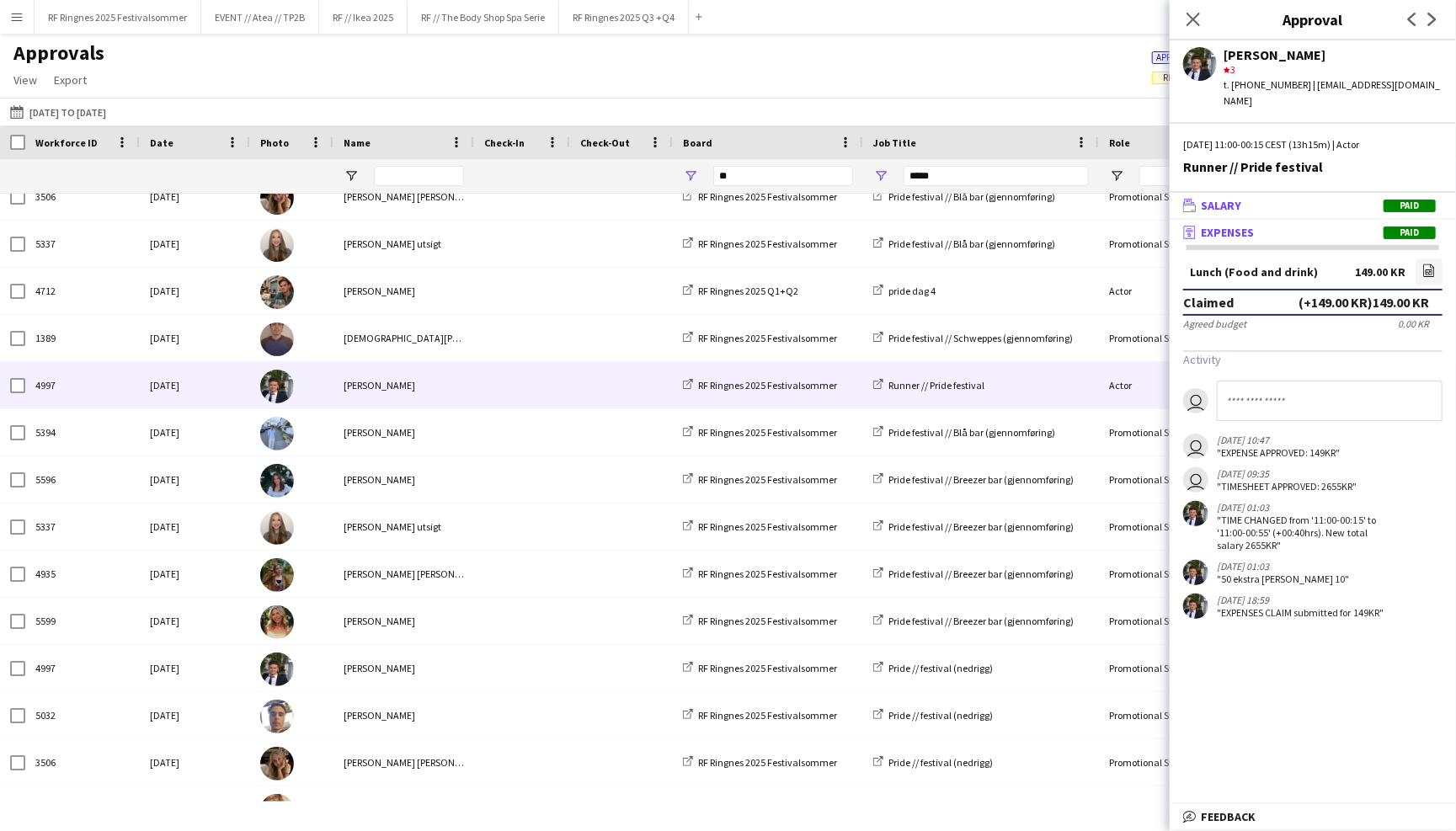
click at [1221, 198] on span "Salary" at bounding box center [1221, 205] width 40 height 15
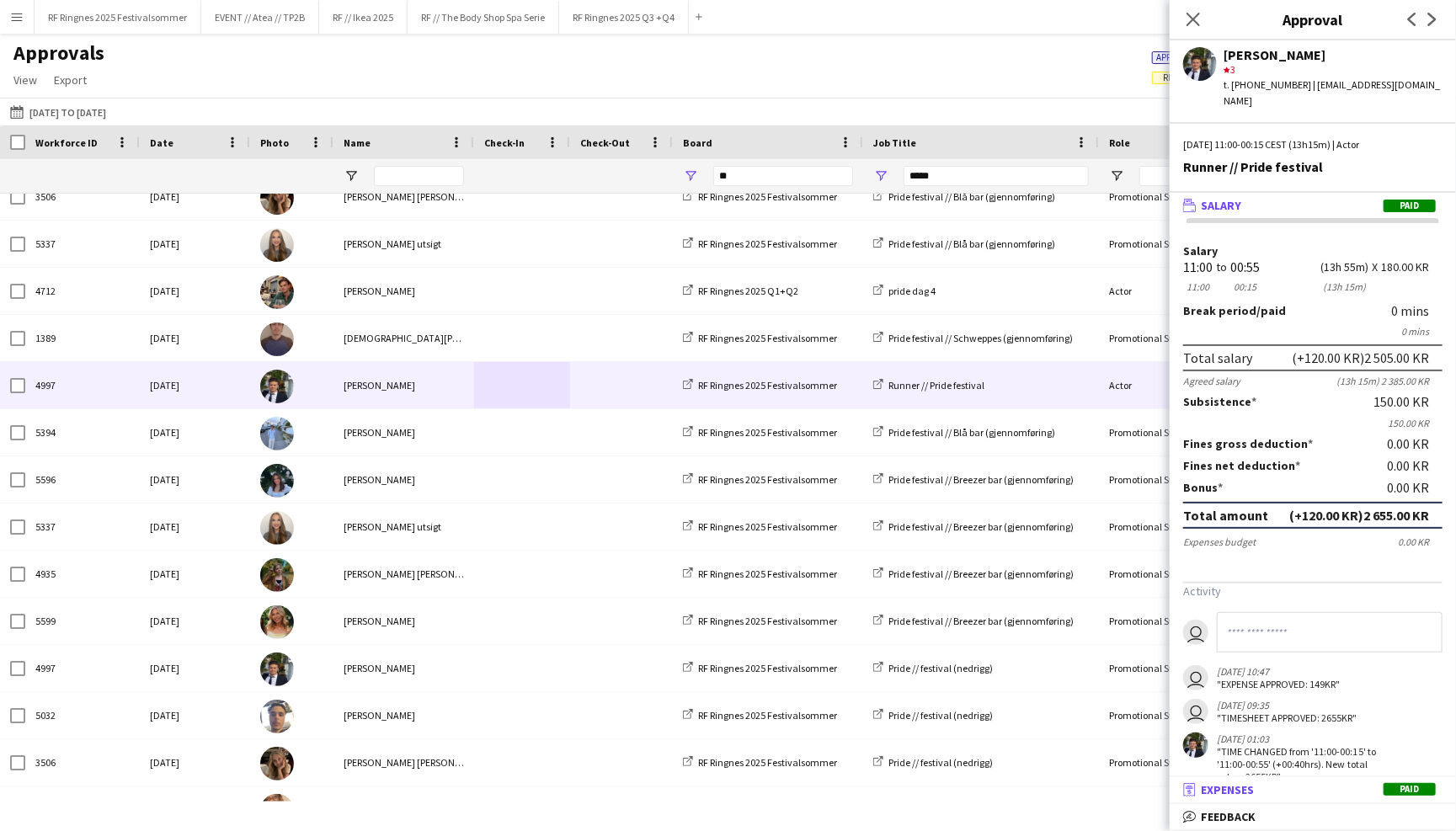
click at [1312, 781] on mat-expansion-panel-header "receipt Expenses Paid" at bounding box center [1313, 789] width 286 height 25
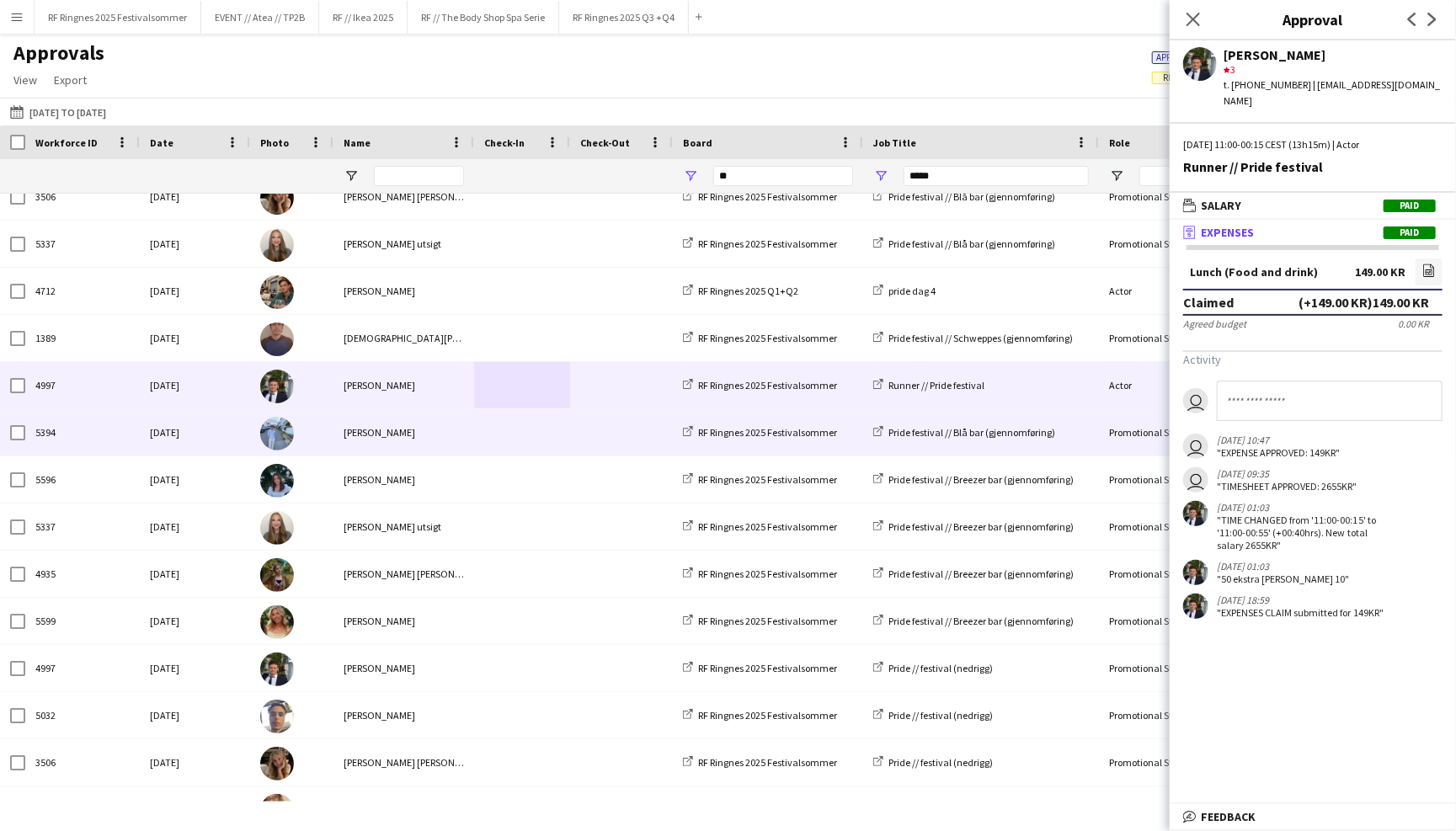
click at [444, 434] on div "Filip weng Stordal" at bounding box center [403, 432] width 141 height 47
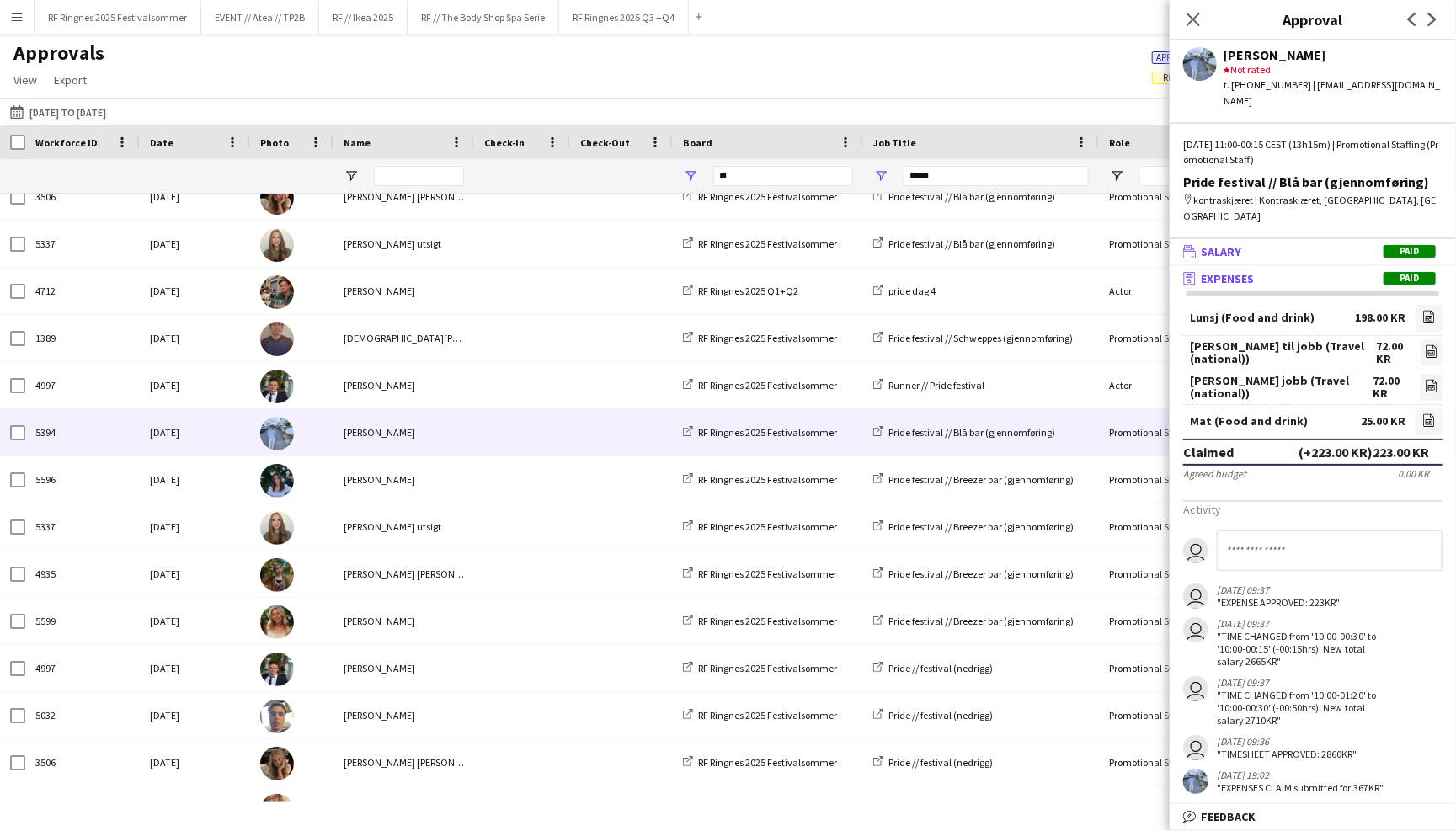
click at [1219, 244] on span "Salary" at bounding box center [1221, 251] width 40 height 15
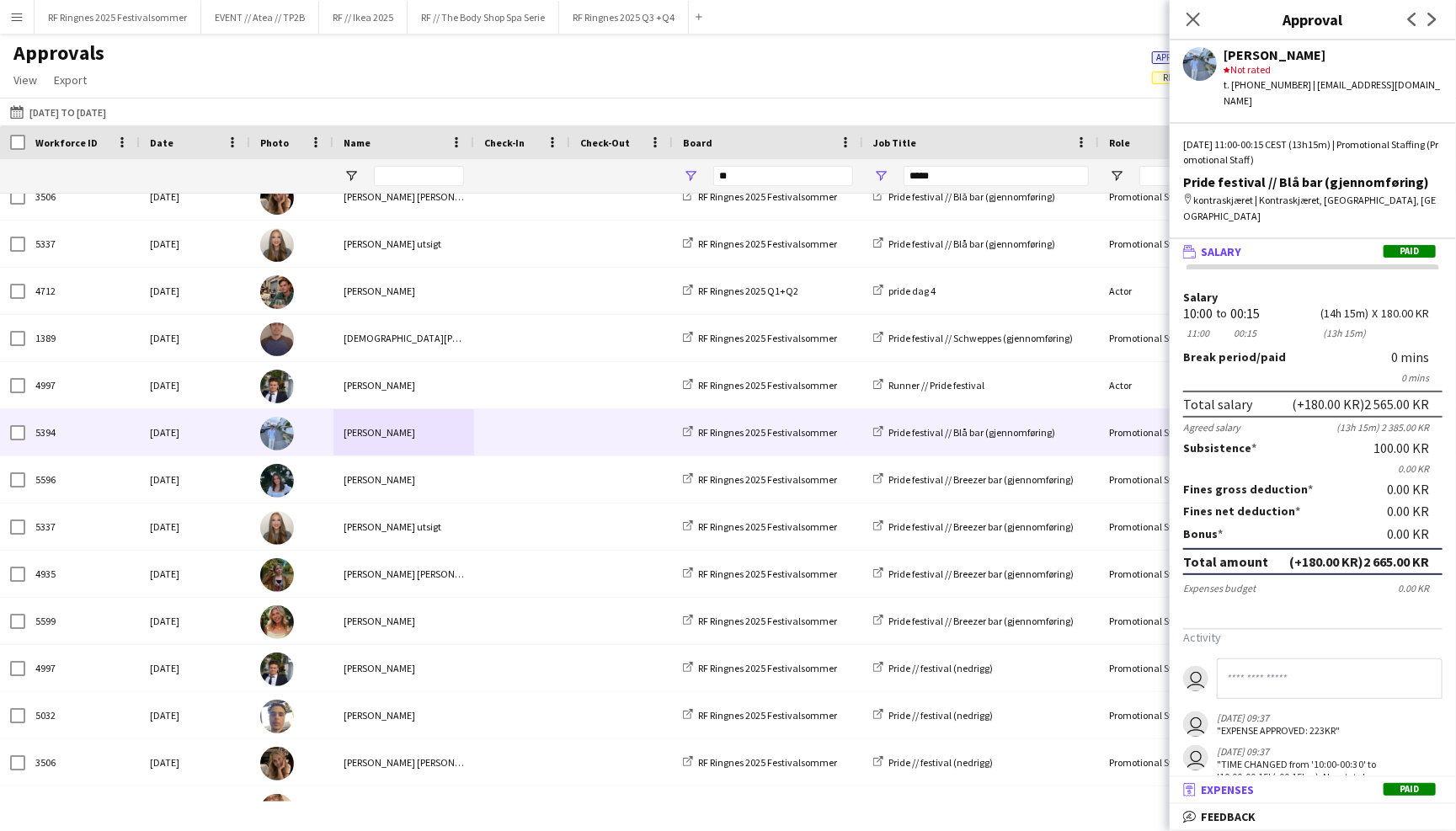
click at [1315, 789] on mat-panel-title "receipt Expenses Paid" at bounding box center [1309, 789] width 279 height 15
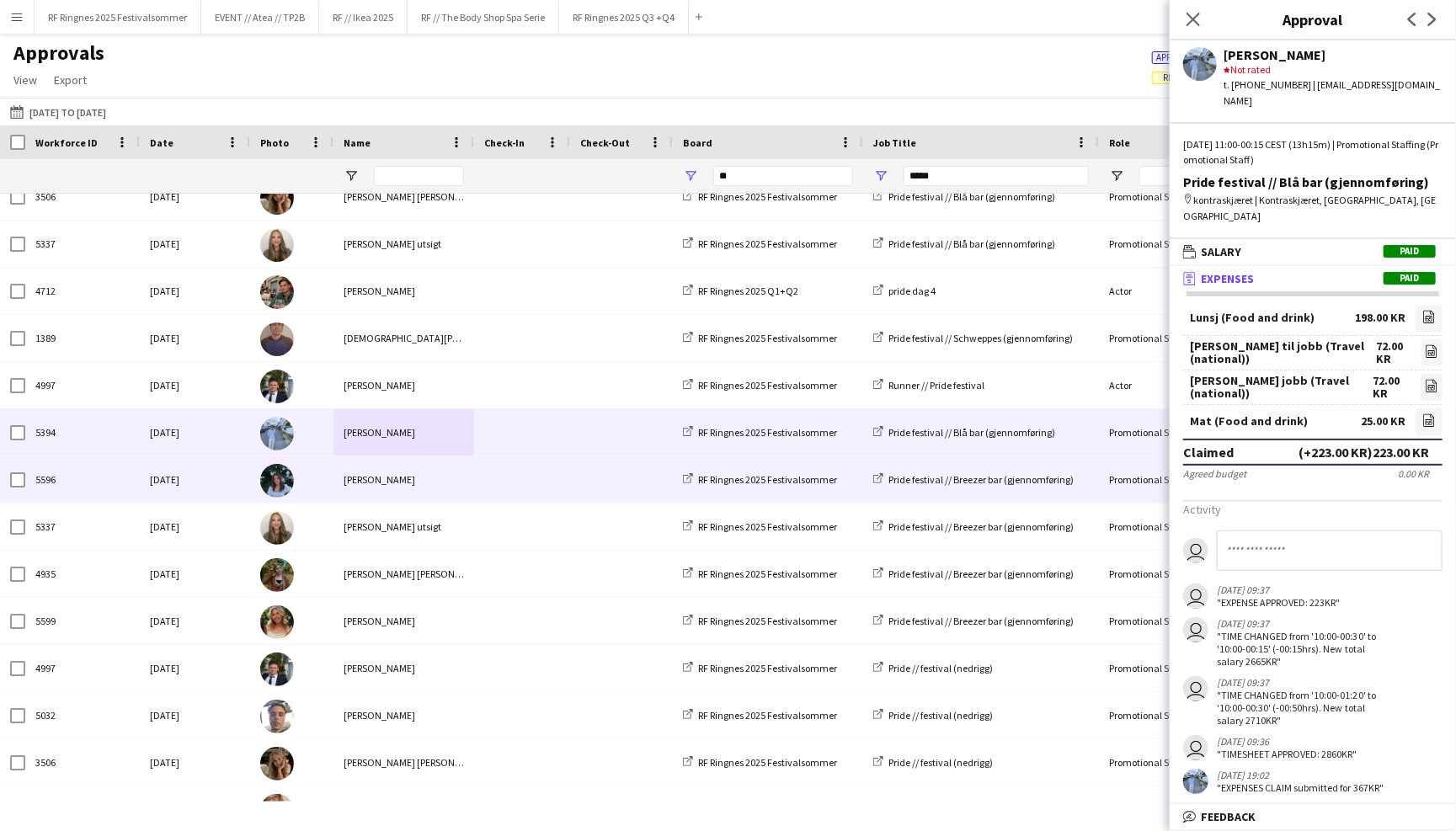
click at [220, 480] on div "Sat, 28 Jun 2025" at bounding box center [195, 479] width 111 height 47
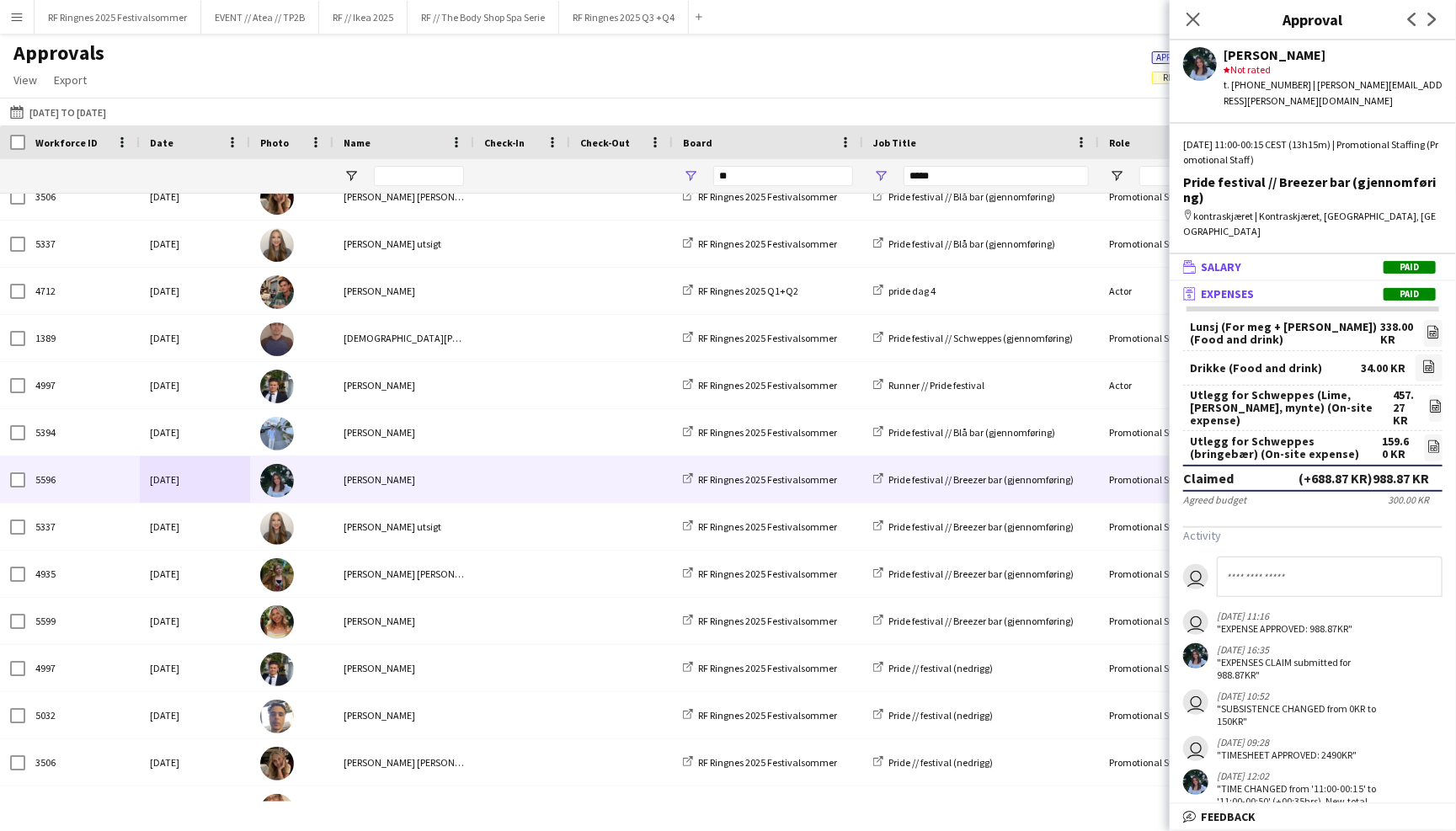
click at [1270, 259] on mat-panel-title "wallet Salary Paid" at bounding box center [1309, 266] width 279 height 15
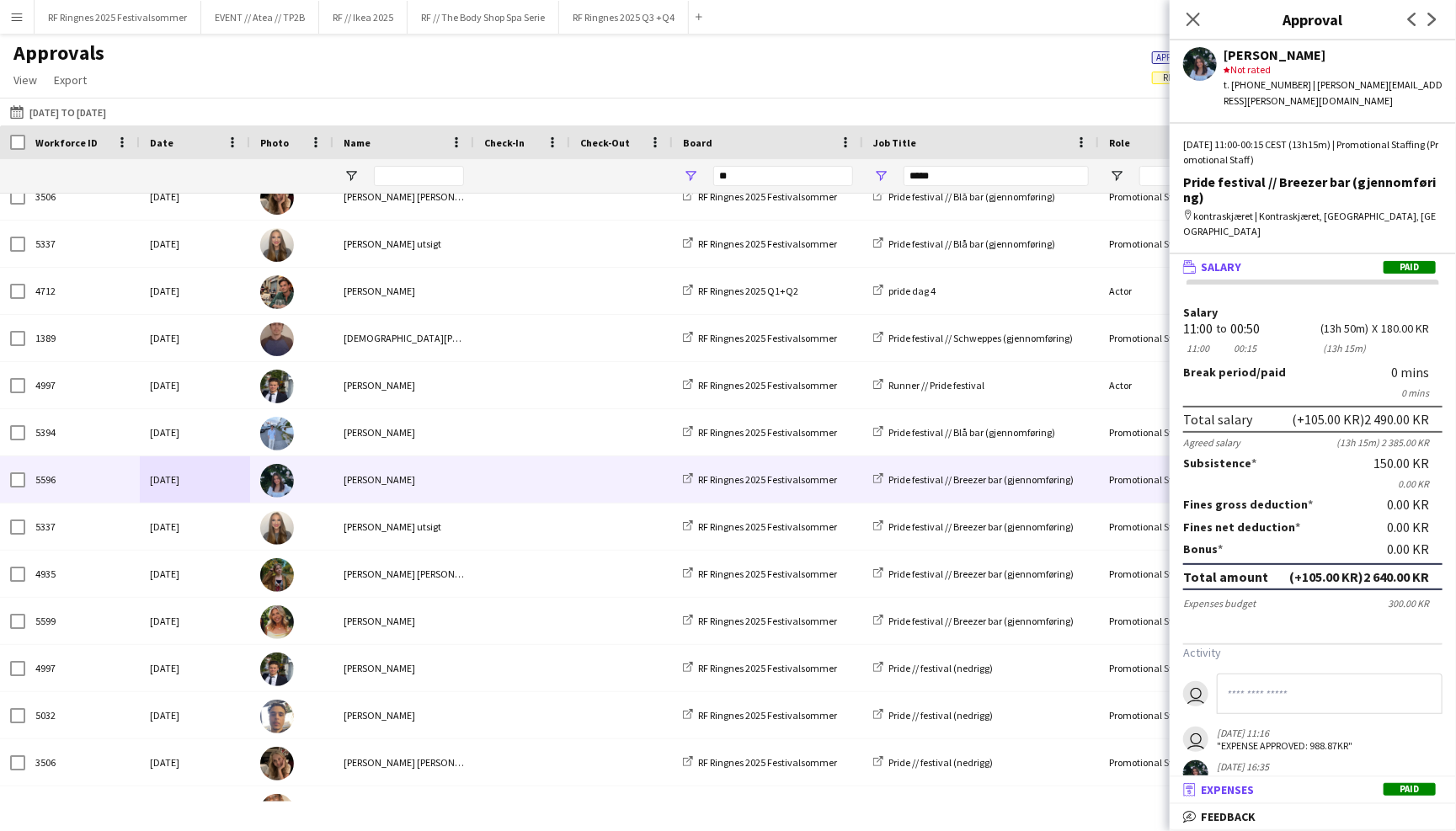
click at [1261, 788] on mat-panel-title "receipt Expenses Paid" at bounding box center [1309, 789] width 279 height 15
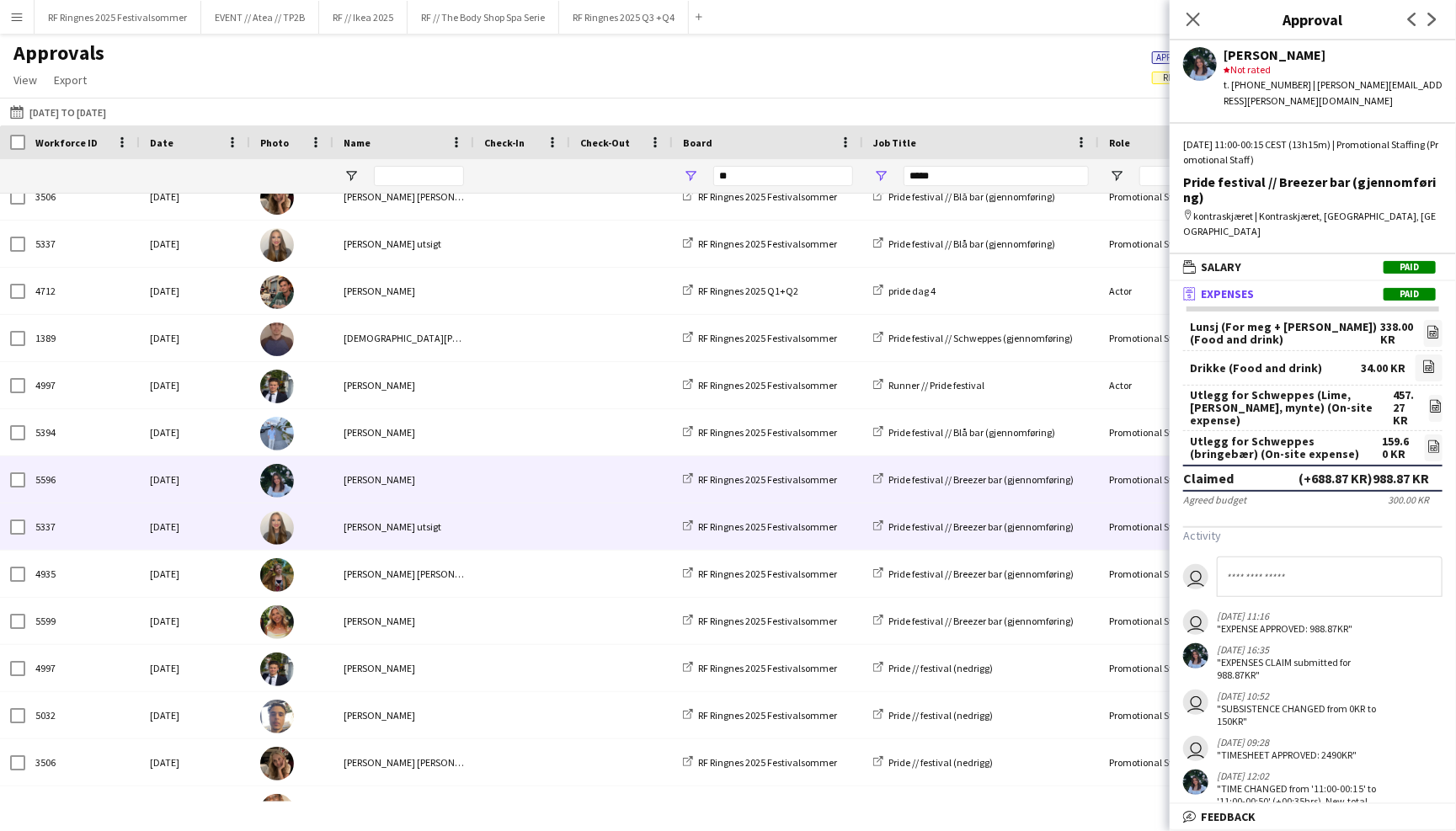
click at [482, 531] on div at bounding box center [521, 526] width 96 height 47
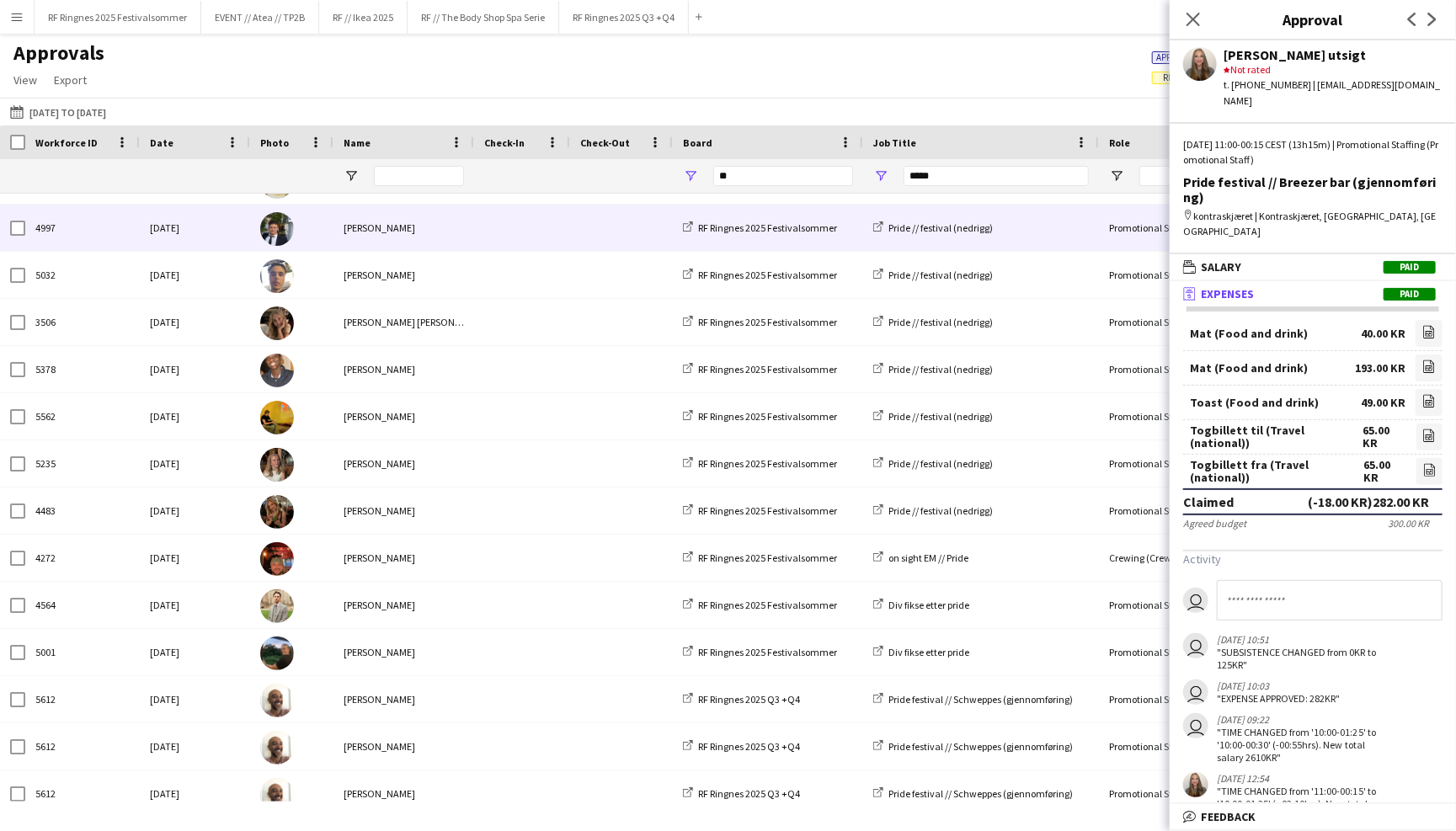
scroll to position [2802, 0]
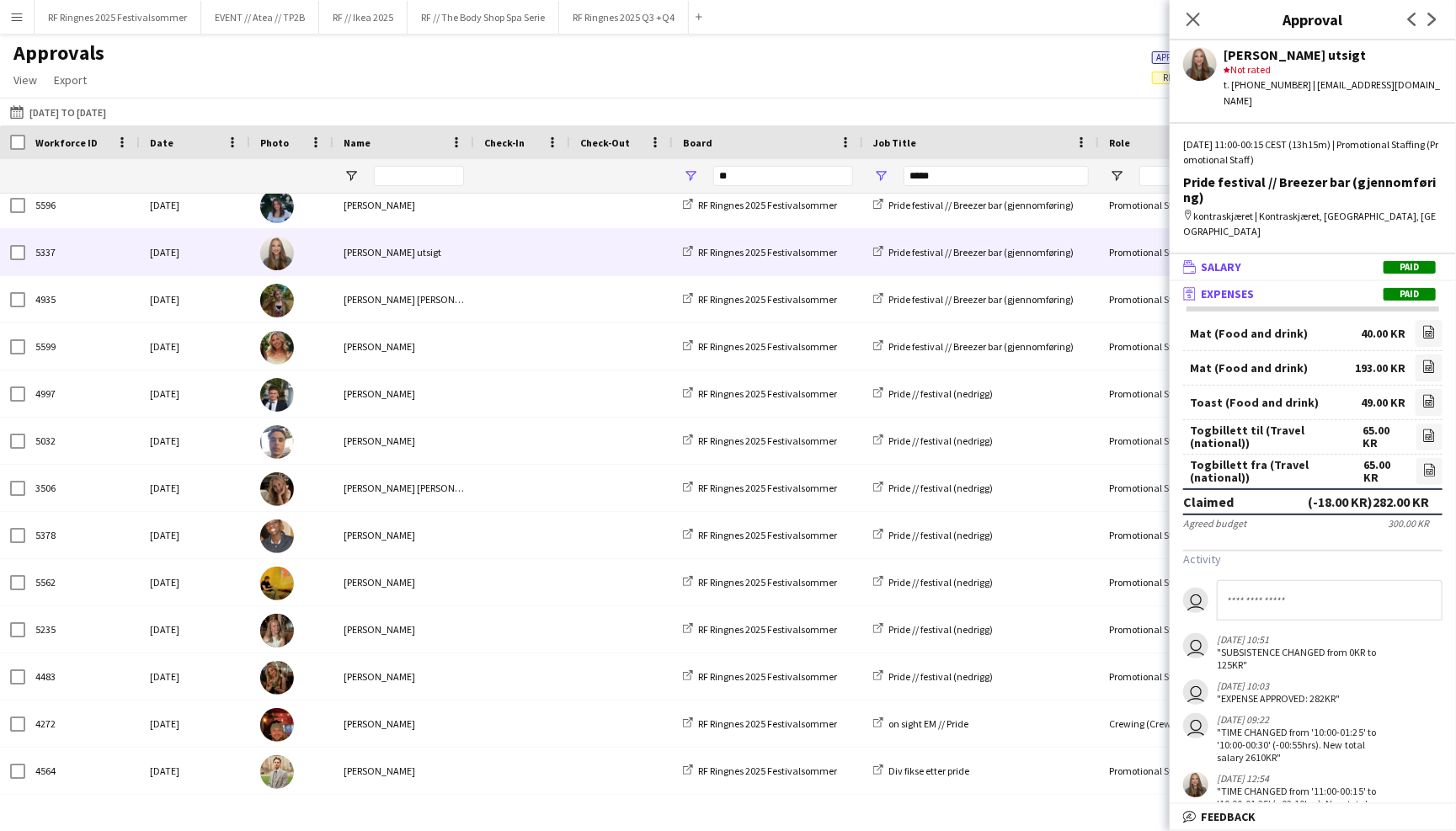
click at [1308, 259] on mat-panel-title "wallet Salary Paid" at bounding box center [1309, 266] width 279 height 15
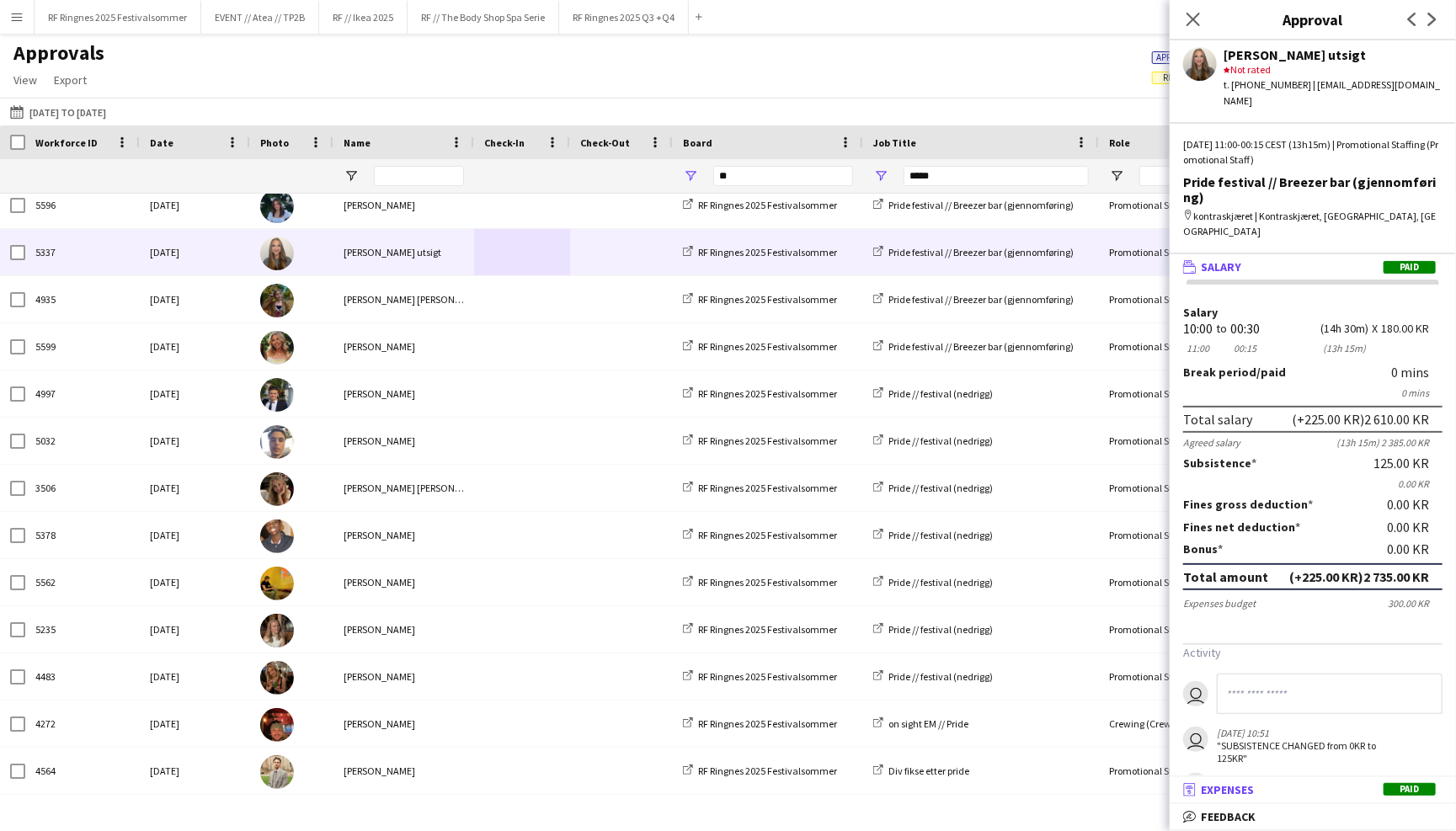
click at [1315, 789] on mat-panel-title "receipt Expenses Paid" at bounding box center [1309, 789] width 279 height 15
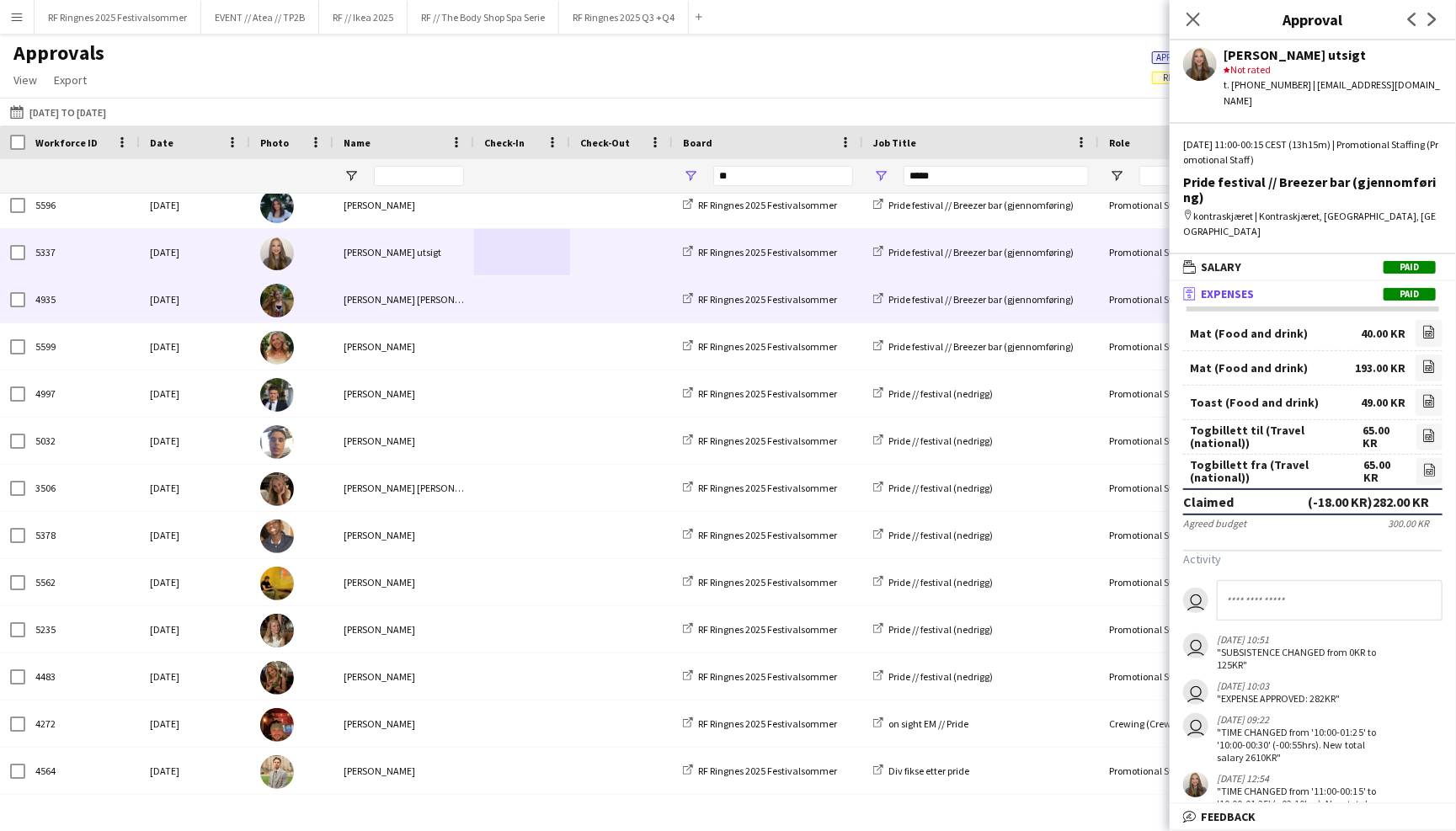
click at [451, 300] on div "Sarah Elise Getaz" at bounding box center [403, 299] width 141 height 47
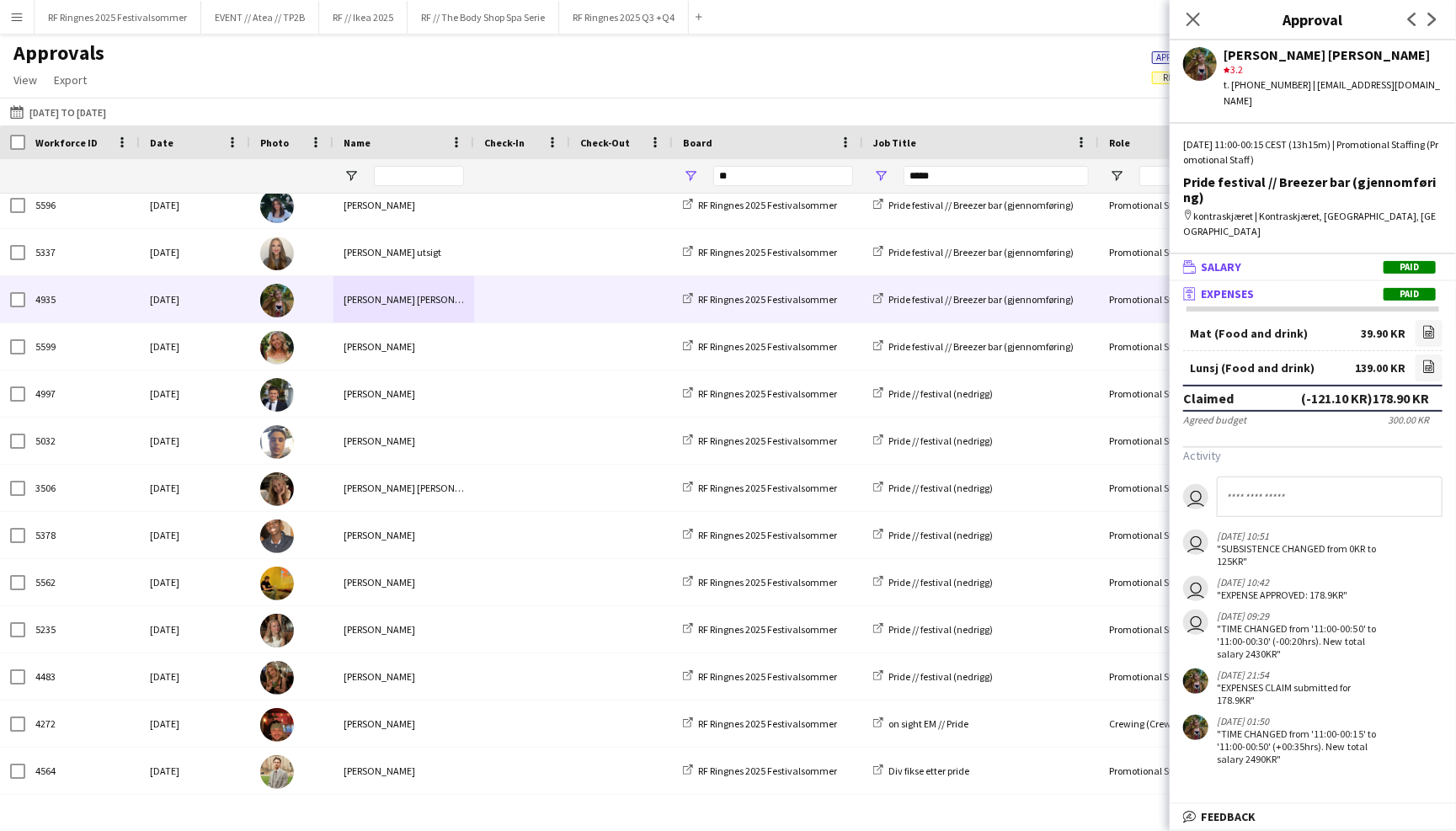
click at [1333, 259] on mat-panel-title "wallet Salary Paid" at bounding box center [1309, 266] width 279 height 15
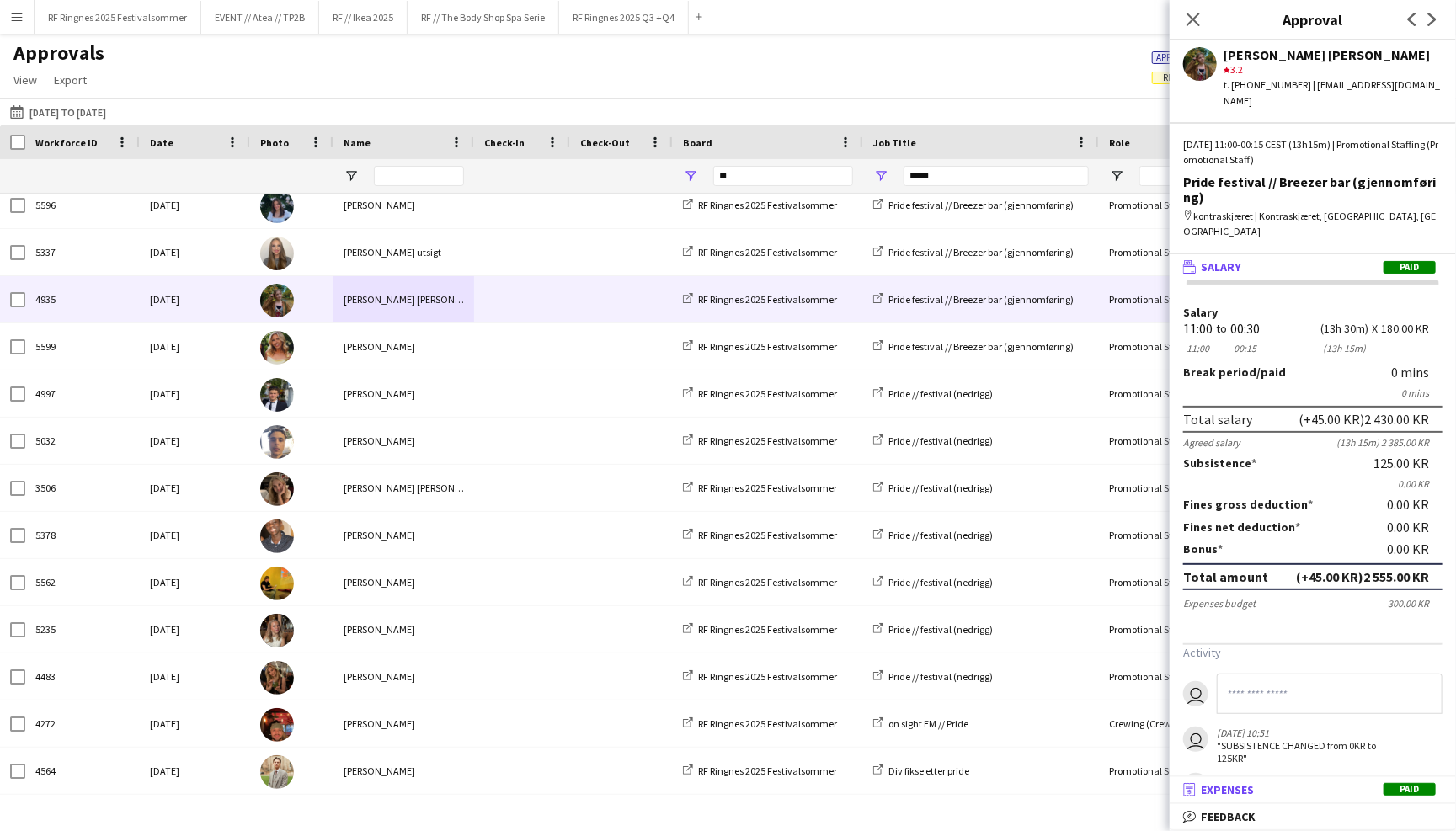
click at [1329, 784] on mat-panel-title "receipt Expenses Paid" at bounding box center [1309, 789] width 279 height 15
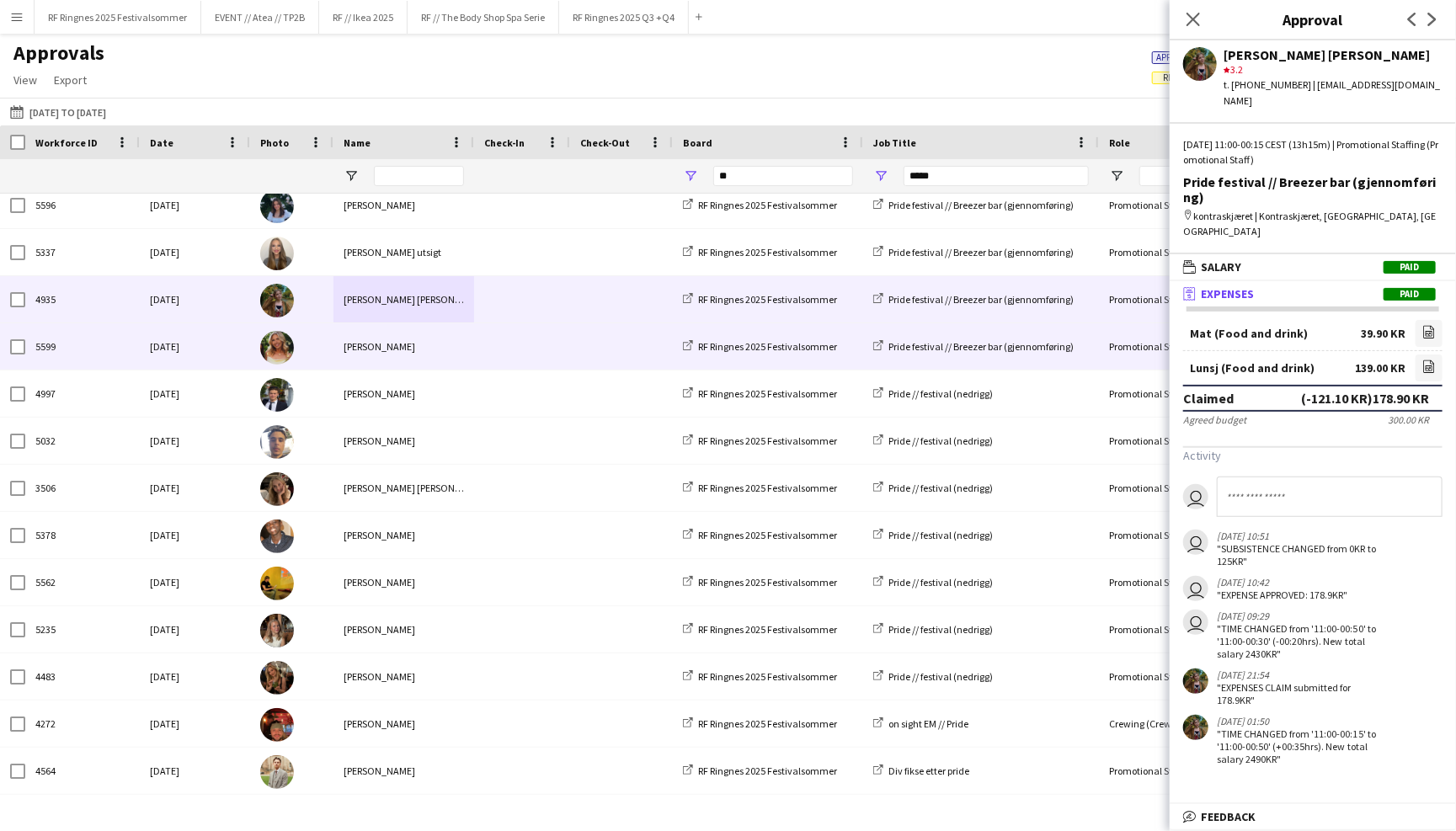
click at [441, 343] on div "Maria Nordvik" at bounding box center [403, 346] width 141 height 47
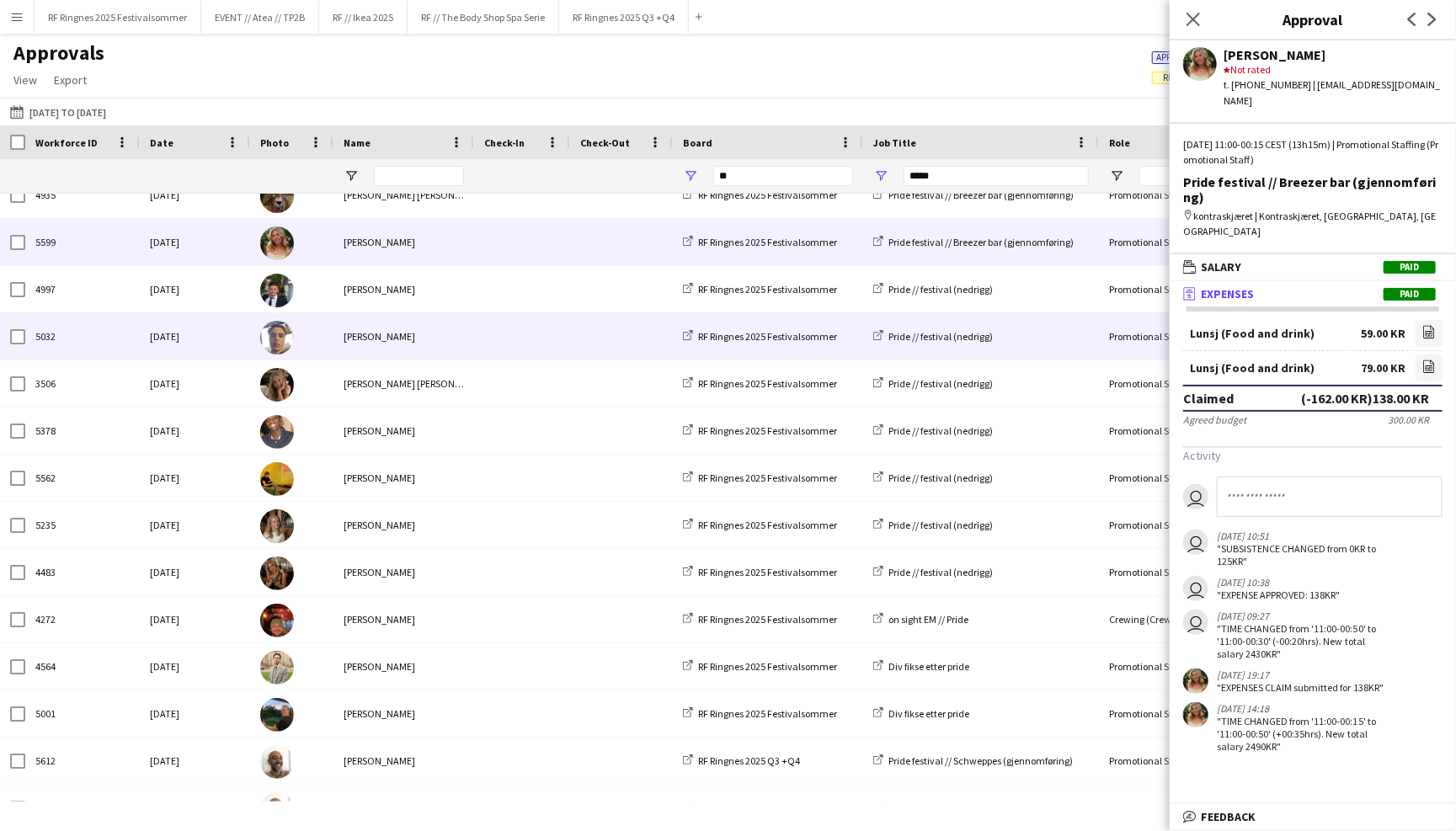
scroll to position [2765, 0]
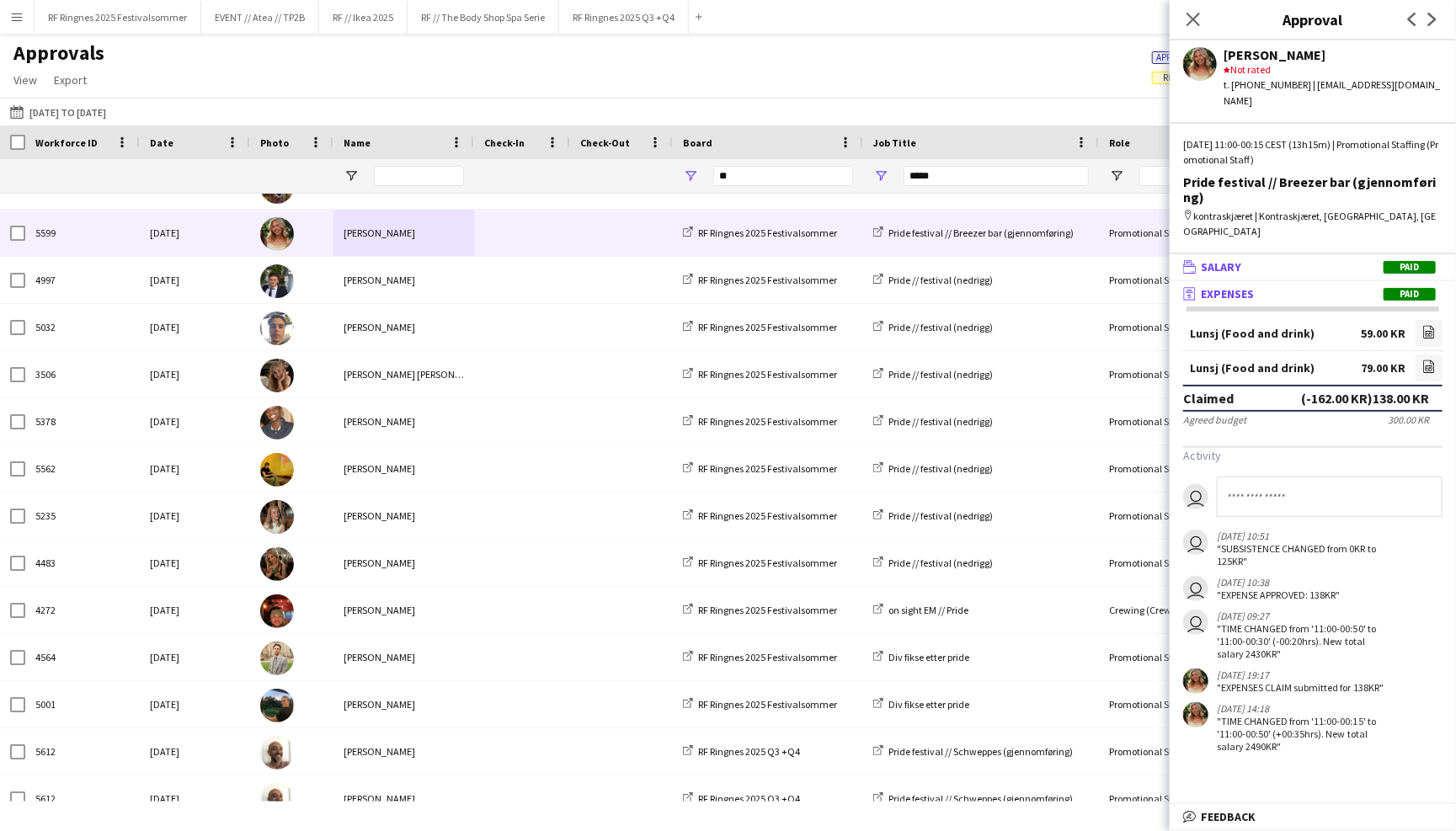
click at [1321, 259] on mat-panel-title "wallet Salary Paid" at bounding box center [1309, 266] width 279 height 15
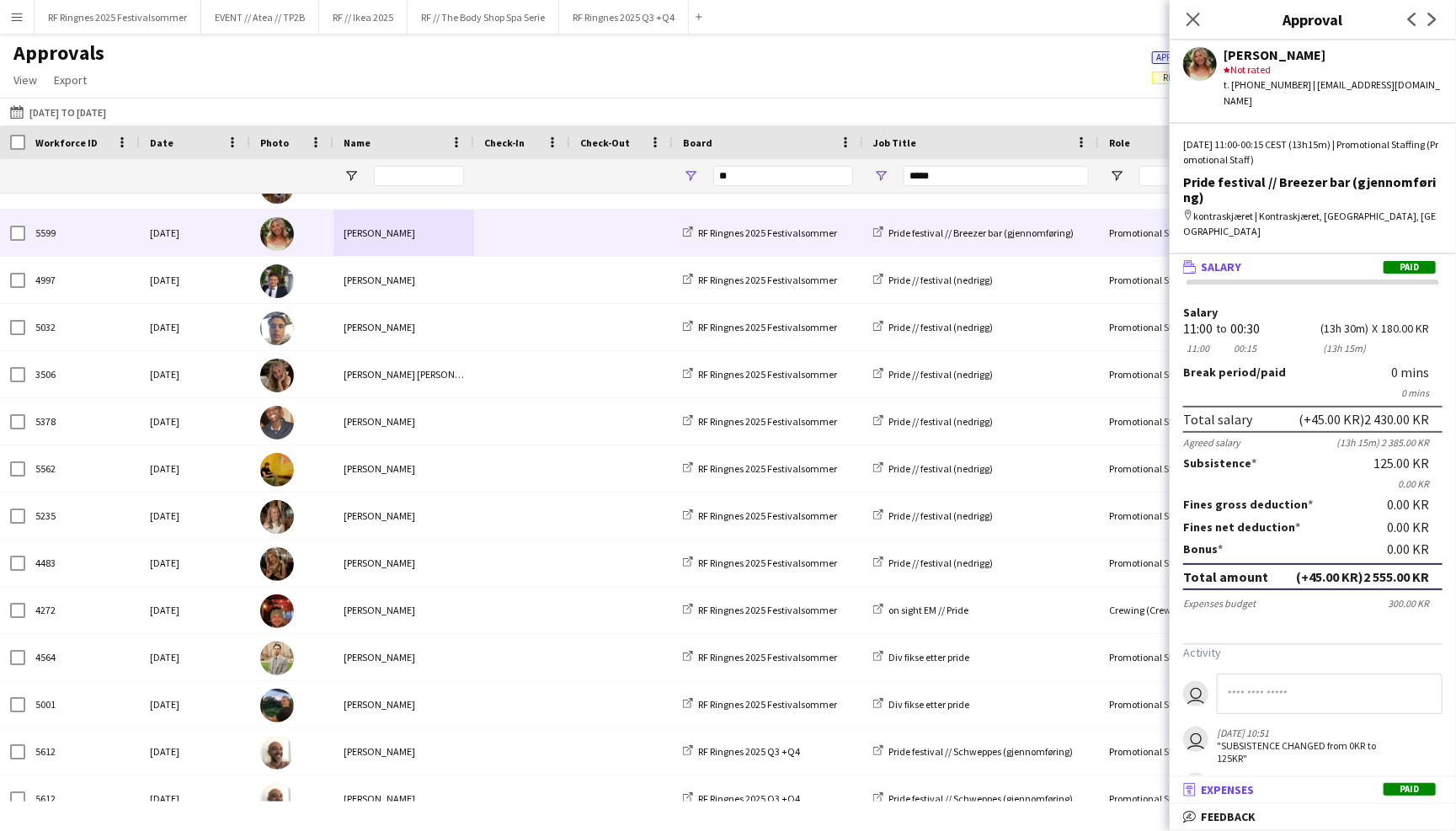
click at [1426, 781] on mat-expansion-panel-header "receipt Expenses Paid" at bounding box center [1313, 789] width 286 height 25
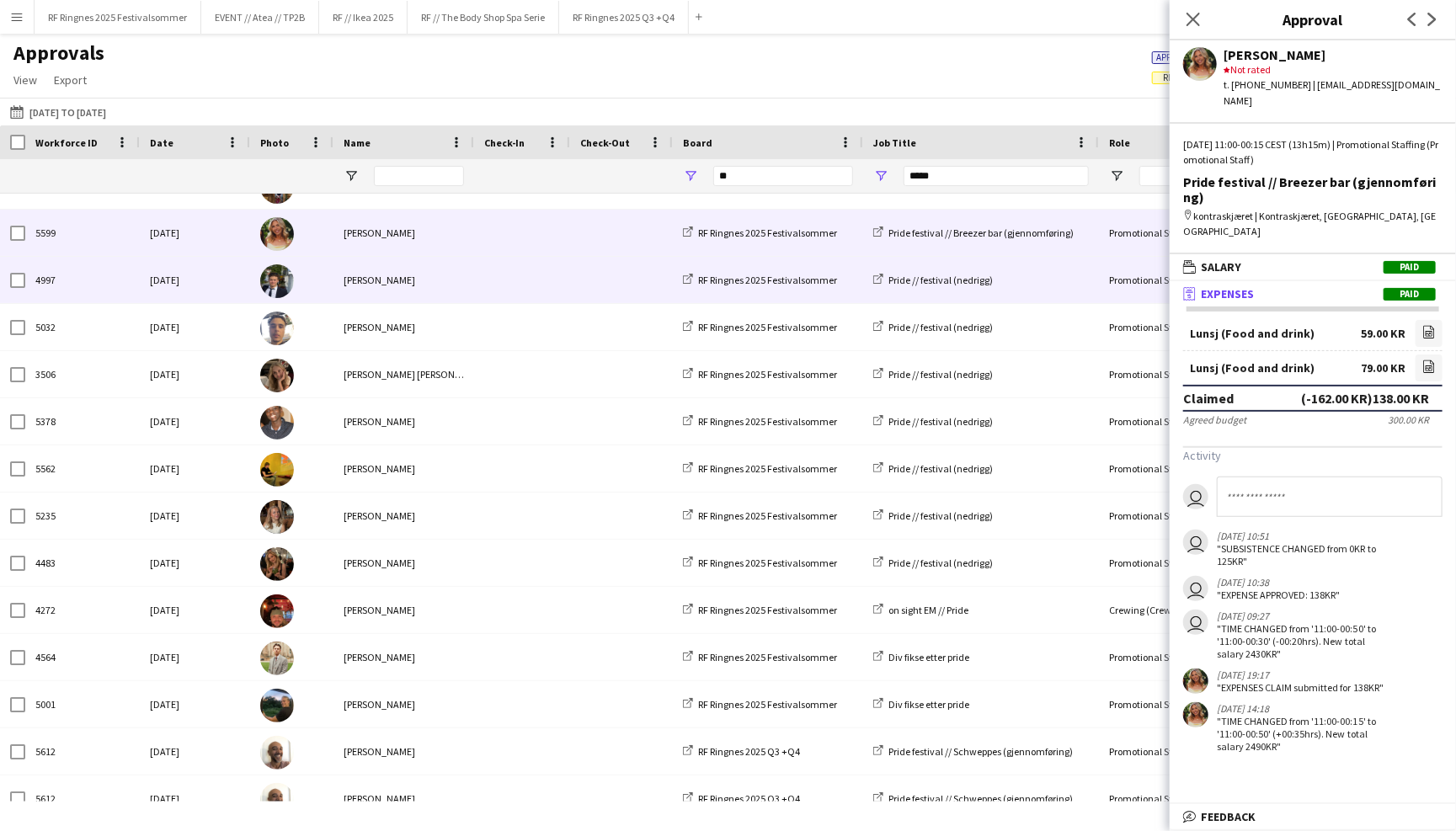
click at [557, 278] on span at bounding box center [522, 279] width 76 height 47
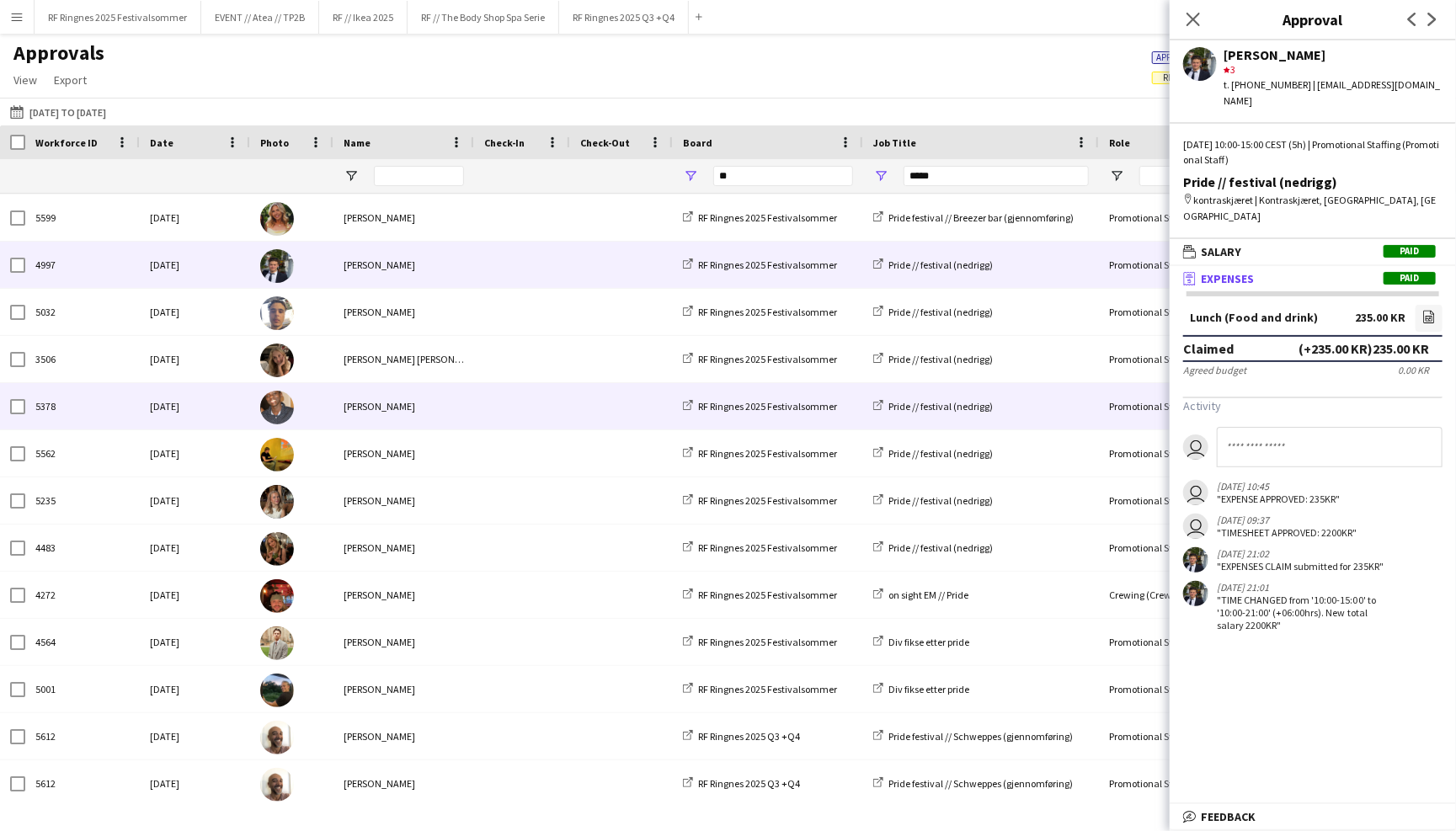
scroll to position [2779, 0]
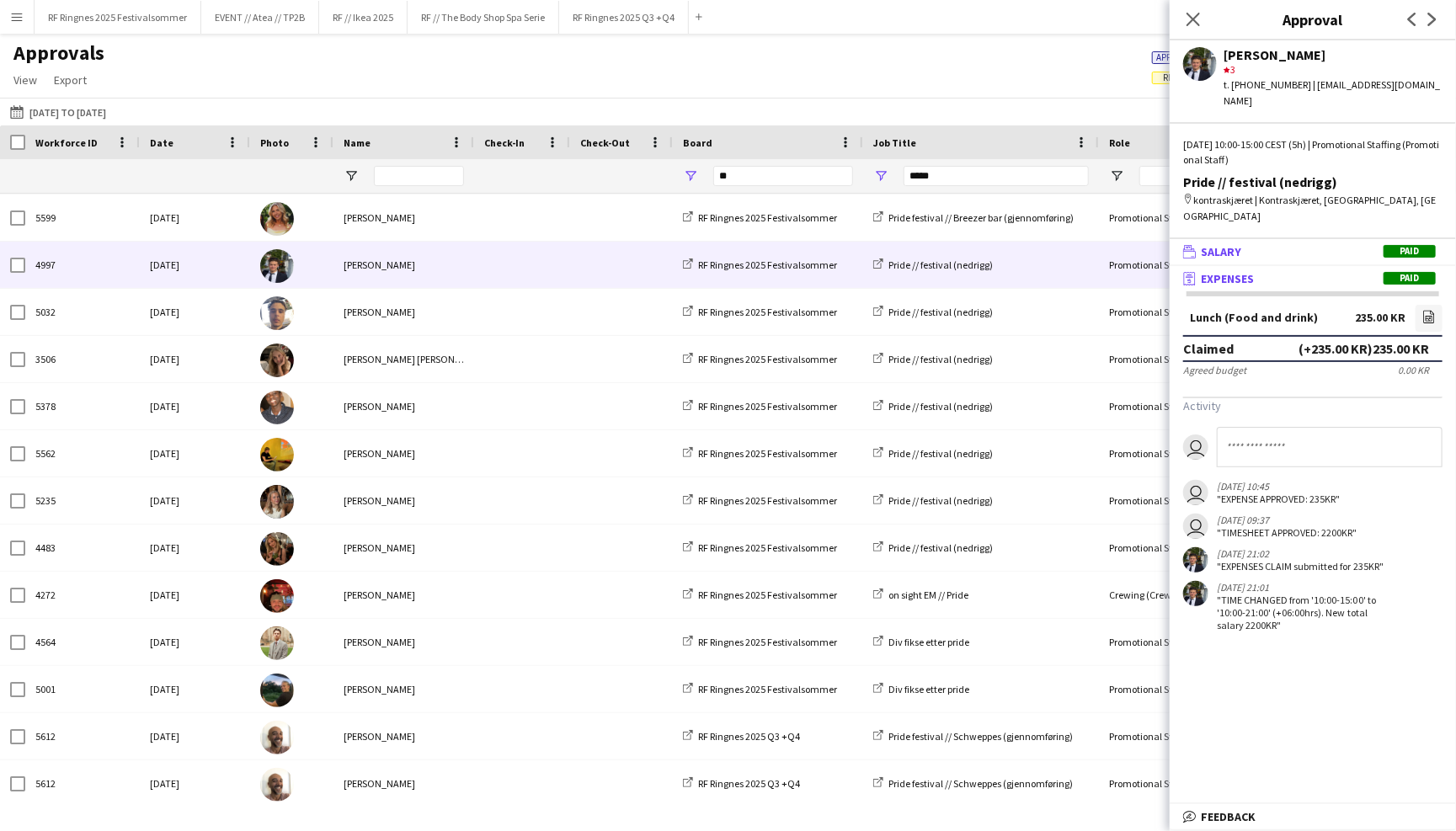
click at [1287, 244] on mat-panel-title "wallet Salary Paid" at bounding box center [1309, 251] width 279 height 15
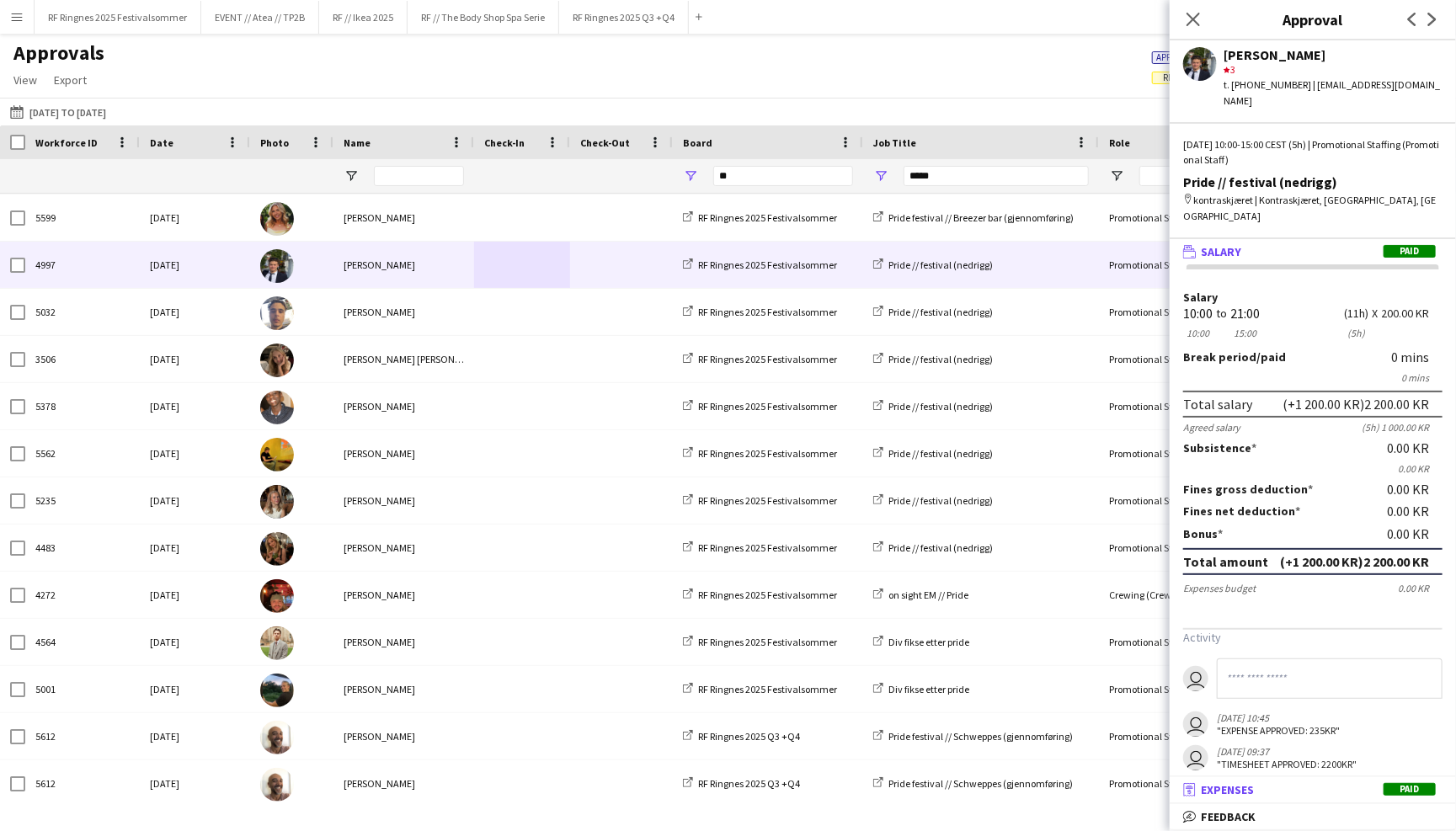
click at [1333, 789] on mat-panel-title "receipt Expenses Paid" at bounding box center [1309, 789] width 279 height 15
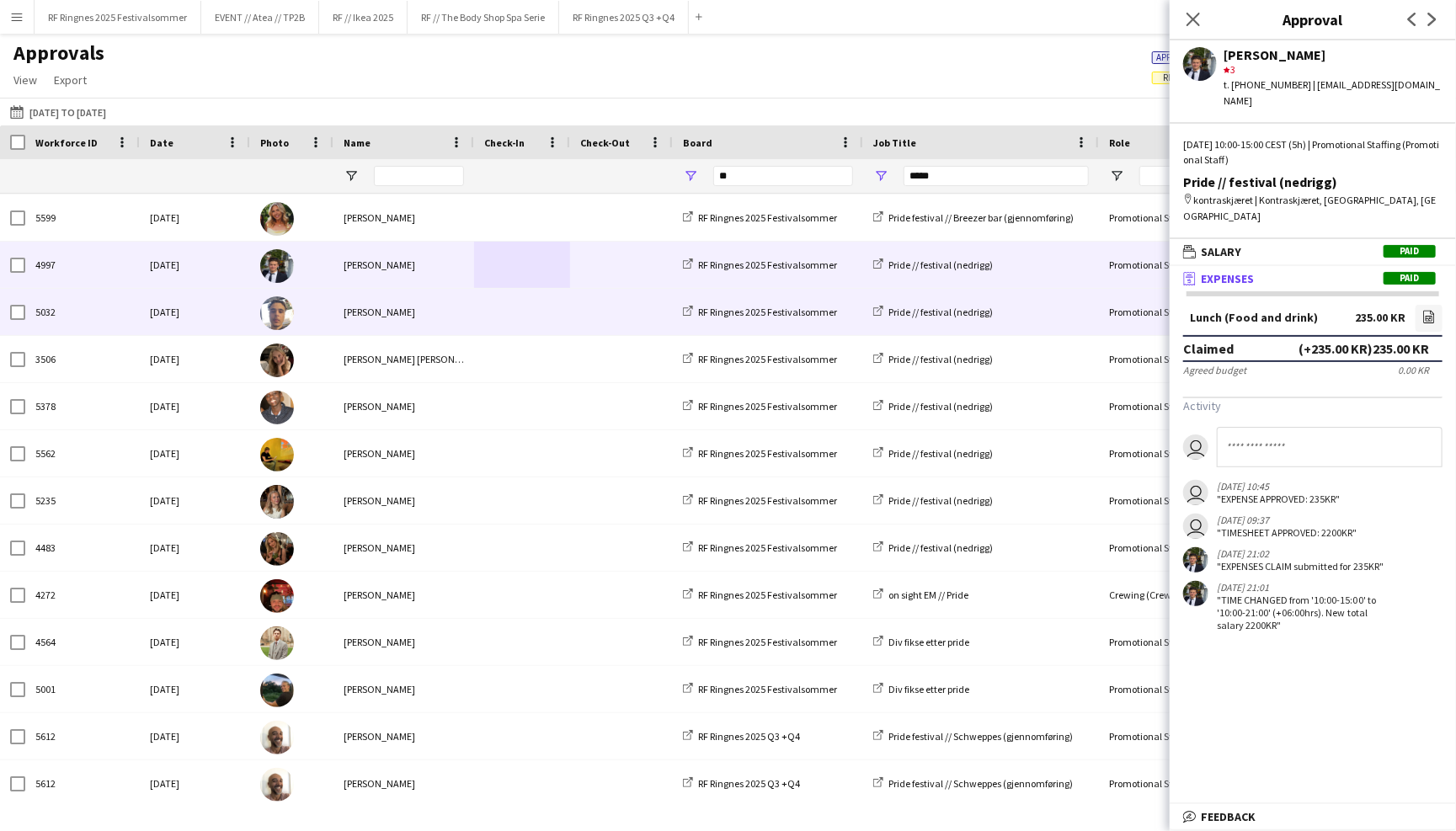
click at [431, 309] on div "Hussein Alsaedi" at bounding box center [403, 312] width 141 height 47
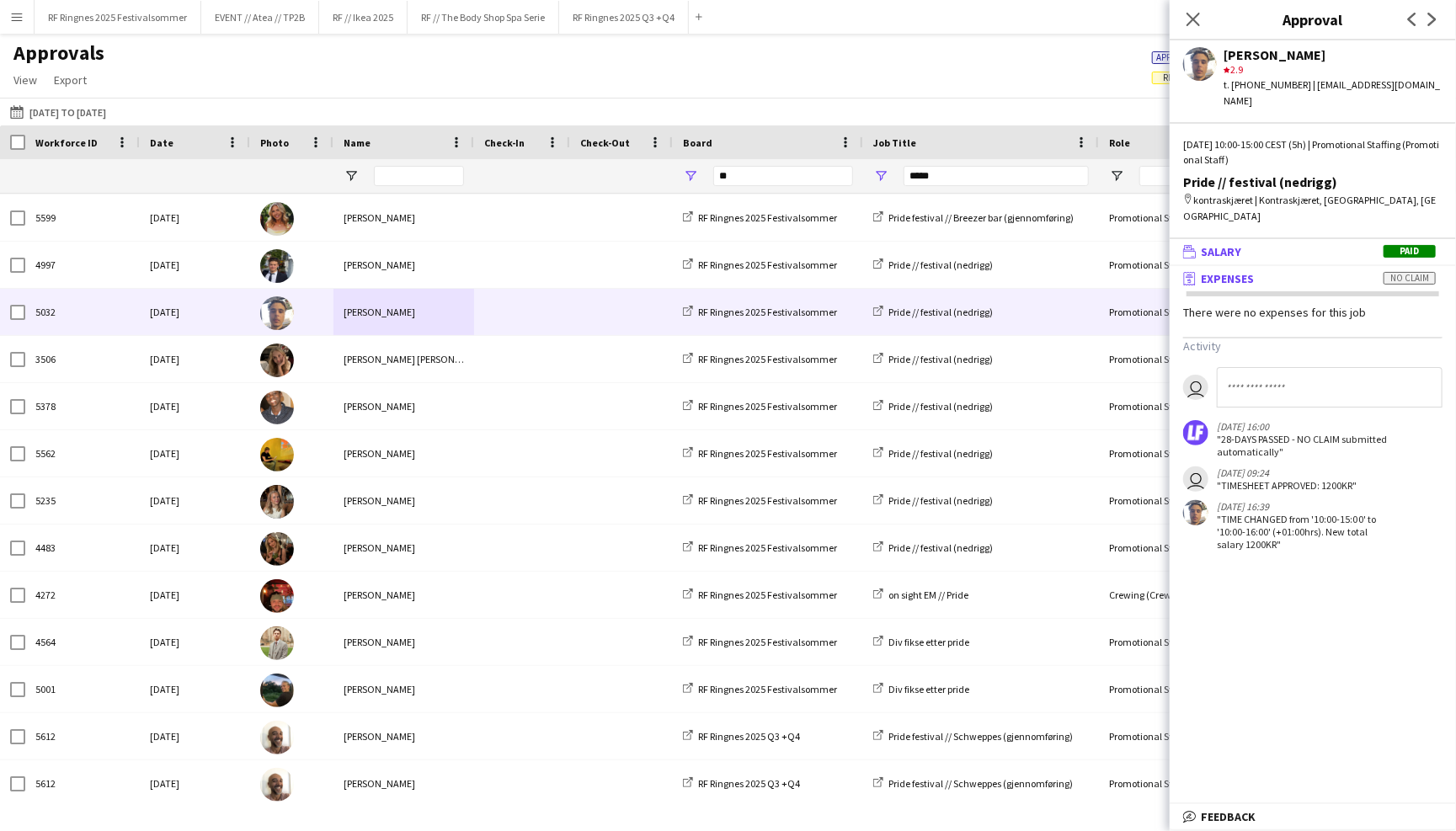
click at [1308, 244] on mat-panel-title "wallet Salary Paid" at bounding box center [1309, 251] width 279 height 15
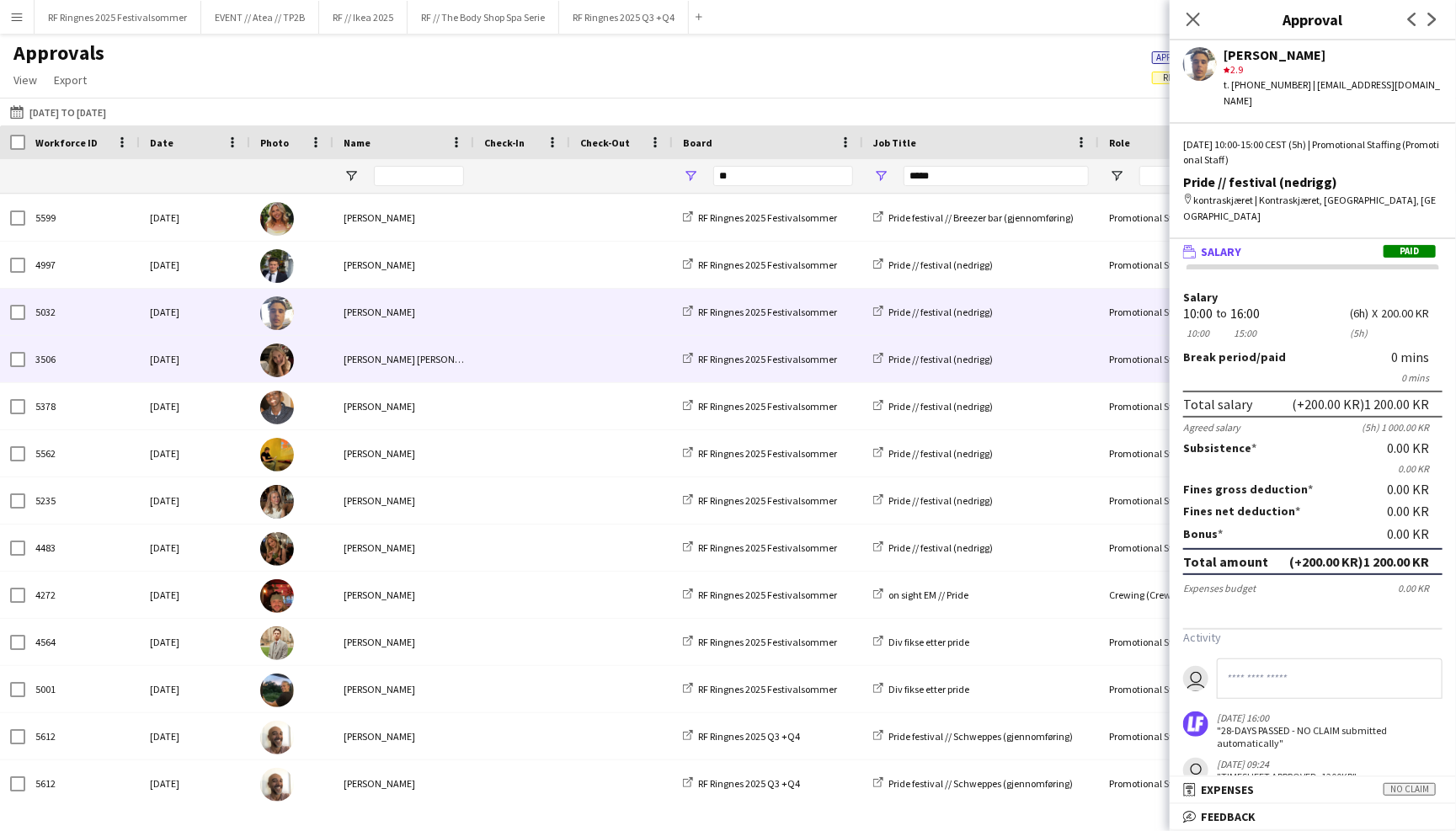
click at [383, 362] on div "Hedda Bjarøy Rolén" at bounding box center [403, 358] width 141 height 47
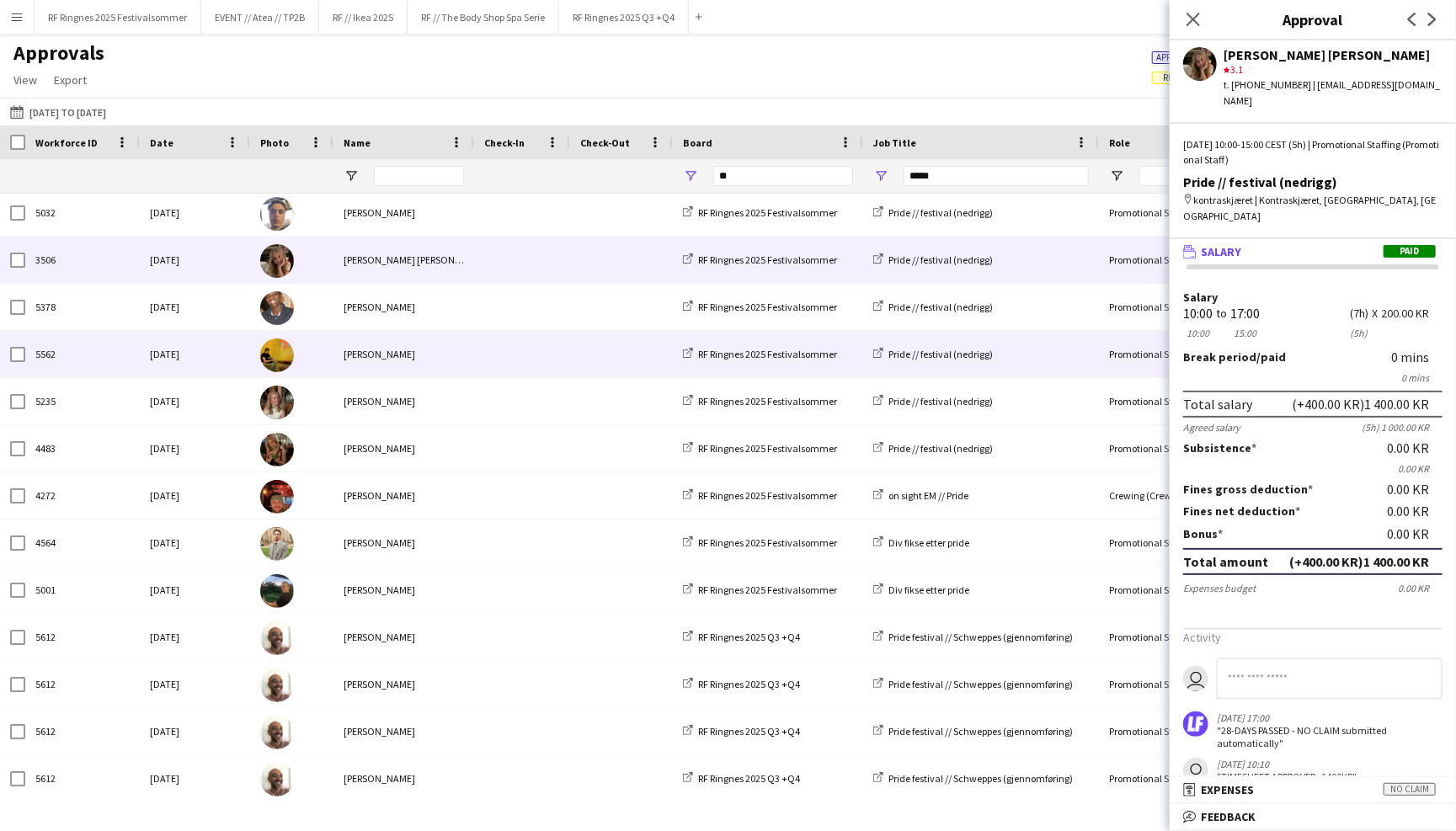
scroll to position [2879, 0]
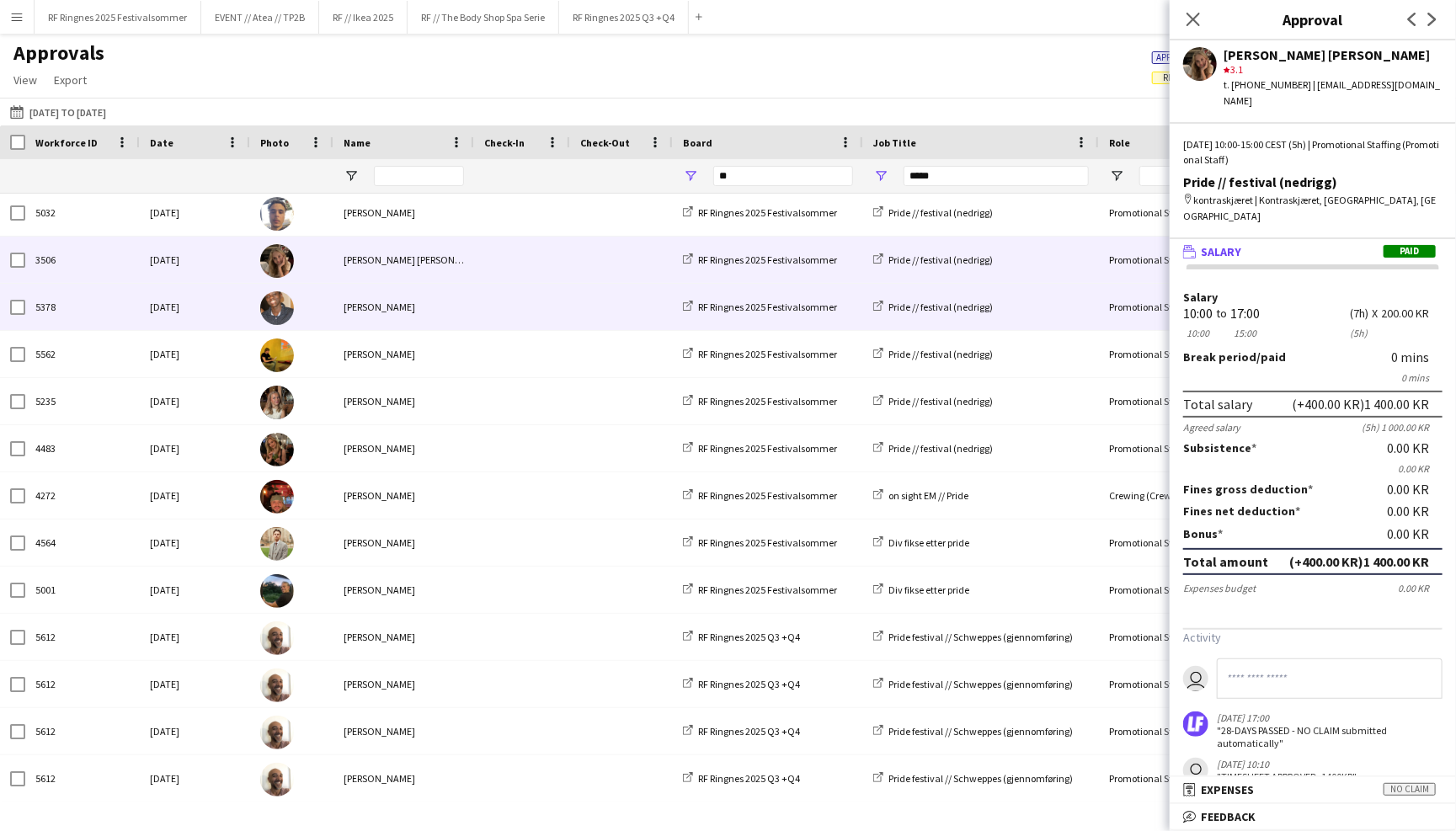
click at [549, 311] on span at bounding box center [522, 307] width 76 height 47
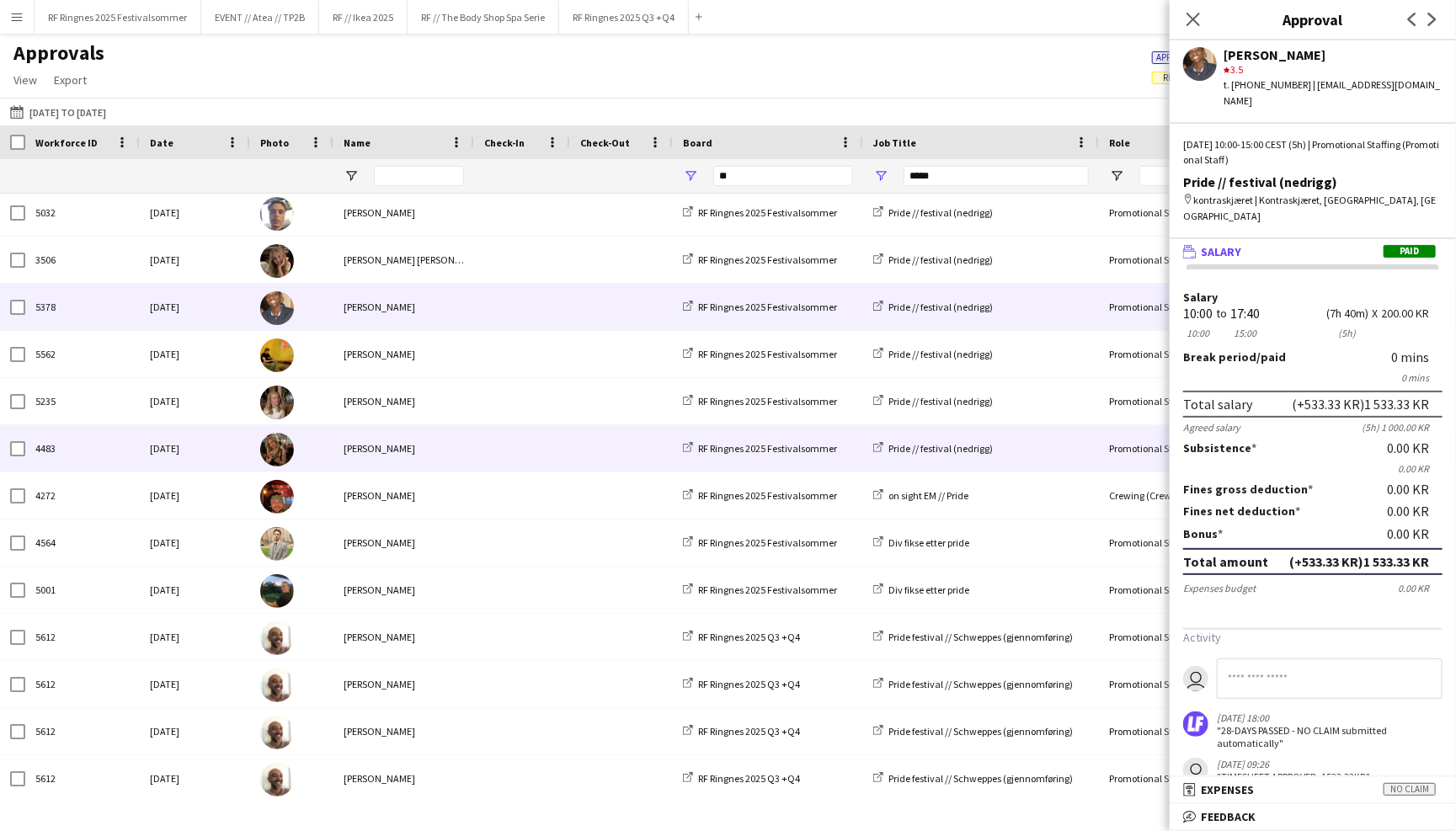
scroll to position [0, 0]
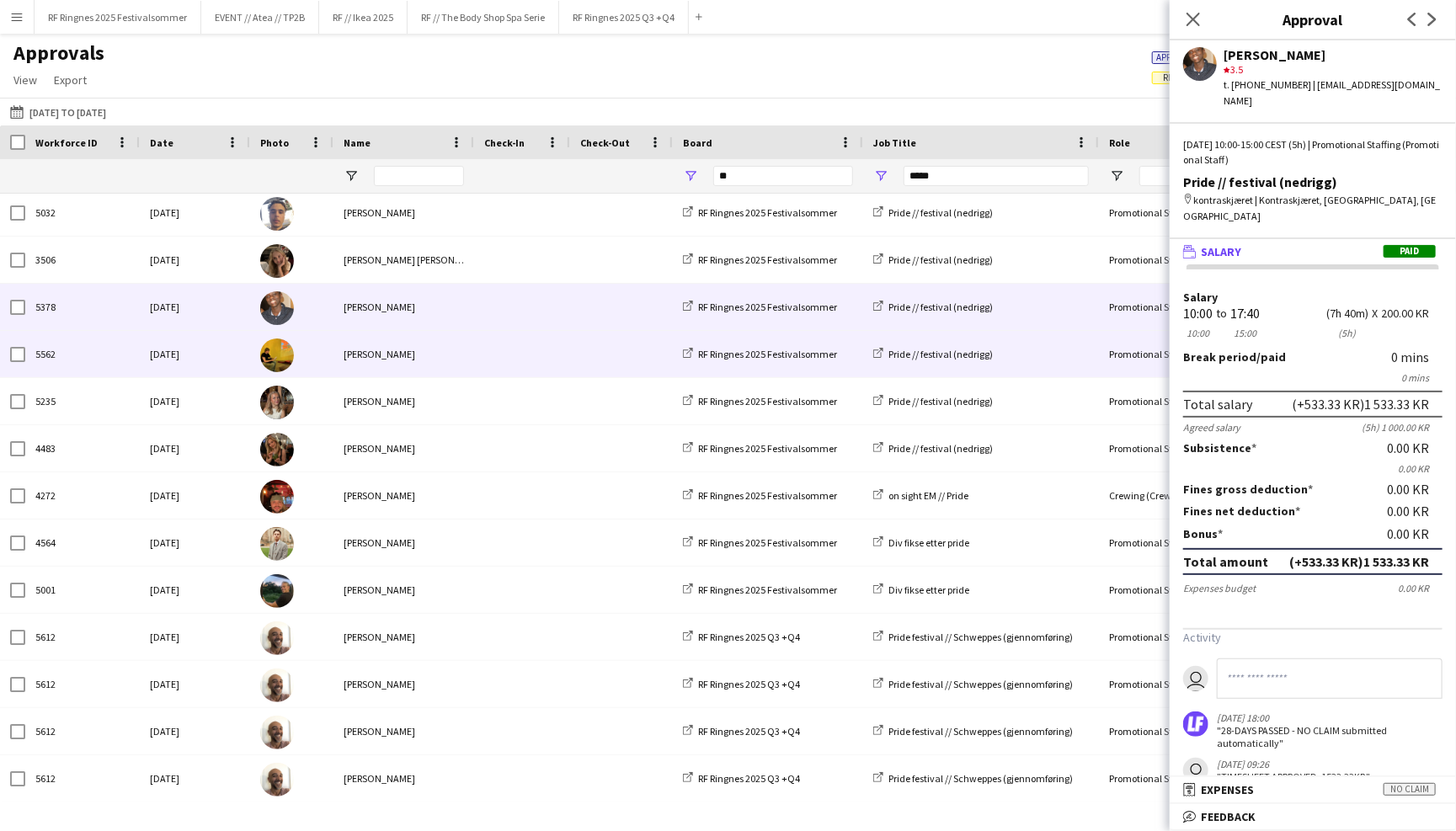
click at [445, 354] on div "Sondre Borgersen" at bounding box center [403, 354] width 141 height 47
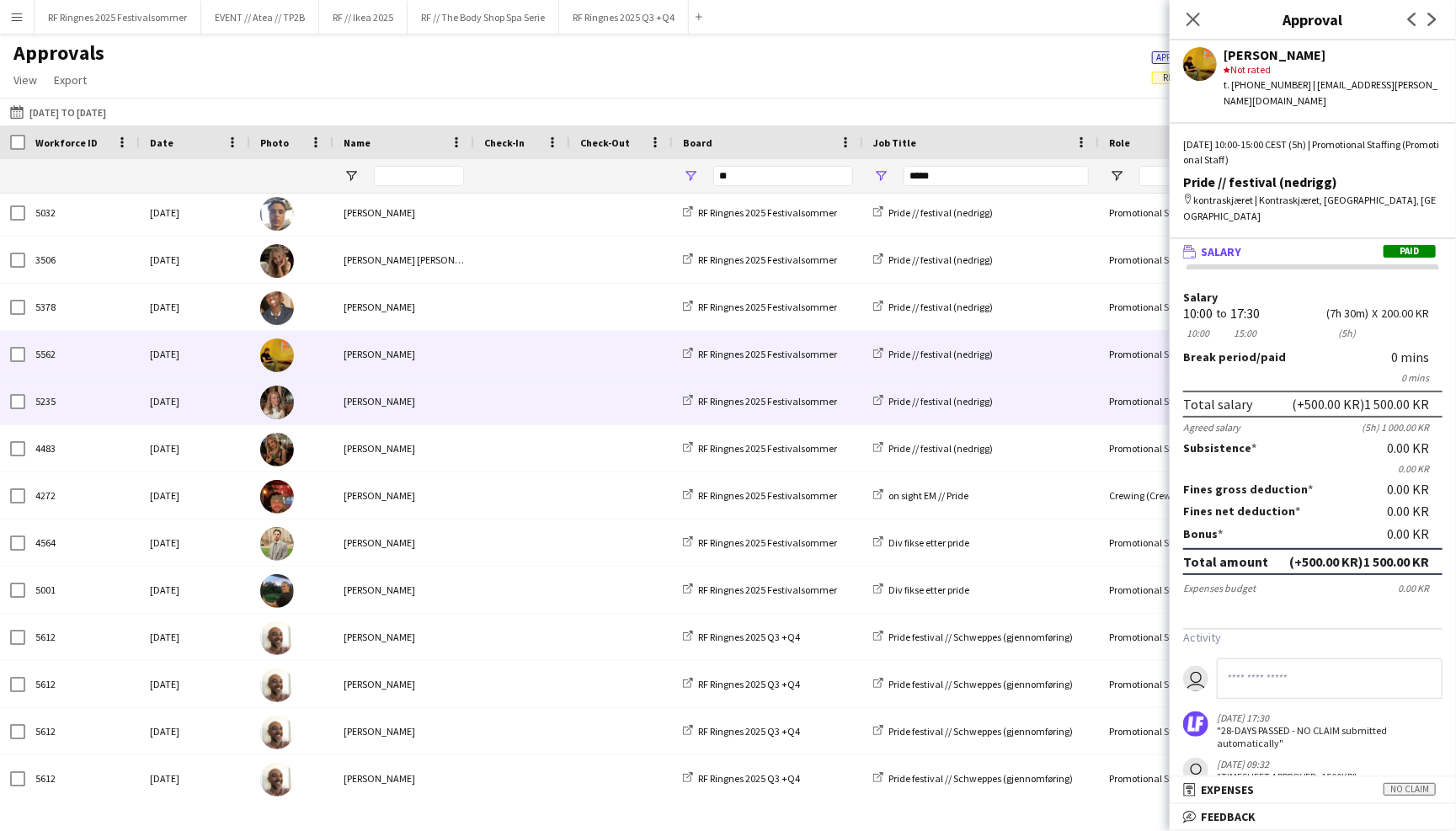
click at [448, 407] on div "Maria Egeland" at bounding box center [403, 401] width 141 height 47
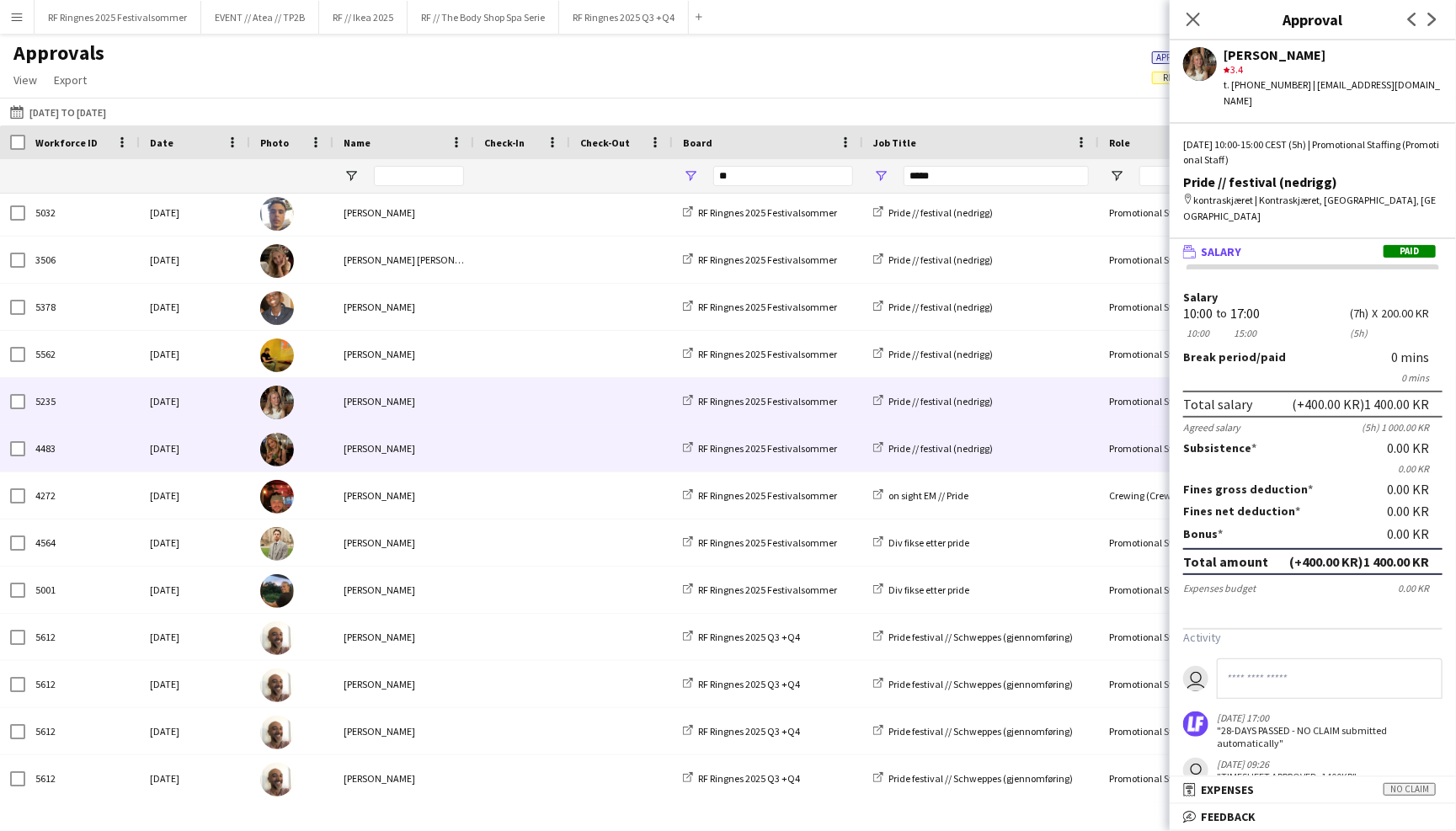
click at [433, 455] on div "Selin Norvik" at bounding box center [403, 448] width 141 height 47
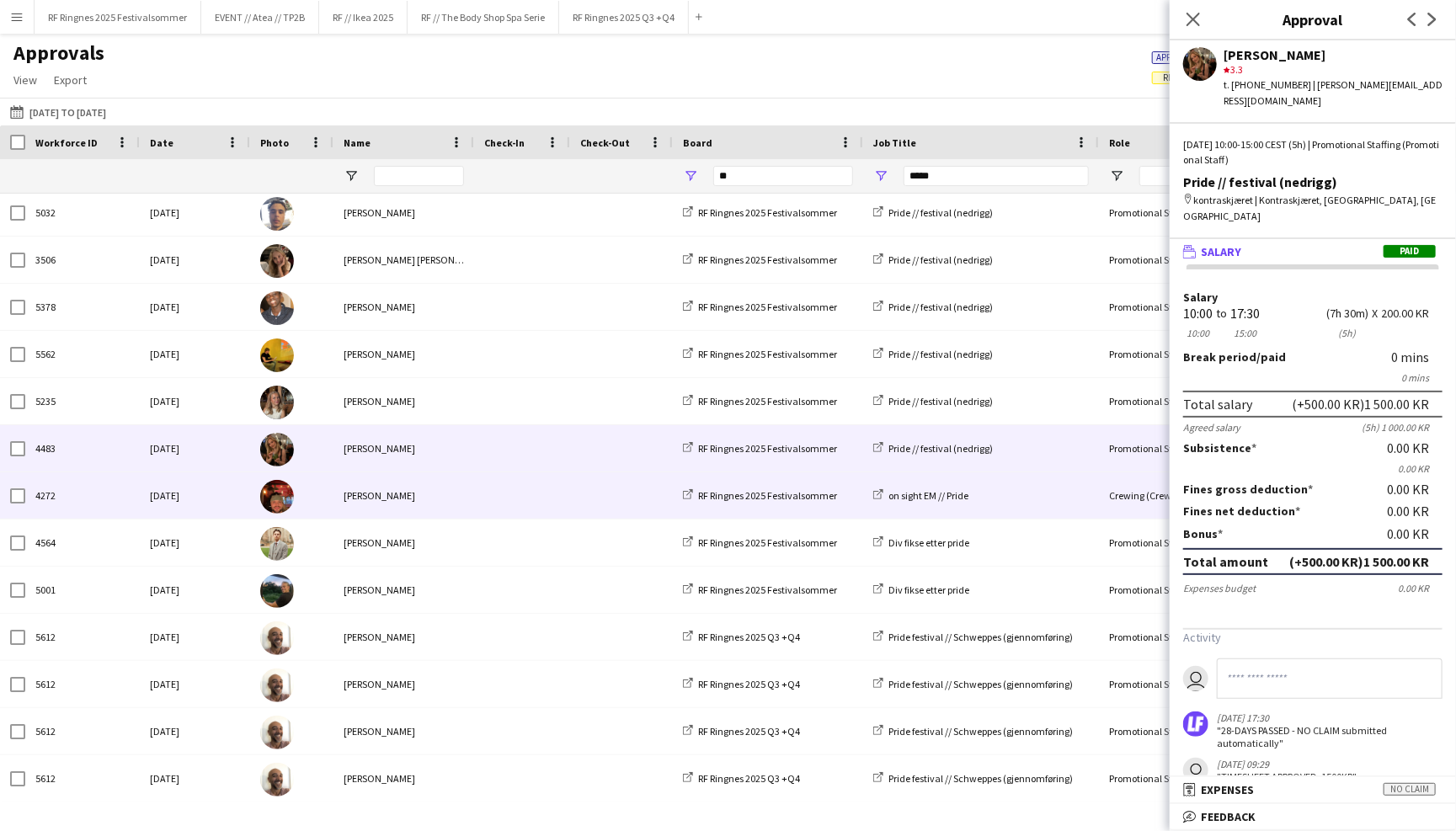
click at [524, 484] on span at bounding box center [522, 495] width 76 height 47
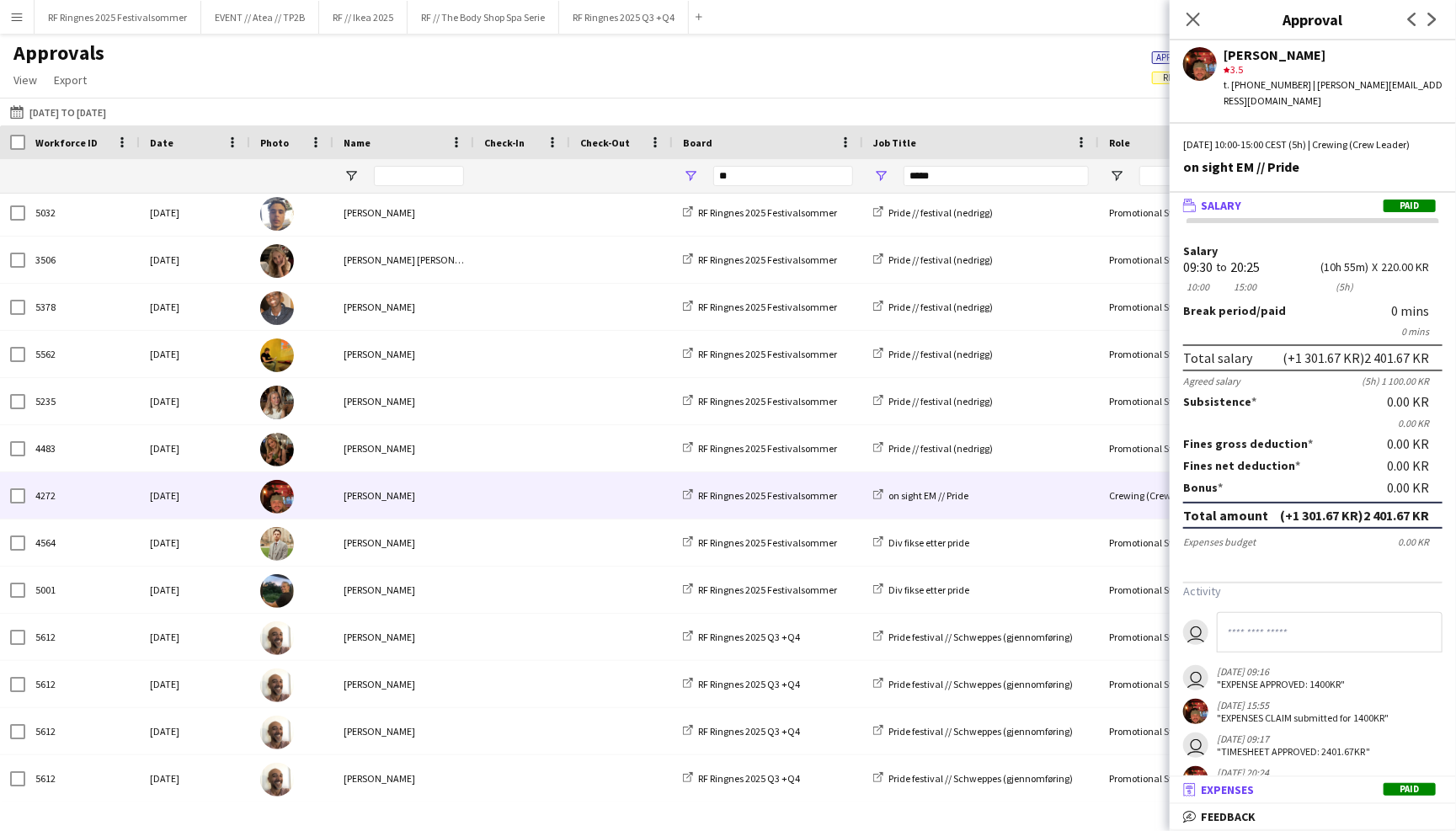
click at [1266, 788] on mat-panel-title "receipt Expenses Paid" at bounding box center [1309, 789] width 279 height 15
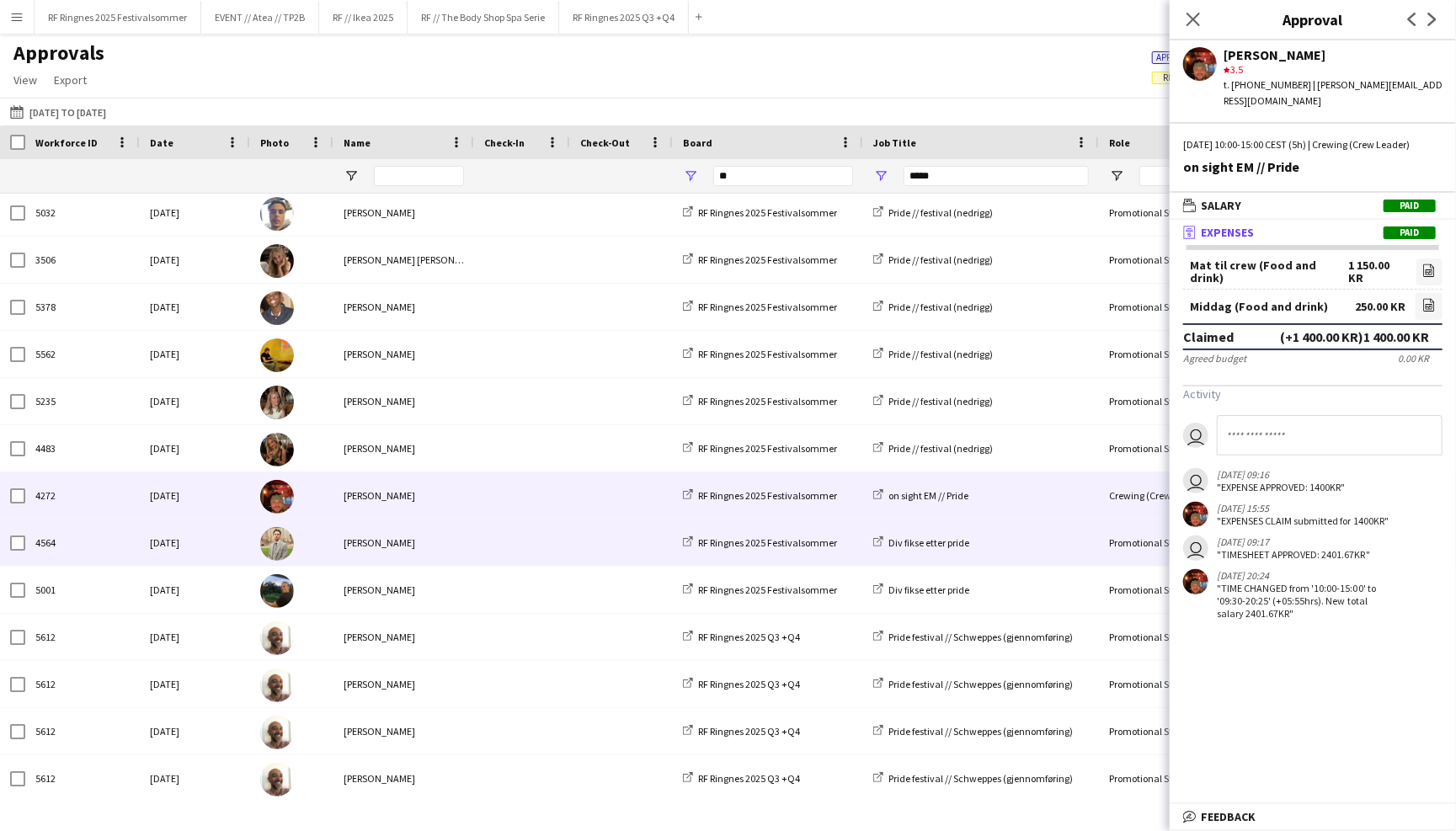
click at [418, 540] on div "Alex Øyen" at bounding box center [403, 542] width 141 height 47
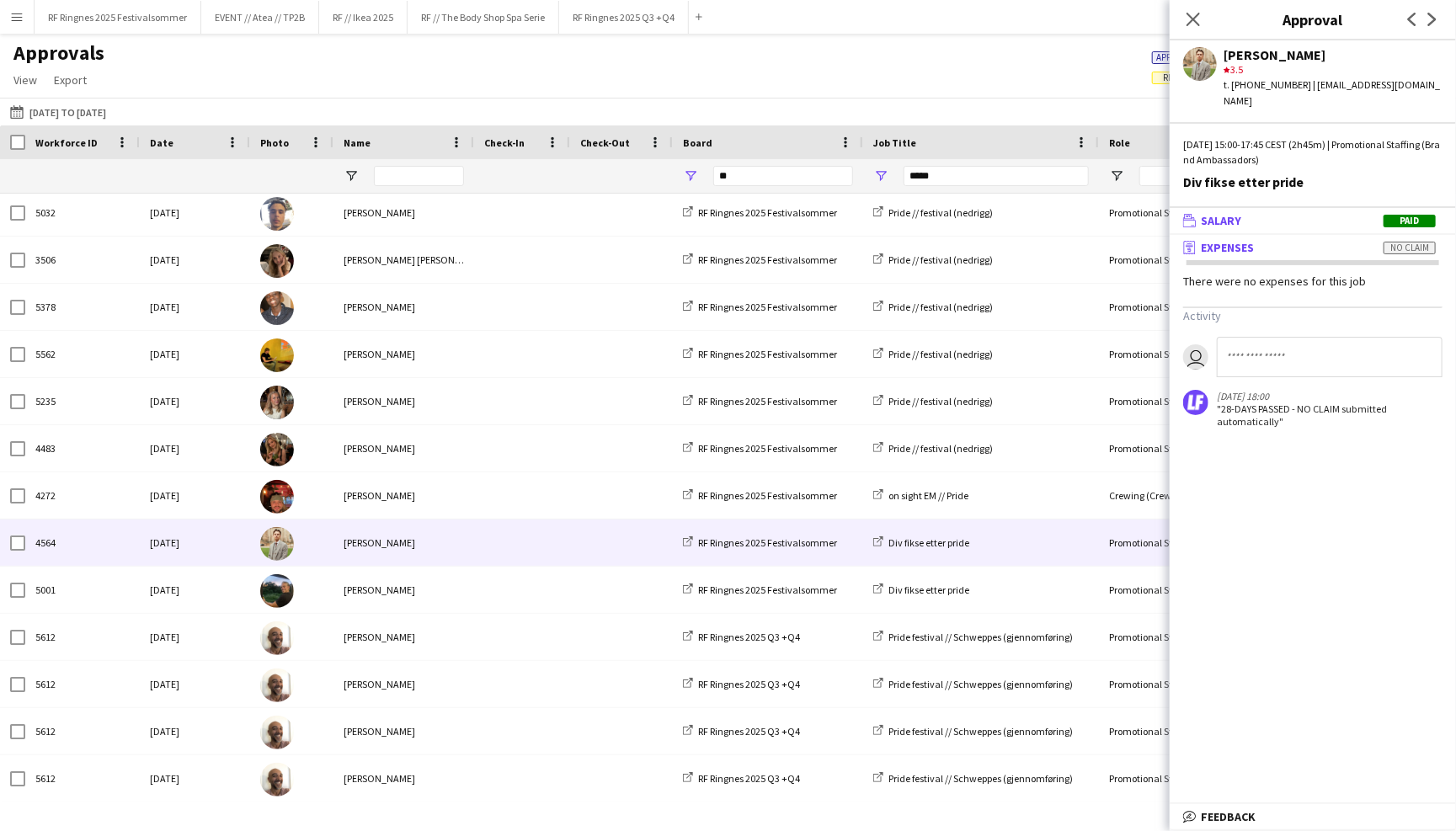
click at [1260, 213] on mat-panel-title "wallet Salary Paid" at bounding box center [1309, 220] width 279 height 15
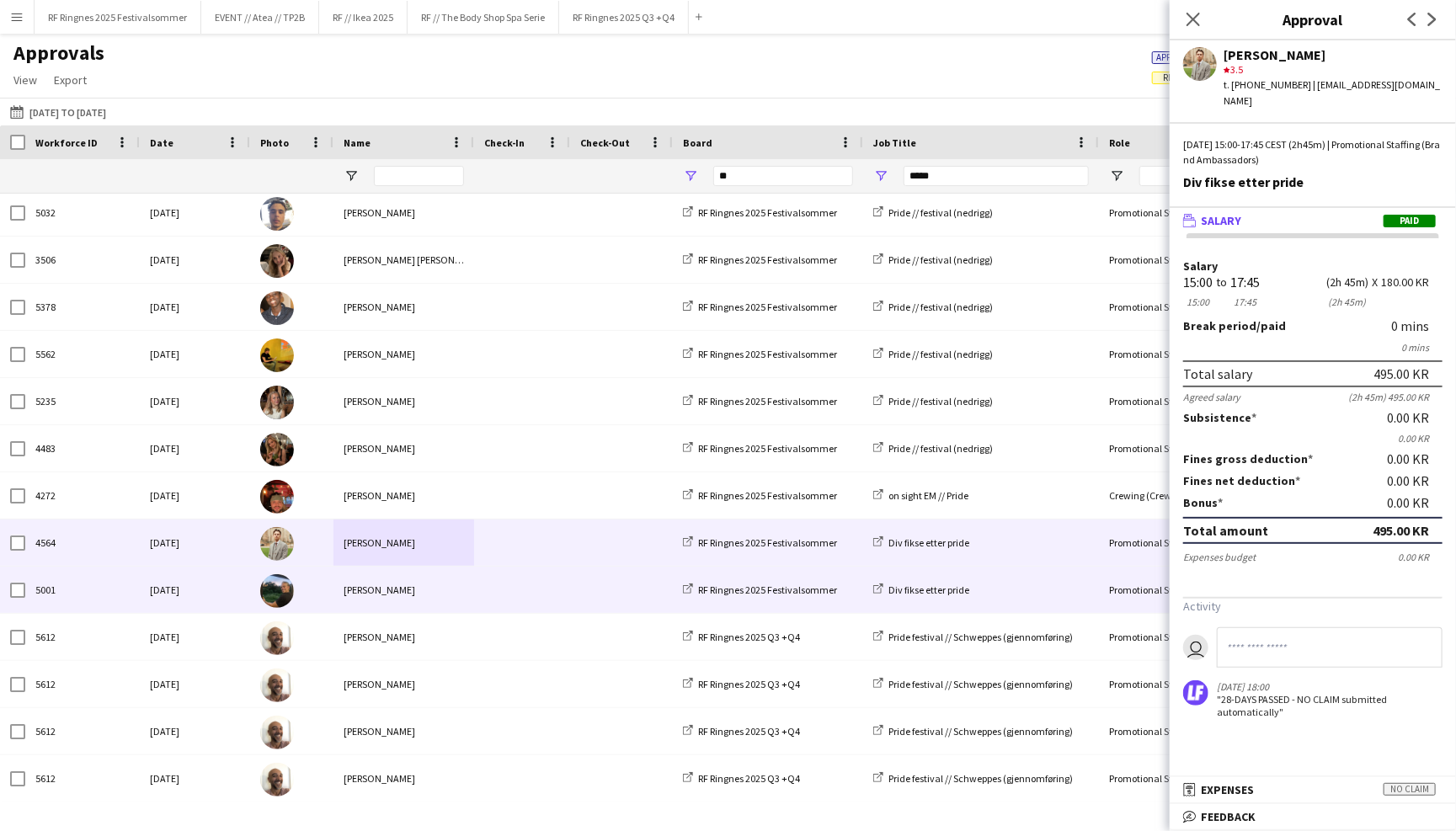
click at [451, 582] on div "Christian Smelhus" at bounding box center [403, 589] width 141 height 47
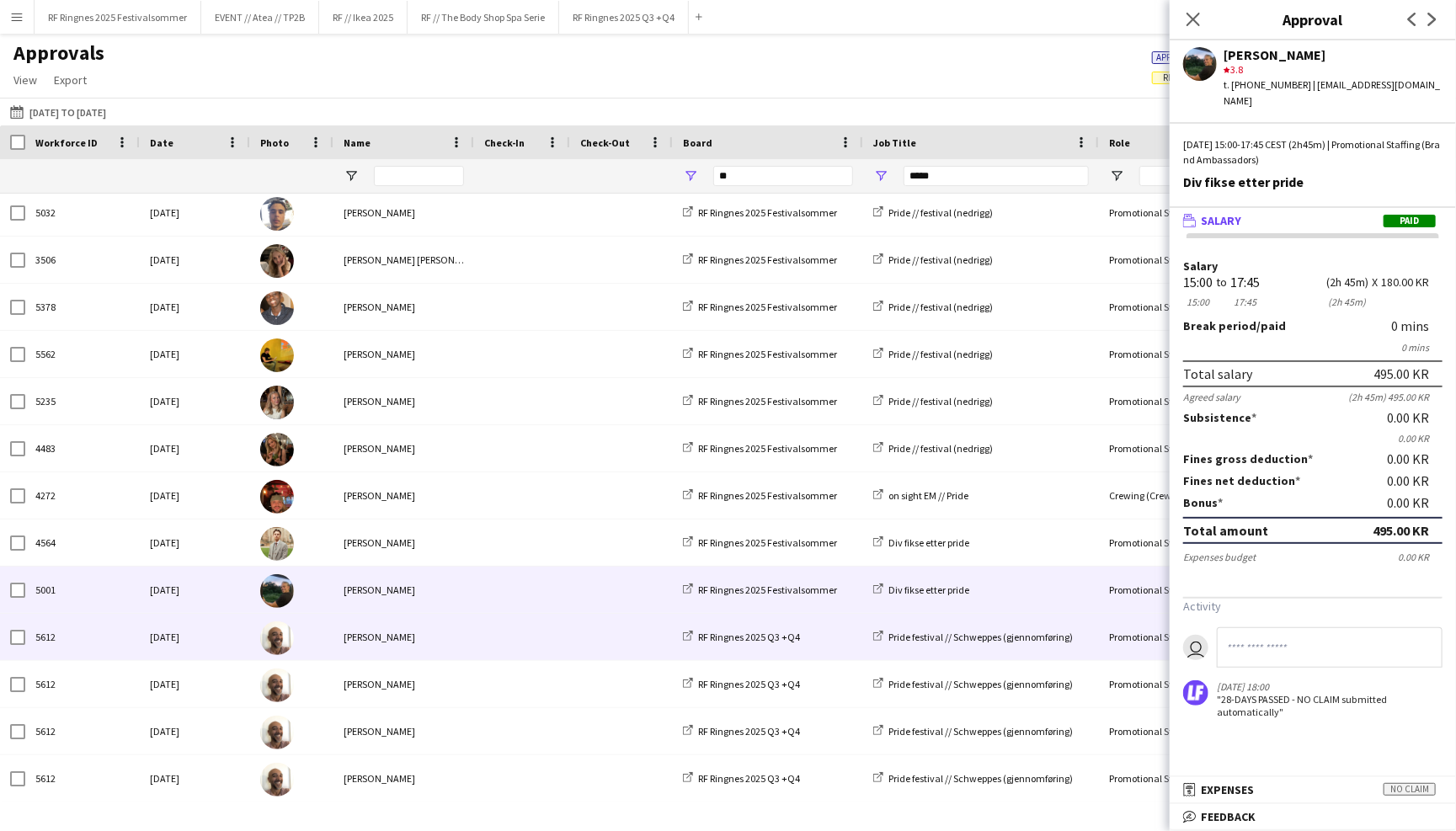
click at [525, 633] on span at bounding box center [522, 637] width 76 height 47
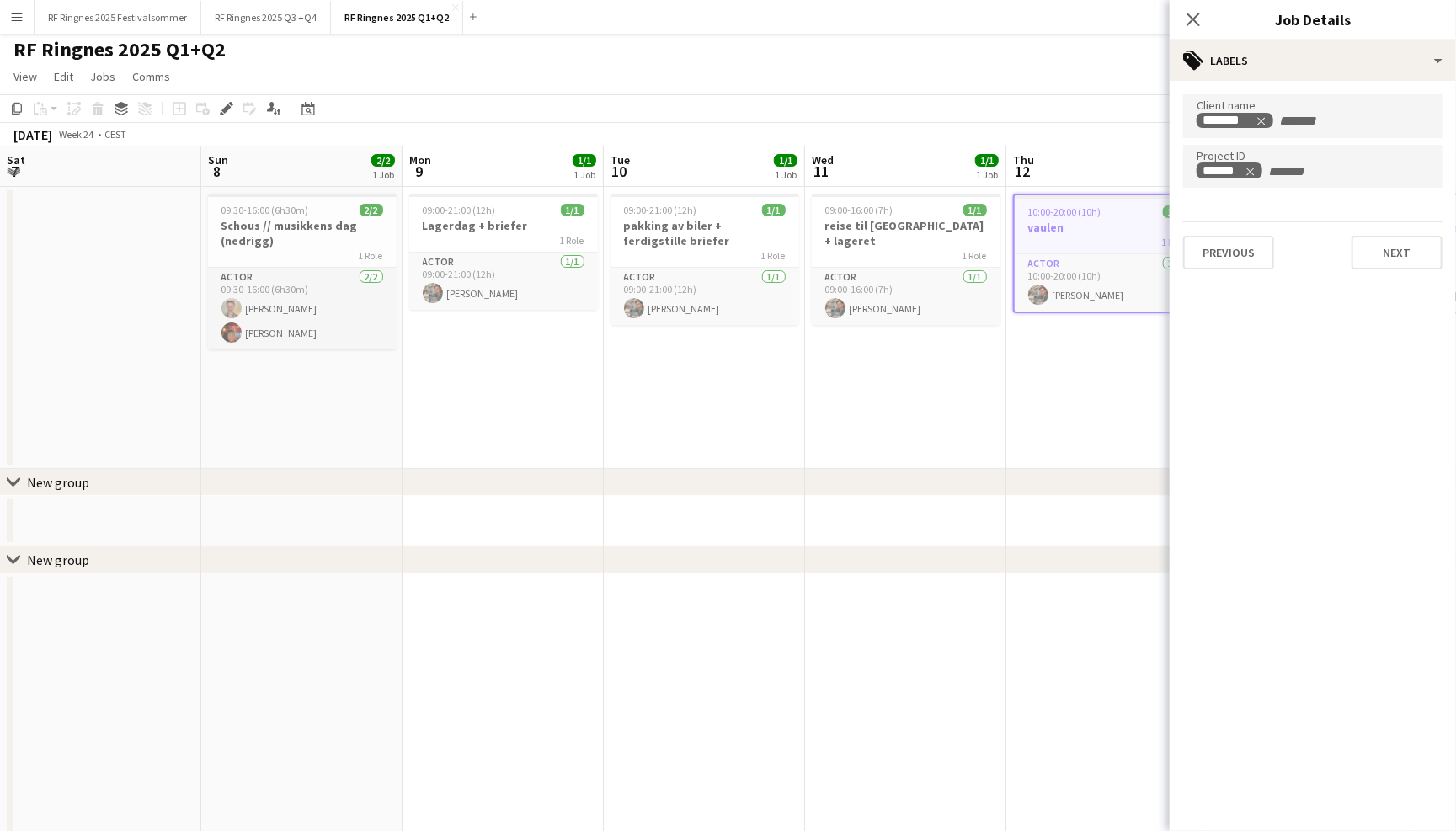
scroll to position [0, 557]
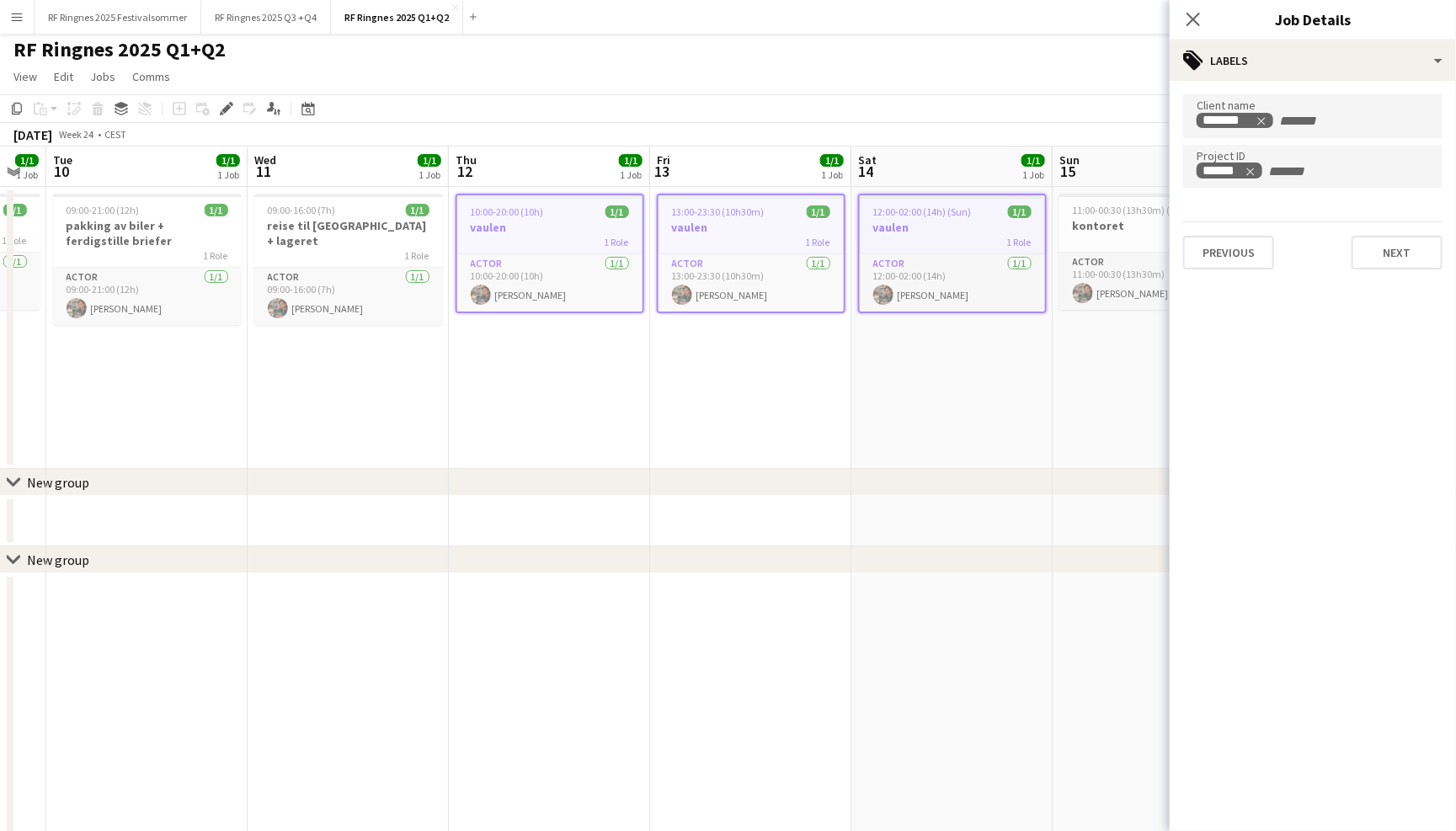
click at [24, 19] on button "Menu" at bounding box center [17, 17] width 33 height 33
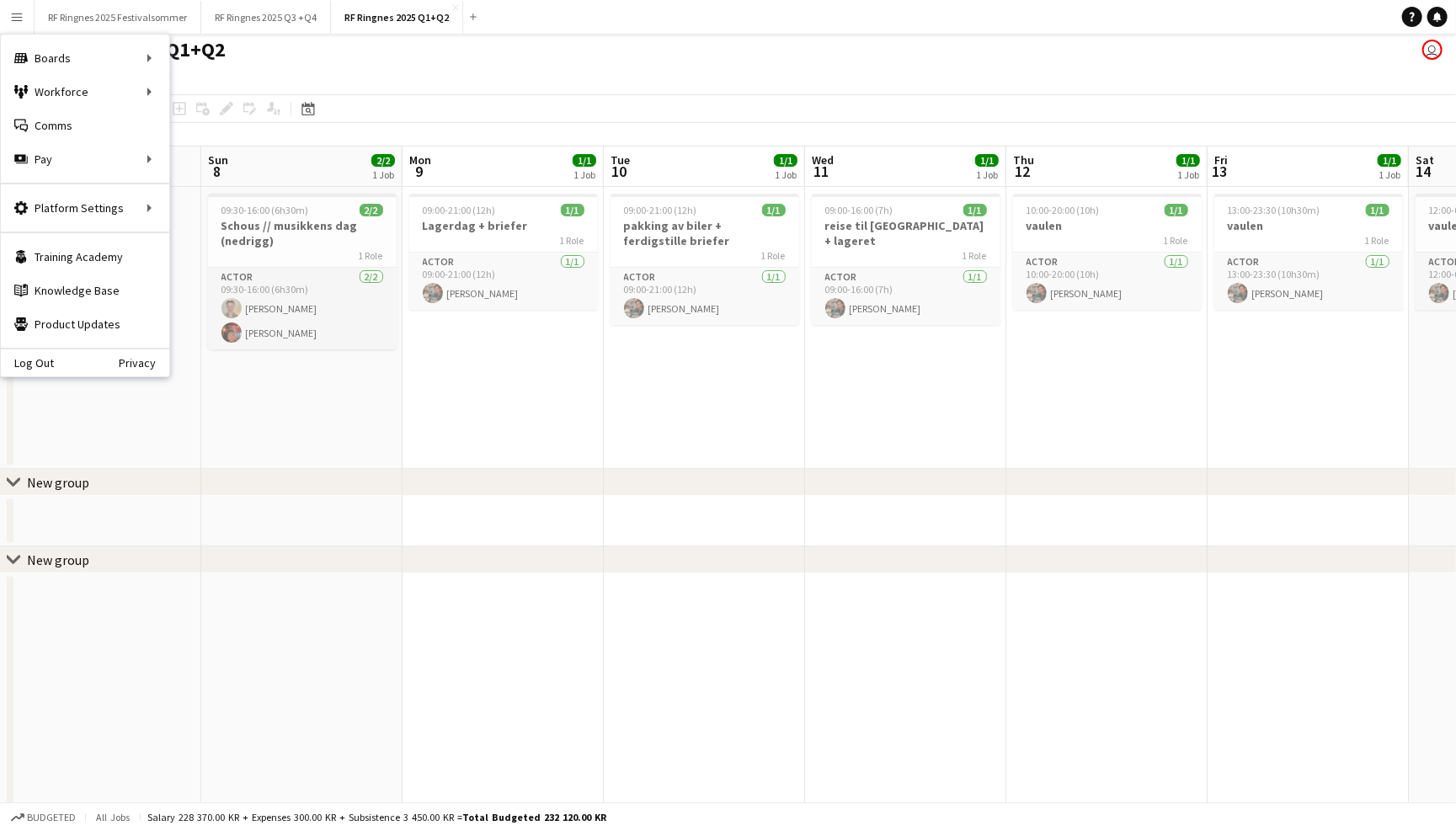
scroll to position [0, 557]
